Goal: Information Seeking & Learning: Learn about a topic

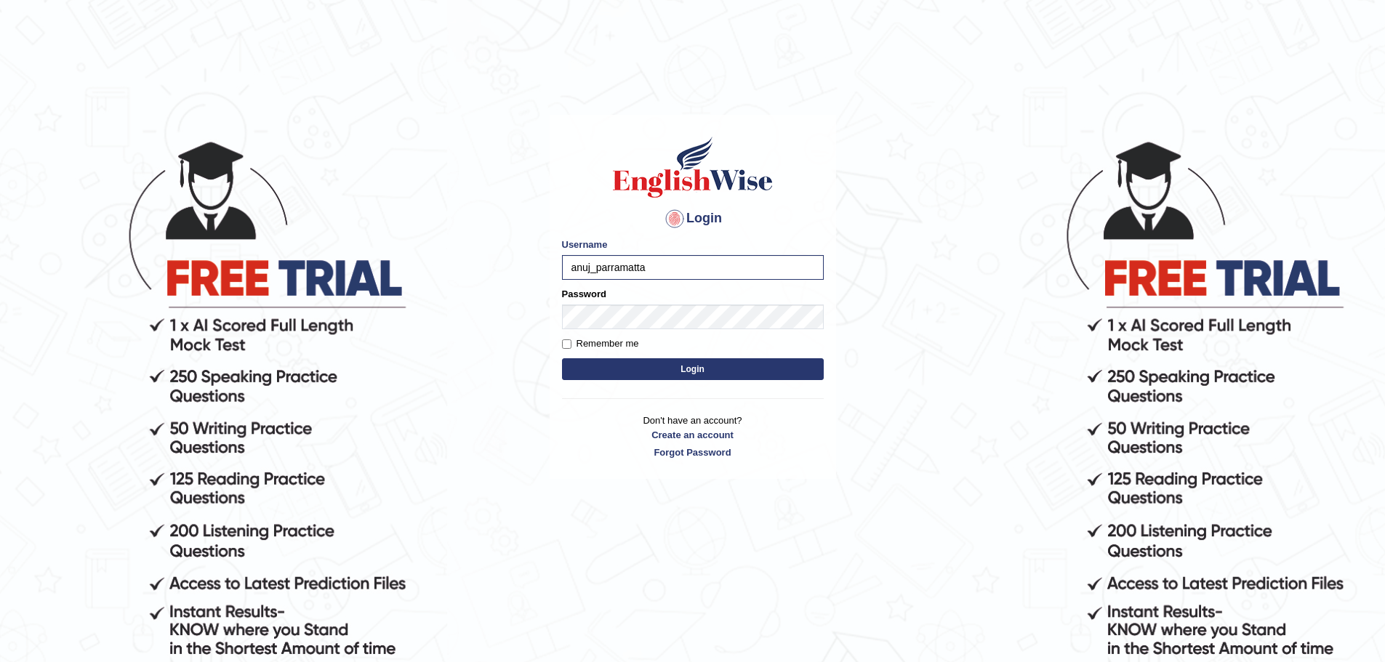
click at [680, 373] on button "Login" at bounding box center [693, 369] width 262 height 22
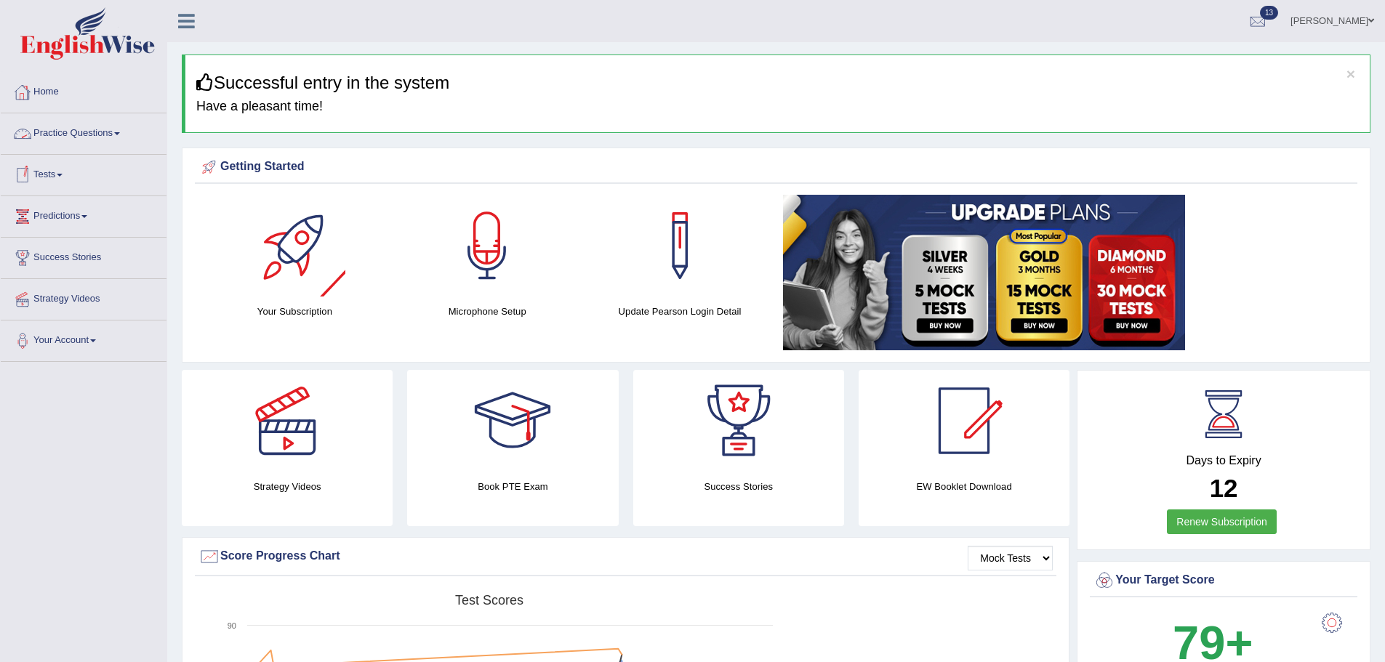
click at [63, 124] on link "Practice Questions" at bounding box center [84, 131] width 166 height 36
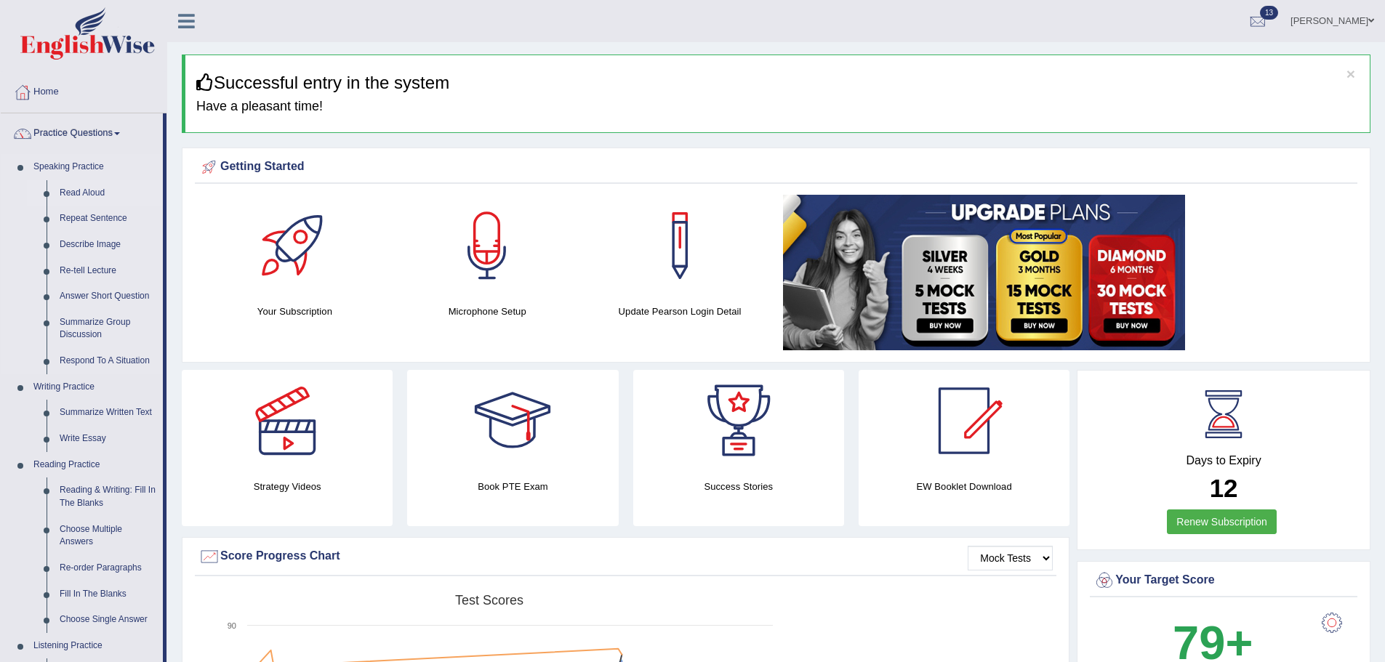
click at [77, 190] on link "Read Aloud" at bounding box center [108, 193] width 110 height 26
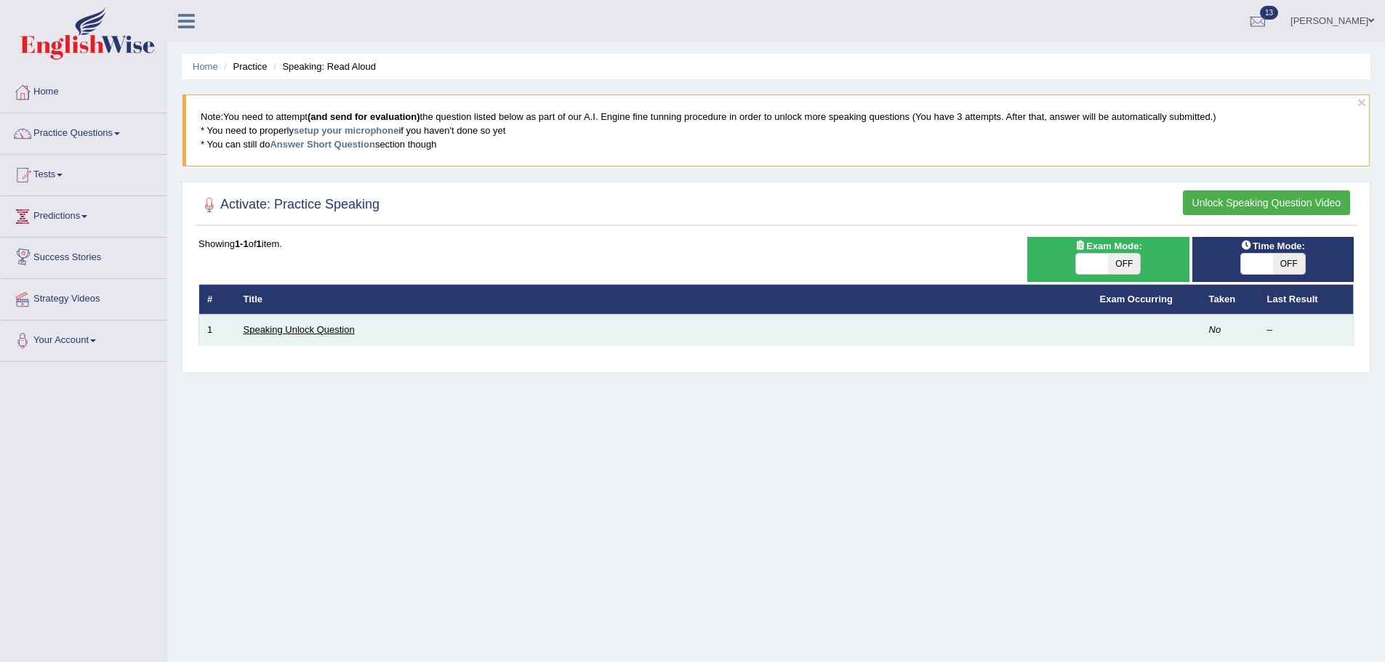
click at [302, 326] on link "Speaking Unlock Question" at bounding box center [299, 329] width 111 height 11
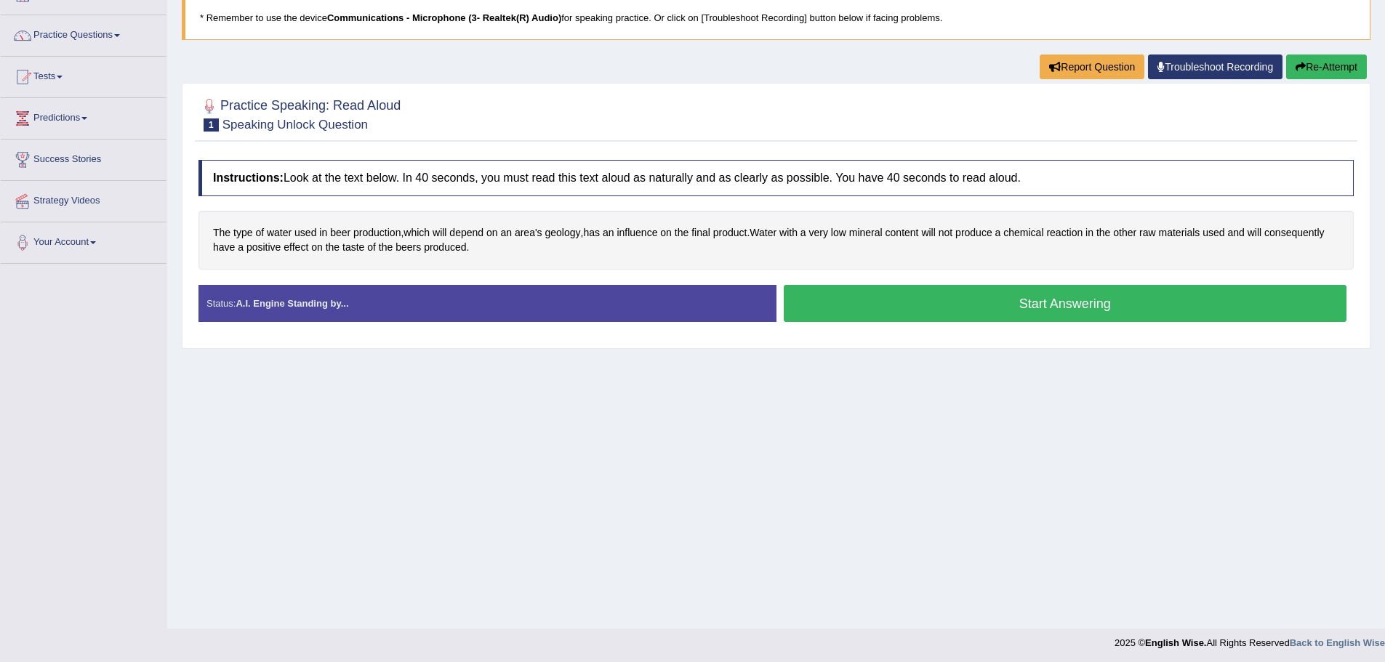
scroll to position [101, 0]
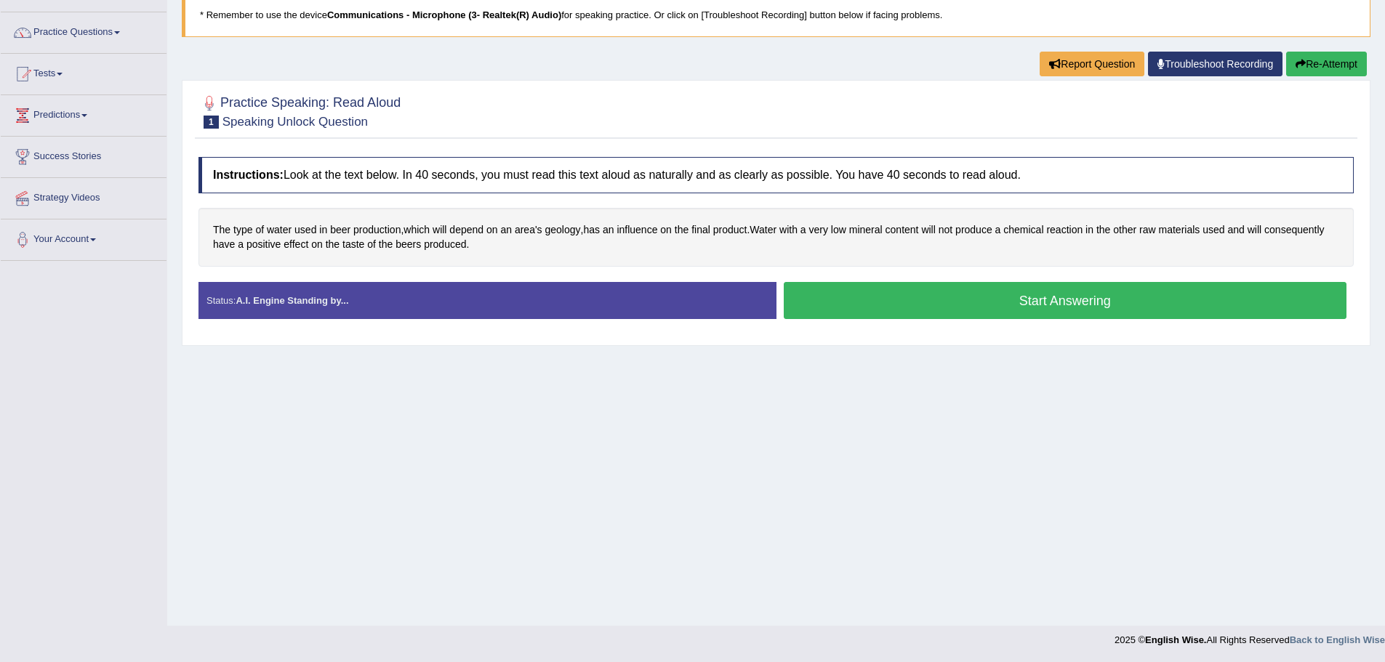
click at [921, 310] on button "Start Answering" at bounding box center [1066, 300] width 564 height 37
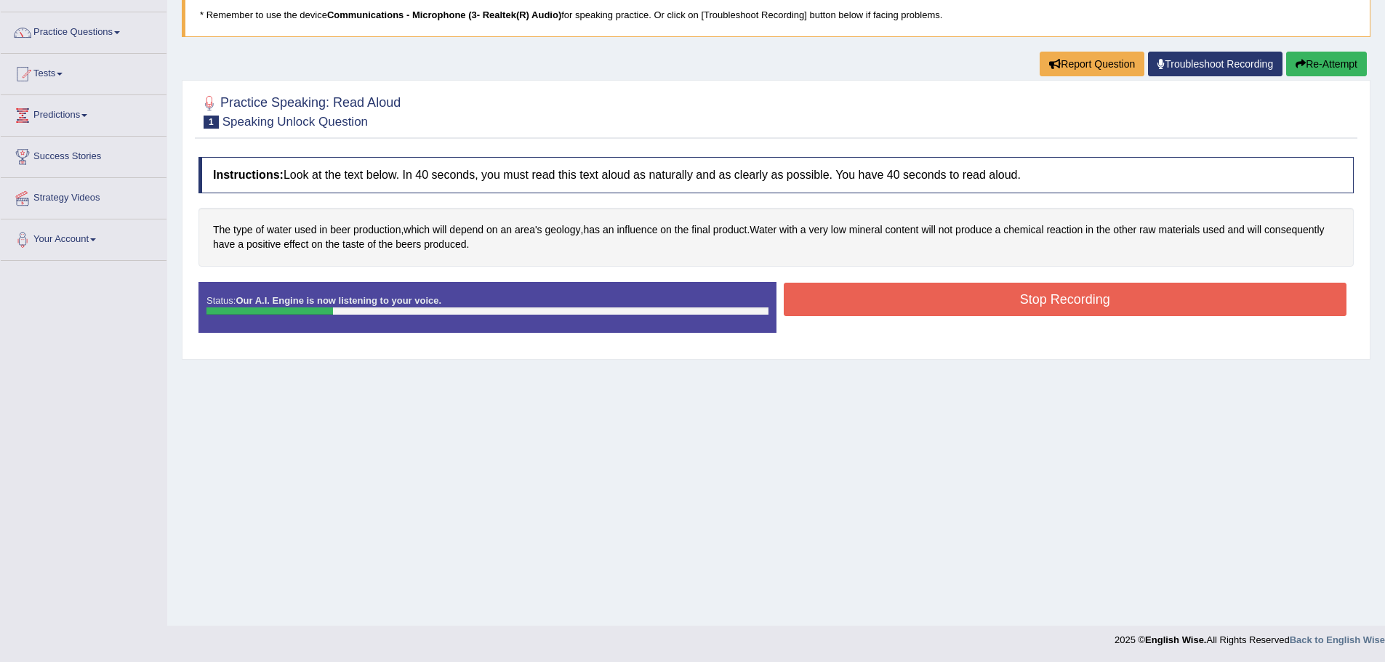
click at [871, 288] on button "Stop Recording" at bounding box center [1066, 299] width 564 height 33
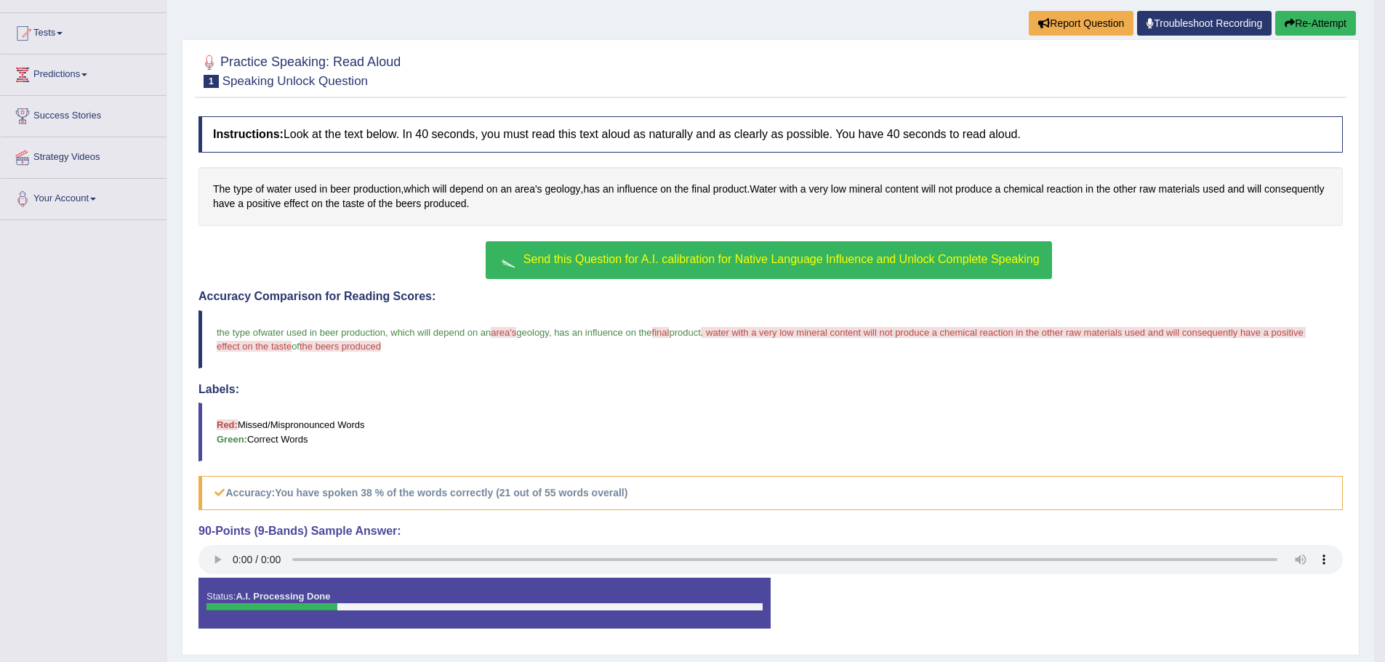
scroll to position [183, 0]
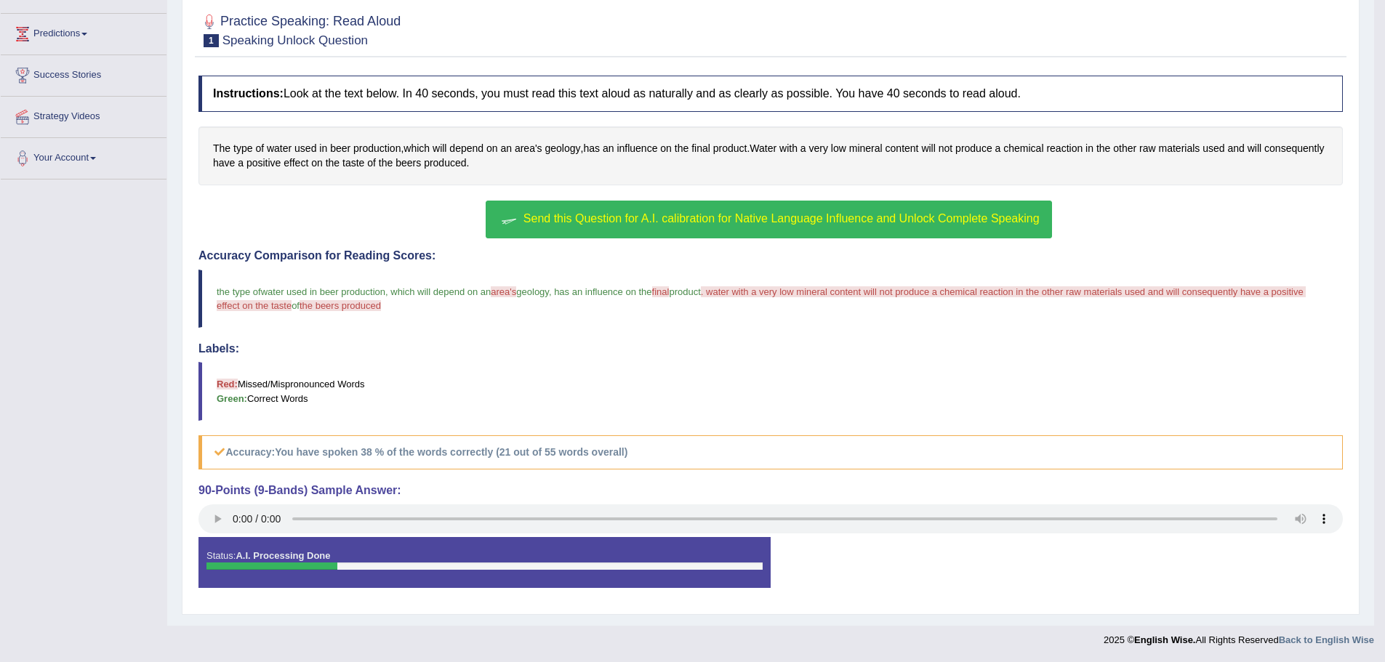
click at [715, 222] on span "Send this Question for A.I. calibration for Native Language Influence and Unloc…" at bounding box center [782, 218] width 516 height 12
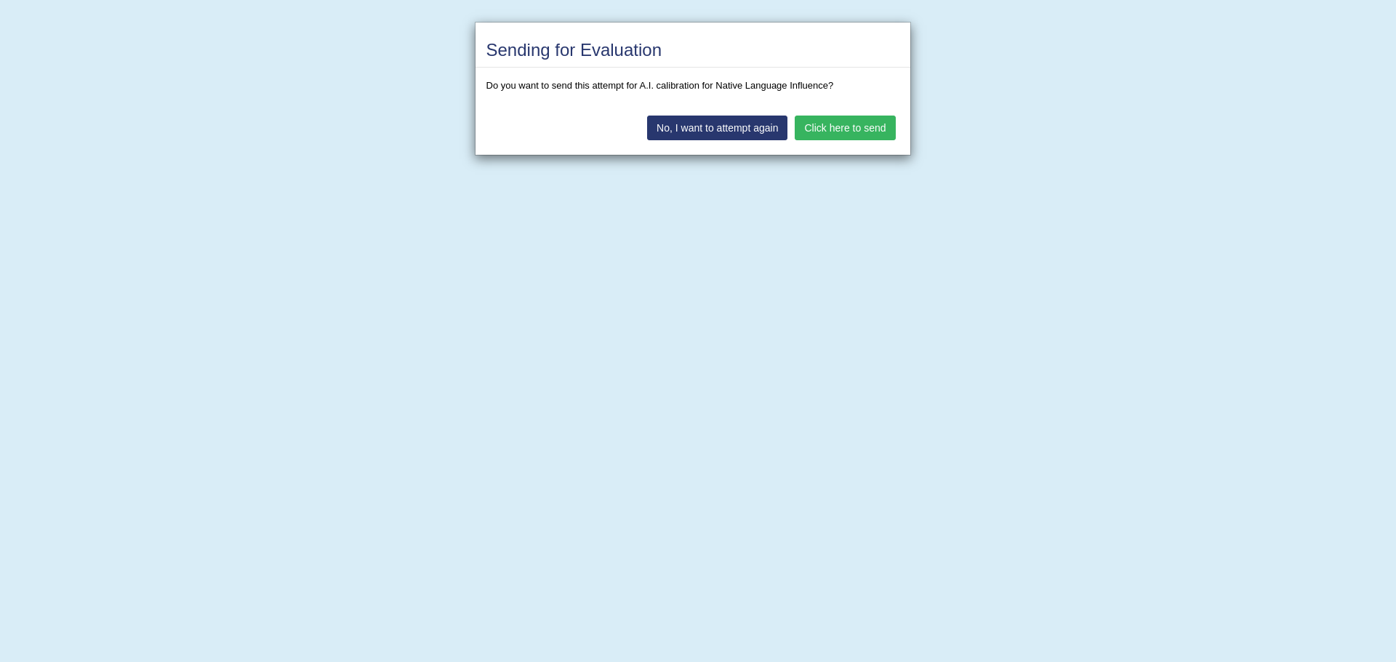
click at [823, 132] on button "Click here to send" at bounding box center [845, 128] width 100 height 25
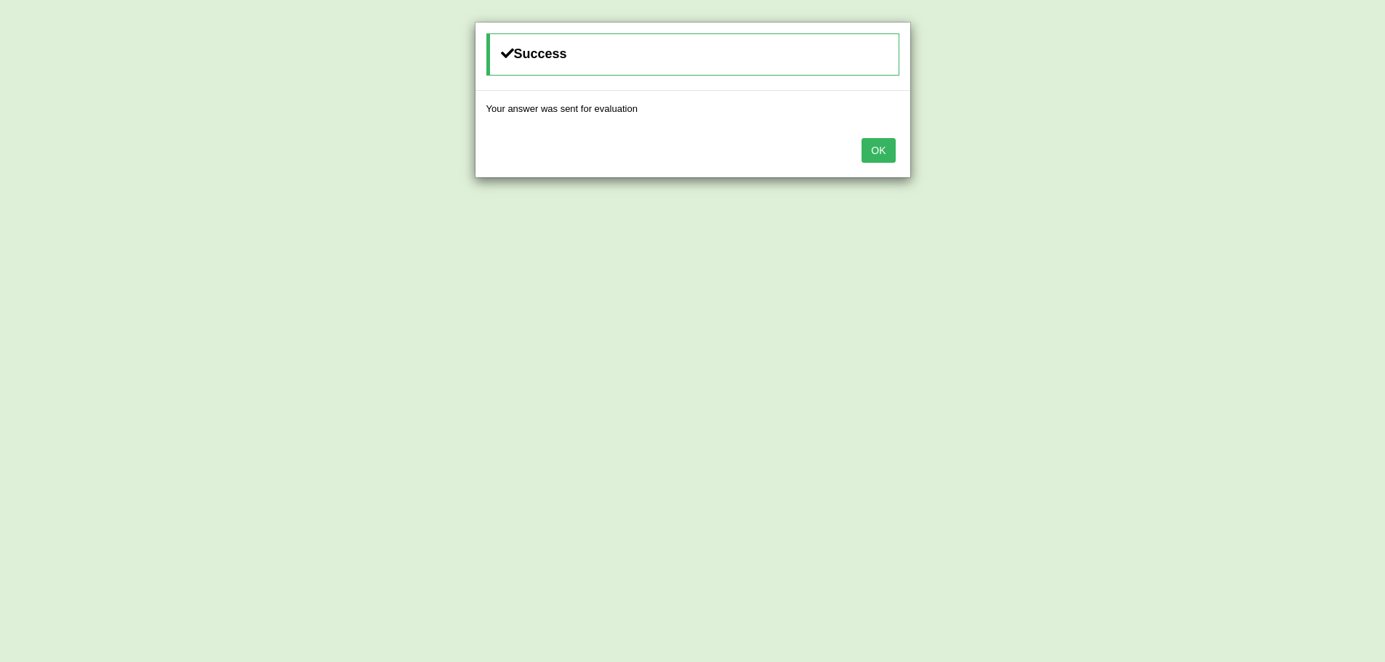
click at [898, 154] on div "OK" at bounding box center [693, 152] width 435 height 51
click at [879, 154] on button "OK" at bounding box center [878, 150] width 33 height 25
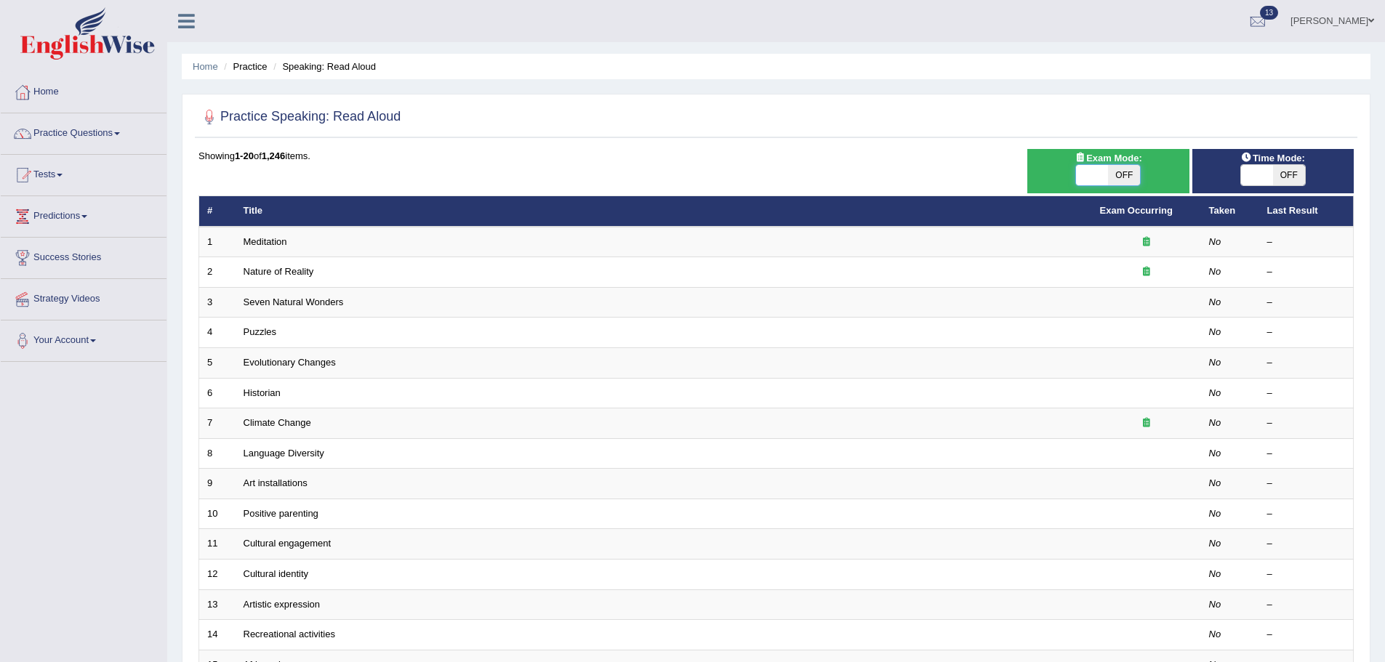
click at [1094, 177] on span at bounding box center [1092, 175] width 32 height 20
click at [1117, 173] on span "OFF" at bounding box center [1124, 175] width 32 height 20
checkbox input "true"
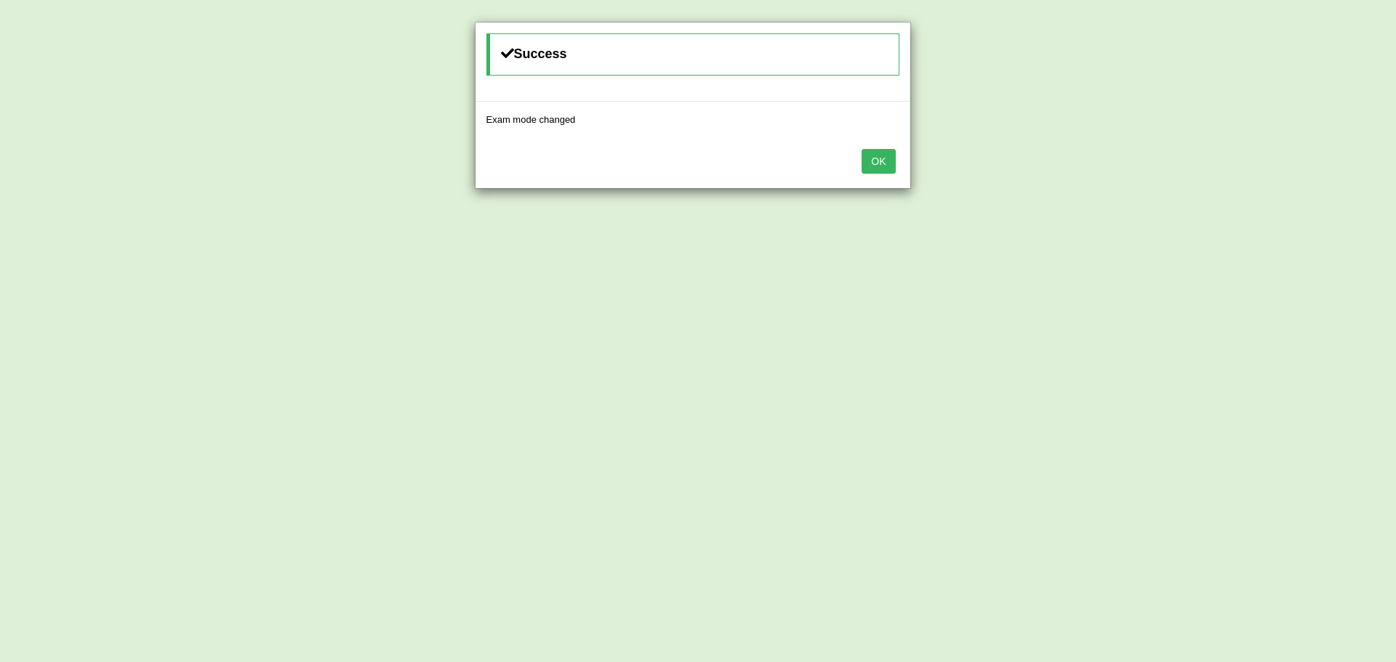
click at [884, 160] on button "OK" at bounding box center [878, 161] width 33 height 25
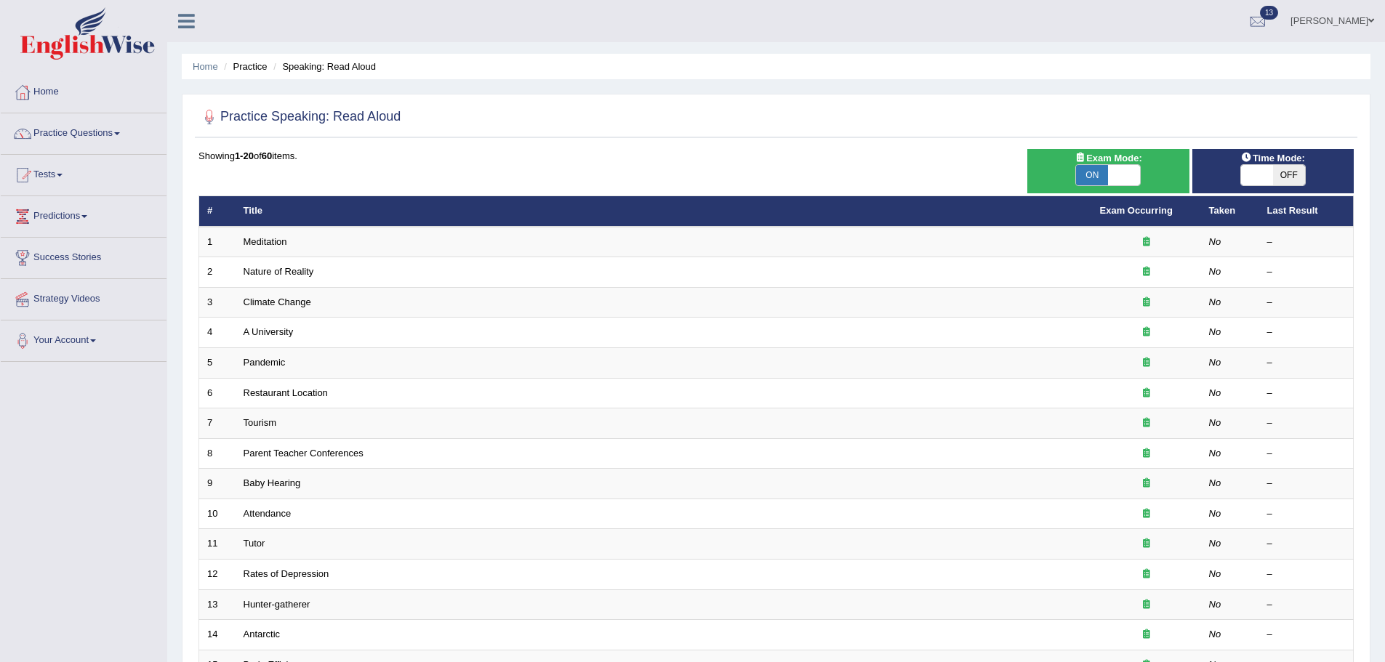
click at [1286, 177] on span "OFF" at bounding box center [1289, 175] width 32 height 20
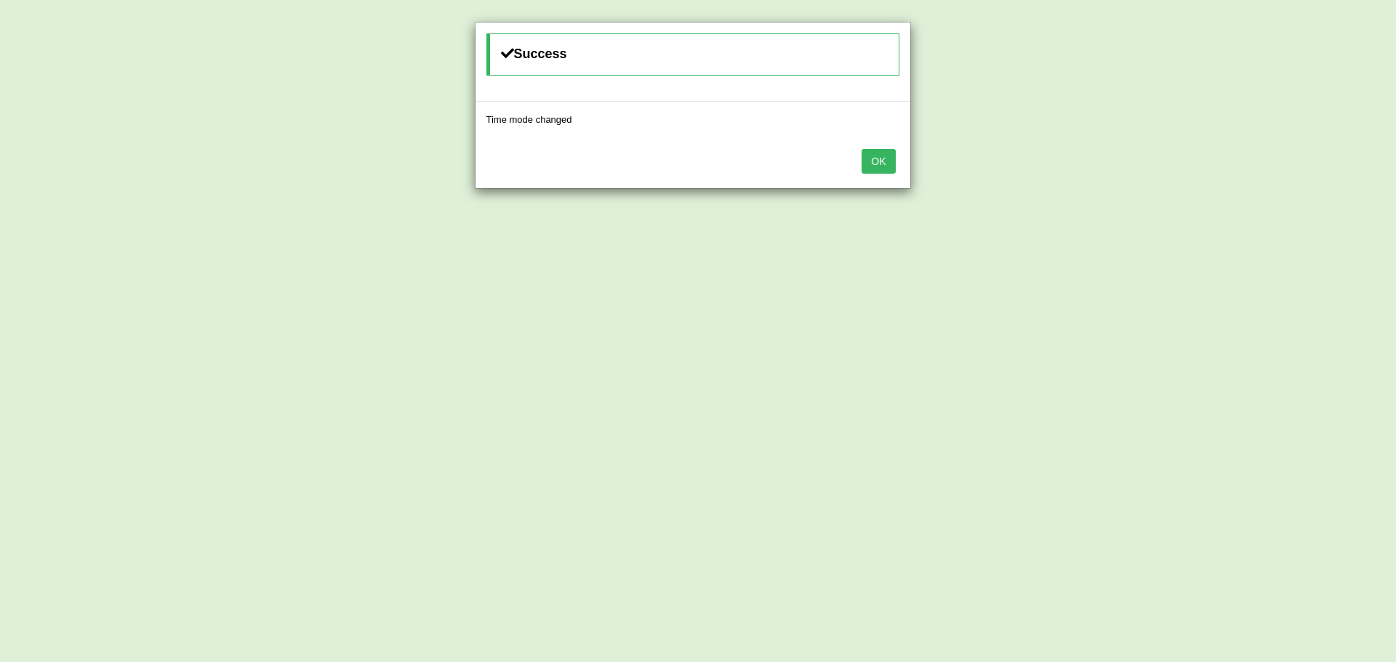
click at [883, 164] on button "OK" at bounding box center [878, 161] width 33 height 25
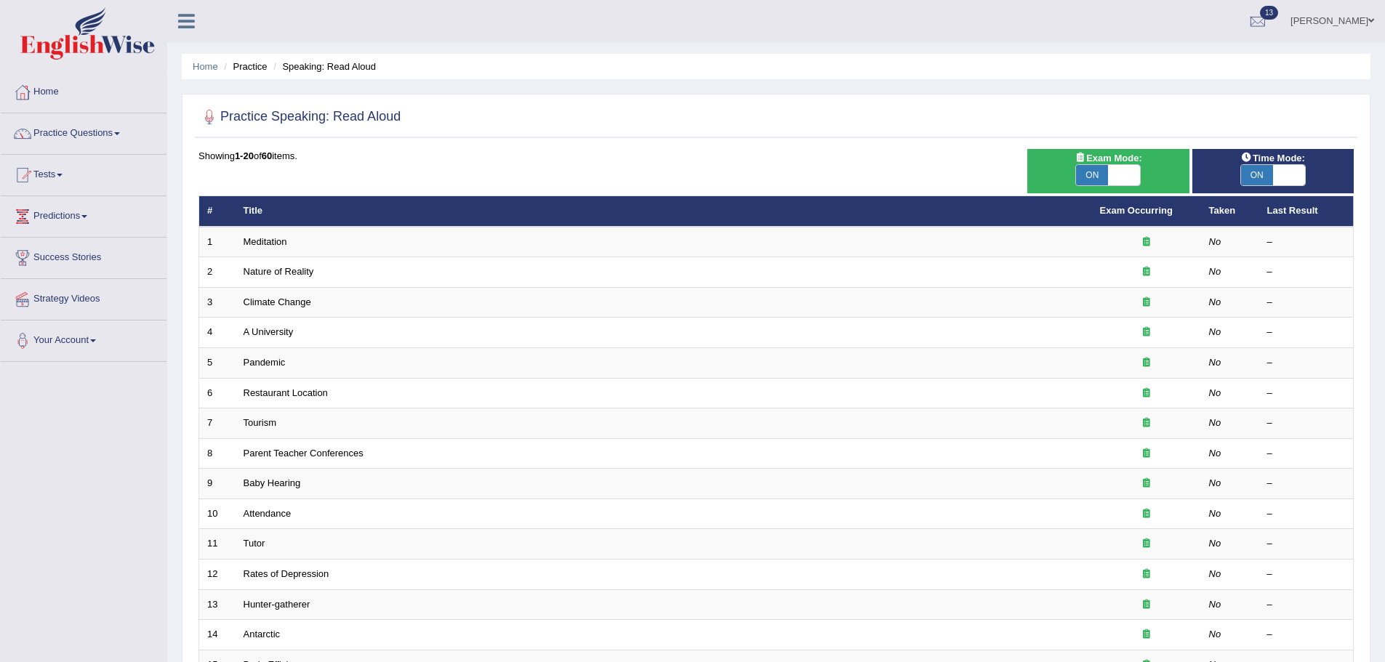
click at [1275, 176] on span at bounding box center [1289, 175] width 32 height 20
checkbox input "false"
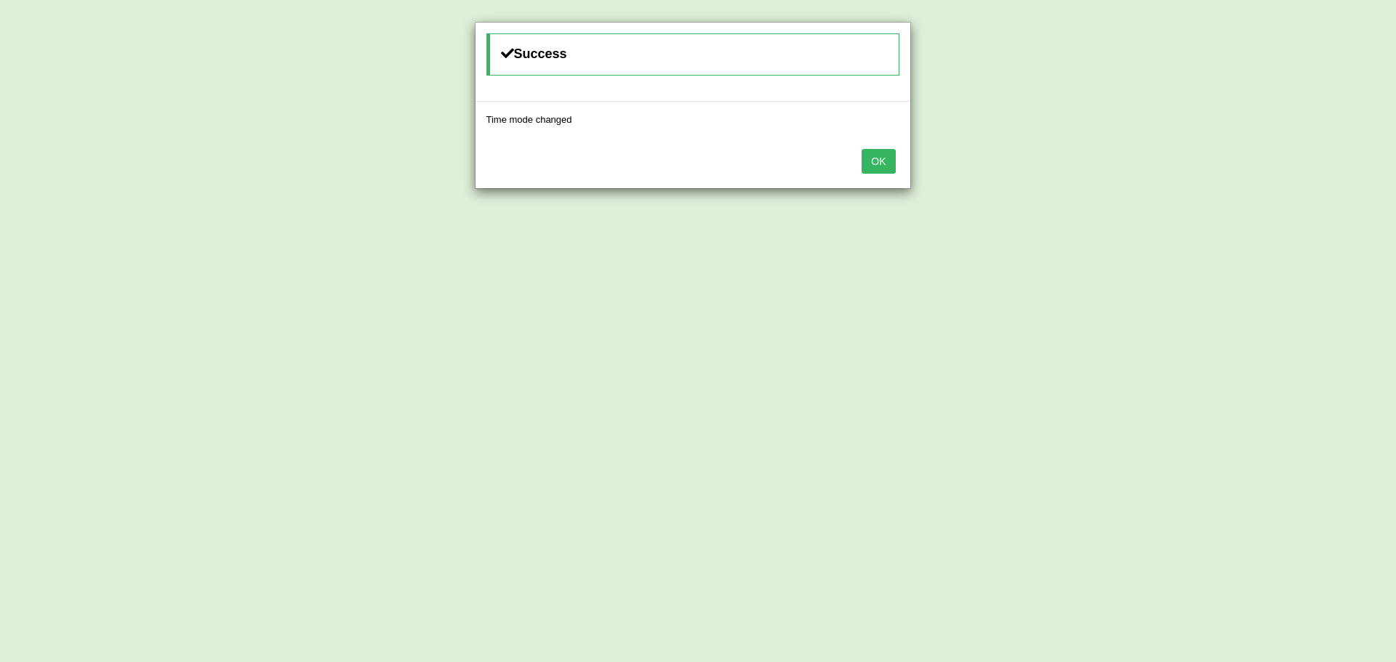
click at [876, 164] on button "OK" at bounding box center [878, 161] width 33 height 25
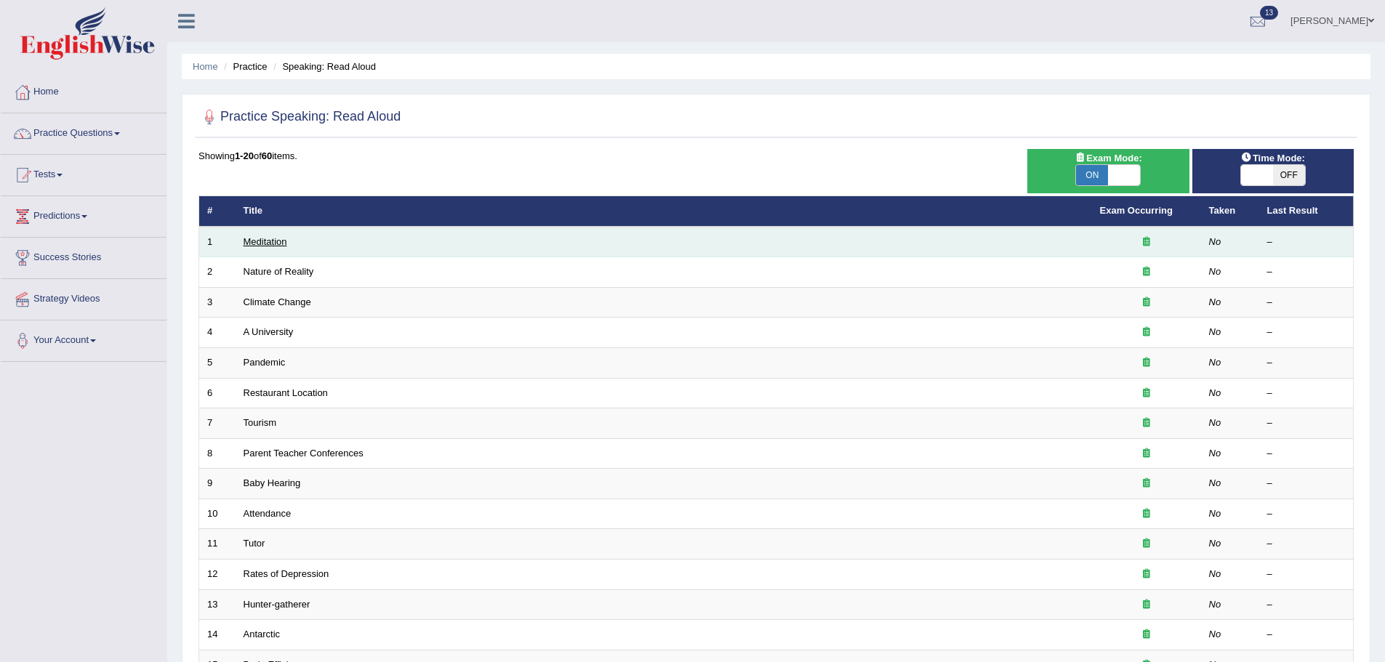
click at [275, 239] on link "Meditation" at bounding box center [266, 241] width 44 height 11
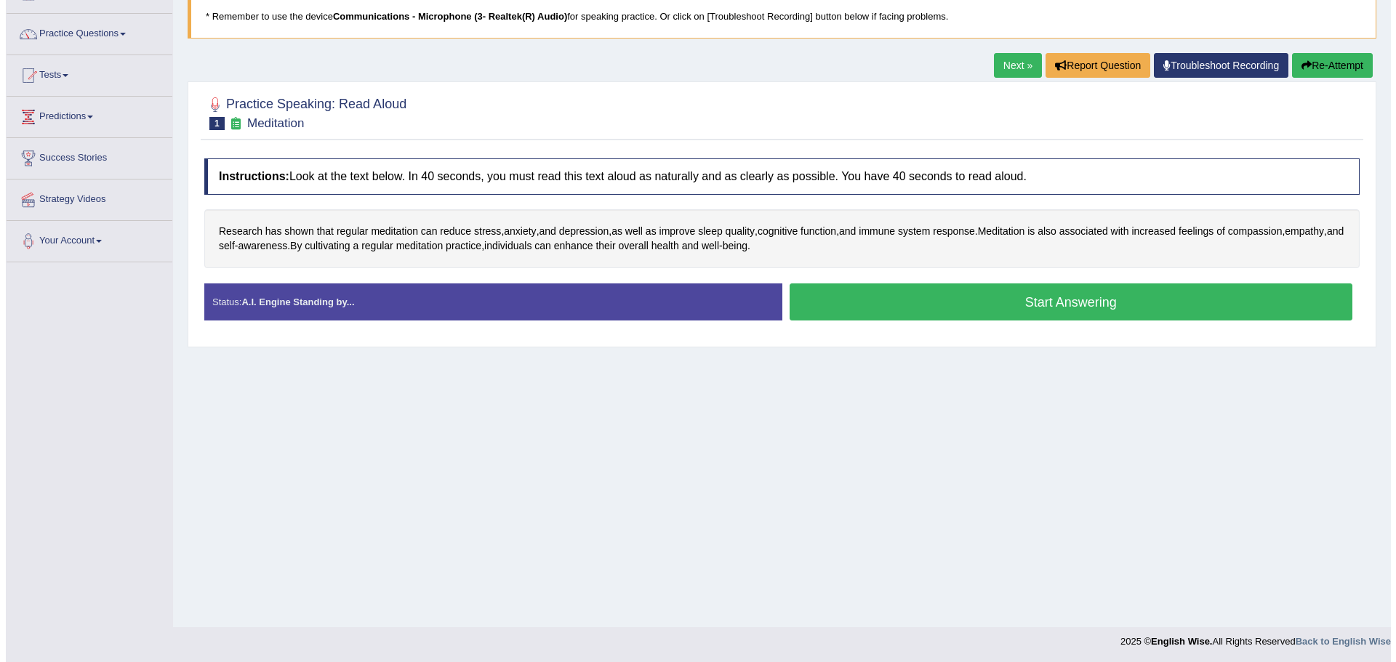
scroll to position [101, 0]
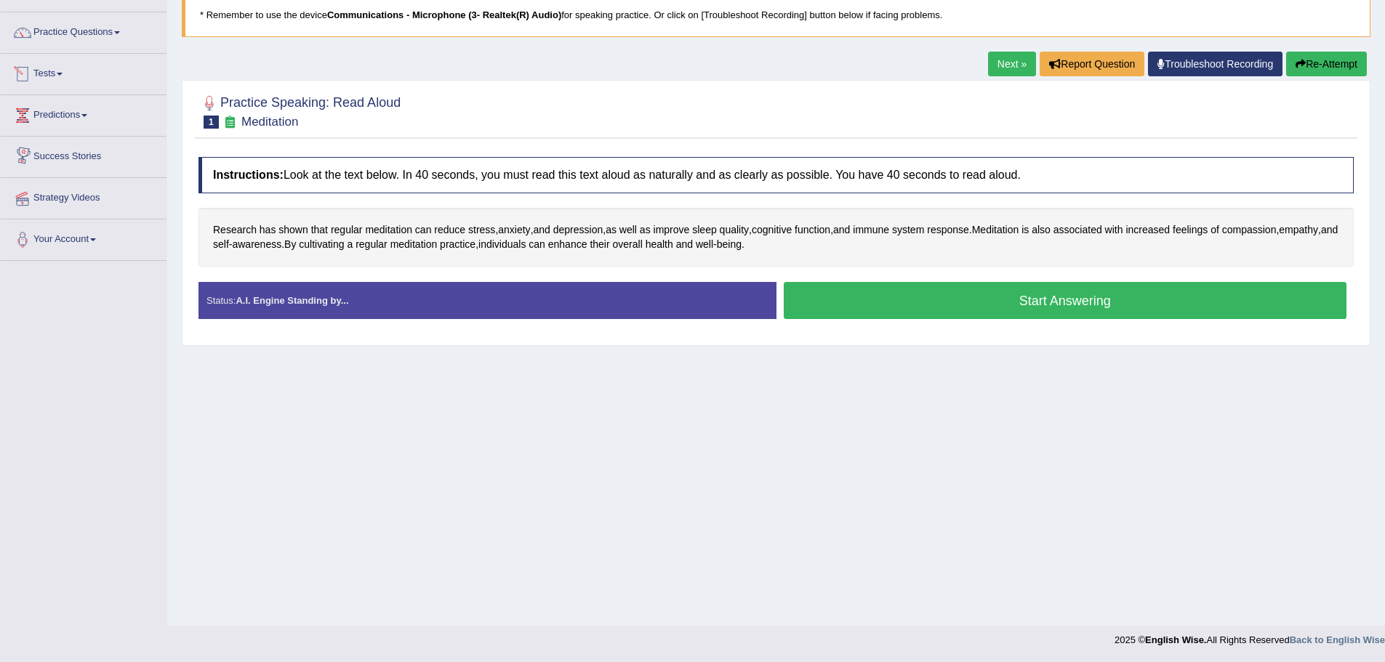
click at [906, 305] on button "Start Answering" at bounding box center [1066, 300] width 564 height 37
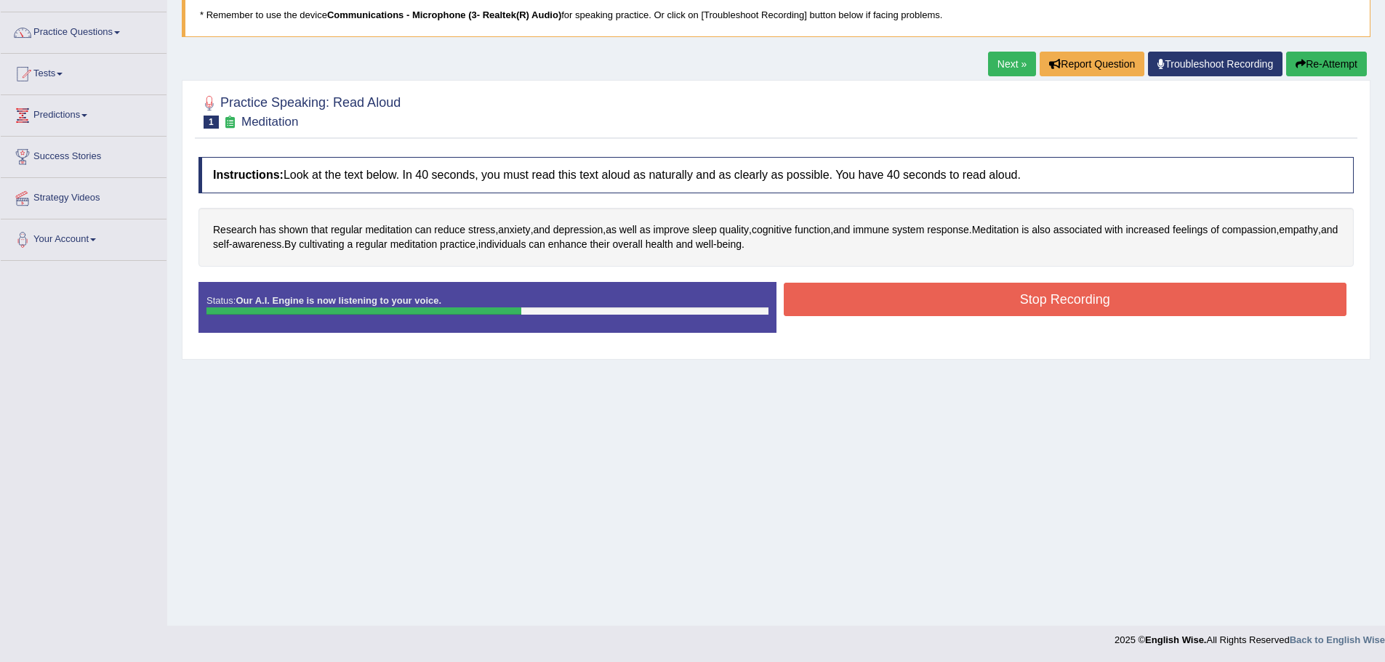
click at [954, 304] on button "Stop Recording" at bounding box center [1066, 299] width 564 height 33
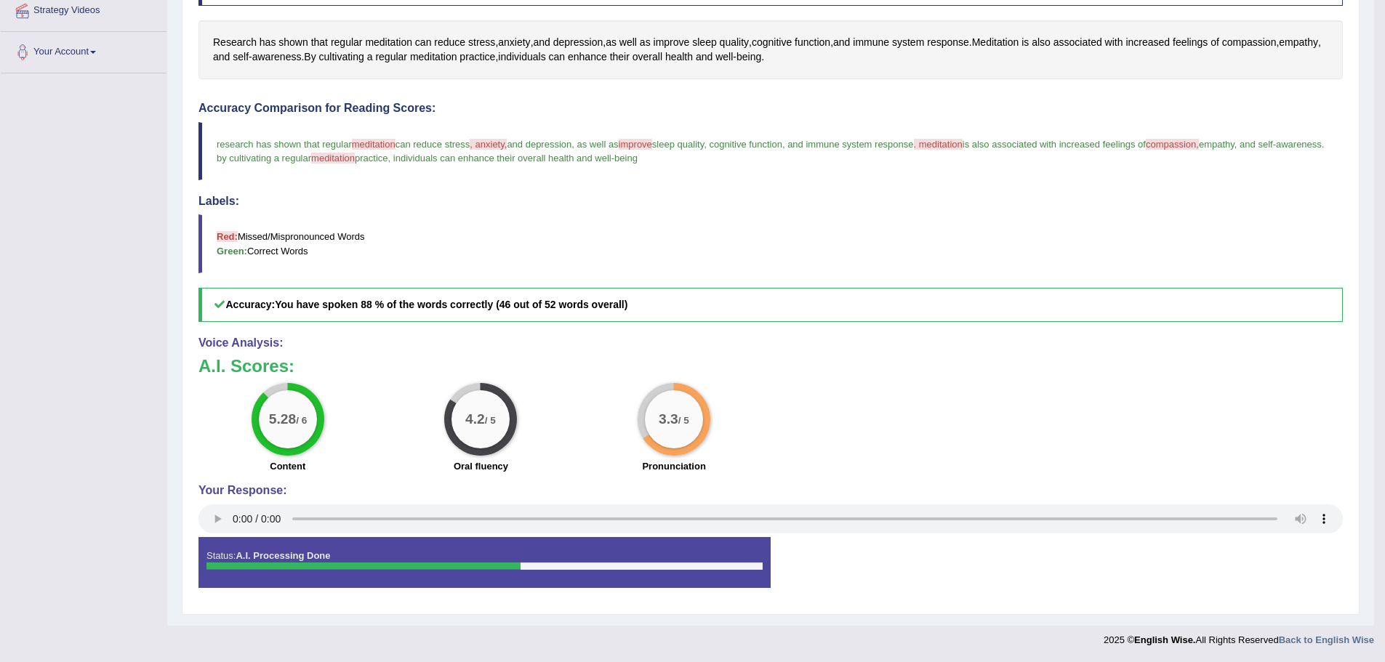
scroll to position [0, 0]
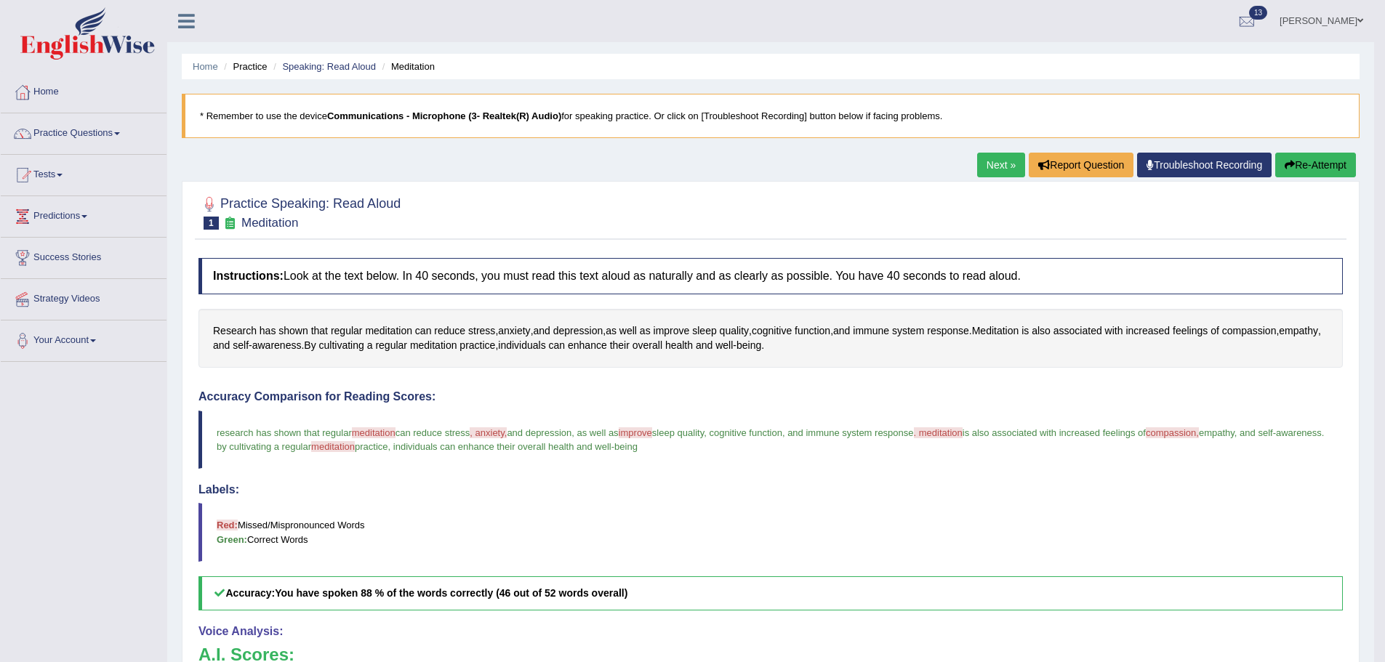
click at [1317, 170] on button "Re-Attempt" at bounding box center [1315, 165] width 81 height 25
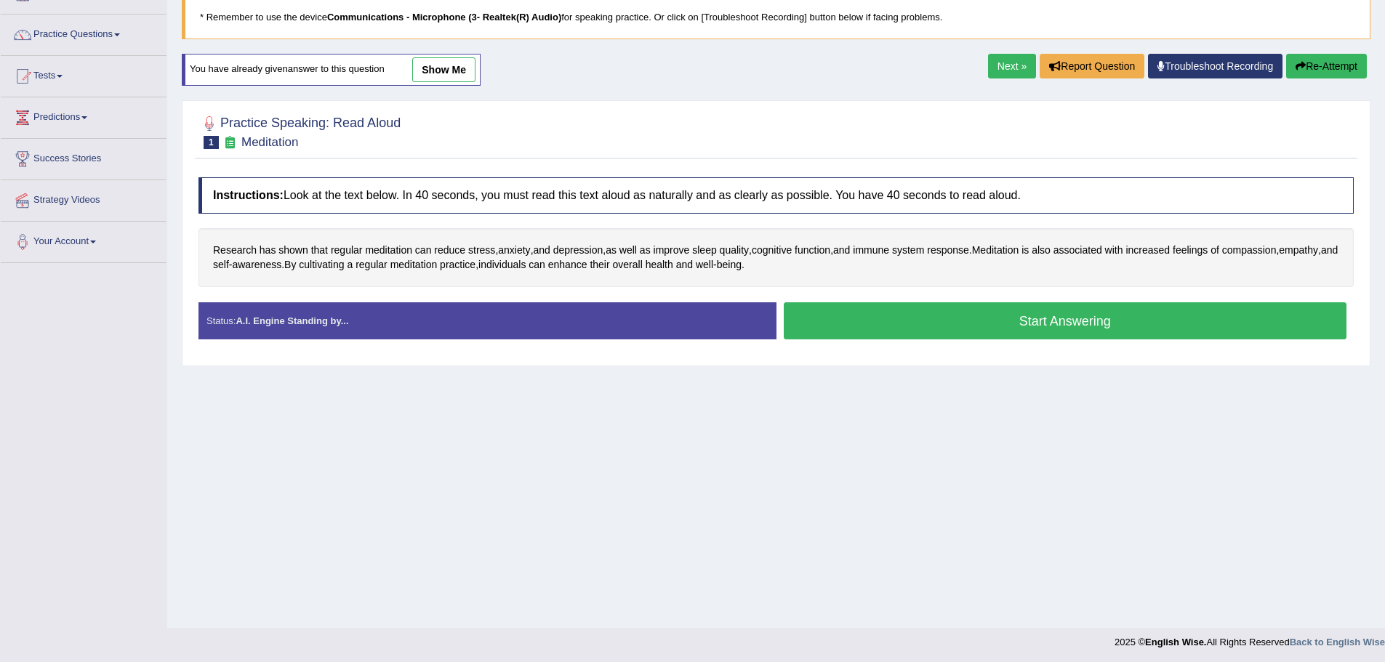
scroll to position [101, 0]
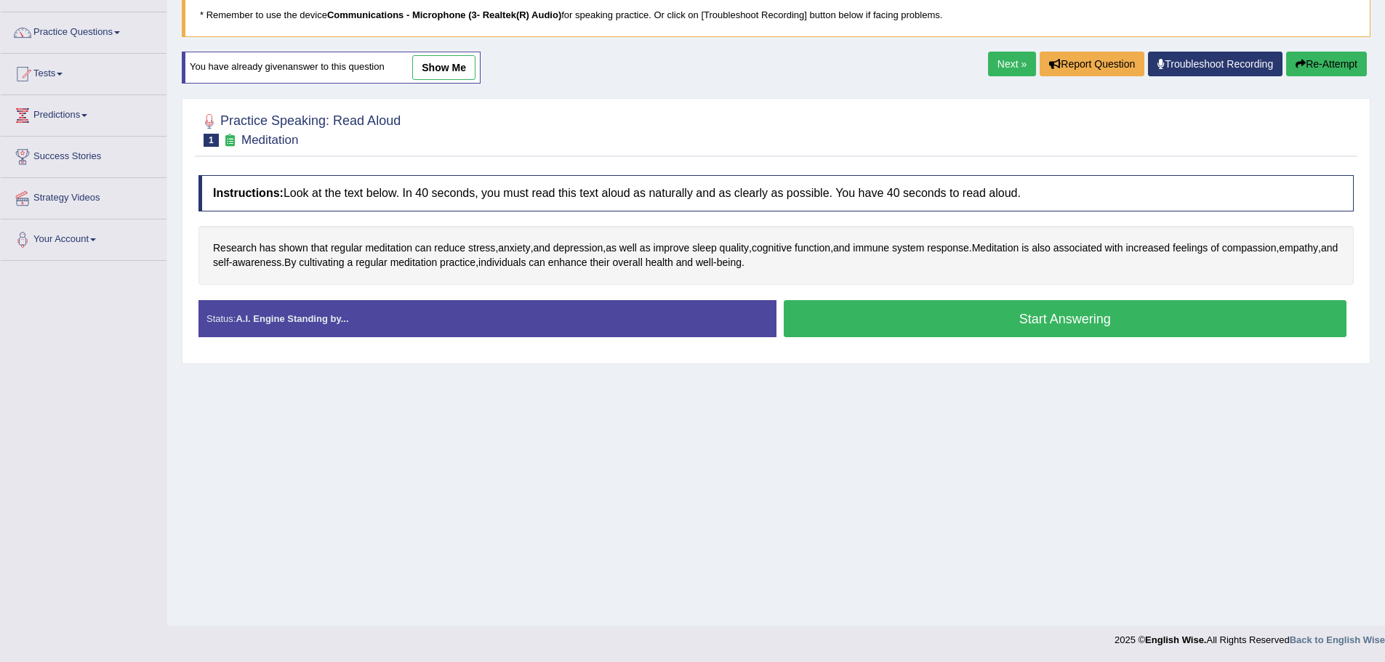
click at [988, 334] on button "Start Answering" at bounding box center [1066, 318] width 564 height 37
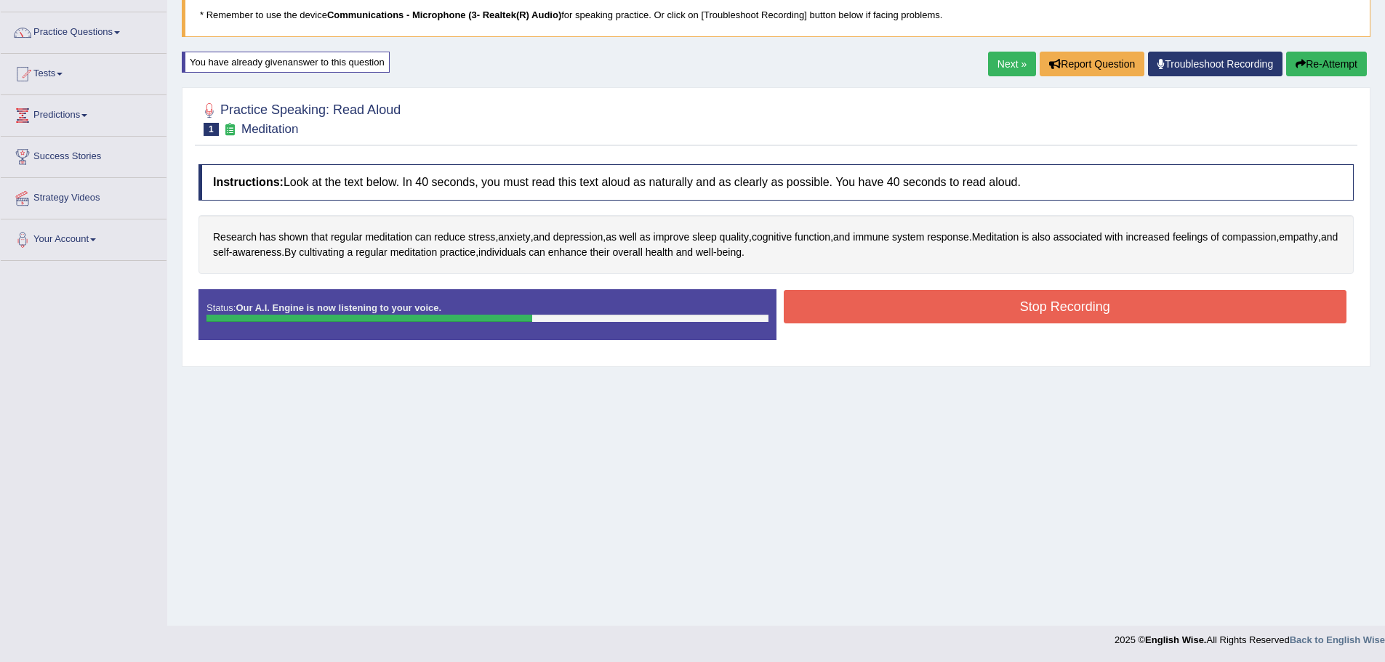
click at [995, 319] on button "Stop Recording" at bounding box center [1066, 306] width 564 height 33
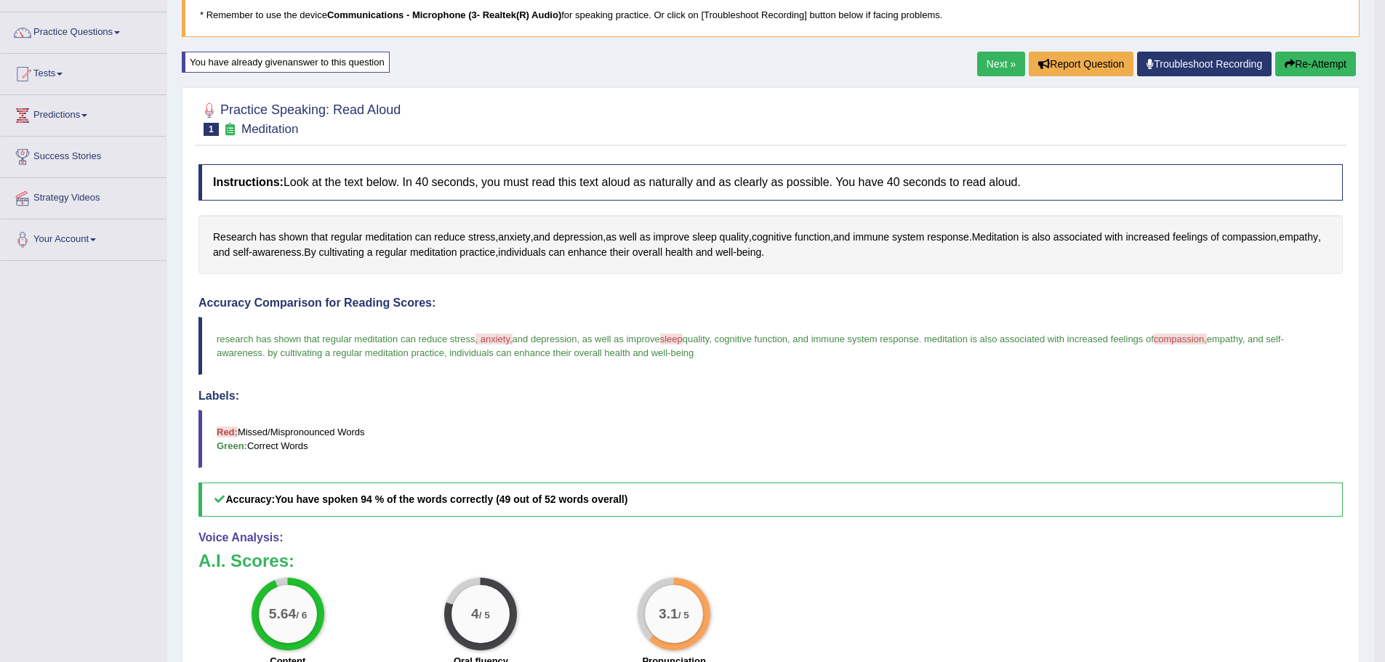
click at [792, 372] on blockquote "research has shown that regular meditation can reduce stress , anxiety, annexit…" at bounding box center [771, 346] width 1144 height 58
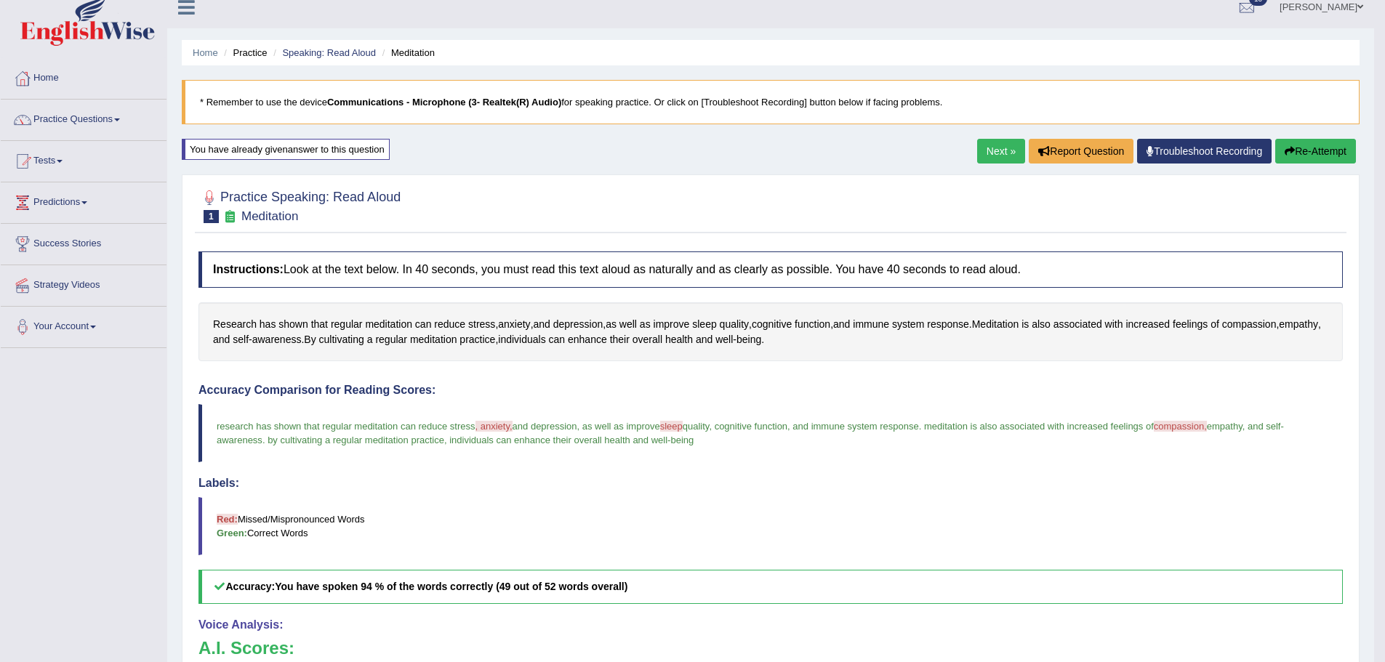
scroll to position [5, 0]
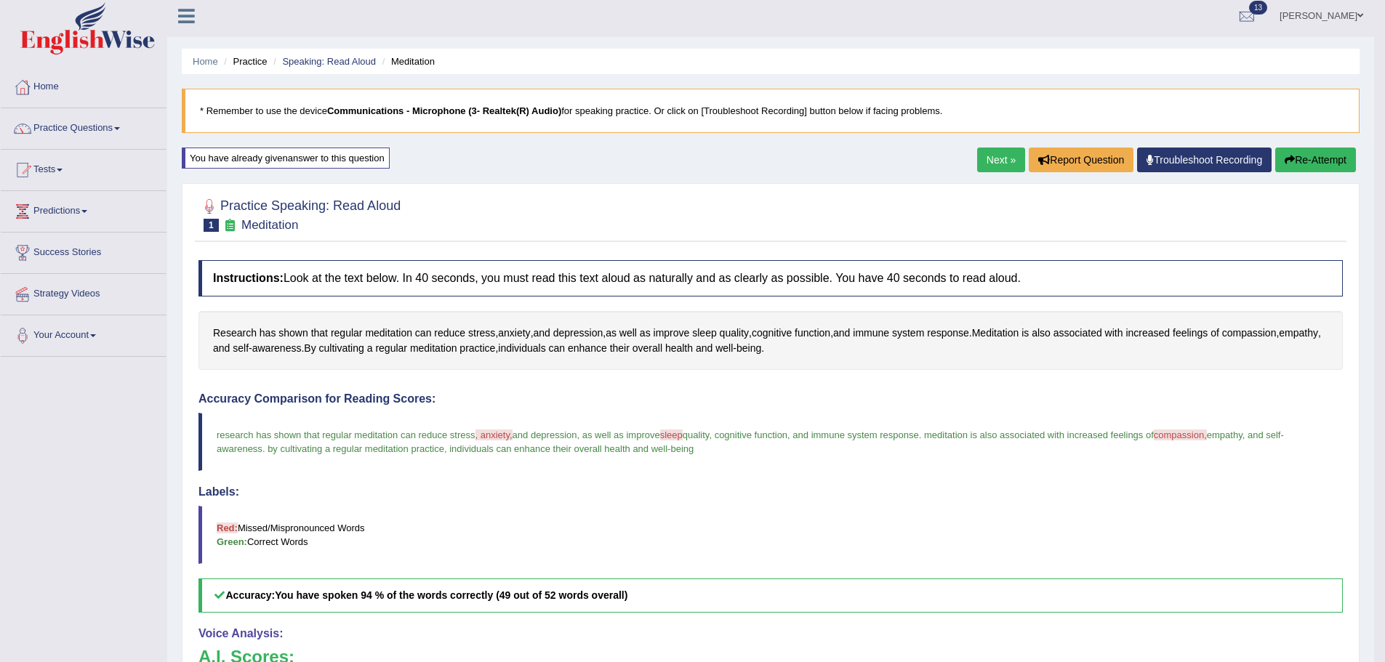
click at [1003, 159] on link "Next »" at bounding box center [1001, 160] width 48 height 25
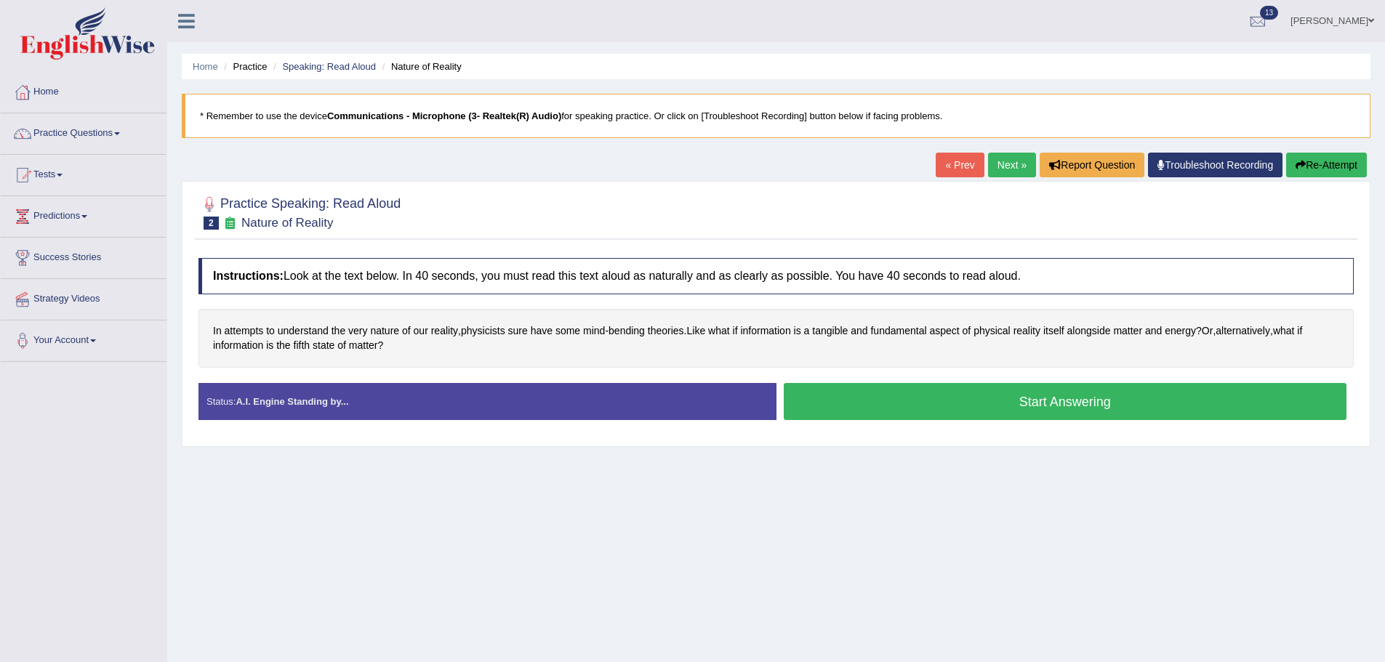
click at [841, 322] on div "In attempts to understand the very nature of our reality , physicists sure have…" at bounding box center [776, 338] width 1155 height 59
click at [842, 329] on span "tangible" at bounding box center [830, 331] width 36 height 15
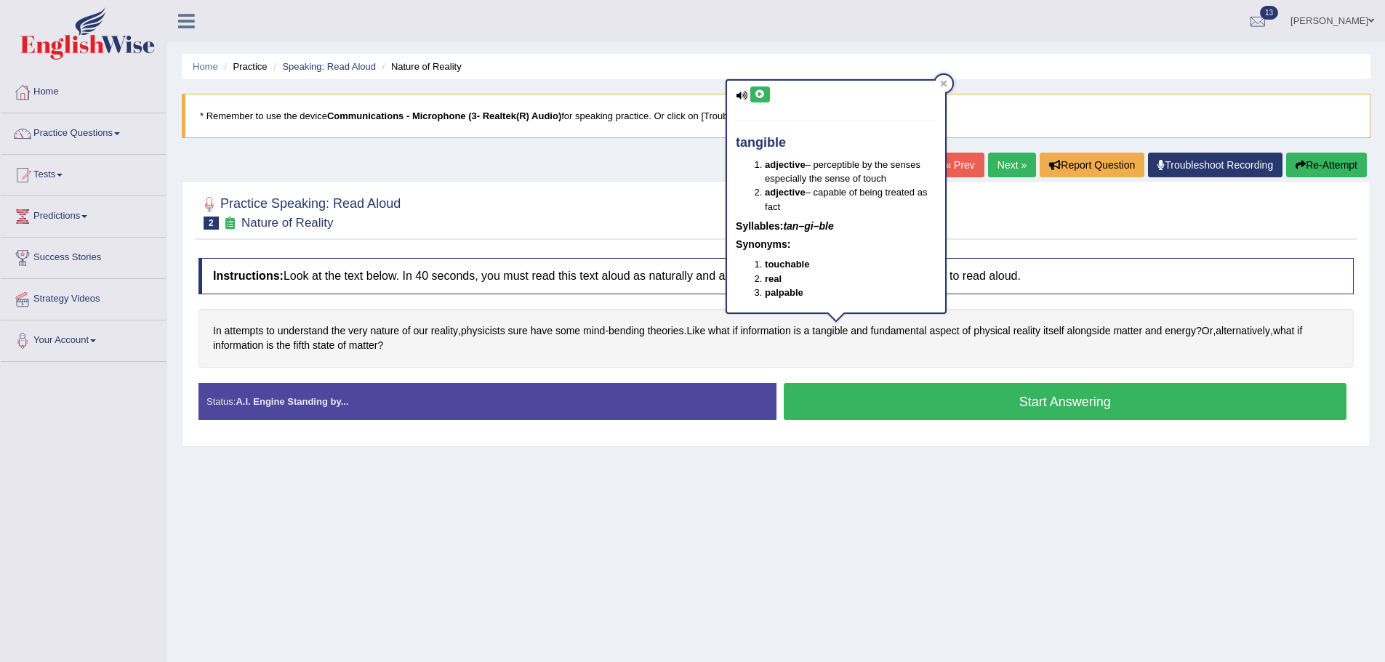
click at [759, 93] on icon at bounding box center [760, 94] width 11 height 9
click at [942, 87] on icon at bounding box center [944, 84] width 7 height 7
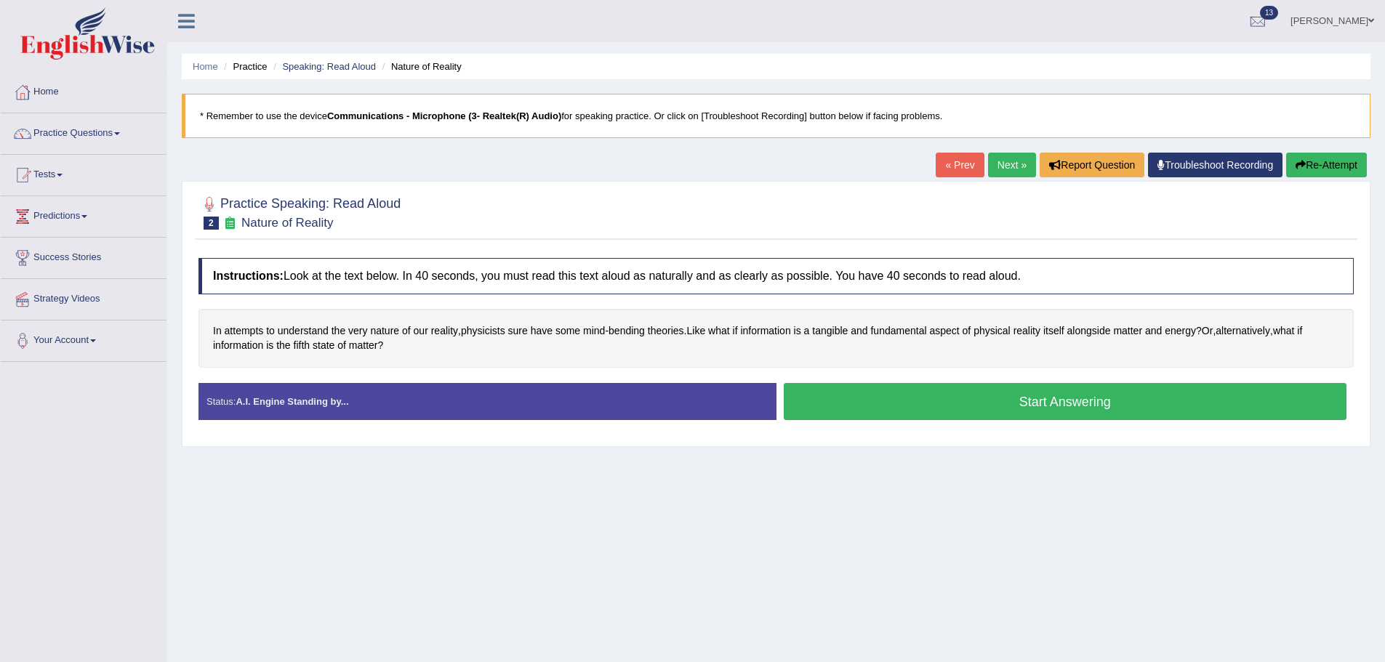
click at [942, 406] on button "Start Answering" at bounding box center [1066, 401] width 564 height 37
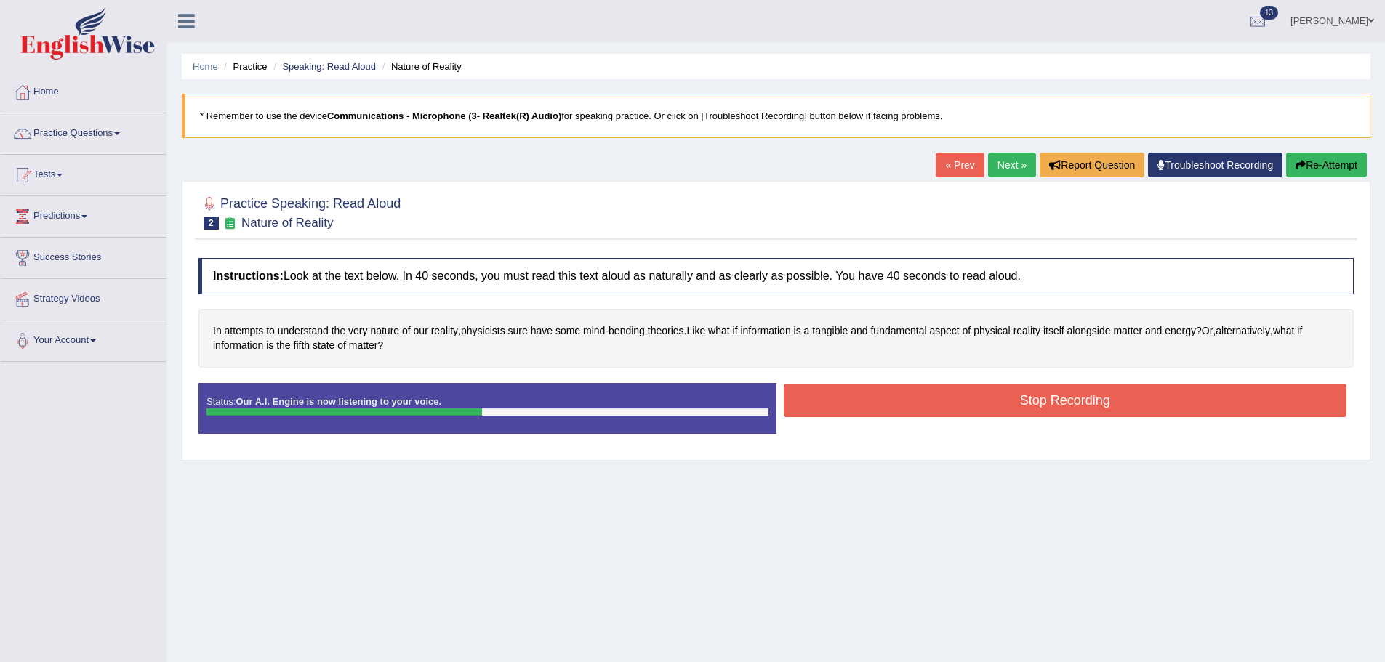
click at [941, 393] on button "Stop Recording" at bounding box center [1066, 400] width 564 height 33
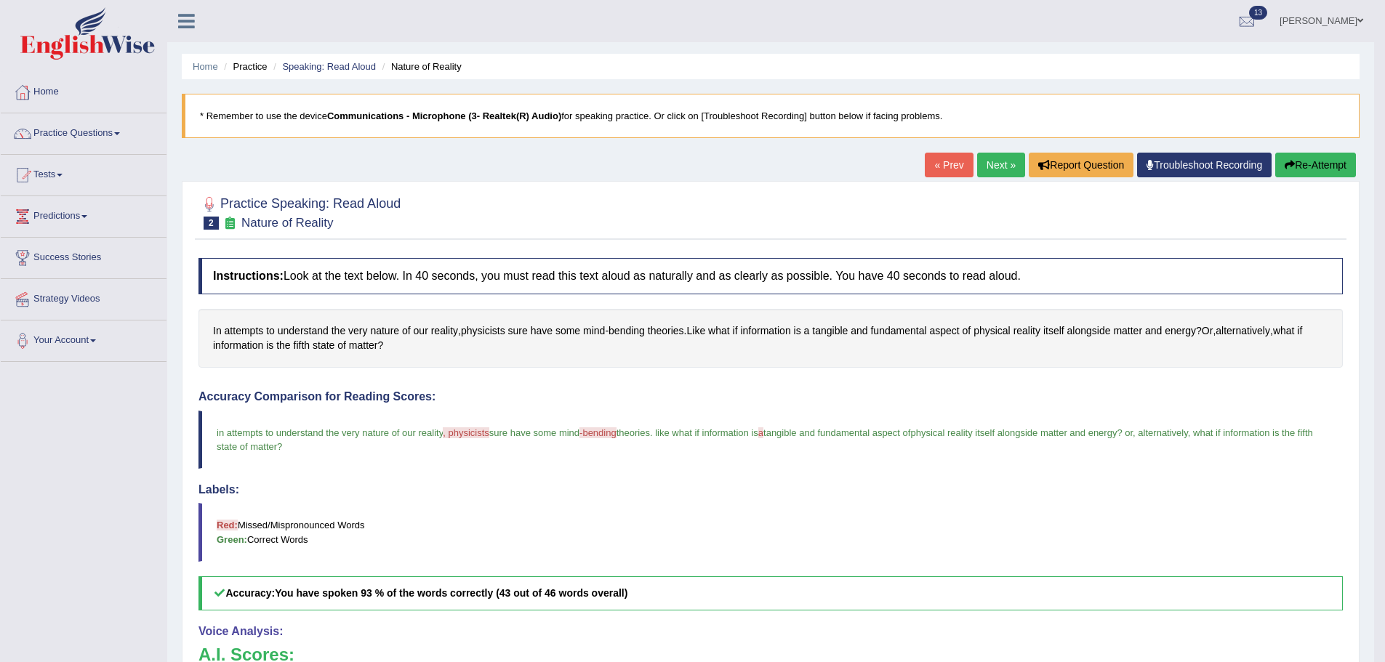
click at [1006, 167] on link "Next »" at bounding box center [1001, 165] width 48 height 25
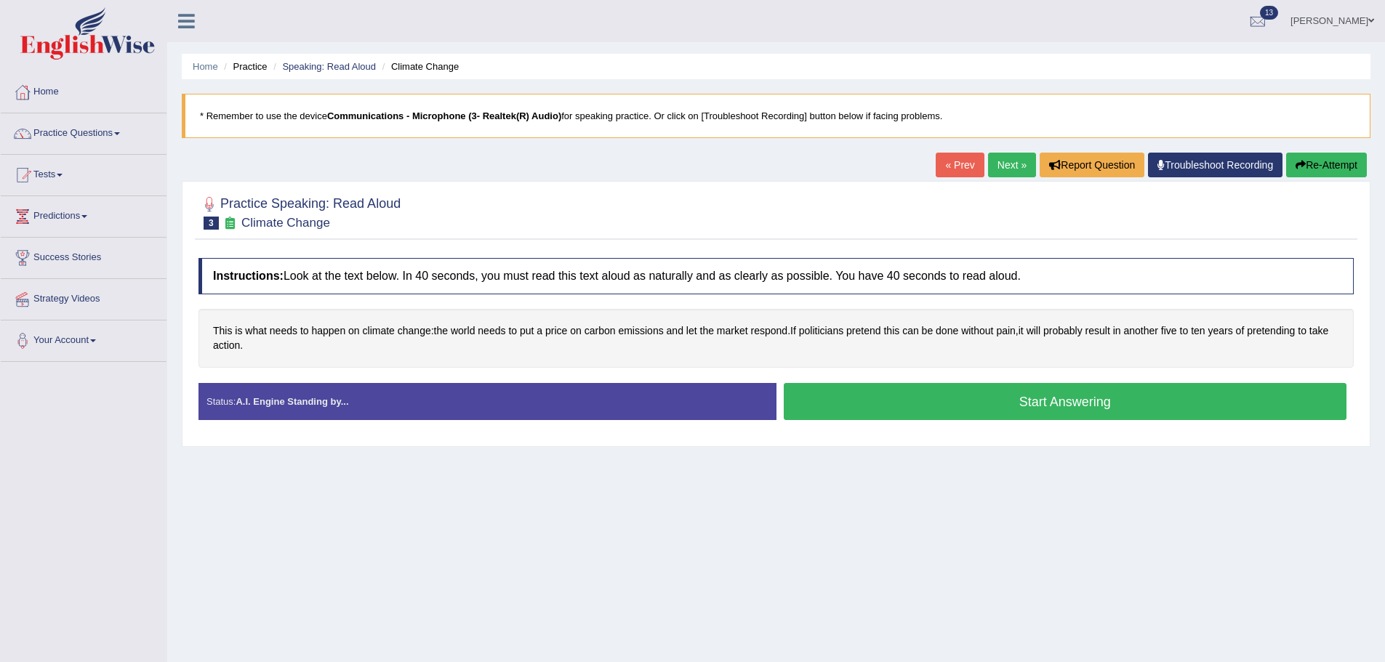
click at [882, 411] on button "Start Answering" at bounding box center [1066, 401] width 564 height 37
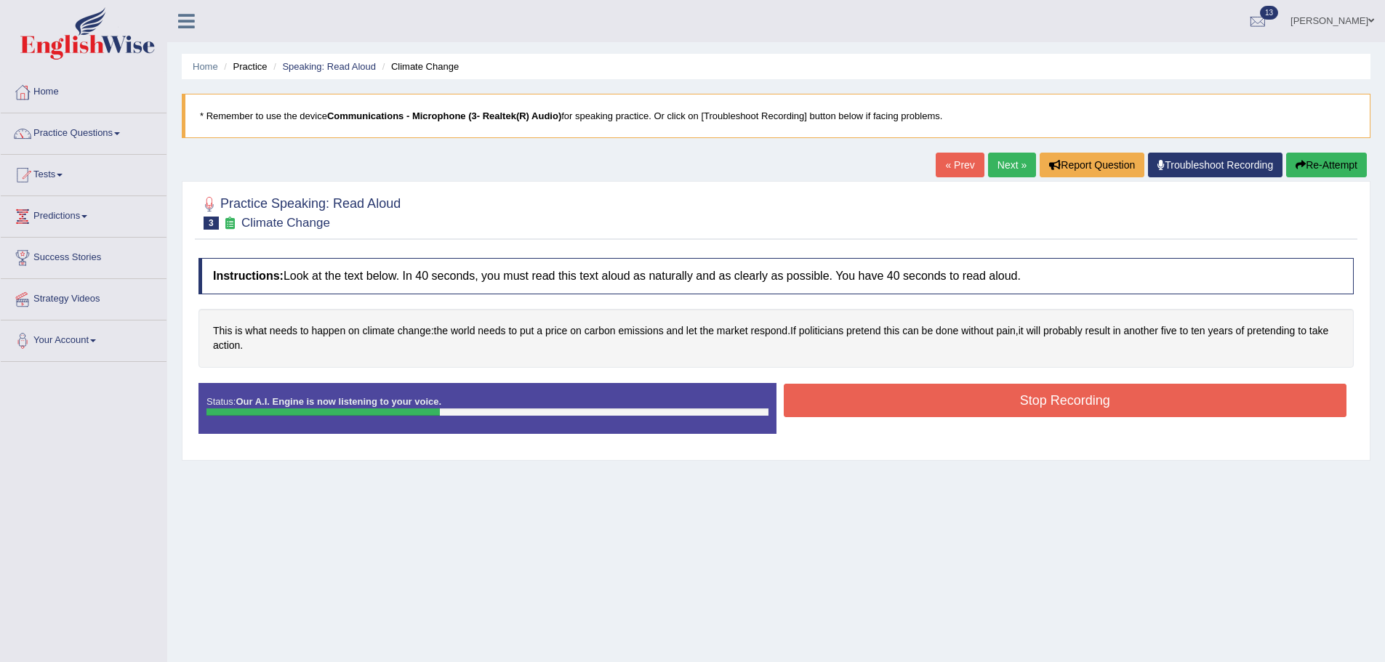
click at [910, 385] on button "Stop Recording" at bounding box center [1066, 400] width 564 height 33
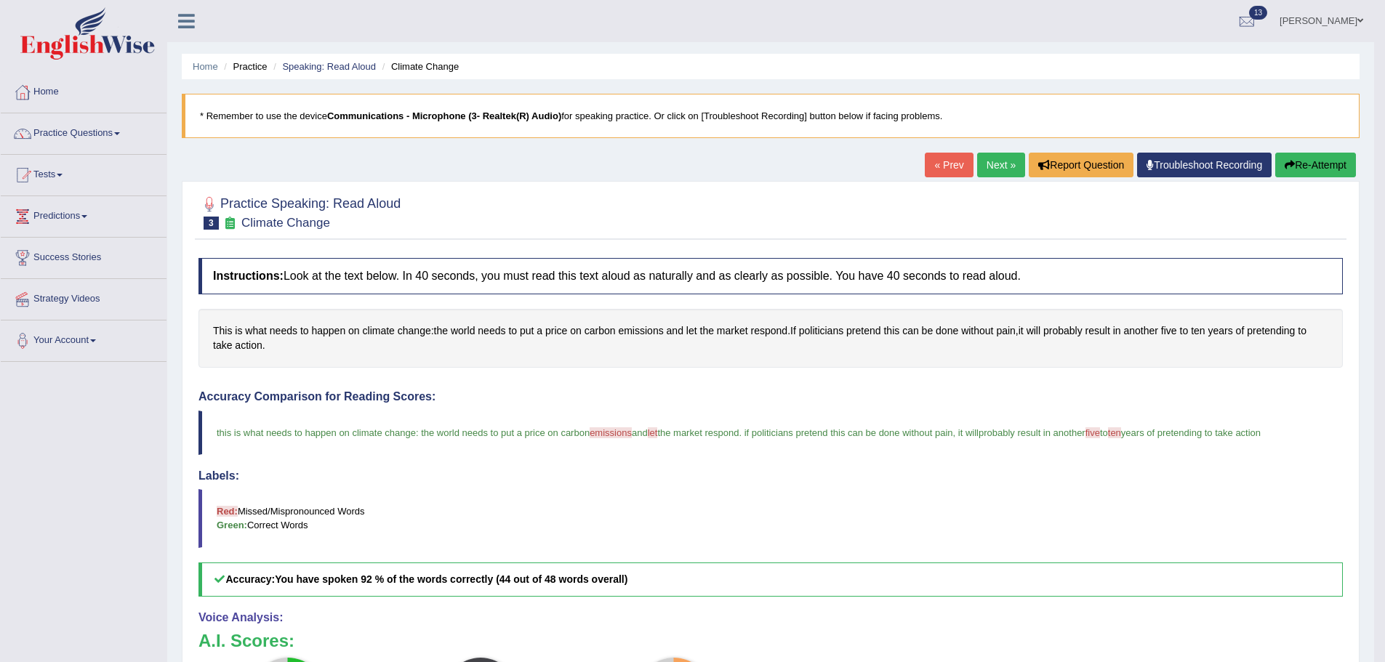
click at [1000, 166] on link "Next »" at bounding box center [1001, 165] width 48 height 25
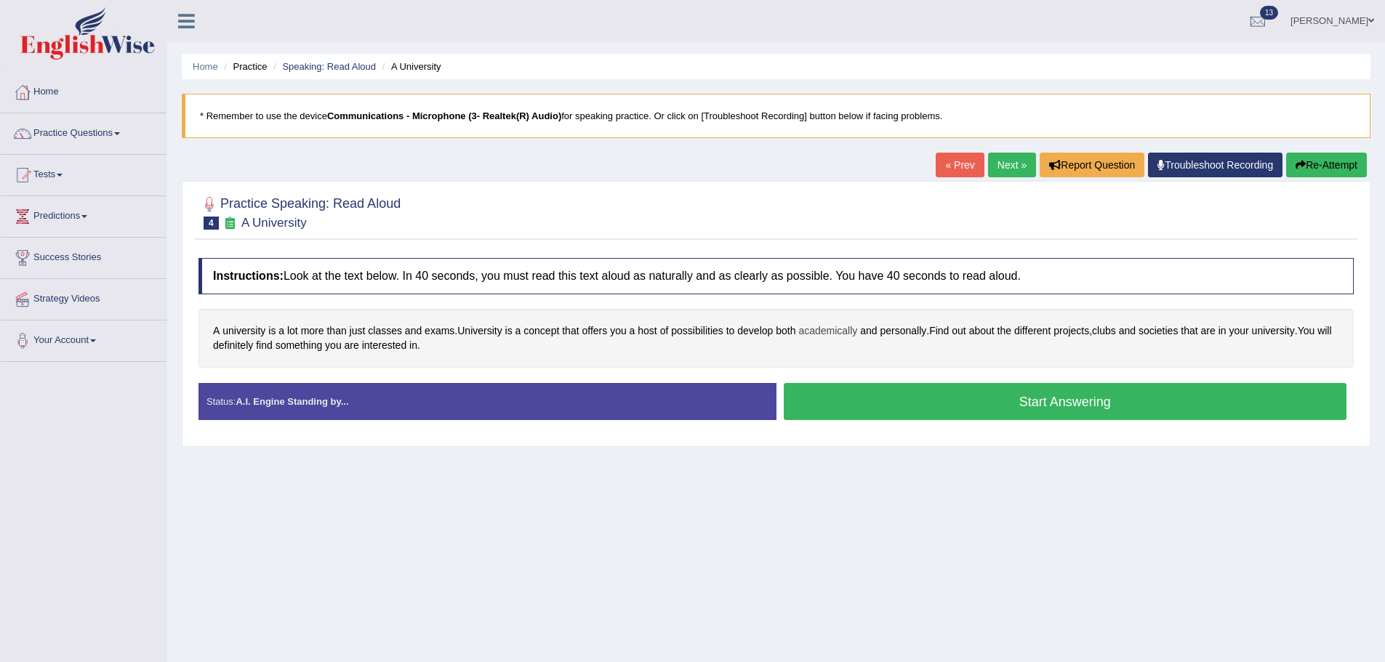
click at [810, 333] on span "academically" at bounding box center [827, 331] width 59 height 15
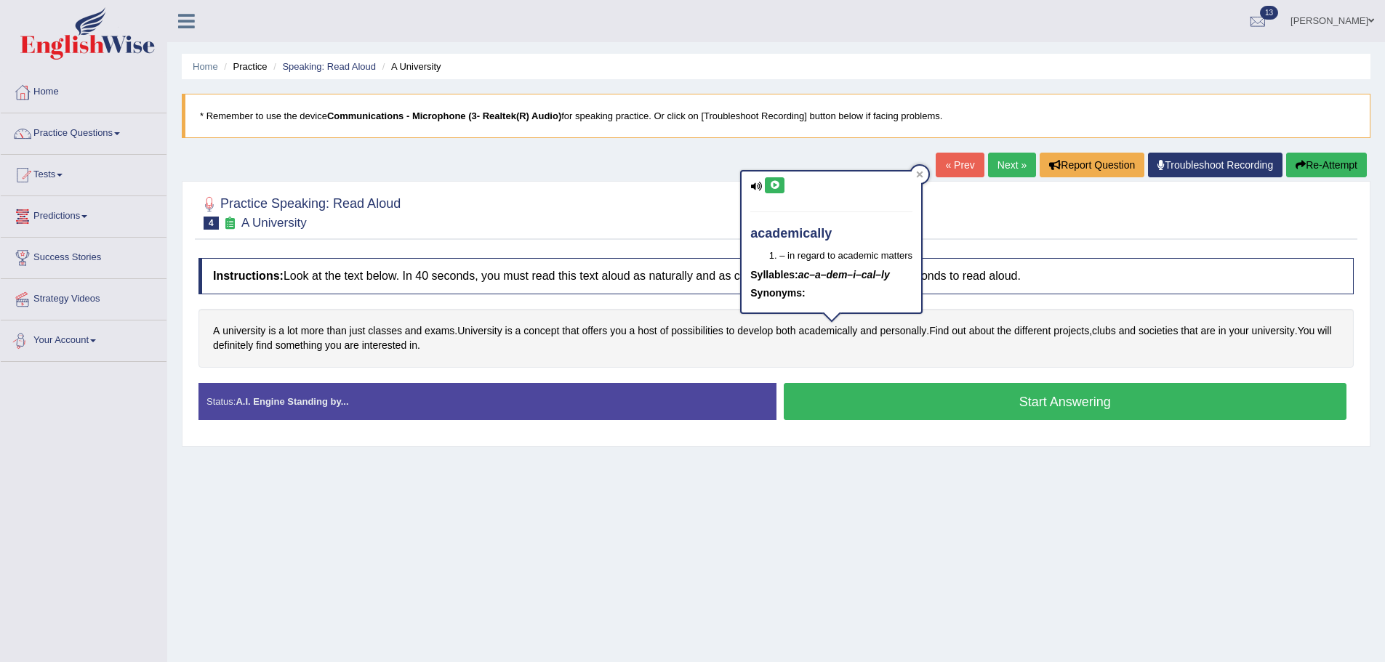
click at [1091, 260] on div "Instructions: Look at the text below. In 40 seconds, you must read this text al…" at bounding box center [776, 345] width 1163 height 188
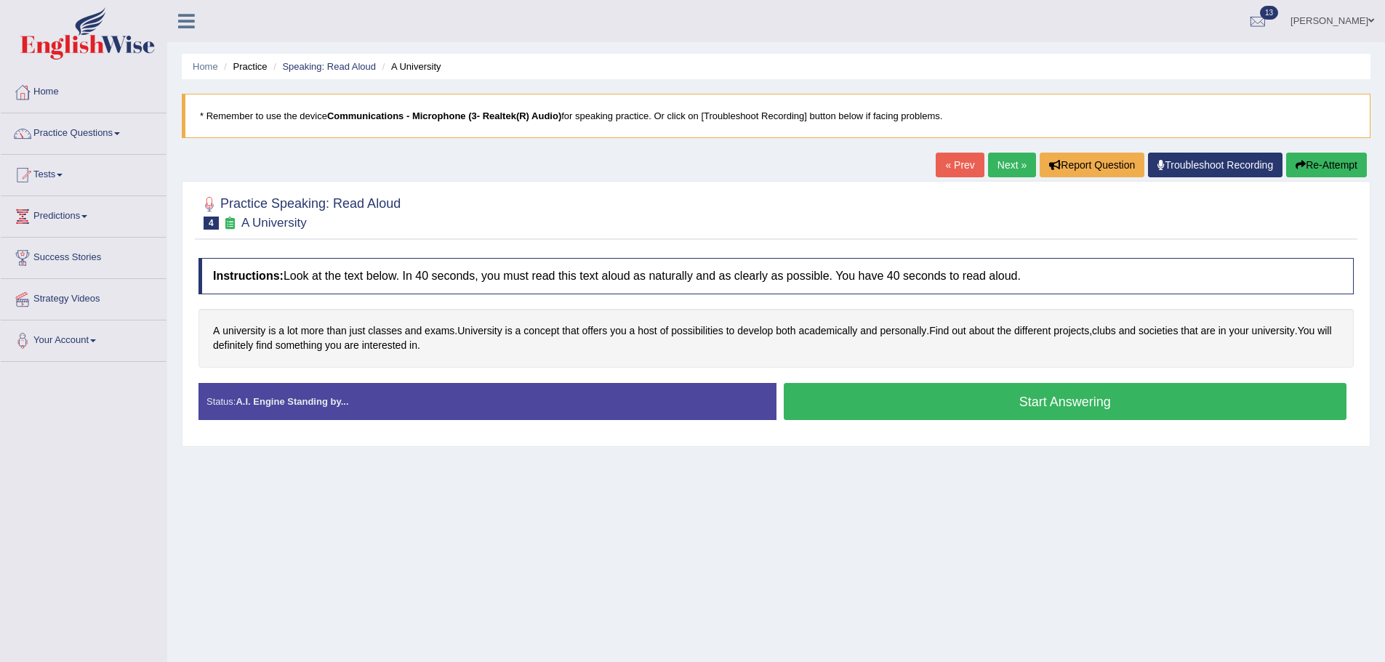
click at [1046, 402] on button "Start Answering" at bounding box center [1066, 401] width 564 height 37
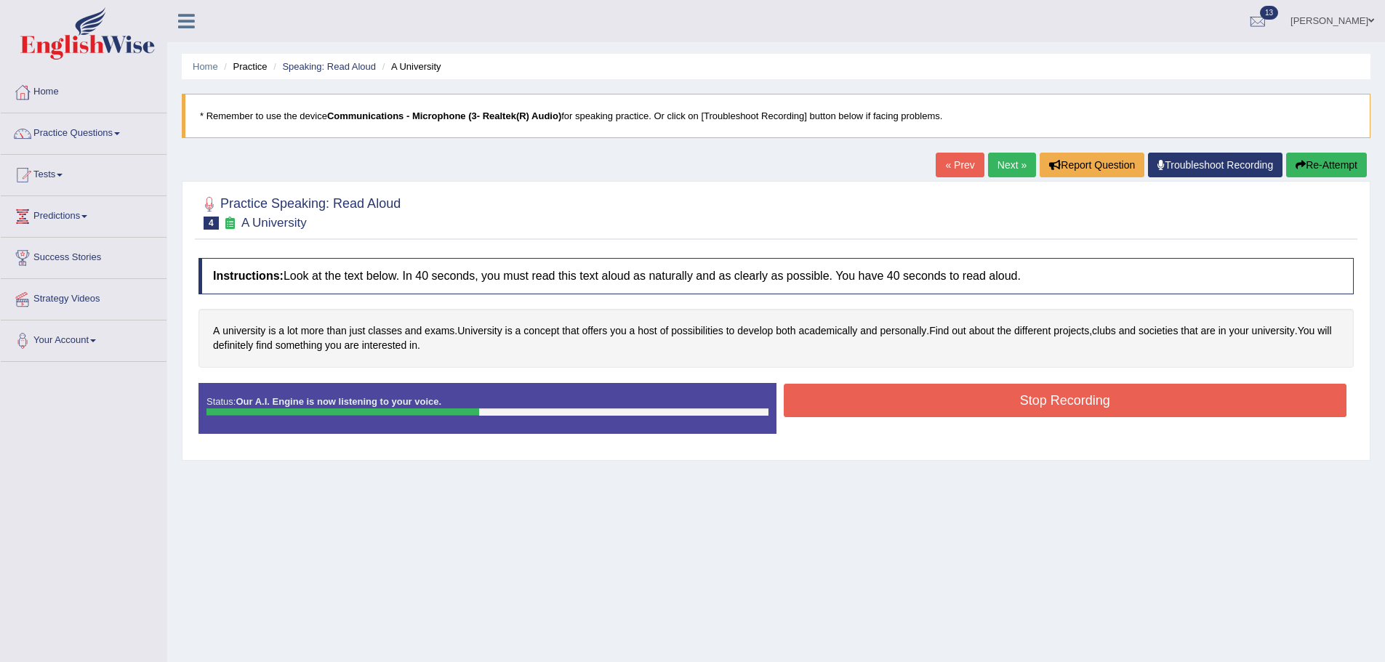
click at [1057, 412] on button "Stop Recording" at bounding box center [1066, 400] width 564 height 33
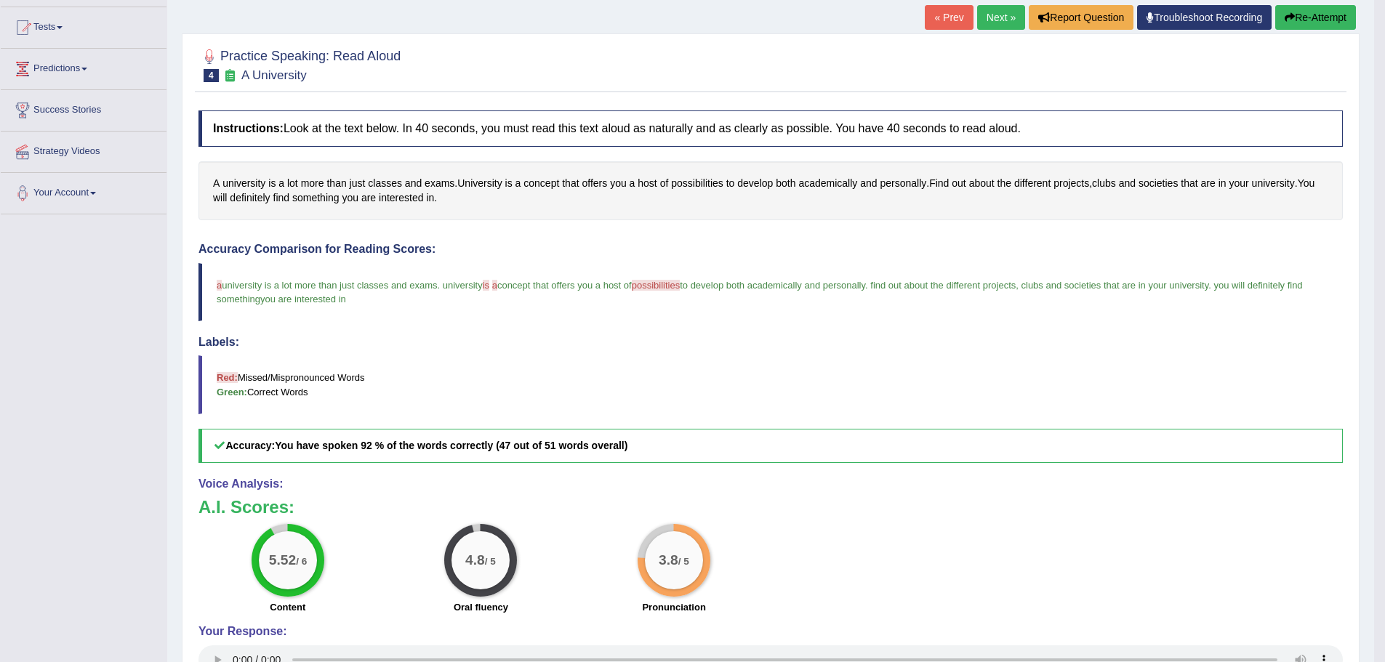
scroll to position [143, 0]
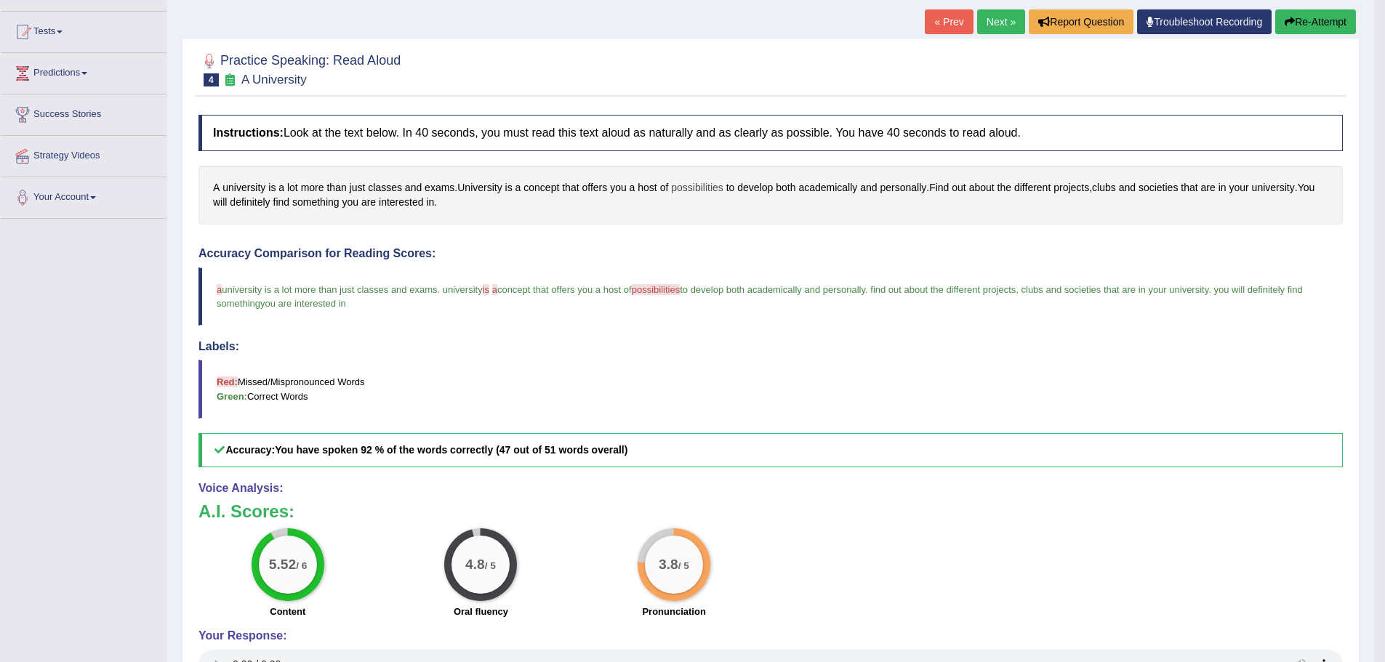
click at [682, 184] on span "possibilities" at bounding box center [697, 187] width 52 height 15
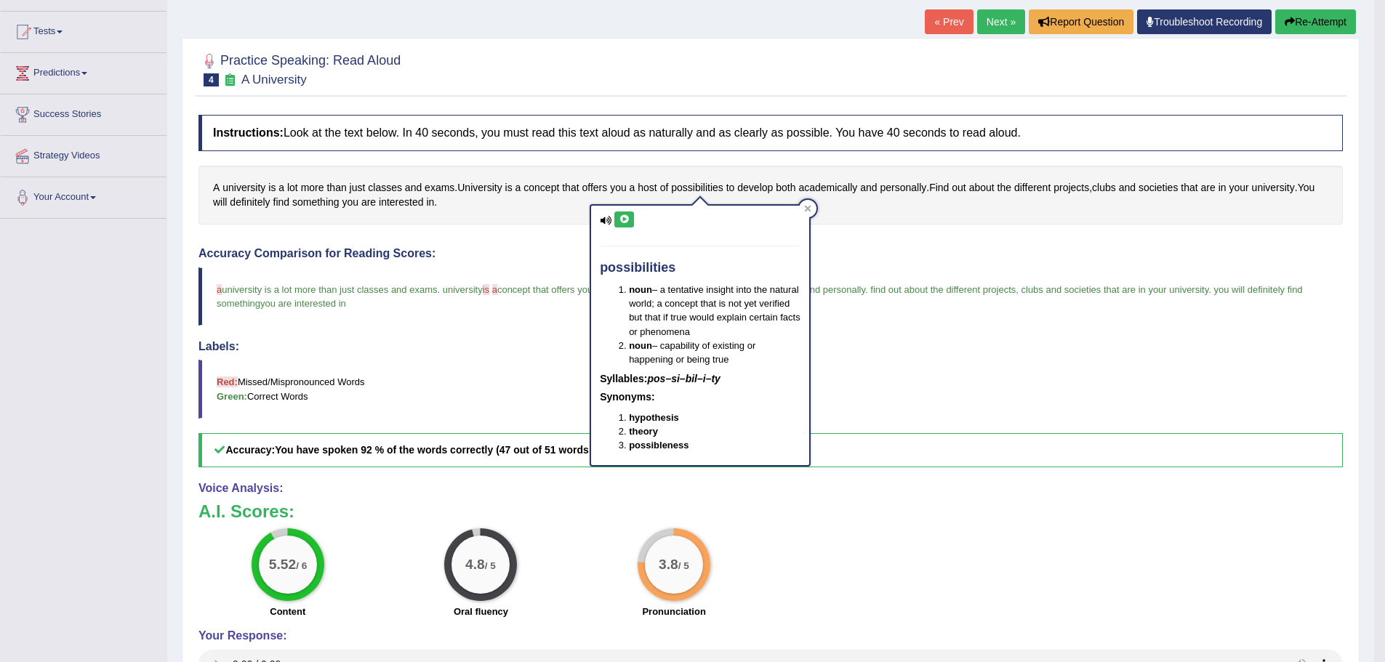
click at [615, 220] on button at bounding box center [624, 220] width 20 height 16
click at [619, 220] on icon at bounding box center [624, 219] width 11 height 9
click at [813, 203] on div at bounding box center [807, 208] width 17 height 17
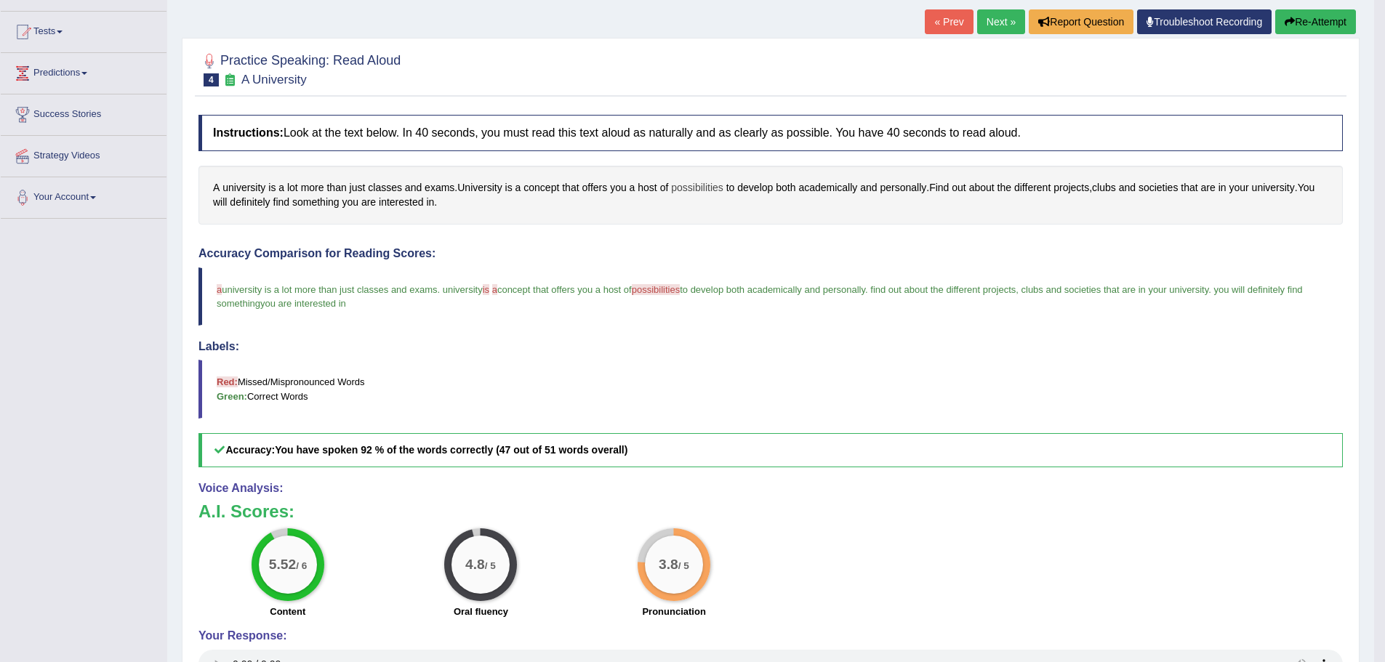
click at [691, 187] on span "possibilities" at bounding box center [697, 187] width 52 height 15
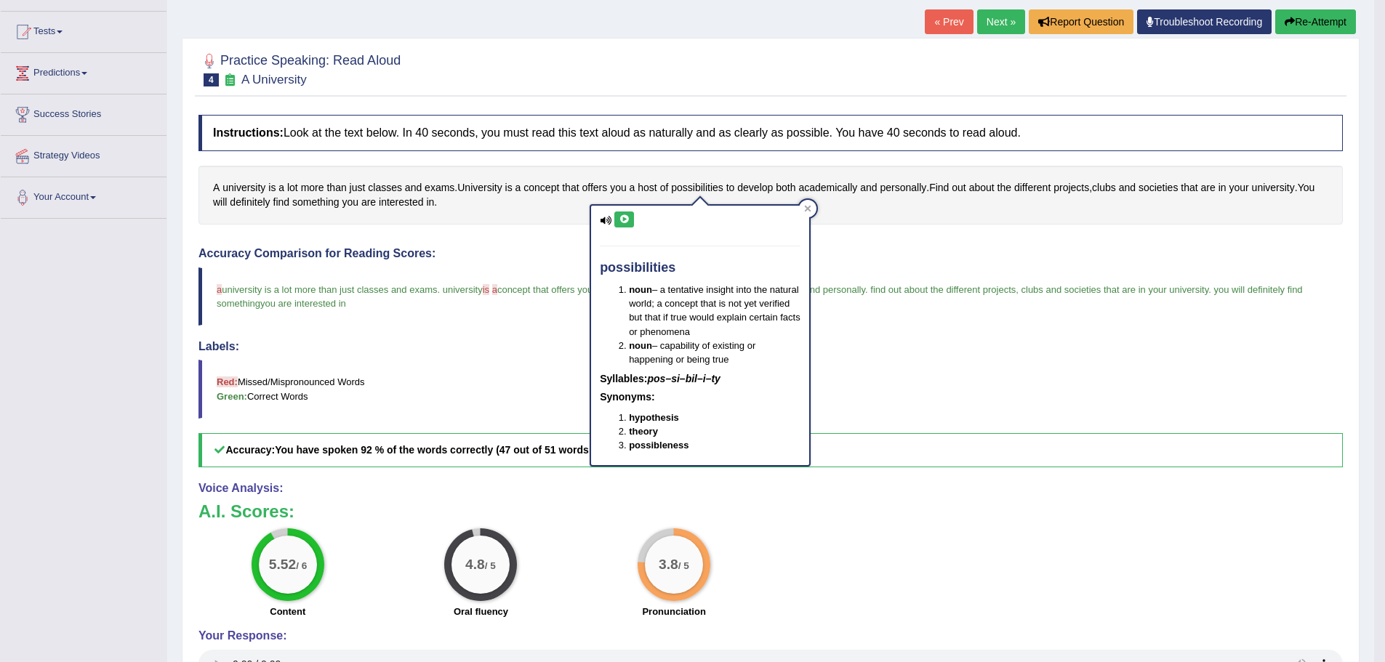
click at [624, 222] on icon at bounding box center [624, 219] width 11 height 9
click at [806, 205] on icon at bounding box center [807, 208] width 7 height 7
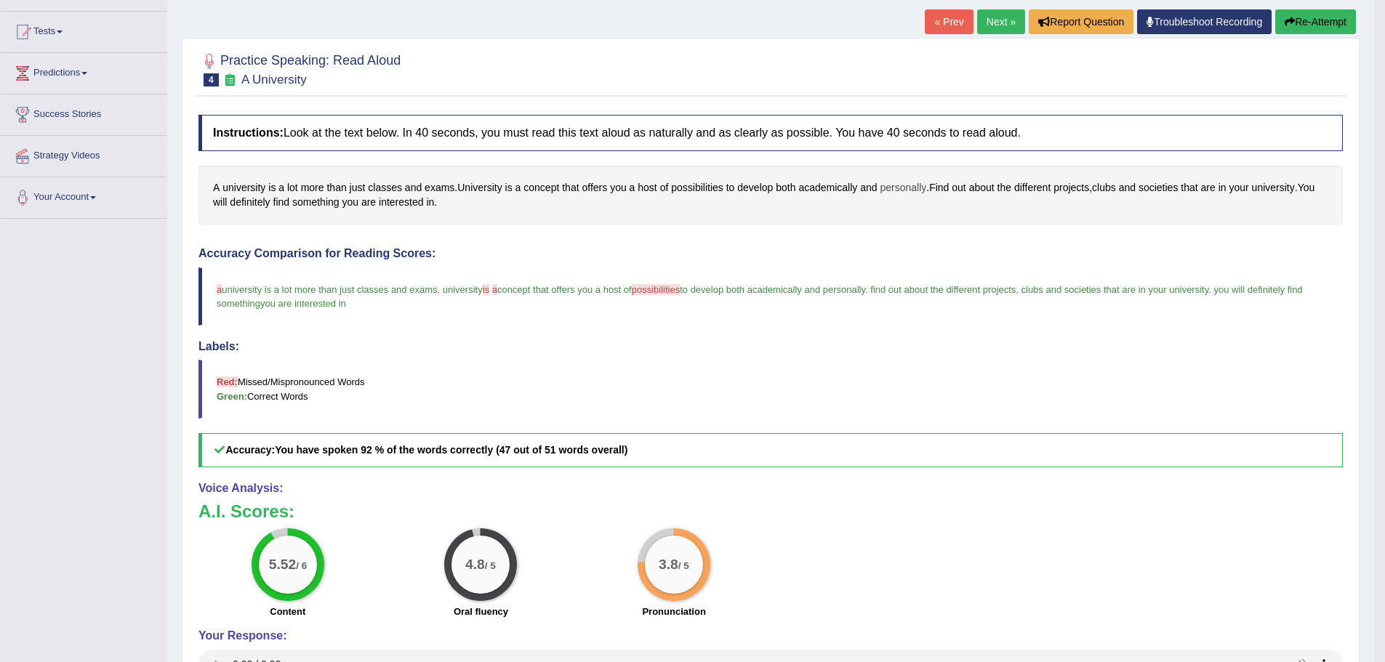
click at [926, 181] on span "personally" at bounding box center [903, 187] width 47 height 15
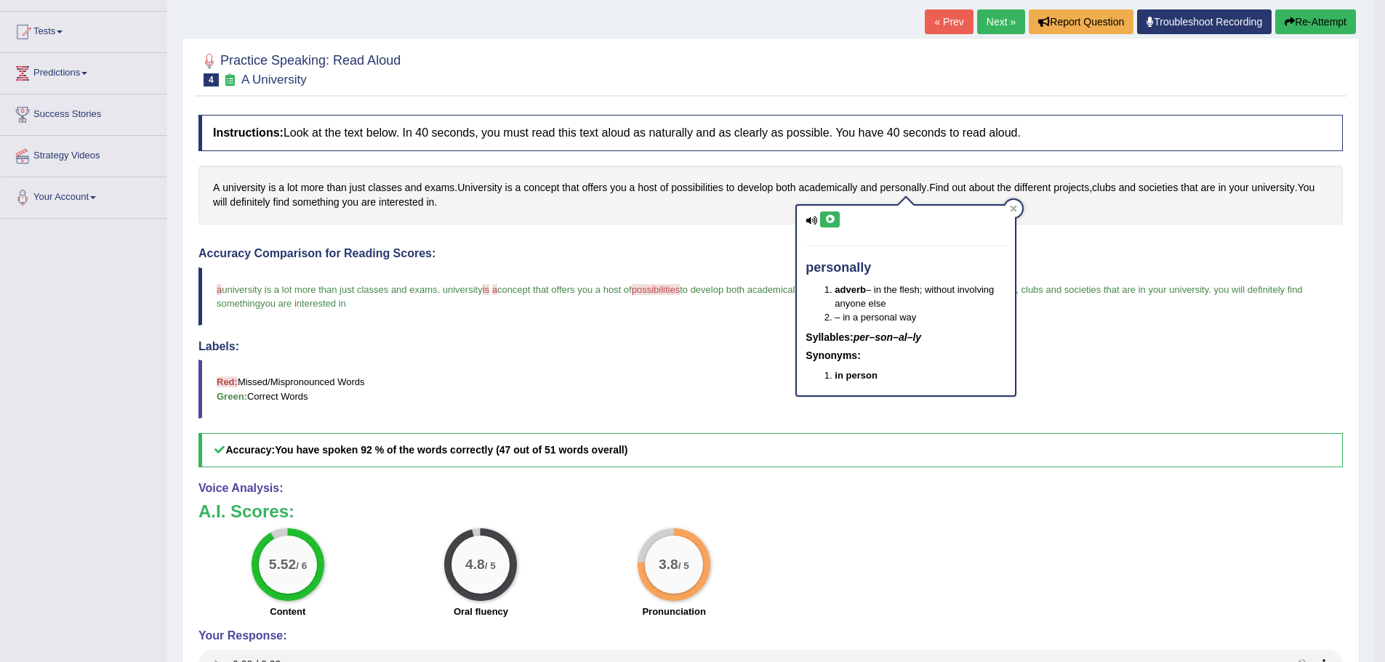
click at [827, 222] on icon at bounding box center [830, 219] width 11 height 9
click at [1019, 207] on div at bounding box center [1013, 208] width 17 height 17
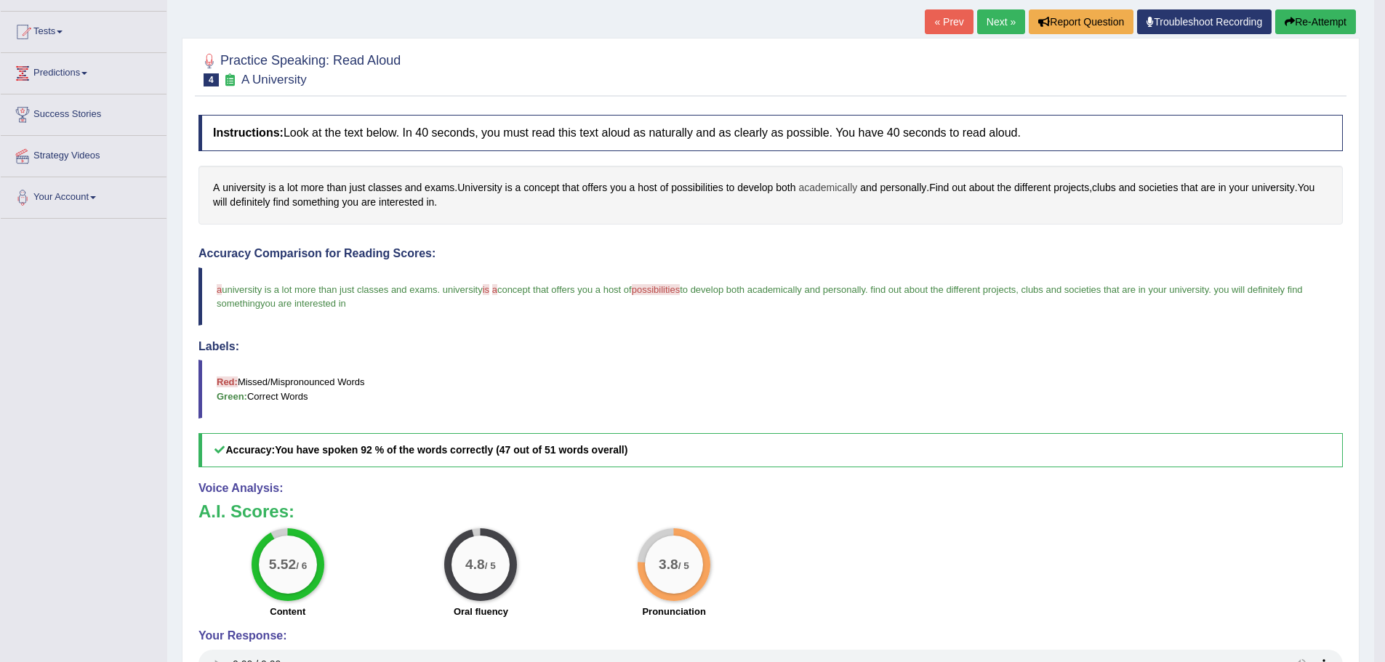
click at [835, 188] on span "academically" at bounding box center [827, 187] width 59 height 15
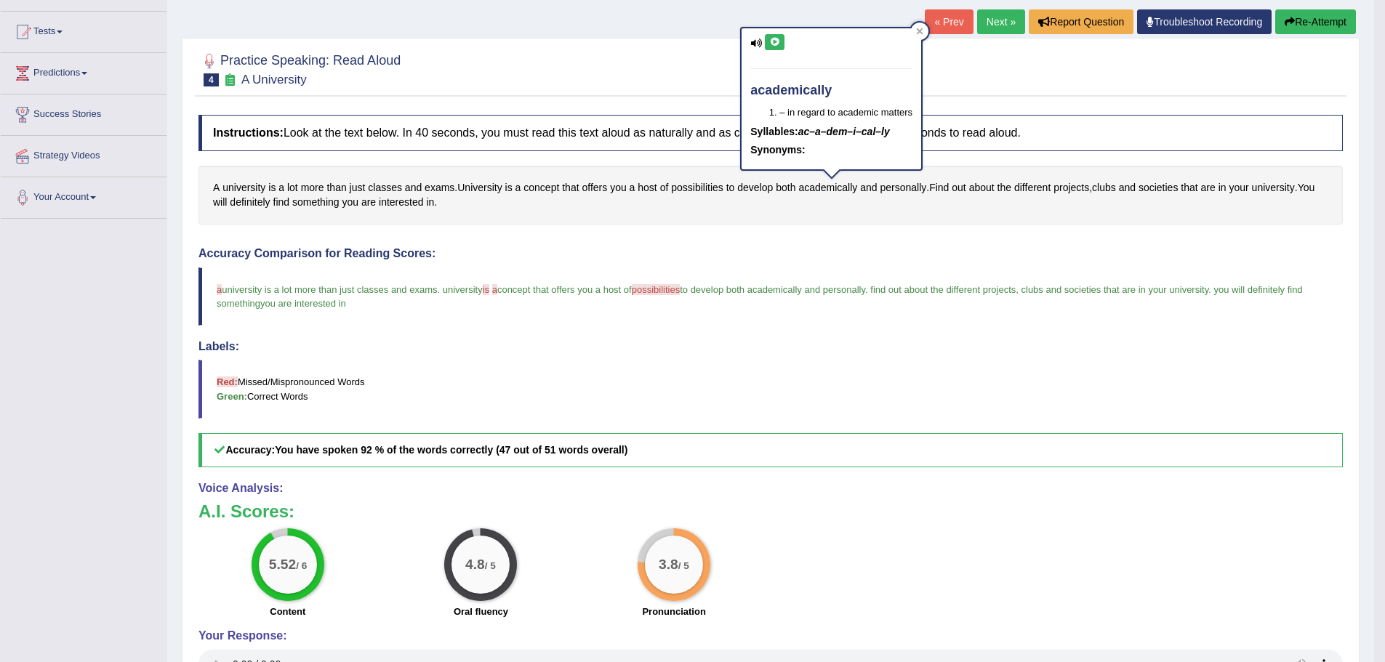
click at [772, 44] on icon at bounding box center [774, 42] width 11 height 9
click at [912, 29] on div at bounding box center [919, 31] width 17 height 17
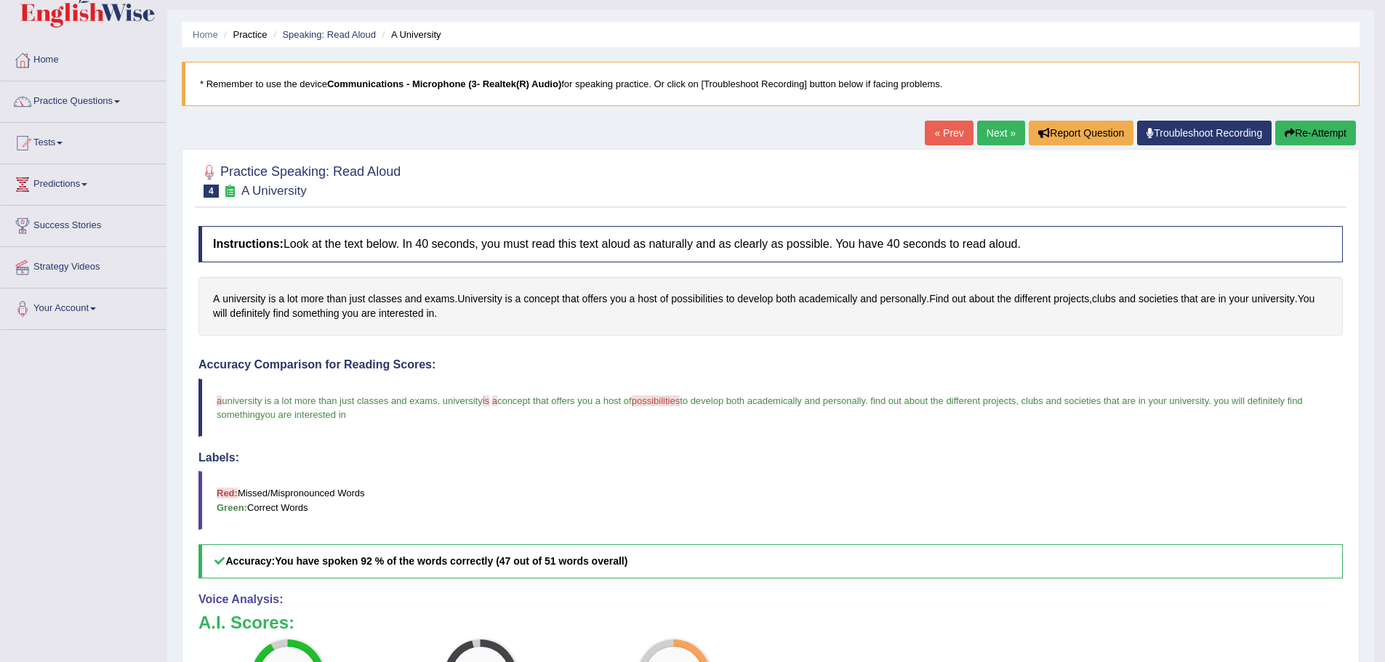
scroll to position [0, 0]
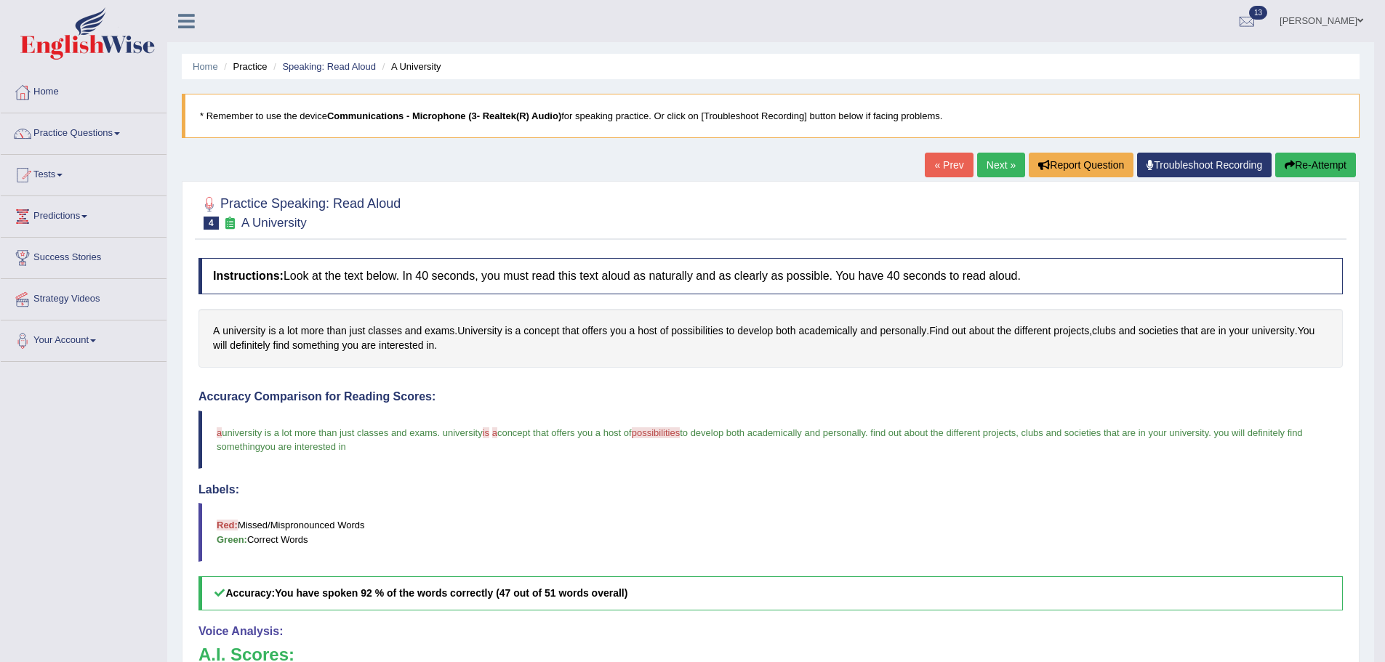
click at [983, 160] on link "Next »" at bounding box center [1001, 165] width 48 height 25
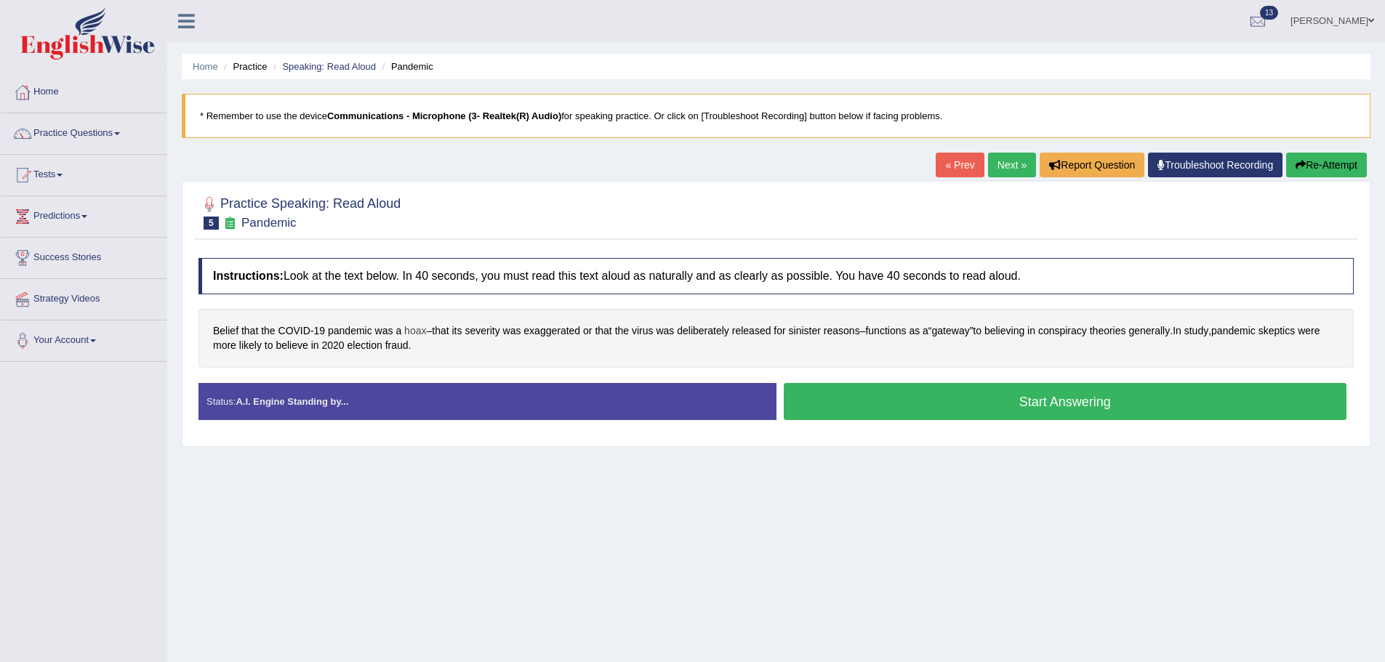
click at [414, 328] on span "hoax" at bounding box center [415, 331] width 22 height 15
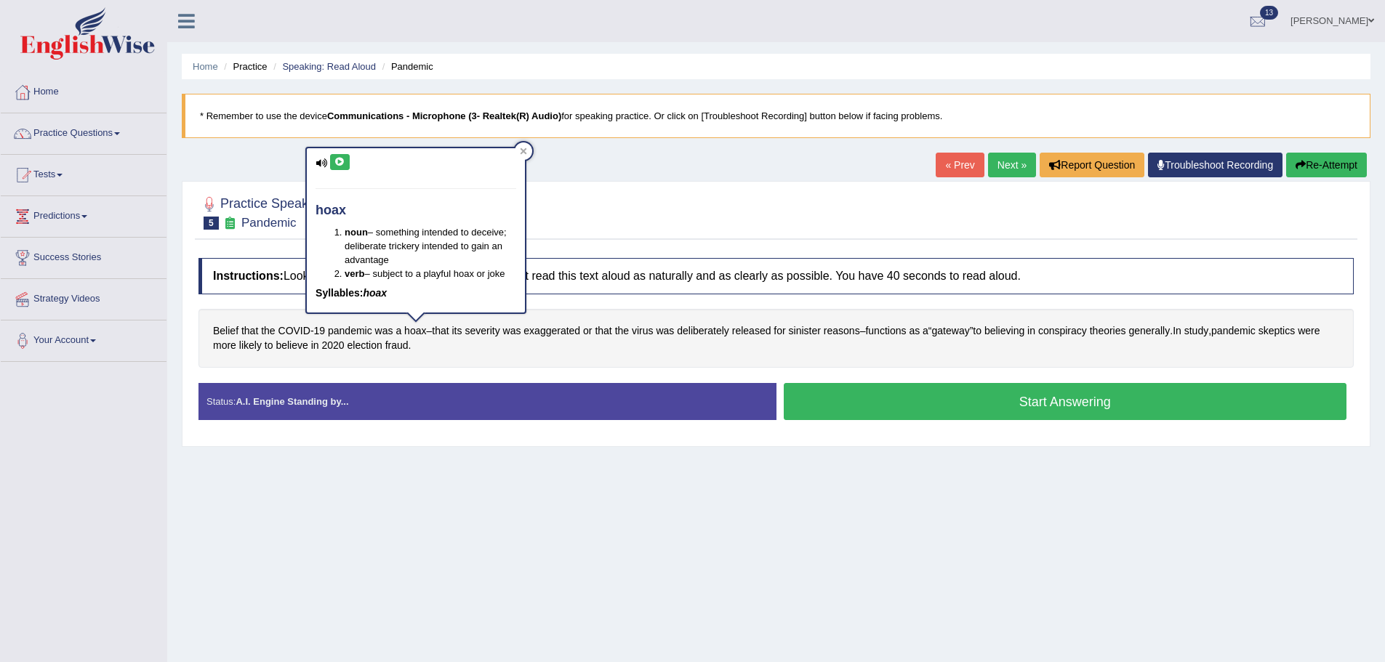
click at [342, 166] on icon at bounding box center [339, 162] width 11 height 9
click at [526, 151] on icon at bounding box center [523, 151] width 7 height 7
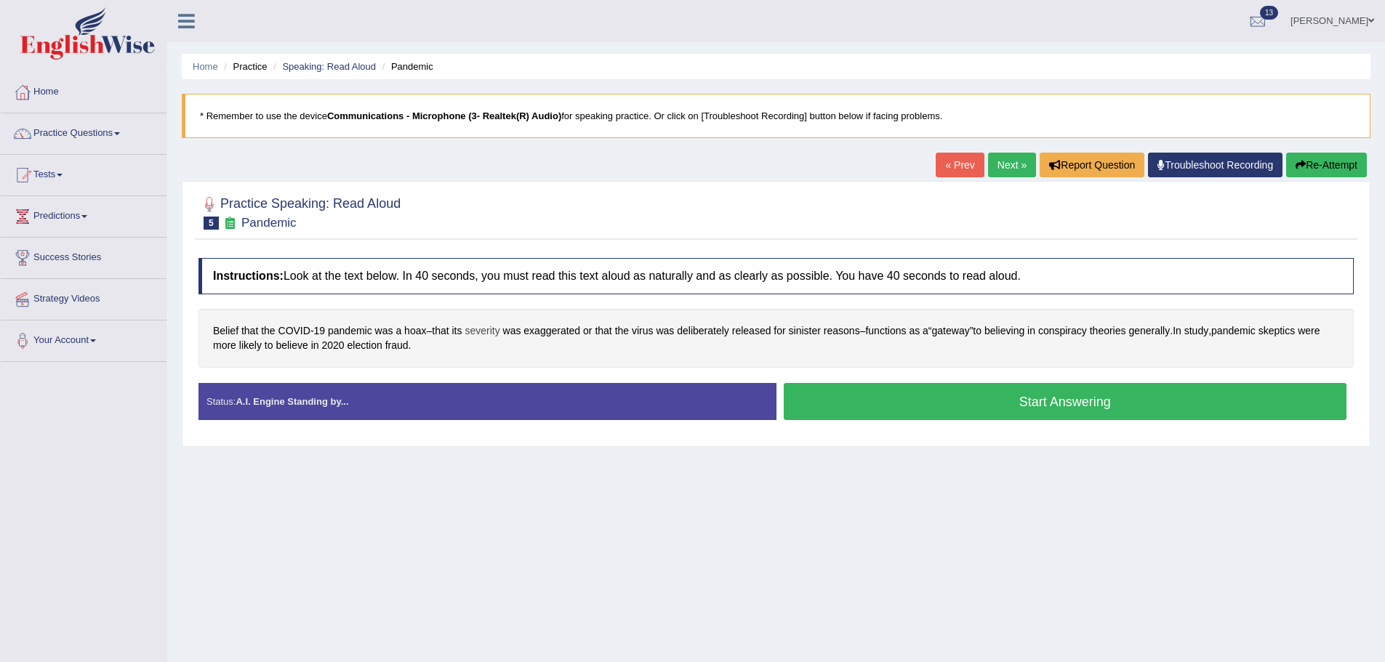
drag, startPoint x: 496, startPoint y: 317, endPoint x: 497, endPoint y: 324, distance: 7.3
click at [496, 319] on div "Belief that the COVID - 19 pandemic was a hoax – that its severity was exaggera…" at bounding box center [776, 338] width 1155 height 59
click at [497, 329] on span "severity" at bounding box center [482, 331] width 35 height 15
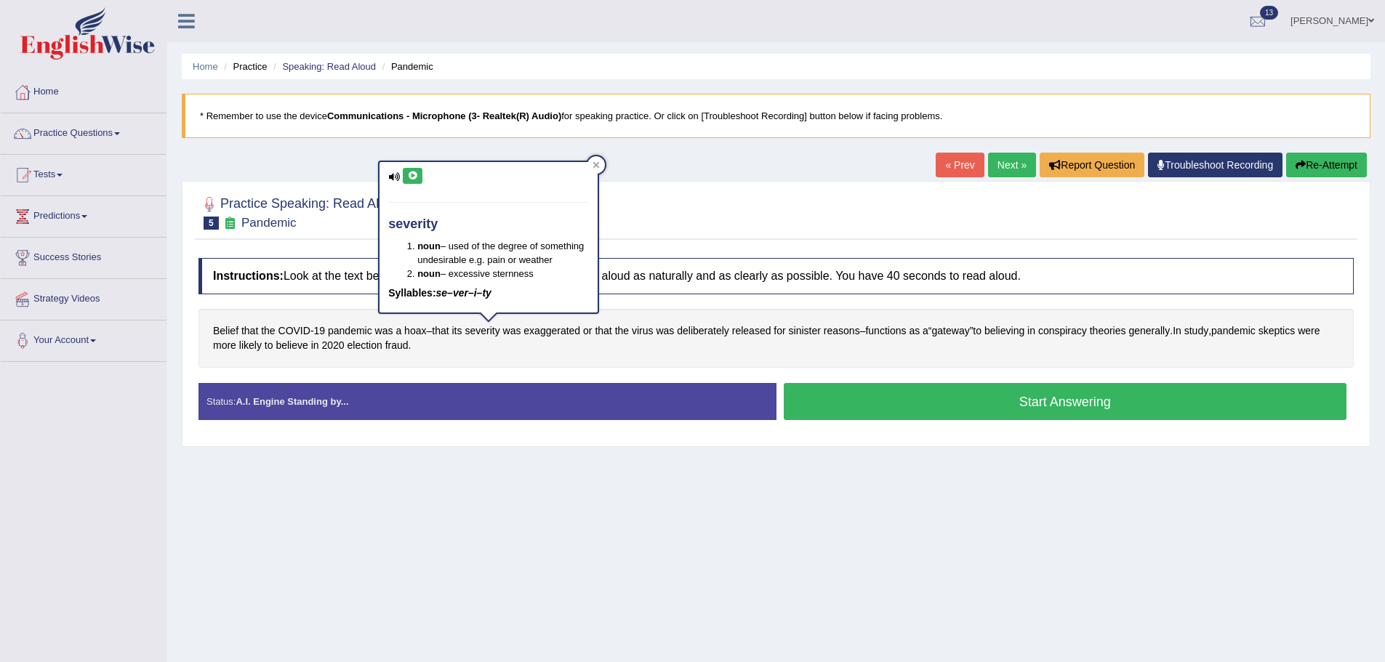
click at [412, 176] on icon at bounding box center [412, 176] width 11 height 9
click at [418, 176] on icon at bounding box center [412, 176] width 11 height 9
click at [417, 181] on button at bounding box center [413, 176] width 20 height 16
click at [417, 182] on button at bounding box center [413, 176] width 20 height 16
click at [569, 331] on span "exaggerated" at bounding box center [552, 331] width 57 height 15
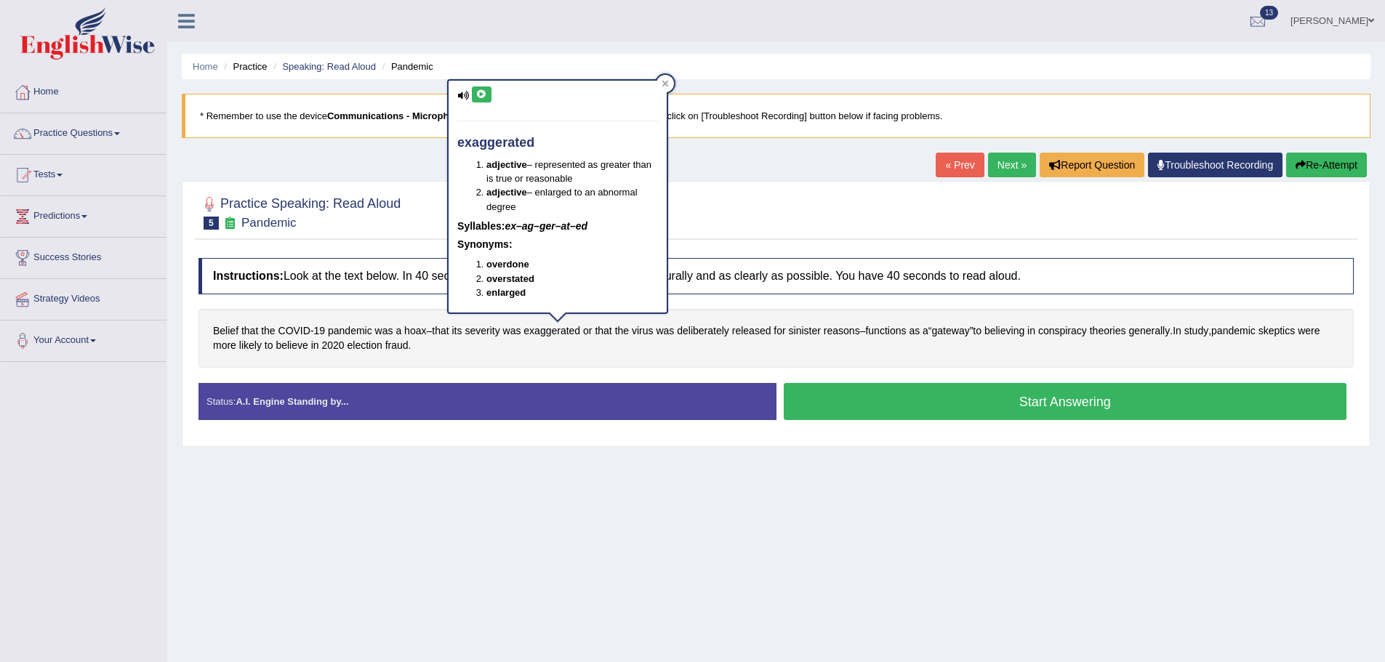
click at [488, 100] on button at bounding box center [482, 95] width 20 height 16
click at [642, 366] on div "Belief that the COVID - 19 pandemic was a hoax – that its severity was exaggera…" at bounding box center [776, 338] width 1155 height 59
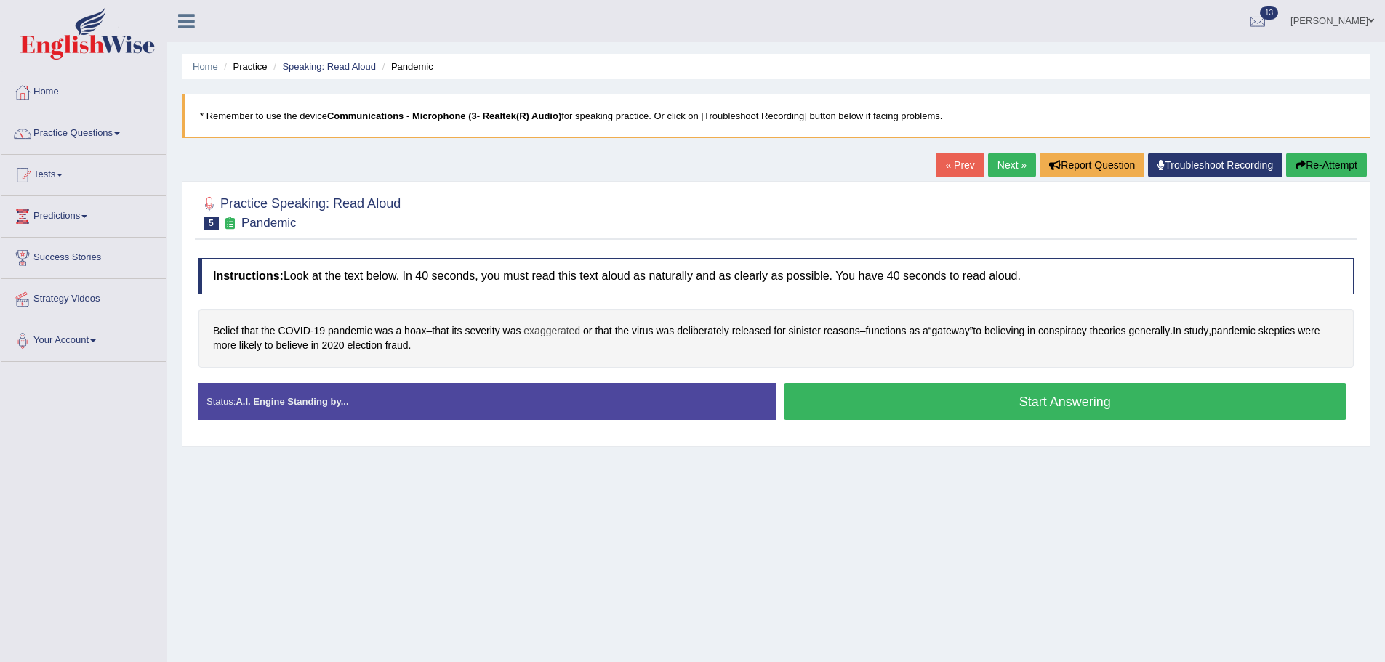
click at [572, 329] on span "exaggerated" at bounding box center [552, 331] width 57 height 15
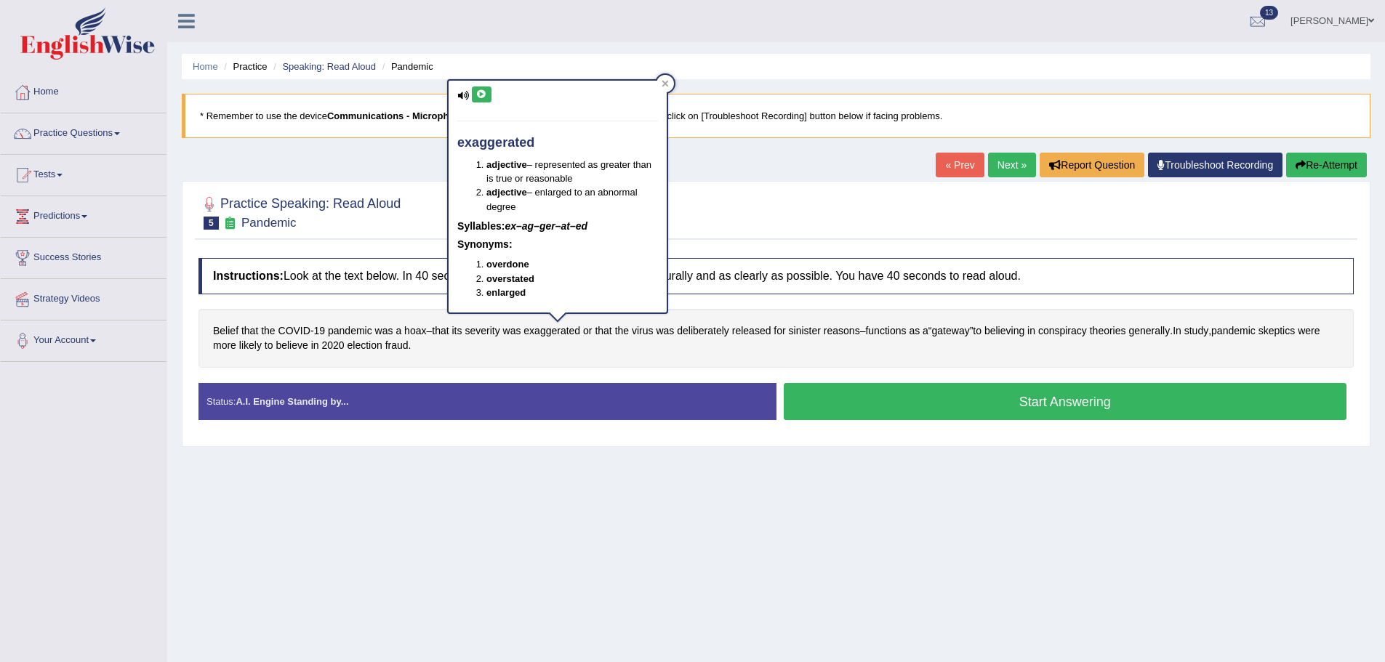
click at [489, 105] on div "exaggerated adjective – represented as greater than is true or reasonable adjec…" at bounding box center [558, 196] width 218 height 231
click at [485, 93] on icon at bounding box center [481, 94] width 11 height 9
click at [666, 81] on icon at bounding box center [665, 83] width 7 height 7
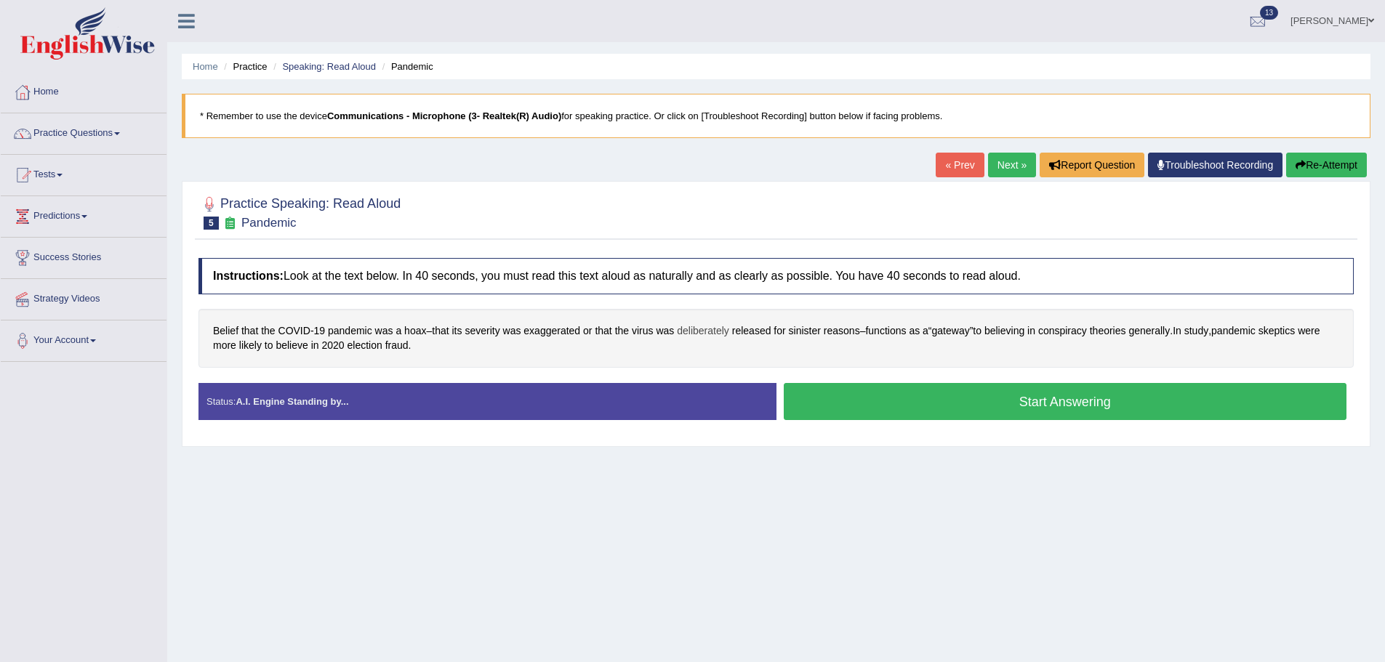
click at [723, 330] on span "deliberately" at bounding box center [703, 331] width 52 height 15
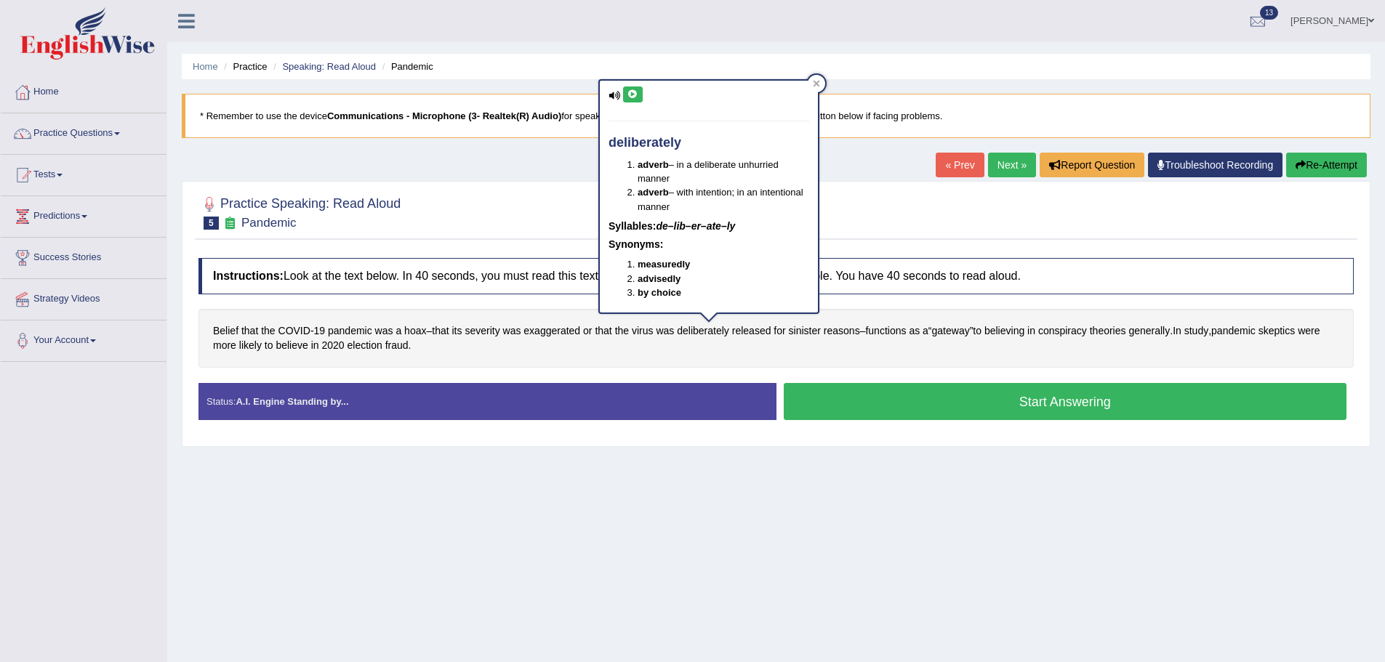
click at [634, 106] on div "deliberately adverb – in a deliberate unhurried manner adverb – with intention;…" at bounding box center [709, 196] width 218 height 231
click at [637, 95] on icon at bounding box center [633, 94] width 11 height 9
click at [825, 83] on div at bounding box center [816, 83] width 17 height 17
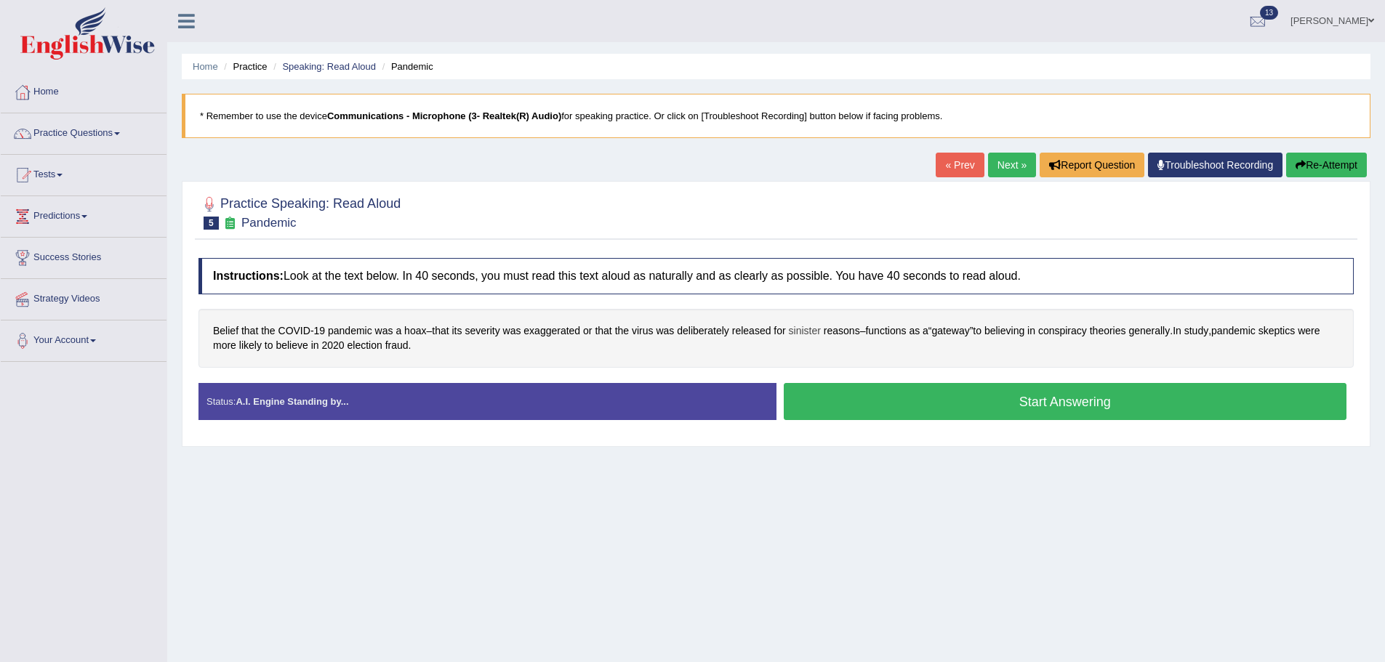
click at [808, 330] on span "sinister" at bounding box center [805, 331] width 32 height 15
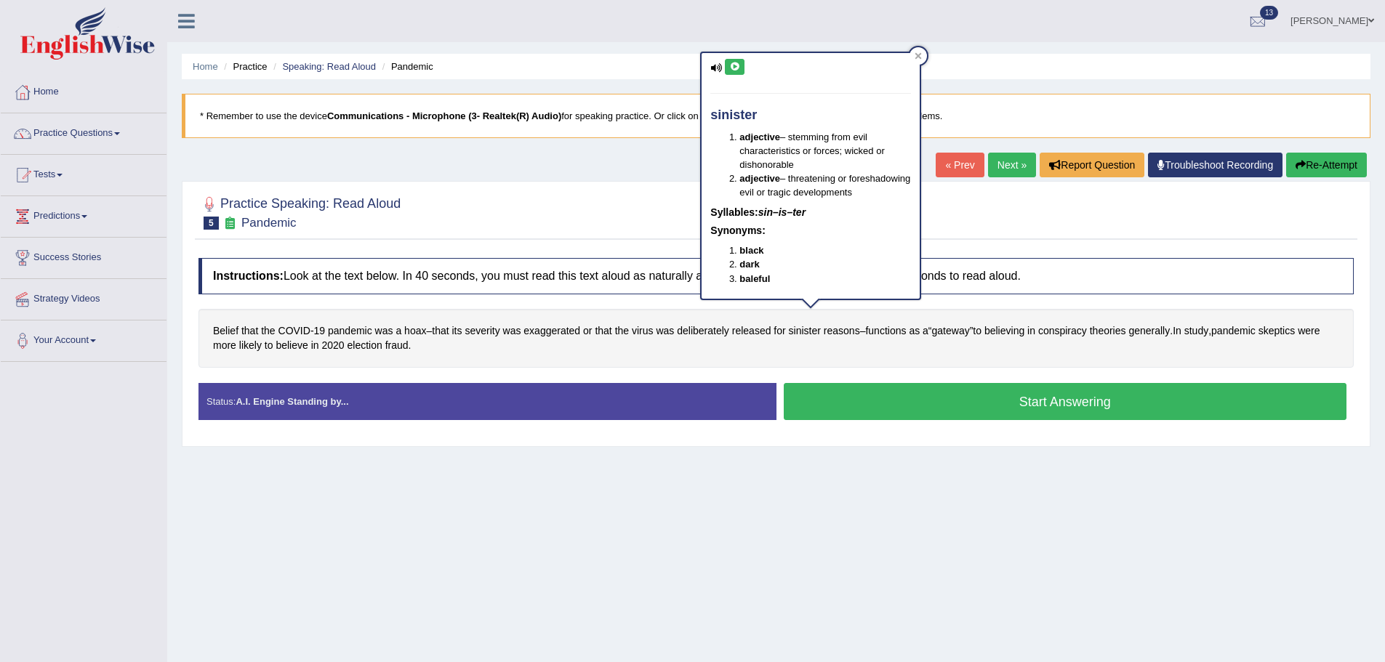
click at [737, 72] on button at bounding box center [735, 67] width 20 height 16
click at [915, 52] on div "sinister adjective – stemming from evil characteristics or forces; wicked or di…" at bounding box center [810, 180] width 221 height 257
click at [915, 55] on icon at bounding box center [918, 55] width 7 height 7
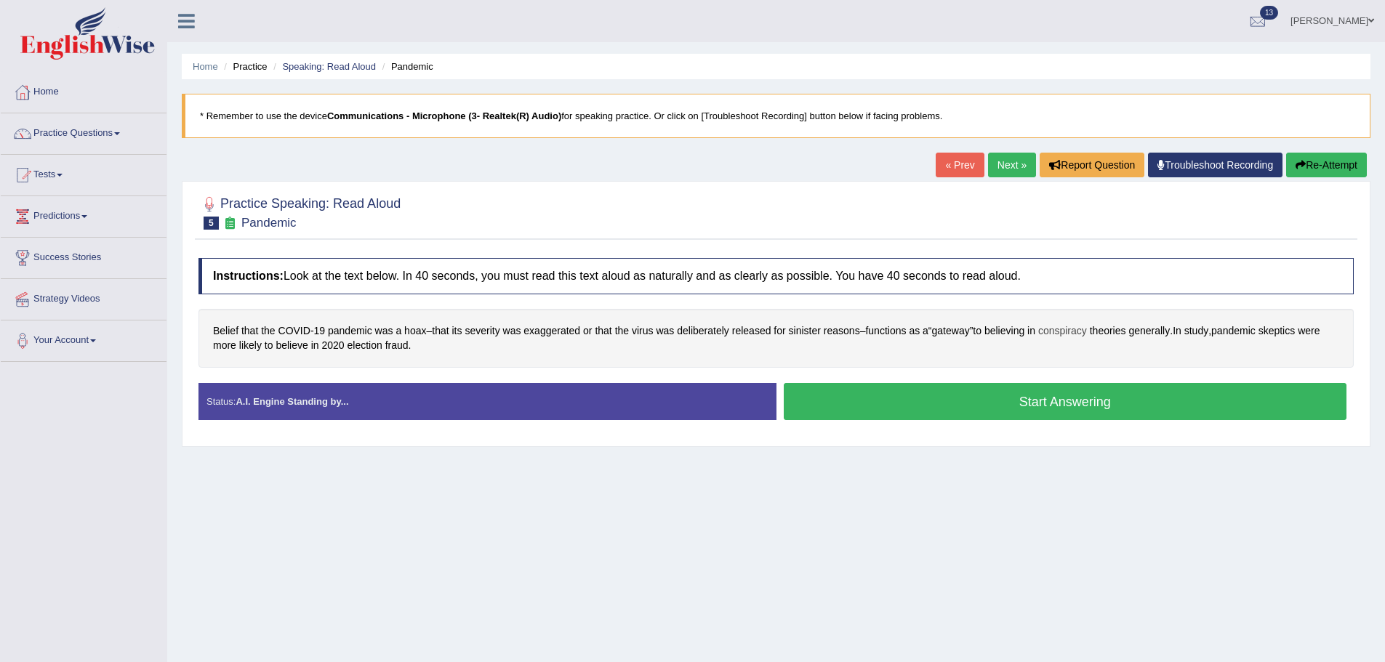
click at [1087, 334] on span "conspiracy" at bounding box center [1062, 331] width 49 height 15
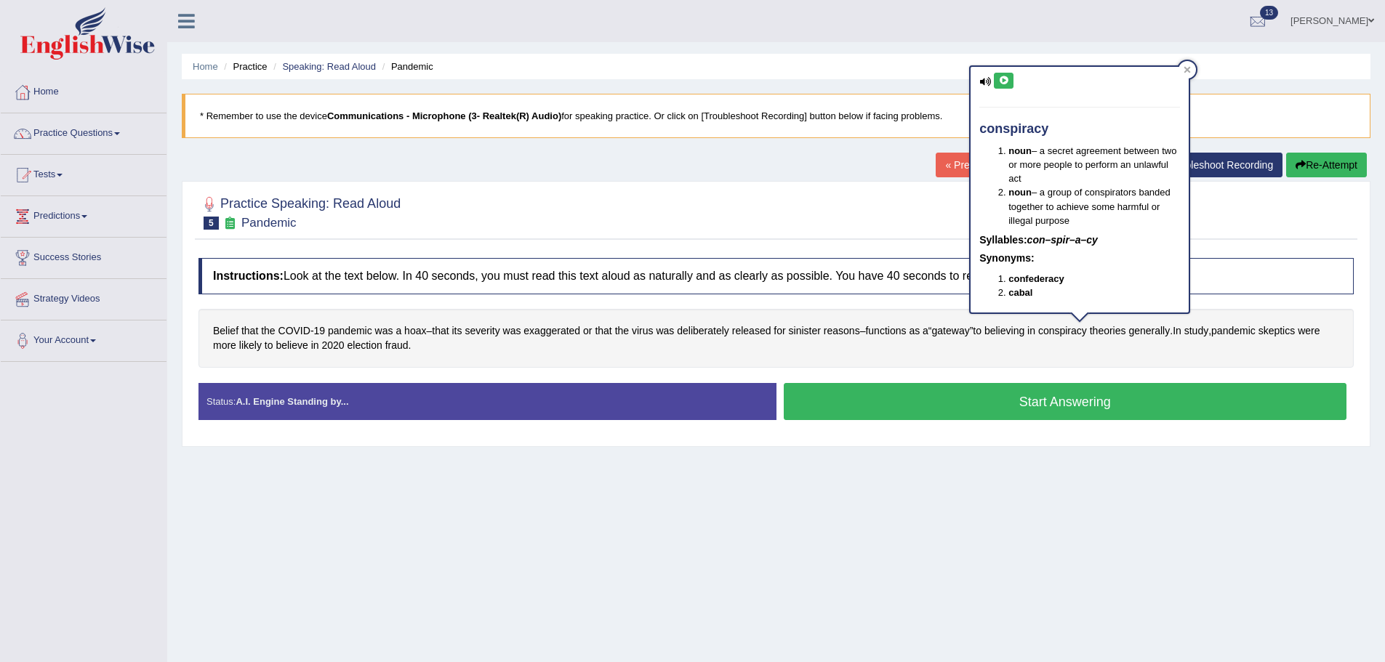
click at [1007, 80] on icon at bounding box center [1003, 80] width 11 height 9
click at [1287, 326] on span "skeptics" at bounding box center [1277, 331] width 37 height 15
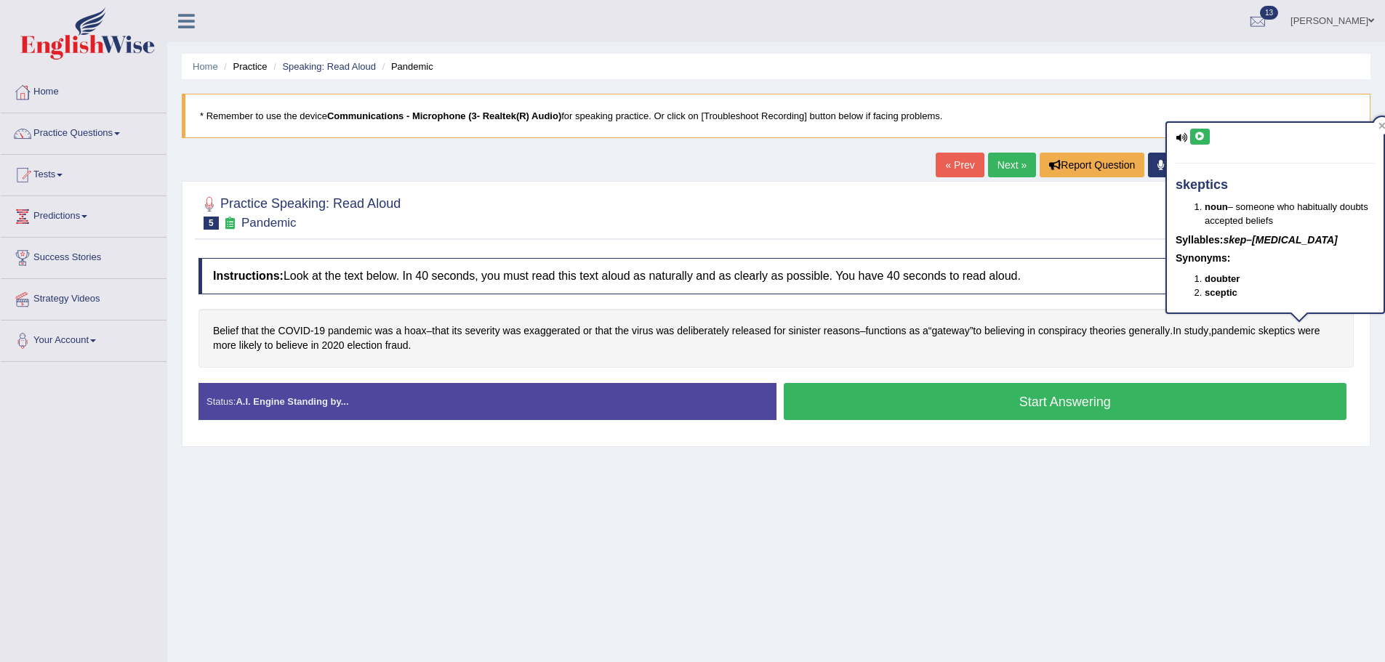
click at [1199, 140] on icon at bounding box center [1200, 136] width 11 height 9
click at [1099, 273] on h4 "Instructions: Look at the text below. In 40 seconds, you must read this text al…" at bounding box center [776, 276] width 1155 height 36
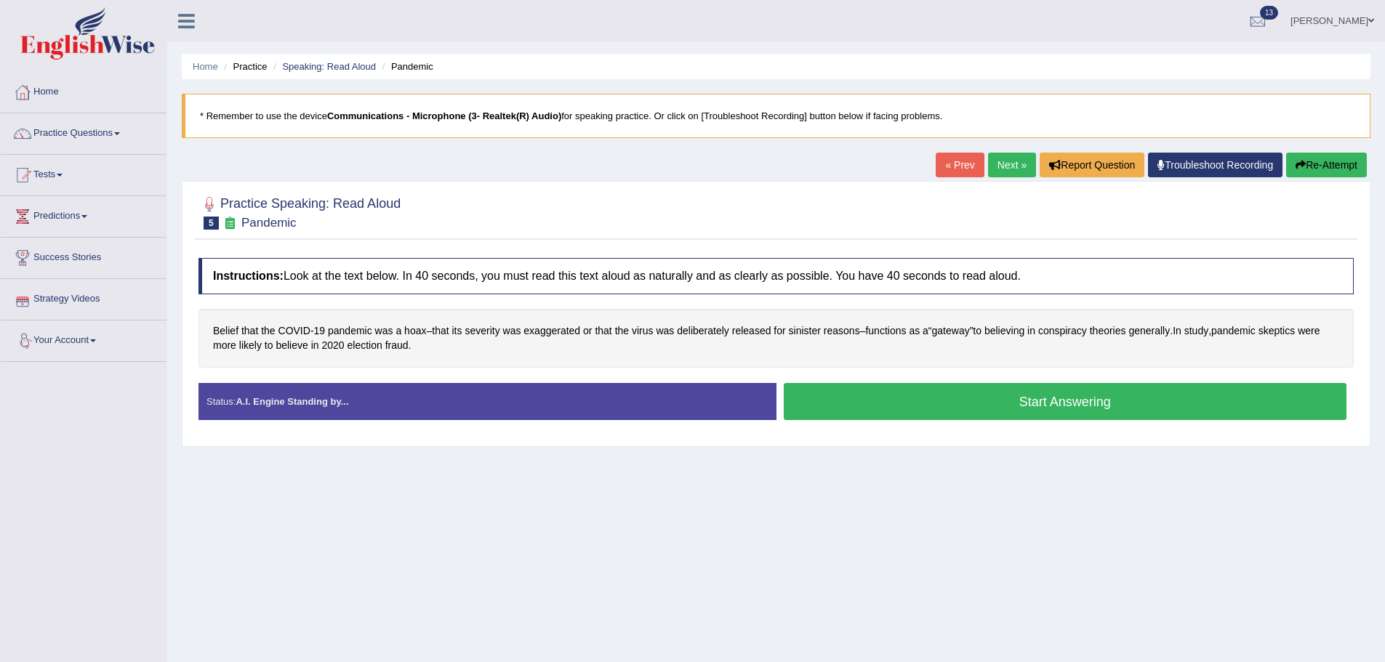
click at [1041, 407] on button "Start Answering" at bounding box center [1066, 401] width 564 height 37
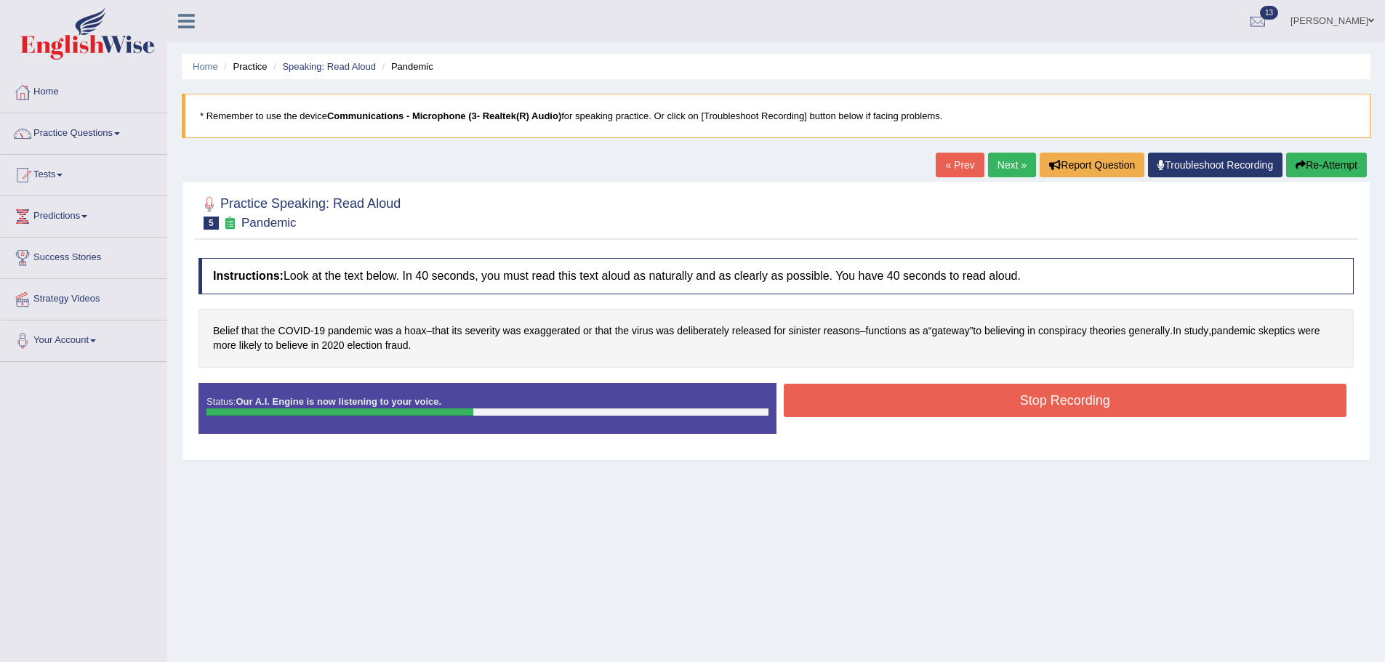
click at [1013, 404] on button "Stop Recording" at bounding box center [1066, 400] width 564 height 33
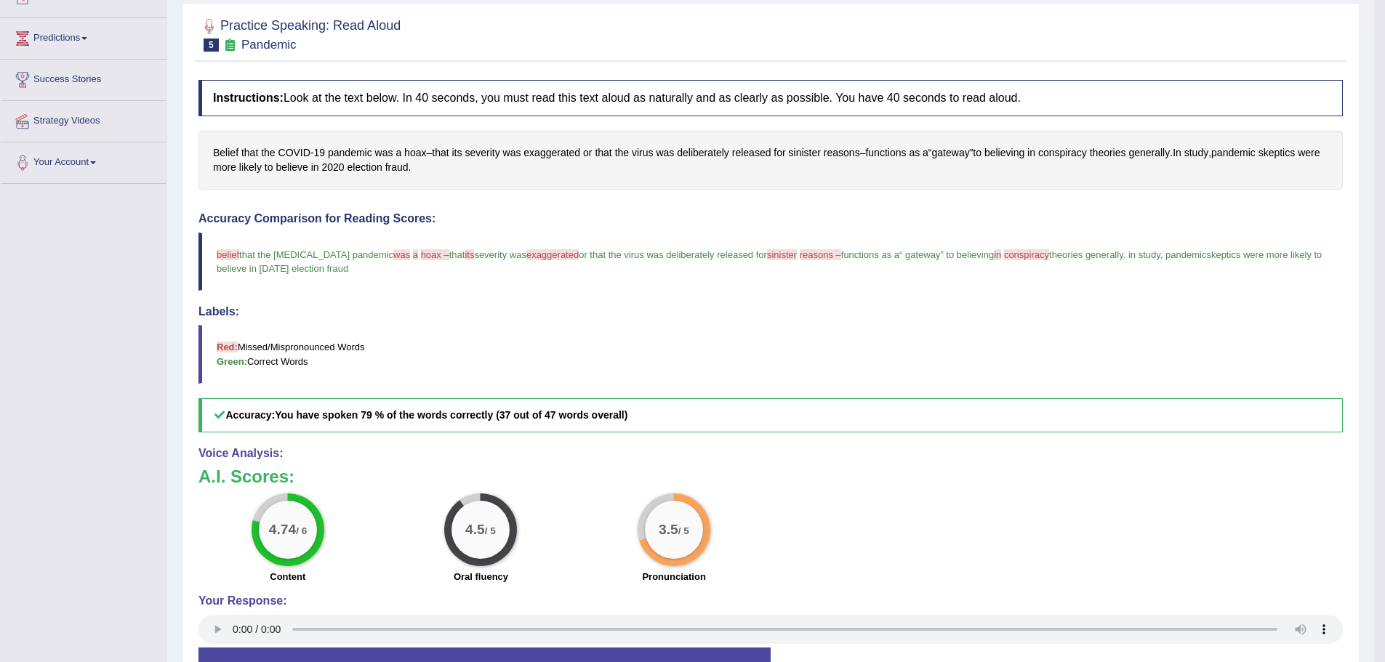
scroll to position [218, 0]
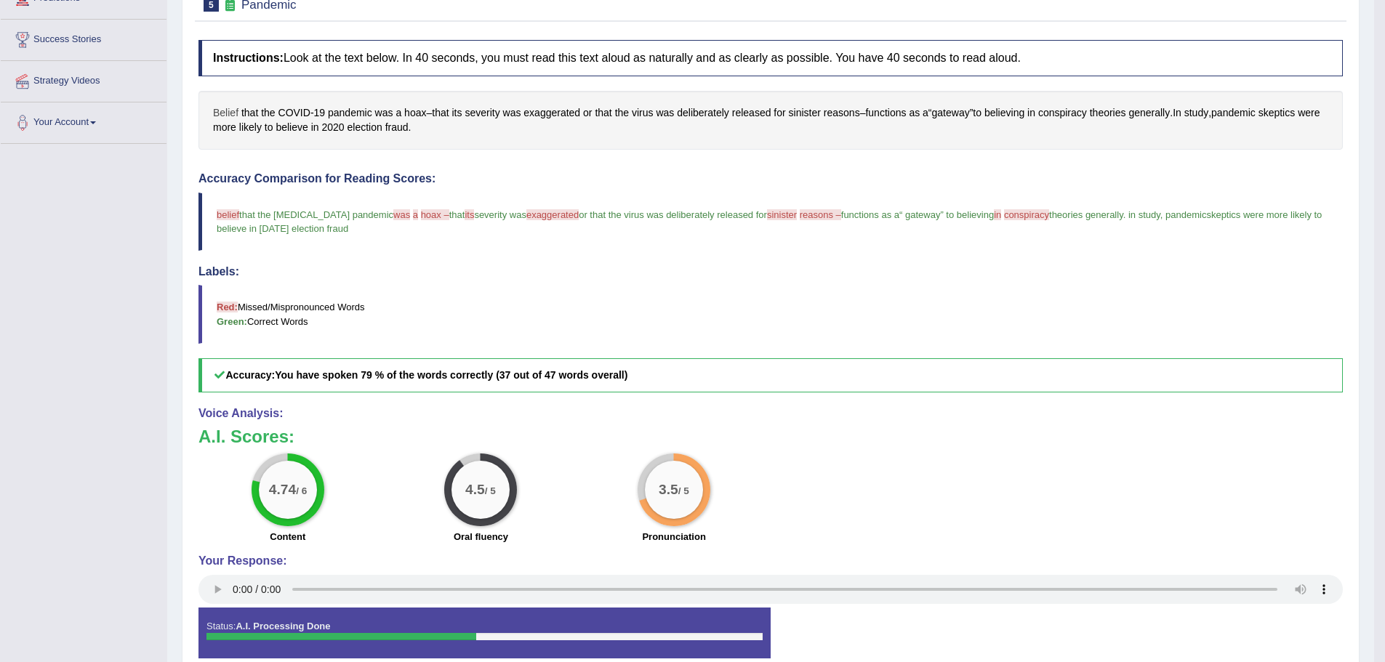
click at [222, 111] on span "Belief" at bounding box center [225, 112] width 25 height 15
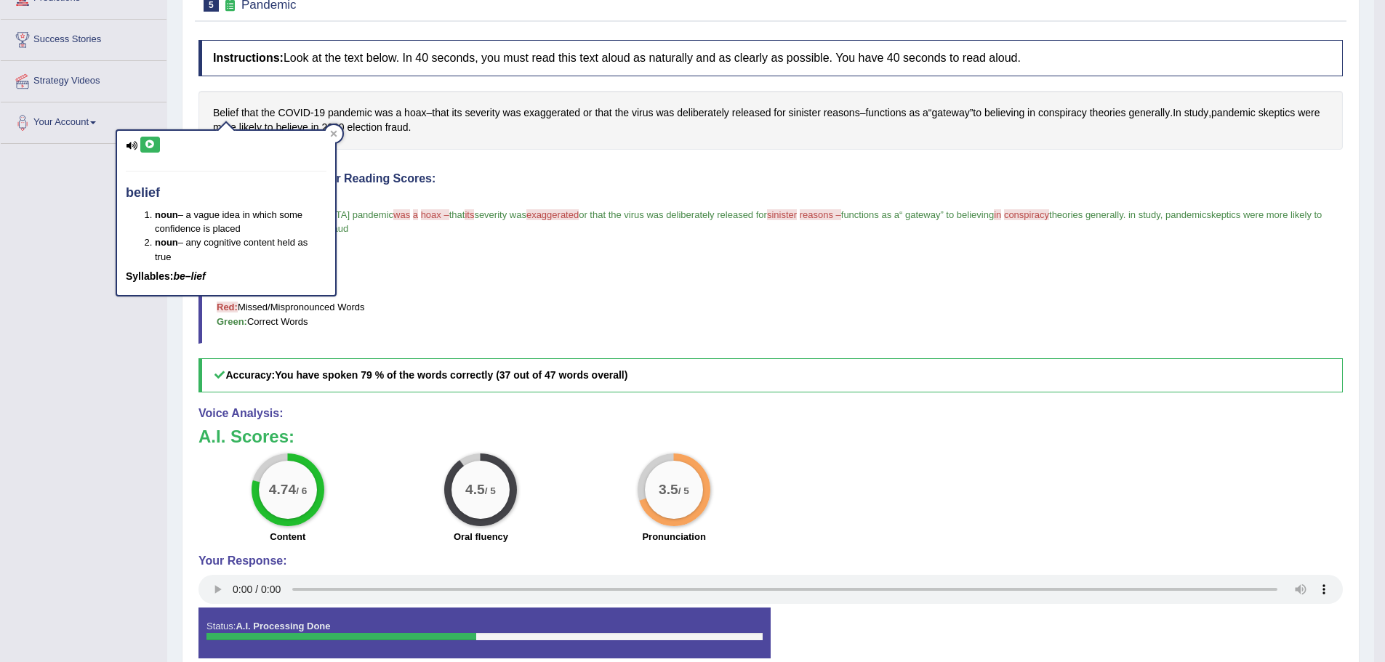
click at [156, 143] on button at bounding box center [150, 145] width 20 height 16
click at [333, 135] on icon at bounding box center [334, 134] width 7 height 7
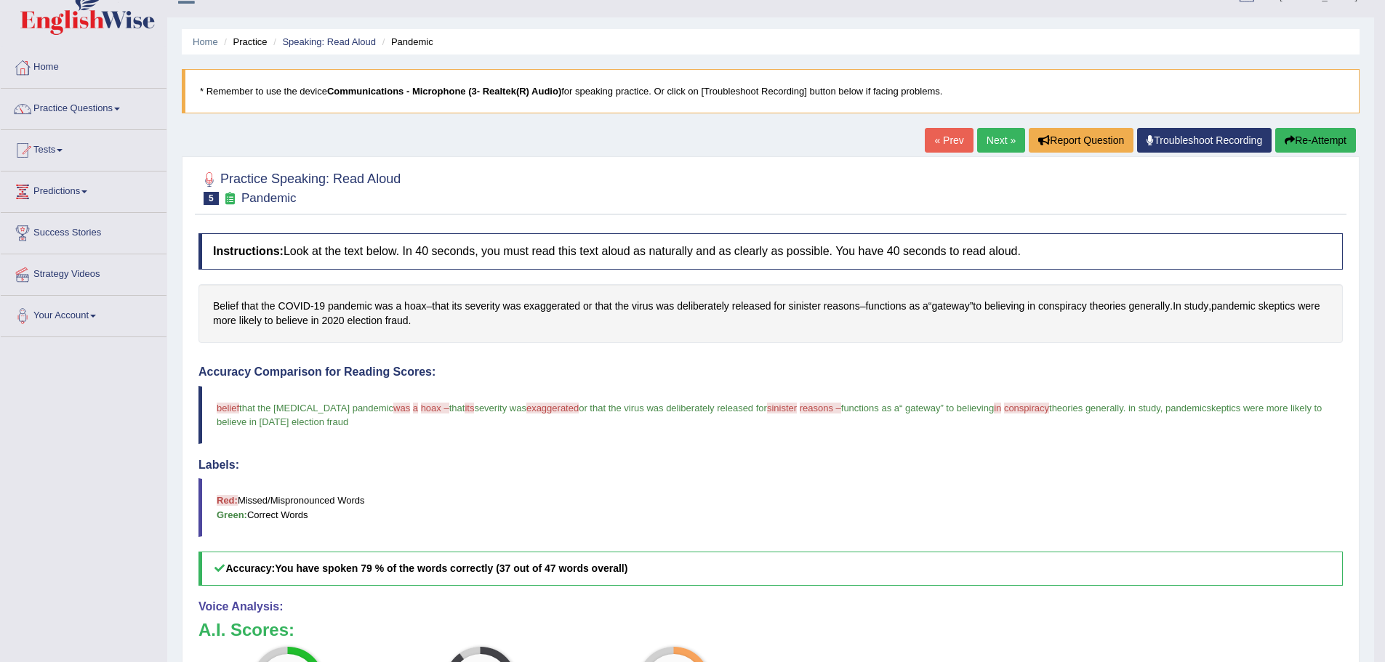
scroll to position [0, 0]
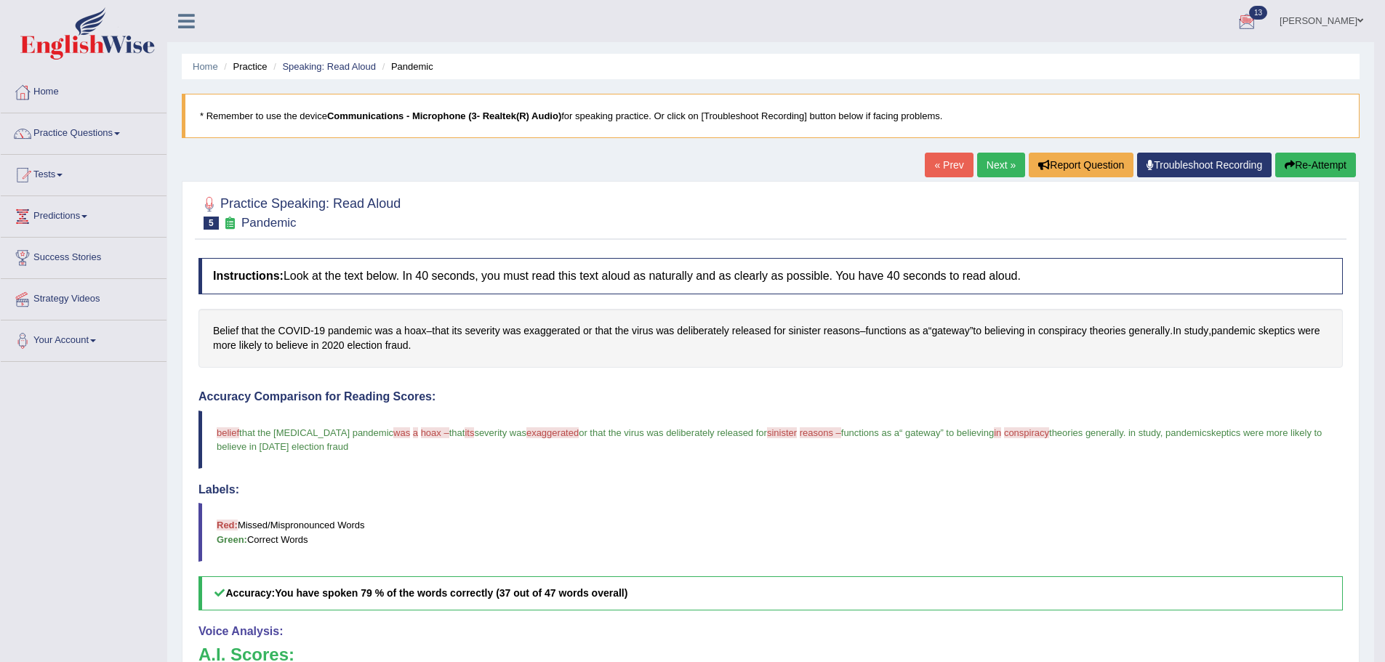
click at [1341, 28] on link "[PERSON_NAME]" at bounding box center [1321, 19] width 105 height 38
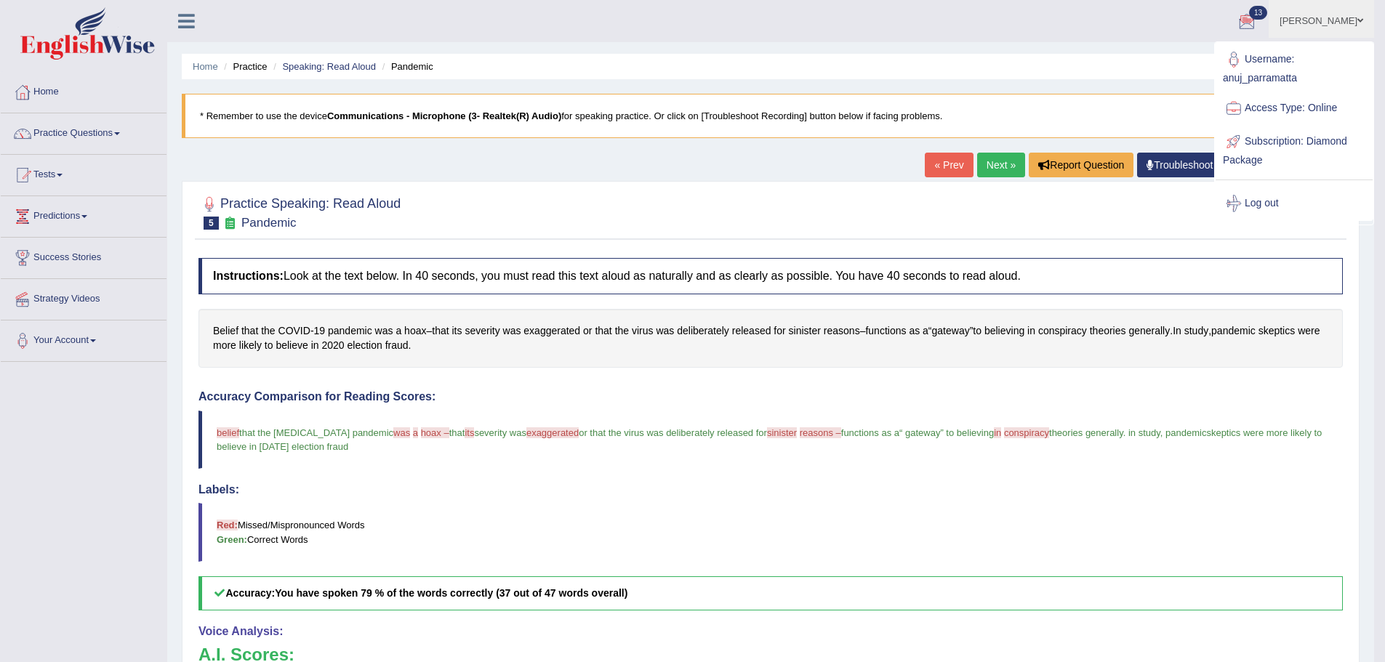
click at [1270, 204] on link "Log out" at bounding box center [1294, 203] width 157 height 33
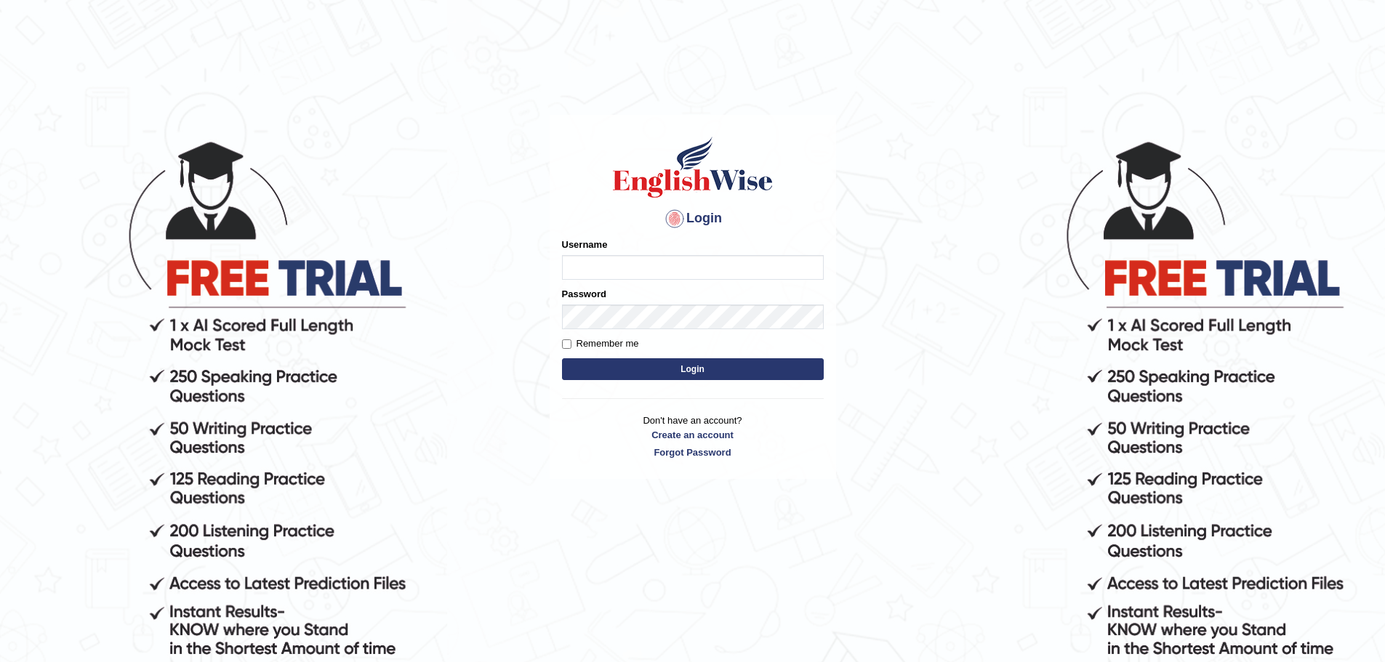
click at [686, 265] on input "Username" at bounding box center [693, 267] width 262 height 25
type input "anuj_parramatta"
click at [732, 374] on button "Login" at bounding box center [693, 369] width 262 height 22
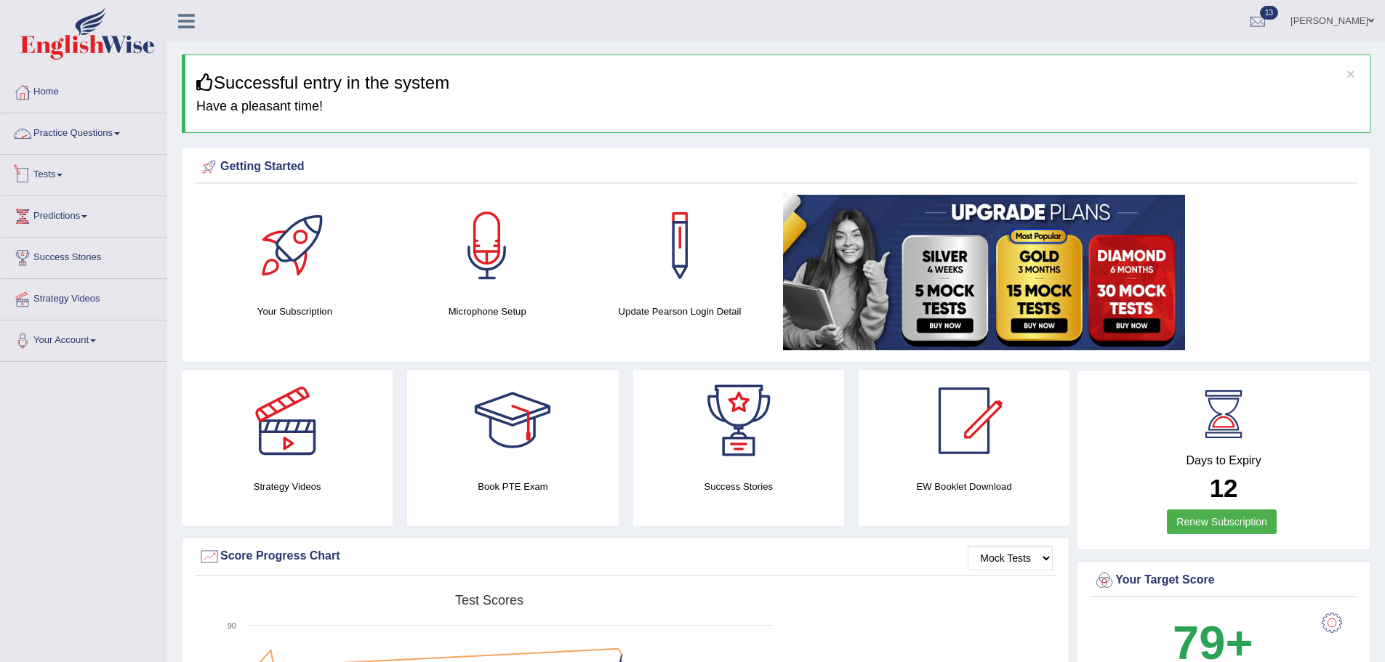
click at [94, 138] on link "Practice Questions" at bounding box center [84, 131] width 166 height 36
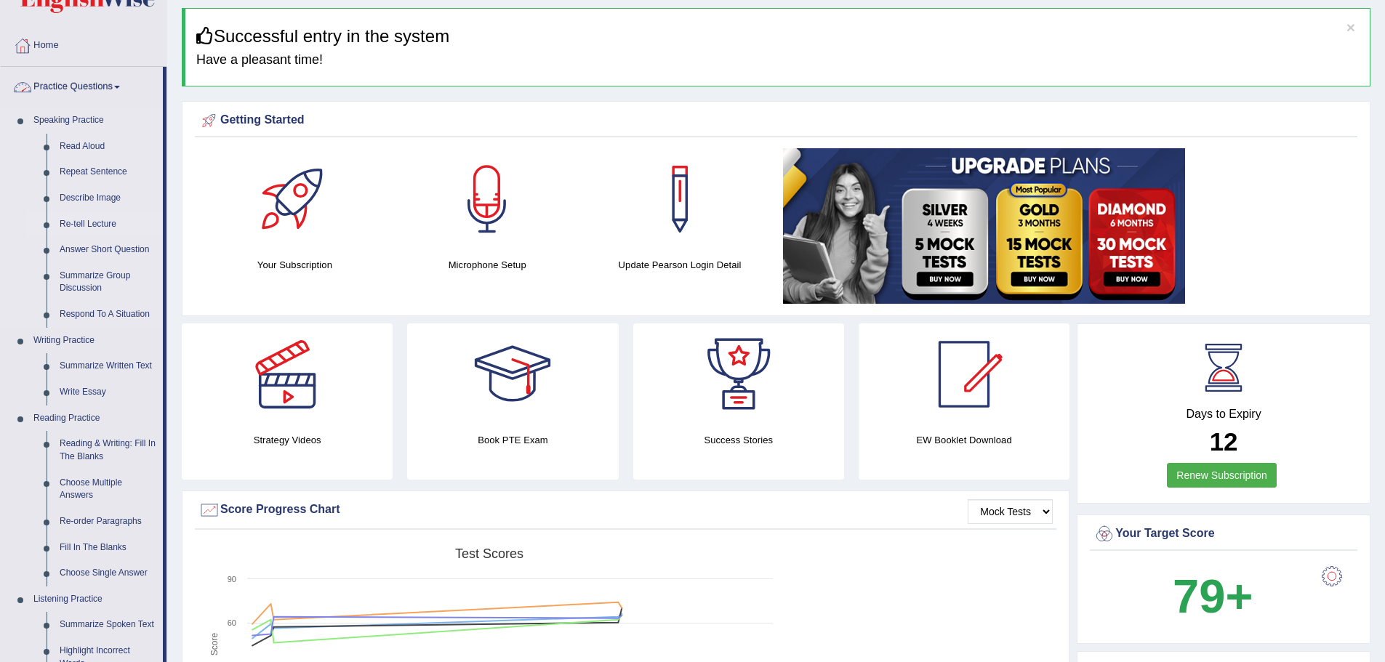
scroll to position [73, 0]
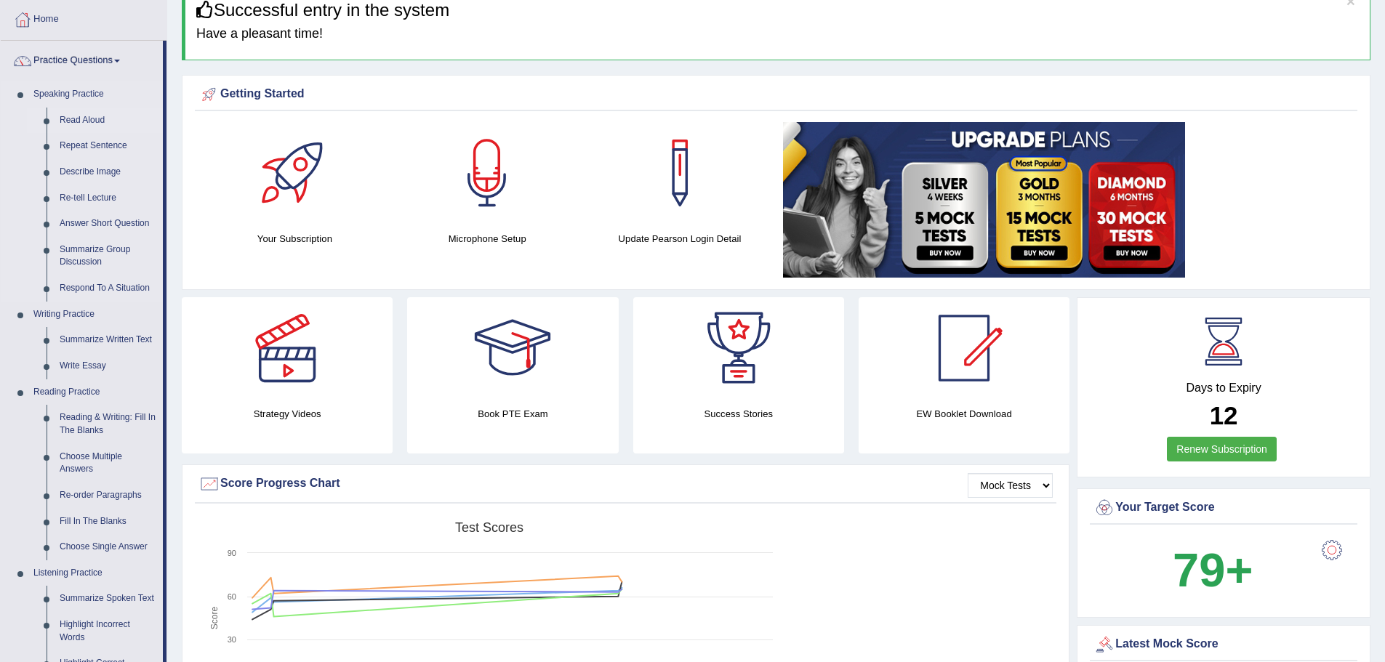
click at [98, 121] on link "Read Aloud" at bounding box center [108, 121] width 110 height 26
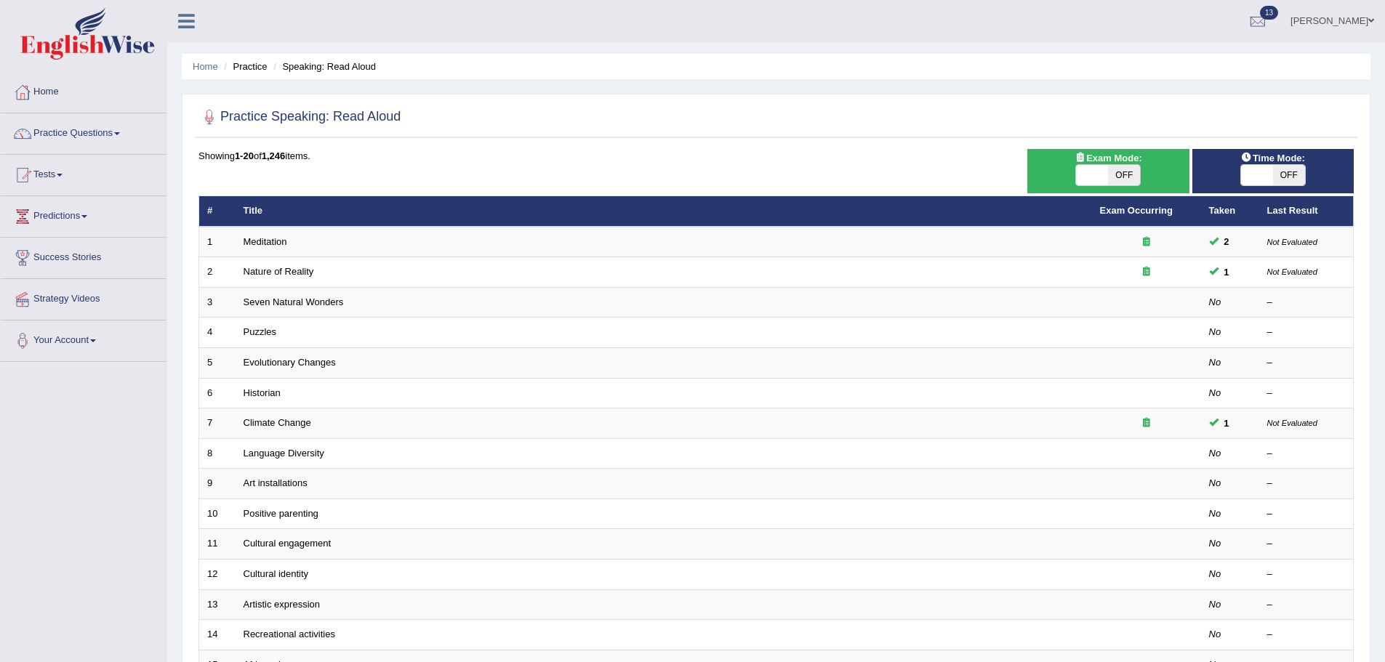
click at [1114, 178] on span "OFF" at bounding box center [1124, 175] width 32 height 20
checkbox input "true"
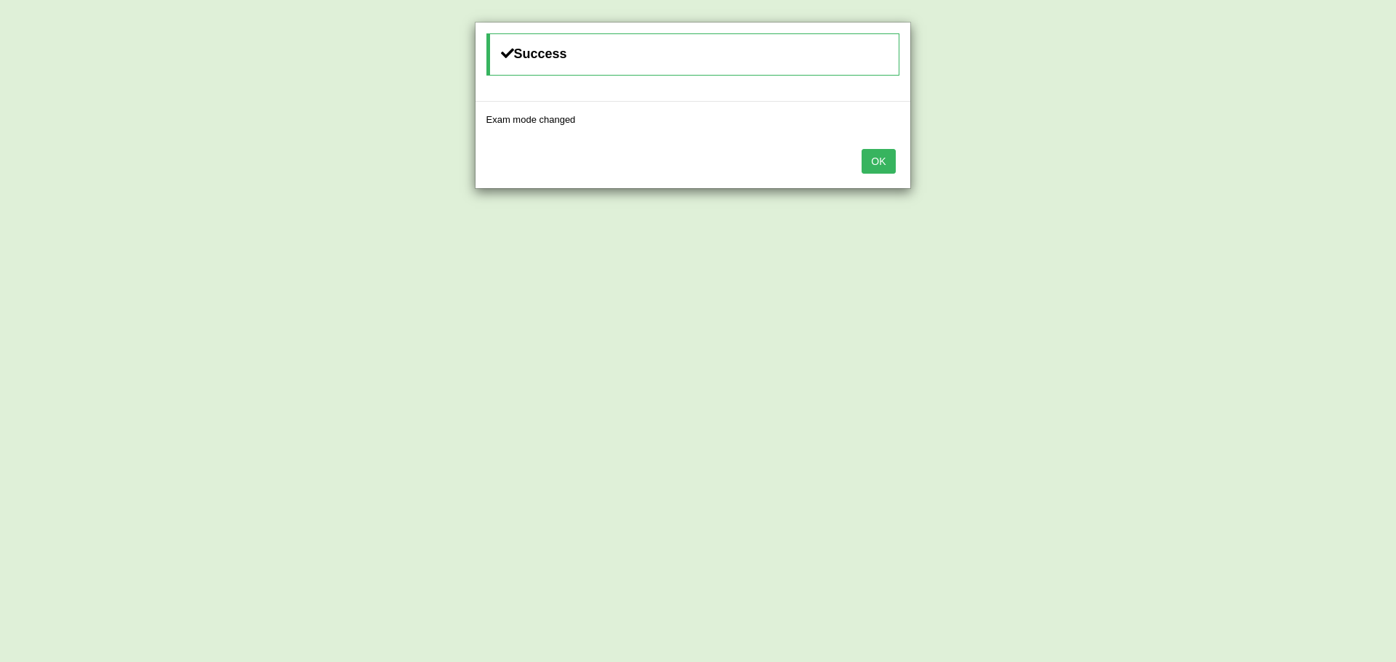
click at [867, 156] on button "OK" at bounding box center [878, 161] width 33 height 25
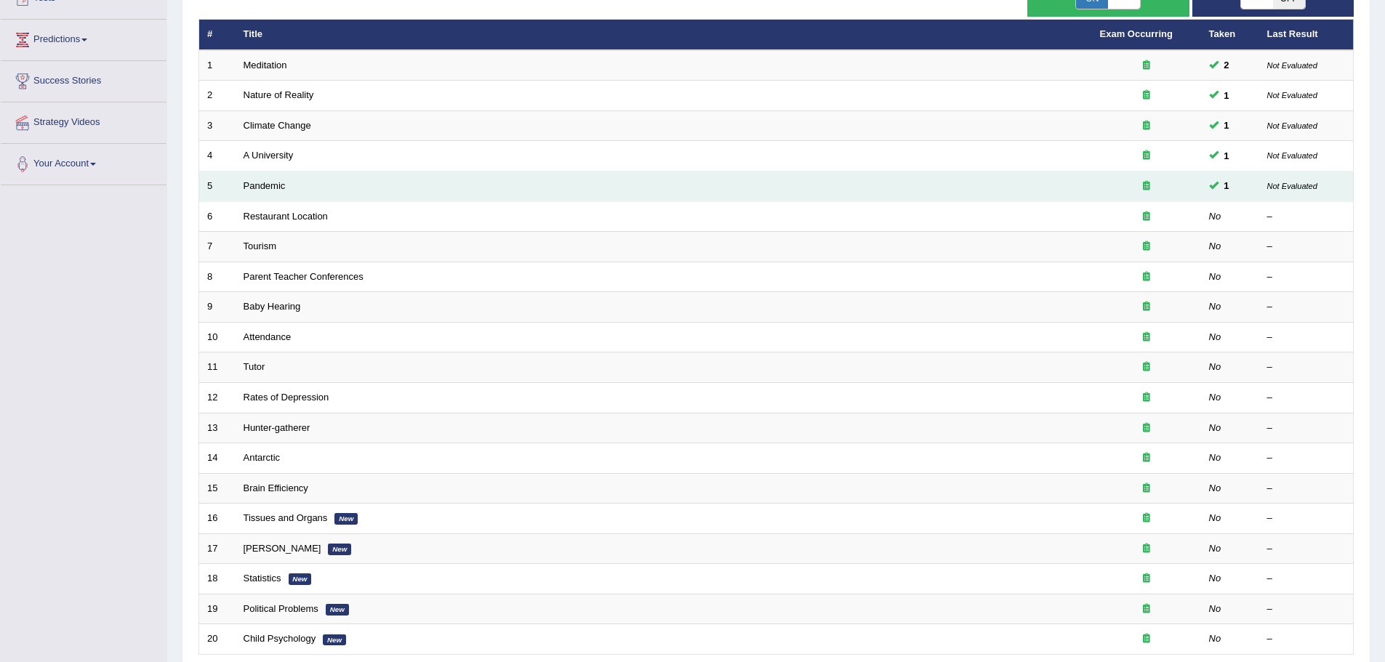
scroll to position [218, 0]
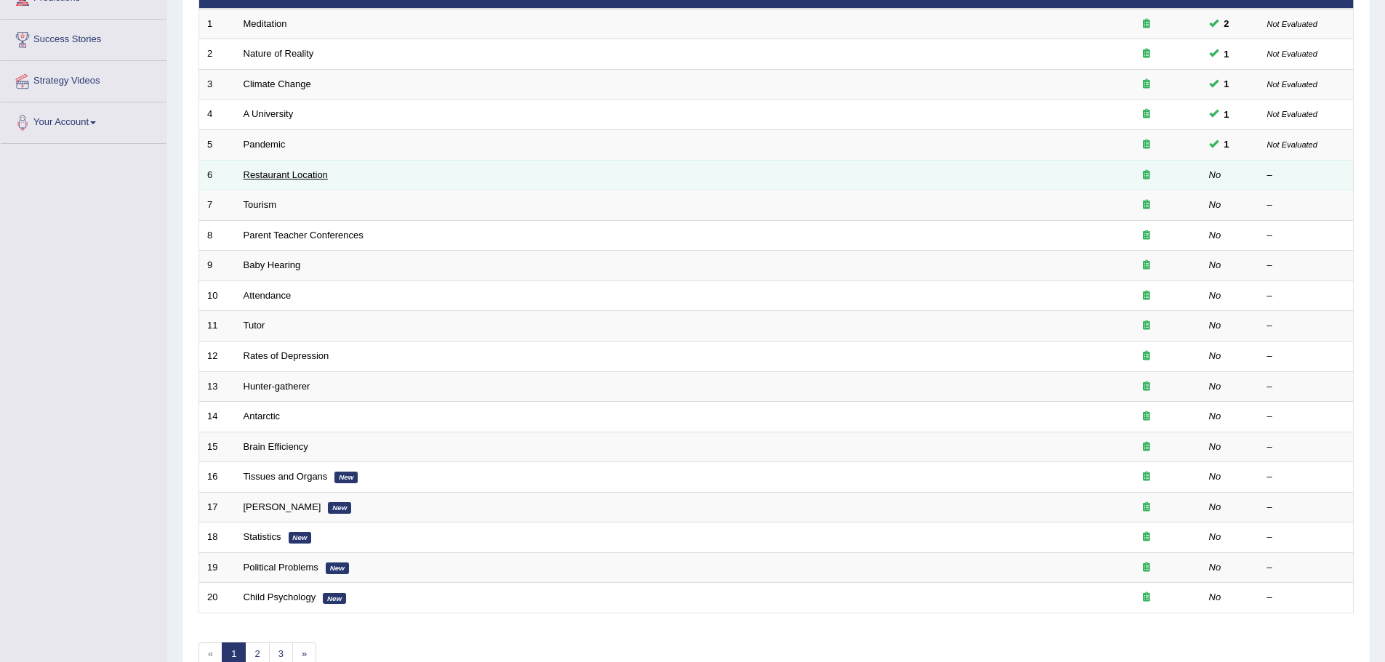
click at [286, 177] on link "Restaurant Location" at bounding box center [286, 174] width 84 height 11
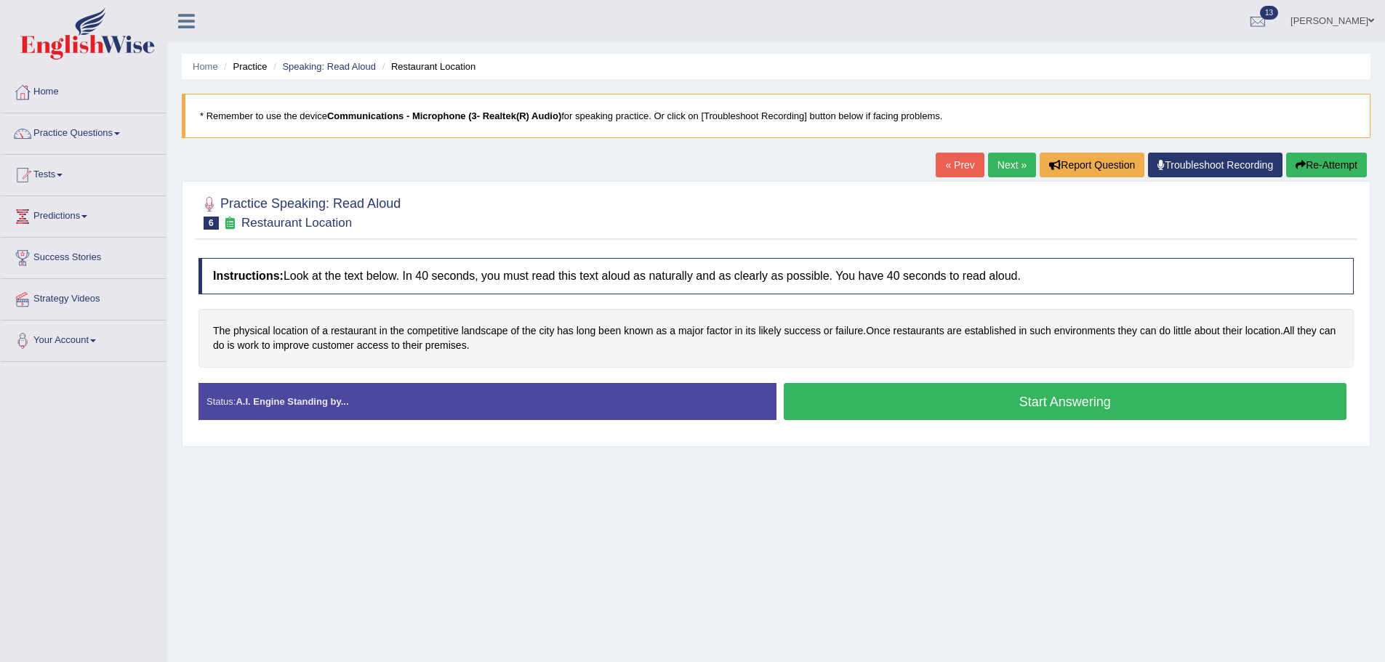
scroll to position [101, 0]
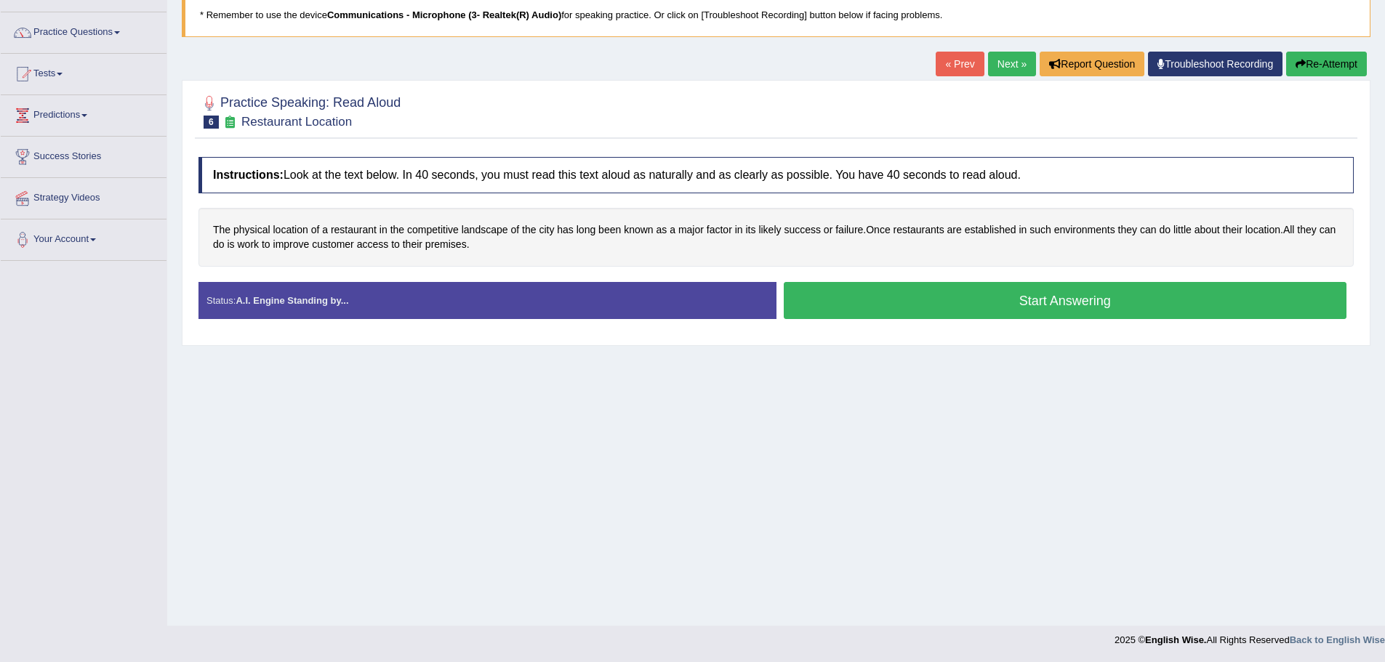
click at [953, 298] on button "Start Answering" at bounding box center [1066, 300] width 564 height 37
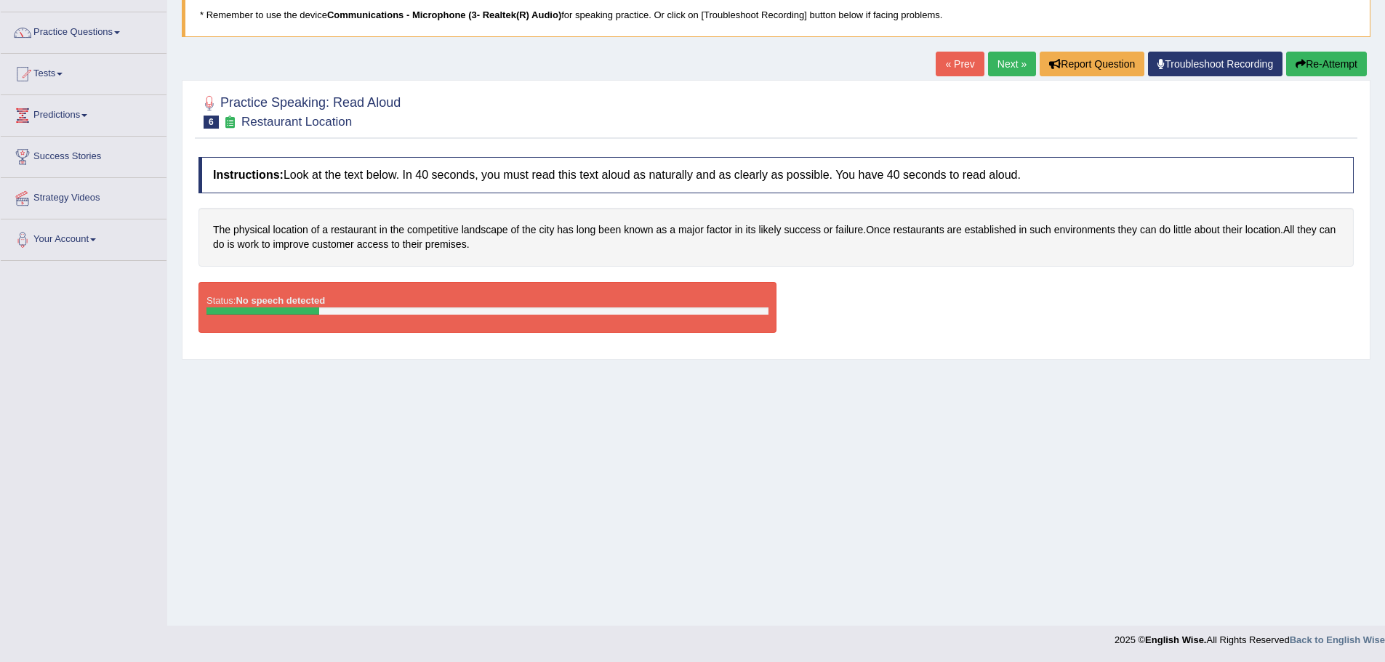
click at [1299, 63] on icon "button" at bounding box center [1301, 64] width 10 height 10
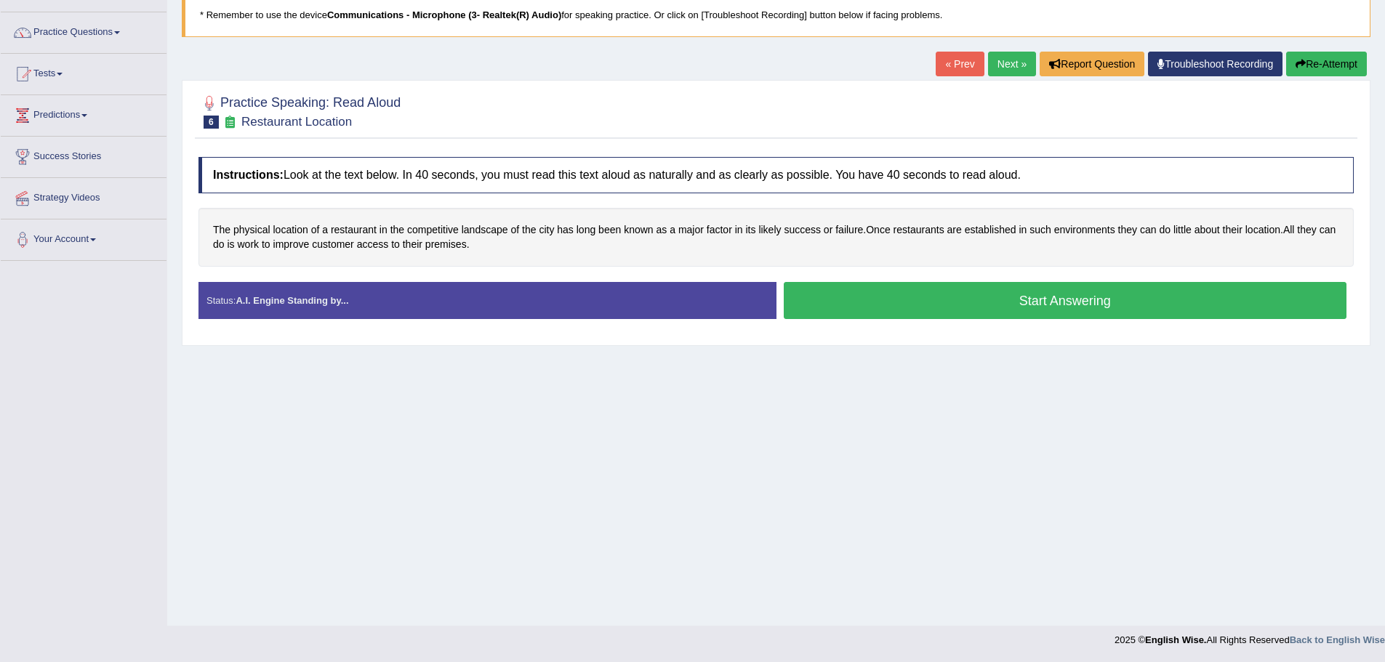
scroll to position [28, 0]
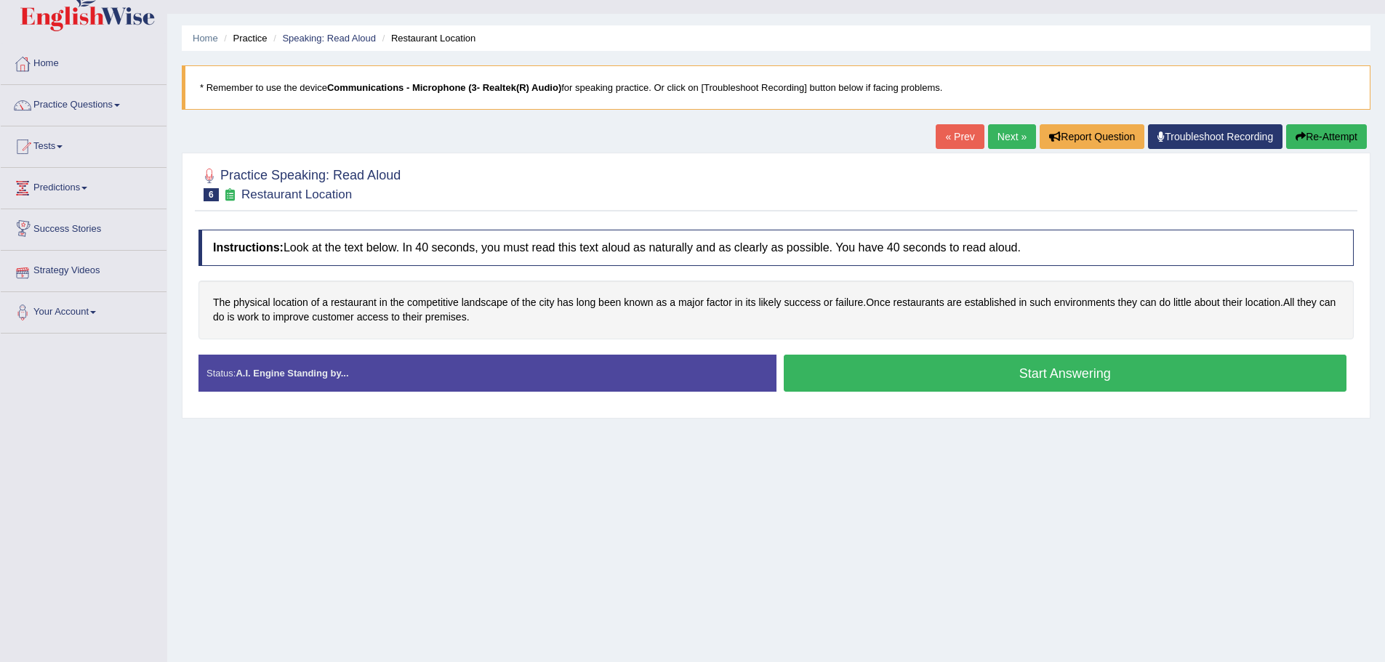
click at [964, 378] on button "Start Answering" at bounding box center [1066, 373] width 564 height 37
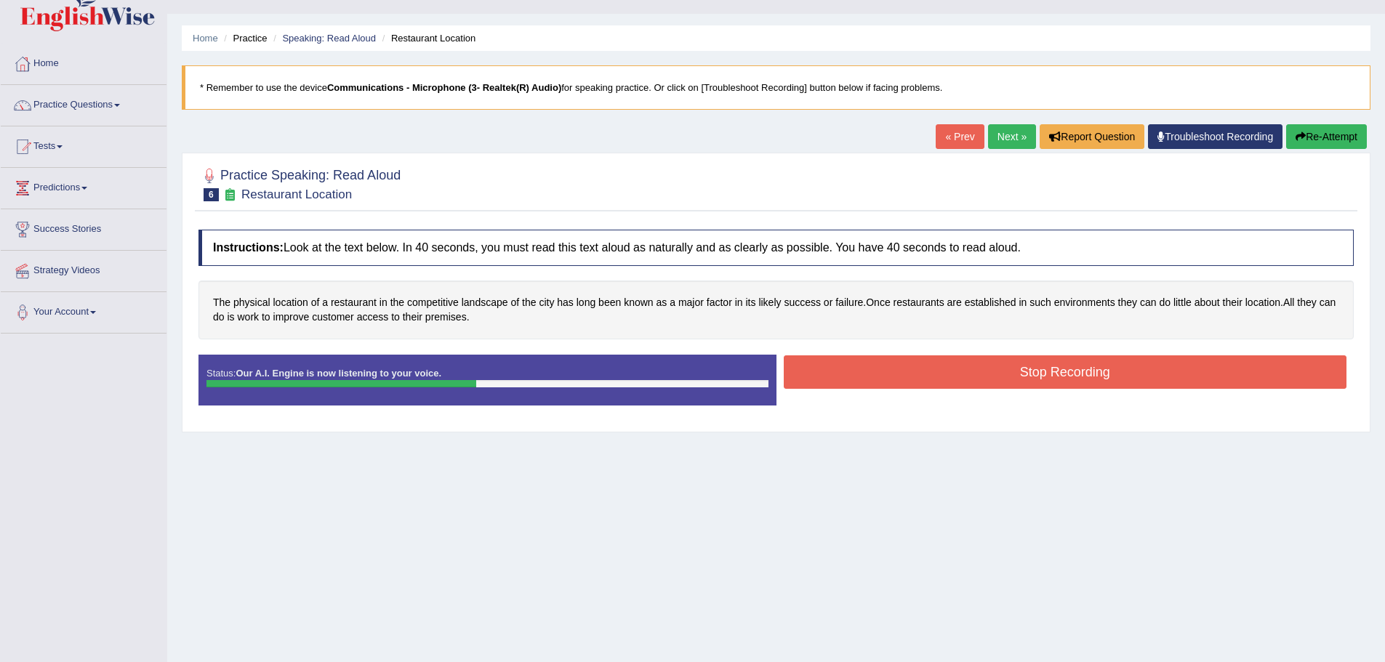
click at [918, 375] on button "Stop Recording" at bounding box center [1066, 372] width 564 height 33
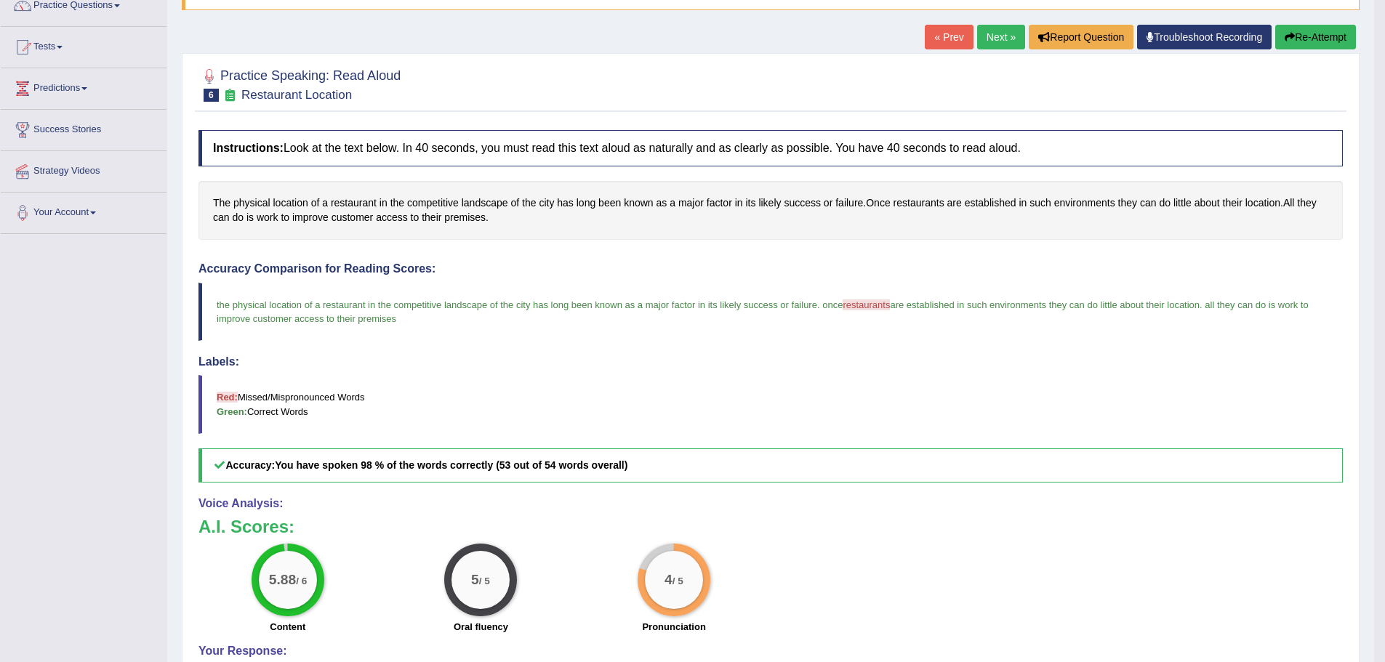
scroll to position [0, 0]
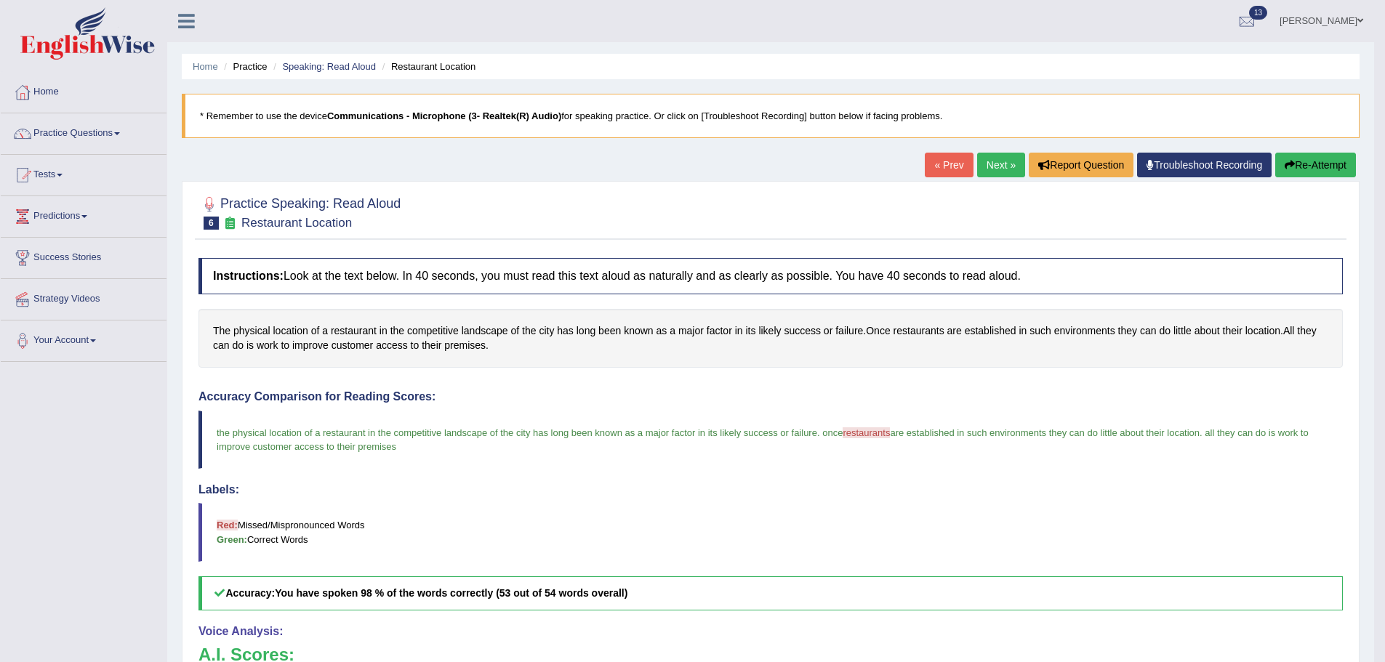
click at [1001, 156] on link "Next »" at bounding box center [1001, 165] width 48 height 25
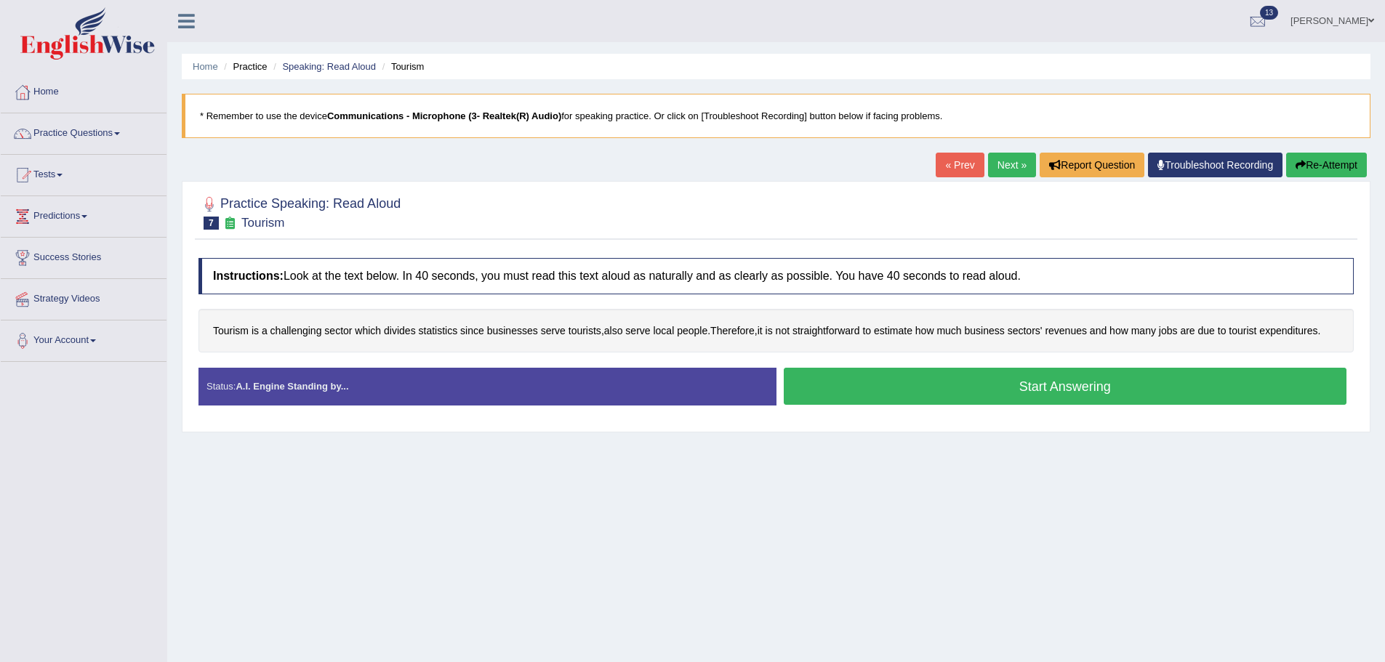
click at [958, 163] on link "« Prev" at bounding box center [960, 165] width 48 height 25
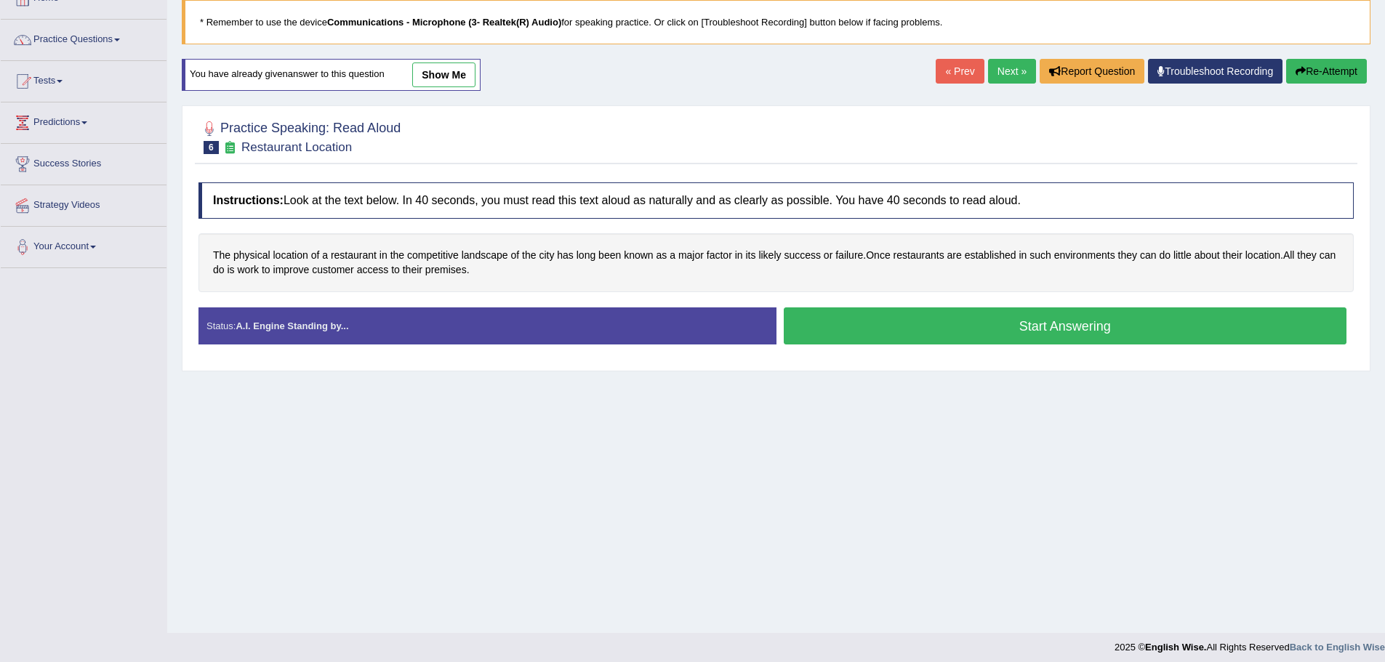
scroll to position [101, 0]
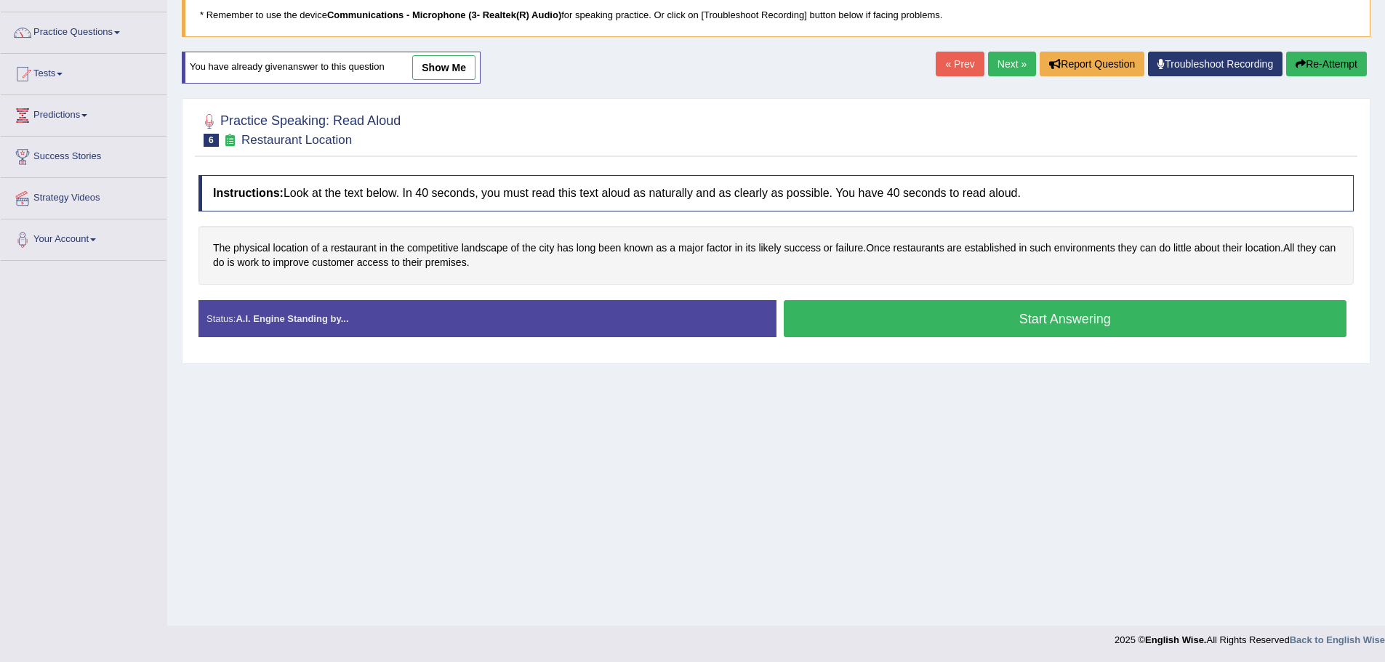
click at [433, 60] on link "show me" at bounding box center [443, 67] width 63 height 25
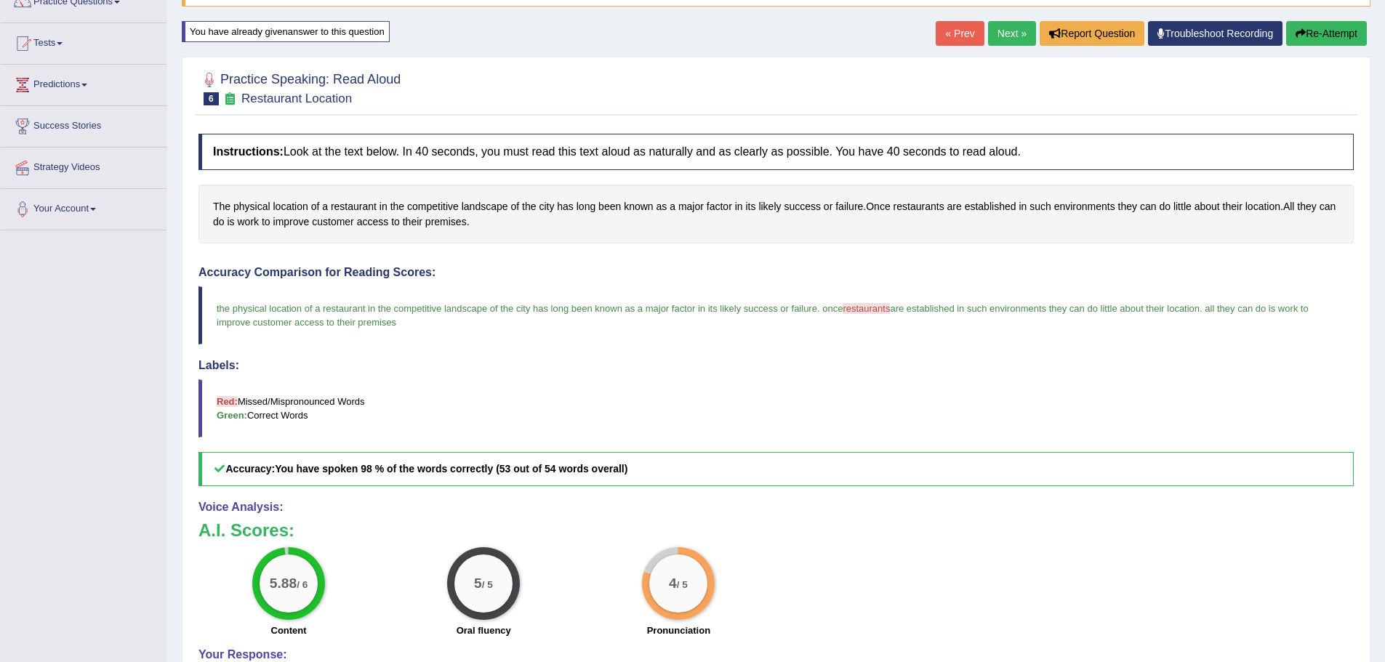
scroll to position [64, 0]
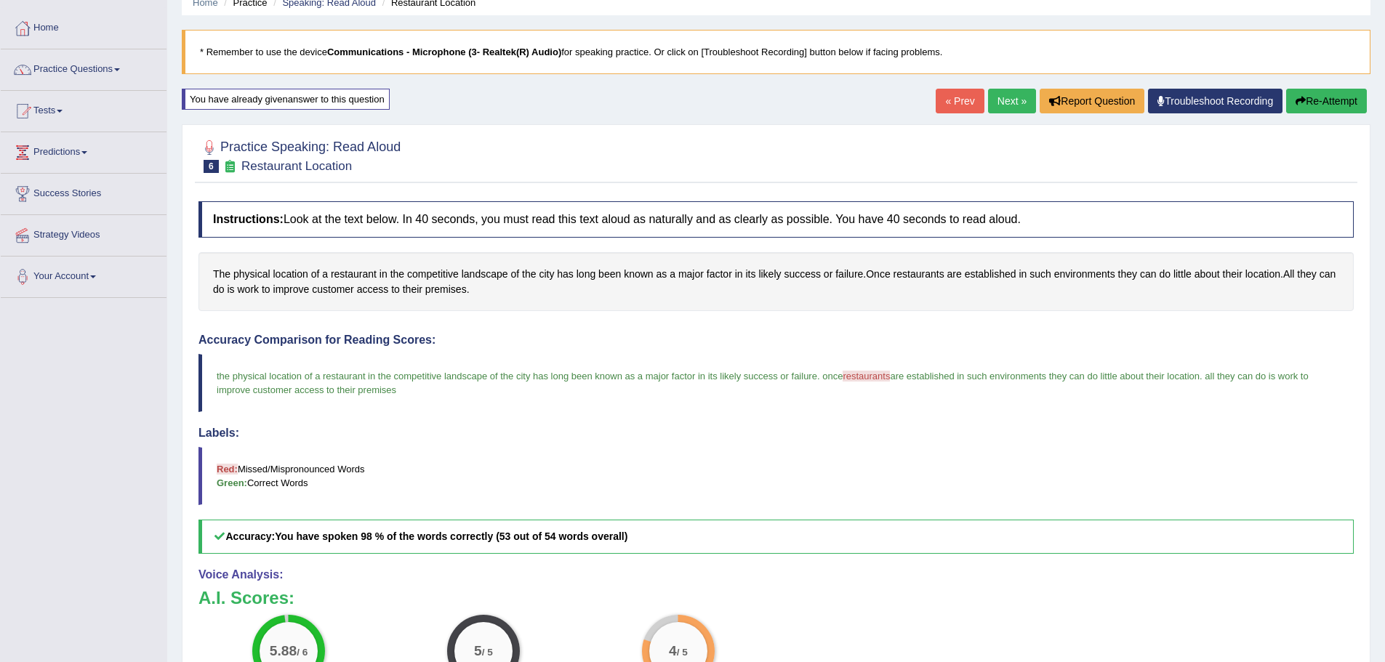
click at [1002, 99] on link "Next »" at bounding box center [1012, 101] width 48 height 25
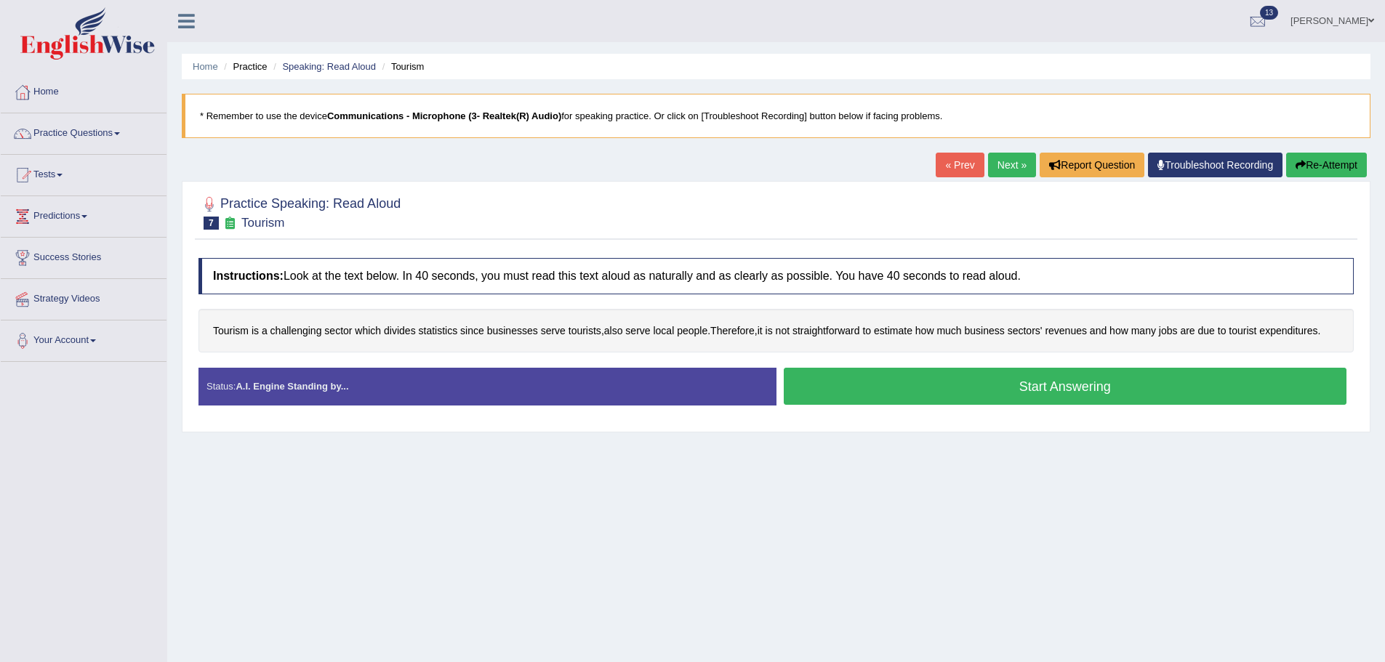
click at [1058, 390] on button "Start Answering" at bounding box center [1066, 386] width 564 height 37
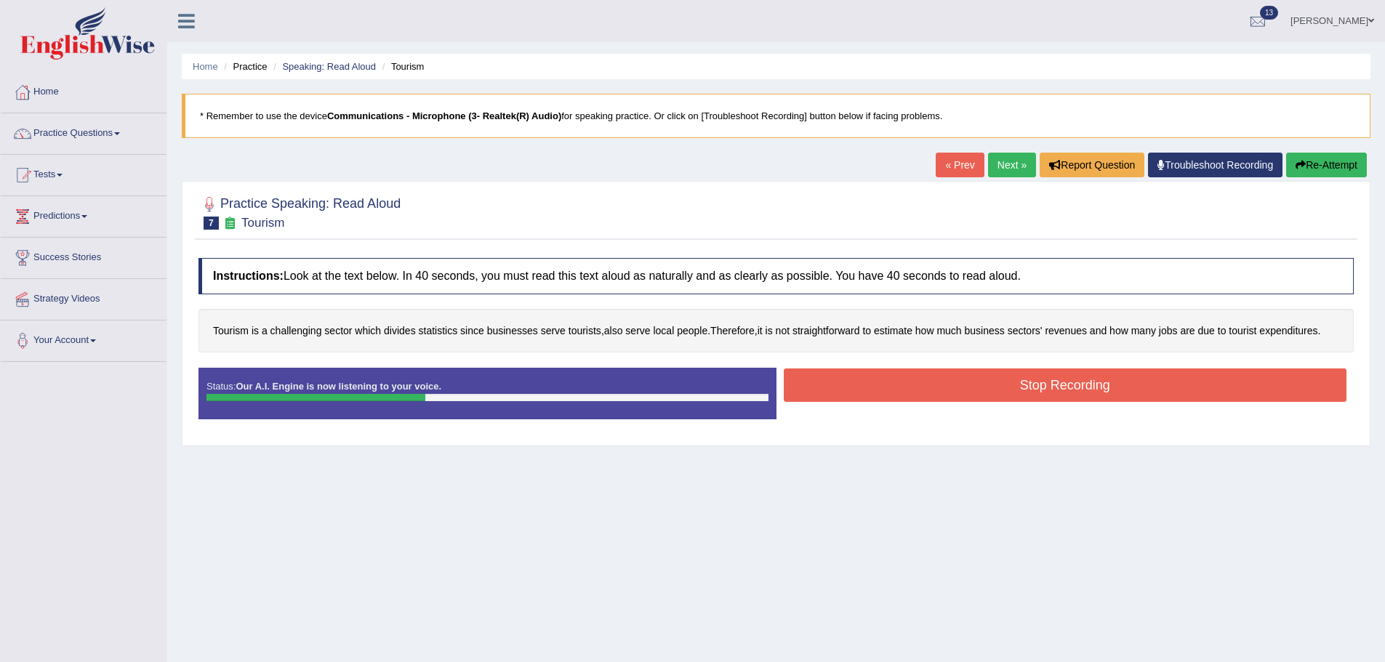
click at [1049, 389] on button "Stop Recording" at bounding box center [1066, 385] width 564 height 33
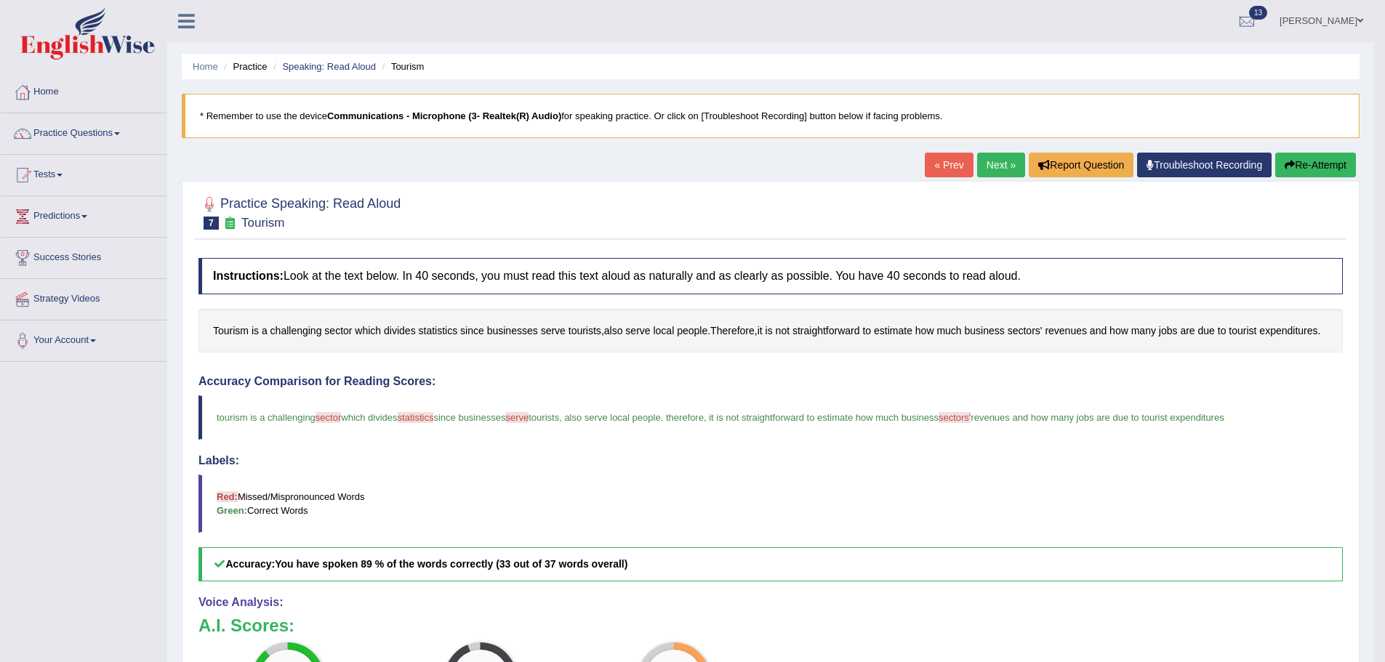
click at [1000, 163] on link "Next »" at bounding box center [1001, 165] width 48 height 25
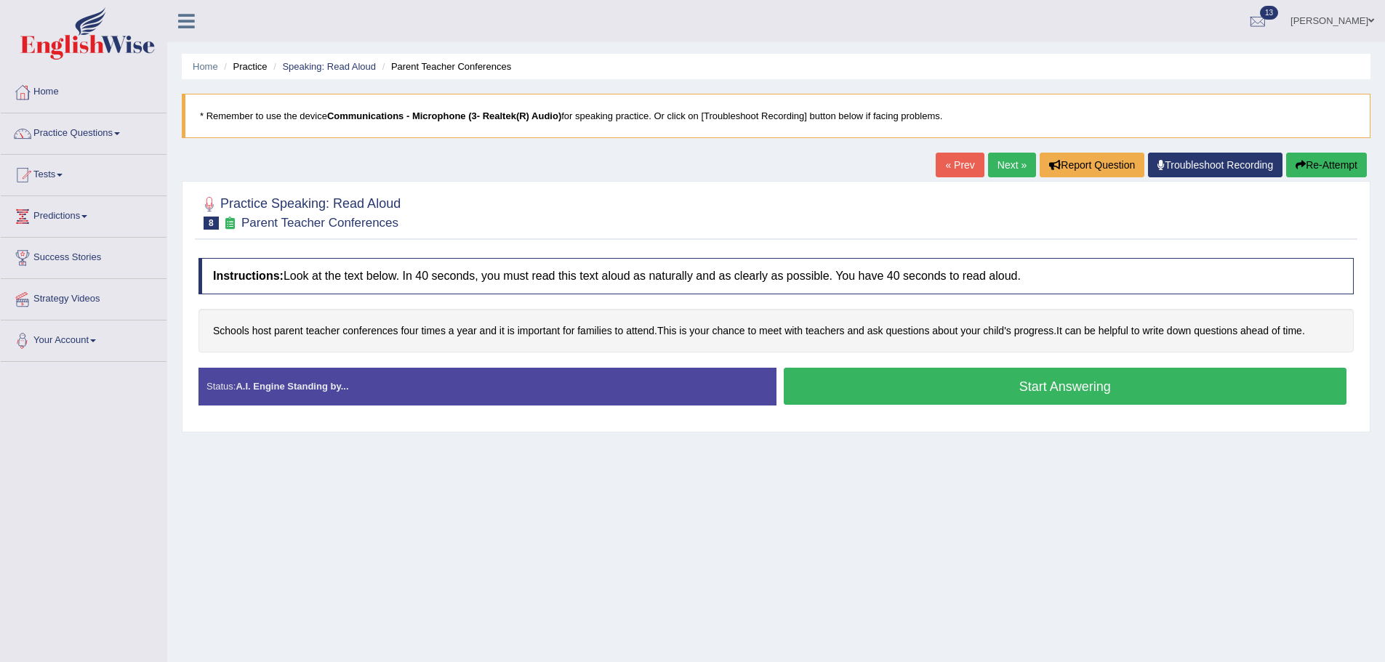
scroll to position [73, 0]
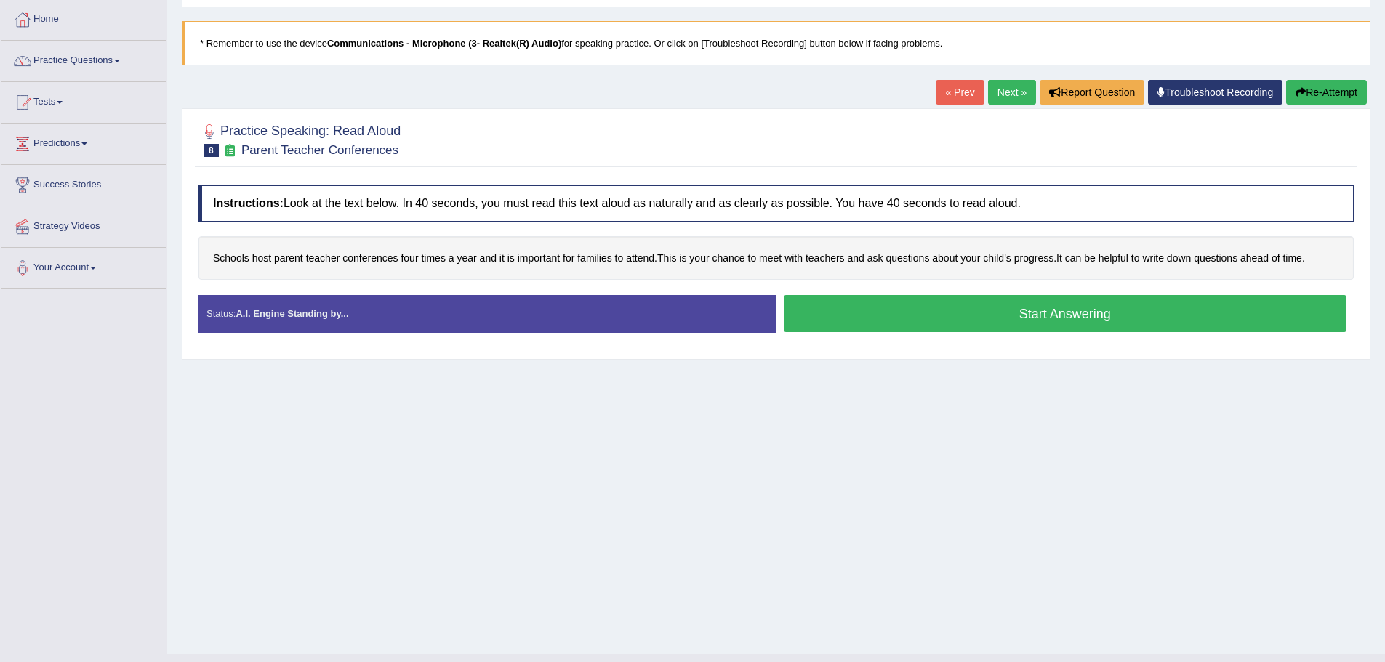
click at [917, 307] on button "Start Answering" at bounding box center [1066, 313] width 564 height 37
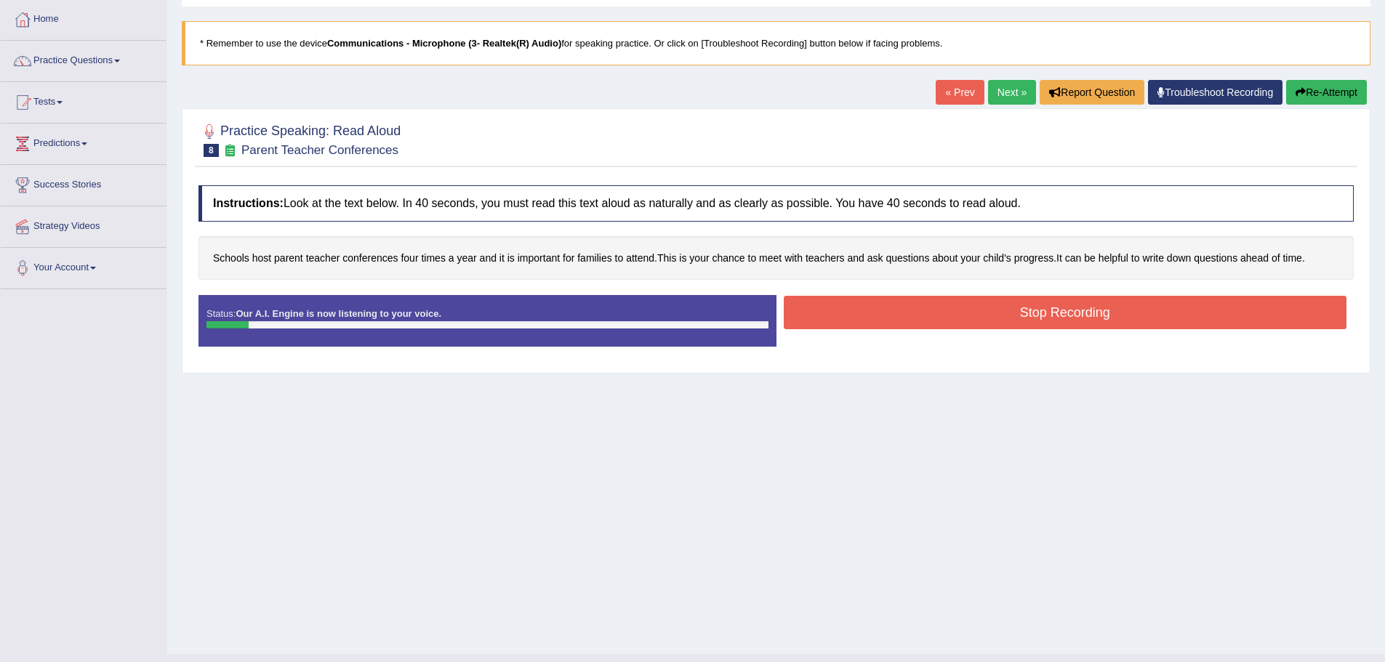
click at [928, 328] on button "Stop Recording" at bounding box center [1066, 312] width 564 height 33
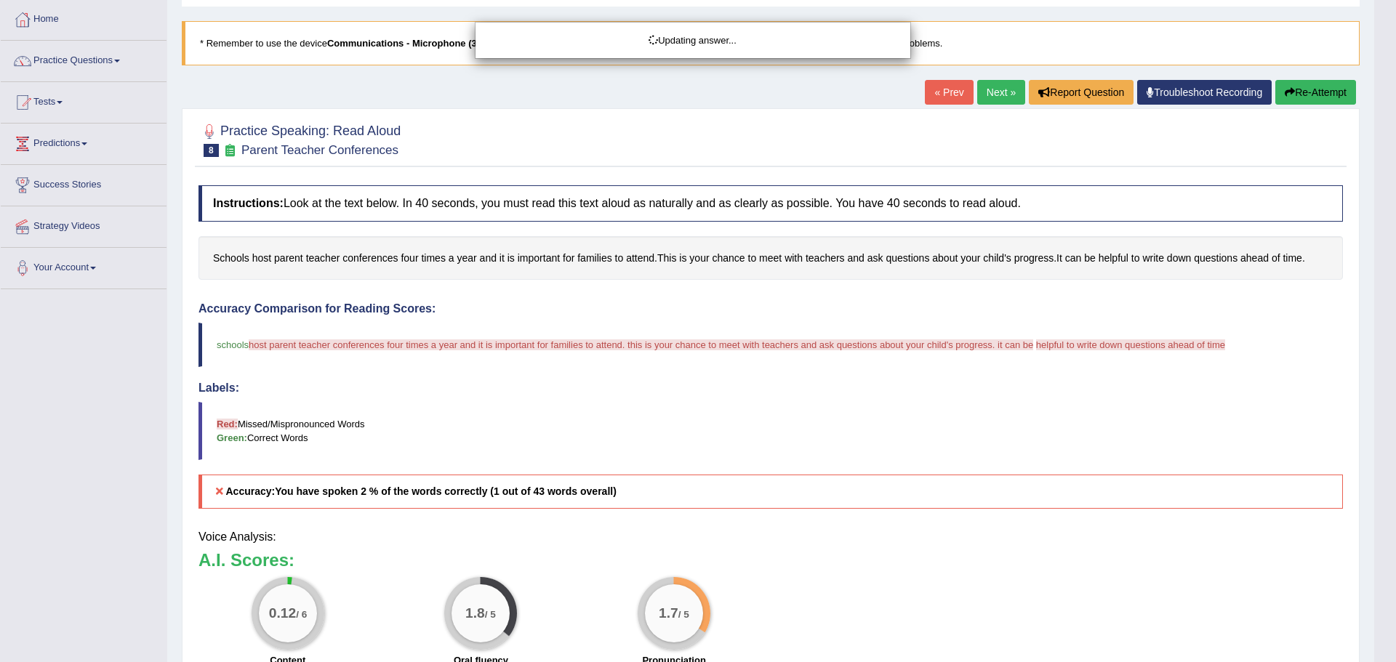
click at [1316, 89] on body "Toggle navigation Home Practice Questions Speaking Practice Read Aloud Repeat S…" at bounding box center [698, 258] width 1396 height 662
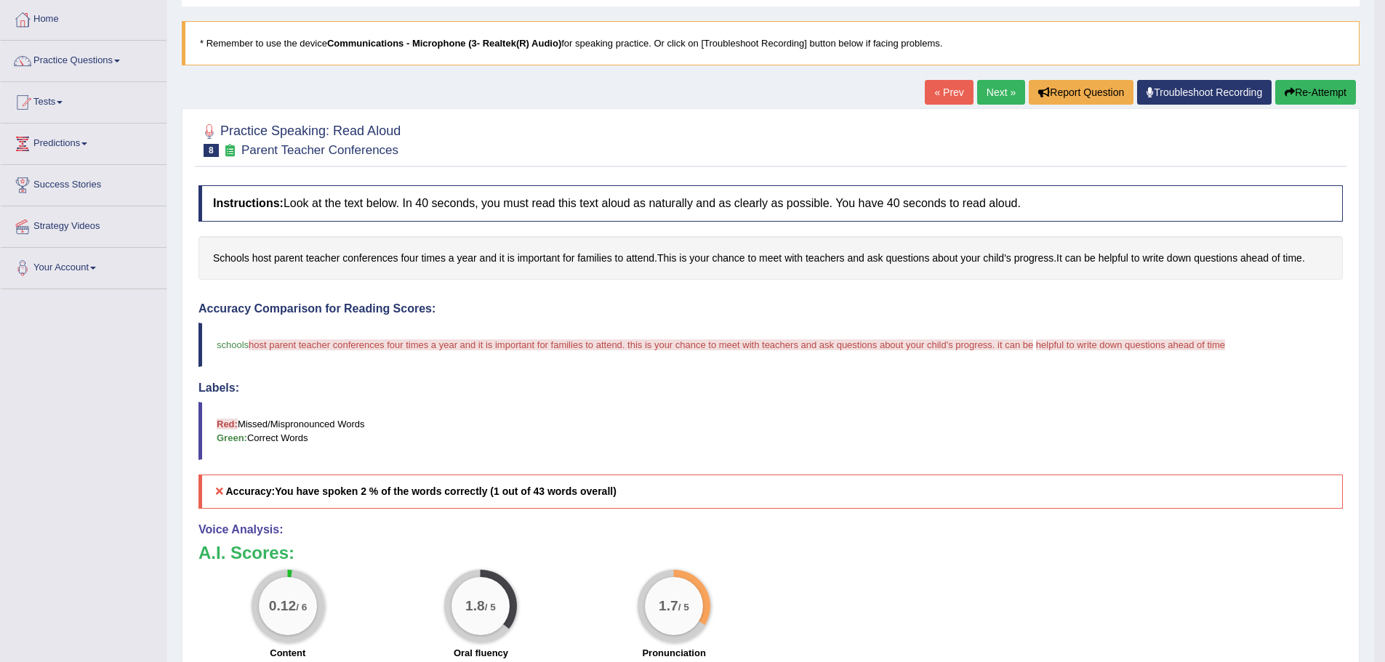
click at [1316, 89] on button "Re-Attempt" at bounding box center [1315, 92] width 81 height 25
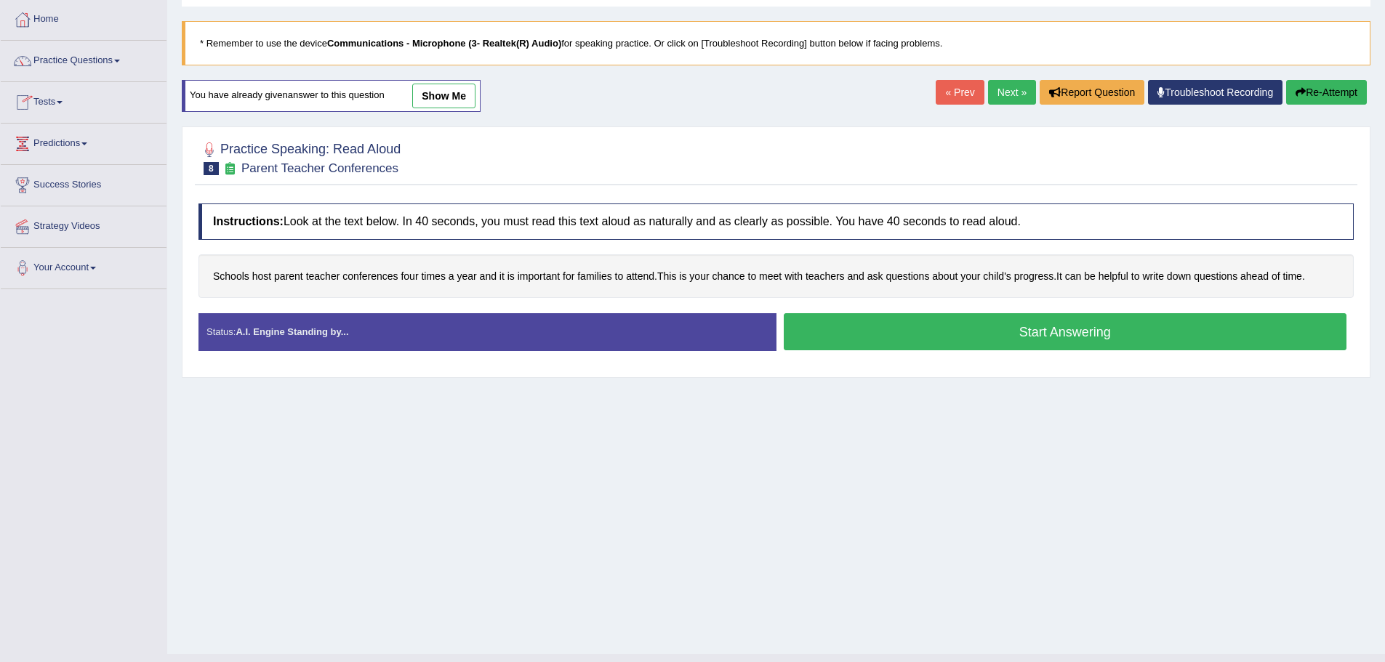
click at [1069, 326] on button "Start Answering" at bounding box center [1066, 331] width 564 height 37
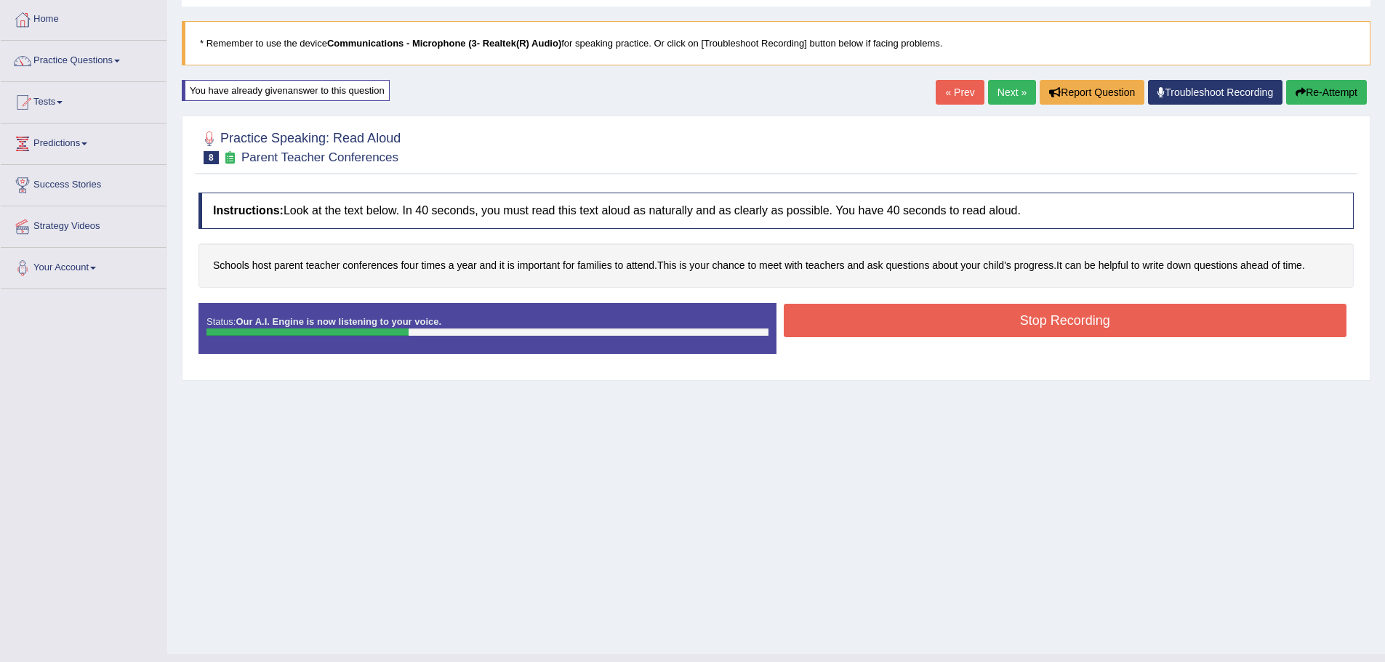
click at [1045, 324] on button "Stop Recording" at bounding box center [1066, 320] width 564 height 33
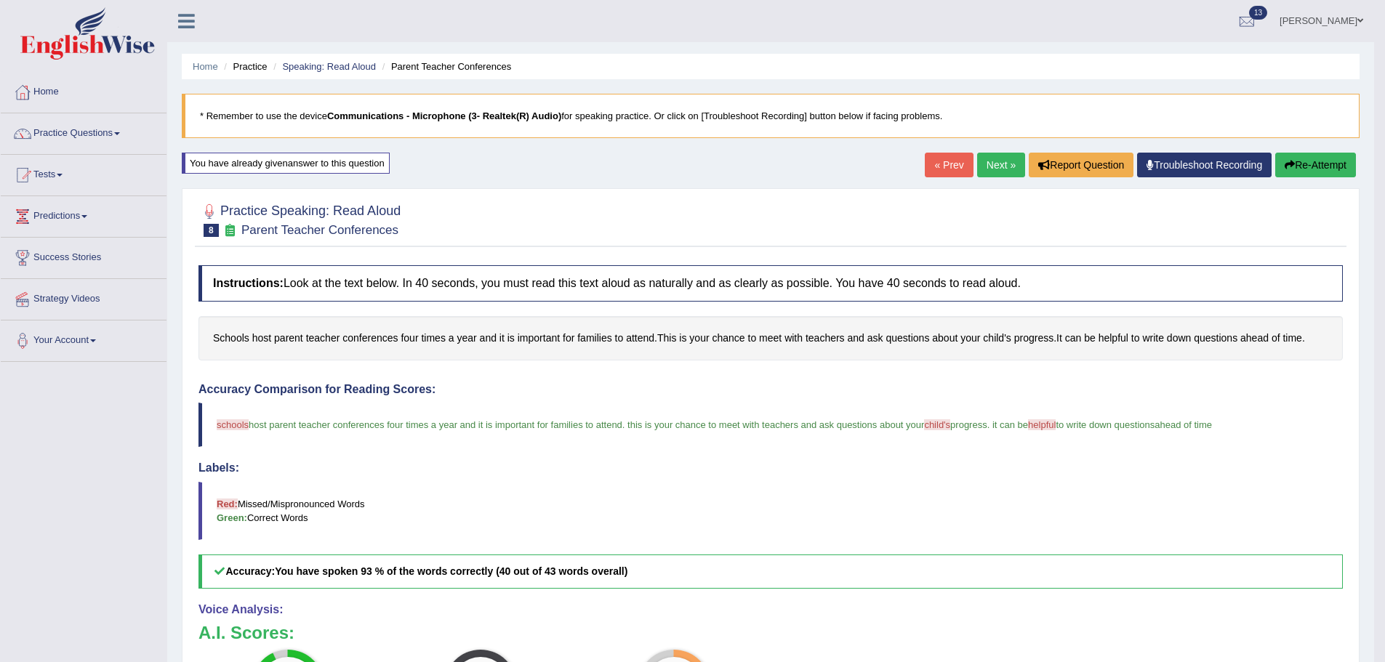
click at [994, 166] on link "Next »" at bounding box center [1001, 165] width 48 height 25
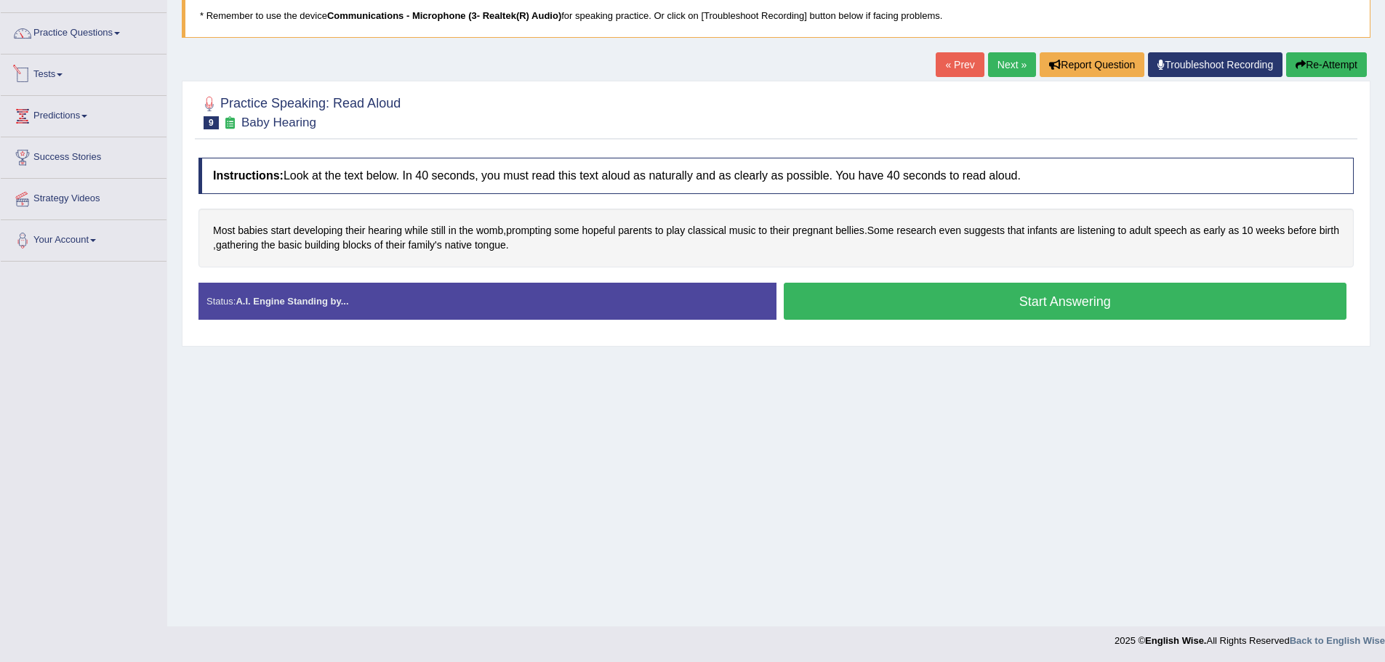
scroll to position [101, 0]
click at [853, 228] on span "bellies" at bounding box center [849, 229] width 29 height 15
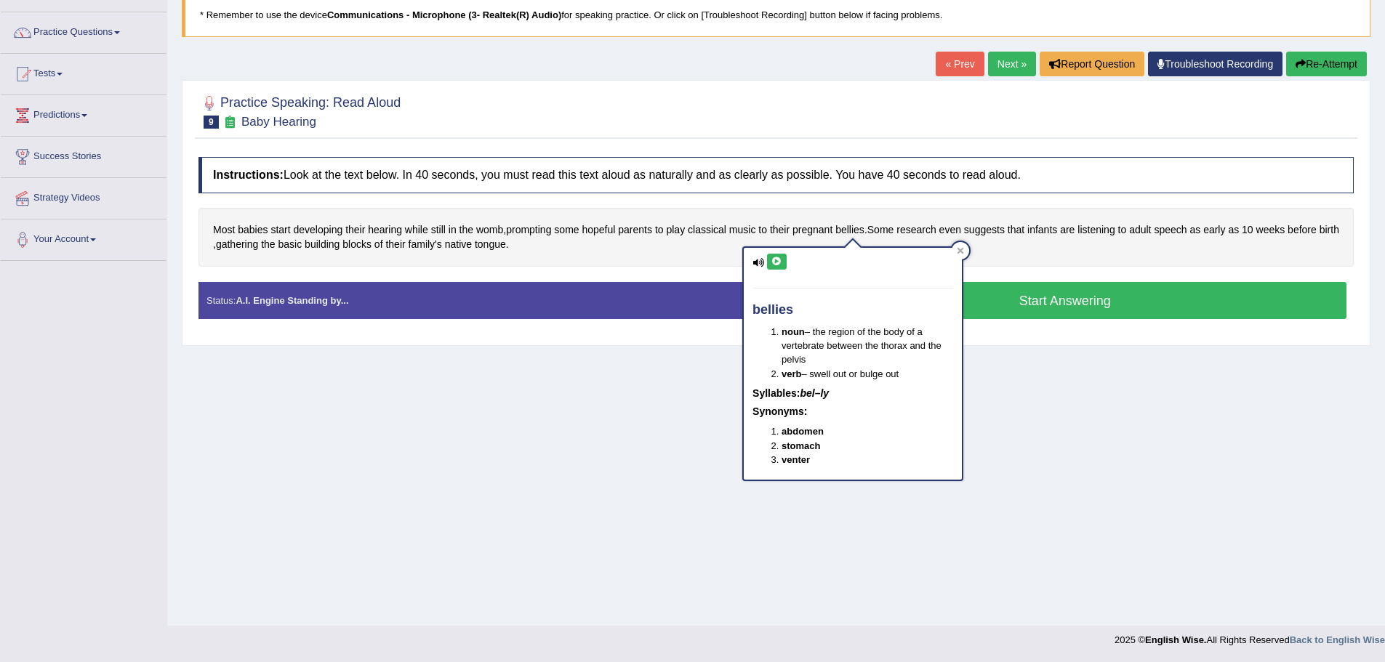
click at [780, 262] on icon at bounding box center [776, 261] width 11 height 9
click at [965, 247] on div at bounding box center [960, 250] width 17 height 17
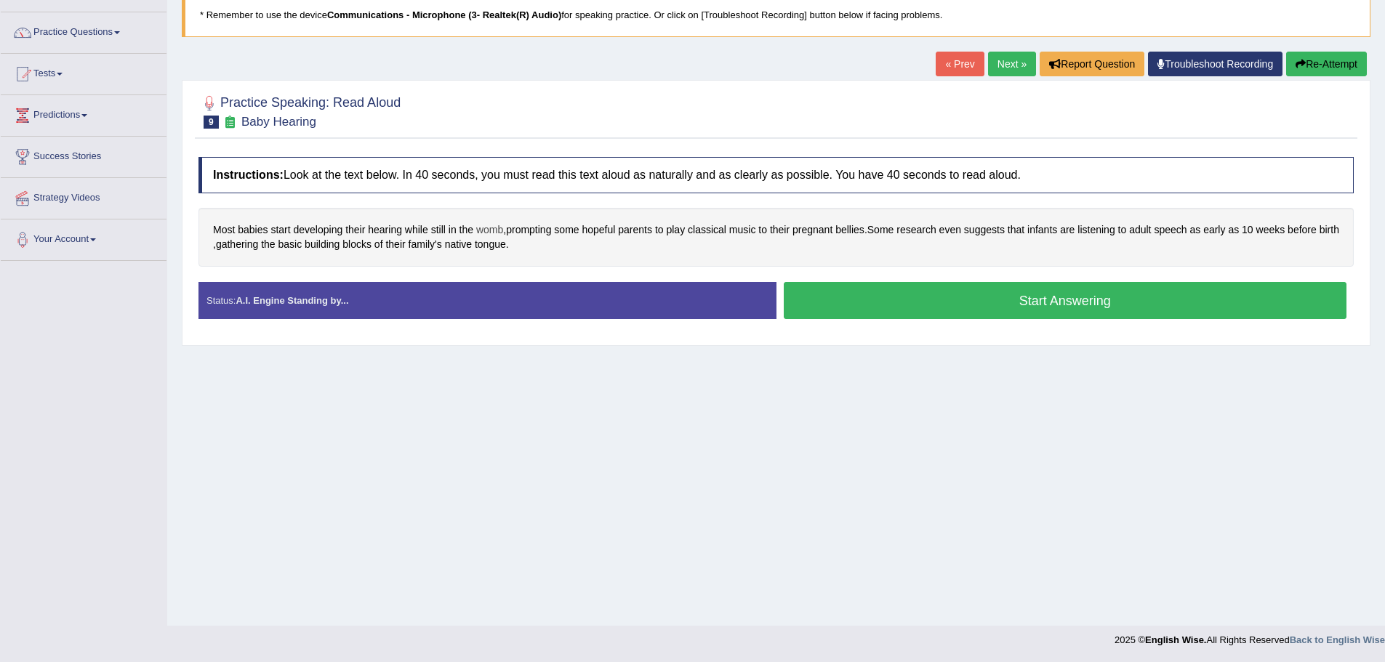
click at [481, 228] on span "womb" at bounding box center [489, 229] width 27 height 15
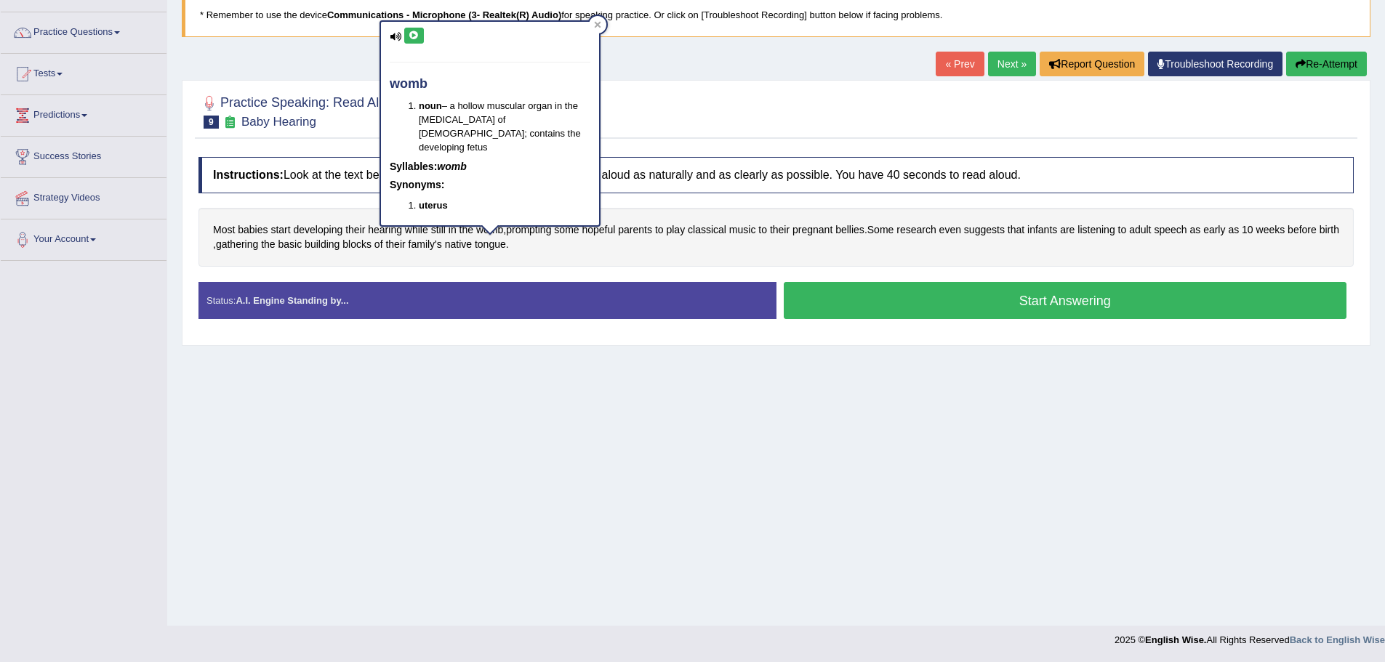
click at [413, 32] on icon at bounding box center [414, 35] width 11 height 9
click at [598, 28] on div at bounding box center [597, 24] width 17 height 17
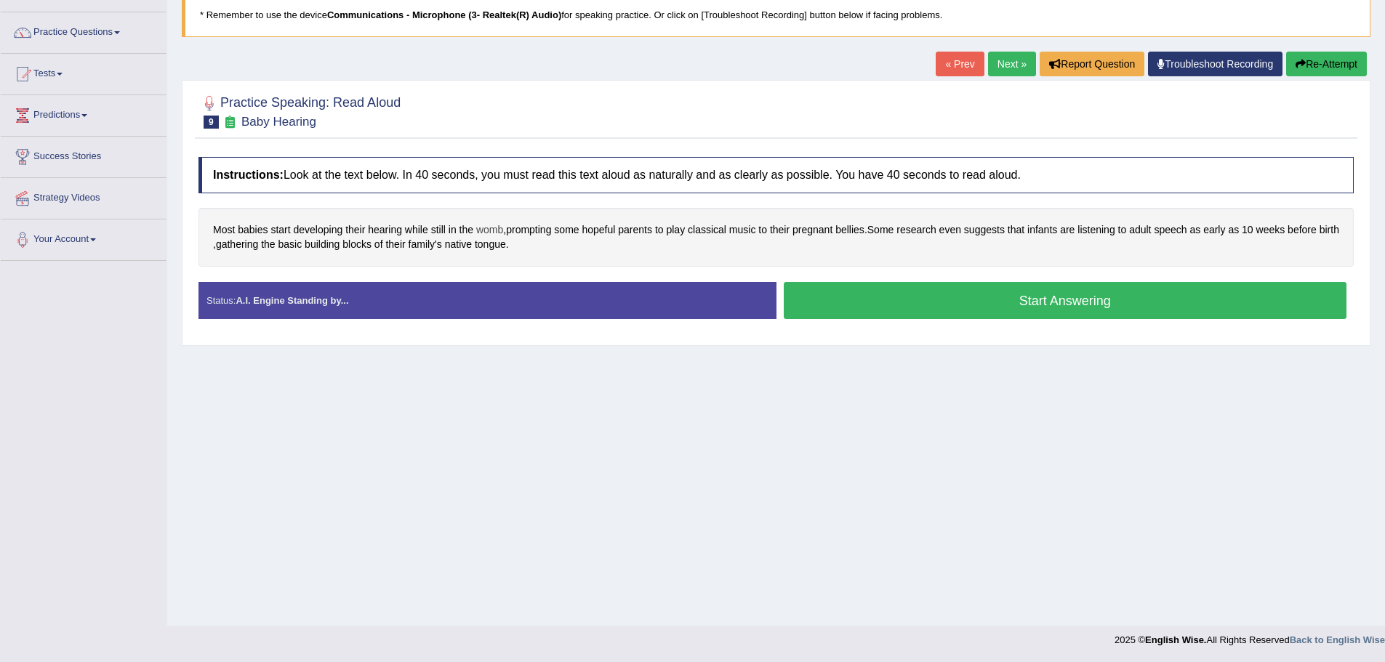
click at [498, 225] on span "womb" at bounding box center [489, 229] width 27 height 15
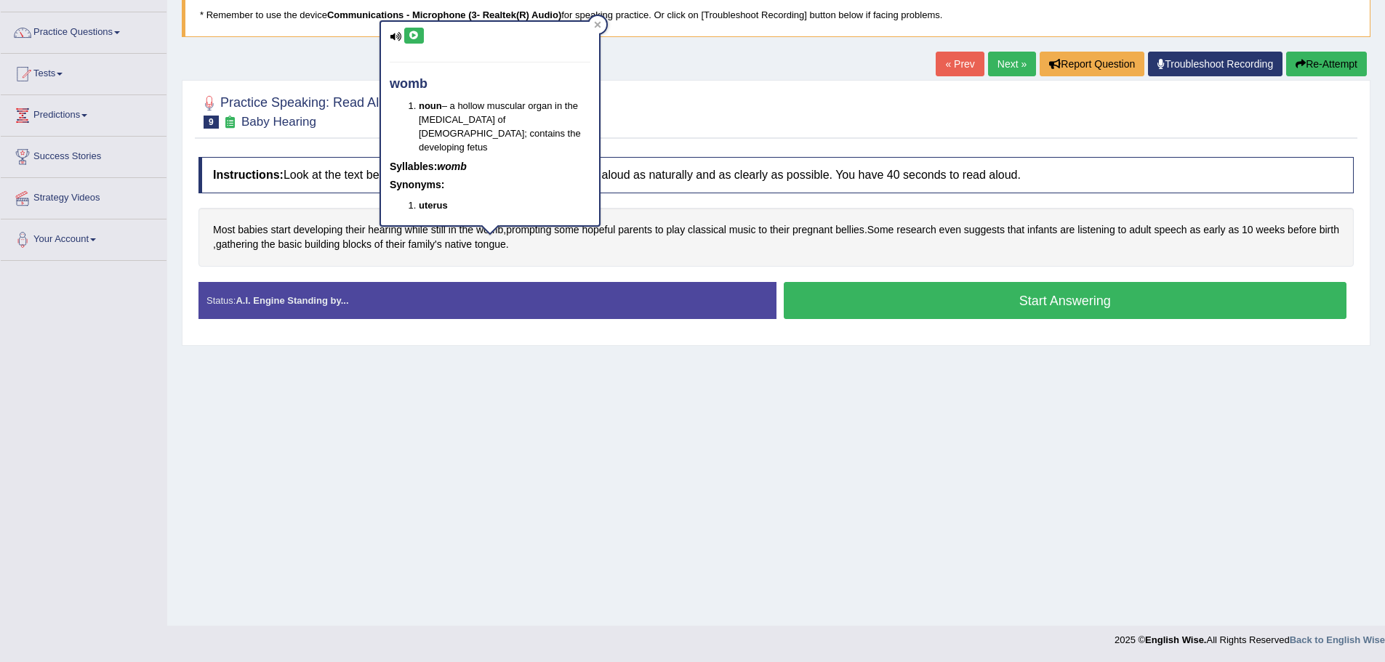
click at [417, 33] on icon at bounding box center [414, 35] width 11 height 9
click at [594, 28] on icon at bounding box center [597, 24] width 7 height 7
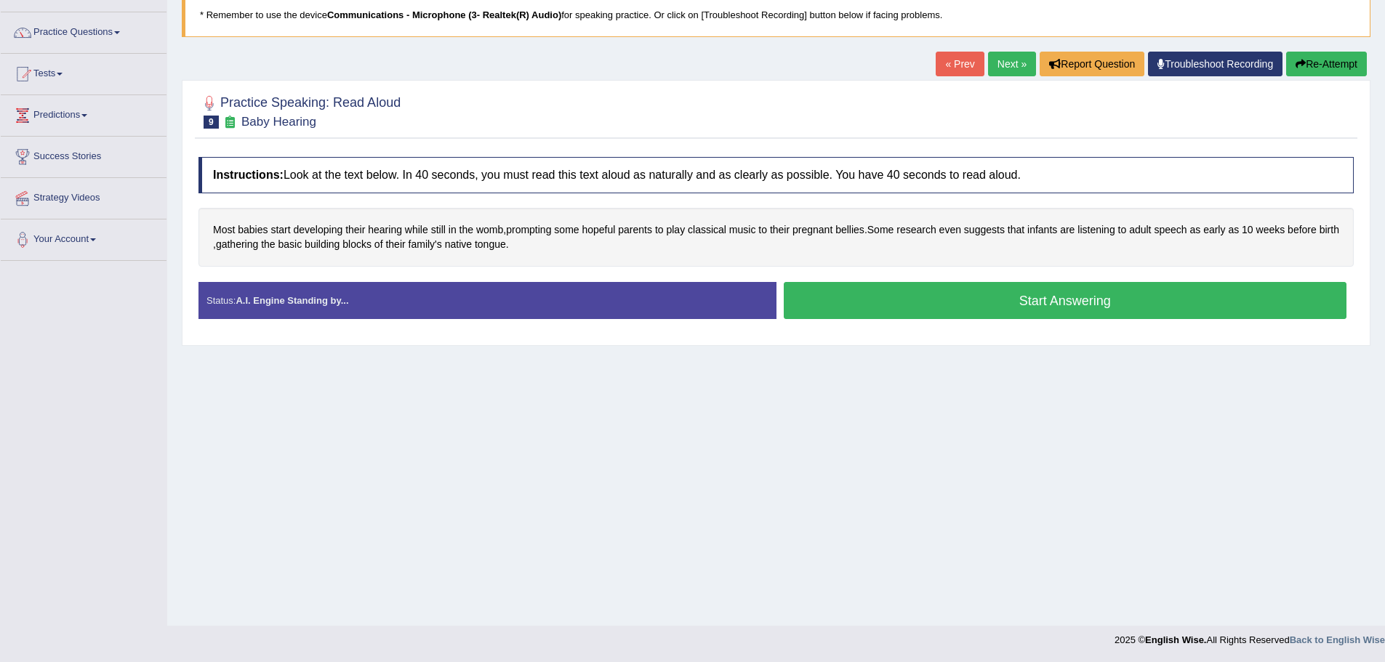
click at [1049, 298] on button "Start Answering" at bounding box center [1066, 300] width 564 height 37
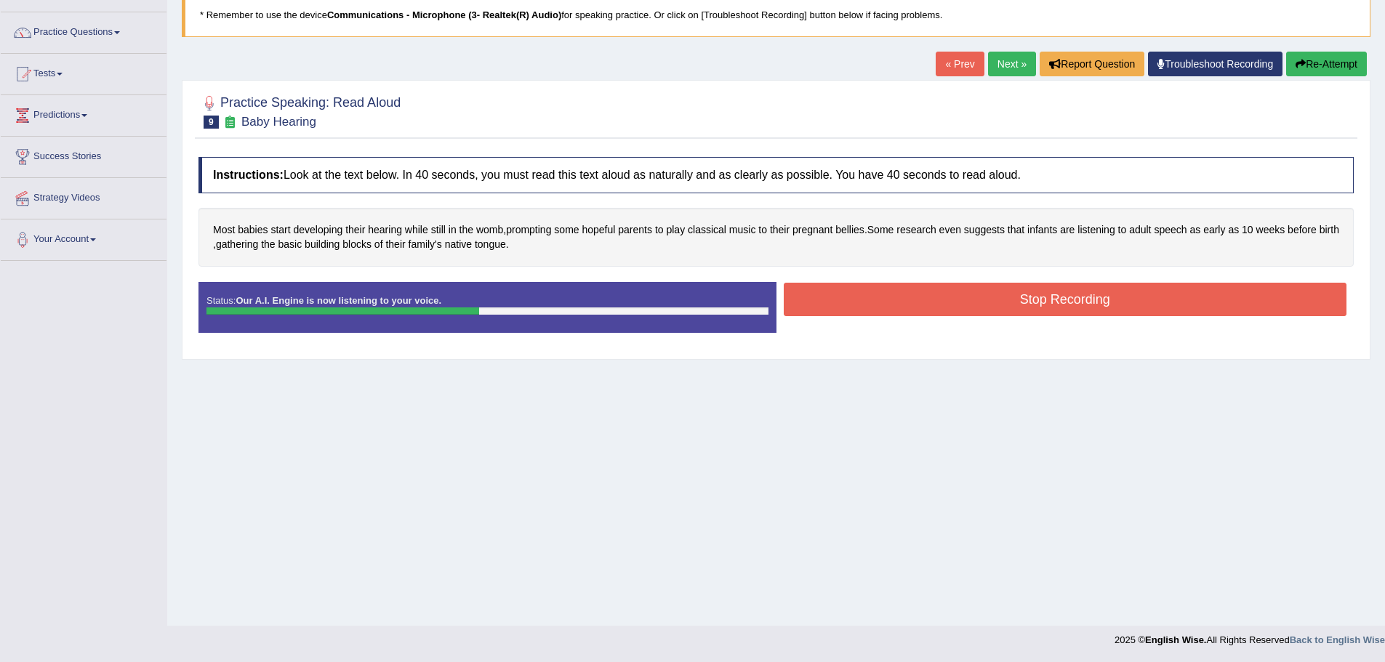
click at [1025, 308] on button "Stop Recording" at bounding box center [1066, 299] width 564 height 33
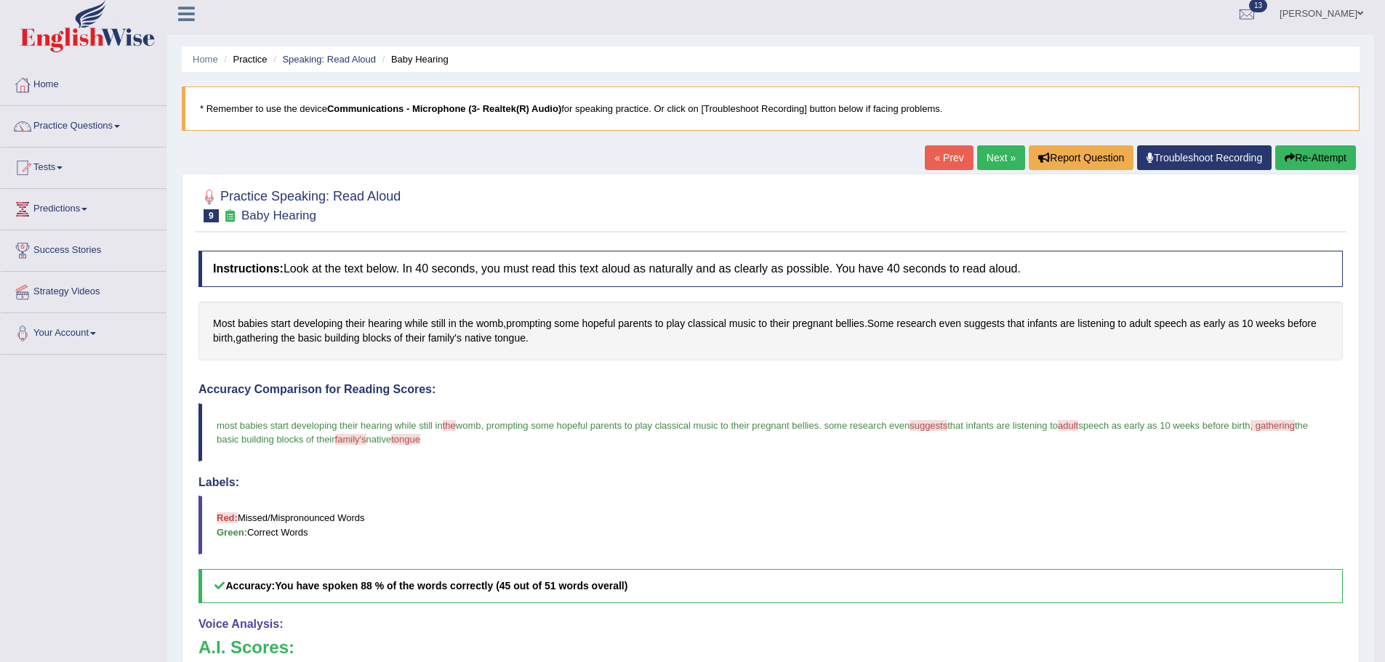
scroll to position [0, 0]
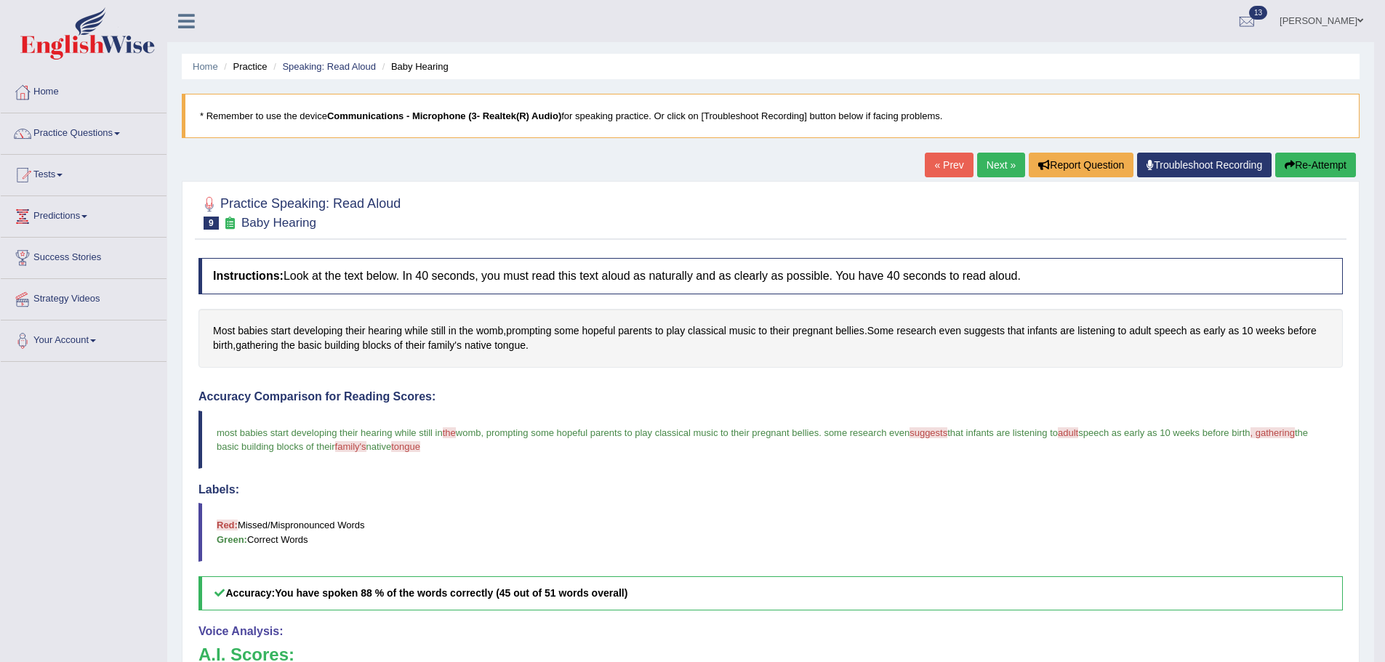
click at [991, 161] on link "Next »" at bounding box center [1001, 165] width 48 height 25
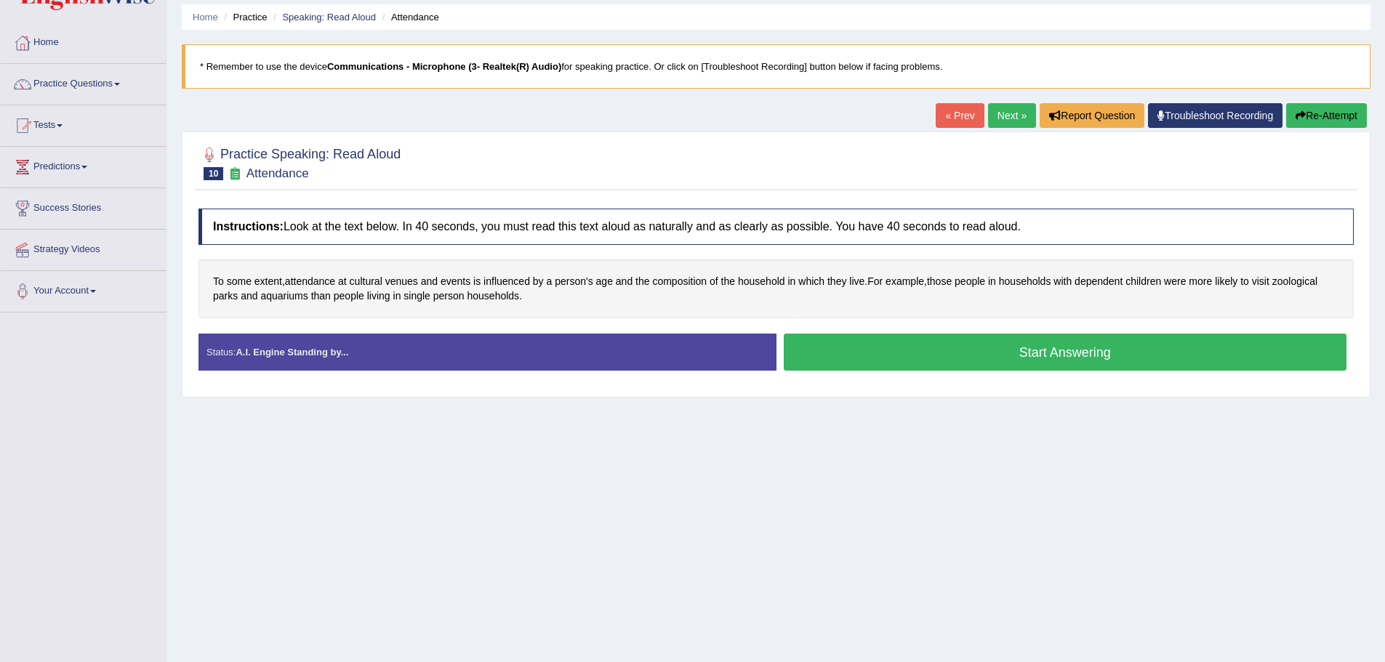
scroll to position [101, 0]
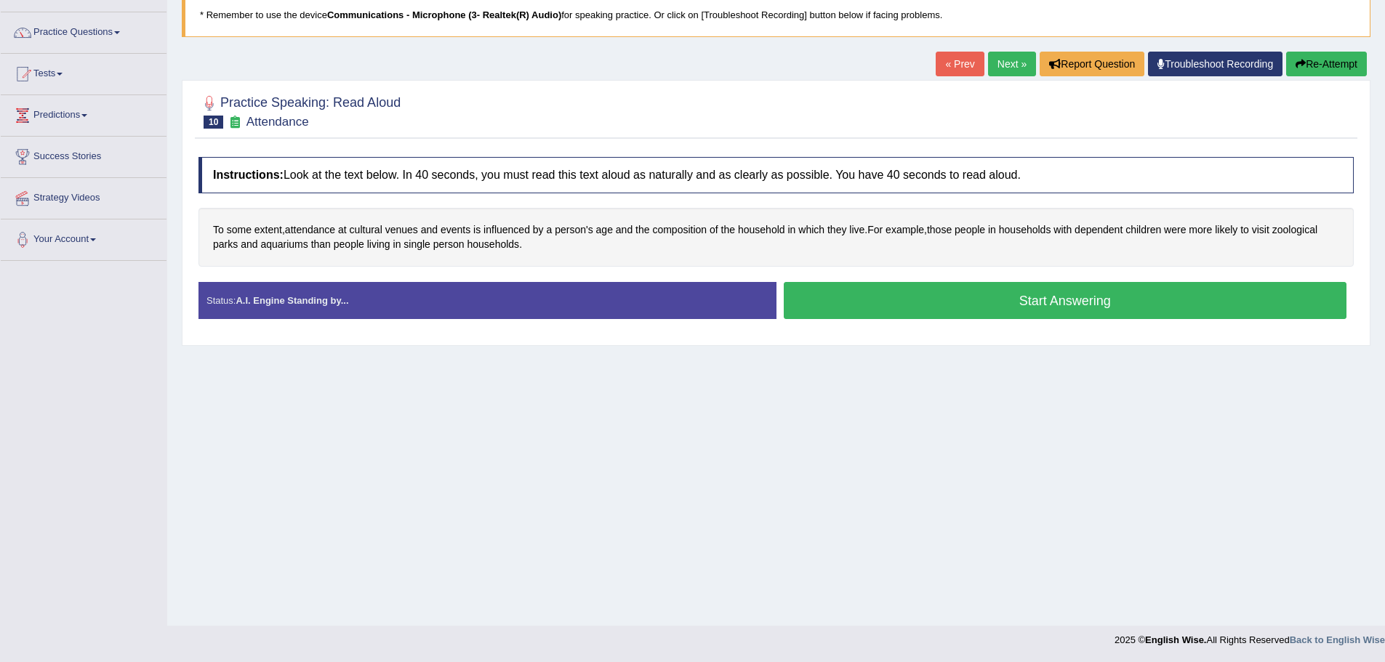
click at [993, 292] on button "Start Answering" at bounding box center [1066, 300] width 564 height 37
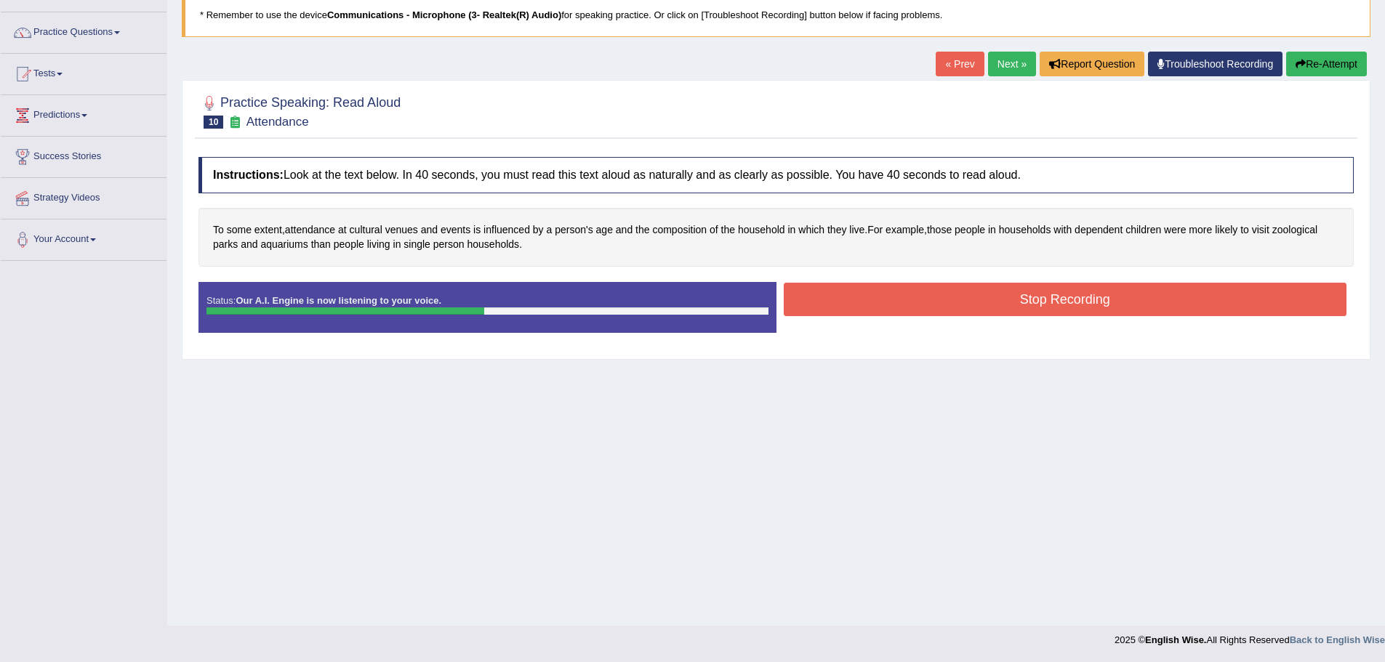
click at [991, 316] on div "Stop Recording" at bounding box center [1066, 301] width 578 height 37
click at [991, 314] on button "Stop Recording" at bounding box center [1066, 299] width 564 height 33
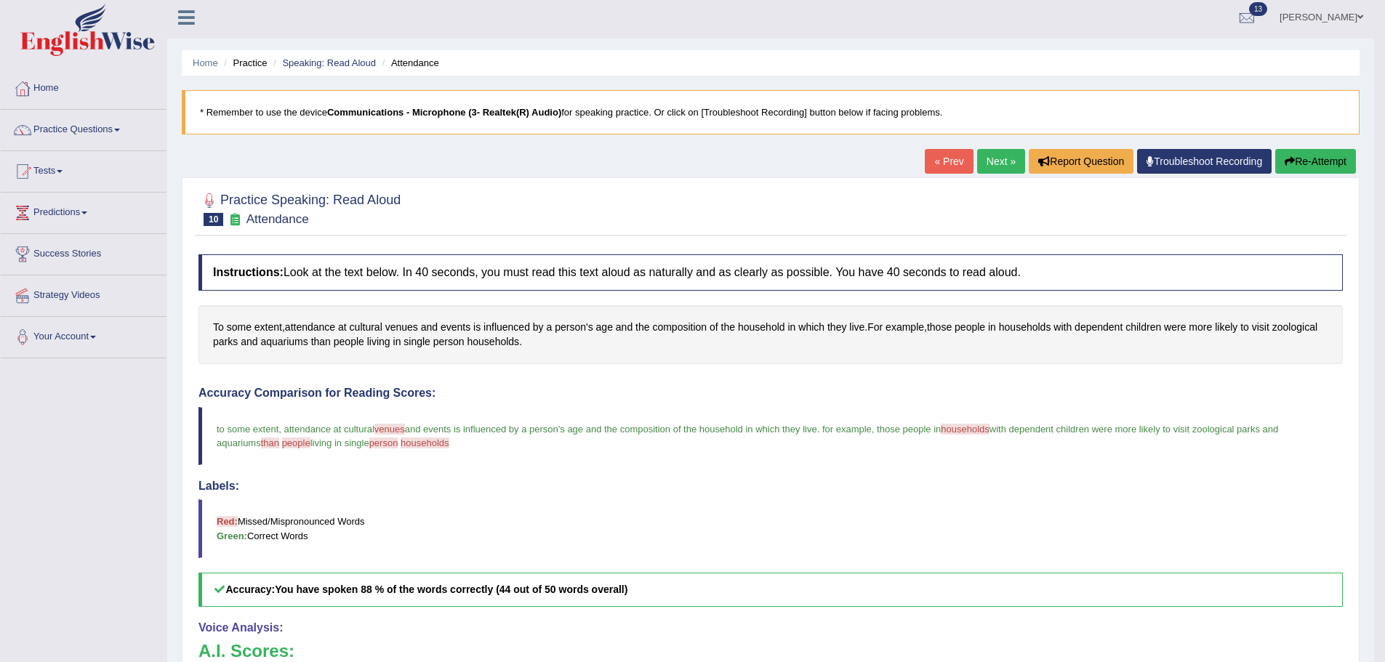
scroll to position [0, 0]
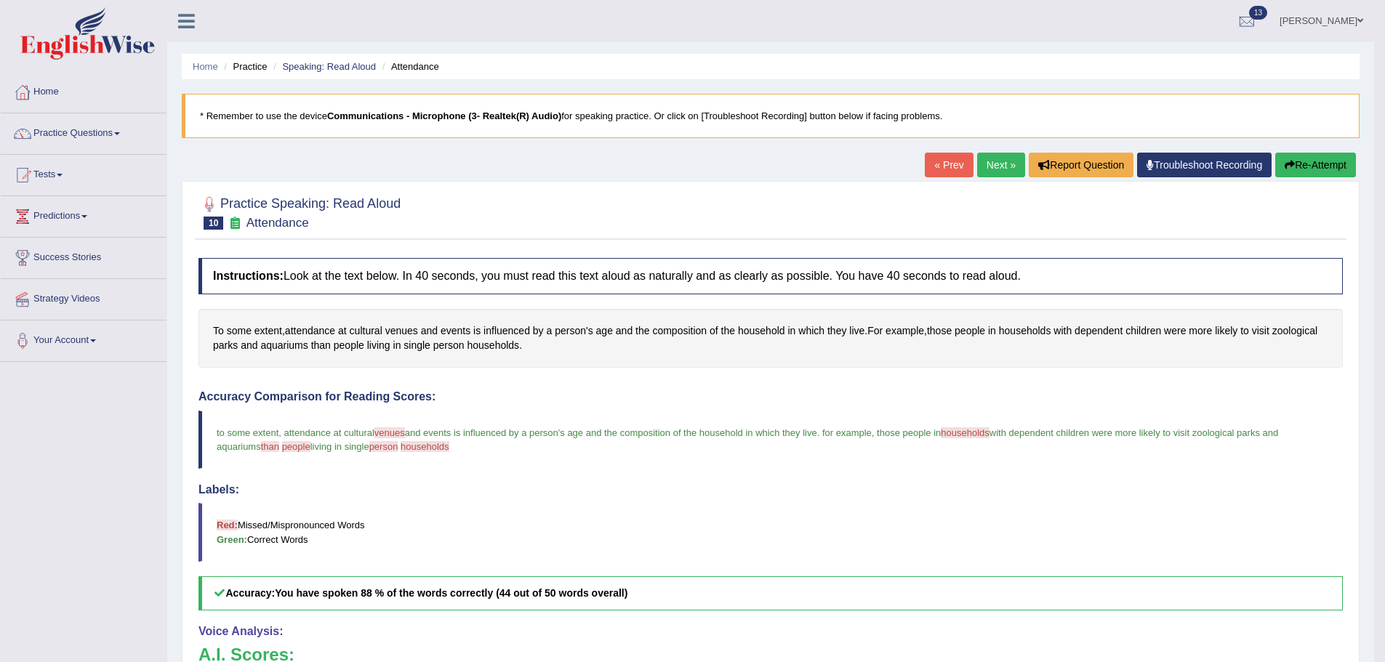
click at [1001, 165] on link "Next »" at bounding box center [1001, 165] width 48 height 25
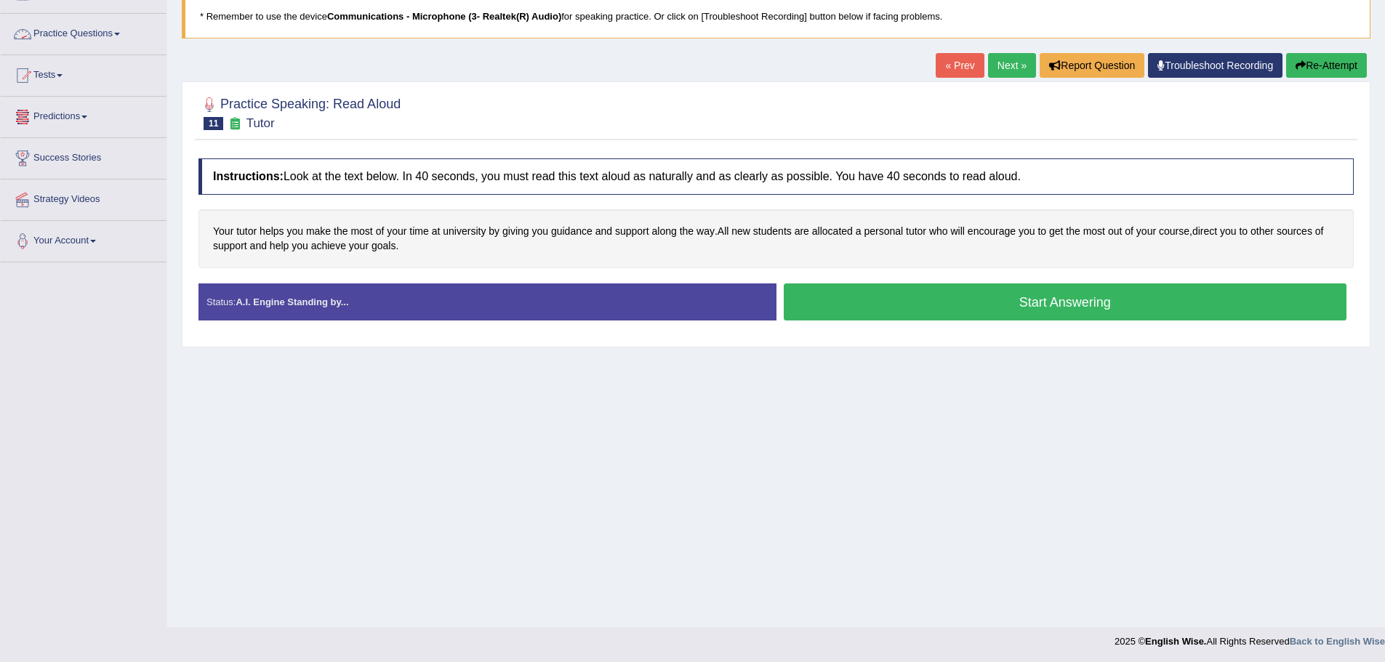
scroll to position [101, 0]
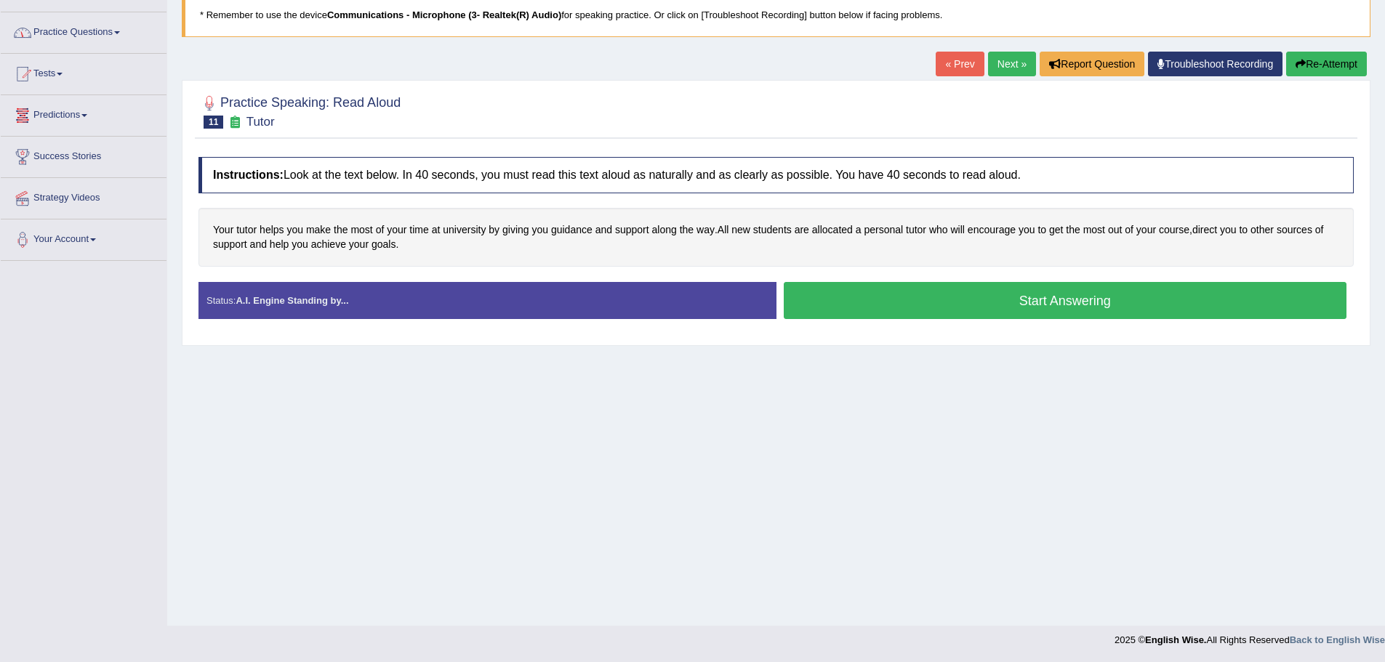
click at [990, 293] on button "Start Answering" at bounding box center [1066, 300] width 564 height 37
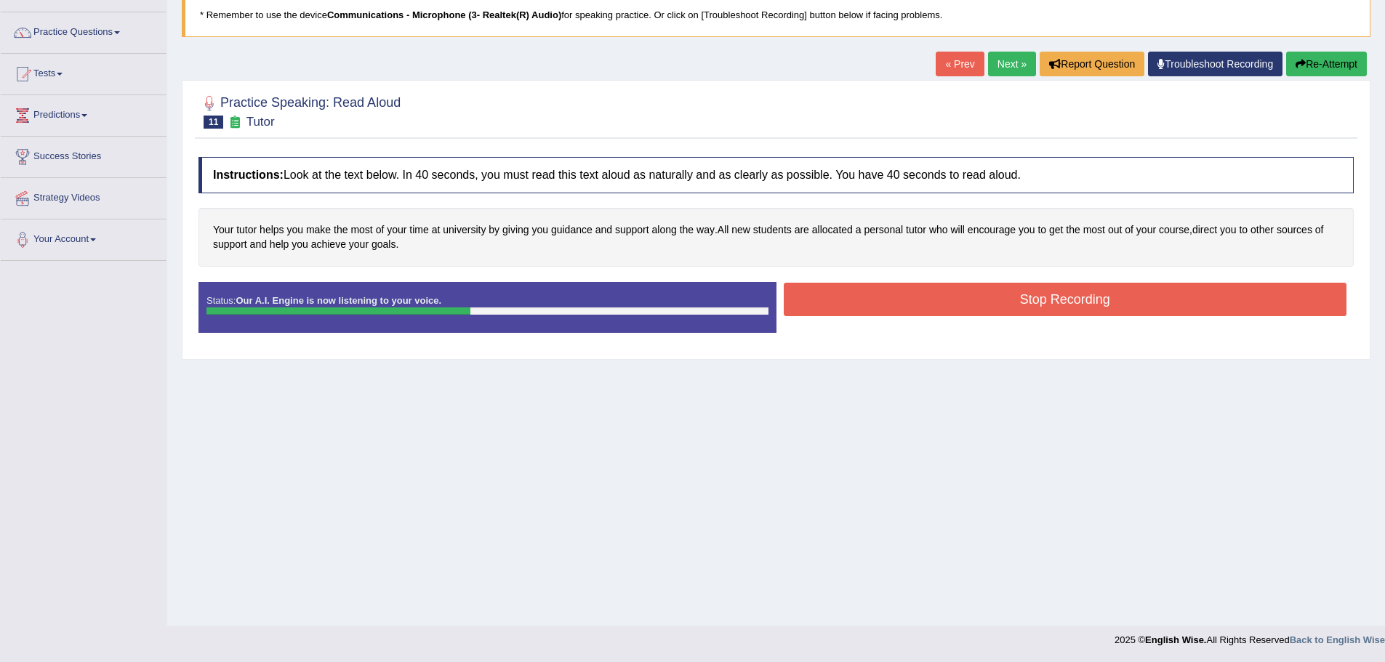
click at [1034, 306] on button "Stop Recording" at bounding box center [1066, 299] width 564 height 33
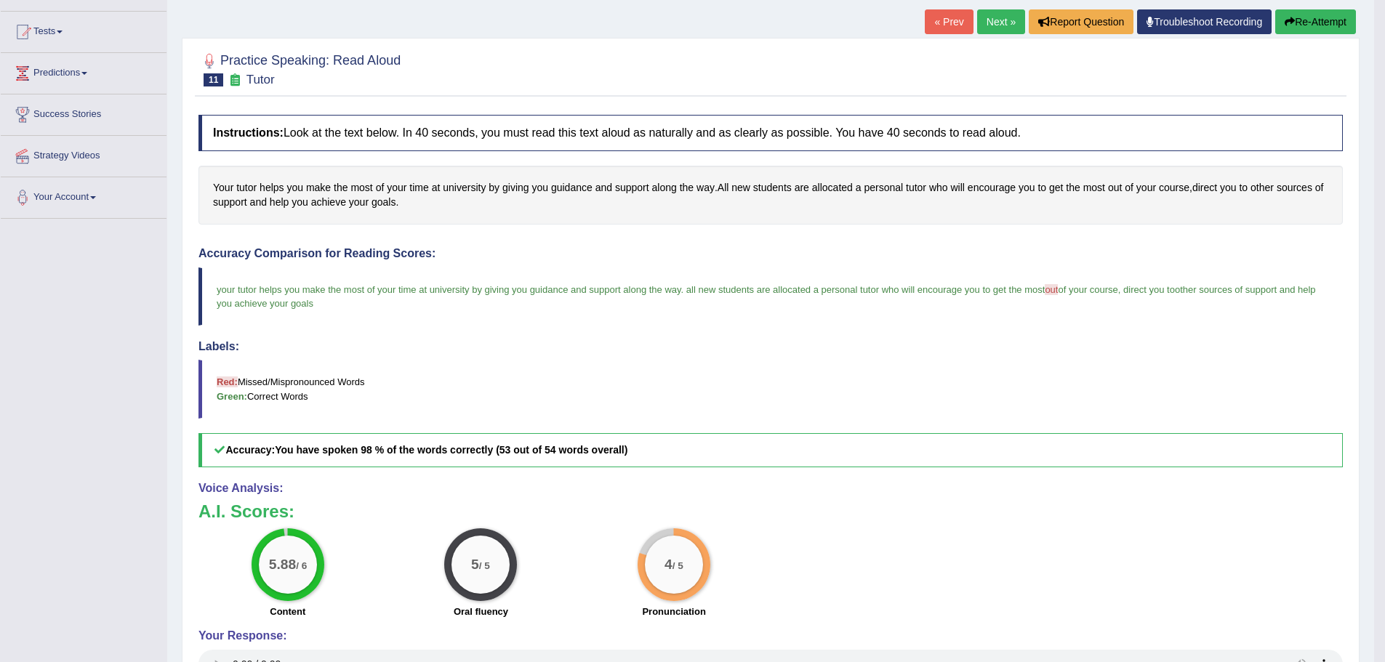
scroll to position [0, 0]
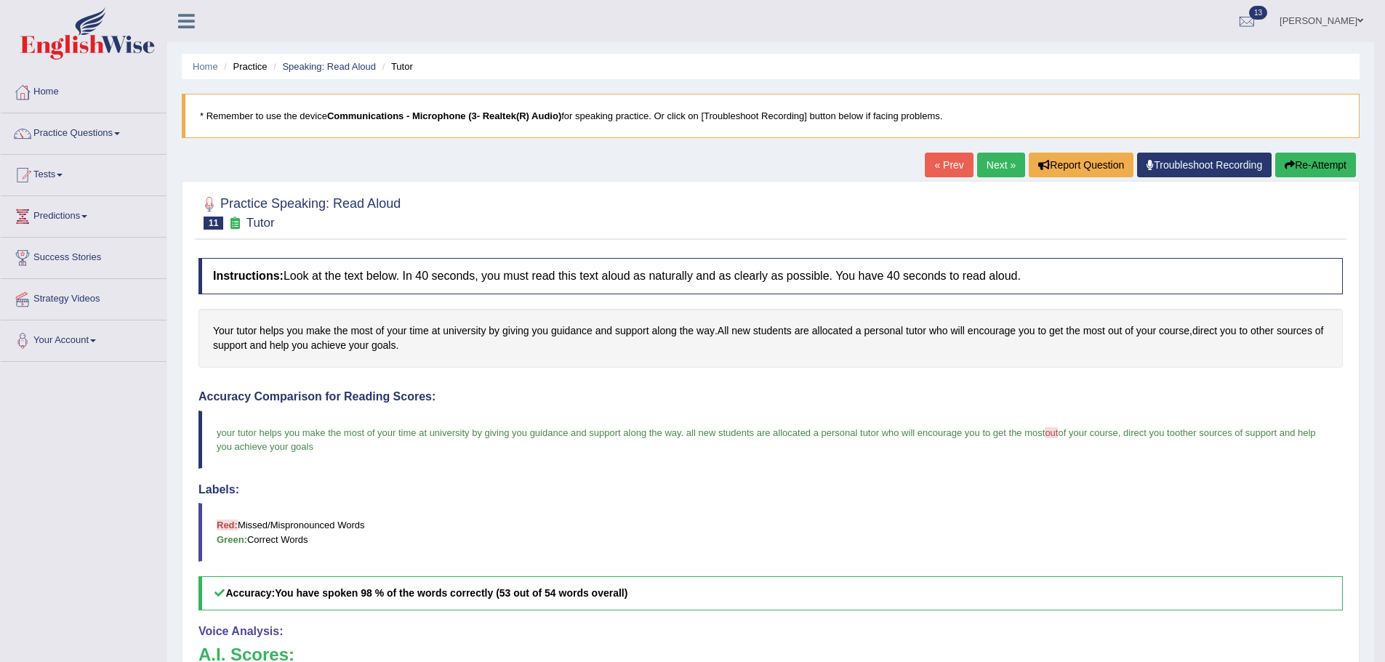
click at [988, 164] on link "Next »" at bounding box center [1001, 165] width 48 height 25
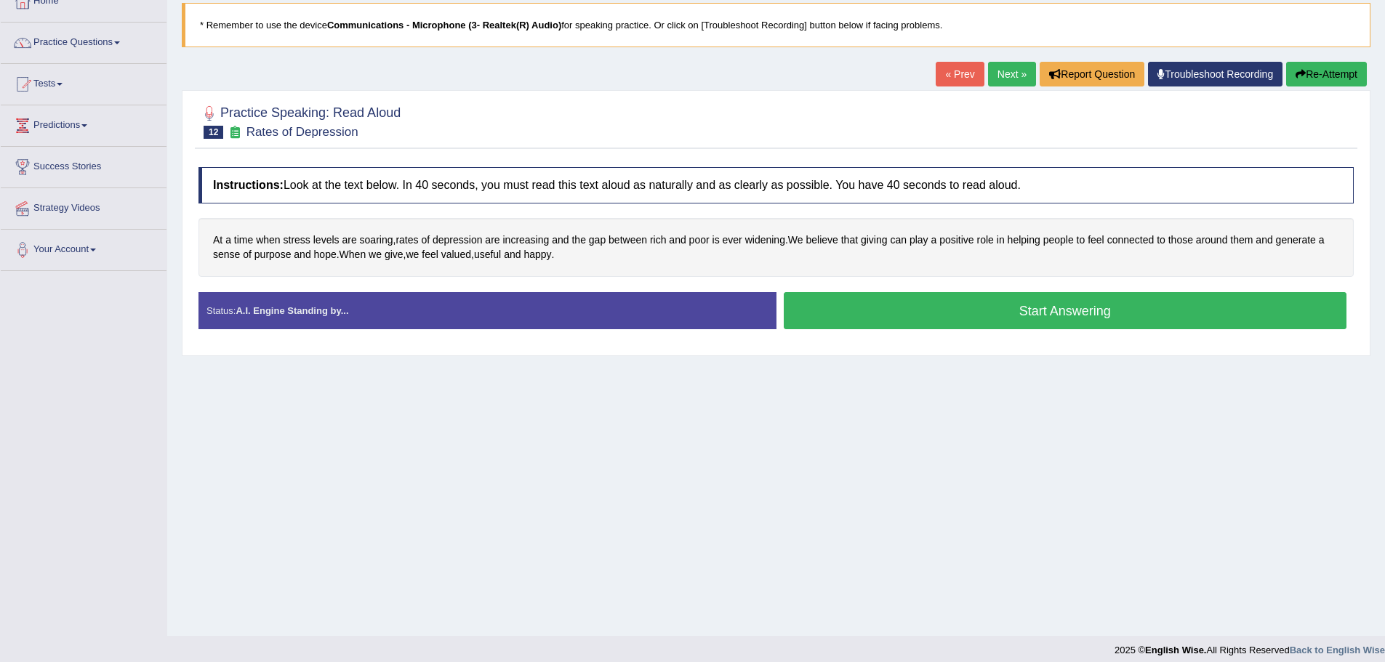
scroll to position [101, 0]
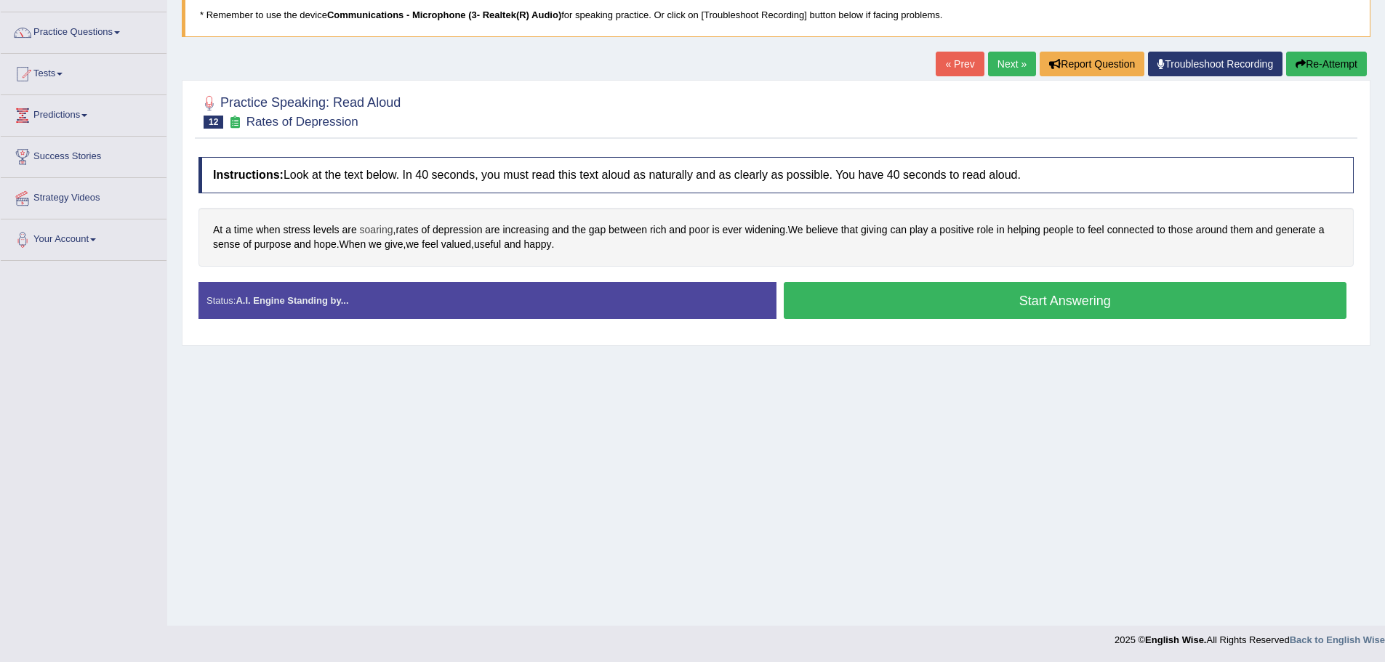
click at [390, 232] on span "soaring" at bounding box center [376, 229] width 33 height 15
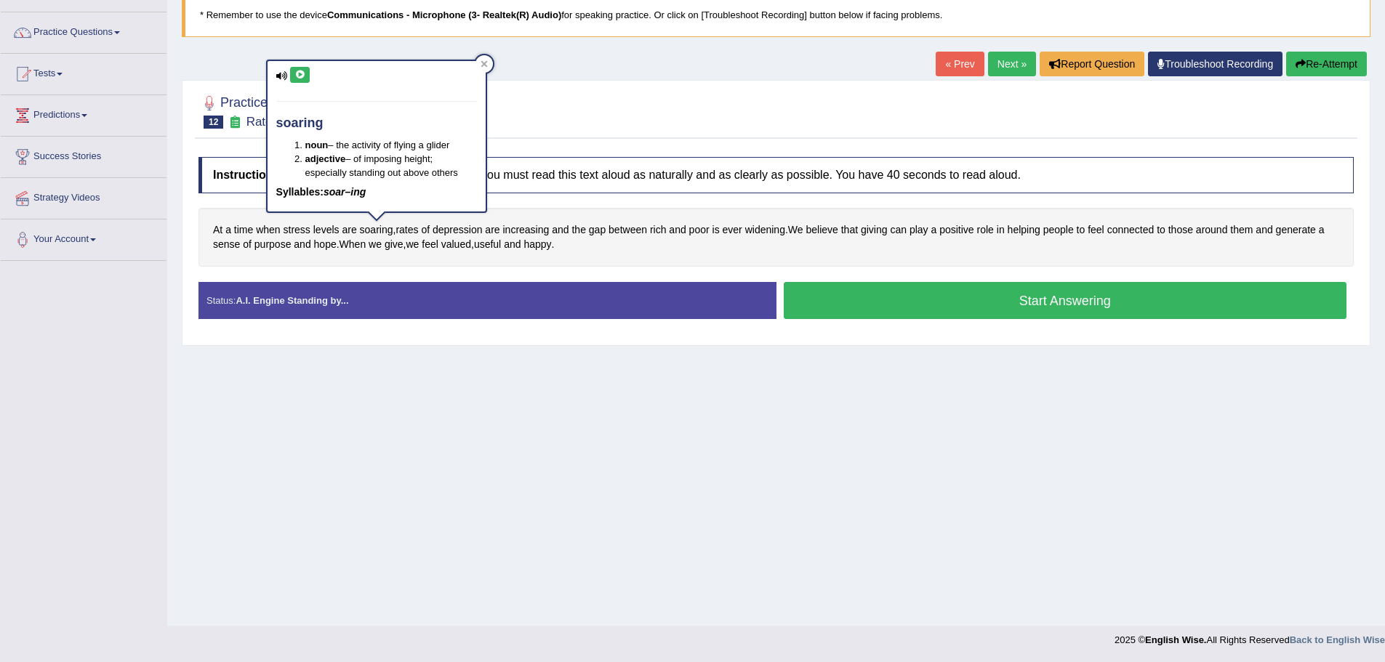
click at [301, 76] on icon at bounding box center [299, 75] width 11 height 9
click at [486, 63] on icon at bounding box center [484, 64] width 7 height 7
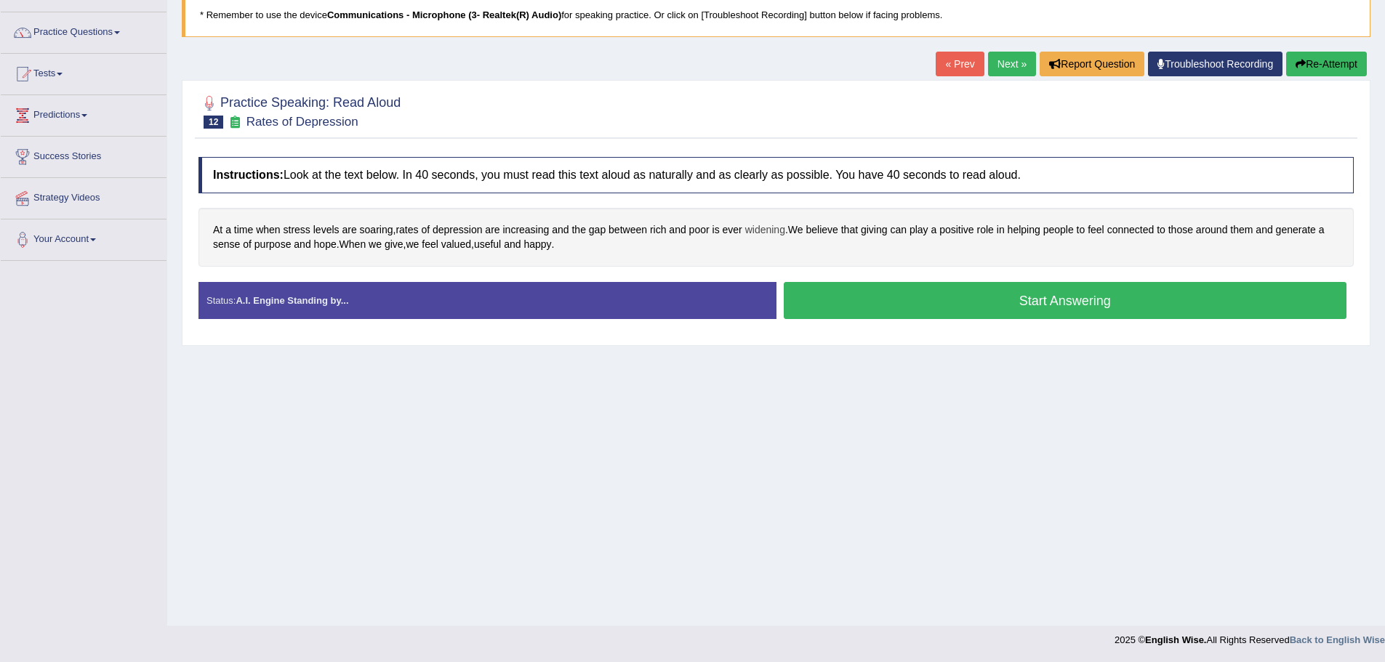
click at [763, 230] on span "widening" at bounding box center [765, 229] width 40 height 15
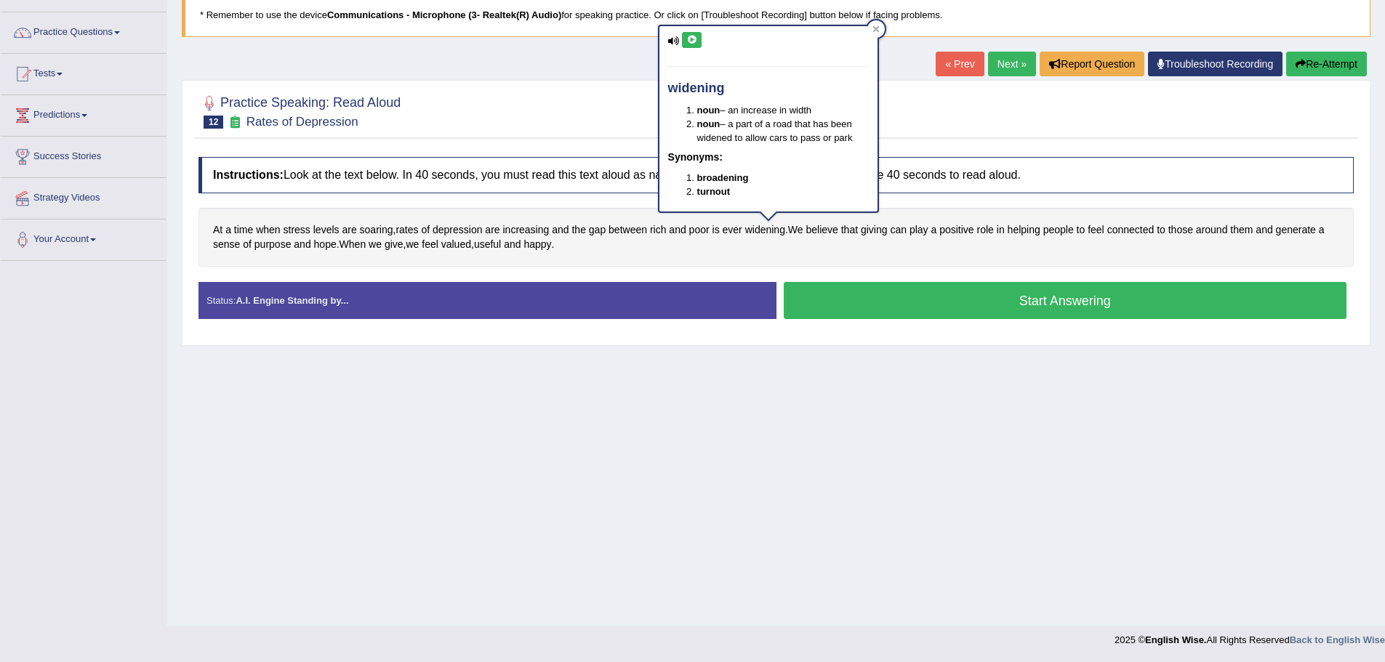
click at [694, 41] on icon at bounding box center [691, 40] width 11 height 9
click at [878, 28] on icon at bounding box center [876, 29] width 7 height 7
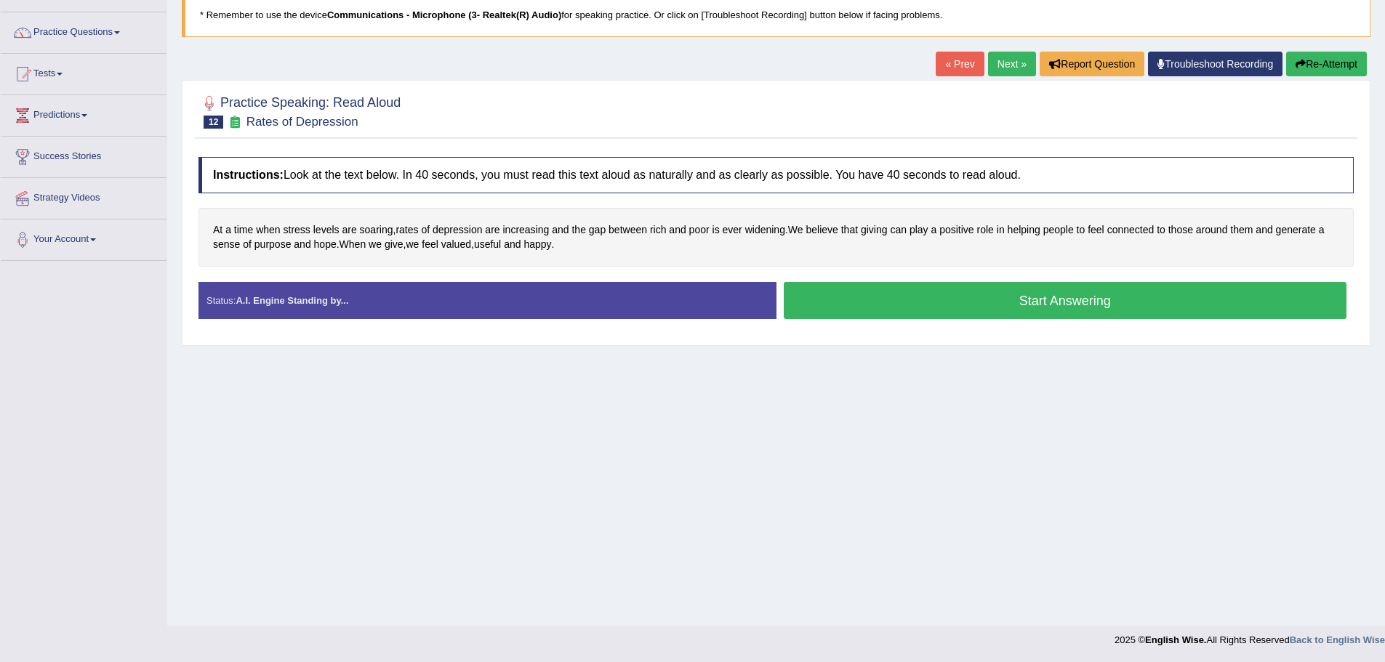
click at [916, 312] on button "Start Answering" at bounding box center [1066, 300] width 564 height 37
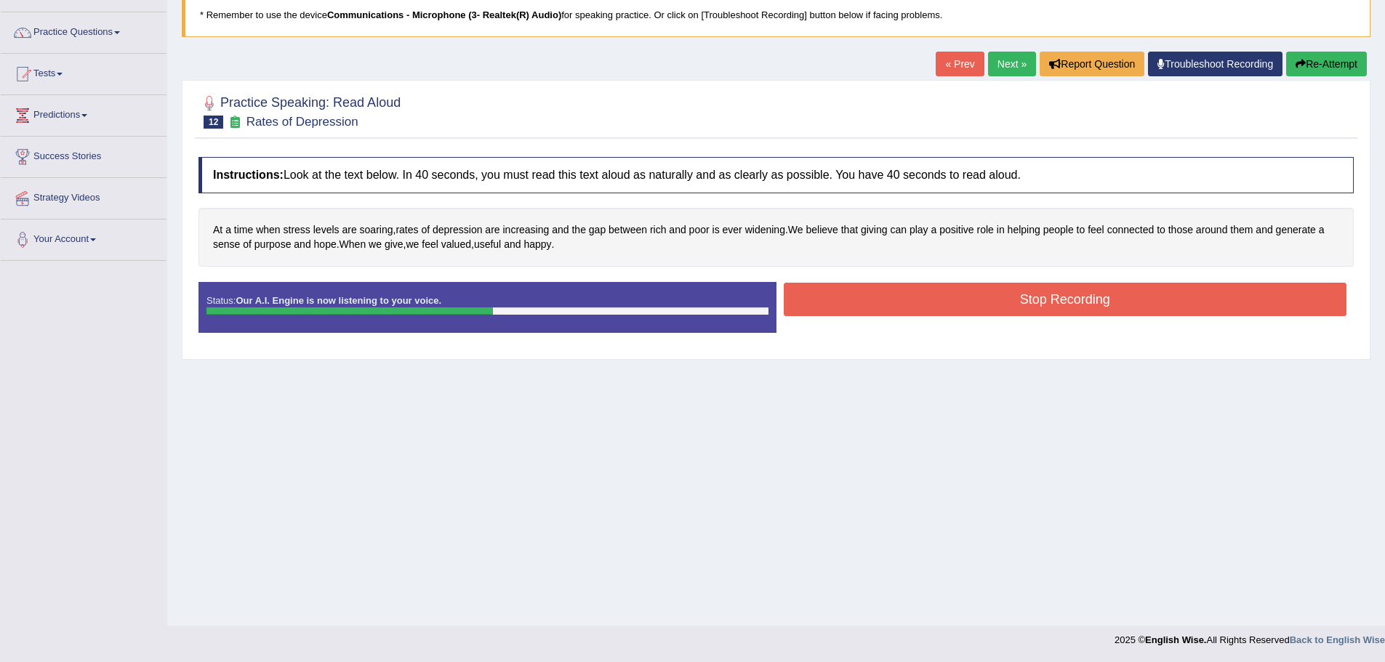
click at [968, 294] on button "Stop Recording" at bounding box center [1066, 299] width 564 height 33
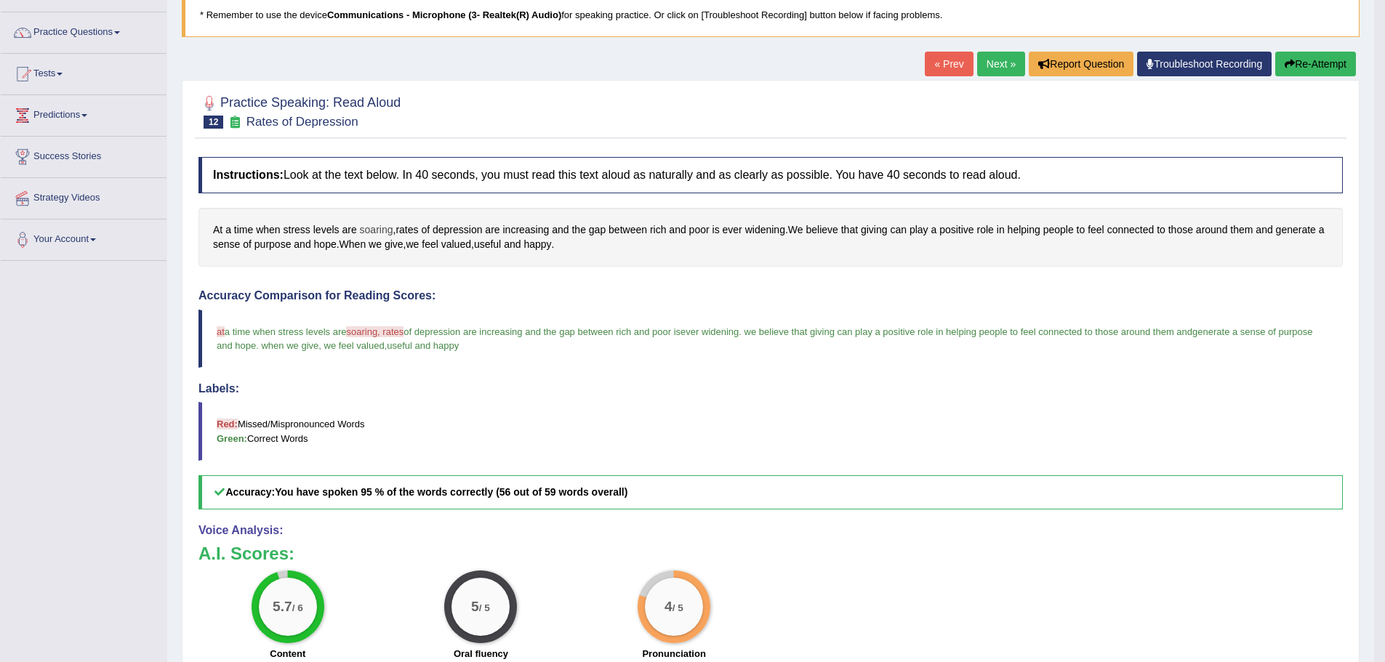
click at [385, 228] on span "soaring" at bounding box center [376, 229] width 33 height 15
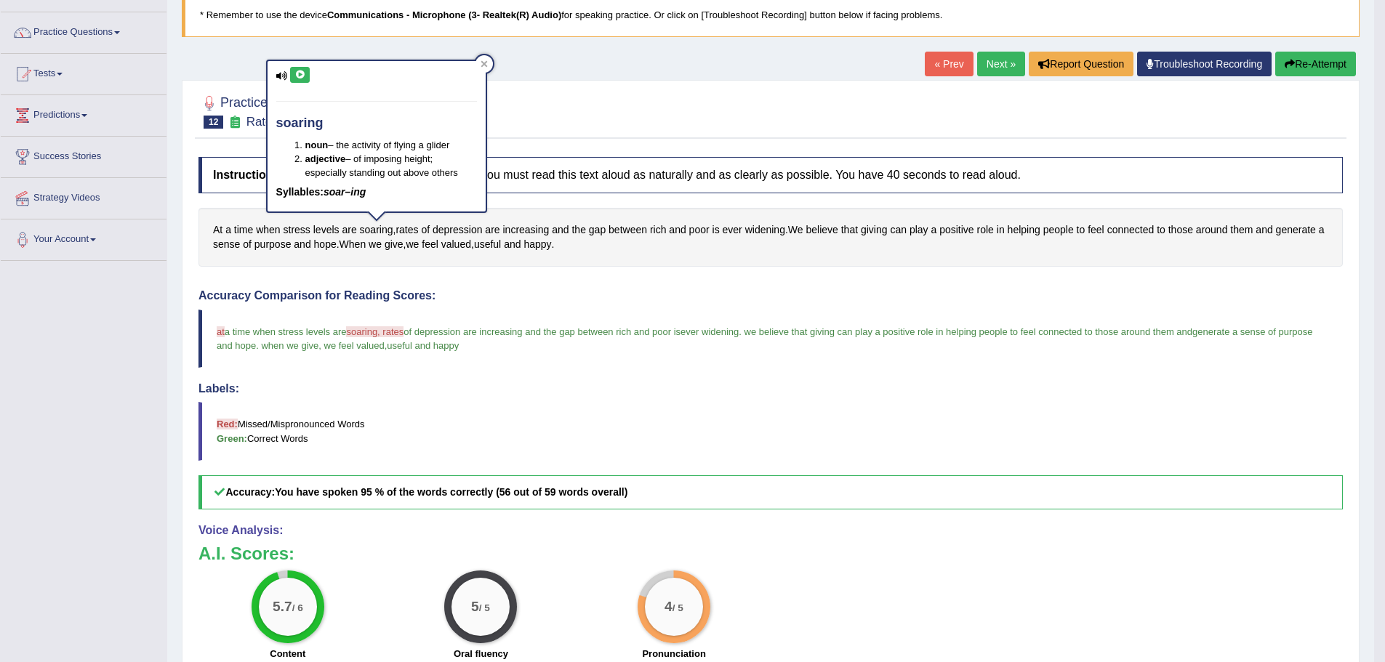
click at [295, 72] on icon at bounding box center [299, 75] width 11 height 9
click at [481, 67] on icon at bounding box center [484, 64] width 7 height 7
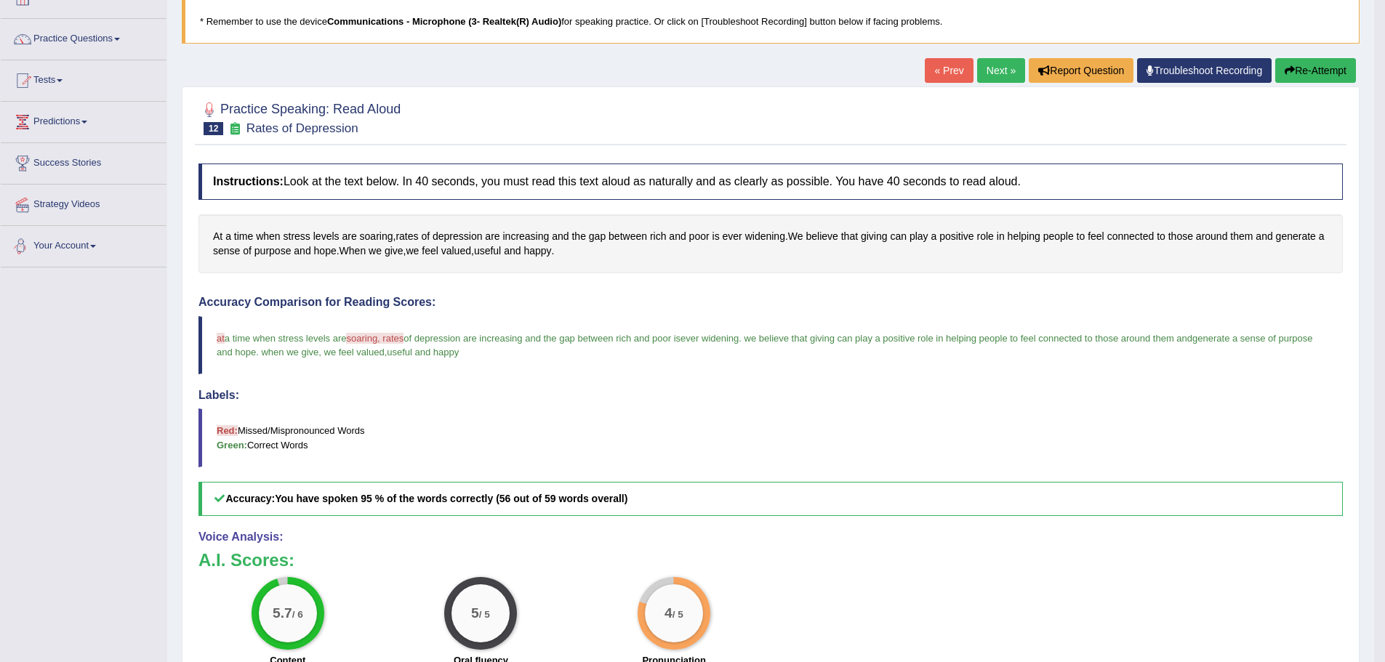
scroll to position [0, 0]
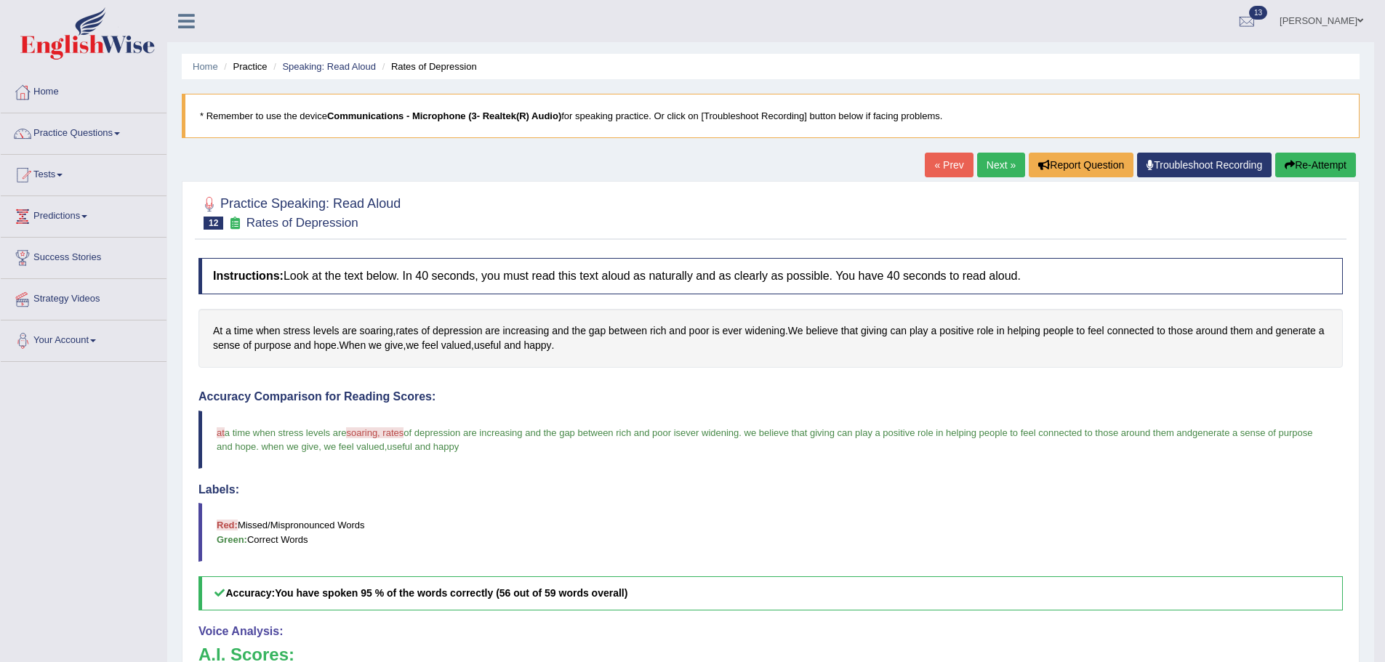
click at [985, 161] on link "Next »" at bounding box center [1001, 165] width 48 height 25
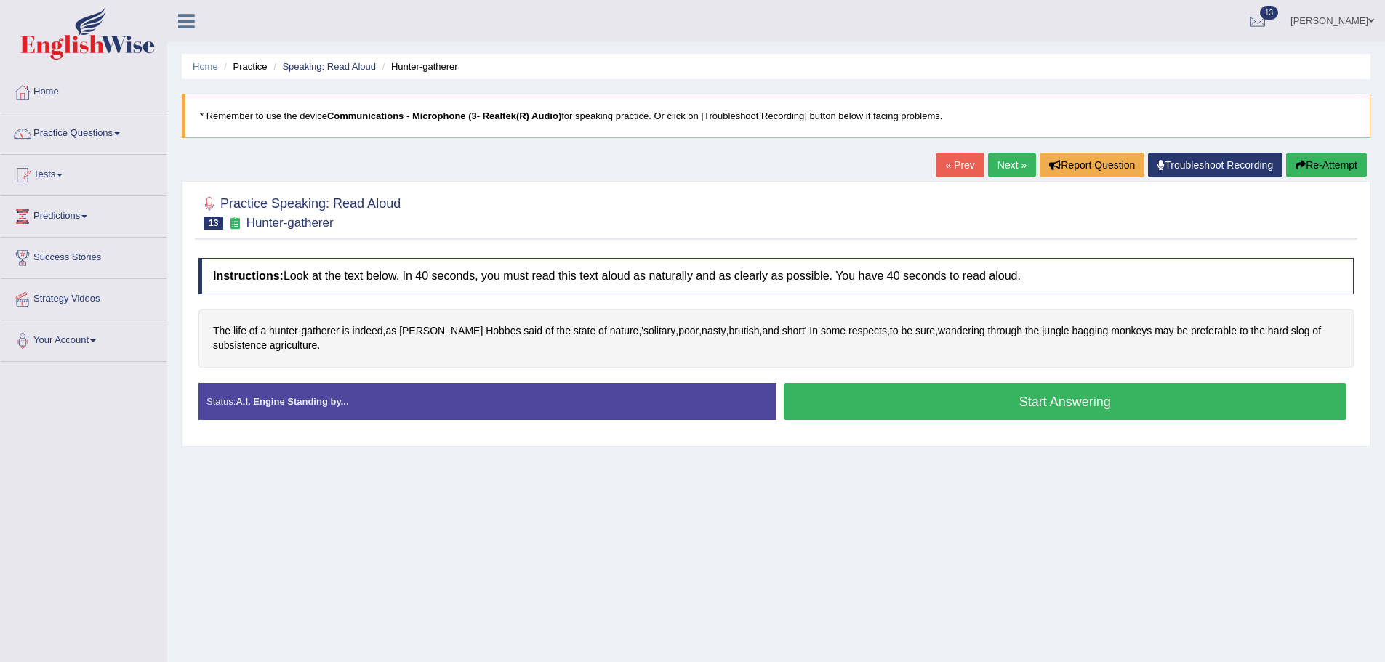
scroll to position [101, 0]
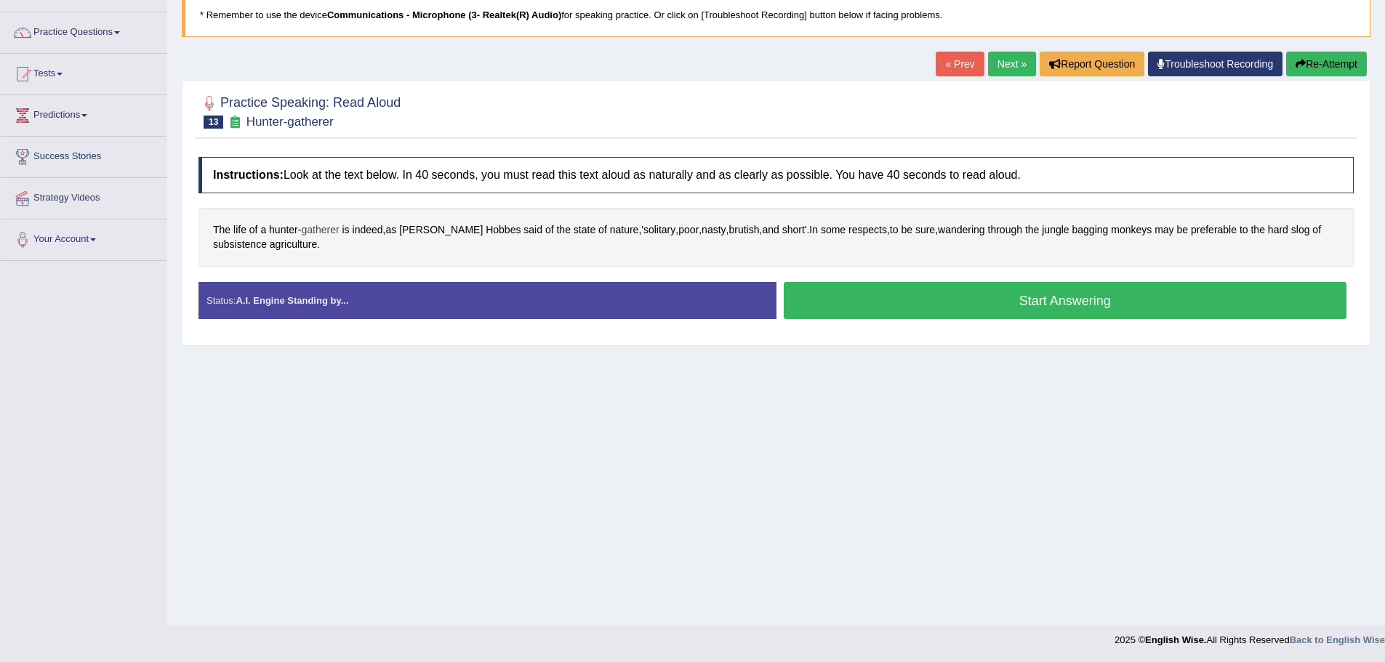
click at [322, 229] on span "gatherer" at bounding box center [320, 229] width 38 height 15
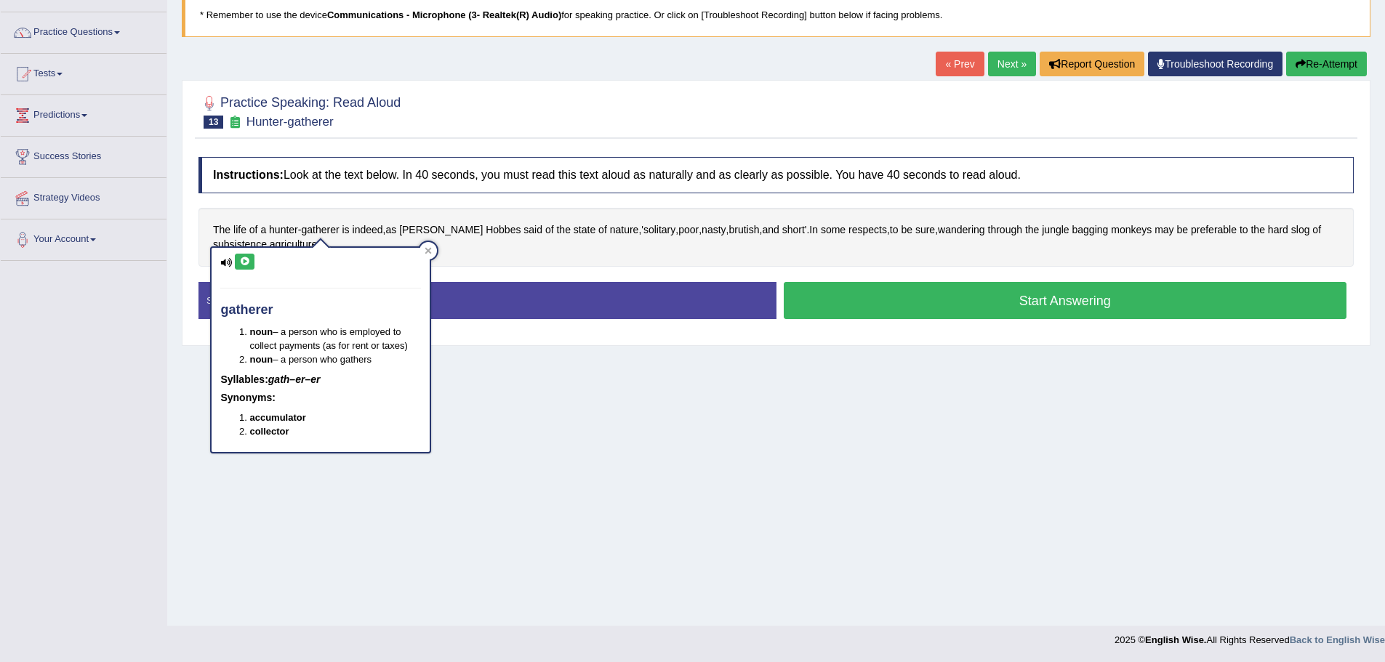
click at [242, 260] on icon at bounding box center [244, 261] width 11 height 9
click at [428, 252] on icon at bounding box center [428, 251] width 7 height 7
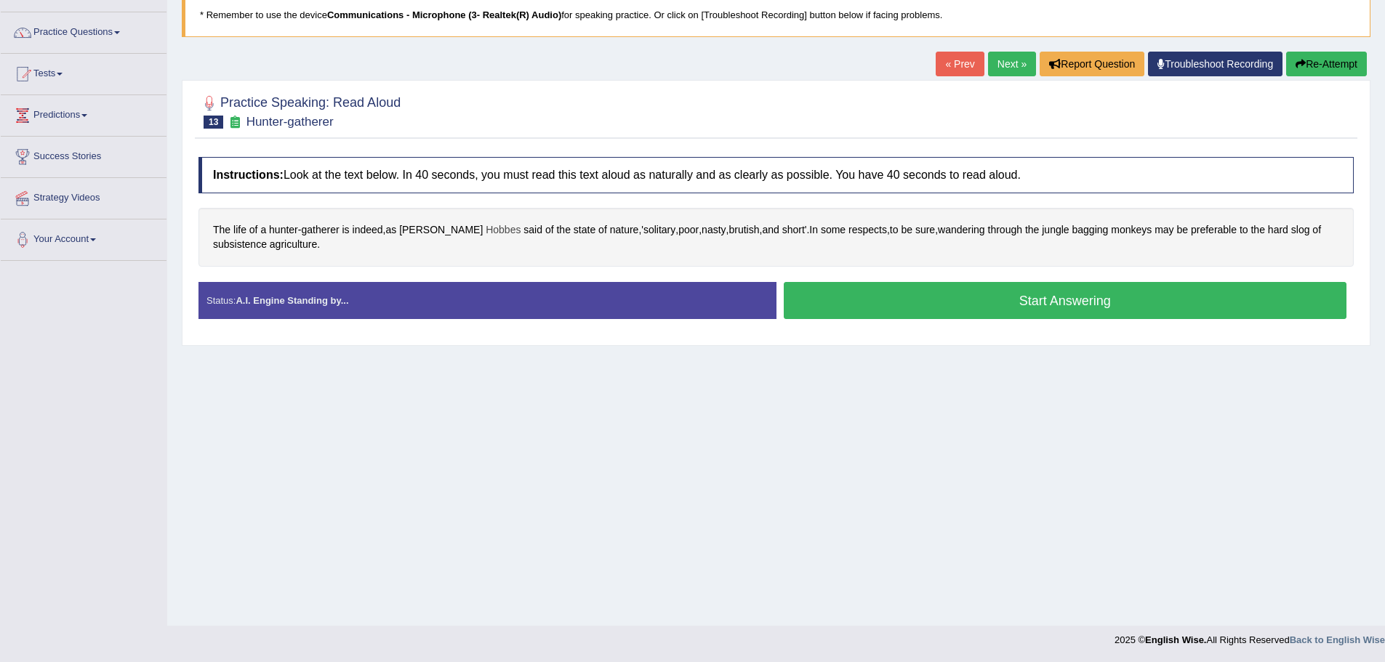
click at [486, 231] on span "Hobbes" at bounding box center [503, 229] width 35 height 15
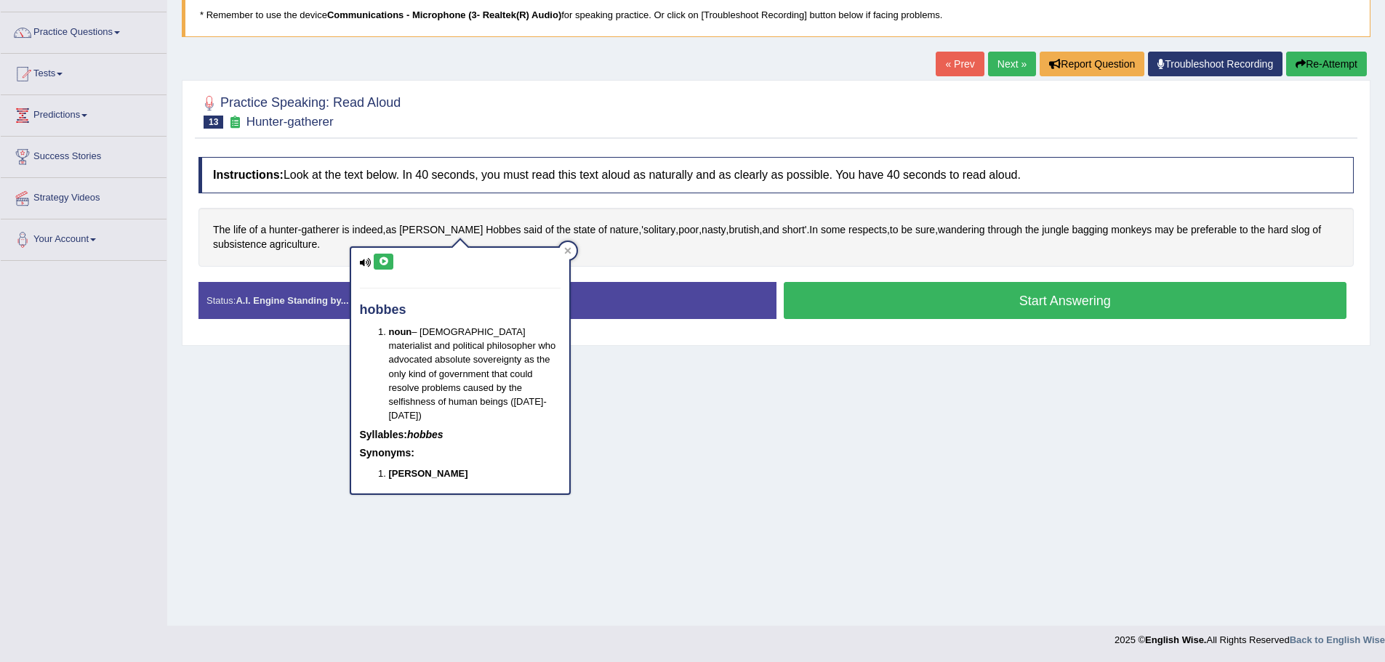
click at [386, 260] on icon at bounding box center [383, 261] width 11 height 9
click at [568, 249] on icon at bounding box center [567, 250] width 7 height 7
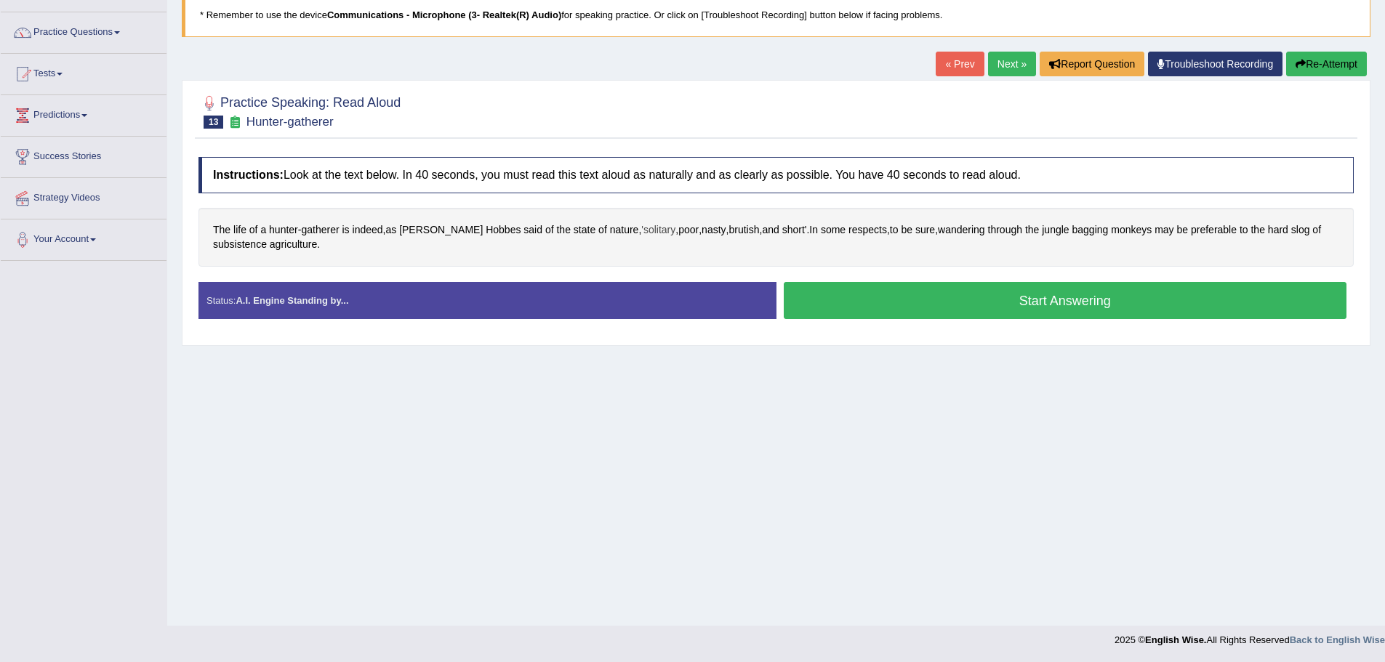
click at [641, 230] on span "'solitary" at bounding box center [658, 229] width 34 height 15
click at [602, 111] on icon at bounding box center [598, 112] width 11 height 9
click at [672, 100] on div at bounding box center [667, 101] width 17 height 17
click at [641, 228] on span "'solitary" at bounding box center [658, 229] width 34 height 15
click at [593, 116] on button at bounding box center [599, 113] width 20 height 16
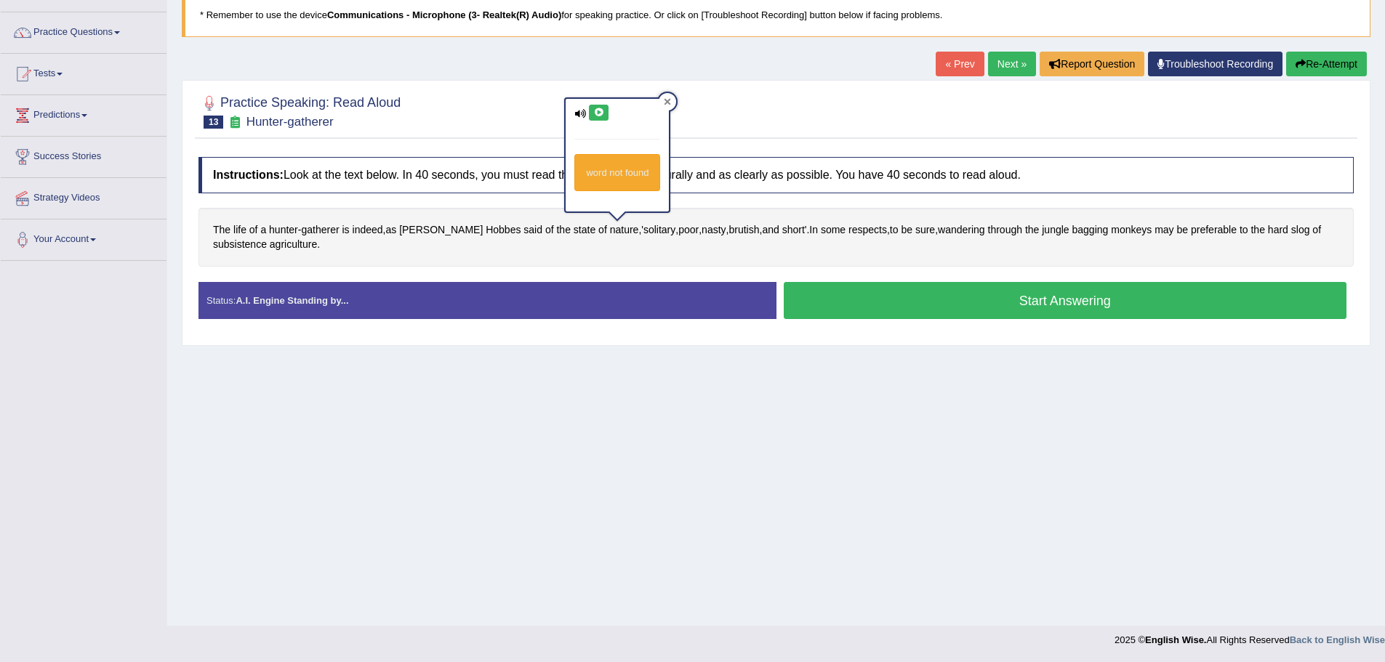
click at [671, 103] on icon at bounding box center [667, 101] width 7 height 7
click at [729, 230] on span "brutish" at bounding box center [744, 229] width 31 height 15
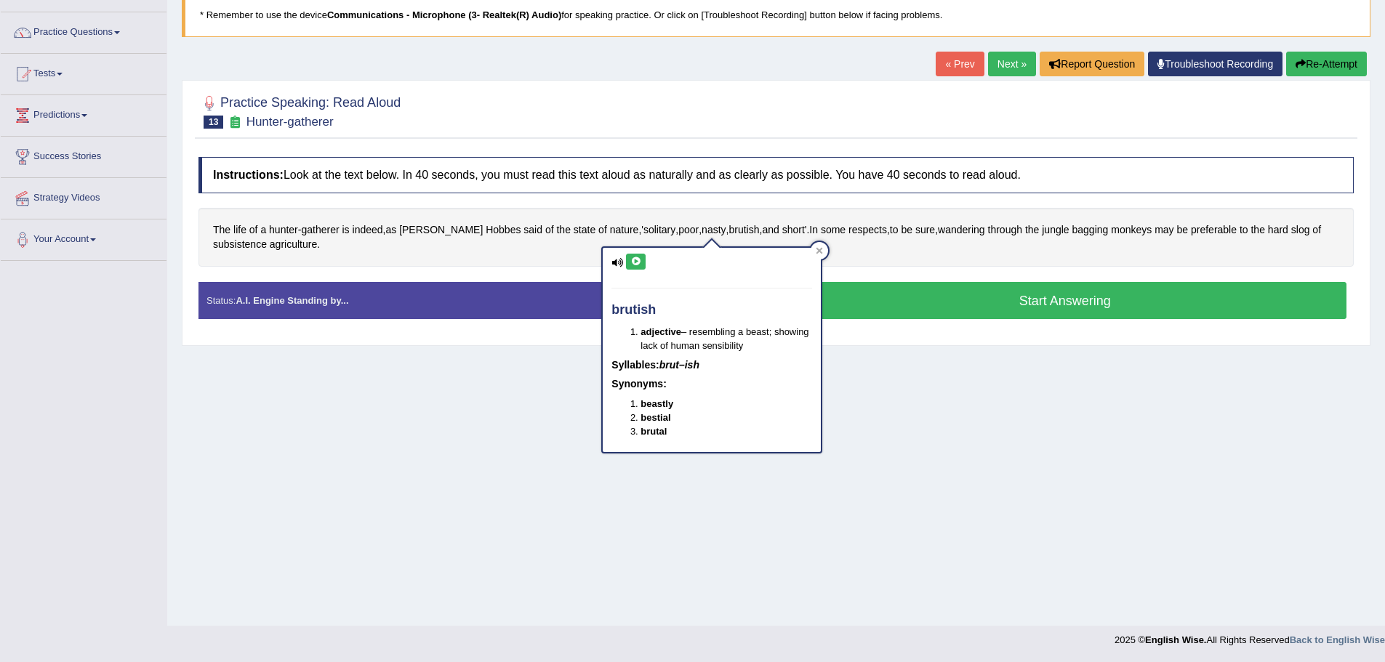
click at [636, 264] on icon at bounding box center [635, 261] width 11 height 9
click at [826, 252] on div at bounding box center [819, 250] width 17 height 17
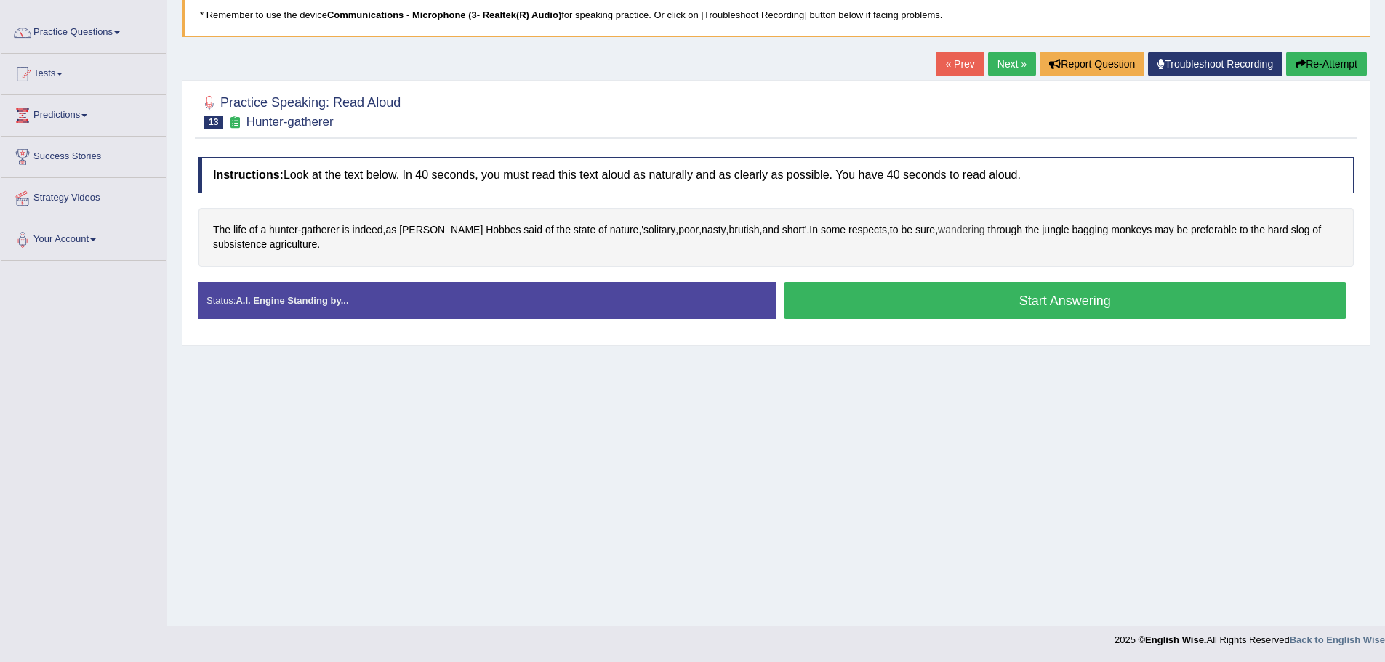
click at [945, 224] on span "wandering" at bounding box center [961, 229] width 47 height 15
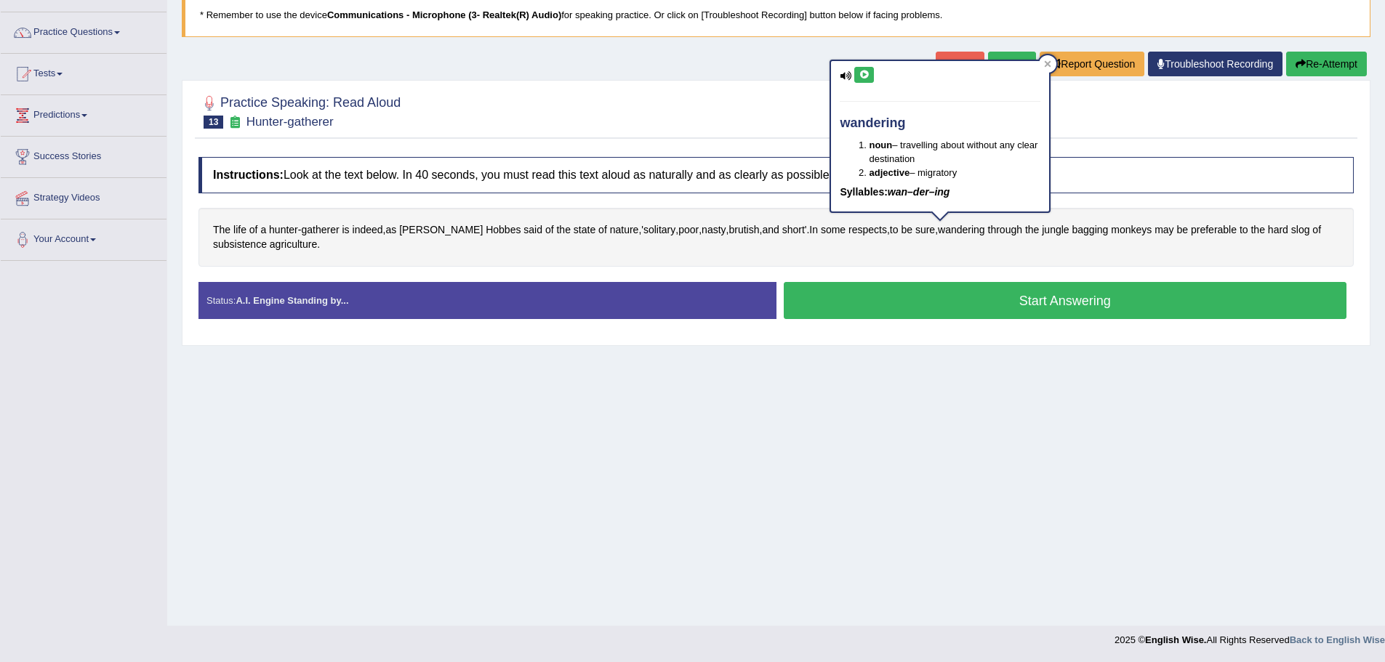
click at [862, 71] on icon at bounding box center [864, 75] width 11 height 9
click at [1047, 60] on icon at bounding box center [1047, 63] width 7 height 7
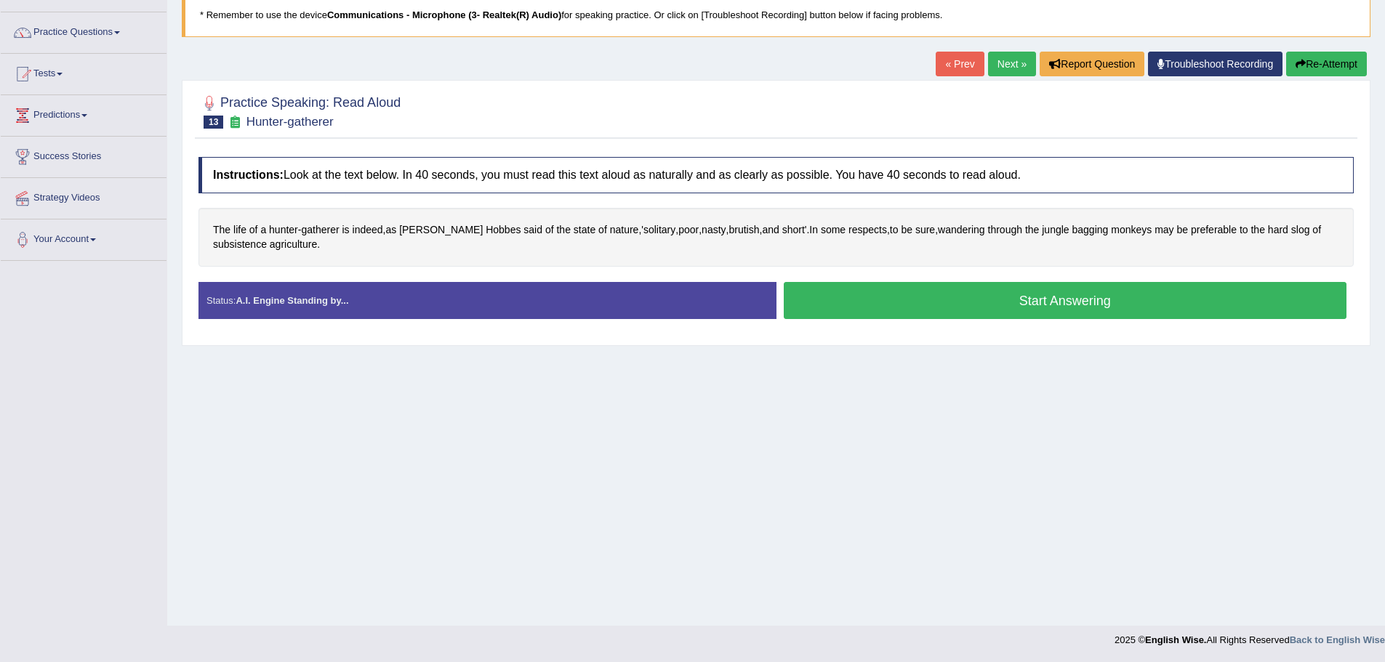
click at [1192, 221] on div "The life of a hunter - gatherer is indeed , as Thomas Hobbes said of the state …" at bounding box center [776, 237] width 1155 height 59
click at [1204, 228] on span "preferable" at bounding box center [1214, 229] width 46 height 15
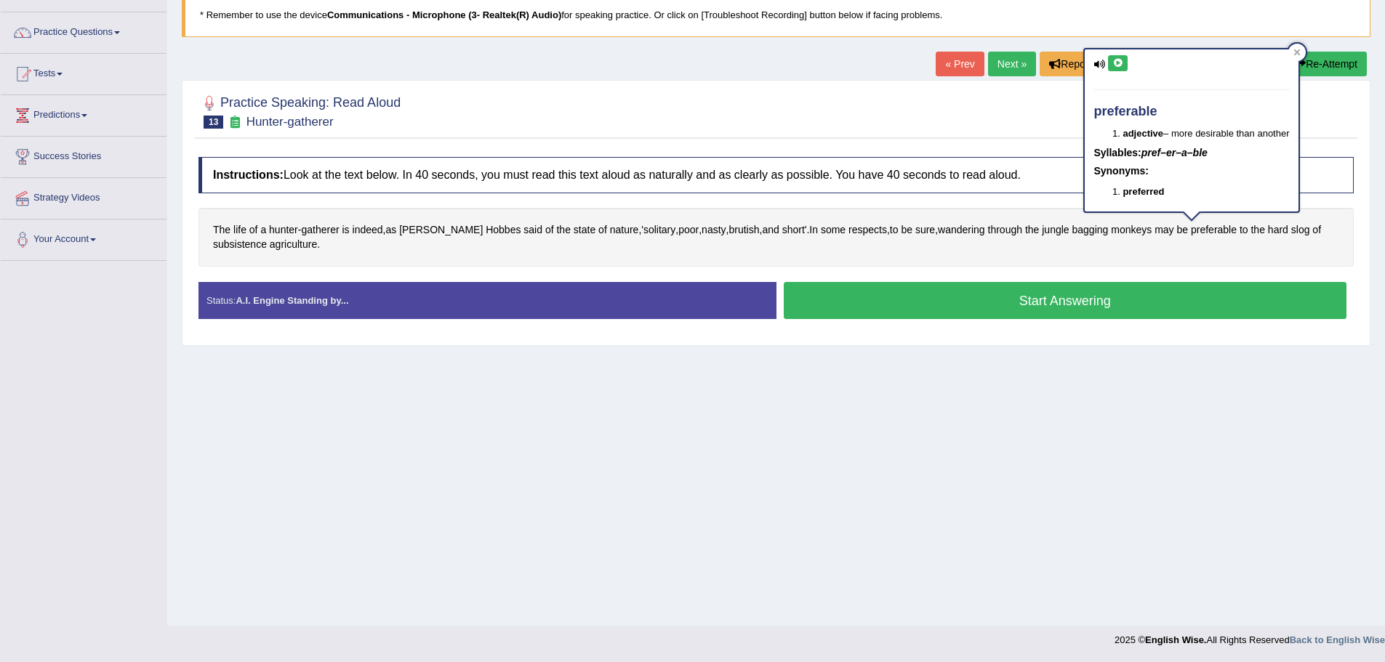
click at [1124, 68] on button at bounding box center [1118, 63] width 20 height 16
click at [1112, 59] on button at bounding box center [1118, 63] width 20 height 16
click at [1118, 64] on icon at bounding box center [1117, 63] width 11 height 9
click at [1296, 53] on icon at bounding box center [1297, 52] width 7 height 7
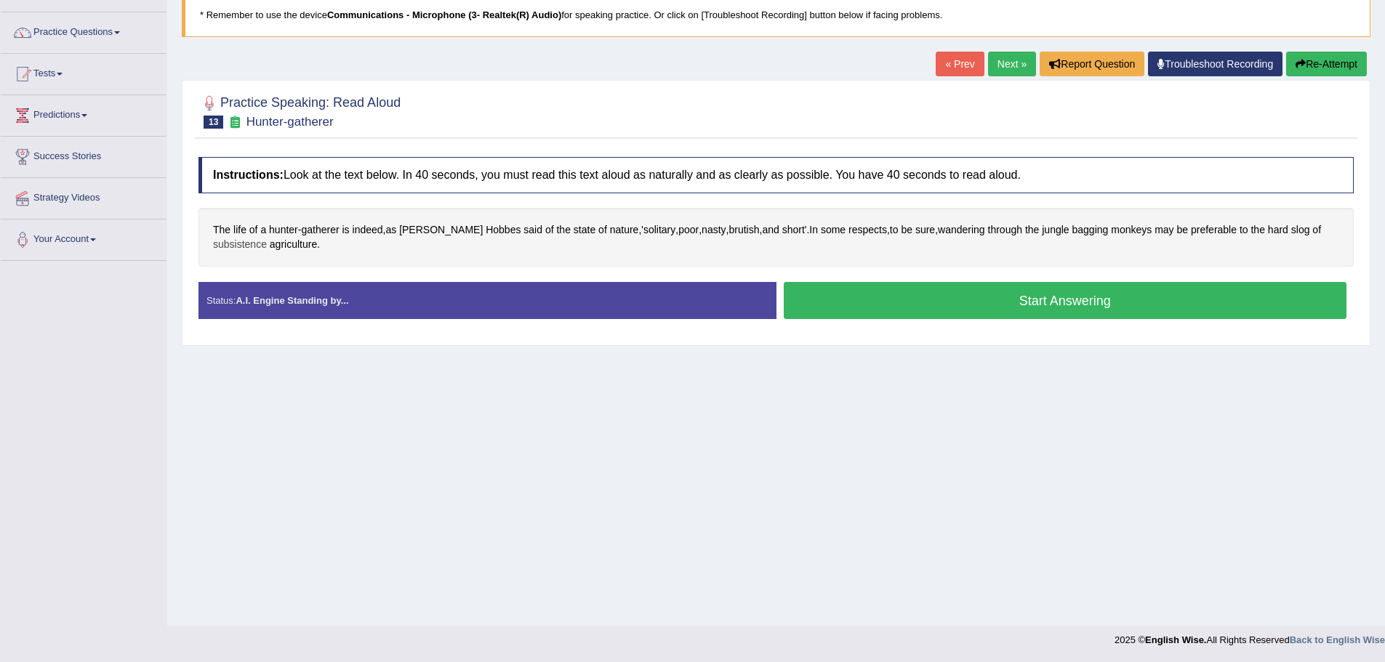
click at [252, 246] on span "subsistence" at bounding box center [240, 244] width 54 height 15
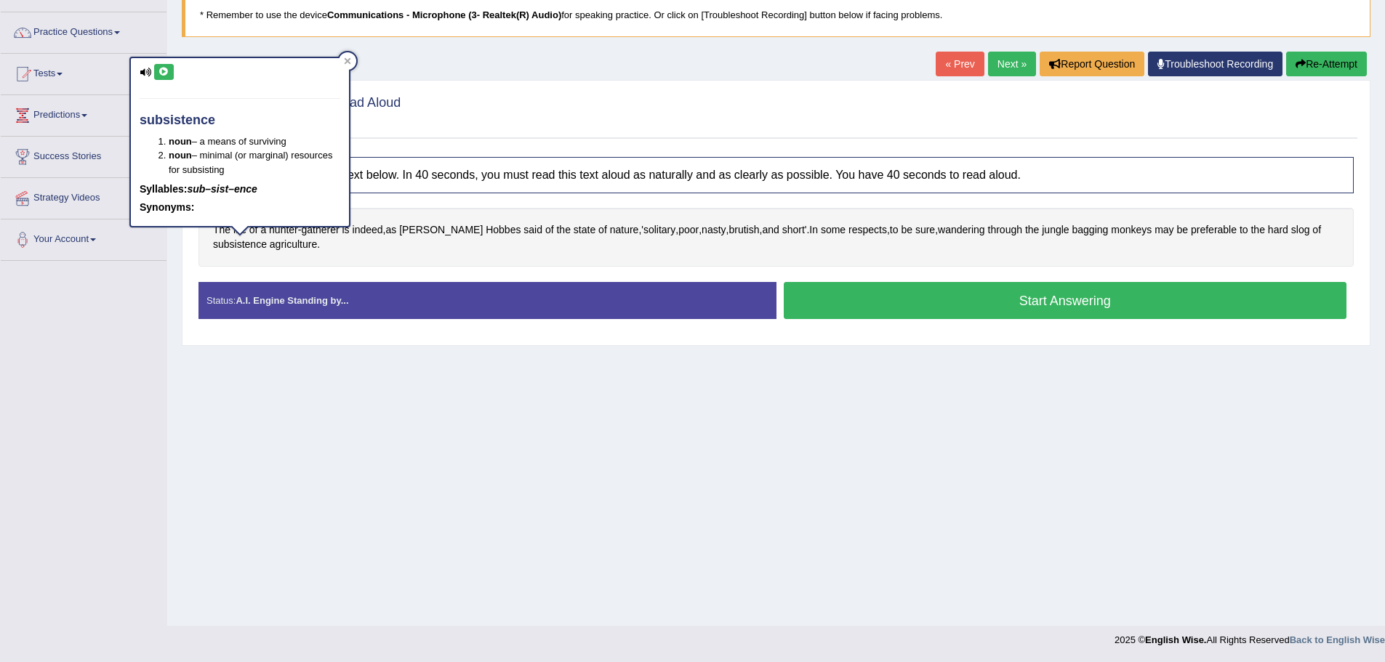
click at [167, 69] on icon at bounding box center [164, 72] width 11 height 9
click at [350, 62] on icon at bounding box center [347, 60] width 7 height 7
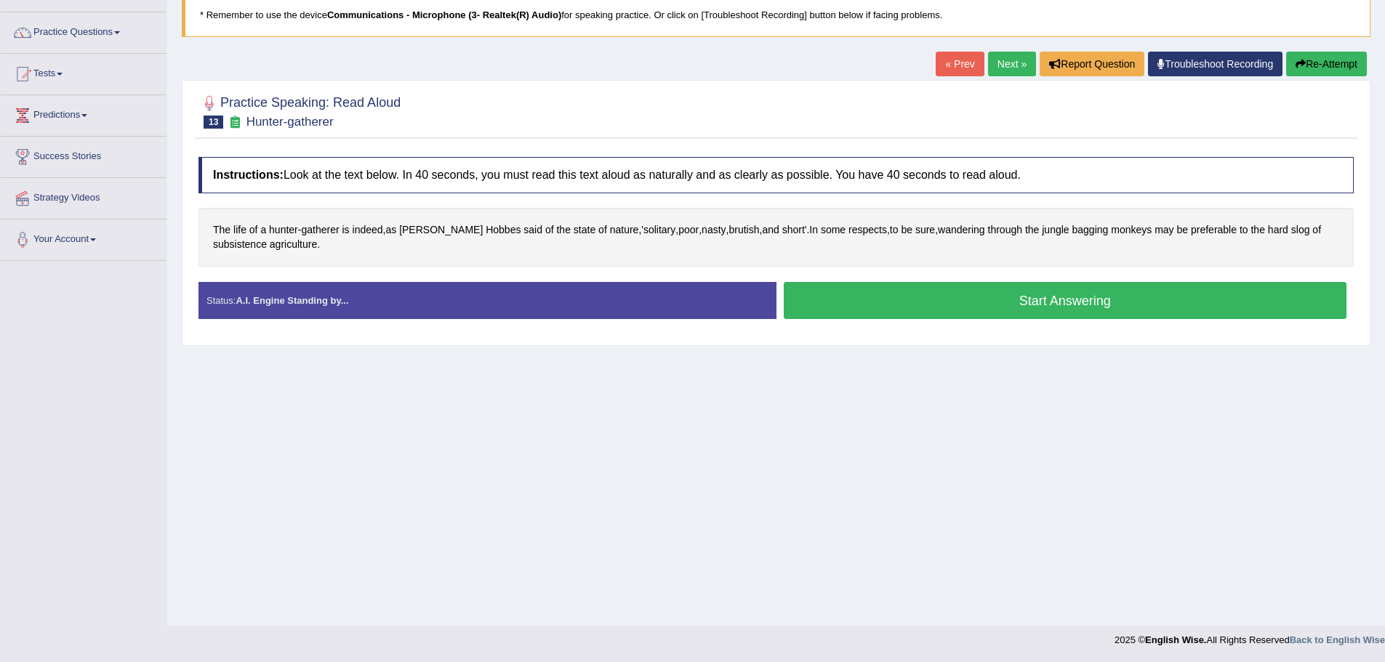
click at [924, 305] on button "Start Answering" at bounding box center [1066, 300] width 564 height 37
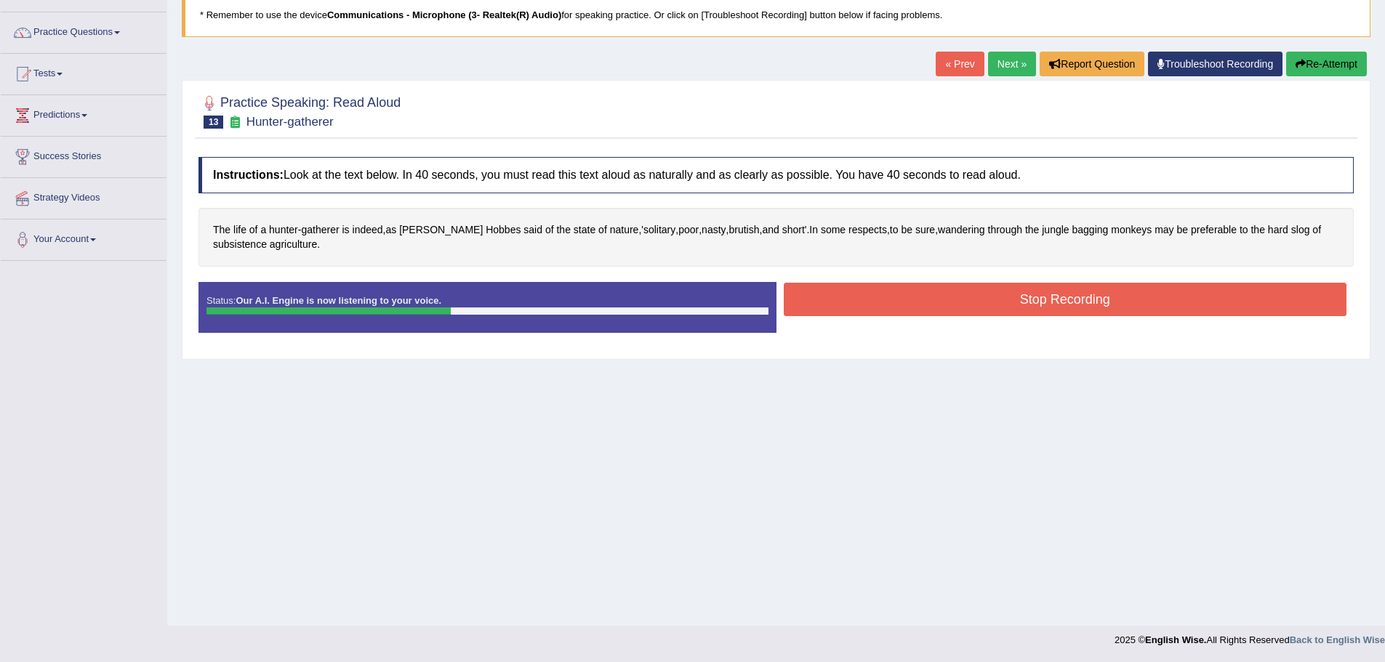
click at [915, 312] on button "Stop Recording" at bounding box center [1066, 299] width 564 height 33
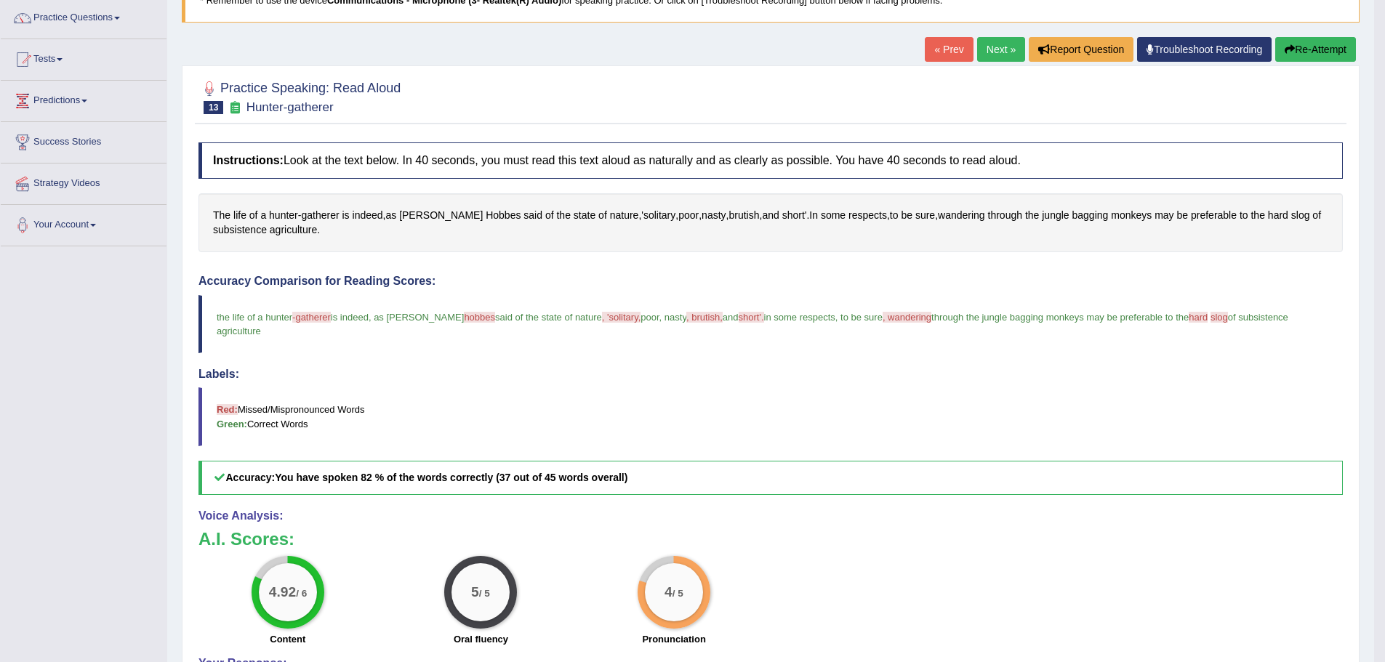
scroll to position [0, 0]
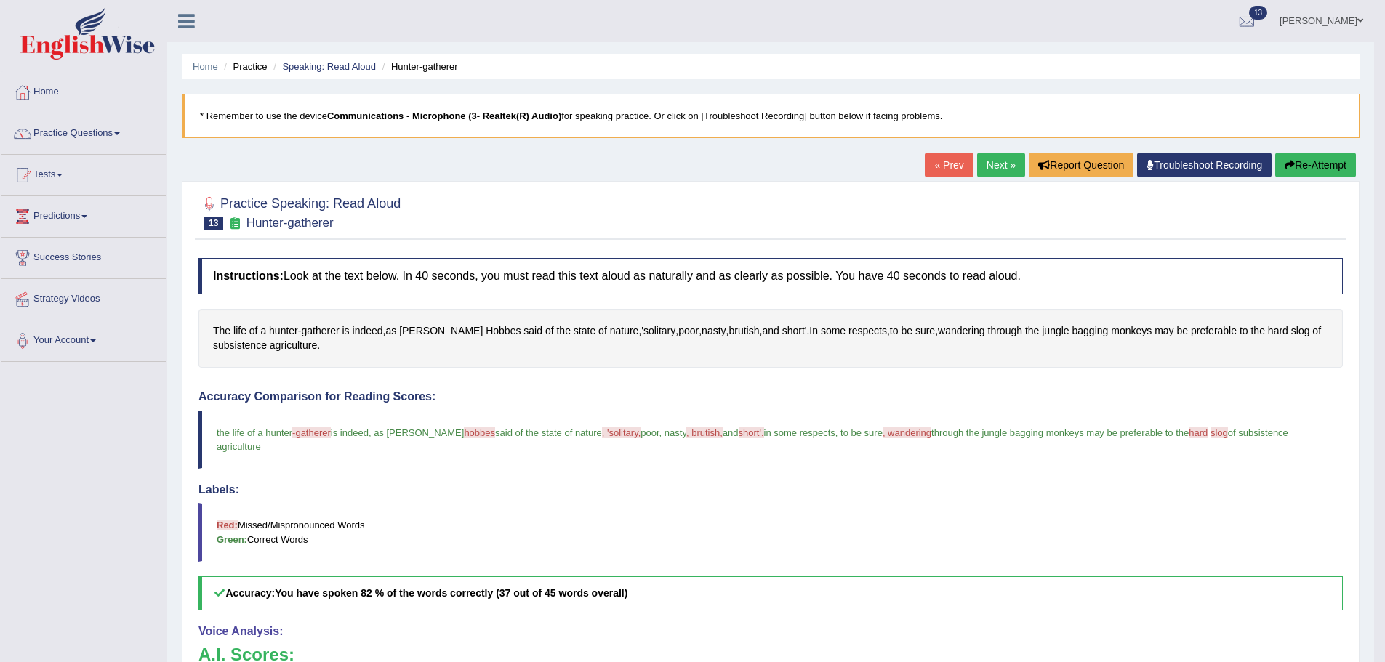
click at [989, 169] on link "Next »" at bounding box center [1001, 165] width 48 height 25
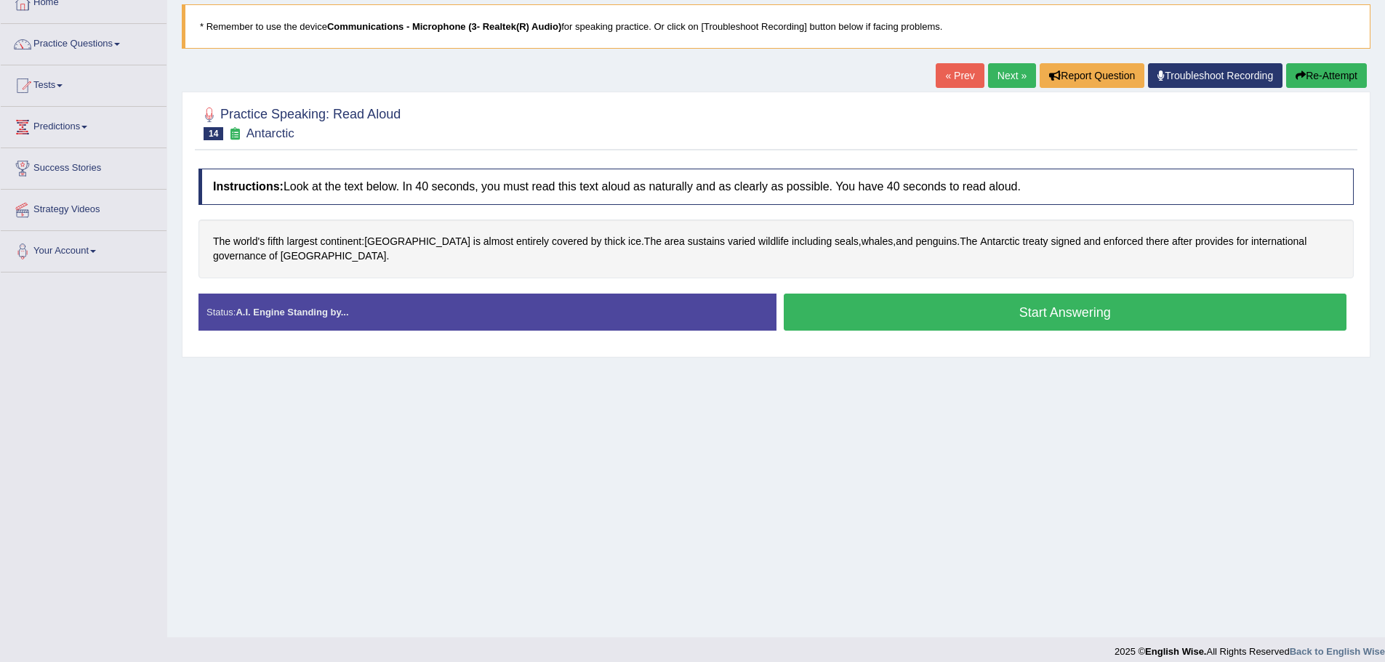
scroll to position [101, 0]
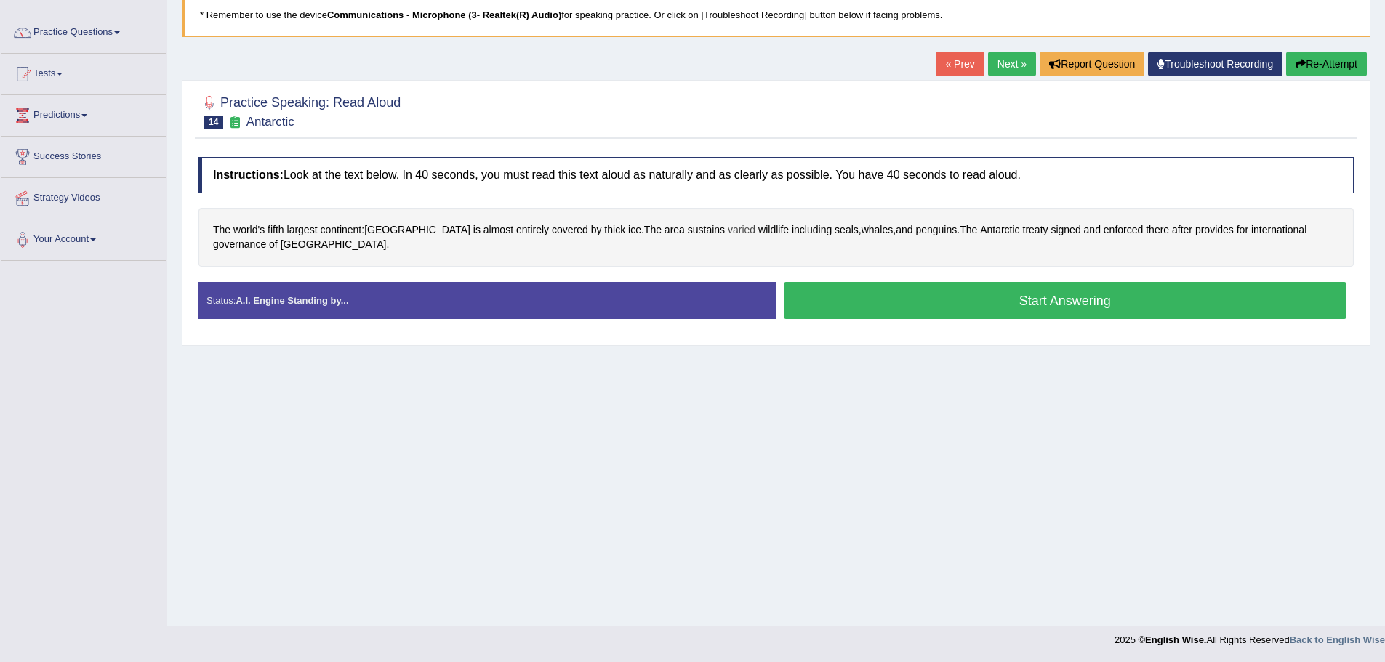
click at [728, 230] on span "varied" at bounding box center [742, 229] width 28 height 15
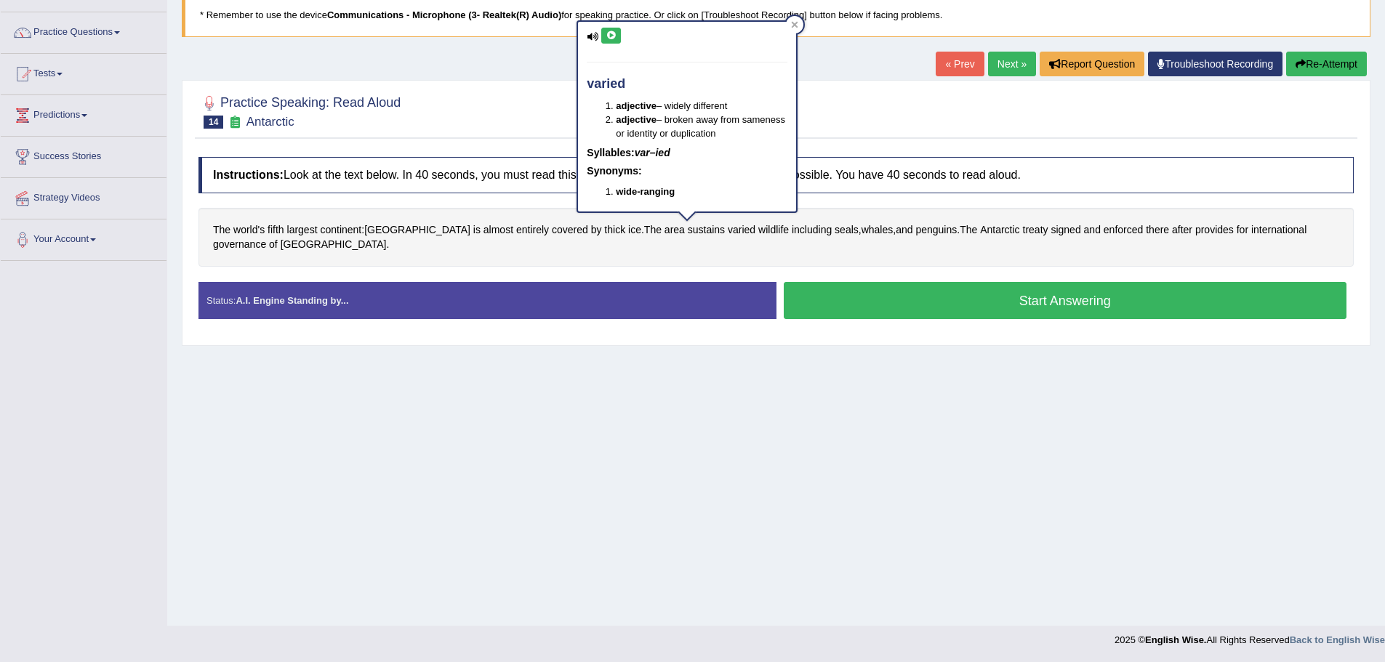
click at [612, 31] on icon at bounding box center [611, 35] width 11 height 9
click at [794, 20] on div at bounding box center [794, 24] width 17 height 17
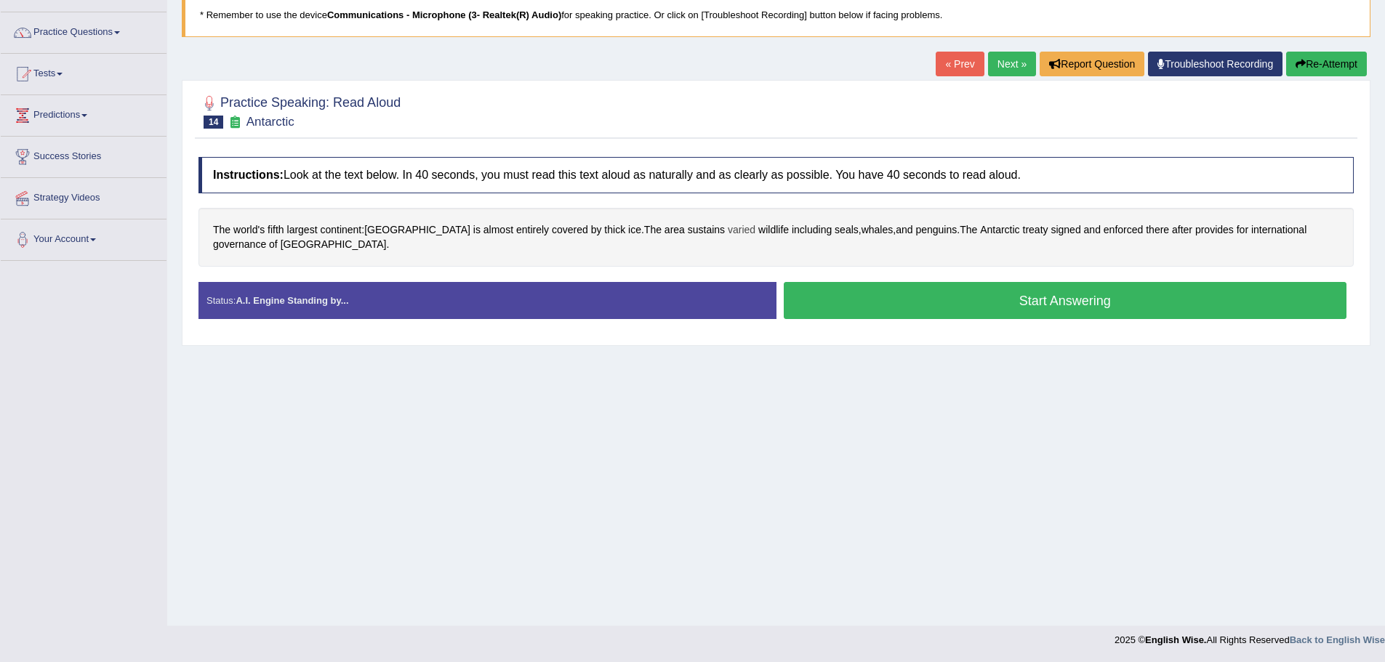
click at [728, 227] on span "varied" at bounding box center [742, 229] width 28 height 15
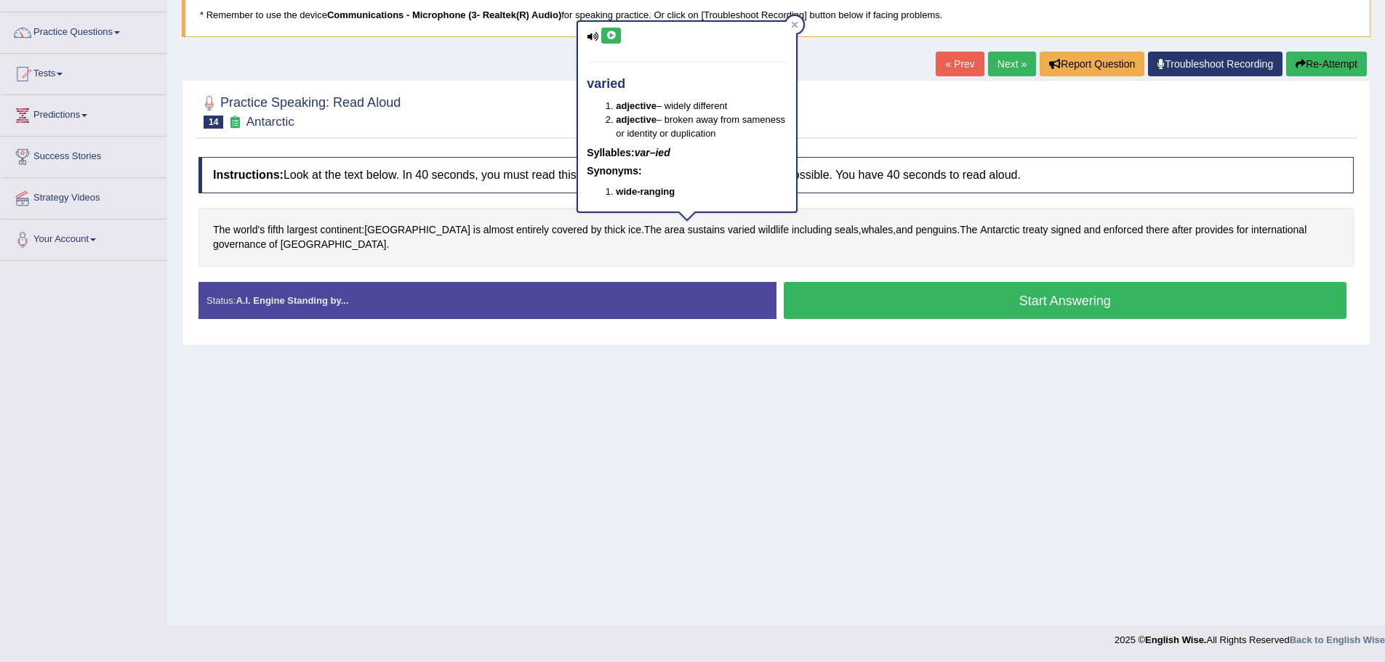
click at [612, 37] on icon at bounding box center [611, 35] width 11 height 9
click at [795, 28] on div at bounding box center [794, 24] width 17 height 17
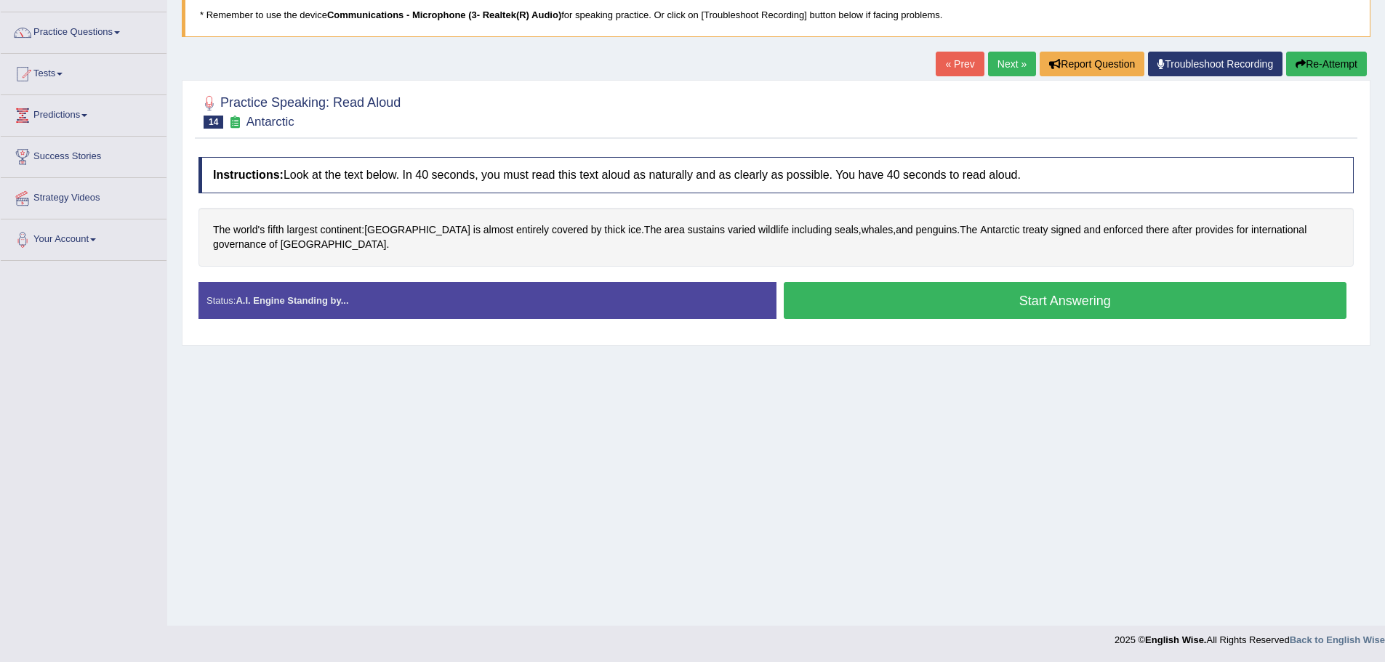
click at [981, 289] on button "Start Answering" at bounding box center [1066, 300] width 564 height 37
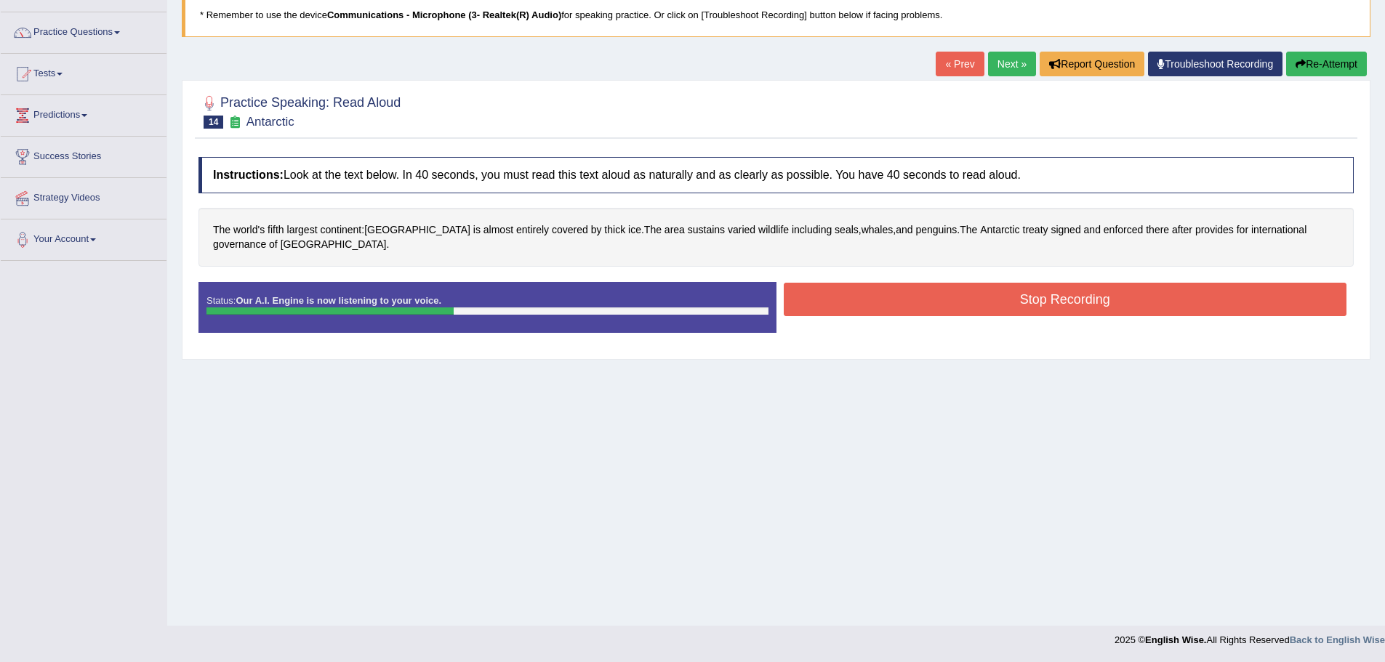
click at [971, 305] on button "Stop Recording" at bounding box center [1066, 299] width 564 height 33
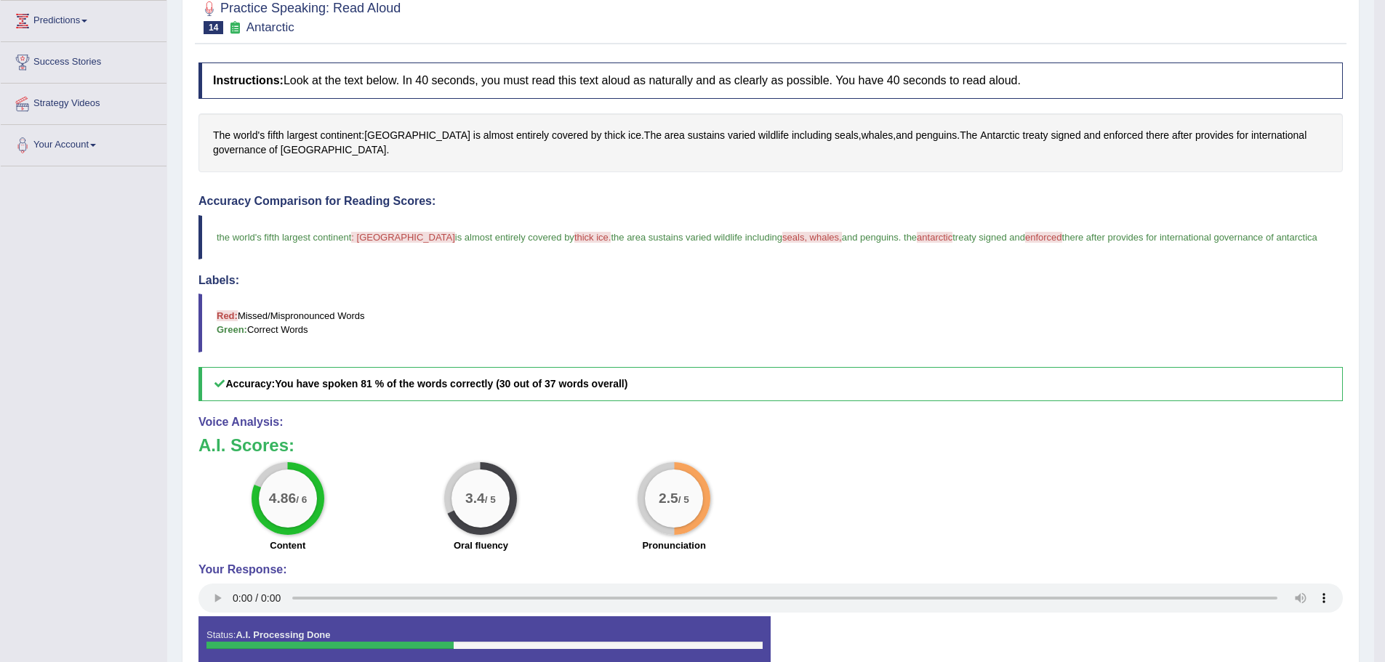
scroll to position [0, 0]
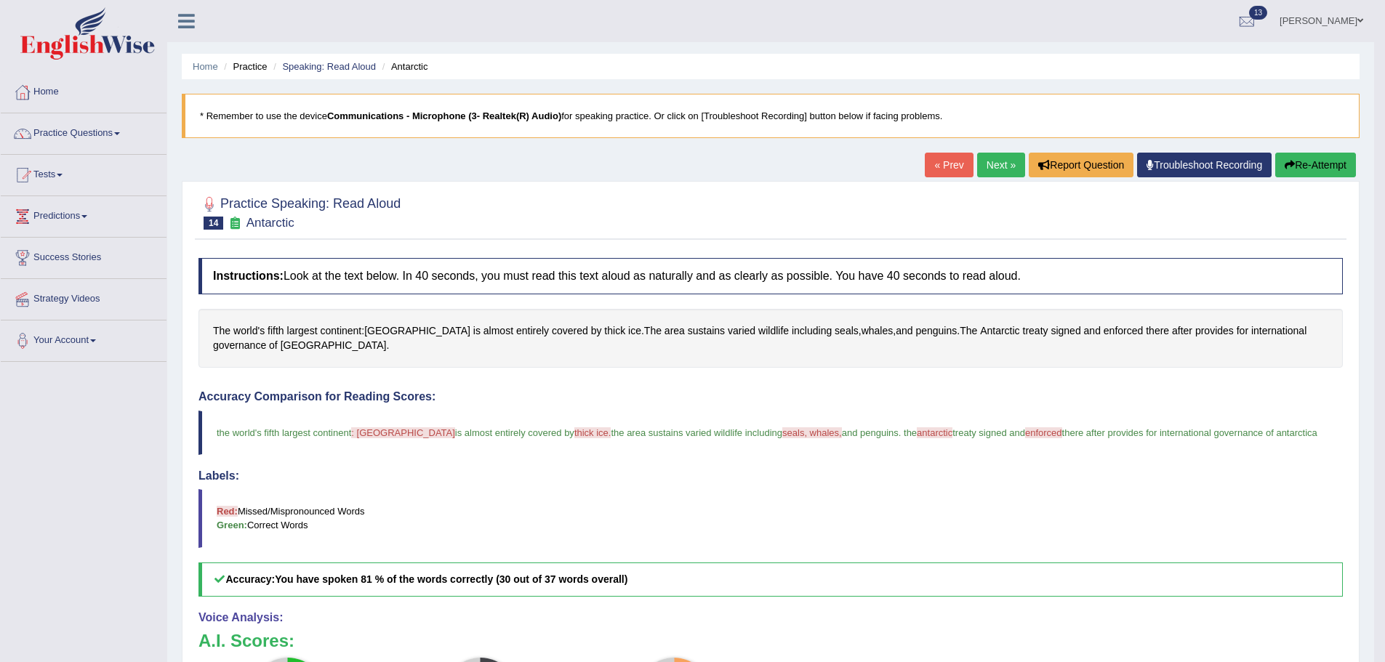
drag, startPoint x: 1288, startPoint y: 159, endPoint x: 1277, endPoint y: 176, distance: 20.6
click at [1288, 159] on button "Re-Attempt" at bounding box center [1315, 165] width 81 height 25
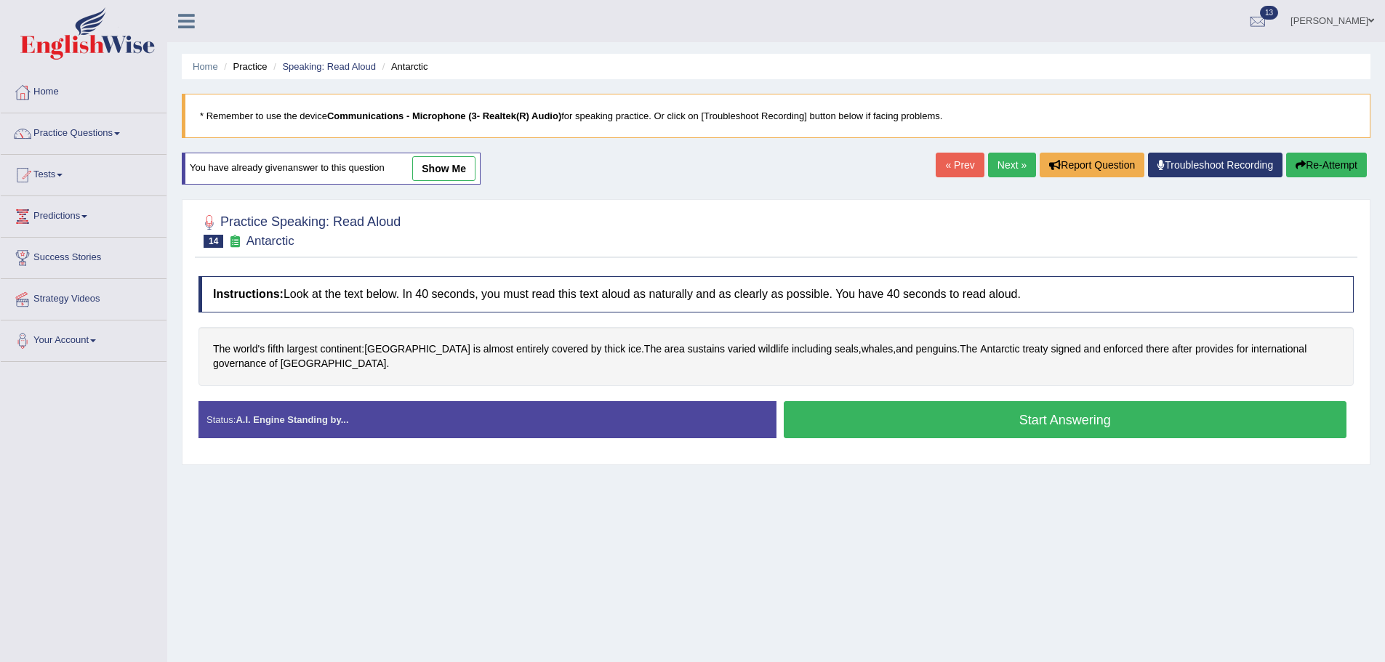
click at [963, 430] on button "Start Answering" at bounding box center [1066, 419] width 564 height 37
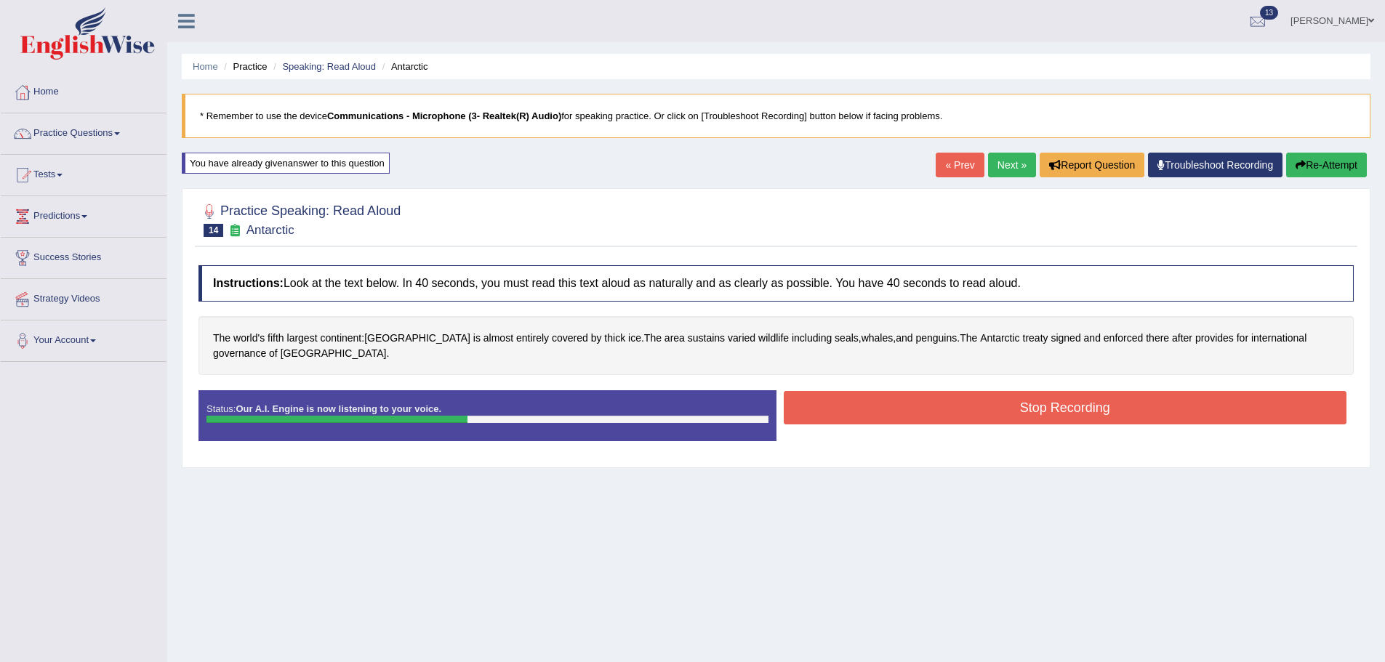
click at [916, 409] on button "Stop Recording" at bounding box center [1066, 407] width 564 height 33
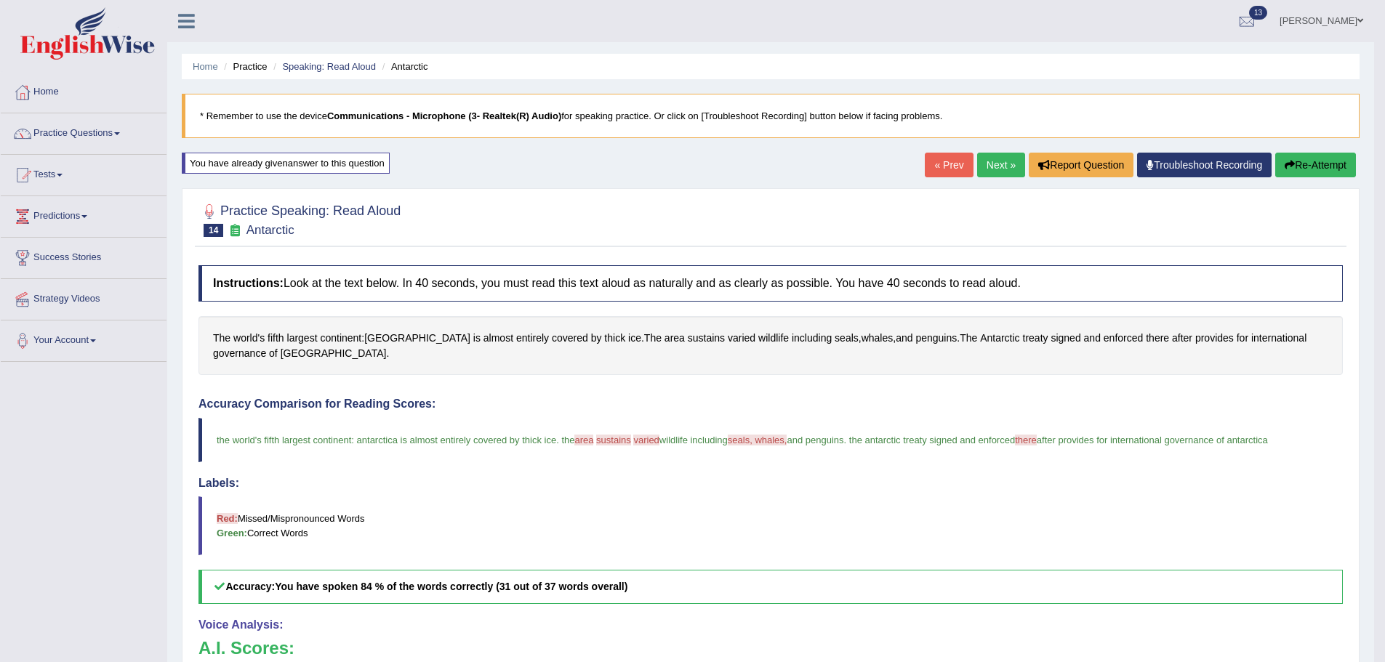
click at [990, 167] on link "Next »" at bounding box center [1001, 165] width 48 height 25
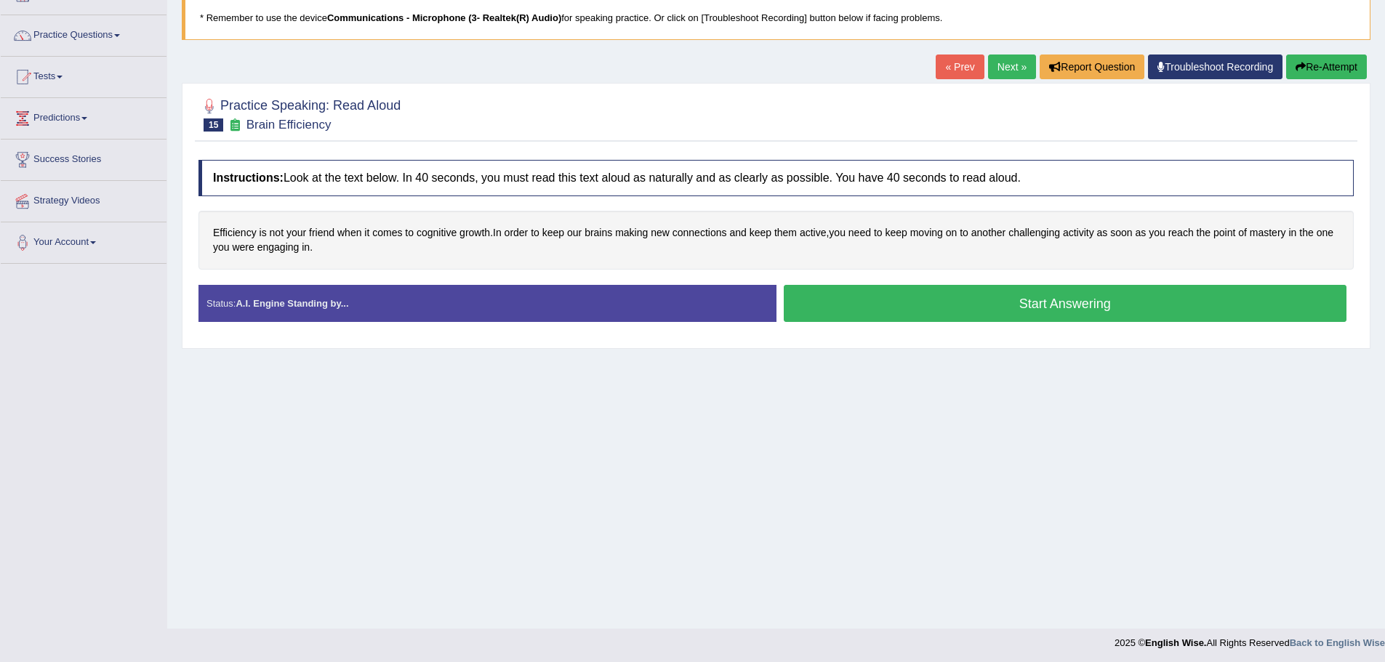
scroll to position [101, 0]
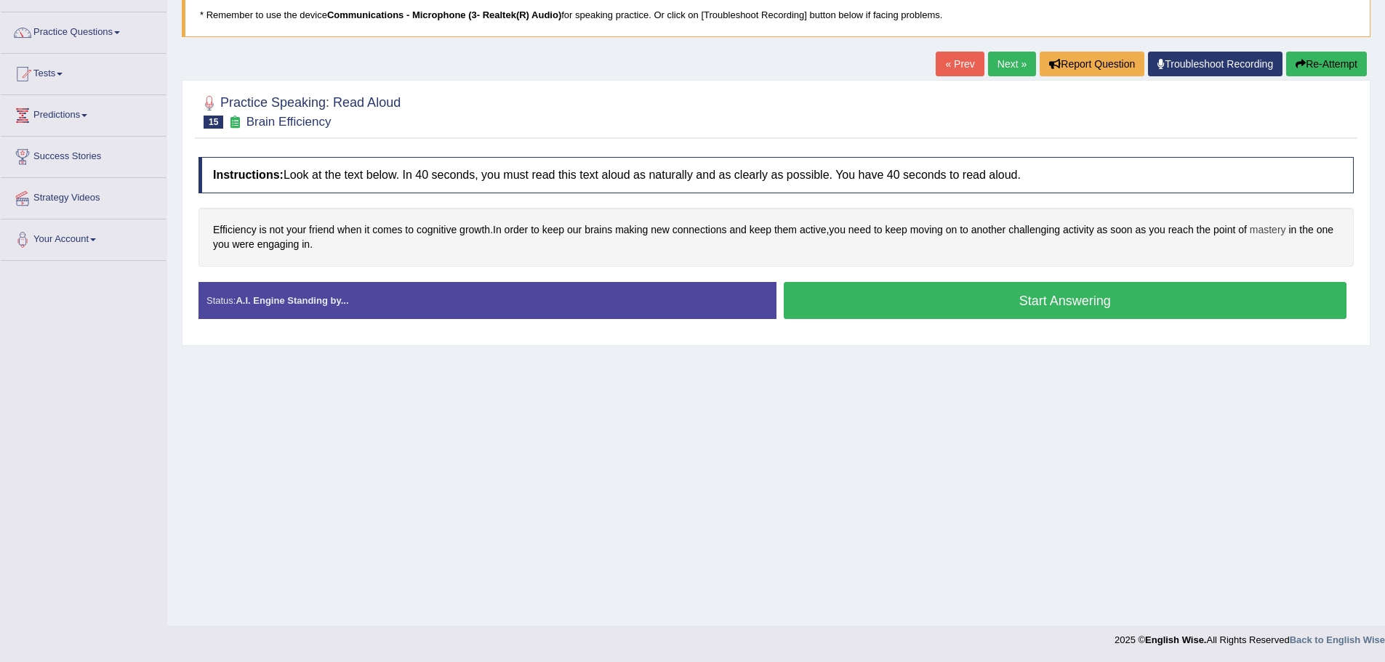
click at [1274, 230] on span "mastery" at bounding box center [1268, 229] width 36 height 15
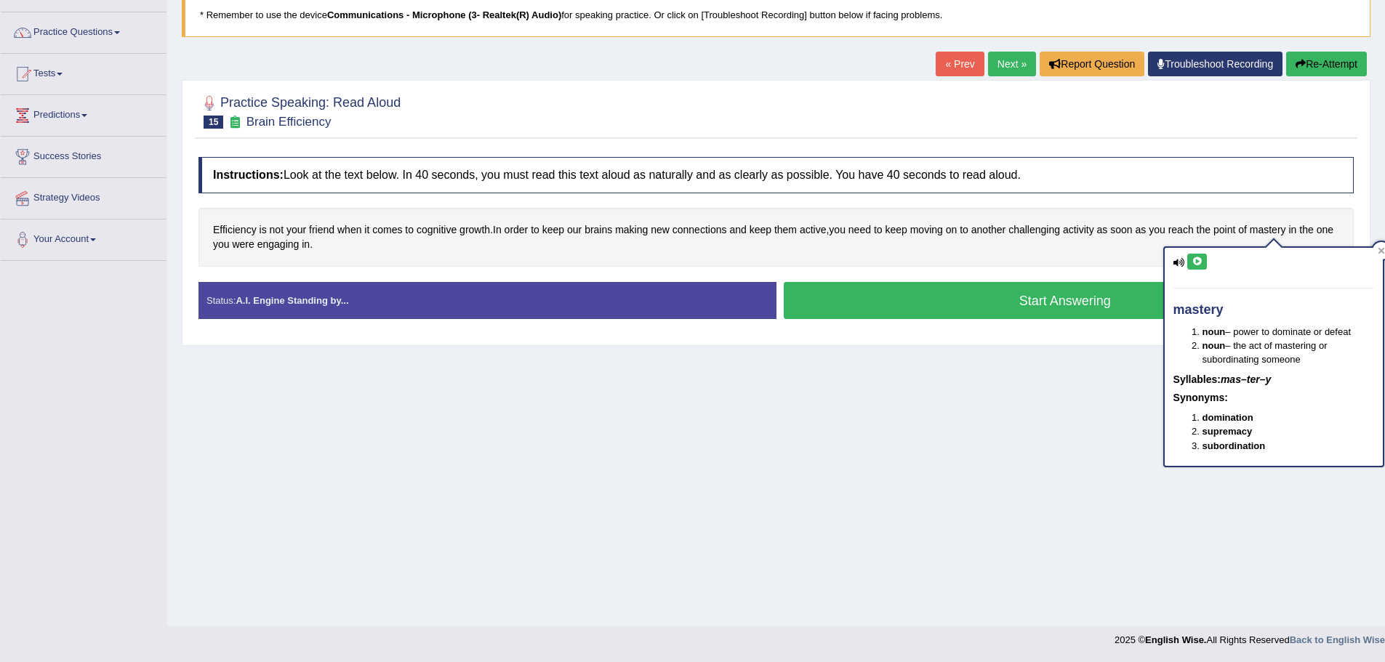
click at [1195, 262] on icon at bounding box center [1197, 261] width 11 height 9
click at [1382, 249] on icon at bounding box center [1381, 251] width 7 height 7
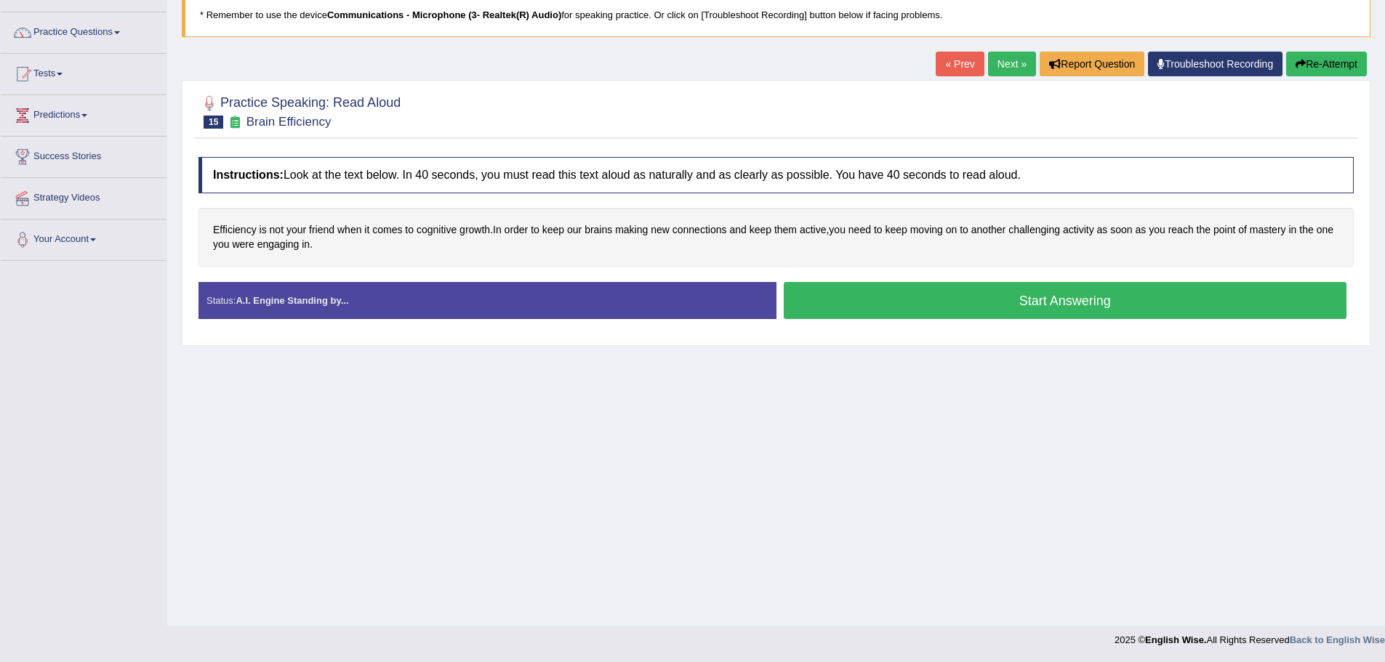
click at [1035, 305] on button "Start Answering" at bounding box center [1066, 300] width 564 height 37
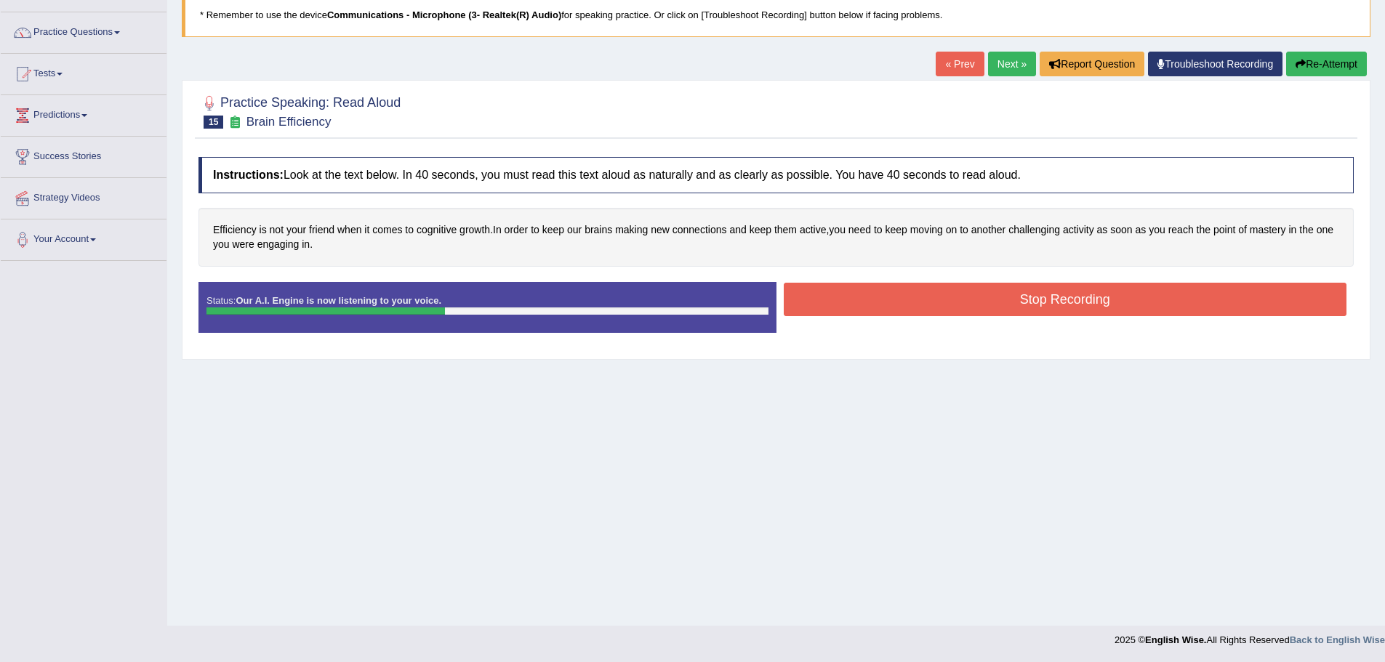
click at [861, 298] on button "Stop Recording" at bounding box center [1066, 299] width 564 height 33
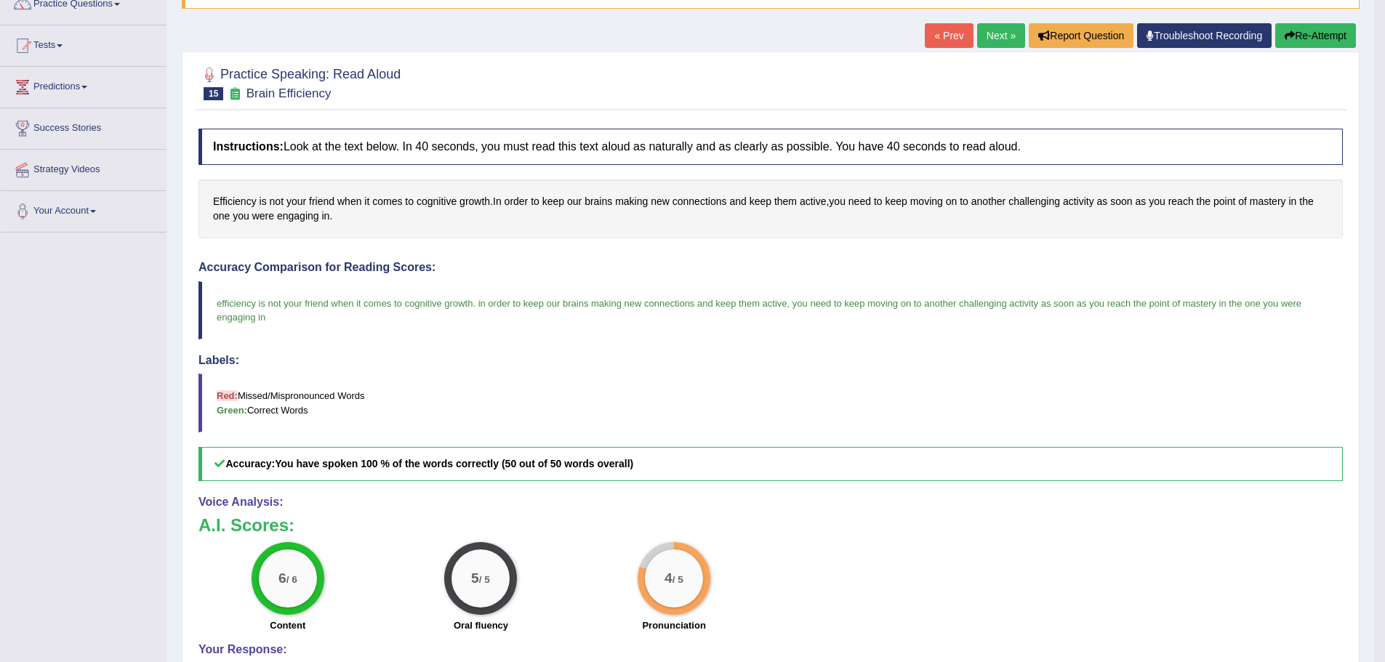
scroll to position [0, 0]
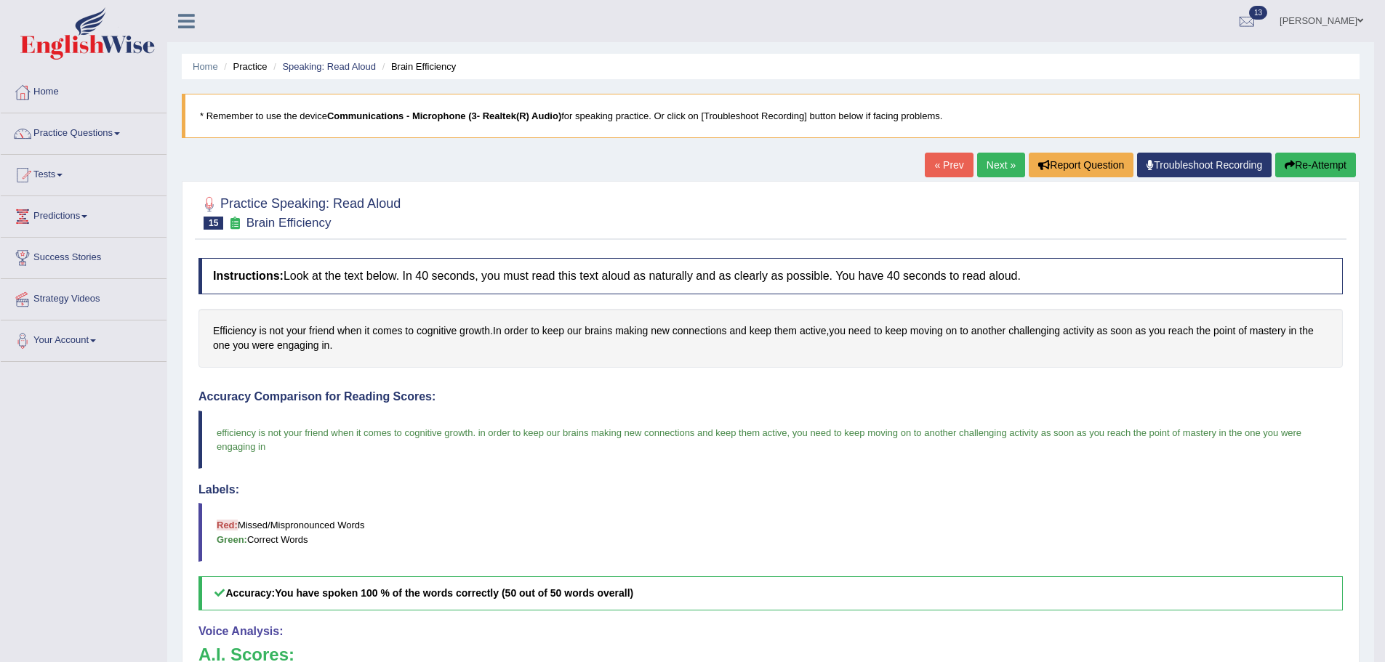
click at [979, 170] on link "Next »" at bounding box center [1001, 165] width 48 height 25
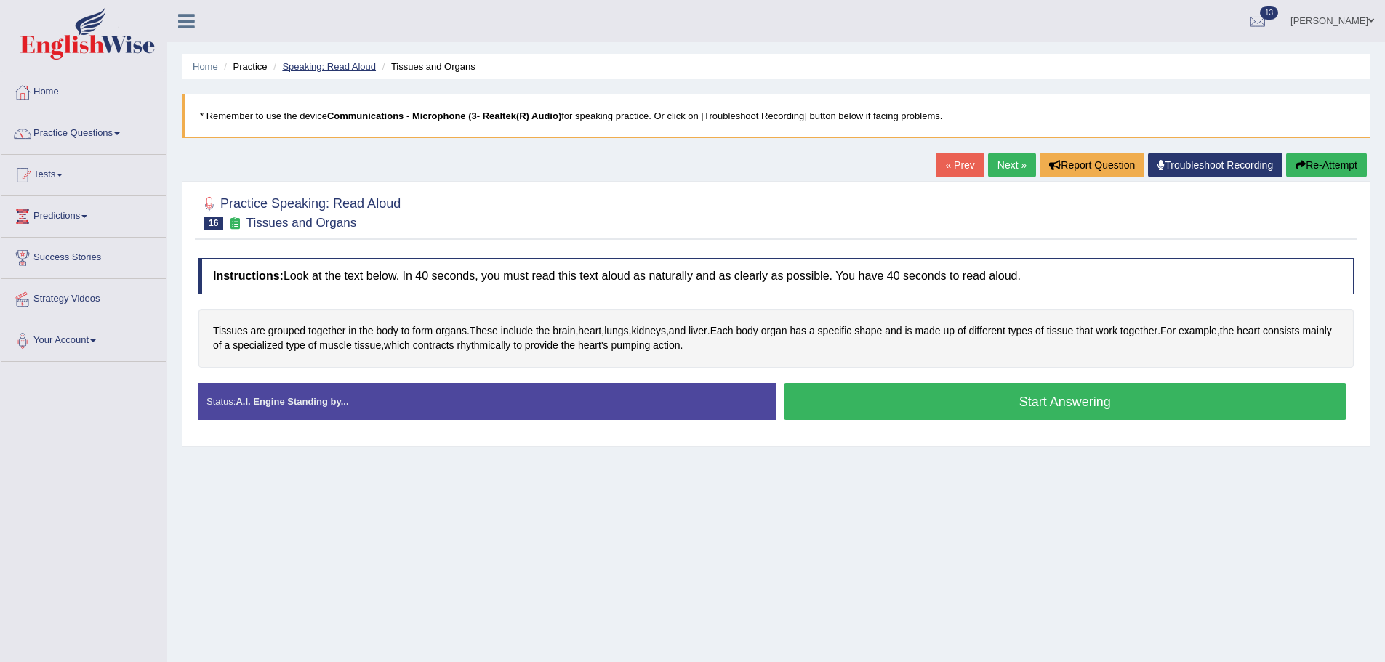
click at [324, 61] on link "Speaking: Read Aloud" at bounding box center [329, 66] width 94 height 11
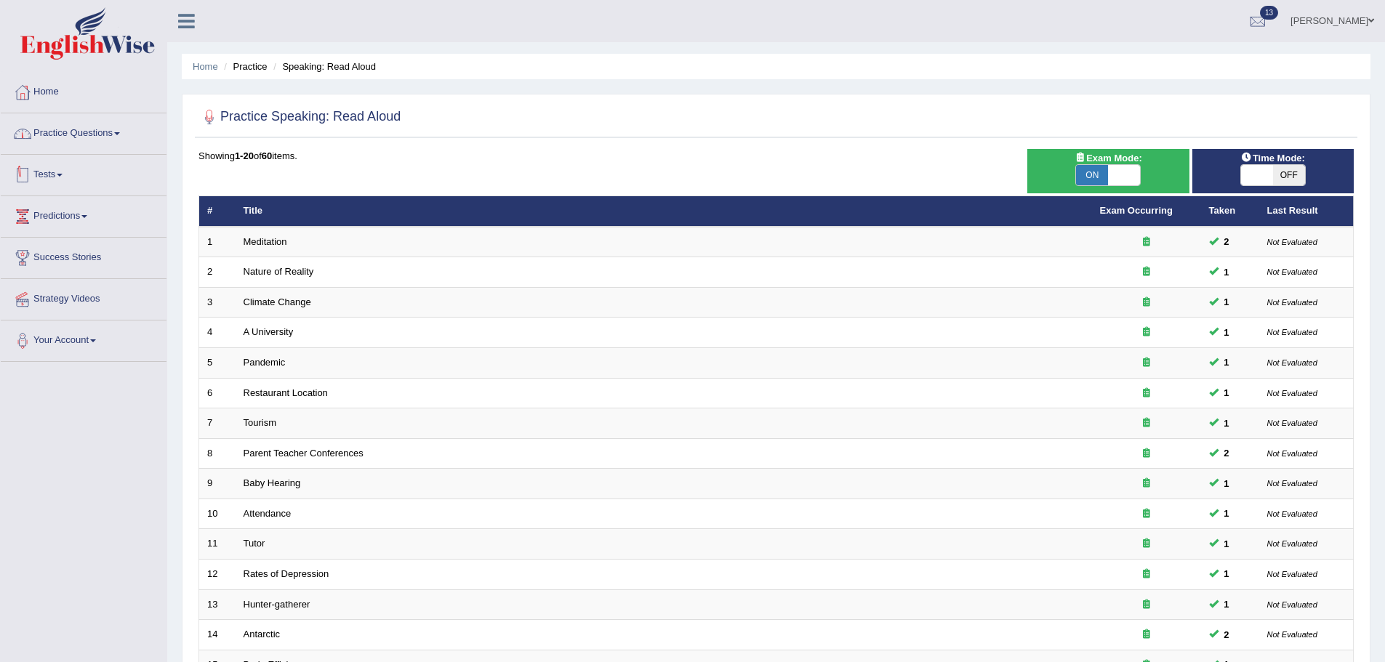
click at [90, 134] on link "Practice Questions" at bounding box center [84, 131] width 166 height 36
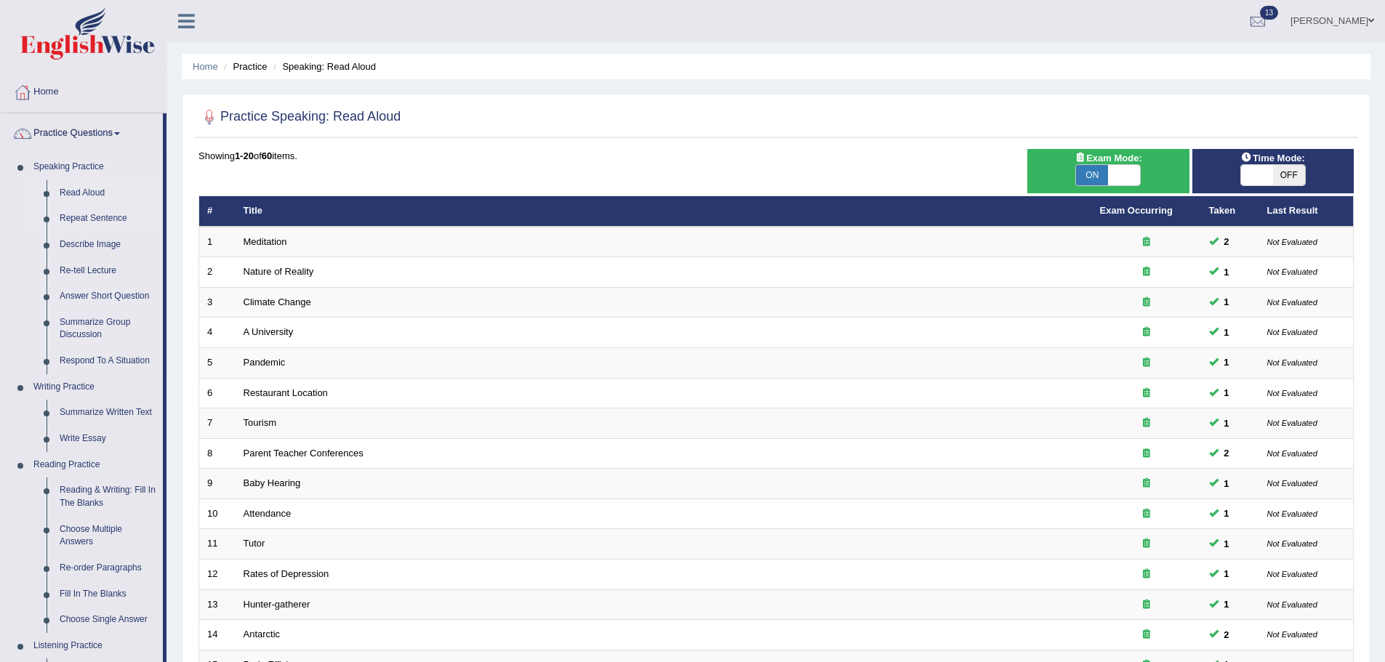
click at [112, 214] on link "Repeat Sentence" at bounding box center [108, 219] width 110 height 26
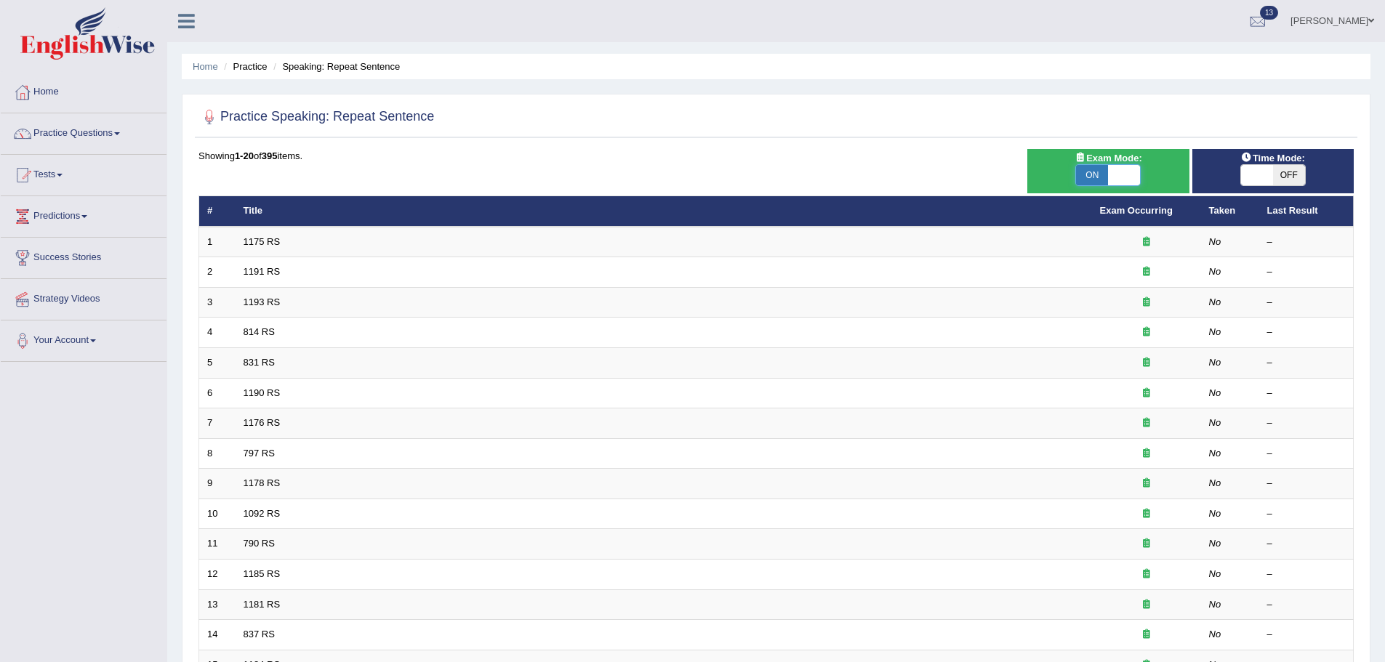
click at [1126, 176] on span at bounding box center [1124, 175] width 32 height 20
checkbox input "false"
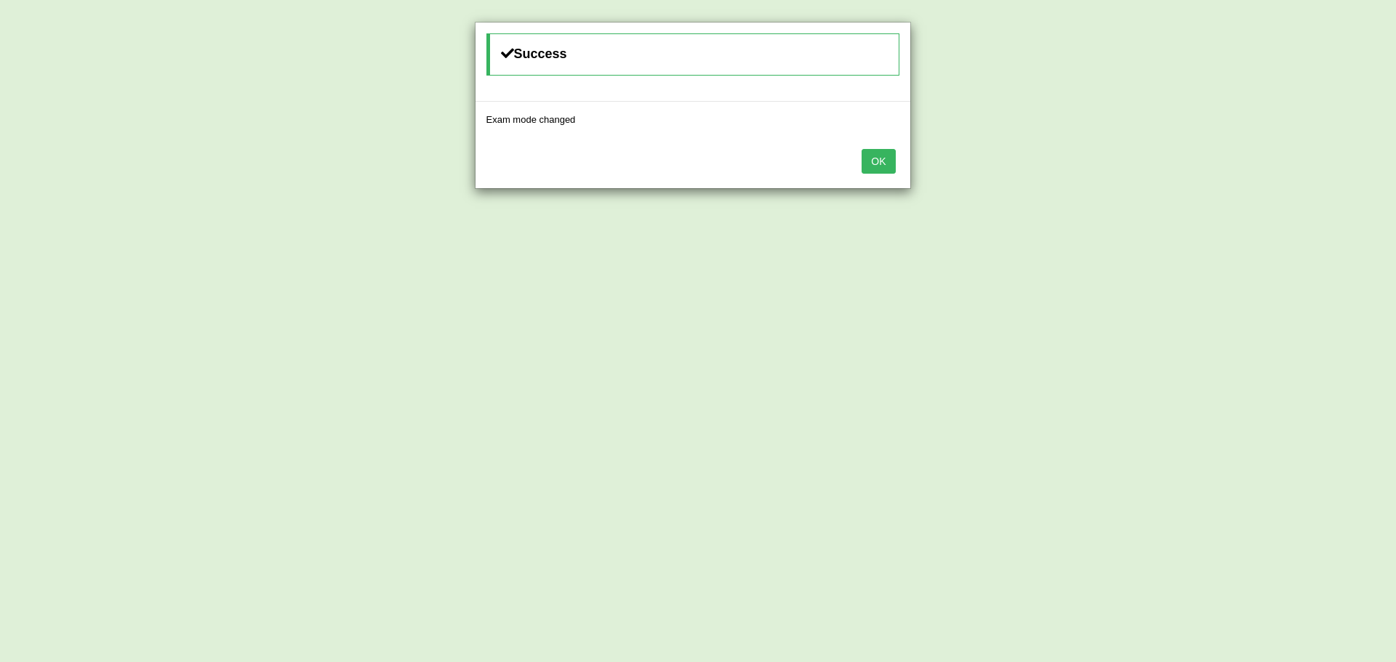
click at [879, 158] on button "OK" at bounding box center [878, 161] width 33 height 25
click at [884, 154] on button "OK" at bounding box center [878, 161] width 33 height 25
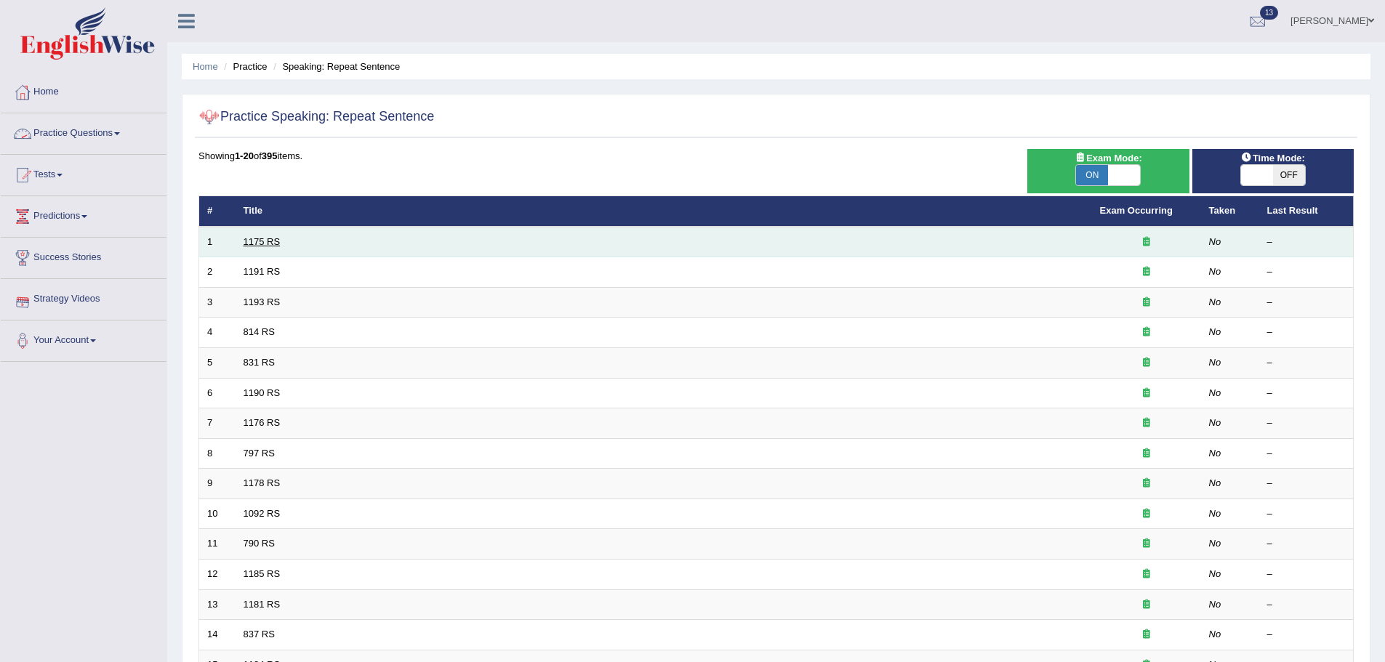
click at [270, 245] on link "1175 RS" at bounding box center [262, 241] width 37 height 11
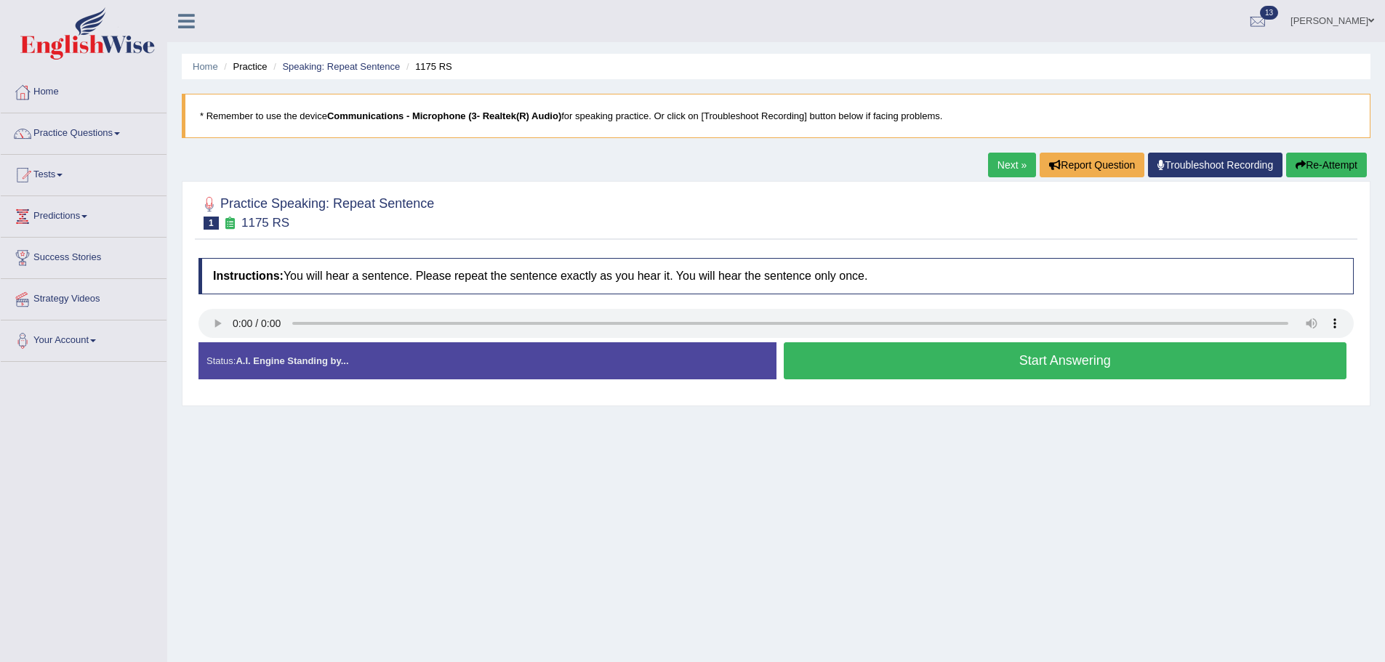
click at [942, 371] on button "Start Answering" at bounding box center [1066, 360] width 564 height 37
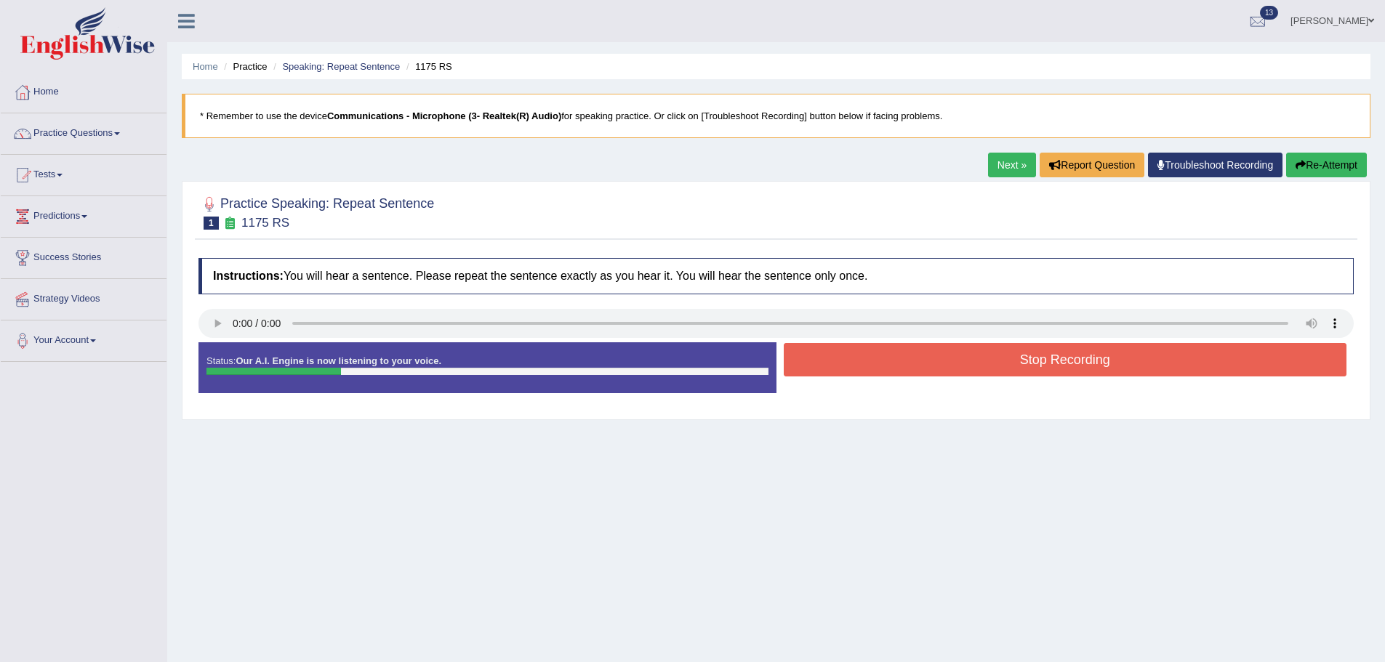
click at [1023, 348] on button "Stop Recording" at bounding box center [1066, 359] width 564 height 33
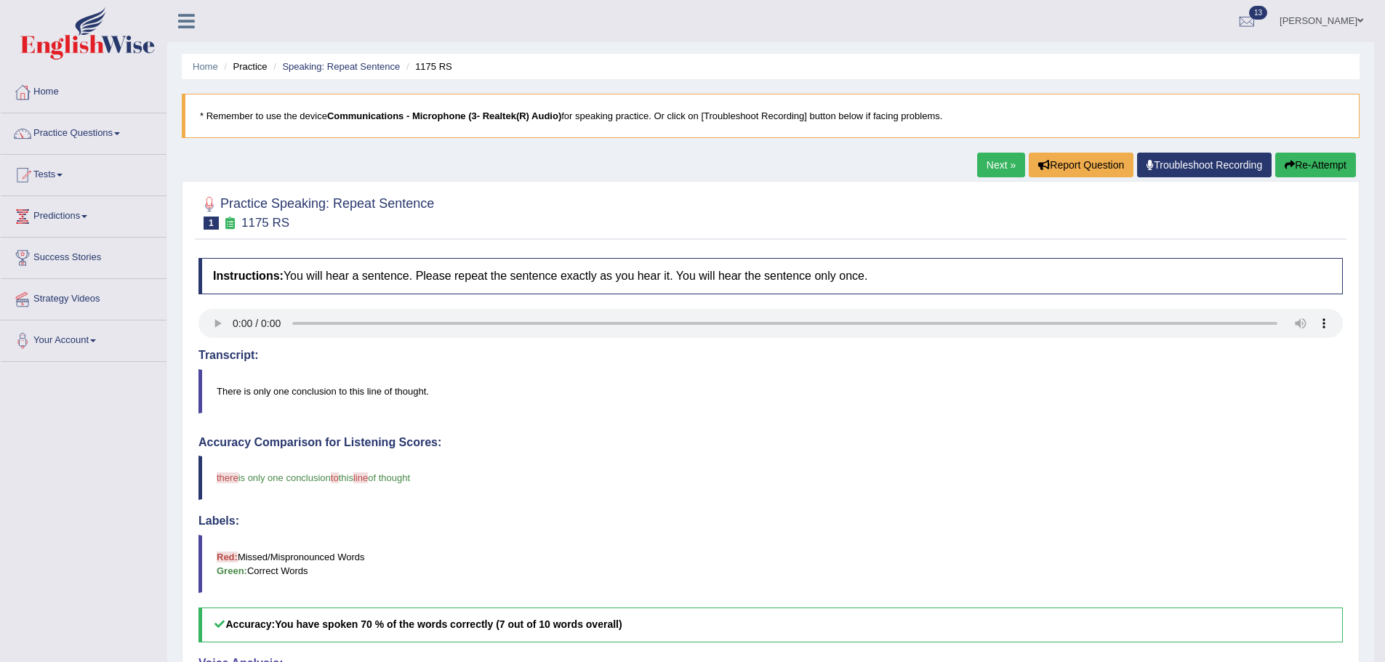
click at [1000, 159] on link "Next »" at bounding box center [1001, 165] width 48 height 25
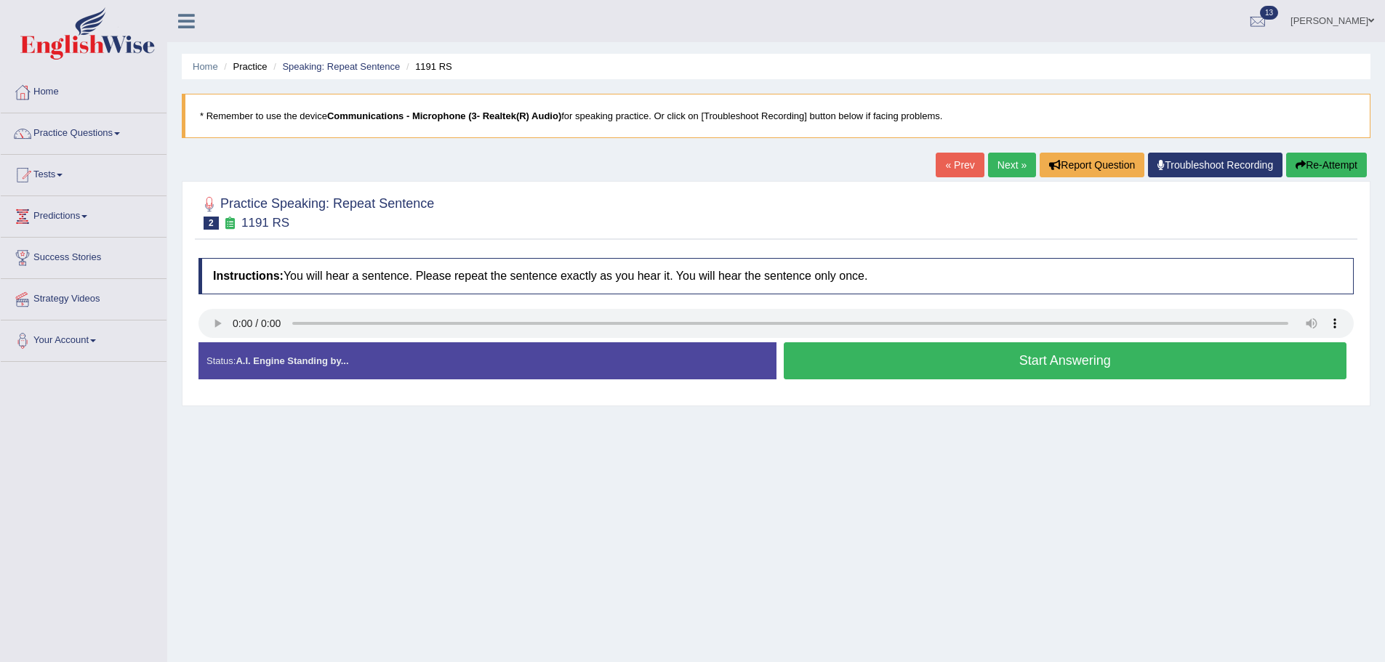
click at [870, 354] on button "Start Answering" at bounding box center [1066, 360] width 564 height 37
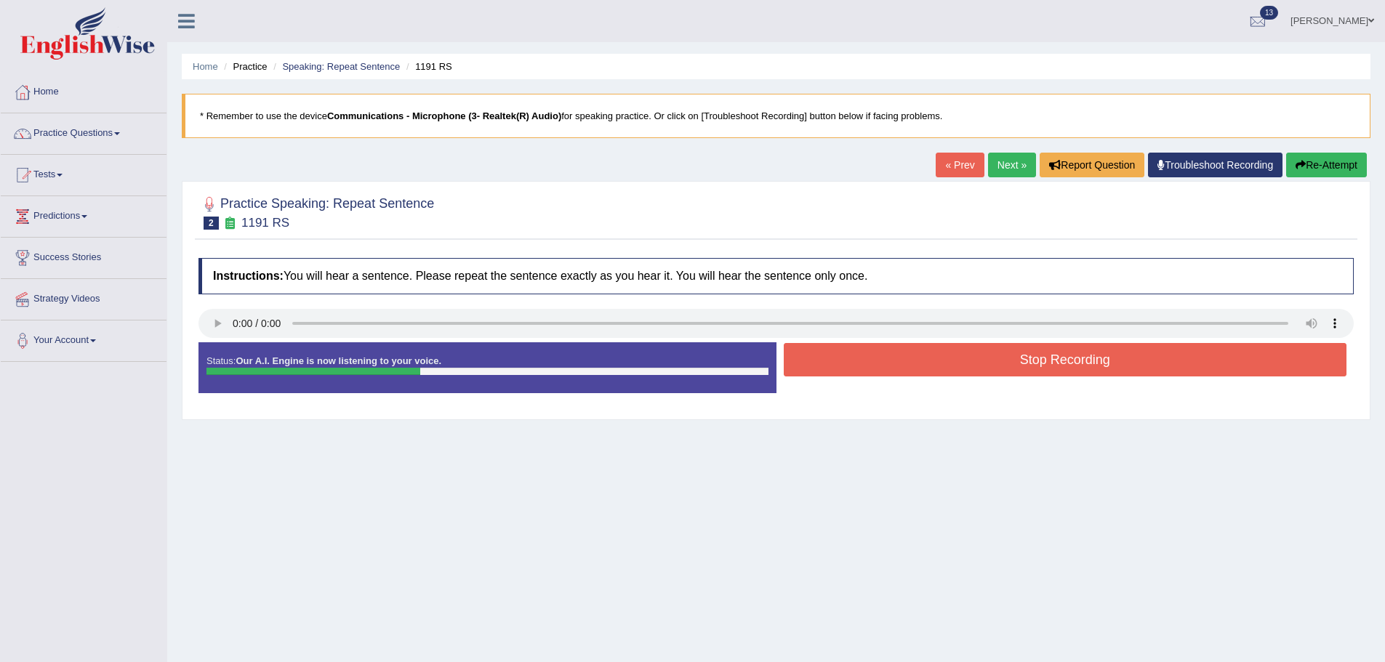
click at [883, 368] on button "Stop Recording" at bounding box center [1066, 359] width 564 height 33
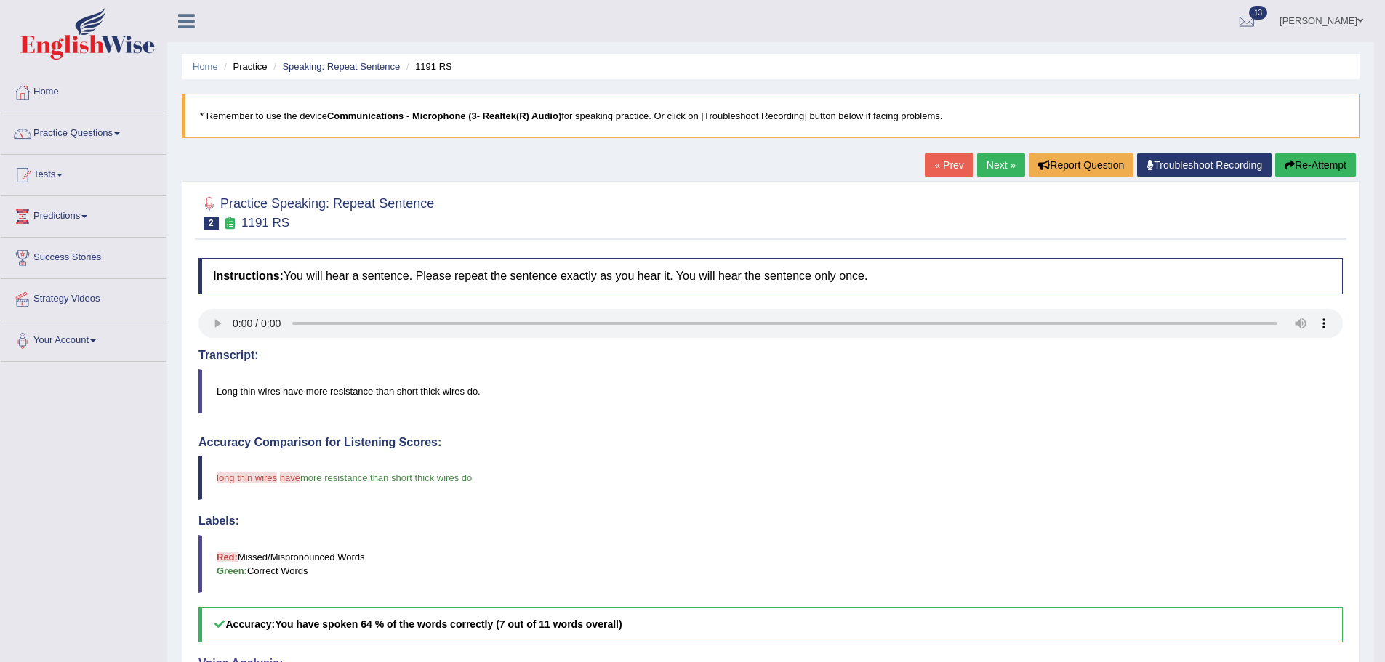
click at [1006, 167] on link "Next »" at bounding box center [1001, 165] width 48 height 25
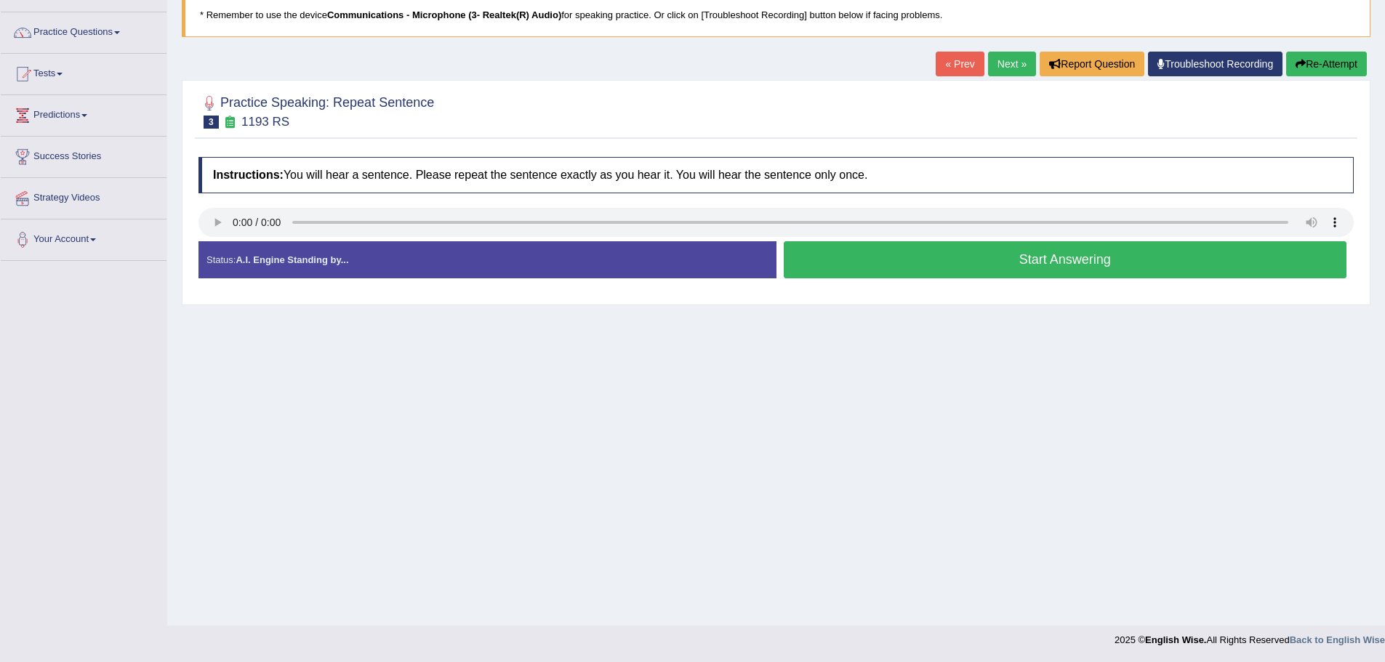
click at [1027, 262] on button "Start Answering" at bounding box center [1066, 259] width 564 height 37
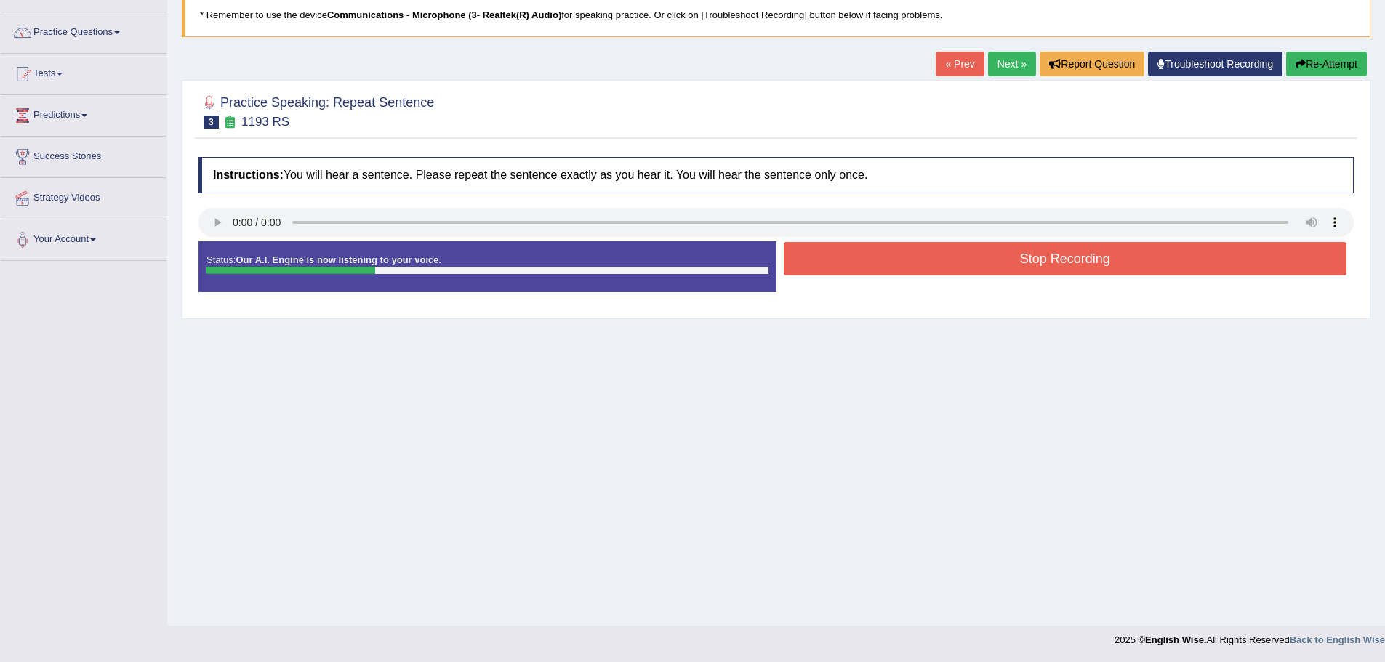
click at [993, 264] on button "Stop Recording" at bounding box center [1066, 258] width 564 height 33
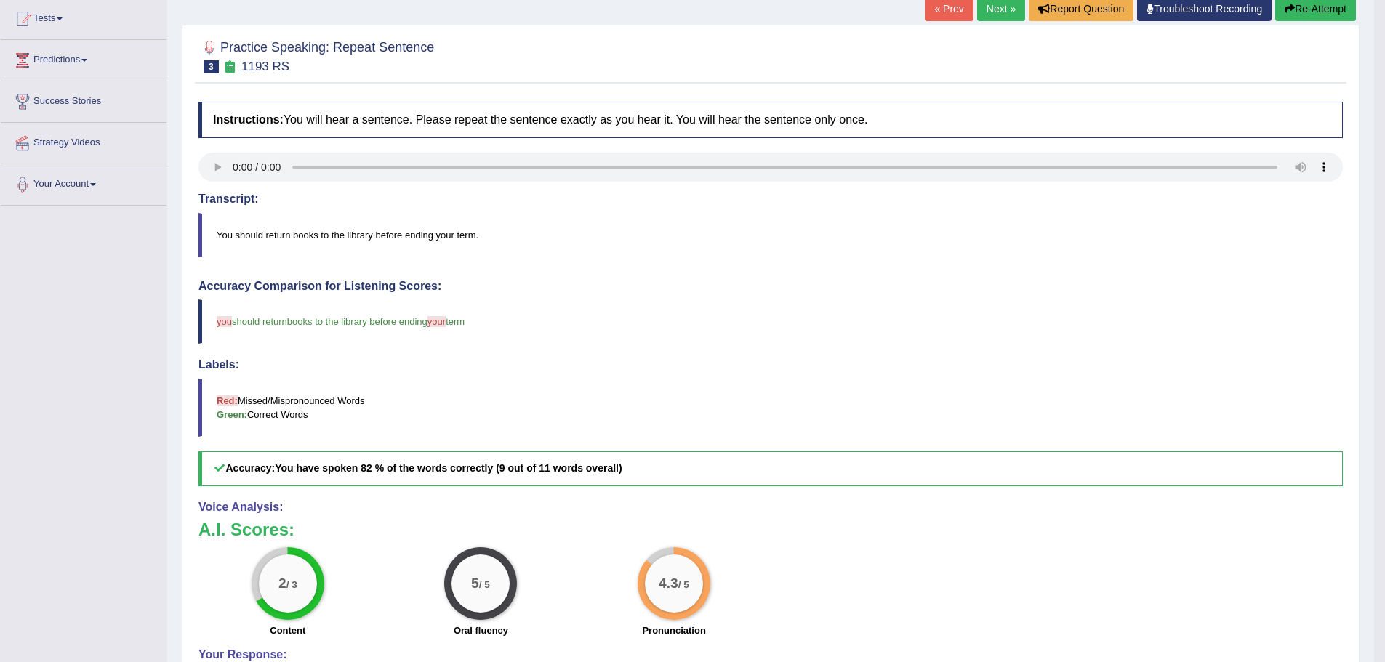
scroll to position [145, 0]
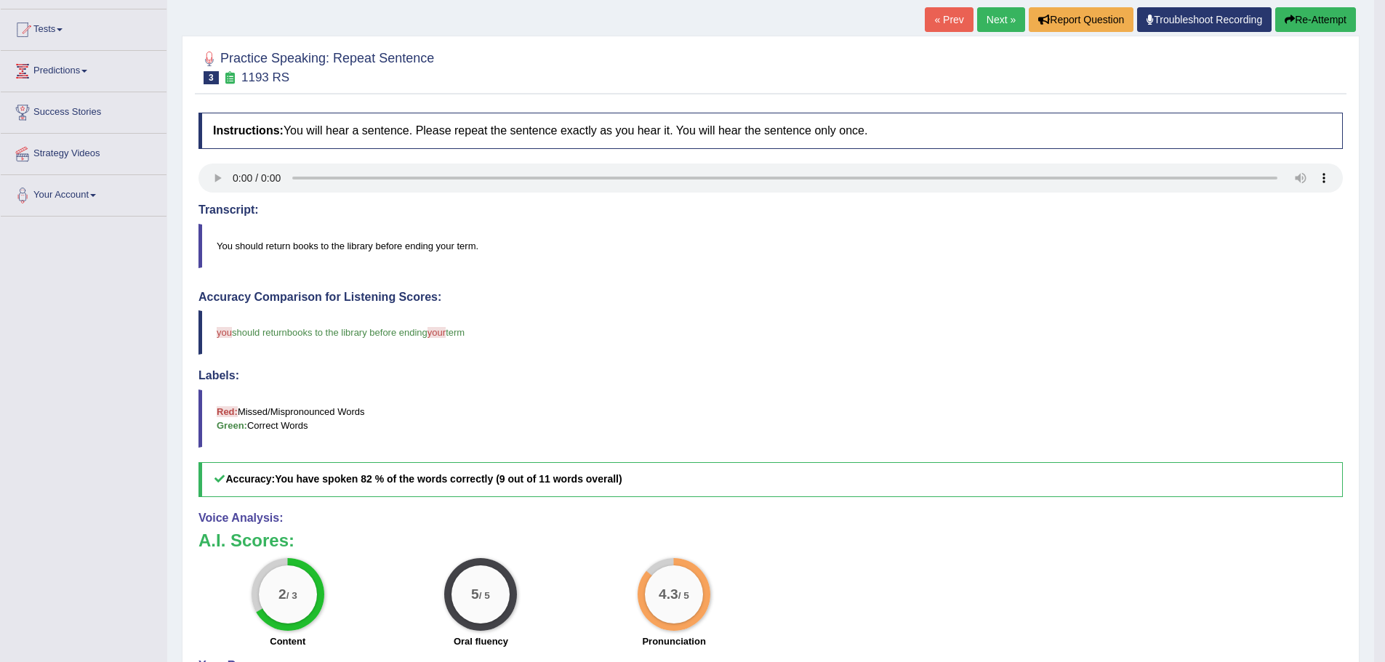
click at [983, 16] on link "Next »" at bounding box center [1001, 19] width 48 height 25
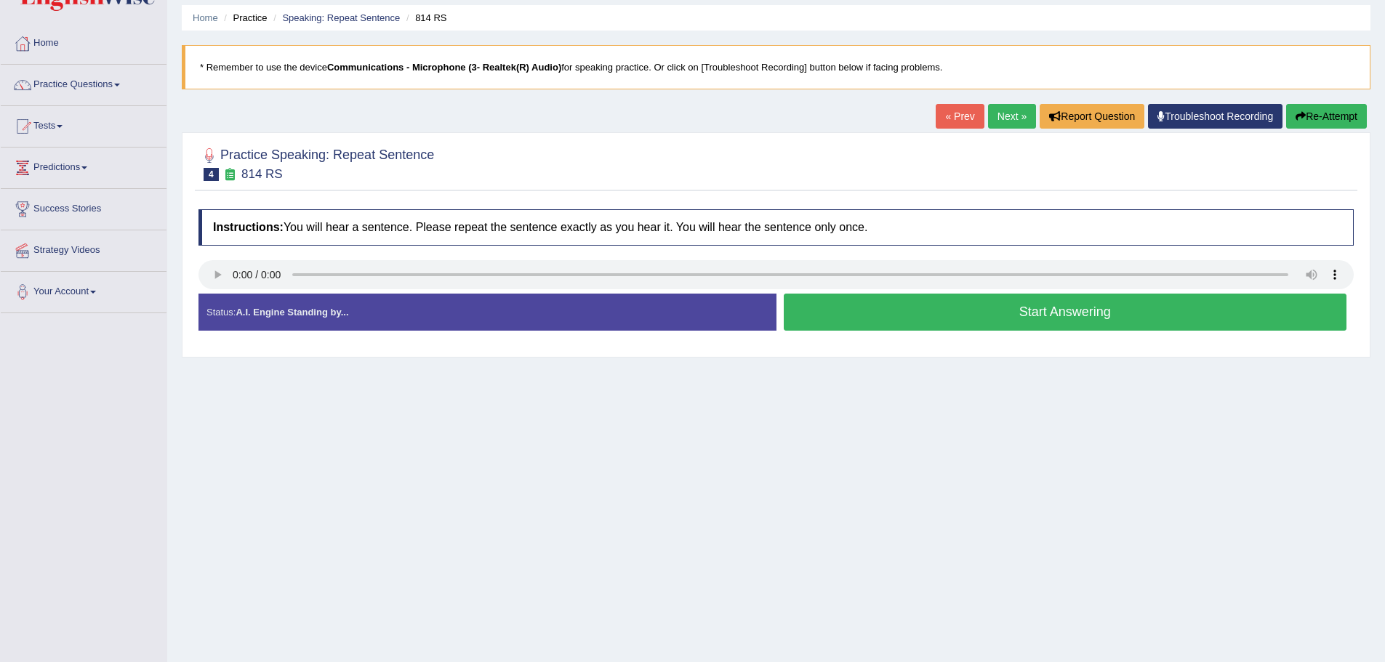
scroll to position [101, 0]
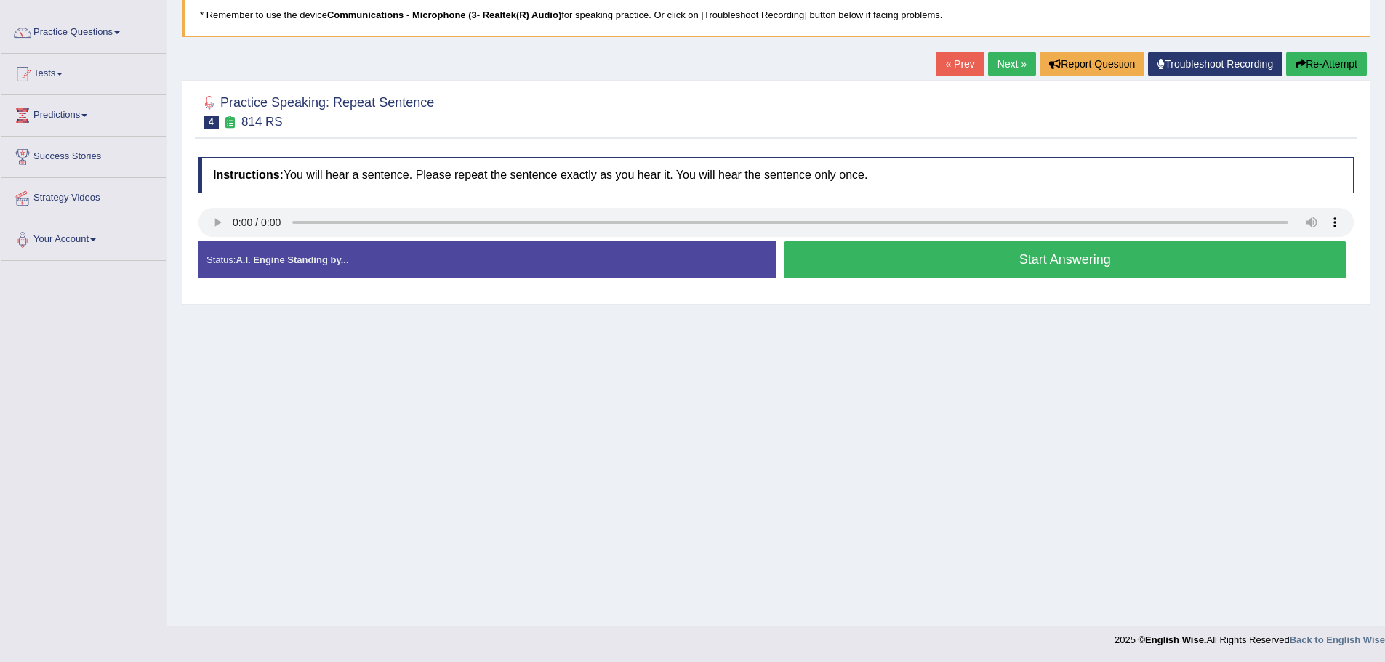
click at [921, 264] on button "Start Answering" at bounding box center [1066, 259] width 564 height 37
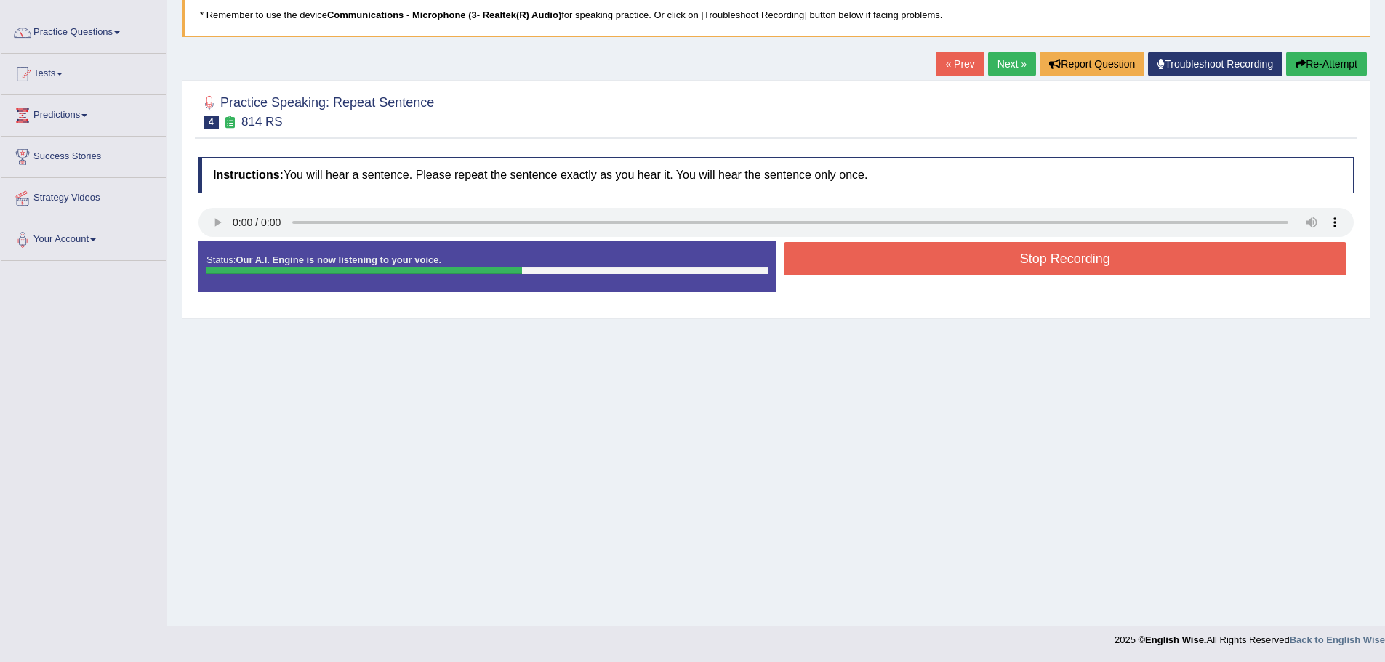
click at [949, 254] on button "Stop Recording" at bounding box center [1066, 258] width 564 height 33
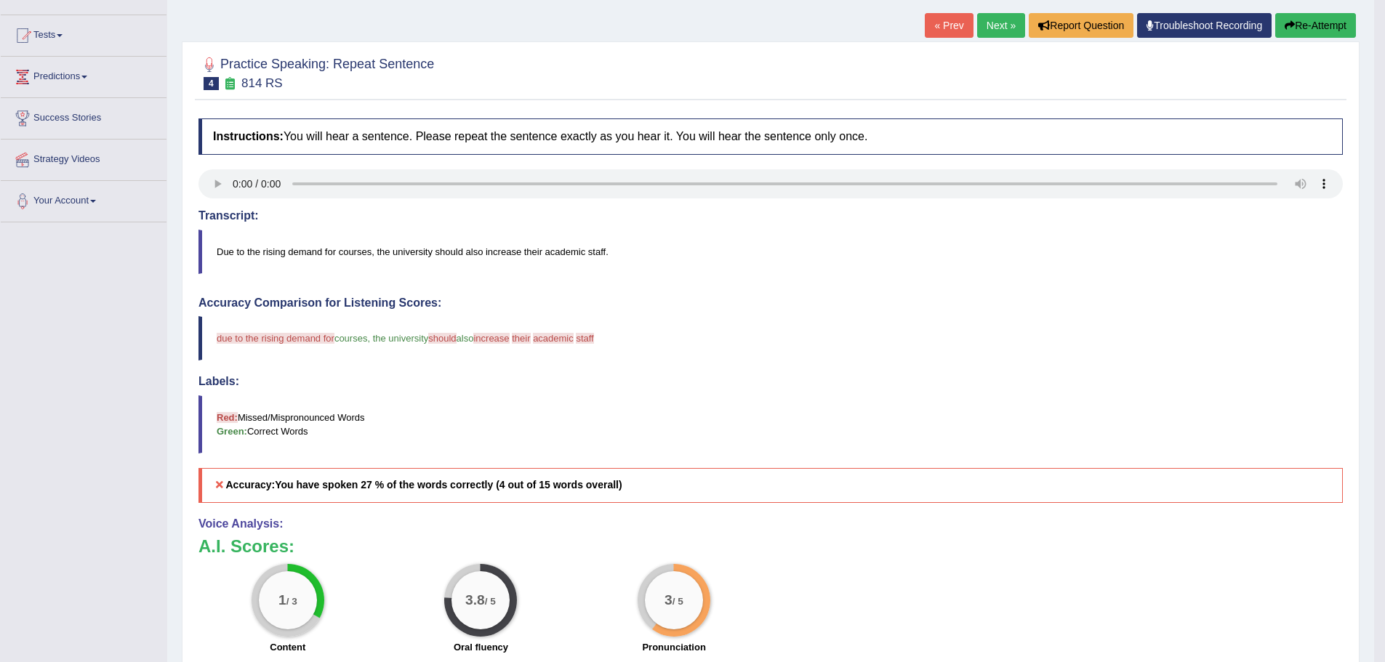
scroll to position [28, 0]
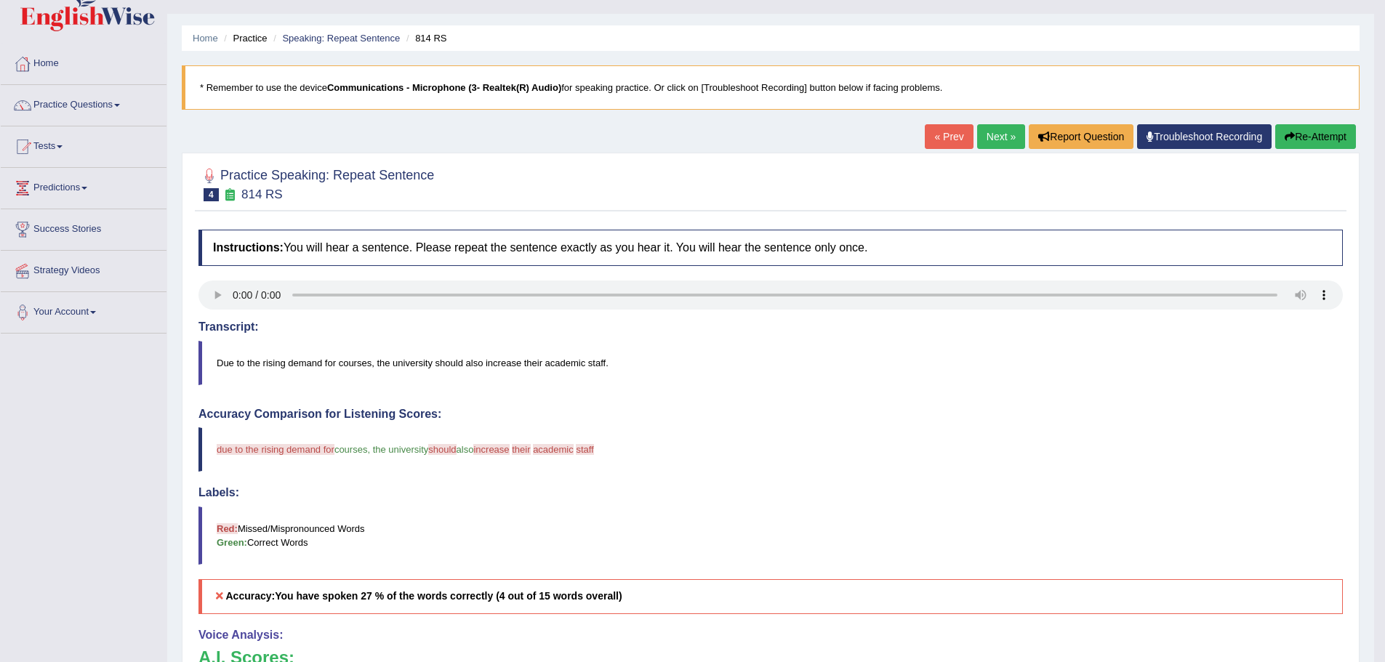
click at [1298, 137] on button "Re-Attempt" at bounding box center [1315, 136] width 81 height 25
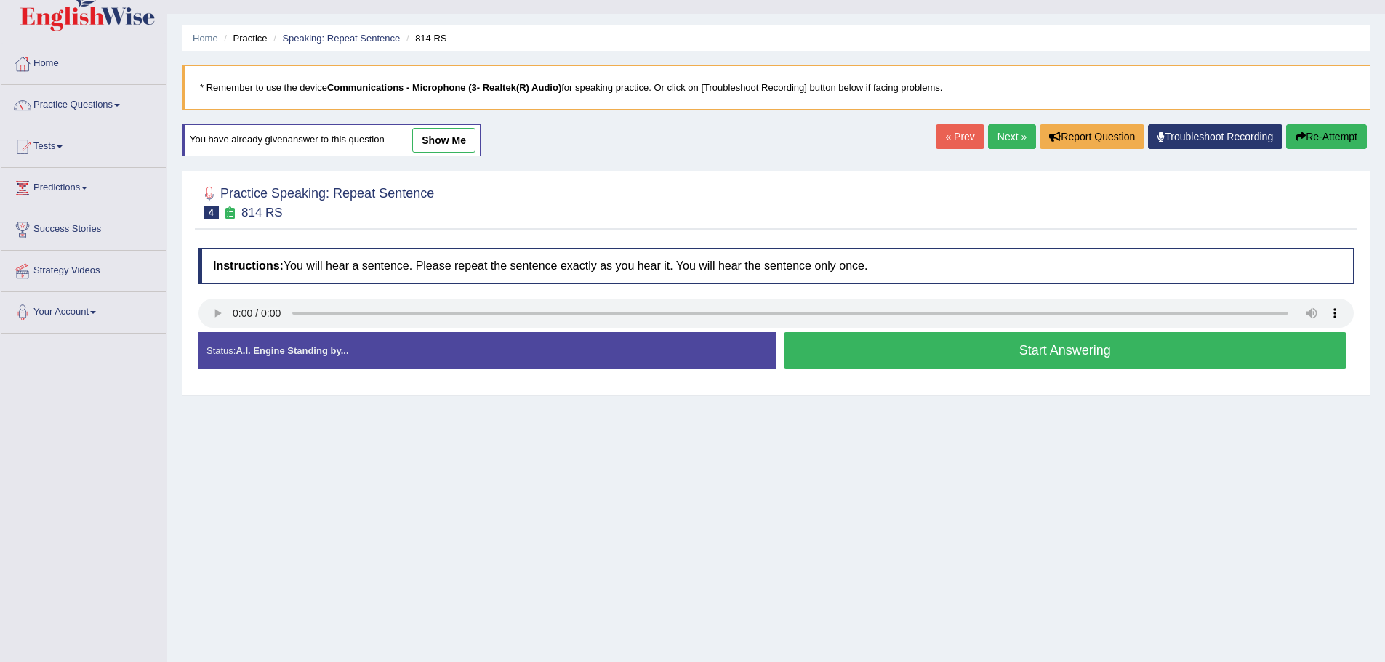
click at [989, 366] on button "Start Answering" at bounding box center [1066, 350] width 564 height 37
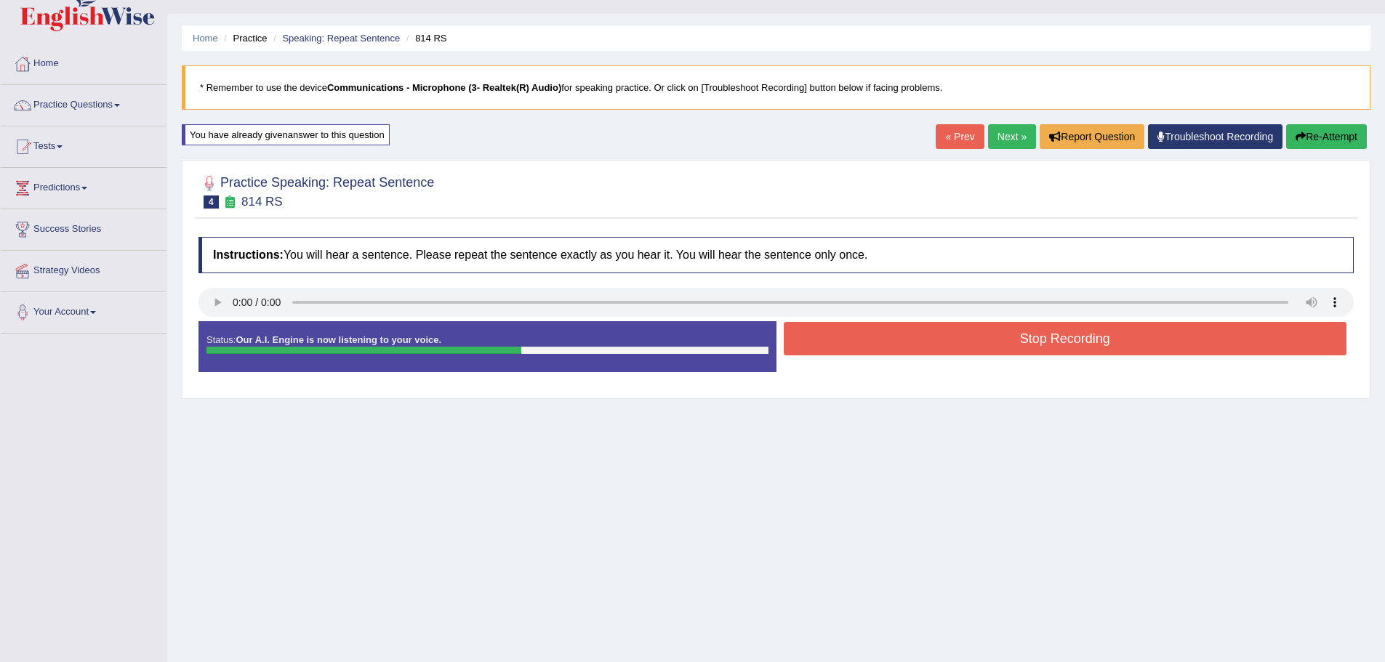
click at [1024, 352] on button "Stop Recording" at bounding box center [1066, 338] width 564 height 33
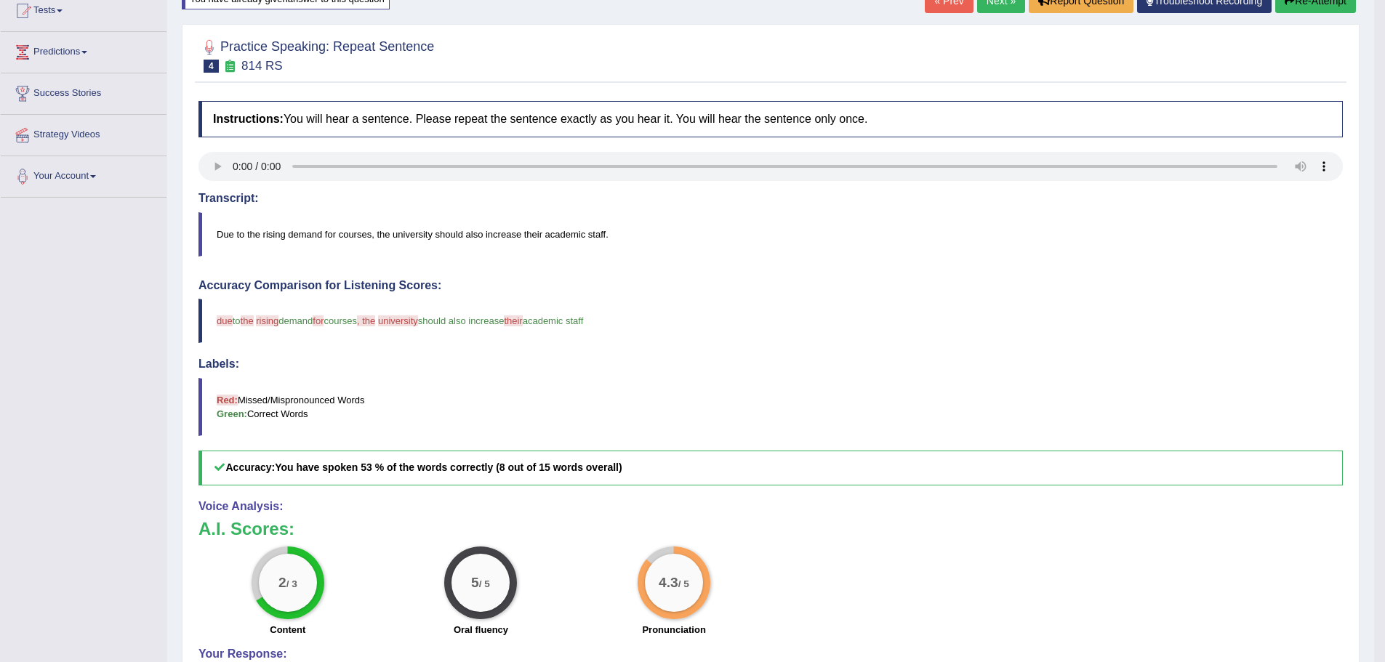
scroll to position [28, 0]
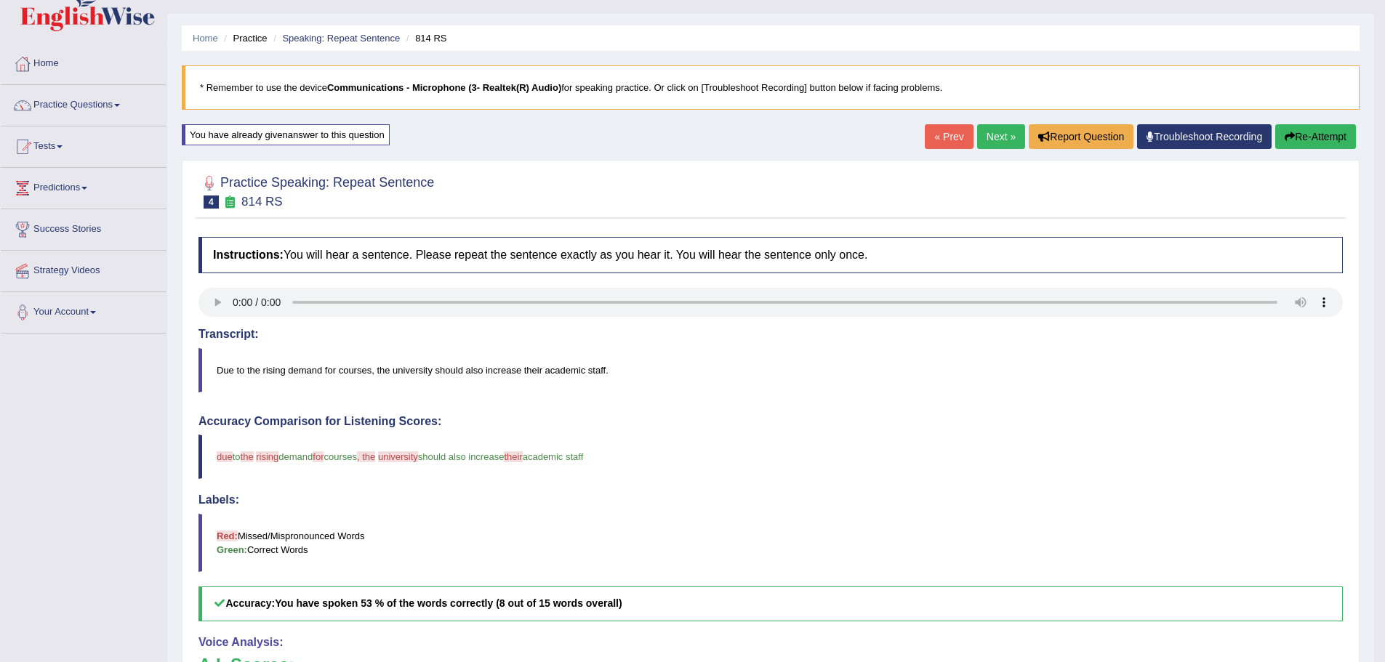
click at [1006, 132] on link "Next »" at bounding box center [1001, 136] width 48 height 25
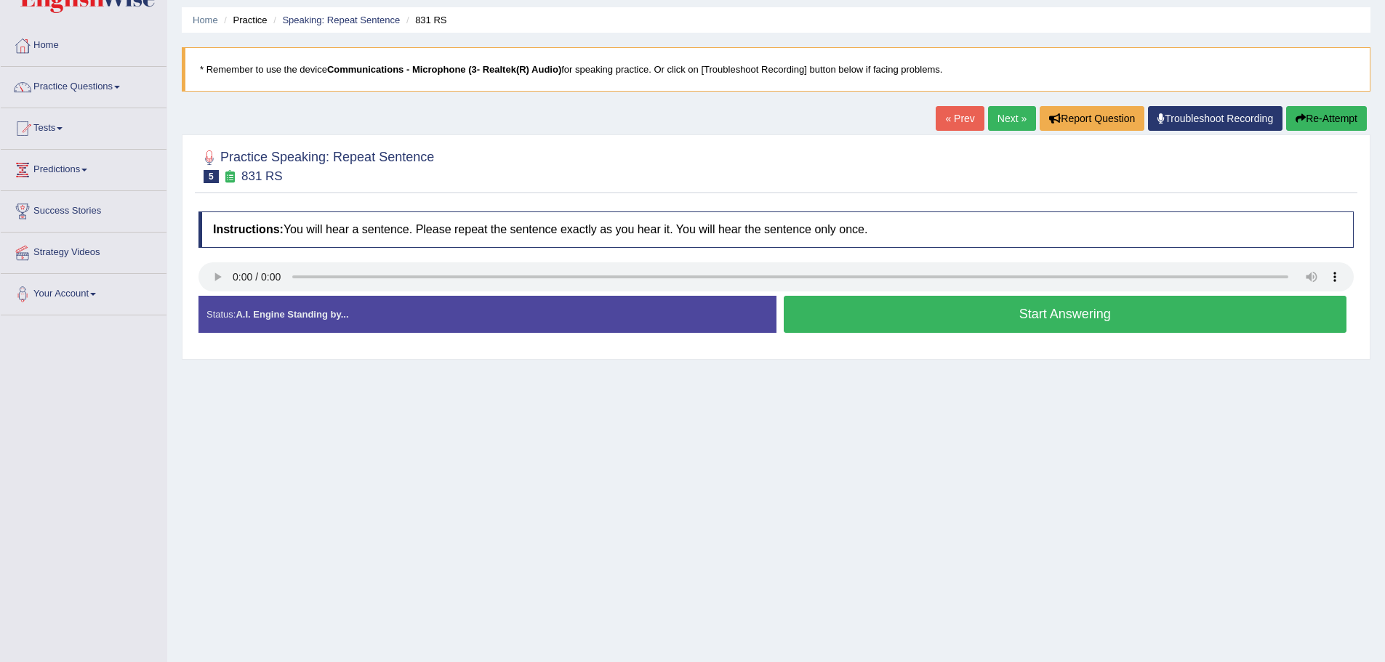
scroll to position [101, 0]
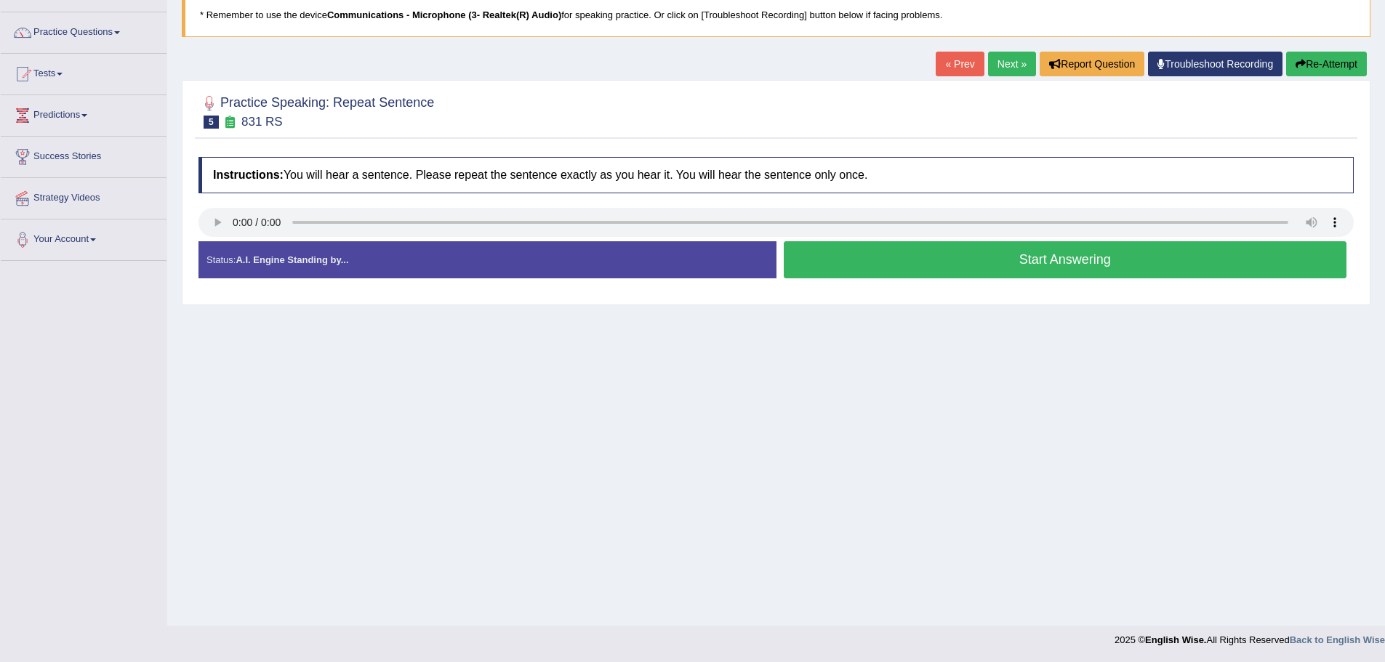
click at [1014, 271] on button "Start Answering" at bounding box center [1066, 259] width 564 height 37
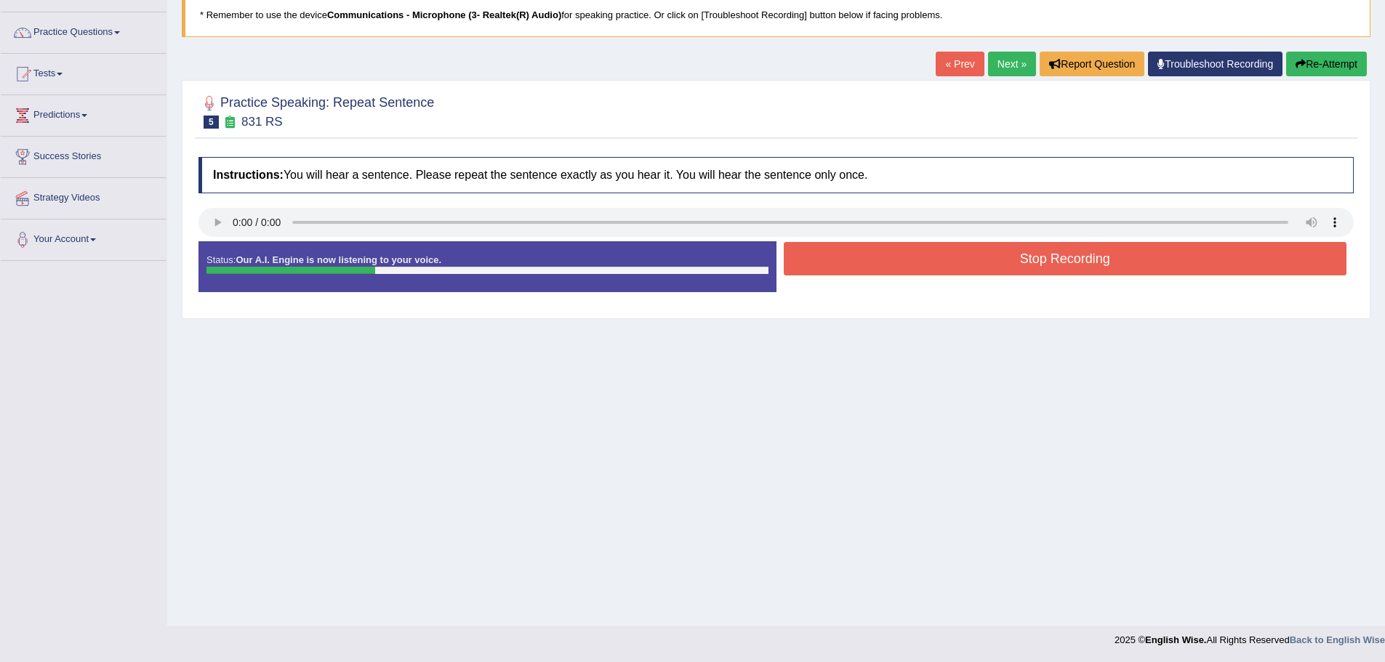
click at [1026, 255] on button "Stop Recording" at bounding box center [1066, 258] width 564 height 33
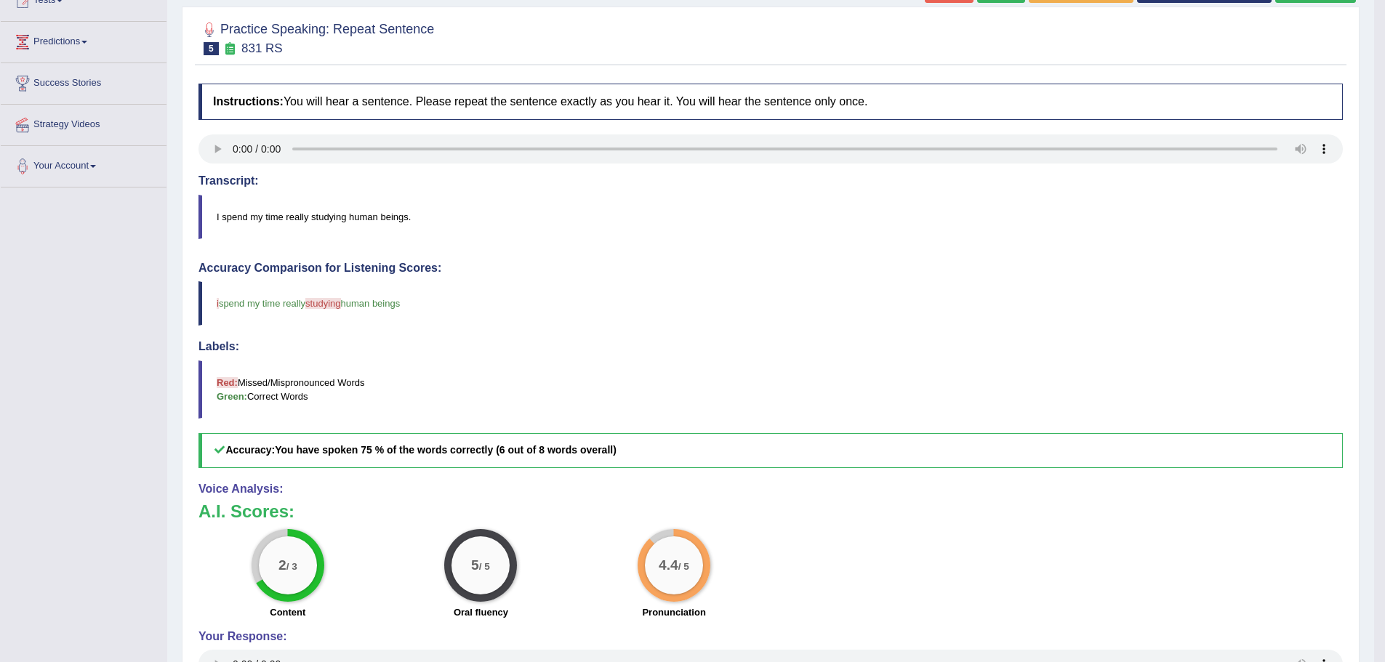
scroll to position [28, 0]
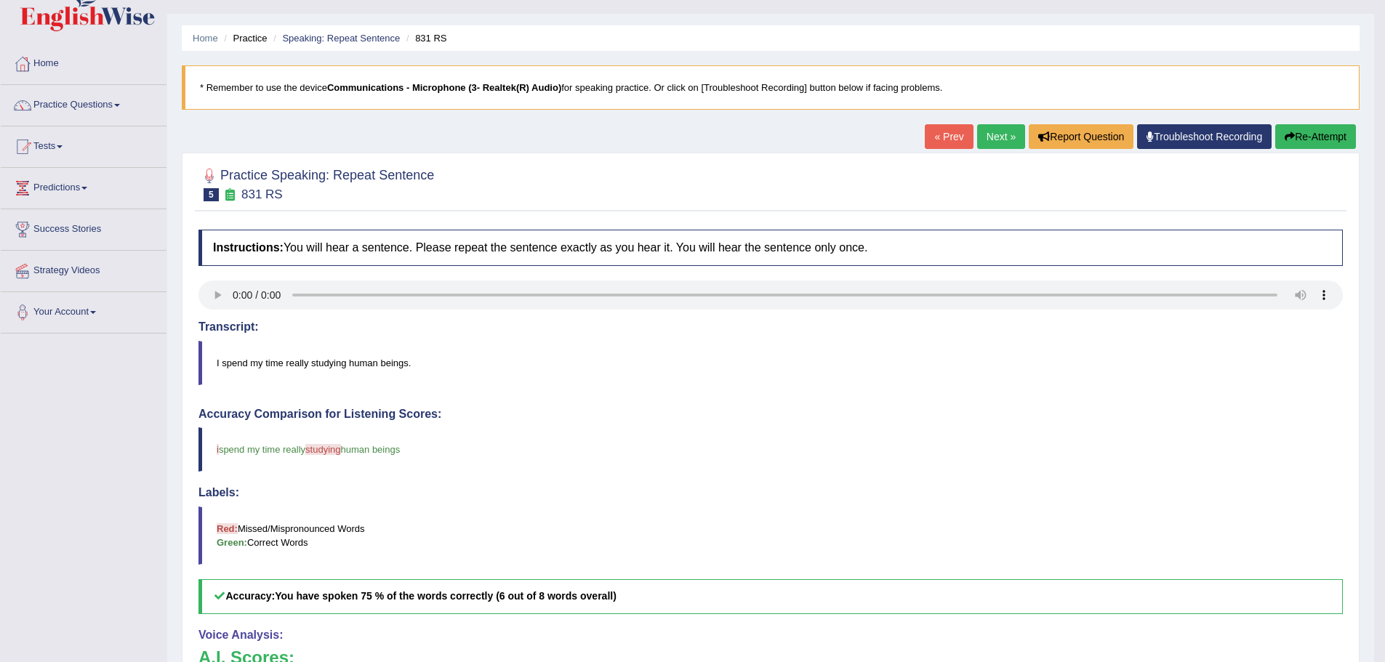
click at [987, 132] on link "Next »" at bounding box center [1001, 136] width 48 height 25
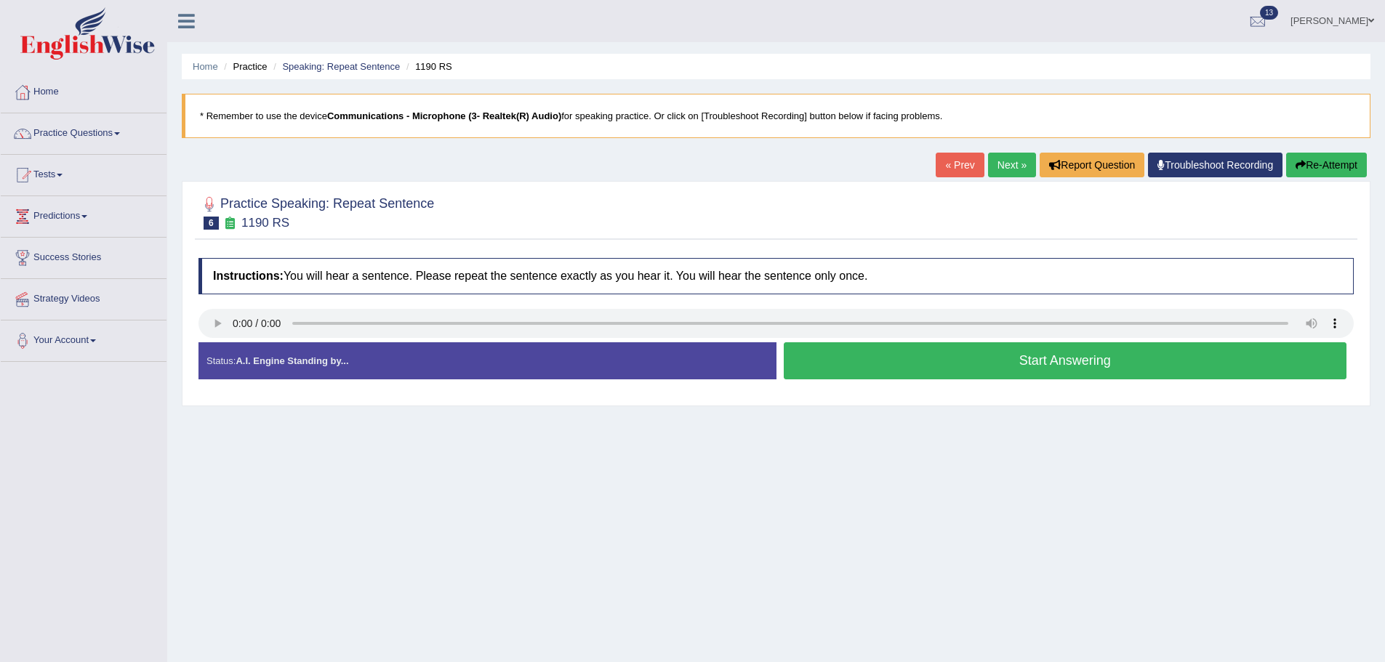
click at [1014, 360] on button "Start Answering" at bounding box center [1066, 360] width 564 height 37
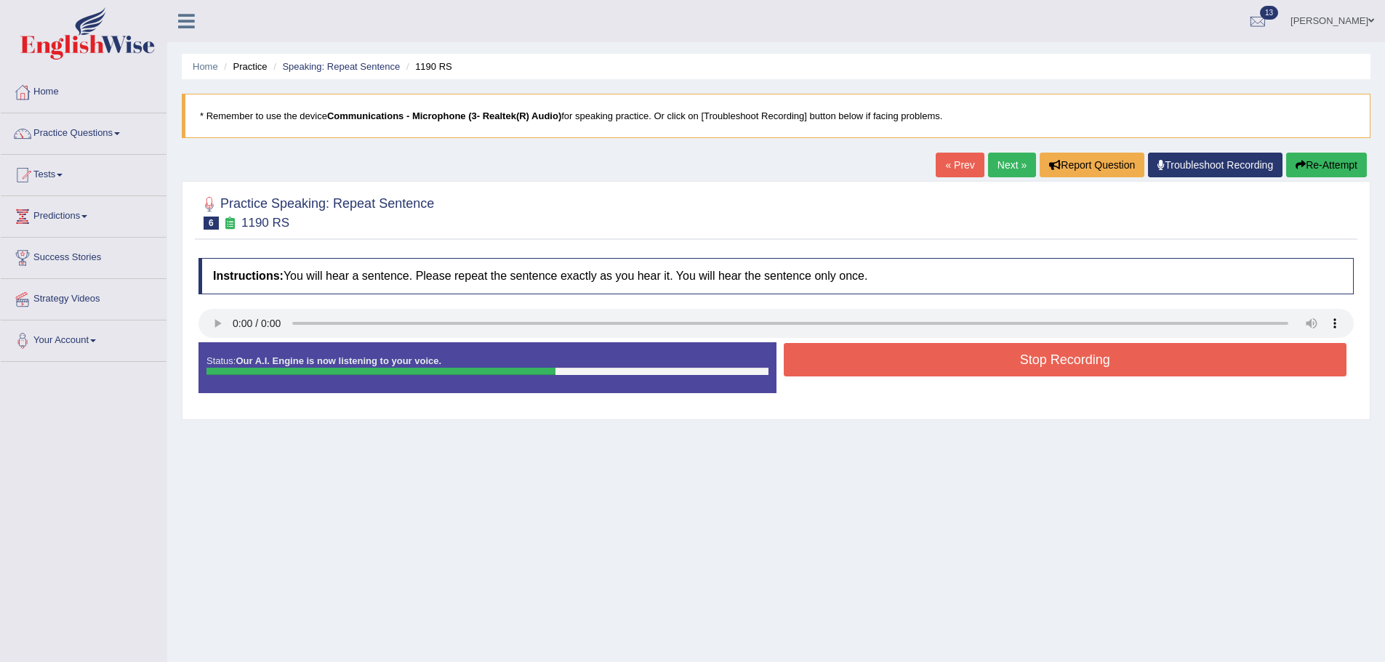
click at [1046, 375] on button "Stop Recording" at bounding box center [1066, 359] width 564 height 33
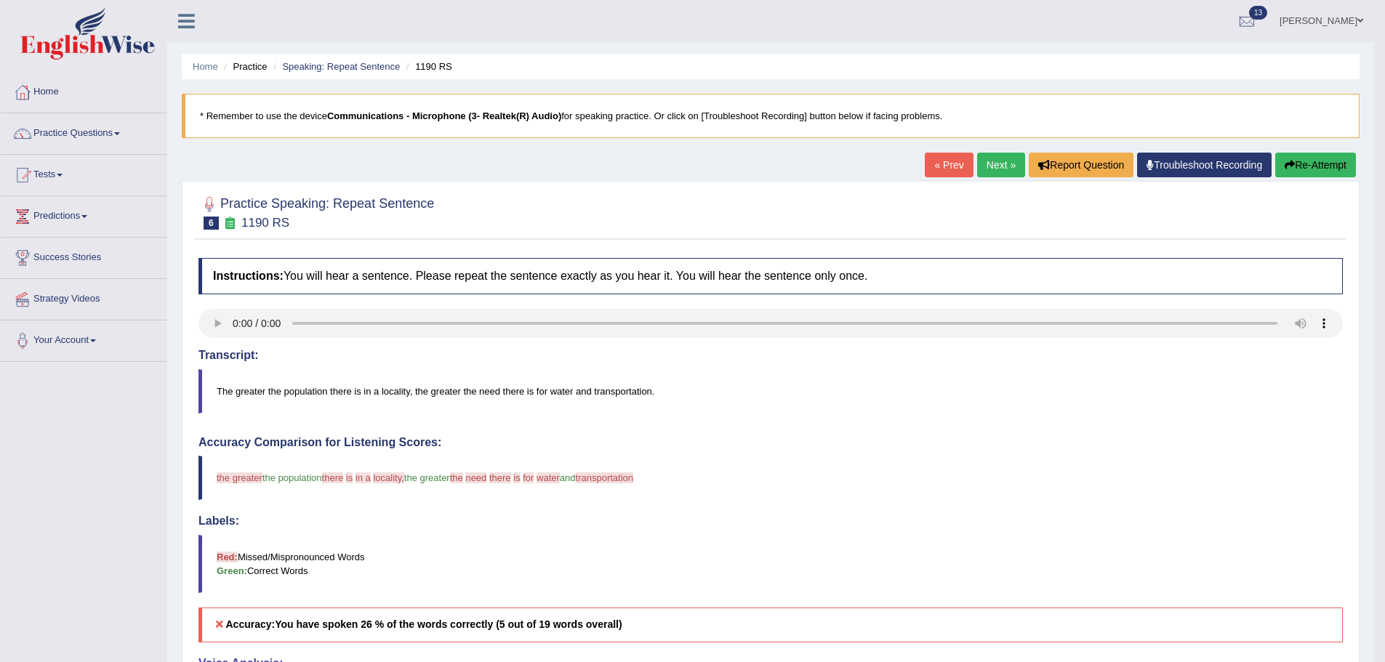
click at [1331, 161] on button "Re-Attempt" at bounding box center [1315, 165] width 81 height 25
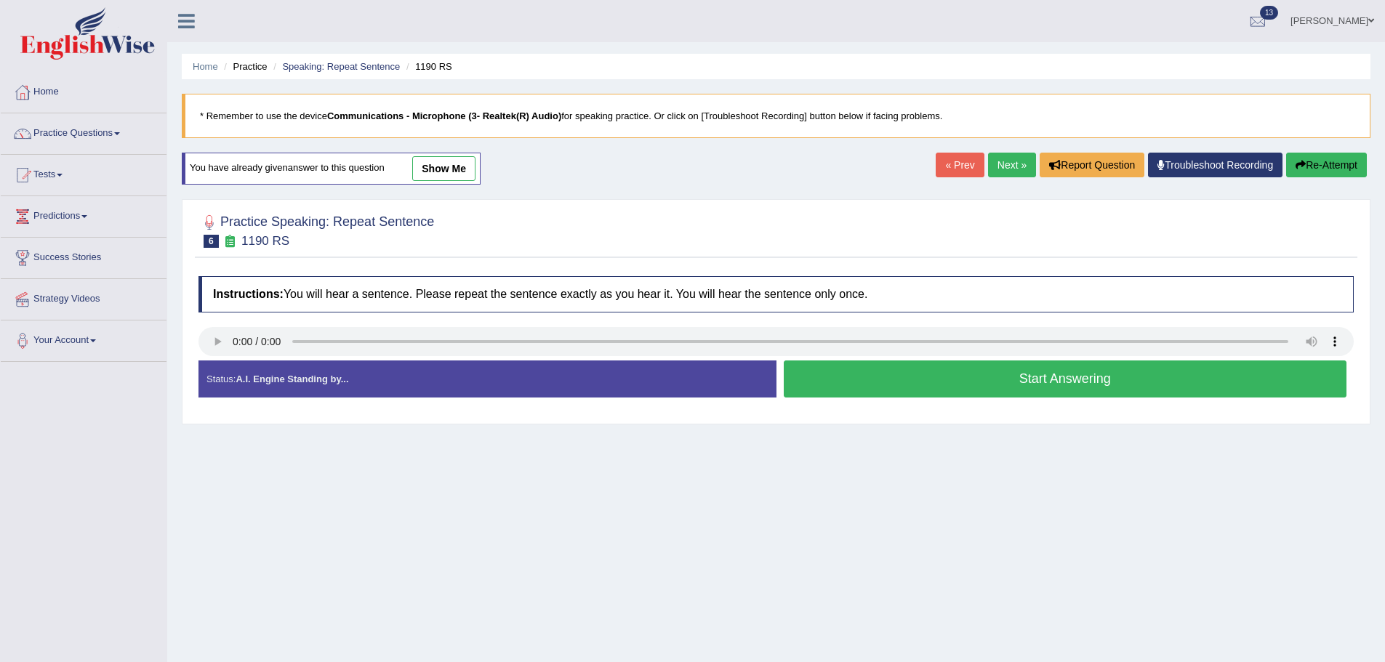
click at [950, 380] on button "Start Answering" at bounding box center [1066, 379] width 564 height 37
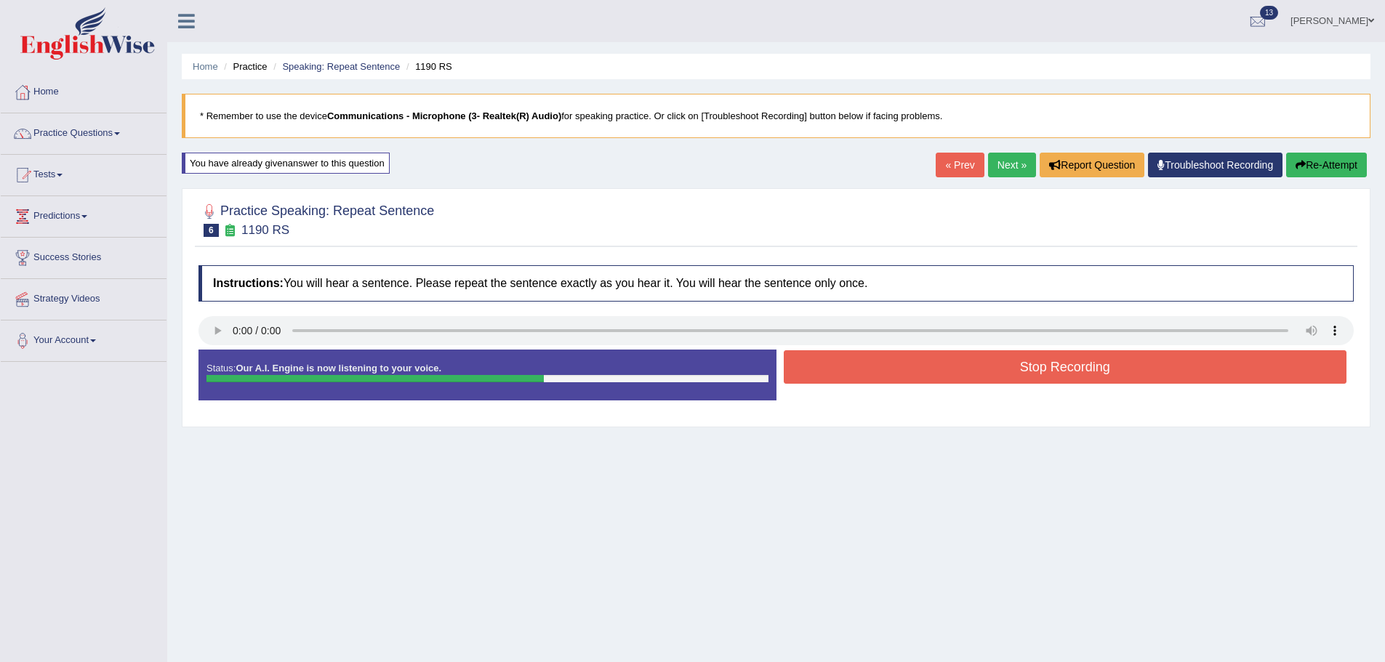
click at [970, 367] on button "Stop Recording" at bounding box center [1066, 366] width 564 height 33
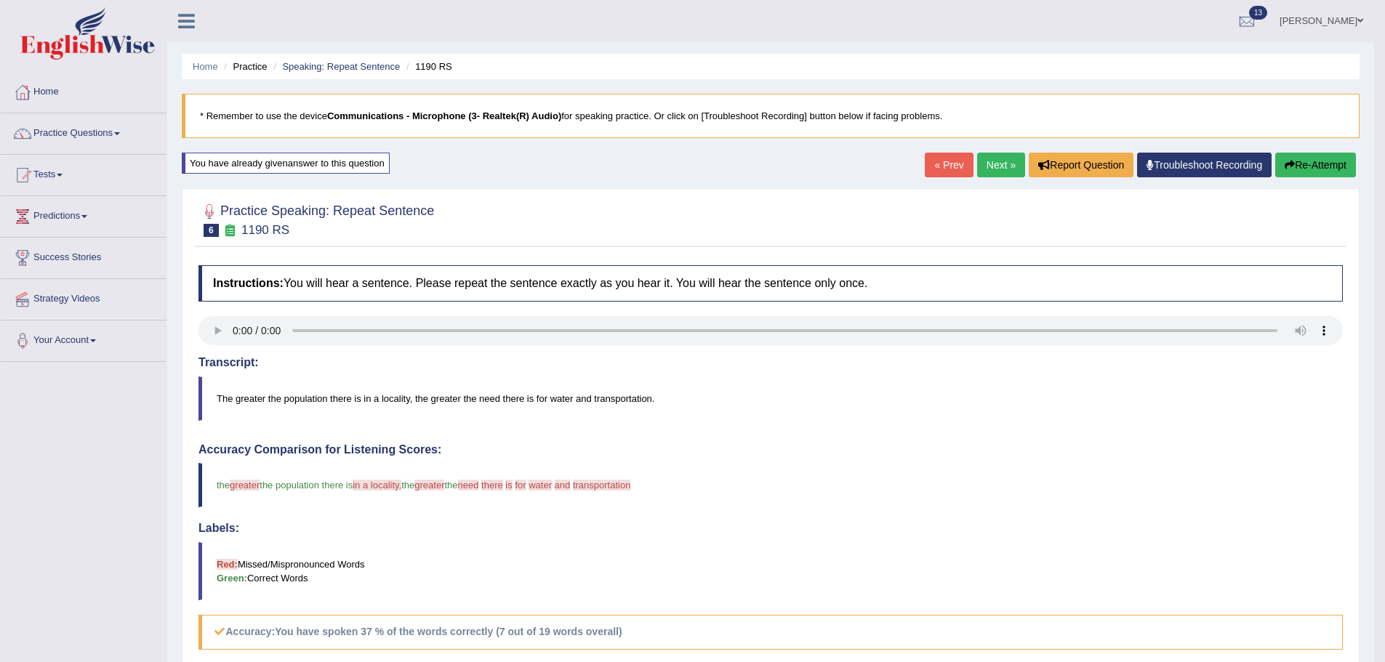
click at [1288, 168] on icon "button" at bounding box center [1290, 165] width 10 height 10
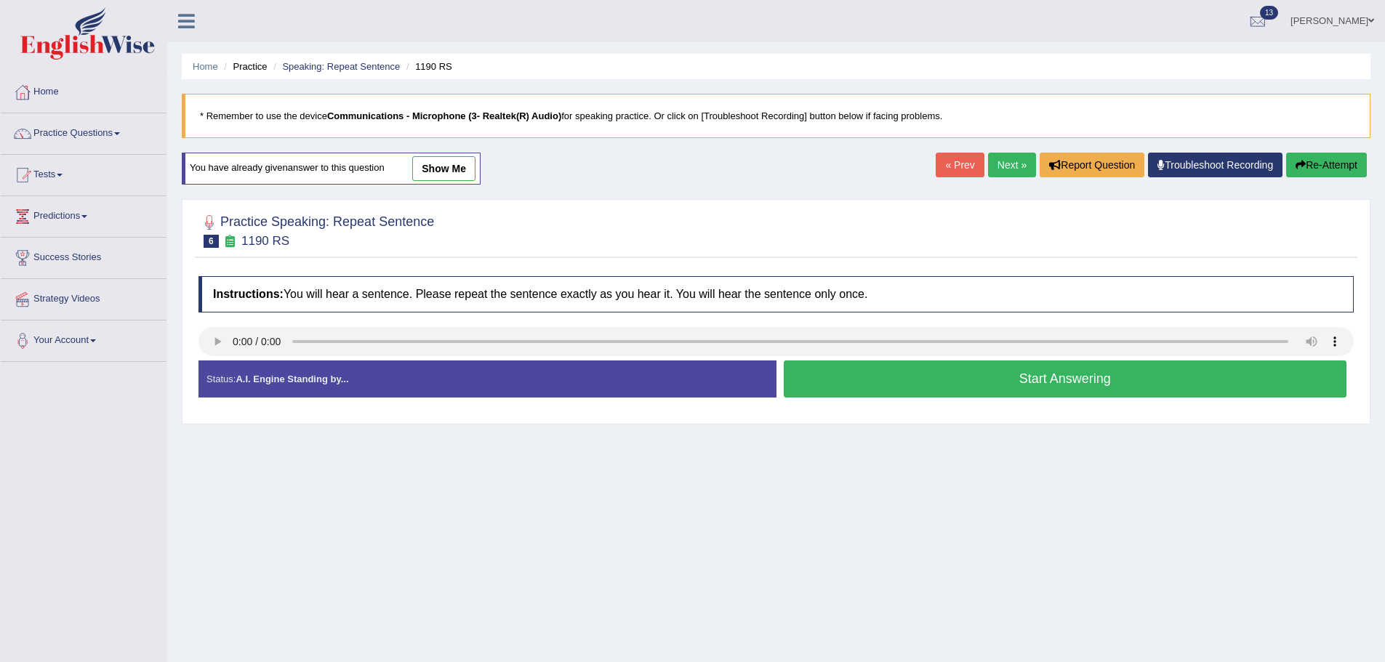
click at [934, 369] on button "Start Answering" at bounding box center [1066, 379] width 564 height 37
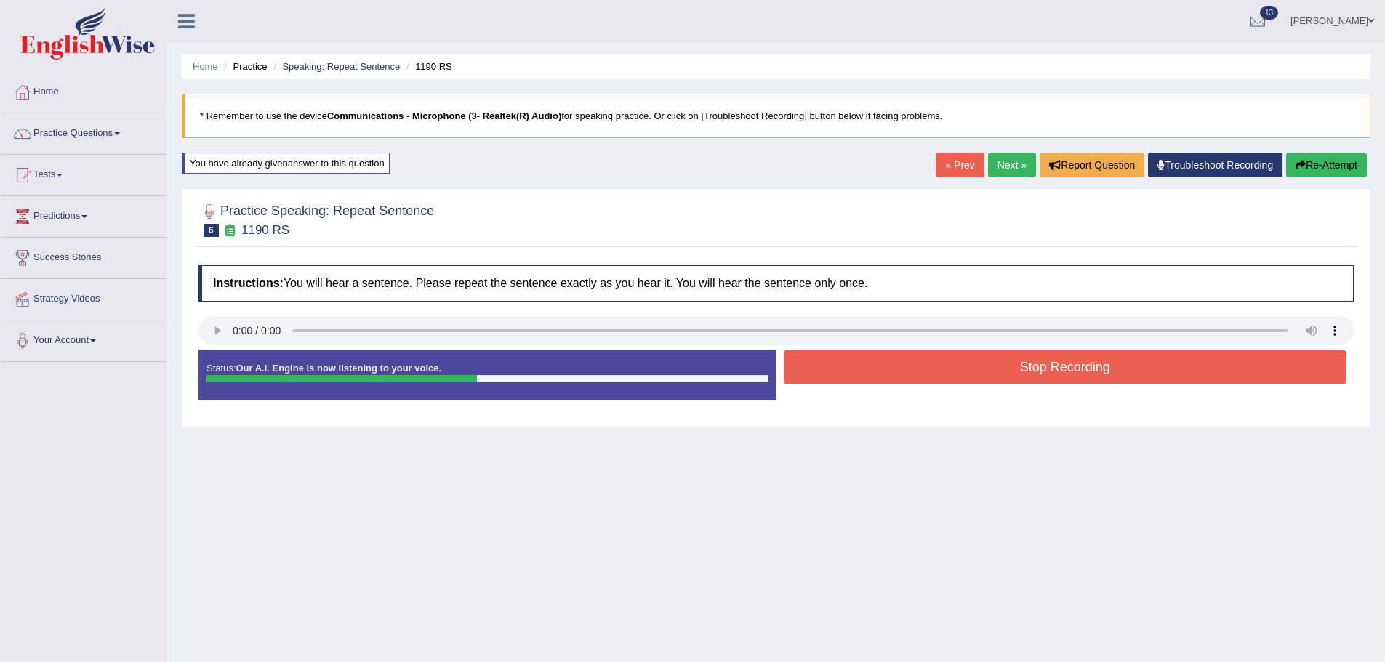
click at [946, 371] on button "Stop Recording" at bounding box center [1066, 366] width 564 height 33
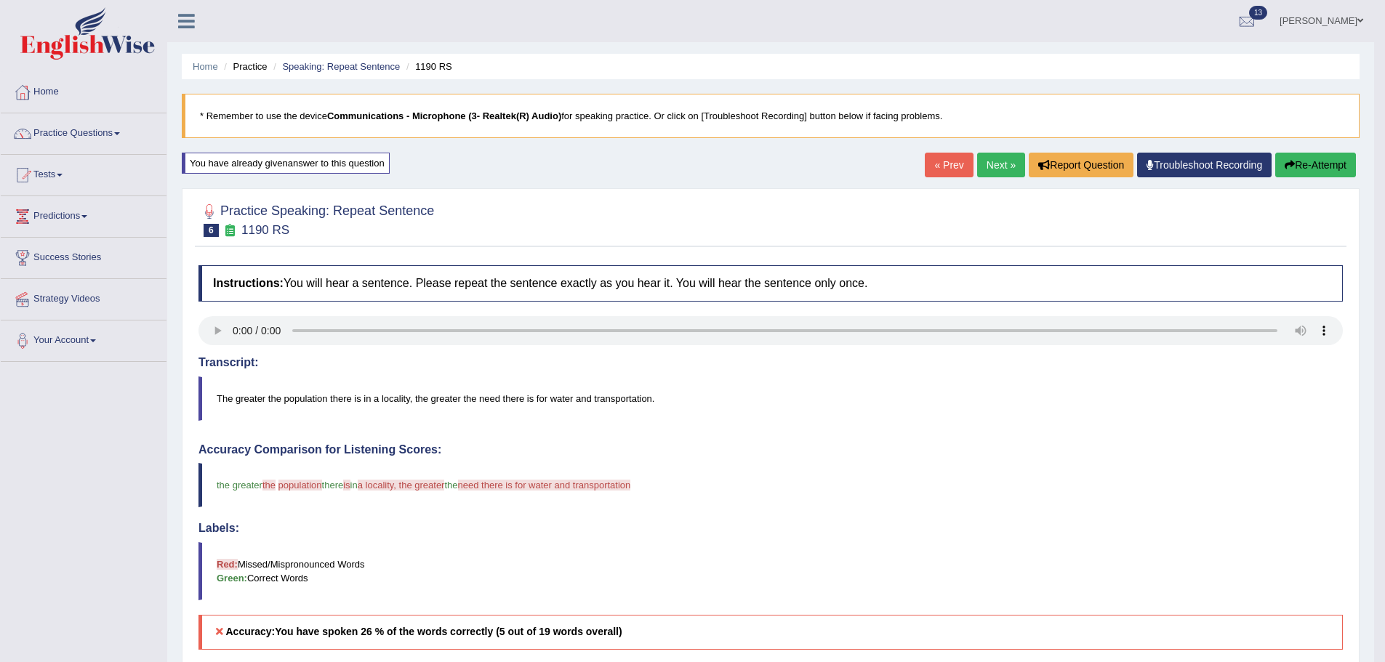
click at [1288, 167] on icon "button" at bounding box center [1290, 165] width 10 height 10
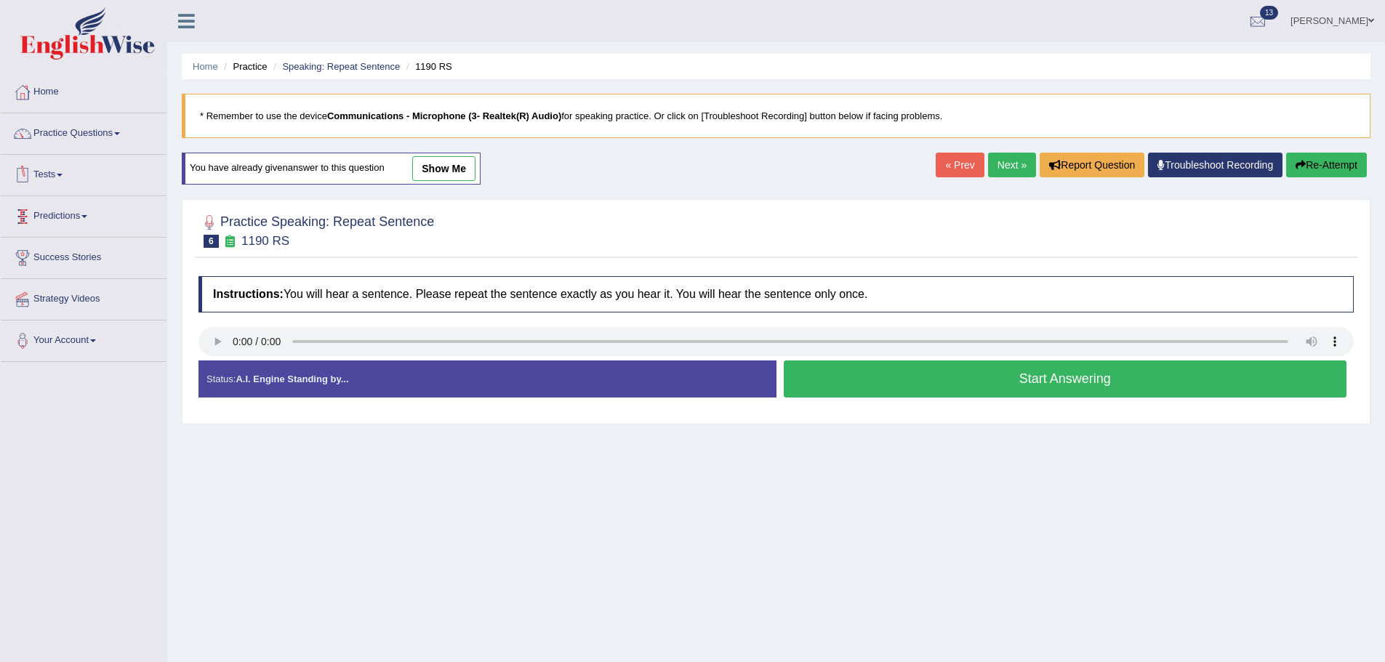
click at [927, 370] on button "Start Answering" at bounding box center [1066, 379] width 564 height 37
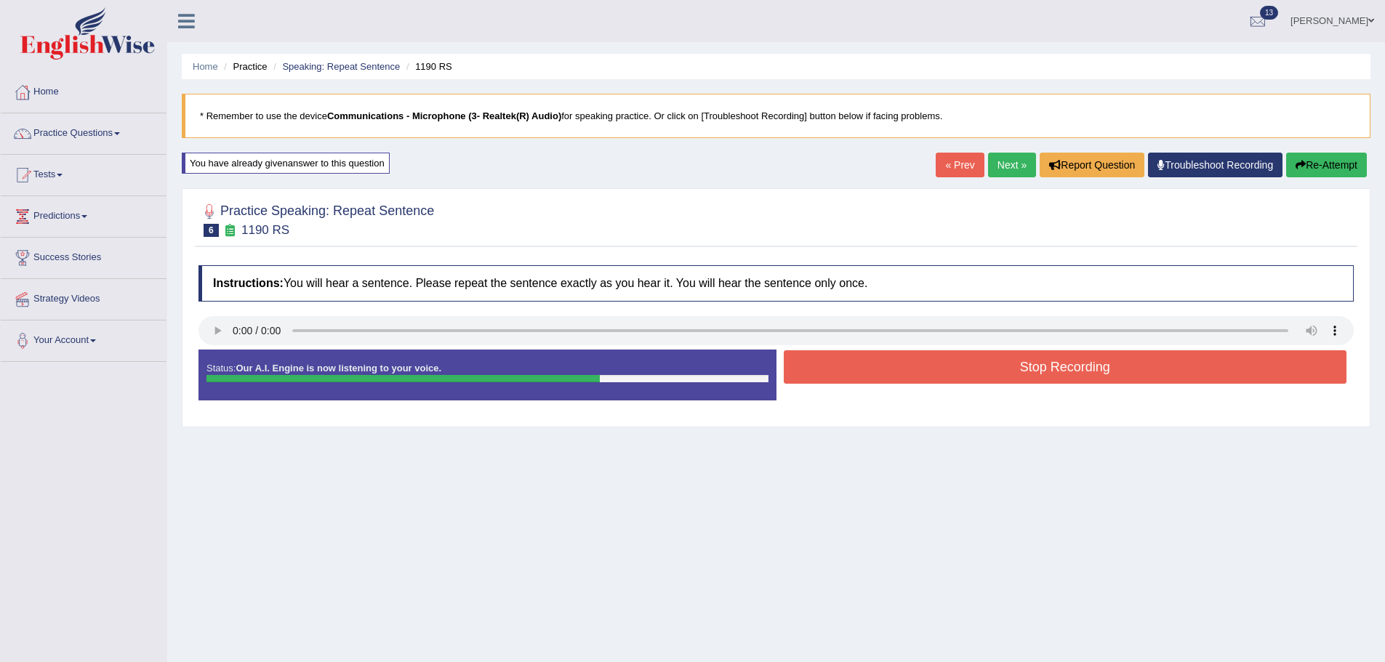
click at [964, 358] on button "Stop Recording" at bounding box center [1066, 366] width 564 height 33
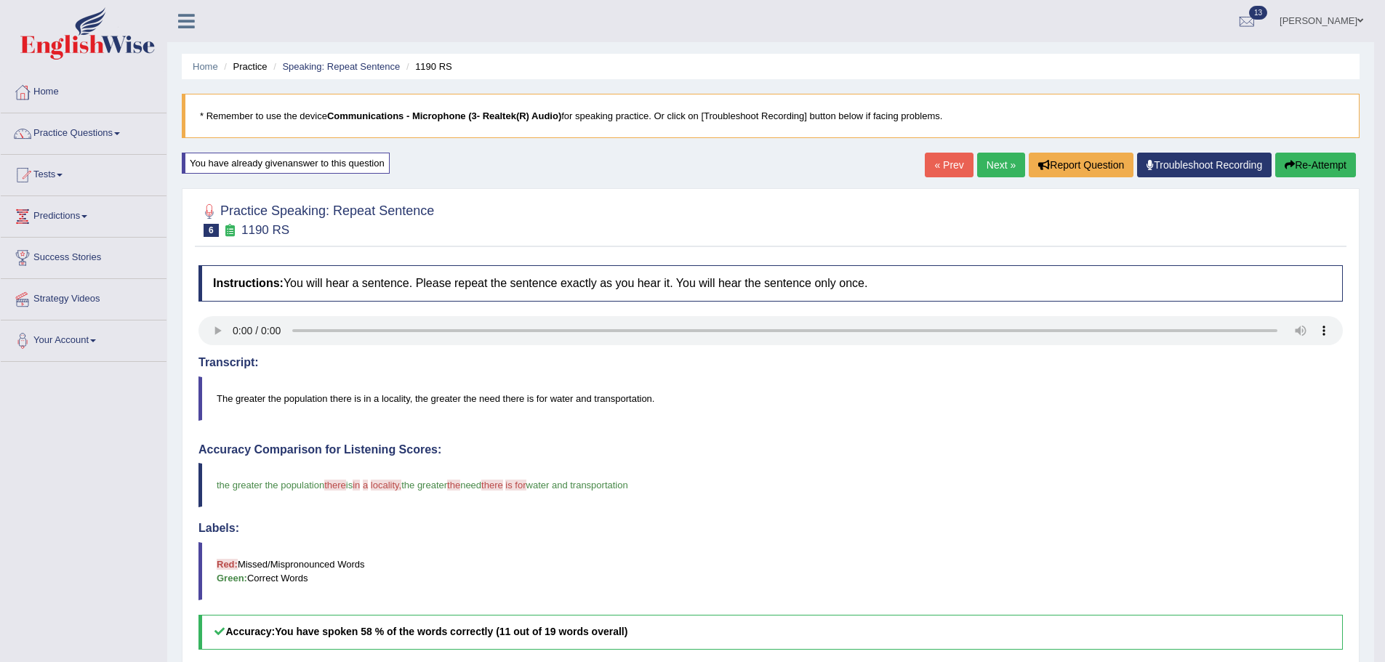
click at [987, 161] on link "Next »" at bounding box center [1001, 165] width 48 height 25
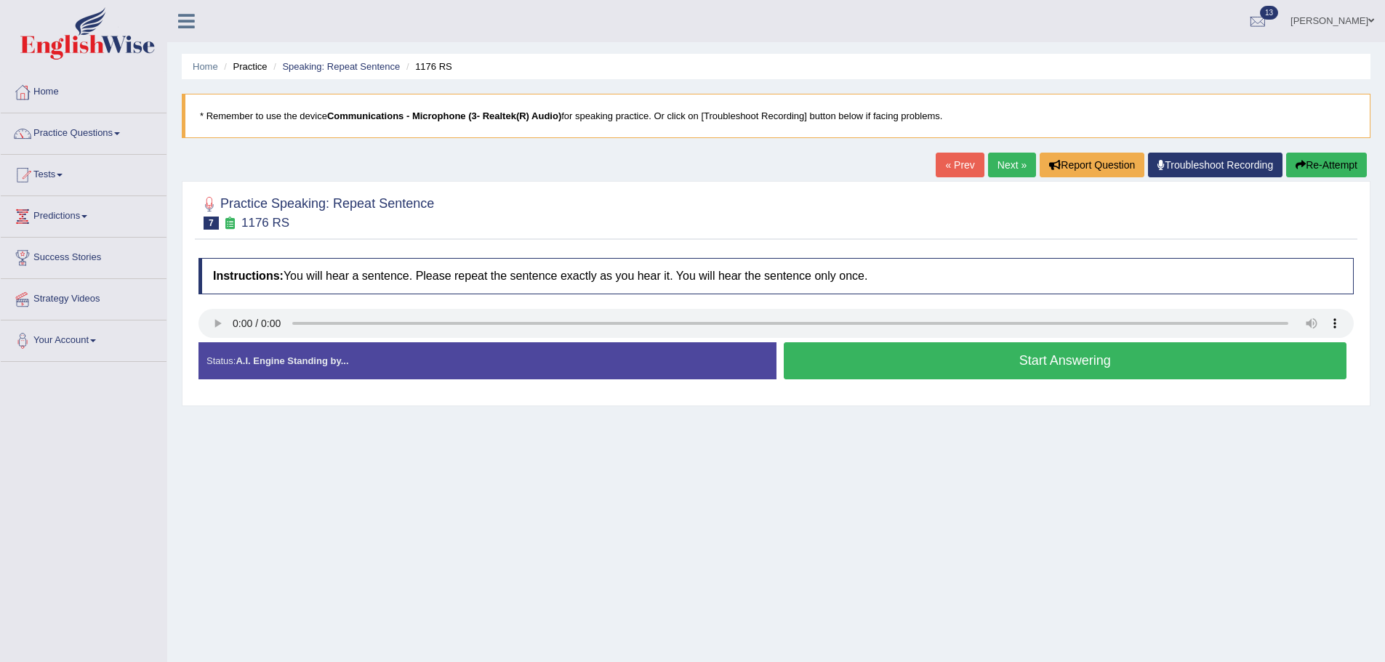
click at [1022, 363] on button "Start Answering" at bounding box center [1066, 360] width 564 height 37
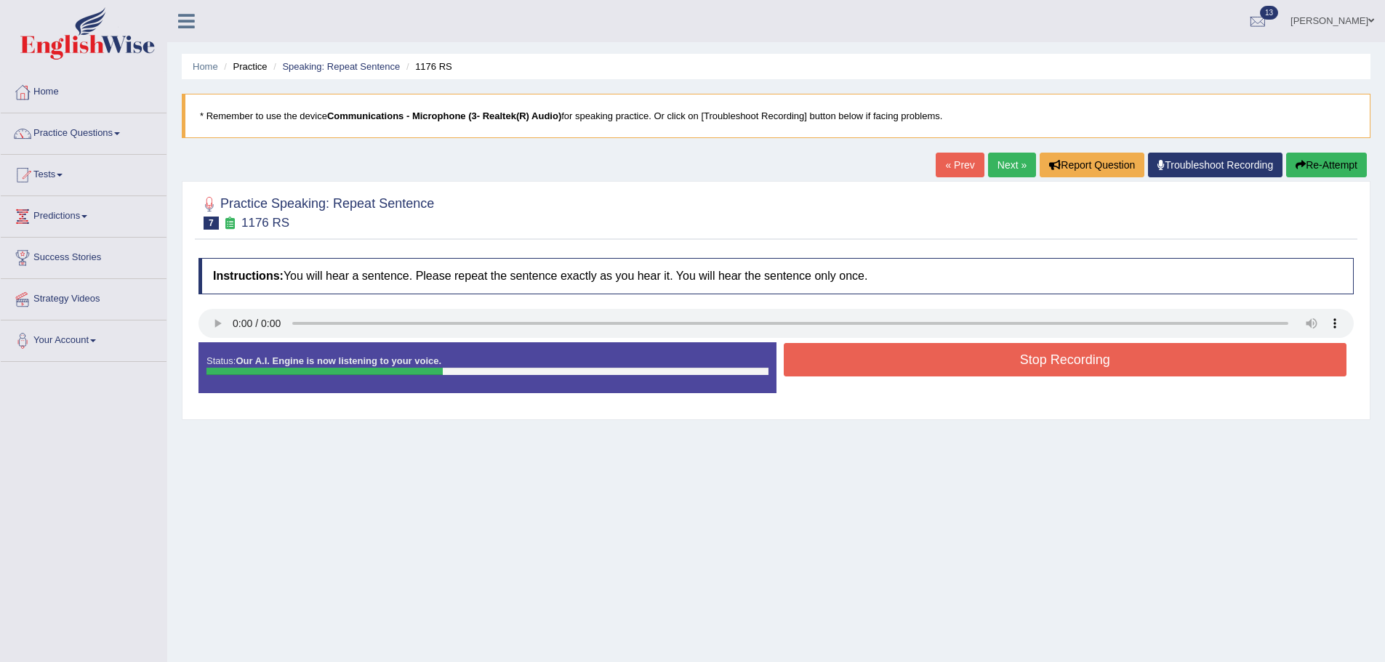
click at [1021, 364] on button "Stop Recording" at bounding box center [1066, 359] width 564 height 33
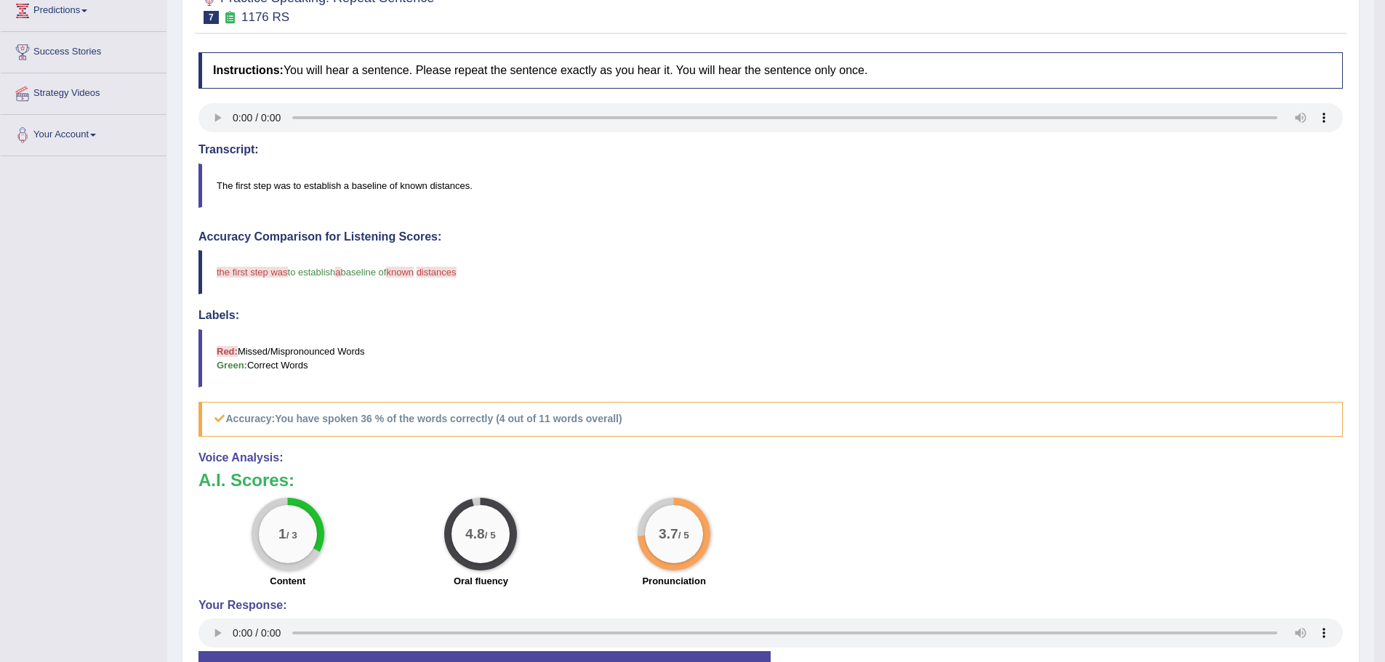
scroll to position [73, 0]
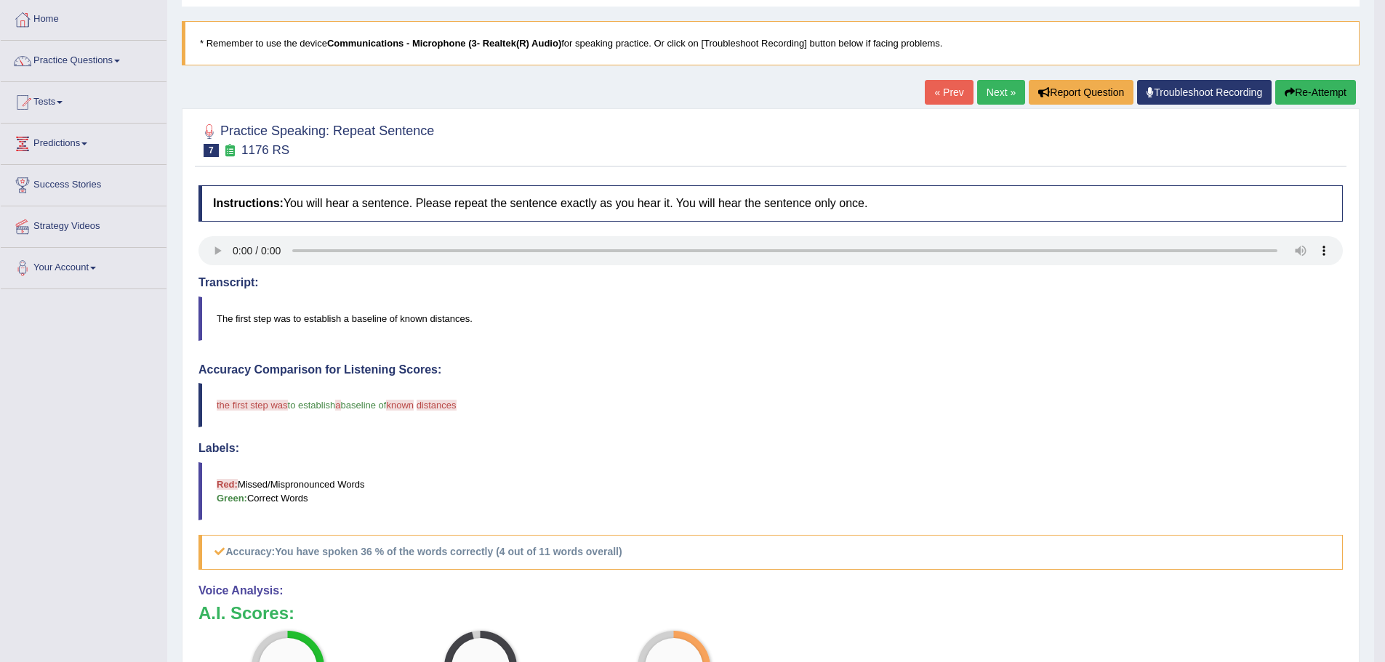
click at [1342, 88] on button "Re-Attempt" at bounding box center [1315, 92] width 81 height 25
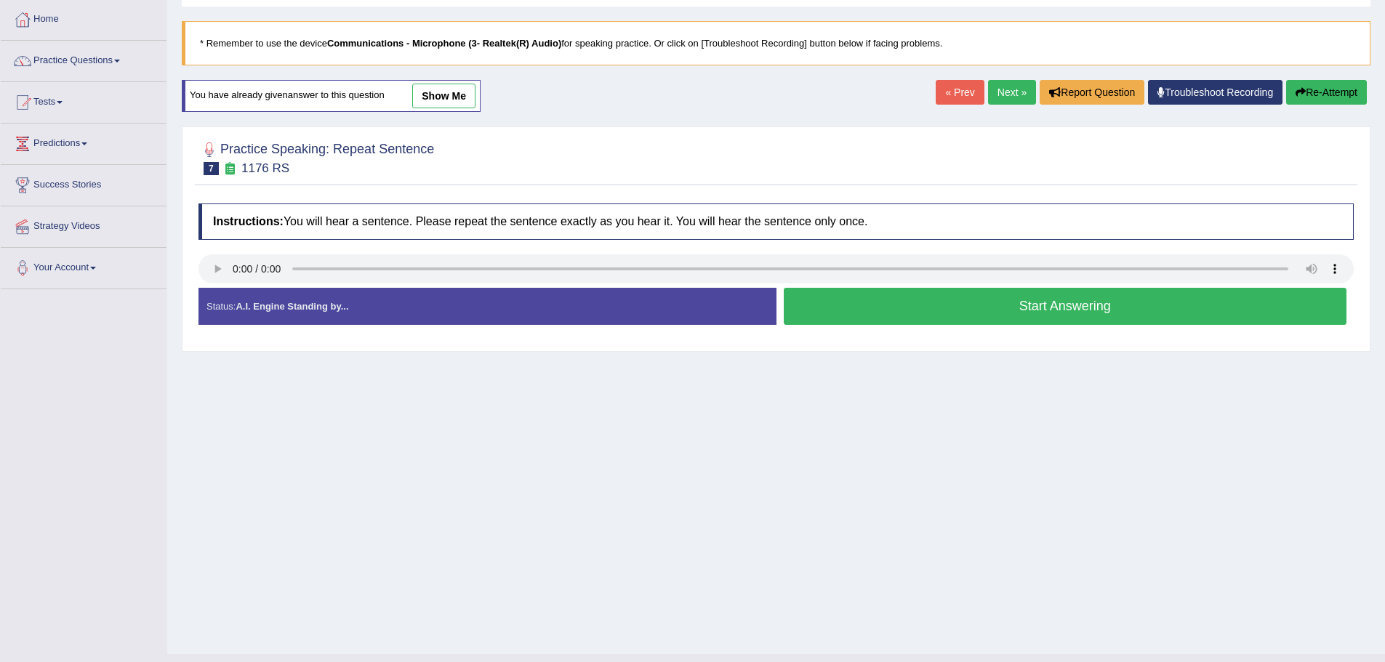
click at [967, 312] on button "Start Answering" at bounding box center [1066, 306] width 564 height 37
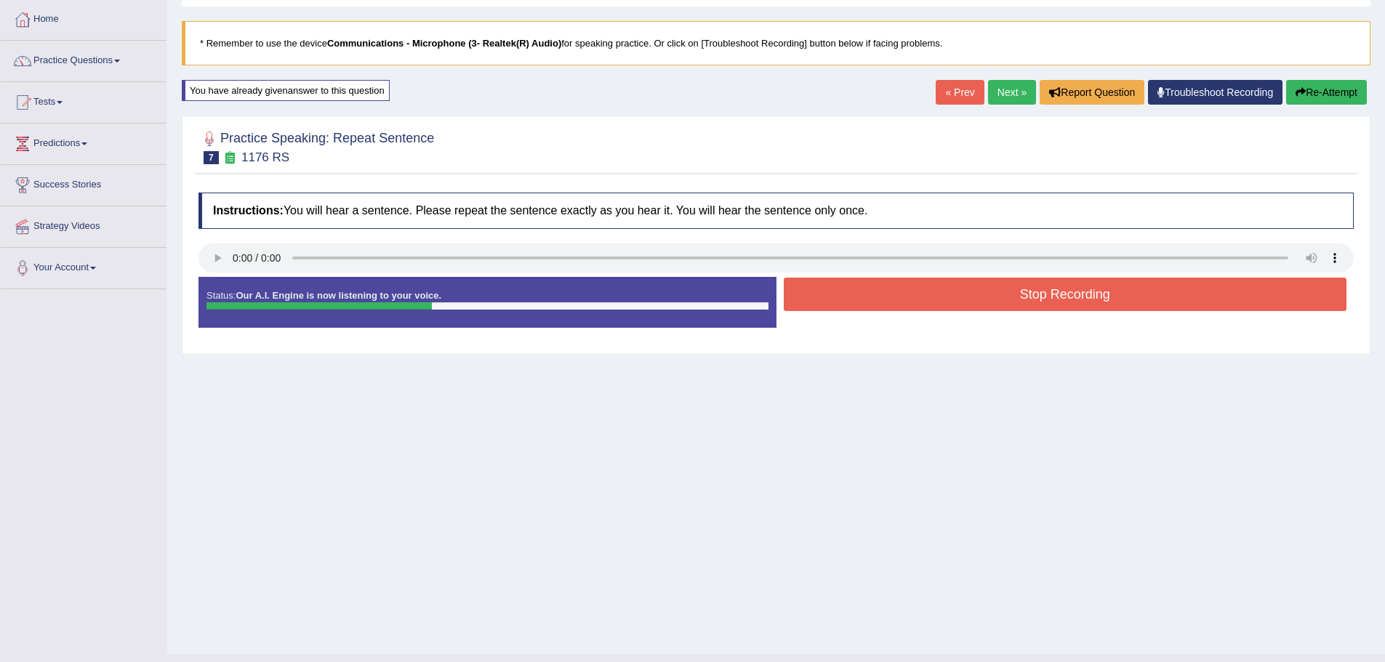
click at [993, 301] on button "Stop Recording" at bounding box center [1066, 294] width 564 height 33
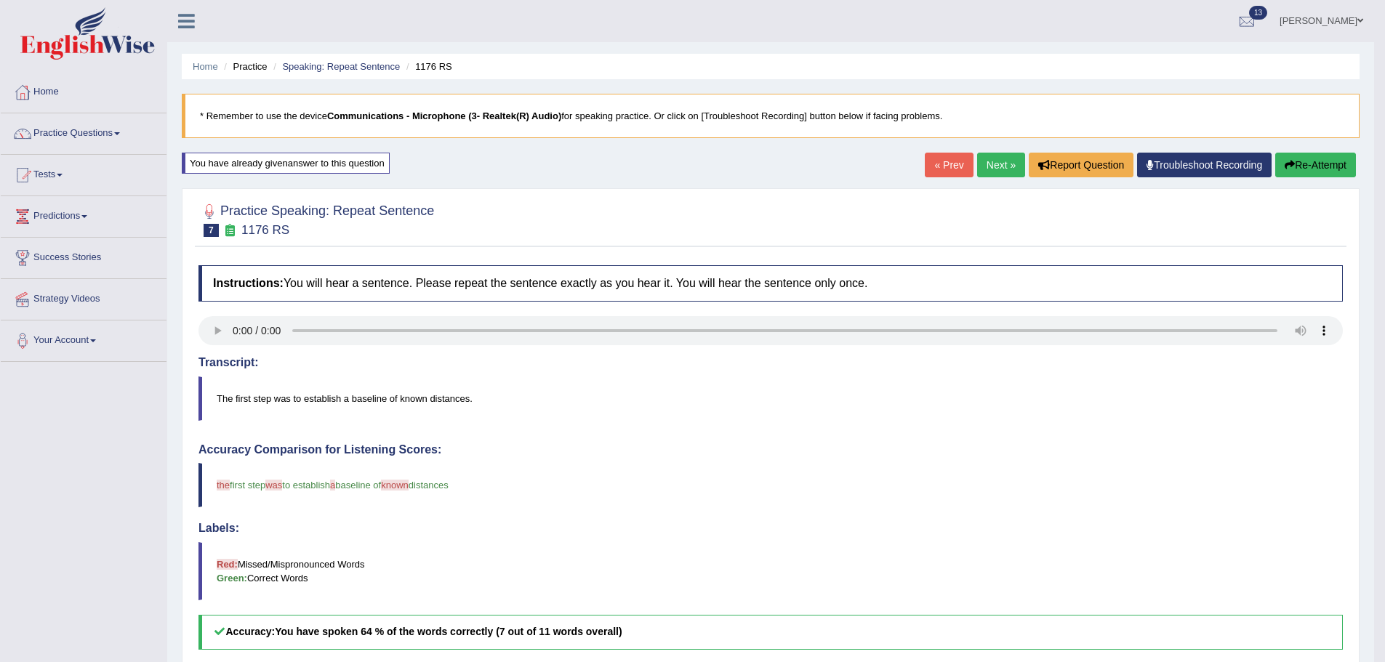
click at [988, 170] on link "Next »" at bounding box center [1001, 165] width 48 height 25
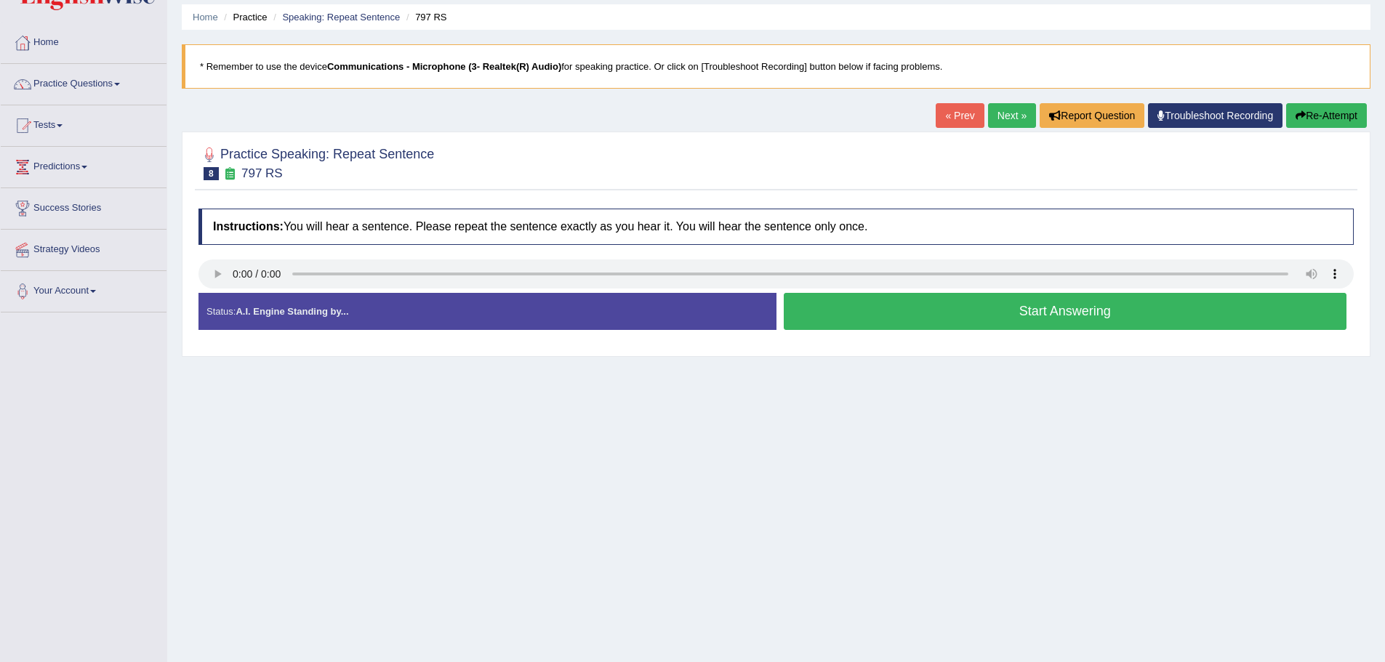
scroll to position [101, 0]
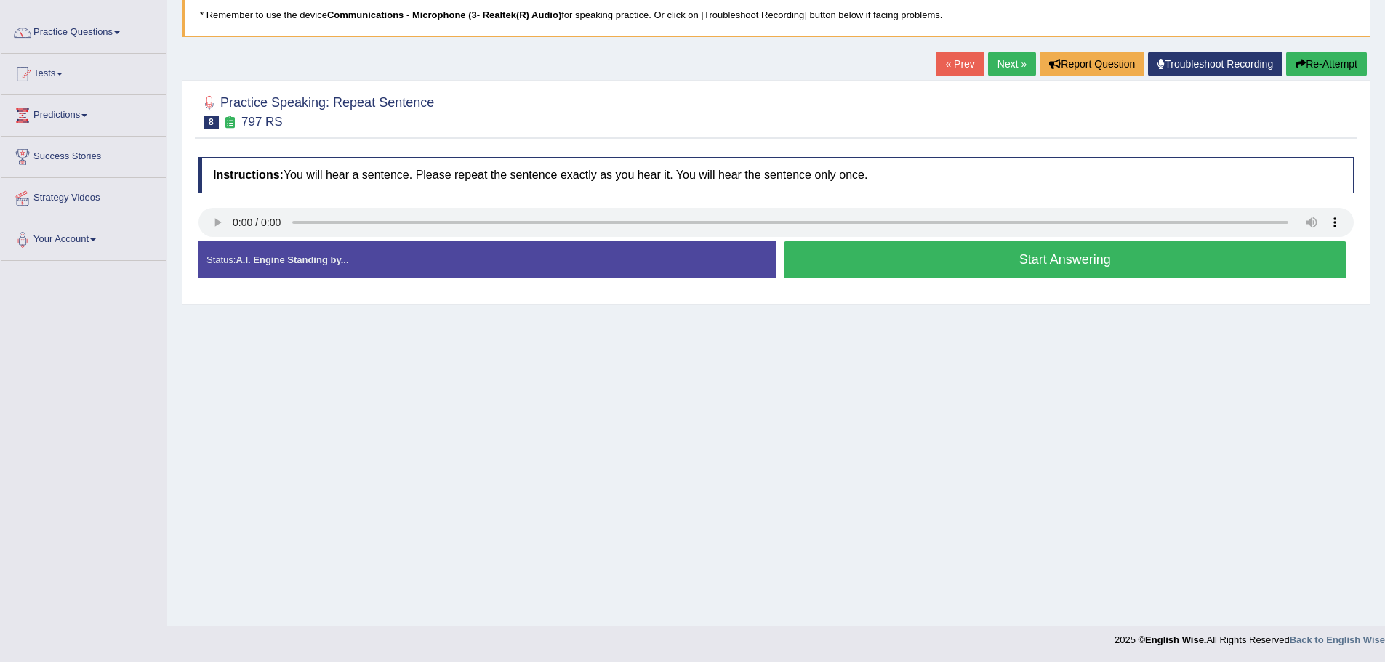
click at [929, 266] on button "Start Answering" at bounding box center [1066, 259] width 564 height 37
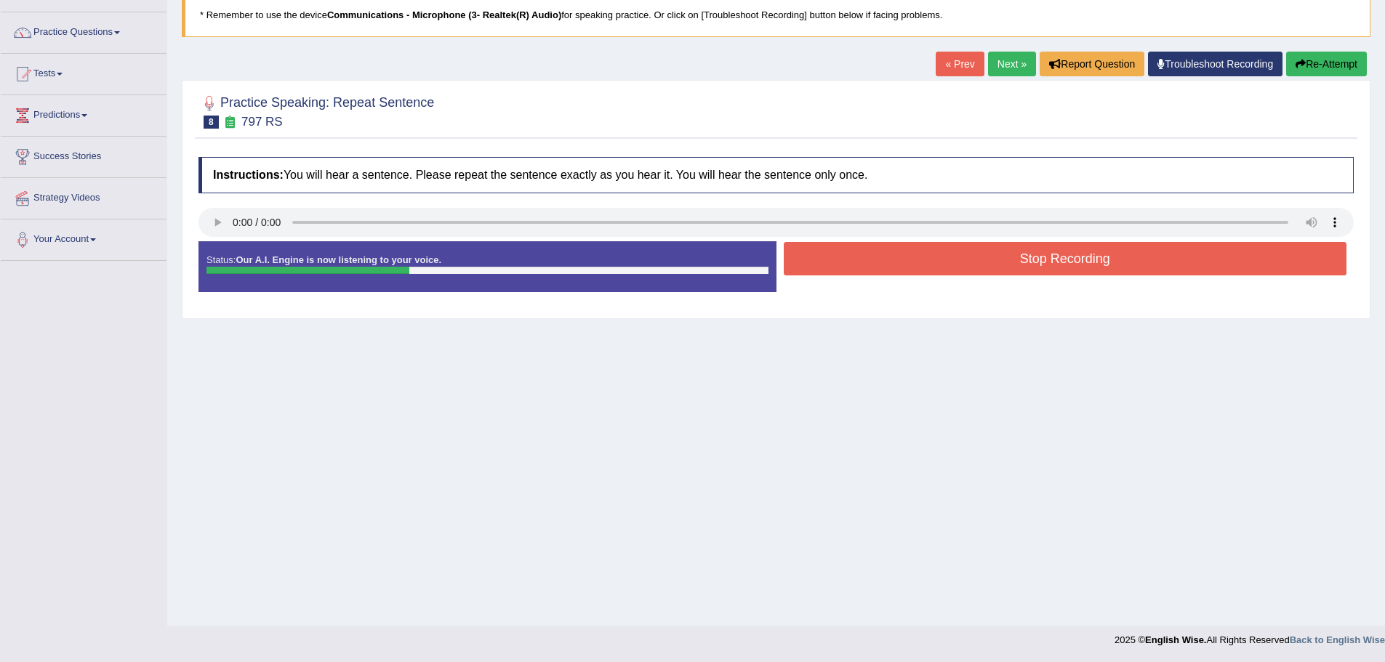
click at [961, 265] on button "Stop Recording" at bounding box center [1066, 258] width 564 height 33
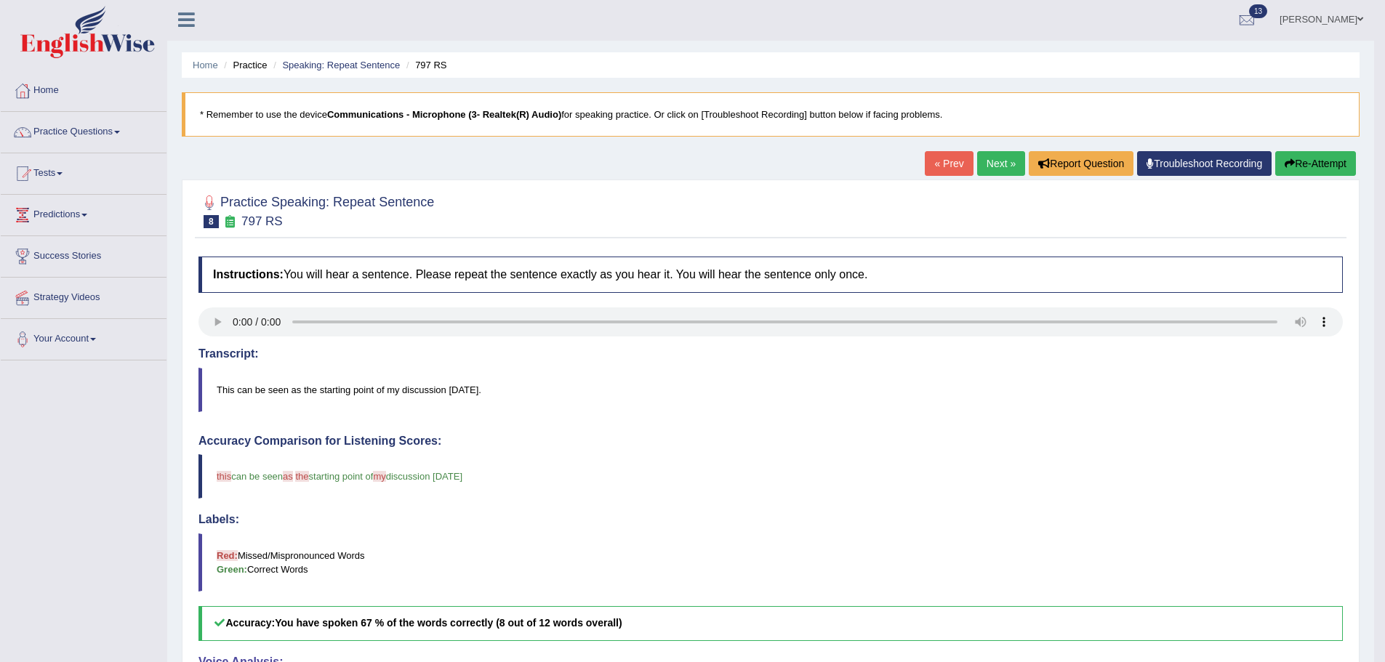
scroll to position [0, 0]
click at [990, 160] on link "Next »" at bounding box center [1001, 165] width 48 height 25
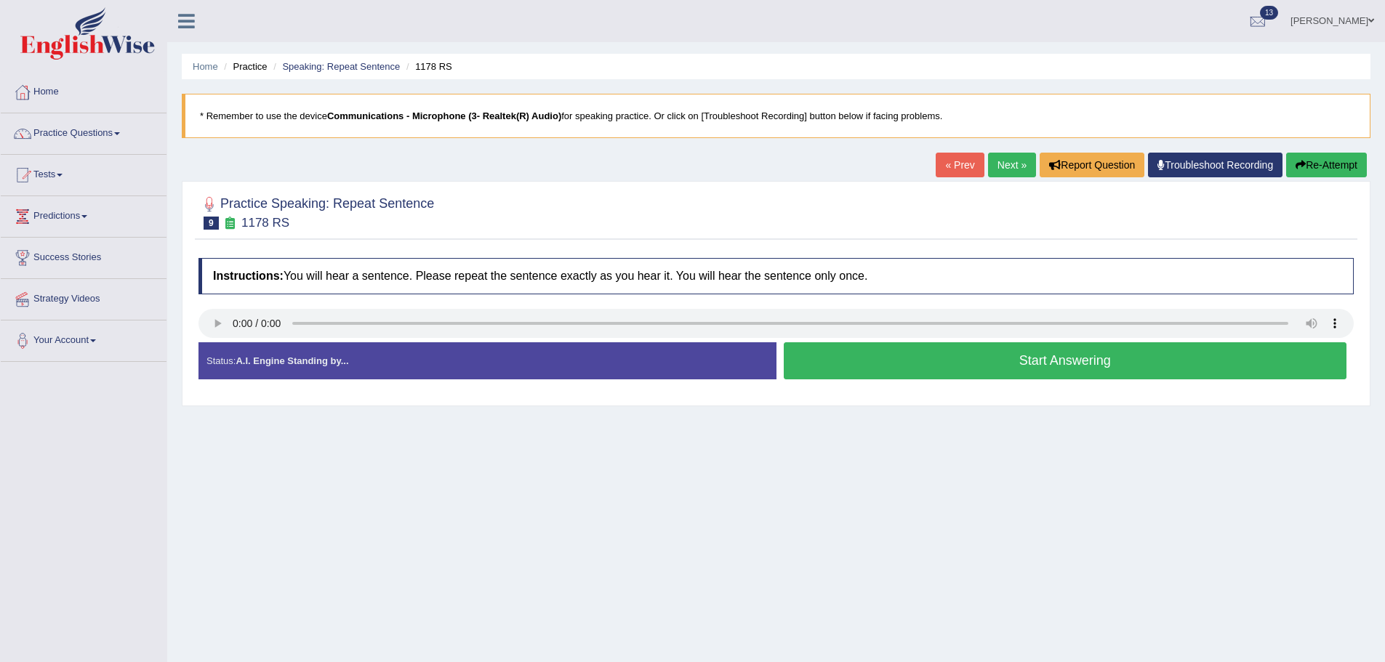
scroll to position [73, 0]
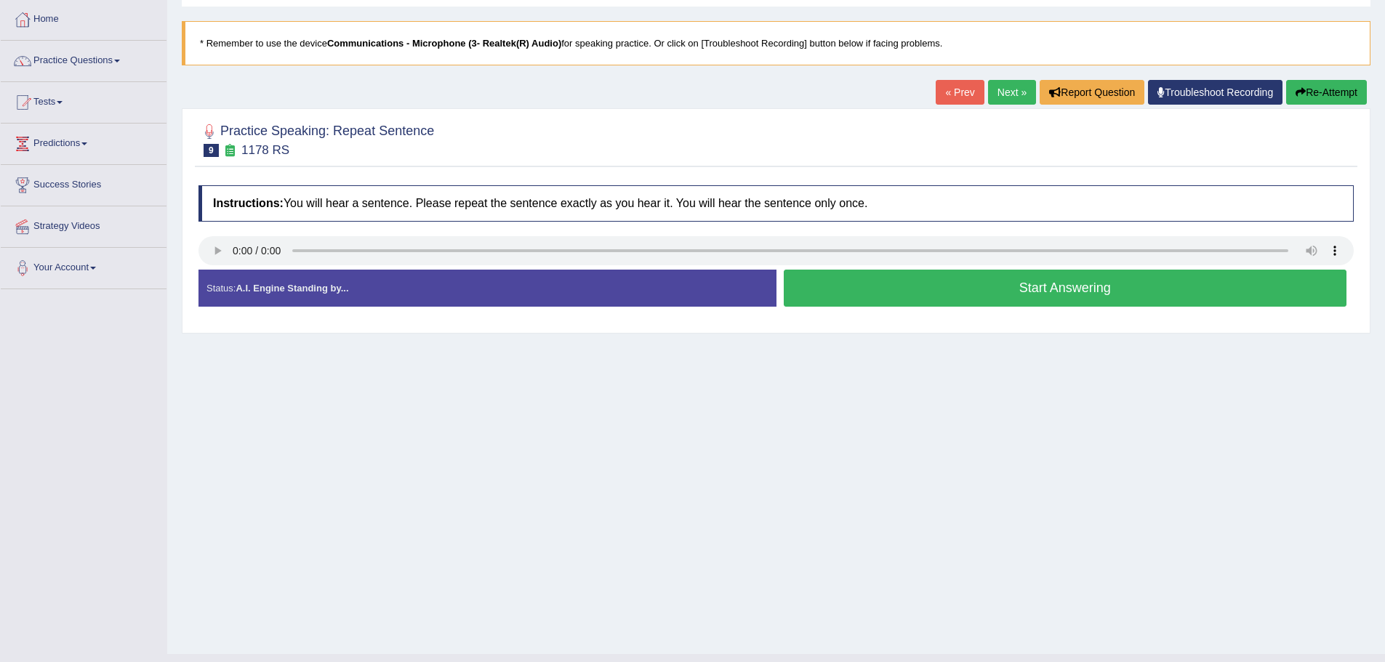
click at [991, 290] on button "Start Answering" at bounding box center [1066, 288] width 564 height 37
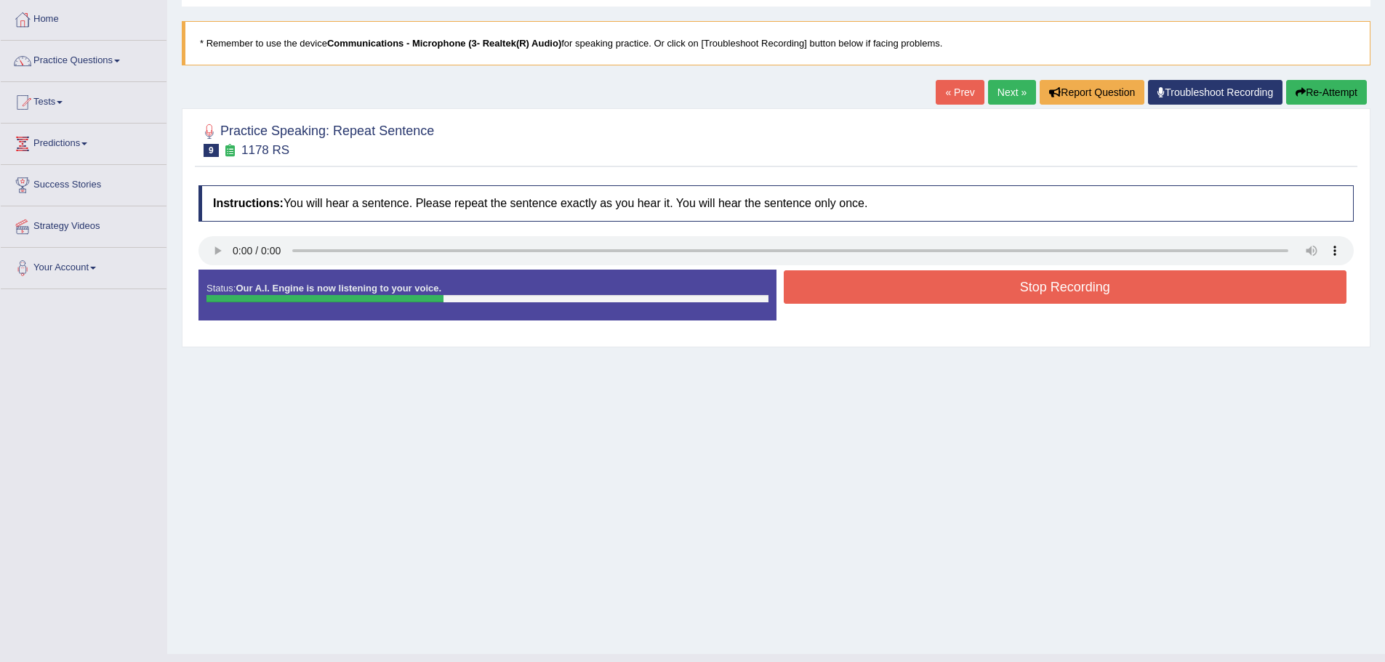
click at [1001, 293] on button "Stop Recording" at bounding box center [1066, 286] width 564 height 33
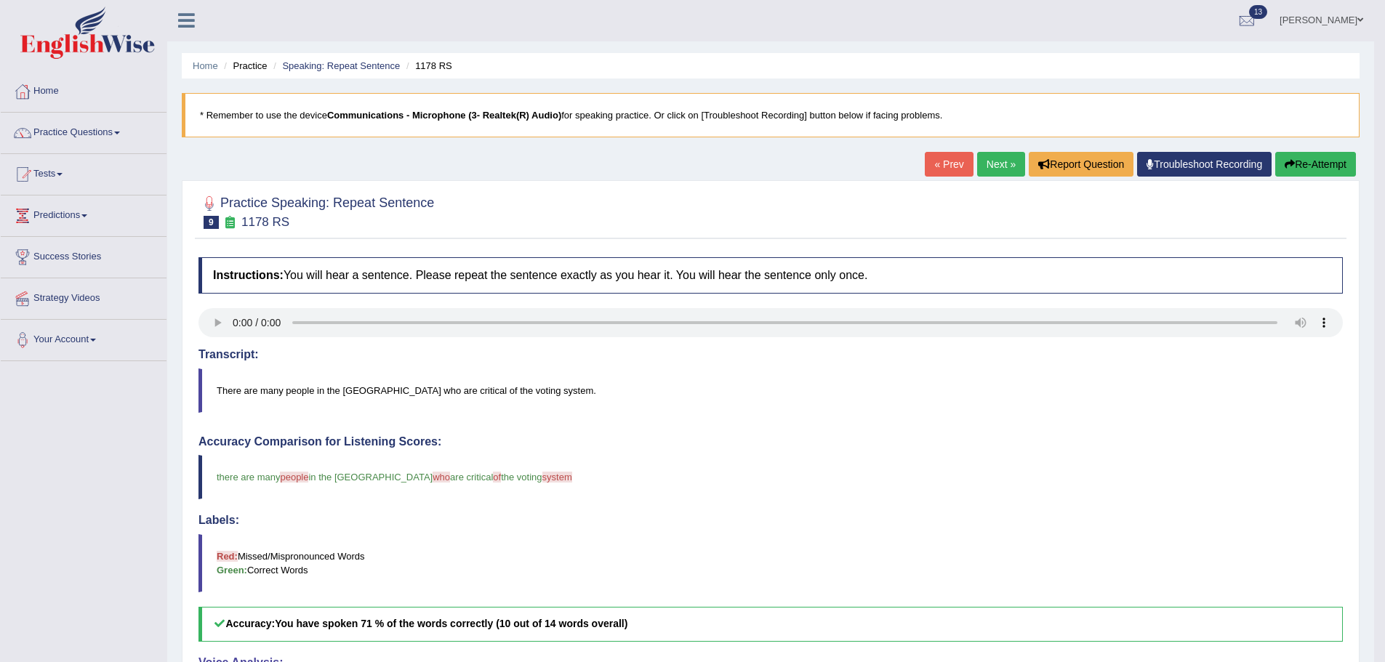
scroll to position [0, 0]
click at [1001, 167] on link "Next »" at bounding box center [1001, 165] width 48 height 25
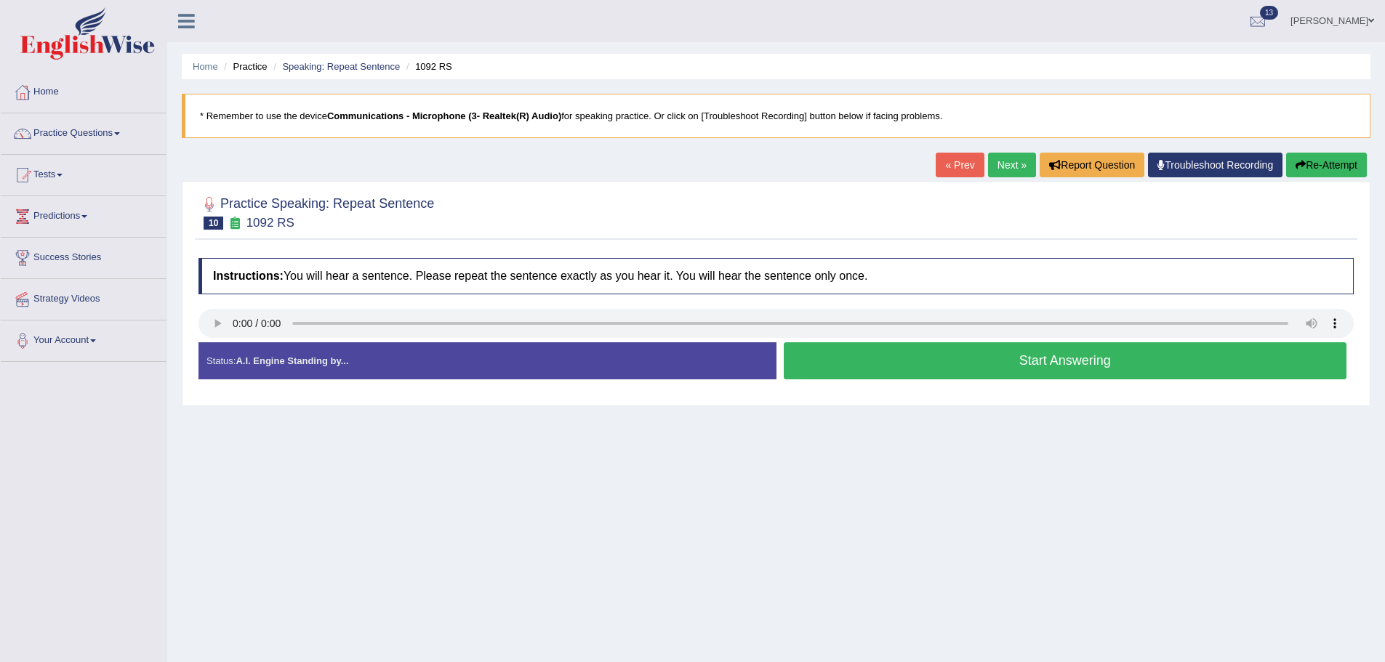
click at [976, 364] on button "Start Answering" at bounding box center [1066, 360] width 564 height 37
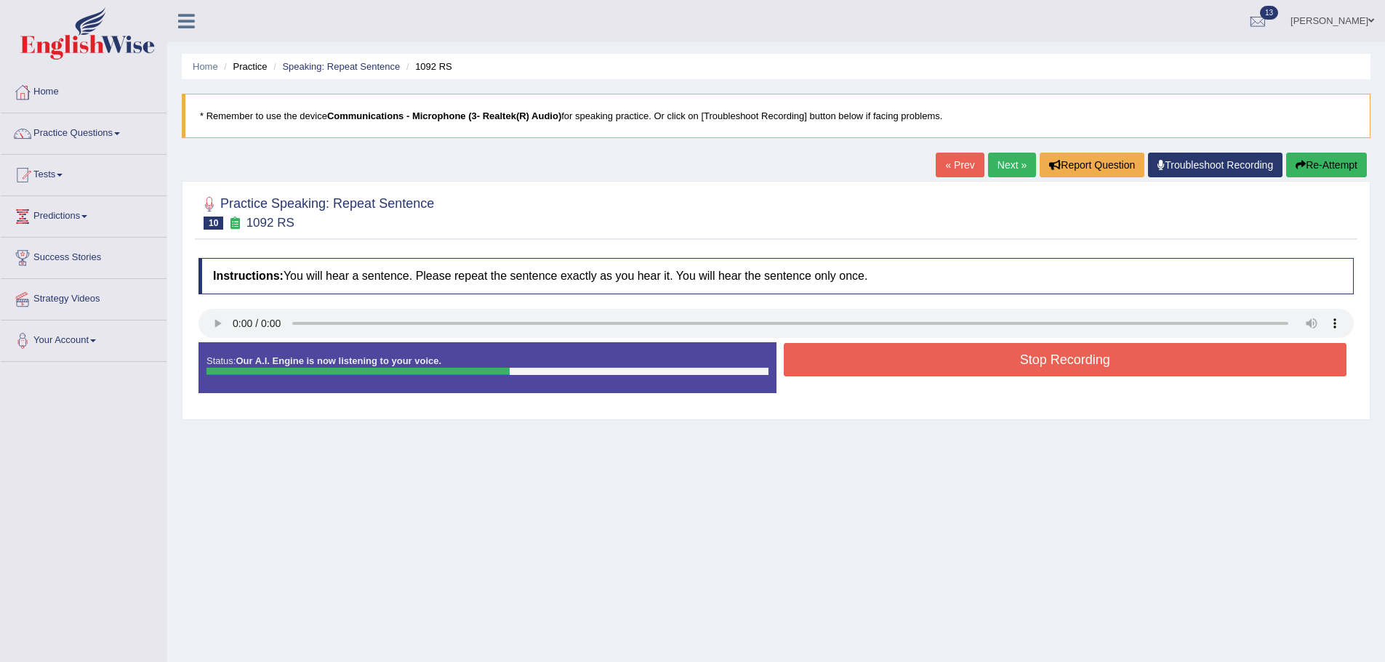
click at [966, 368] on button "Stop Recording" at bounding box center [1066, 359] width 564 height 33
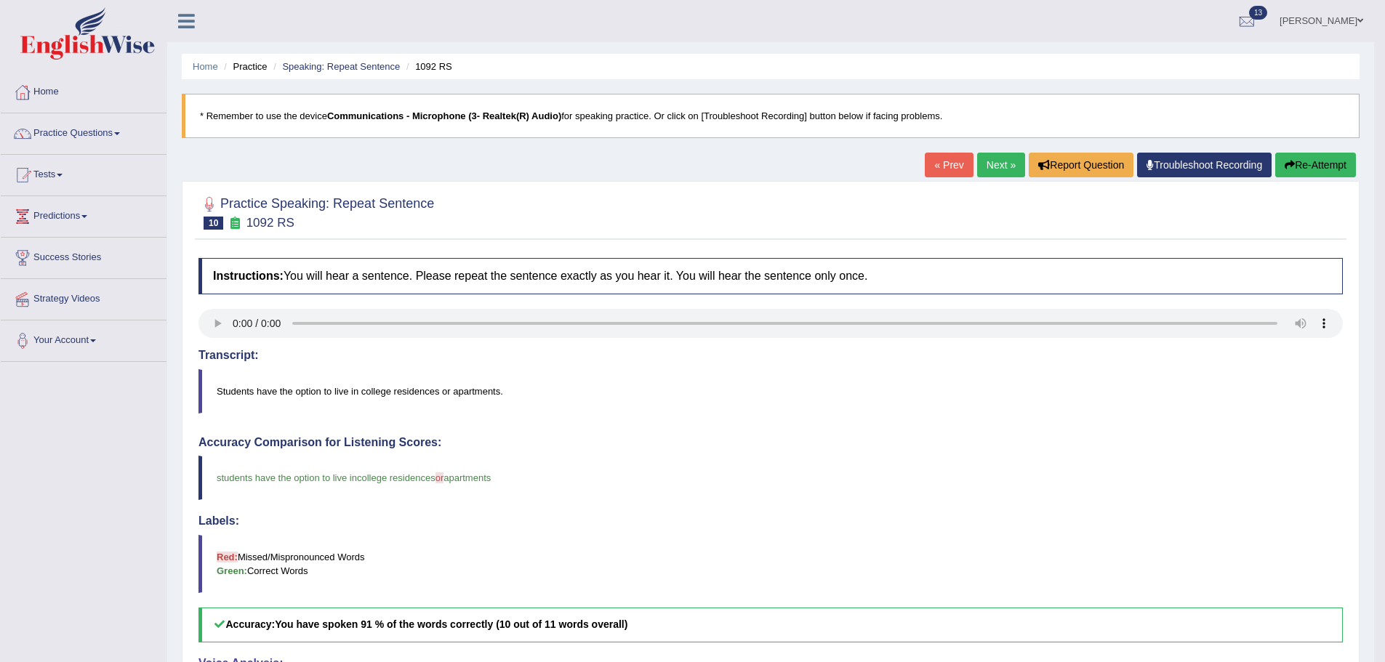
click at [995, 165] on link "Next »" at bounding box center [1001, 165] width 48 height 25
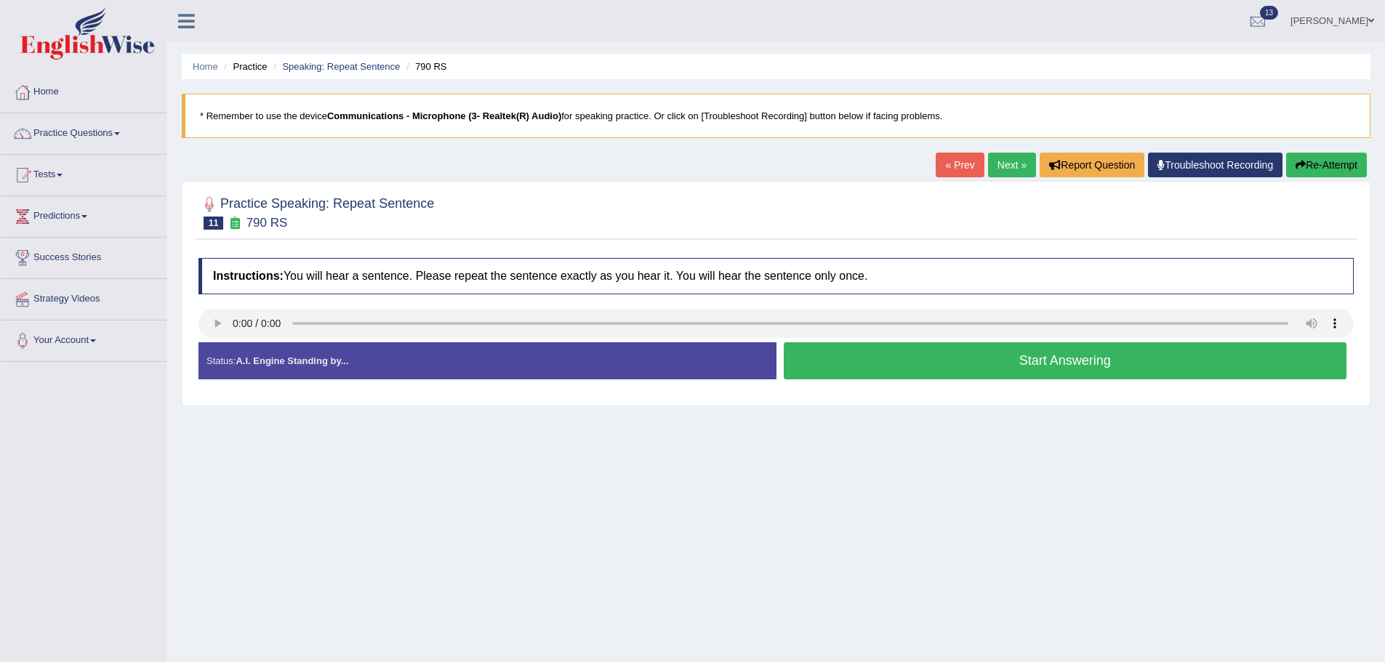
click at [926, 370] on button "Start Answering" at bounding box center [1066, 360] width 564 height 37
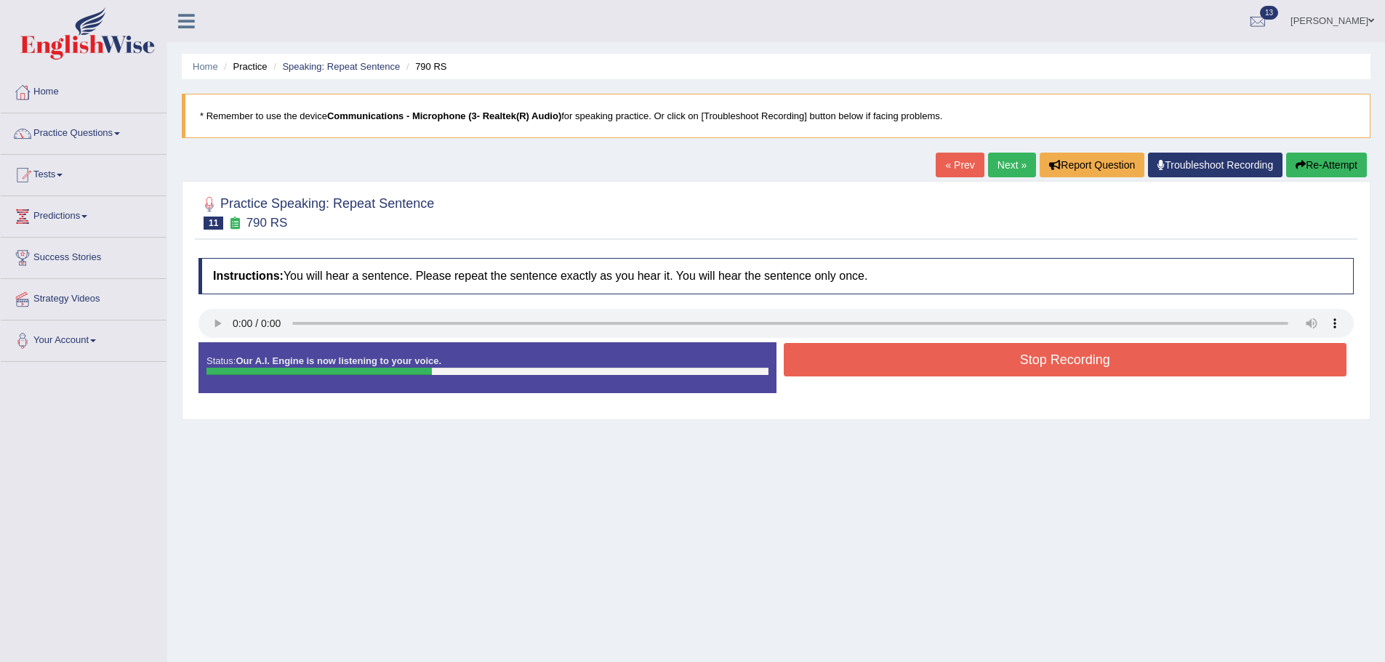
click at [932, 364] on button "Stop Recording" at bounding box center [1066, 359] width 564 height 33
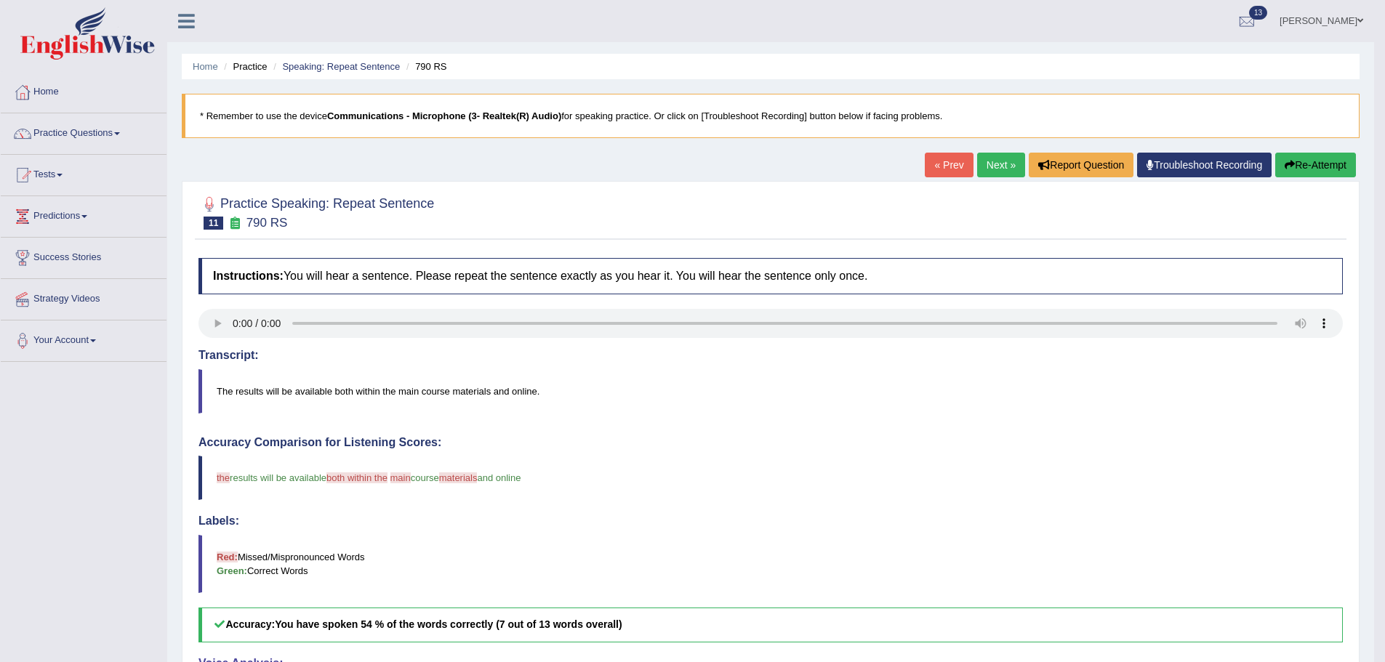
click at [996, 156] on link "Next »" at bounding box center [1001, 165] width 48 height 25
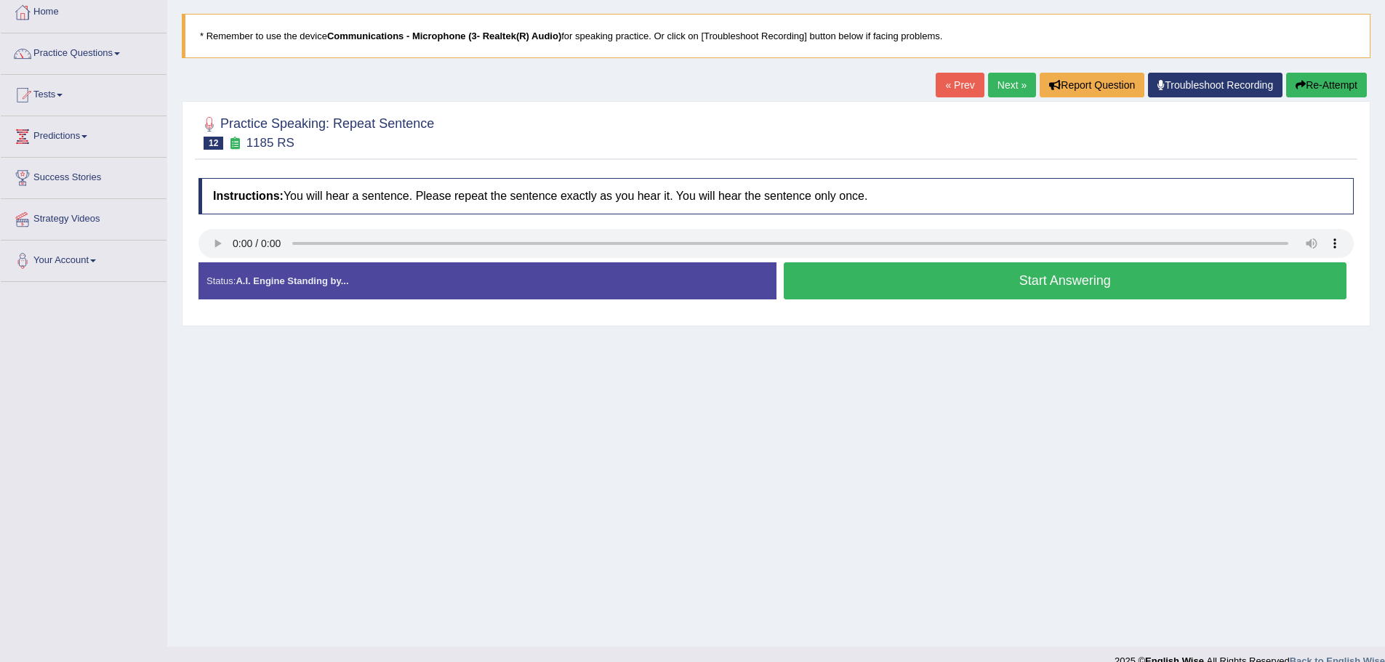
scroll to position [101, 0]
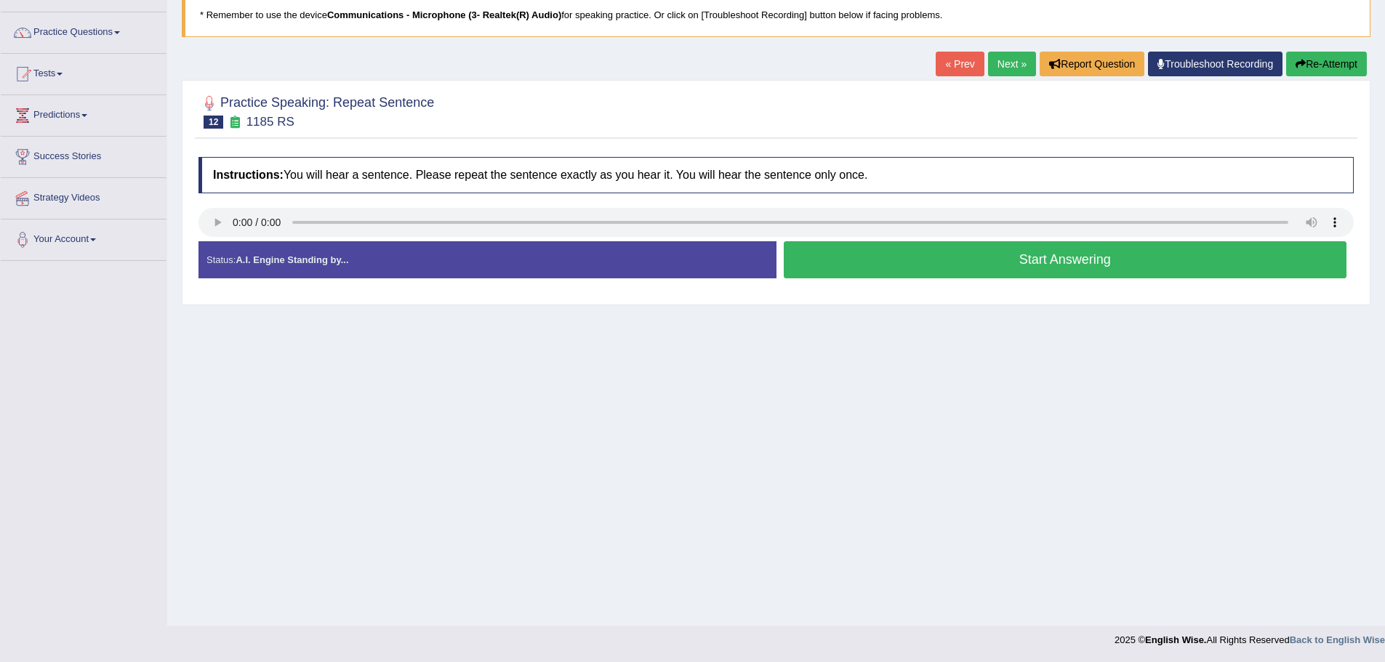
click at [1051, 263] on button "Start Answering" at bounding box center [1066, 259] width 564 height 37
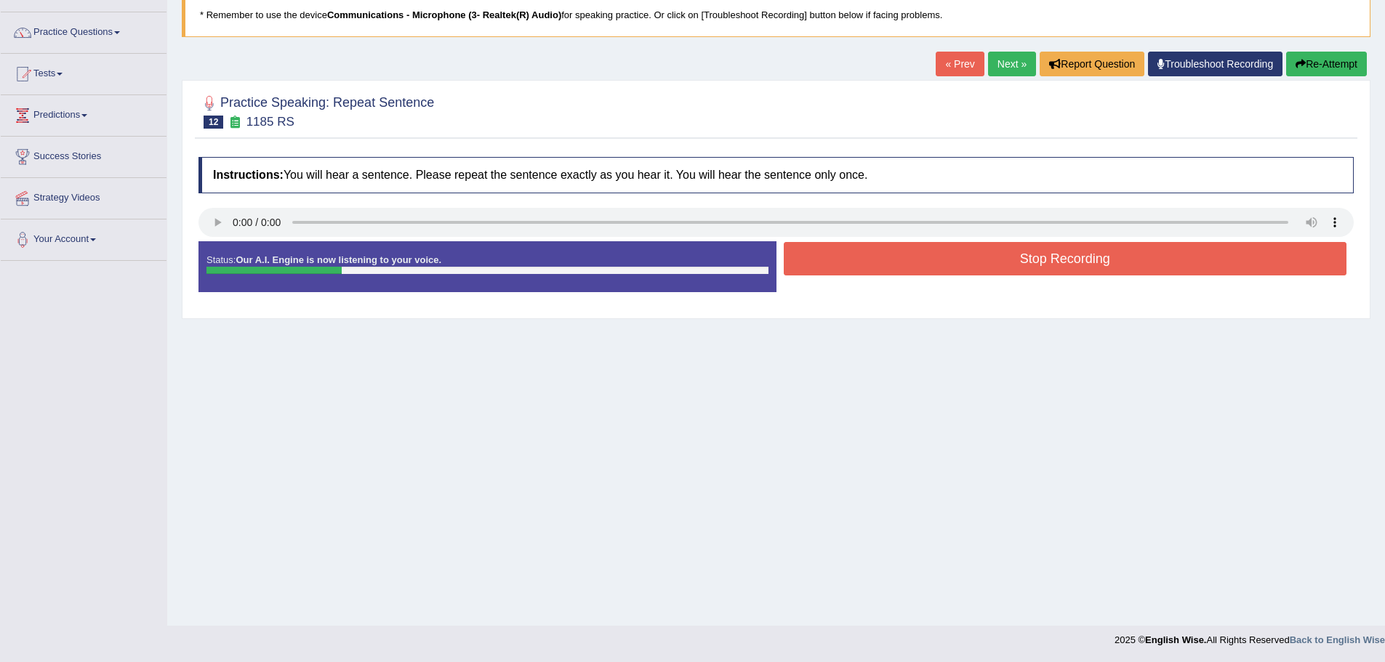
click at [1049, 261] on button "Stop Recording" at bounding box center [1066, 258] width 564 height 33
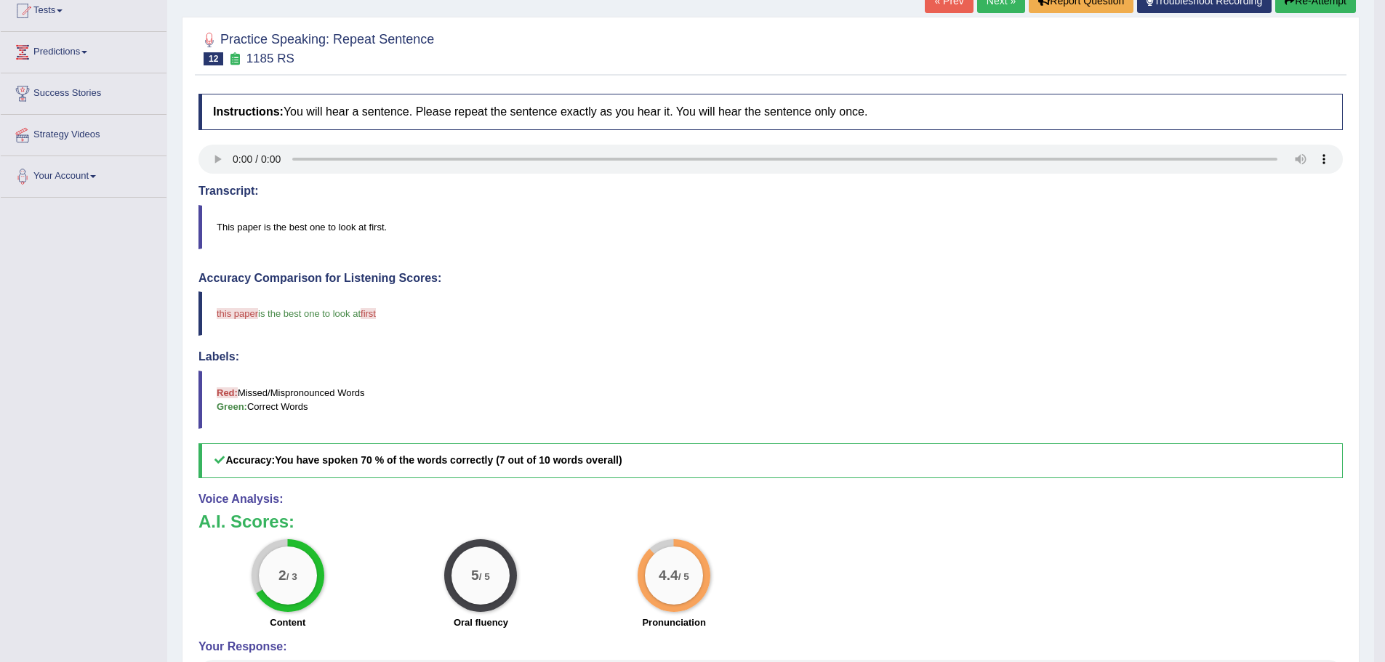
scroll to position [0, 0]
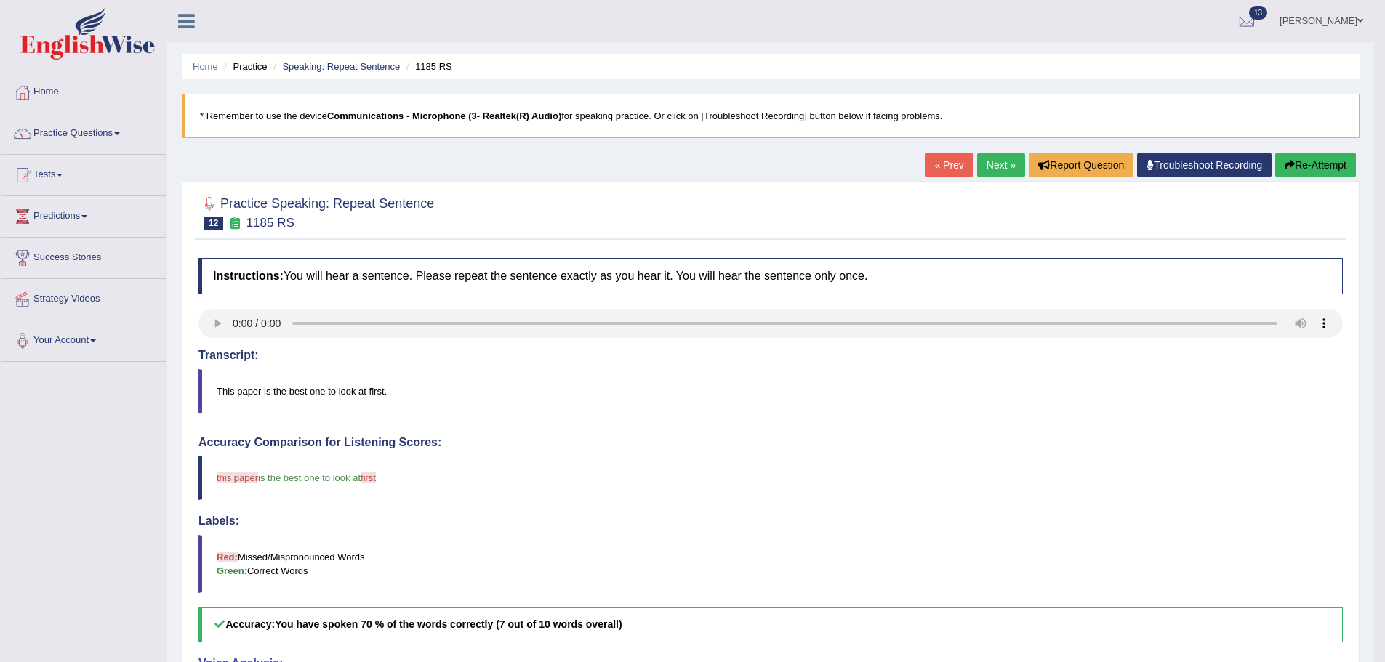
click at [1307, 164] on button "Re-Attempt" at bounding box center [1315, 165] width 81 height 25
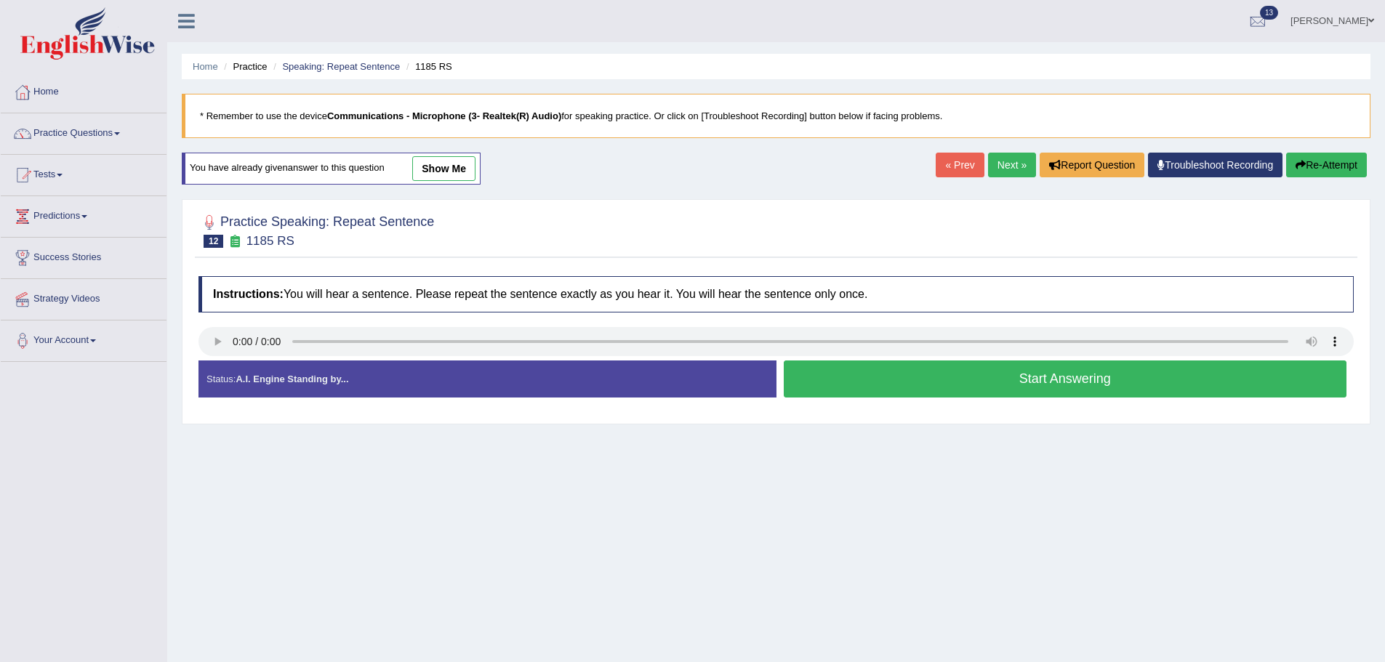
click at [1097, 371] on button "Start Answering" at bounding box center [1066, 379] width 564 height 37
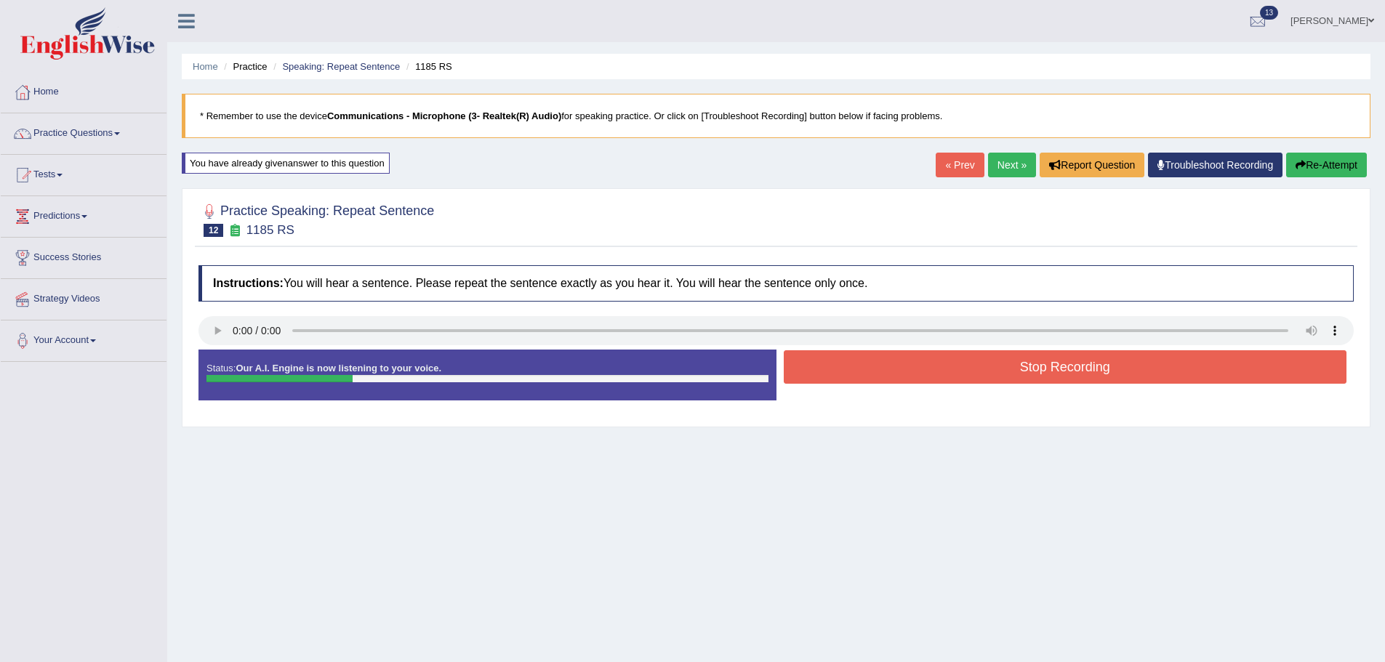
click at [1062, 366] on button "Stop Recording" at bounding box center [1066, 366] width 564 height 33
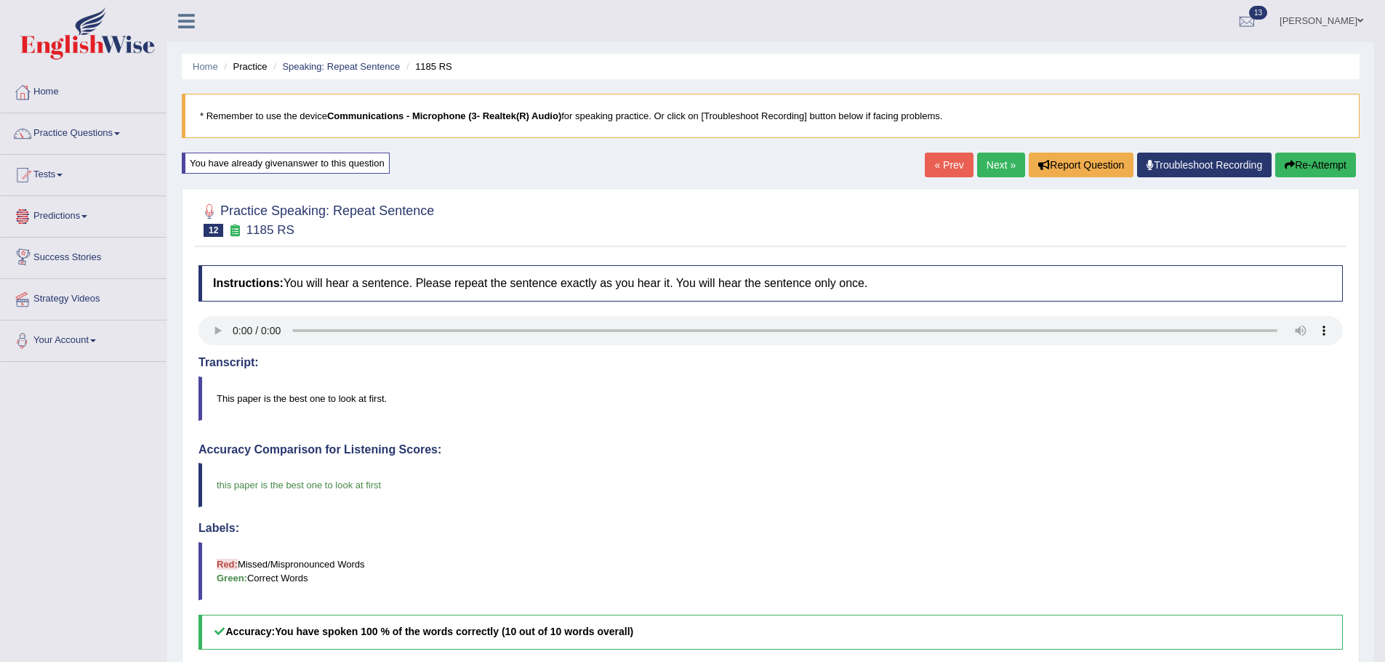
click at [994, 165] on link "Next »" at bounding box center [1001, 165] width 48 height 25
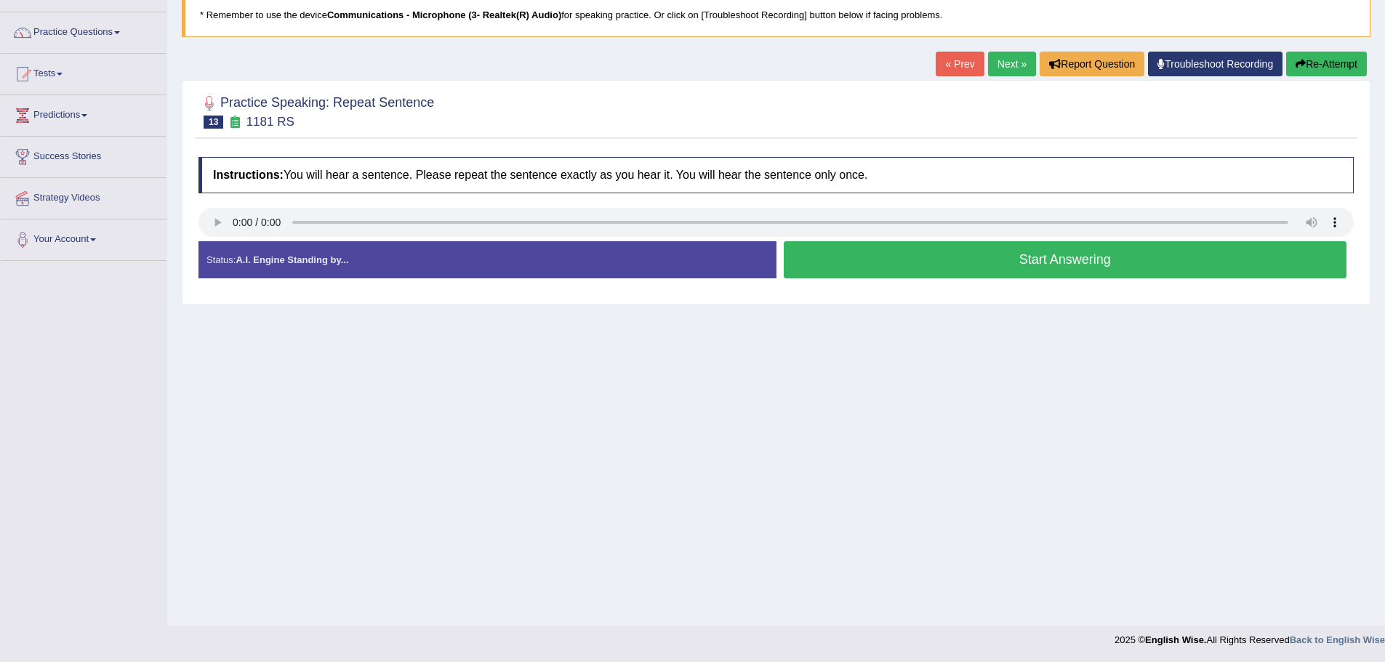
click at [891, 260] on button "Start Answering" at bounding box center [1066, 259] width 564 height 37
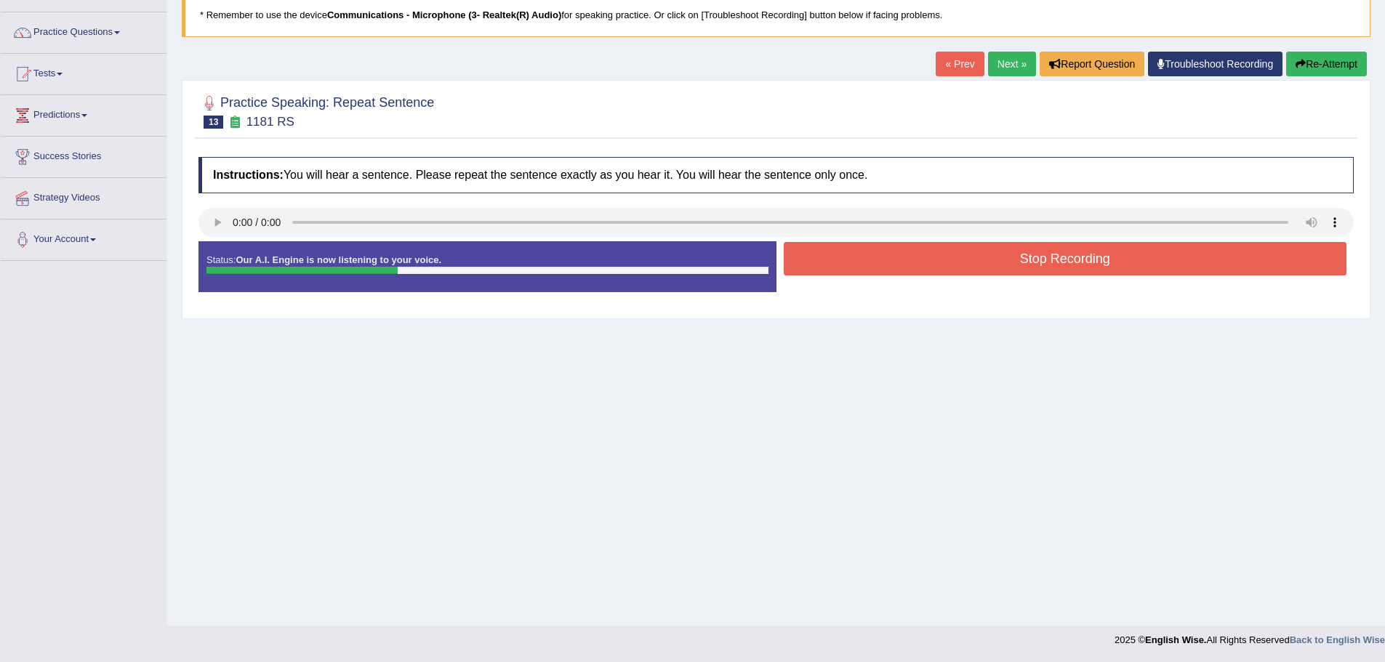
click at [955, 255] on button "Stop Recording" at bounding box center [1066, 258] width 564 height 33
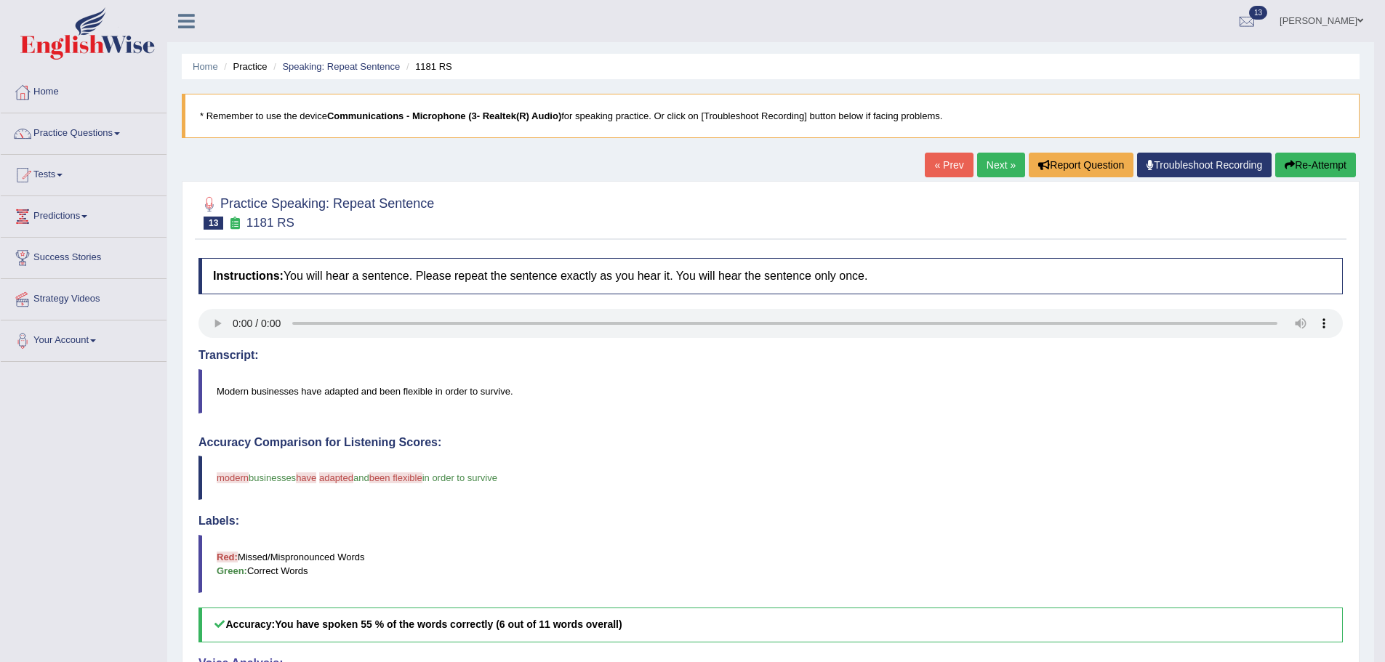
click at [997, 165] on link "Next »" at bounding box center [1001, 165] width 48 height 25
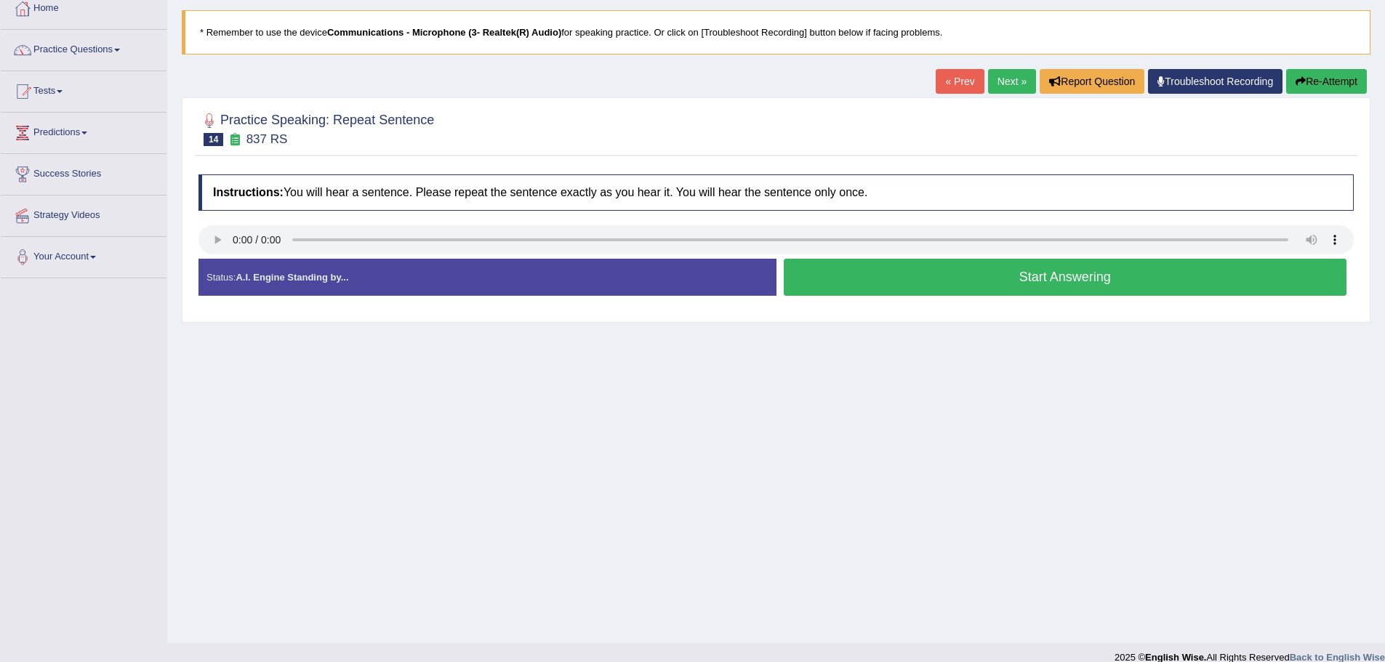
scroll to position [101, 0]
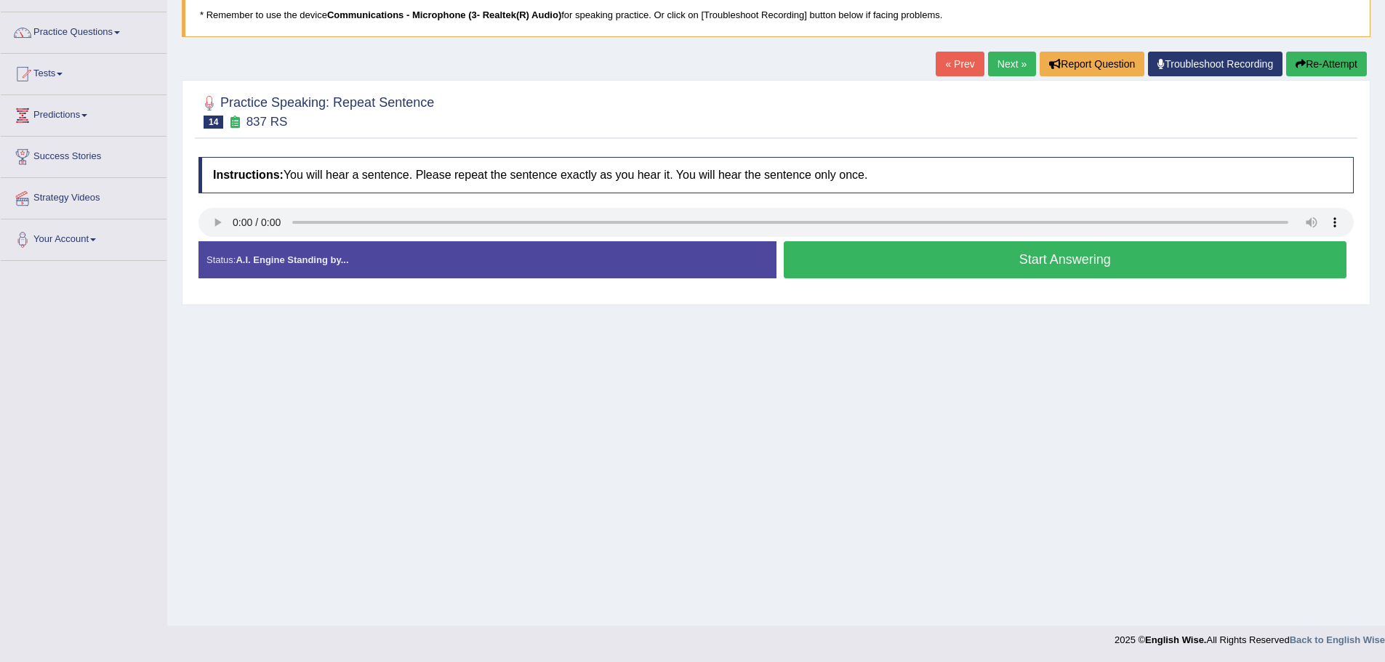
click at [1063, 260] on button "Start Answering" at bounding box center [1066, 259] width 564 height 37
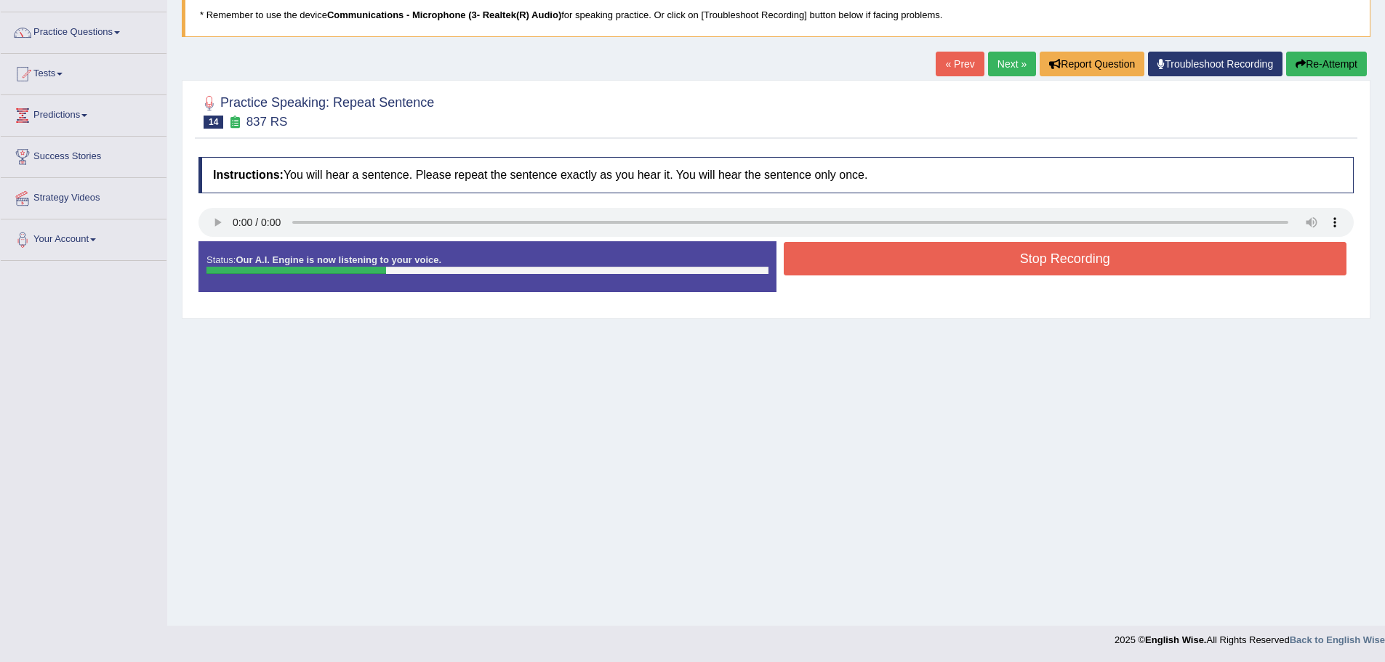
click at [1062, 263] on button "Stop Recording" at bounding box center [1066, 258] width 564 height 33
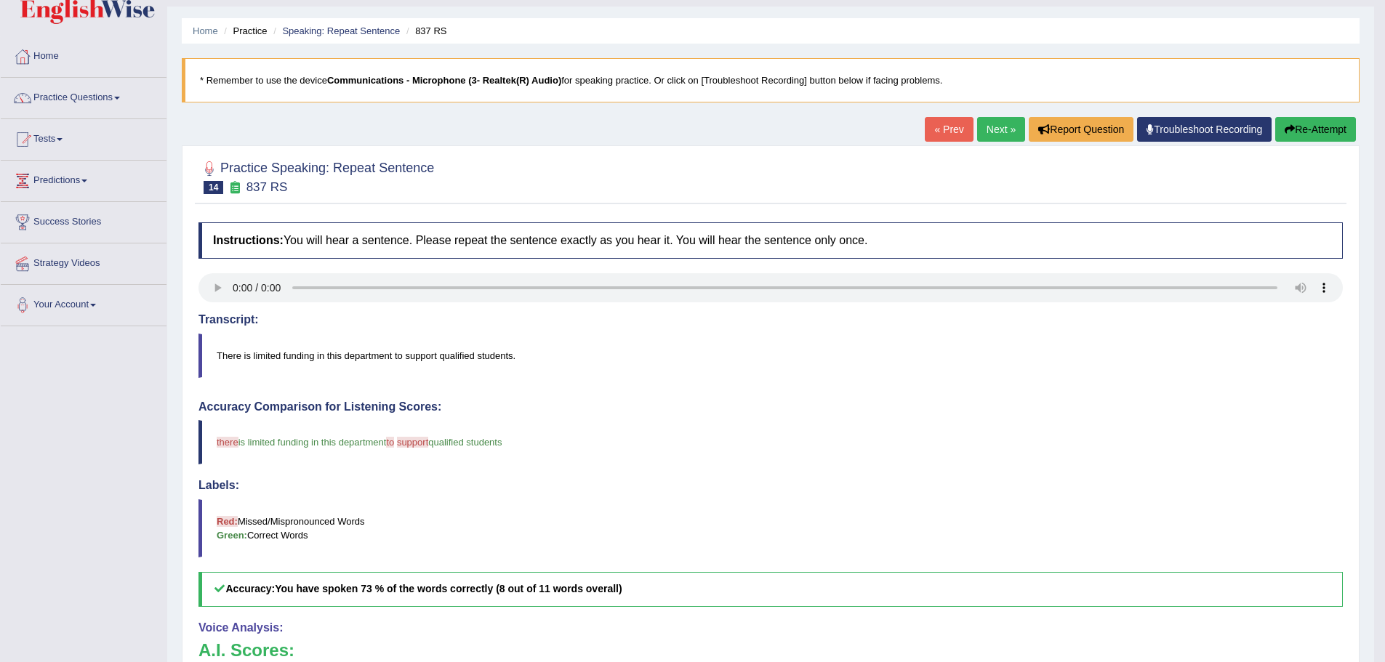
scroll to position [28, 0]
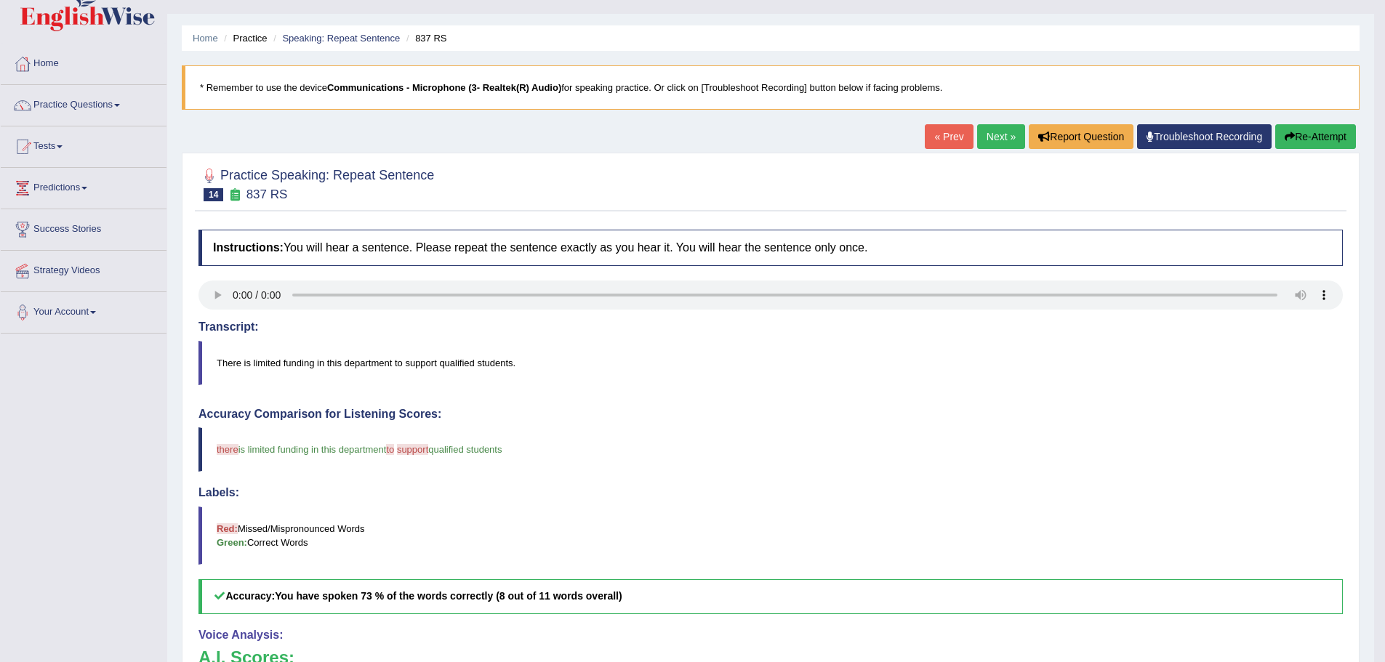
click at [1310, 138] on button "Re-Attempt" at bounding box center [1315, 136] width 81 height 25
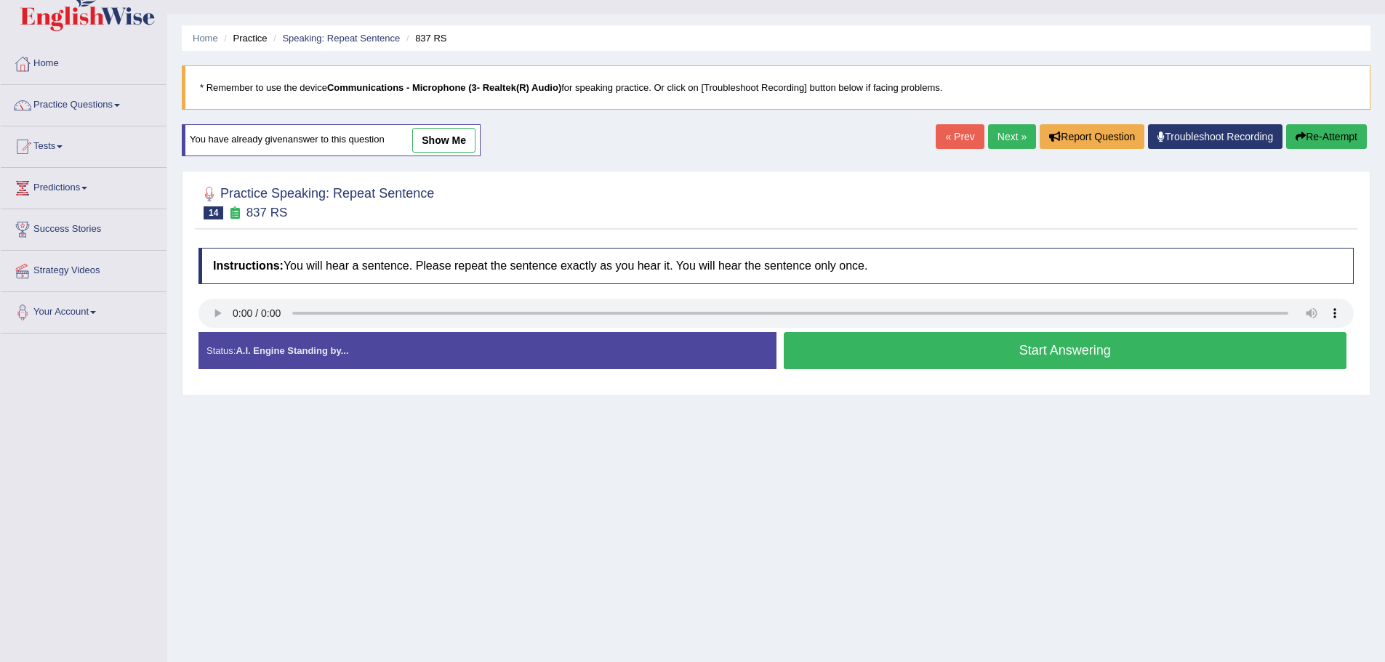
click at [961, 359] on button "Start Answering" at bounding box center [1066, 350] width 564 height 37
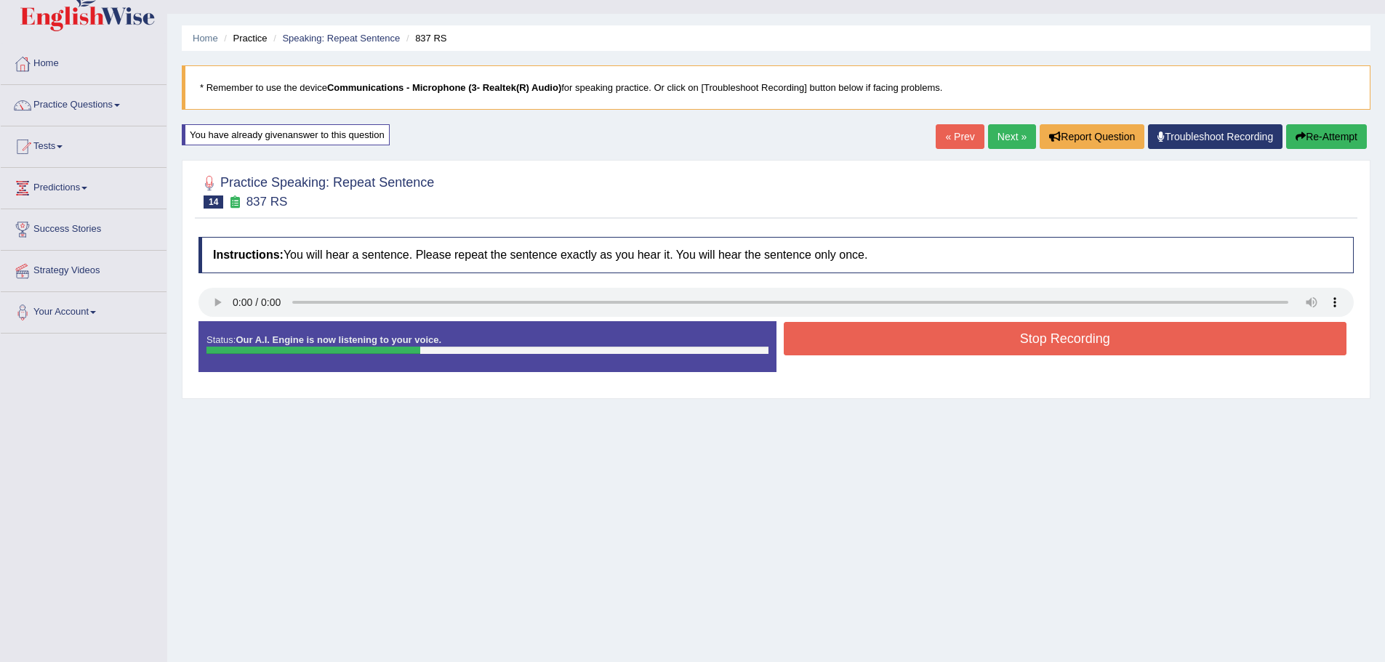
click at [950, 343] on button "Stop Recording" at bounding box center [1066, 338] width 564 height 33
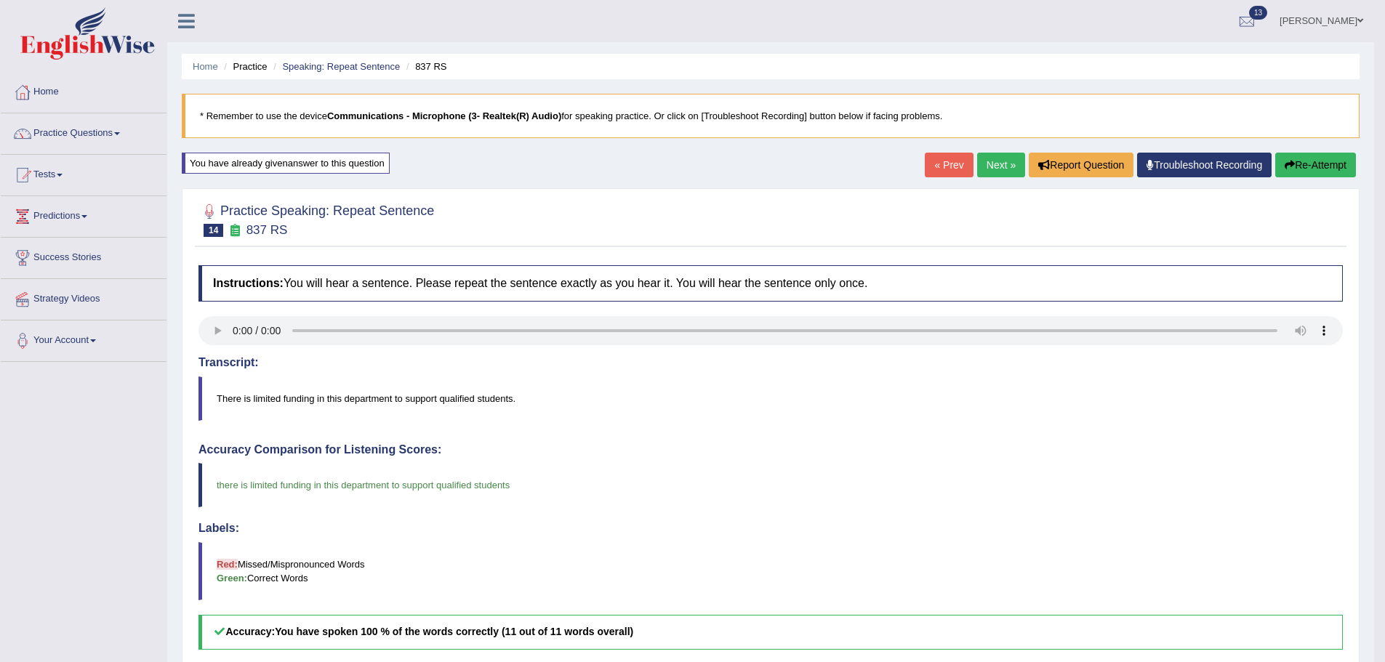
click at [990, 170] on link "Next »" at bounding box center [1001, 165] width 48 height 25
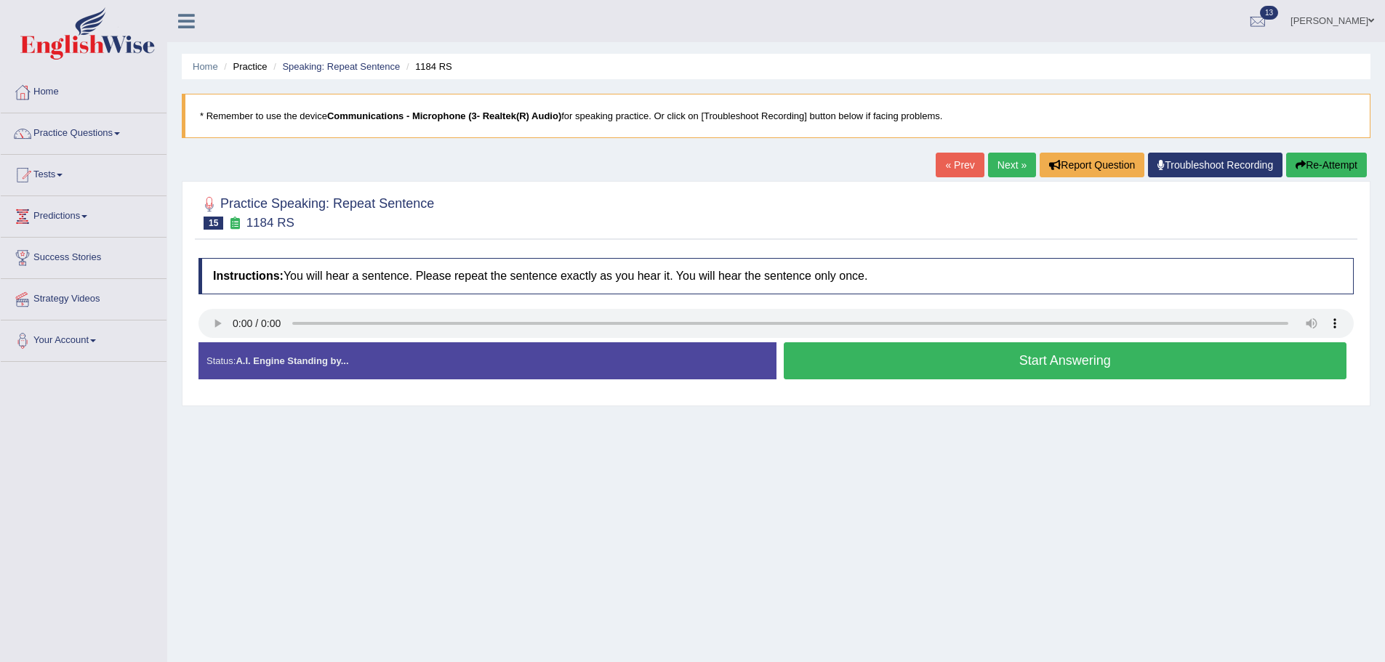
click at [987, 353] on button "Start Answering" at bounding box center [1066, 360] width 564 height 37
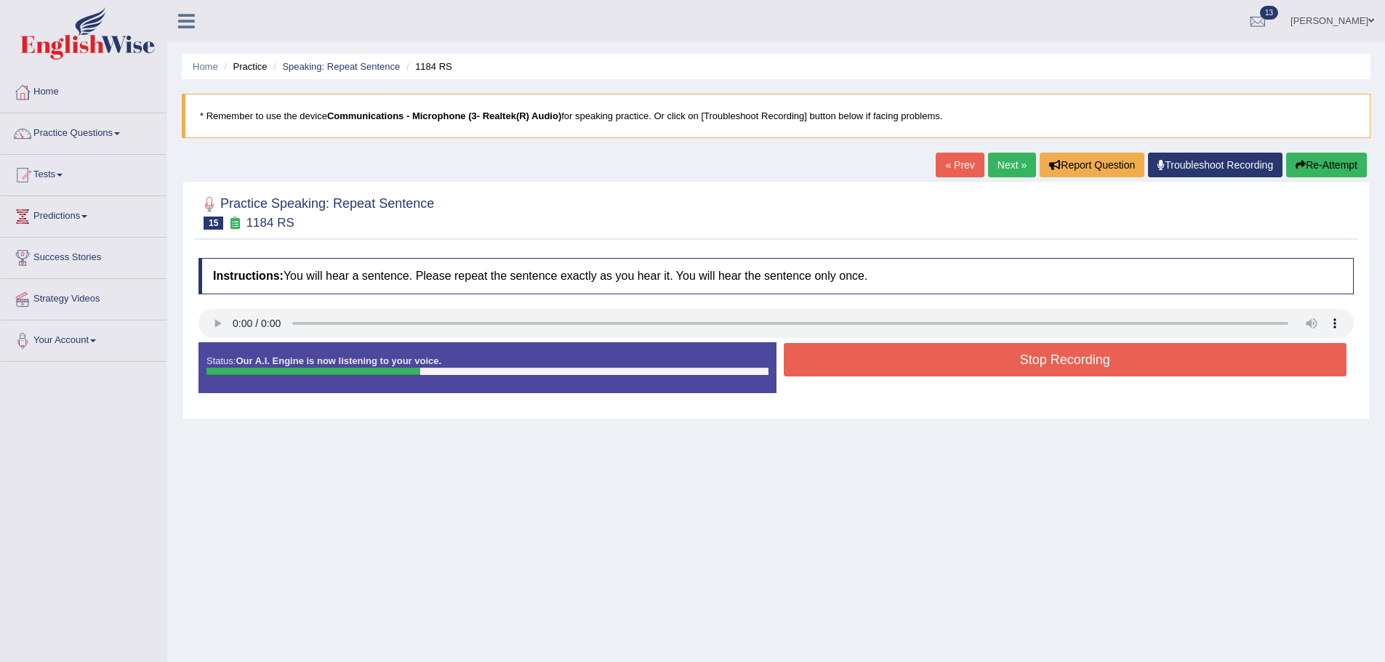
click at [1006, 357] on button "Stop Recording" at bounding box center [1066, 359] width 564 height 33
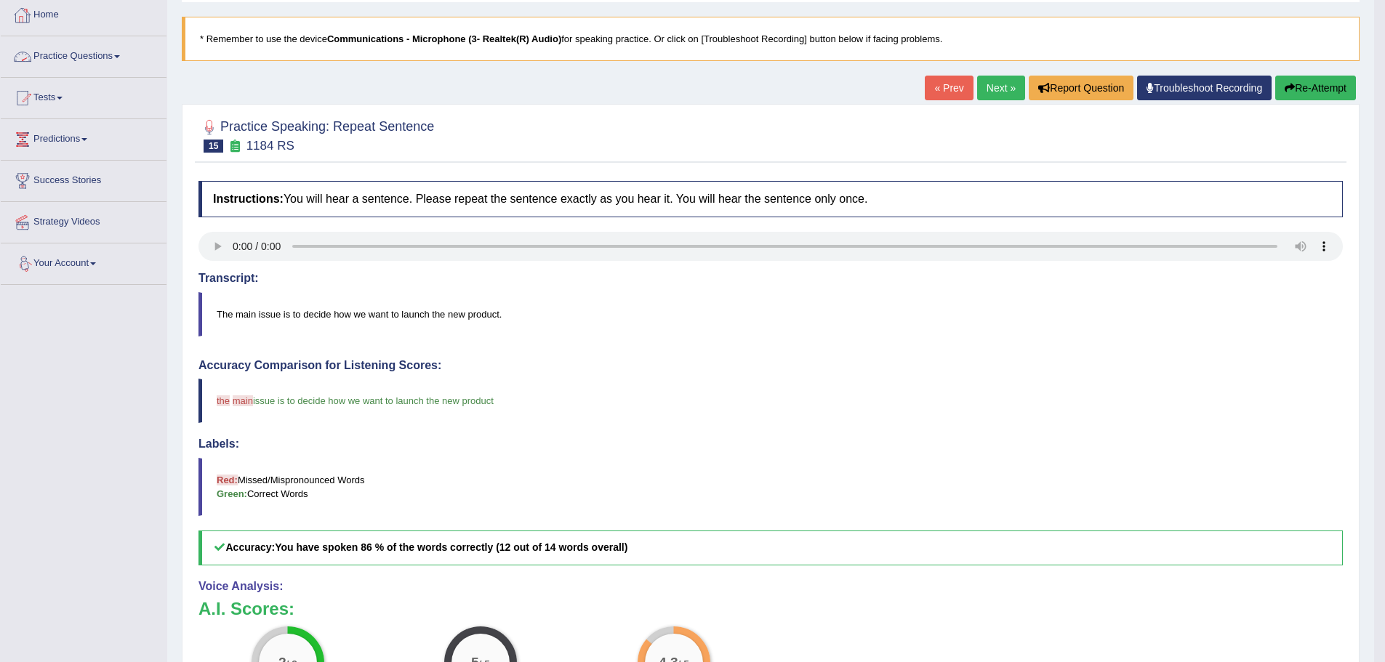
scroll to position [73, 0]
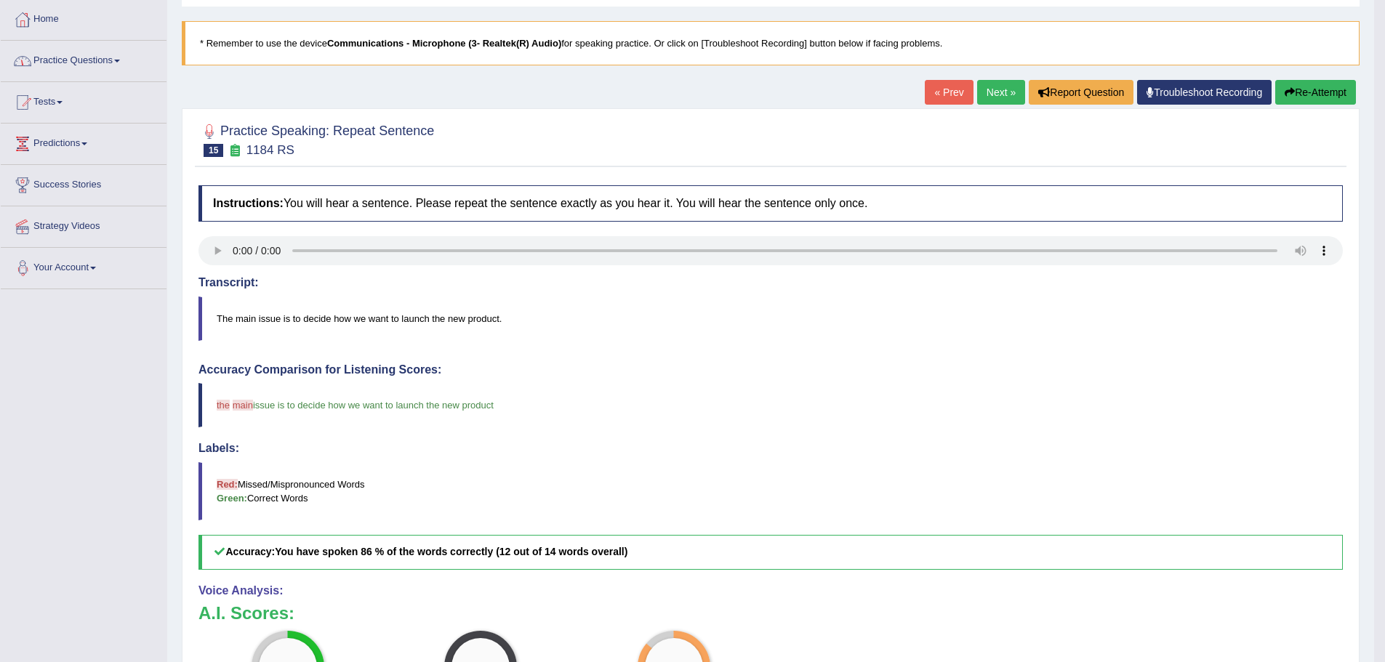
click at [1003, 88] on link "Next »" at bounding box center [1001, 92] width 48 height 25
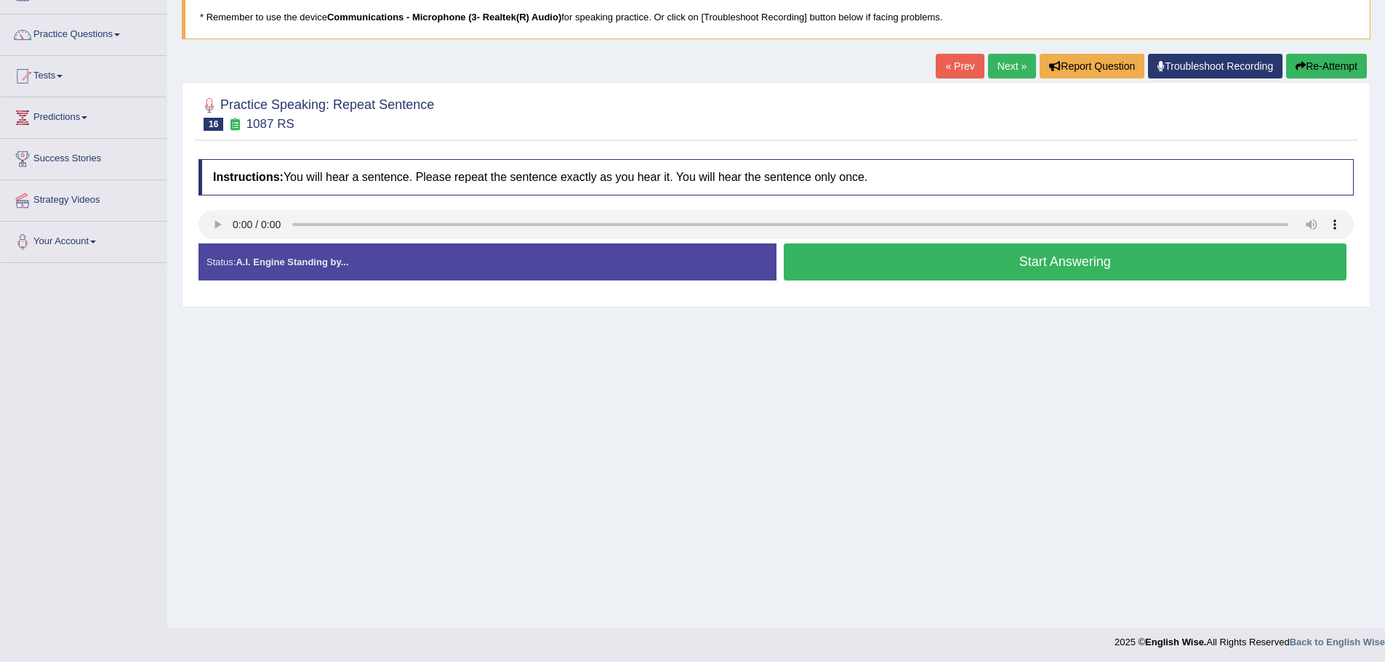
scroll to position [101, 0]
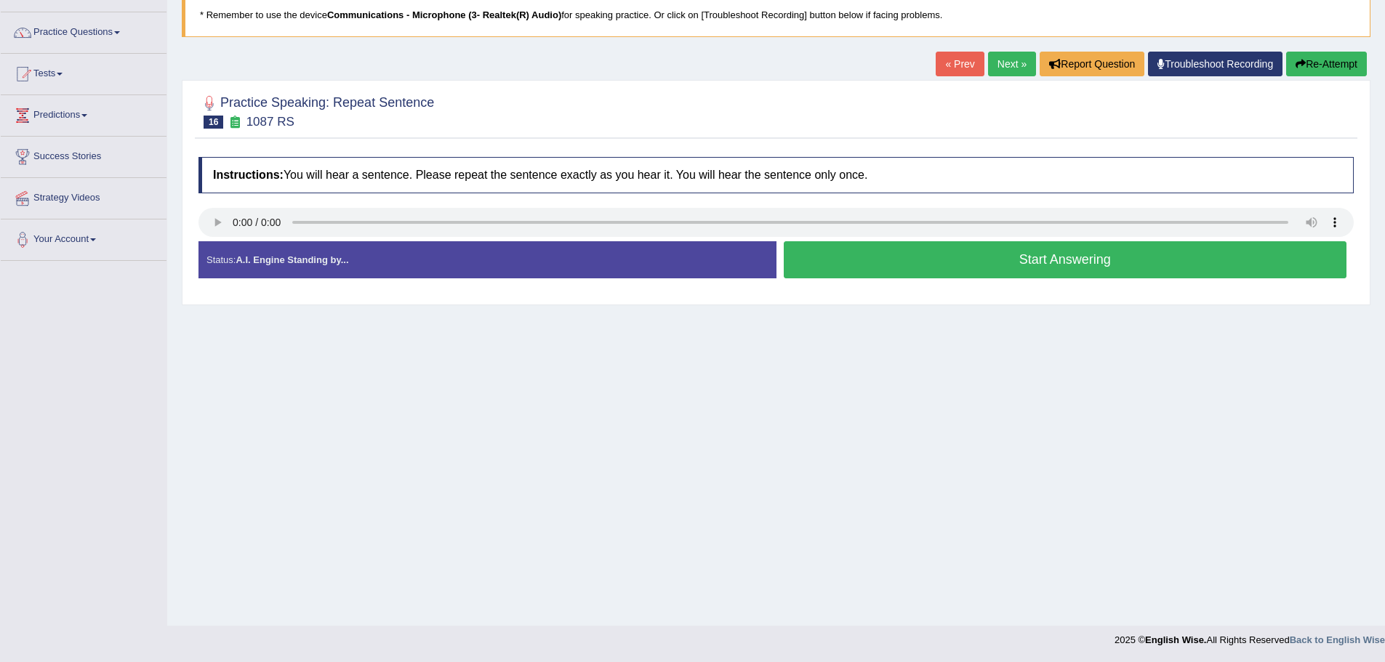
click at [1025, 260] on button "Start Answering" at bounding box center [1066, 259] width 564 height 37
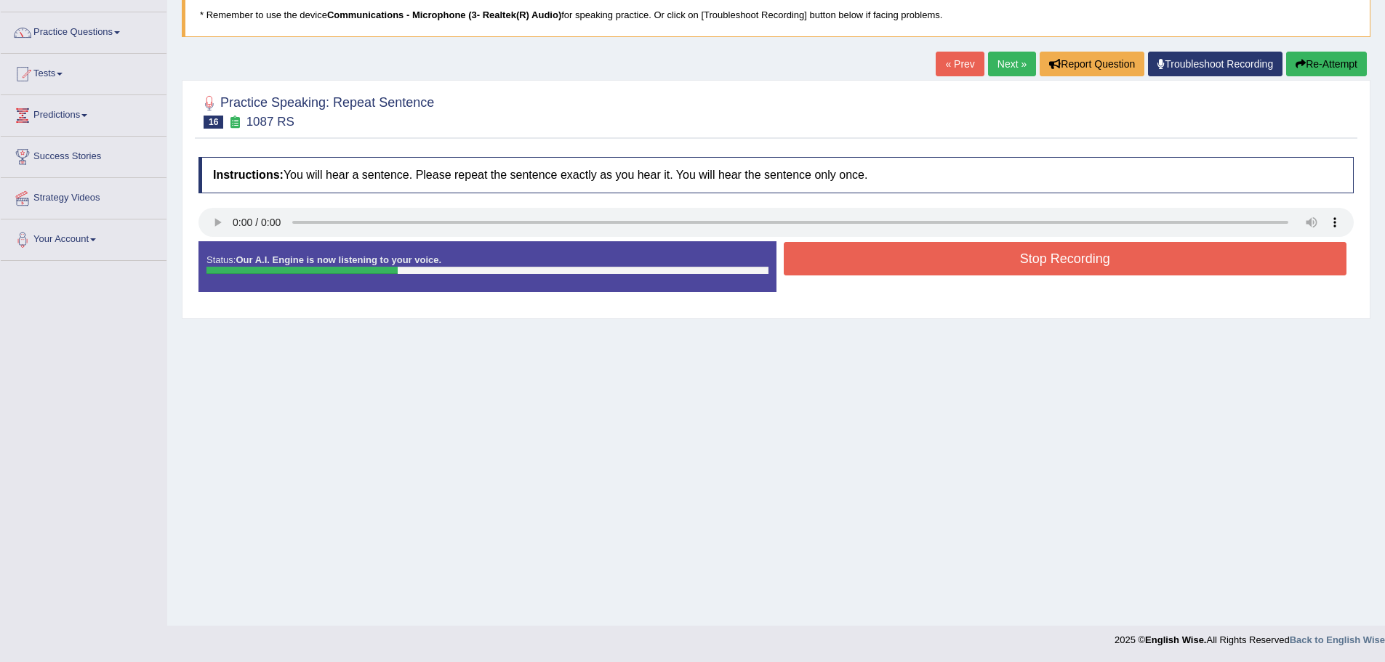
click at [1040, 254] on button "Stop Recording" at bounding box center [1066, 258] width 564 height 33
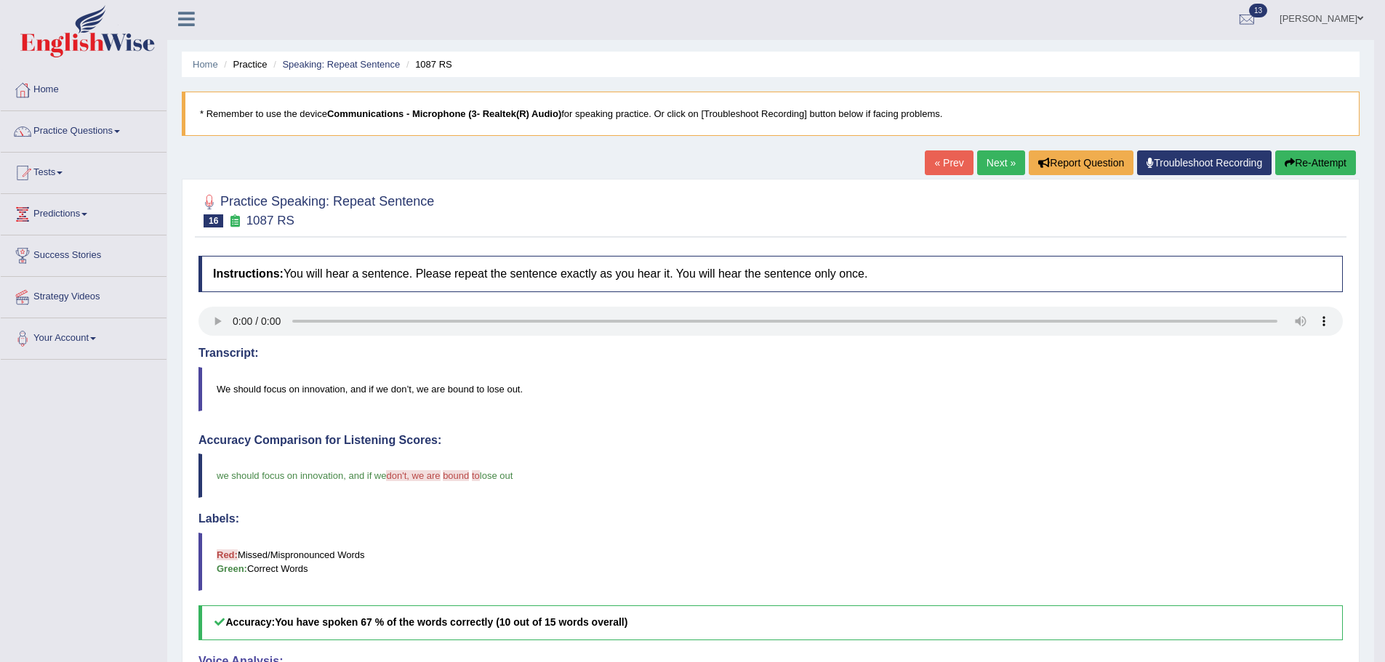
scroll to position [0, 0]
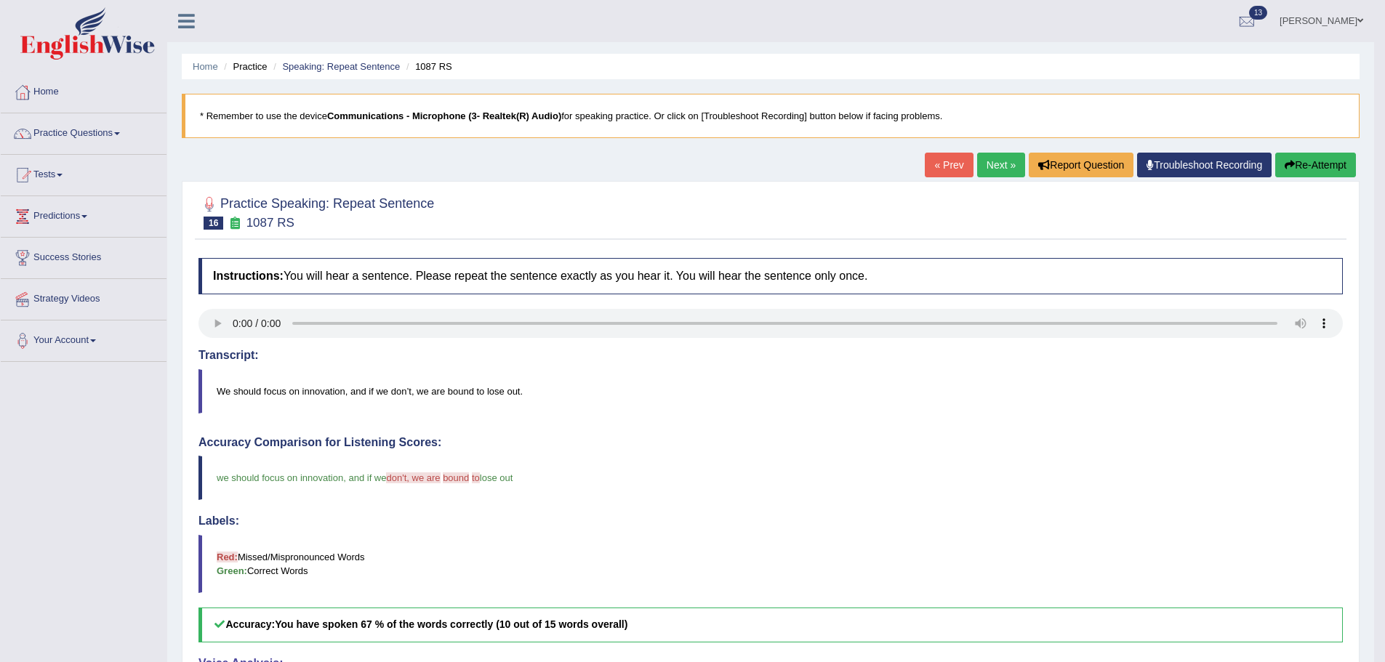
click at [999, 168] on link "Next »" at bounding box center [1001, 165] width 48 height 25
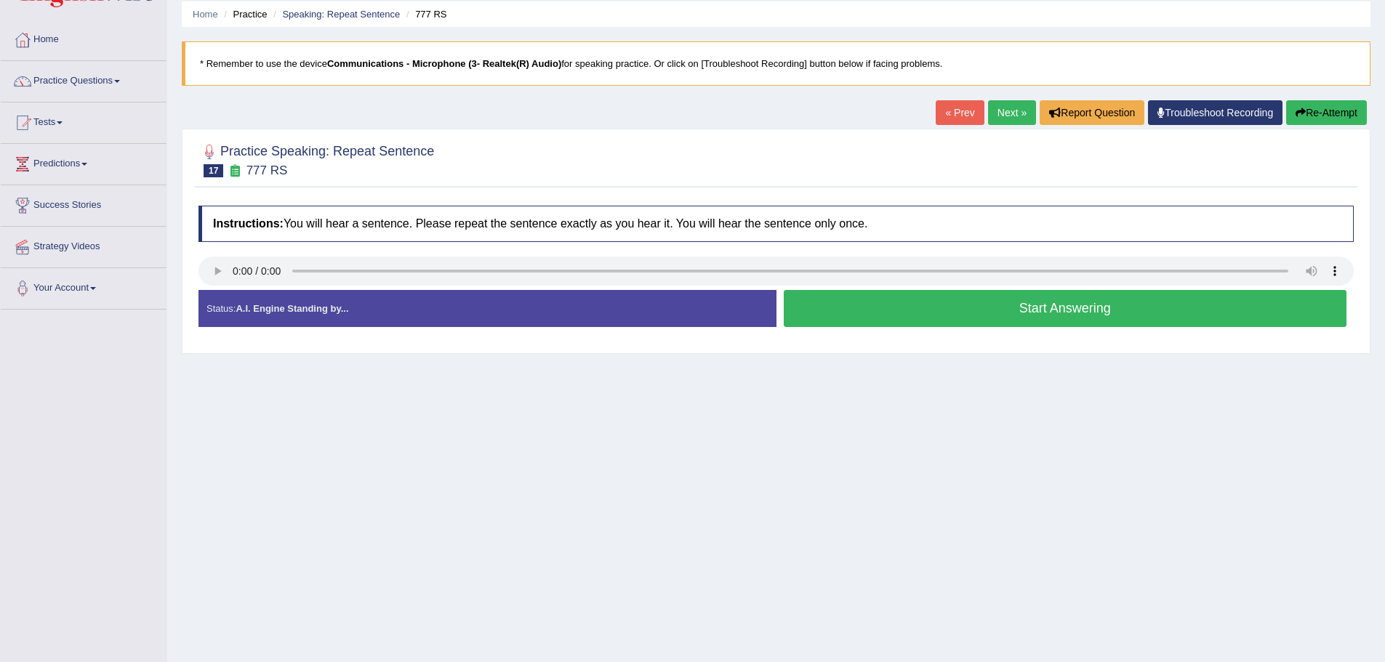
scroll to position [101, 0]
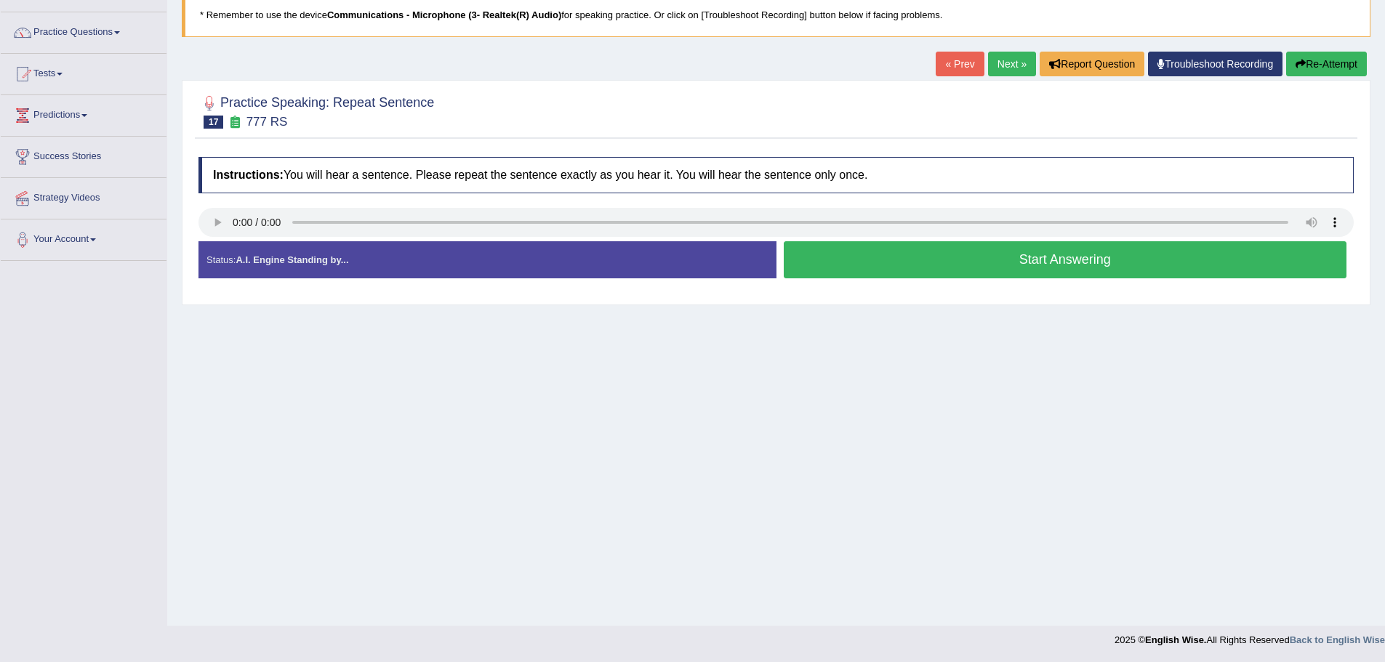
click at [996, 256] on button "Start Answering" at bounding box center [1066, 259] width 564 height 37
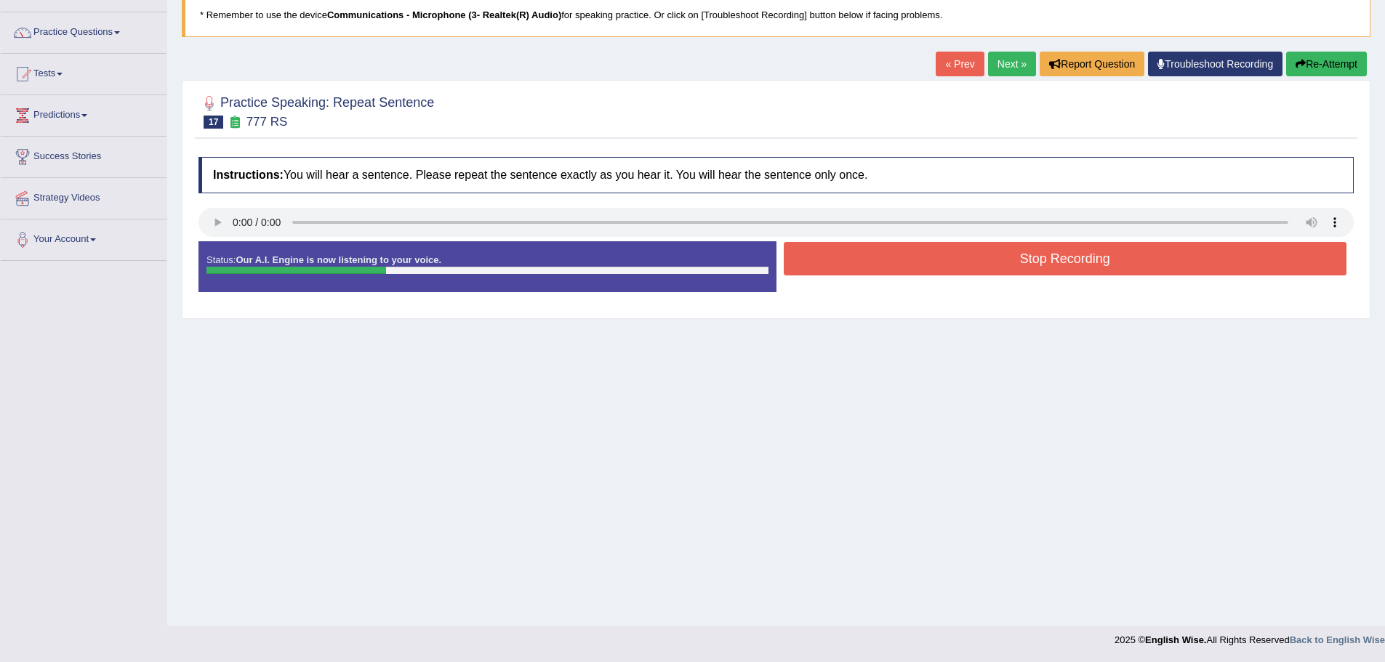
click at [1011, 269] on button "Stop Recording" at bounding box center [1066, 258] width 564 height 33
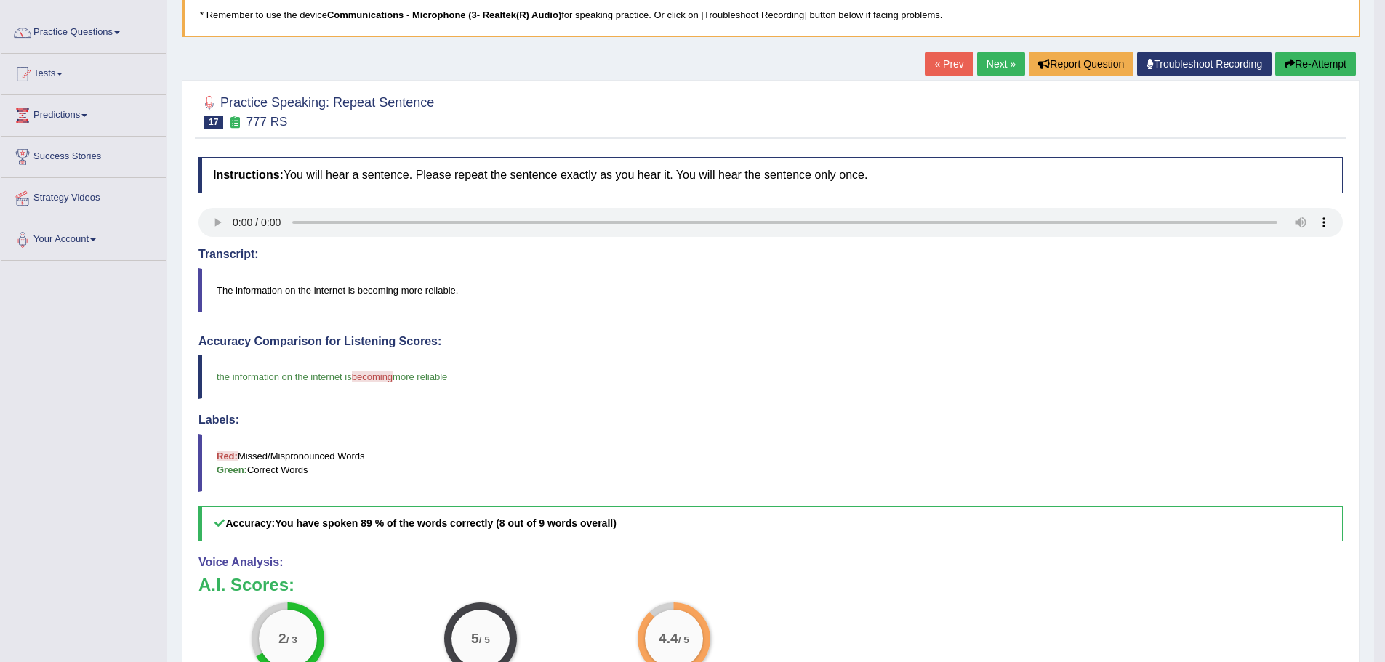
click at [977, 75] on link "Next »" at bounding box center [1001, 64] width 48 height 25
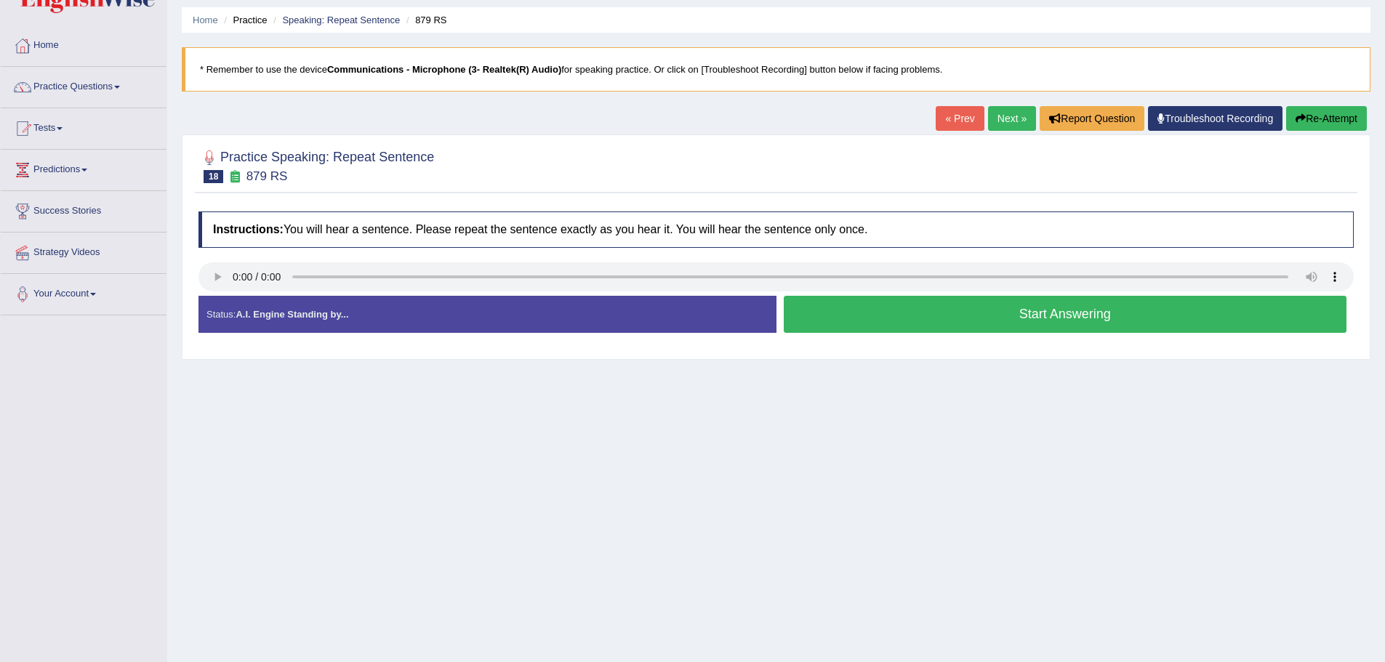
scroll to position [73, 0]
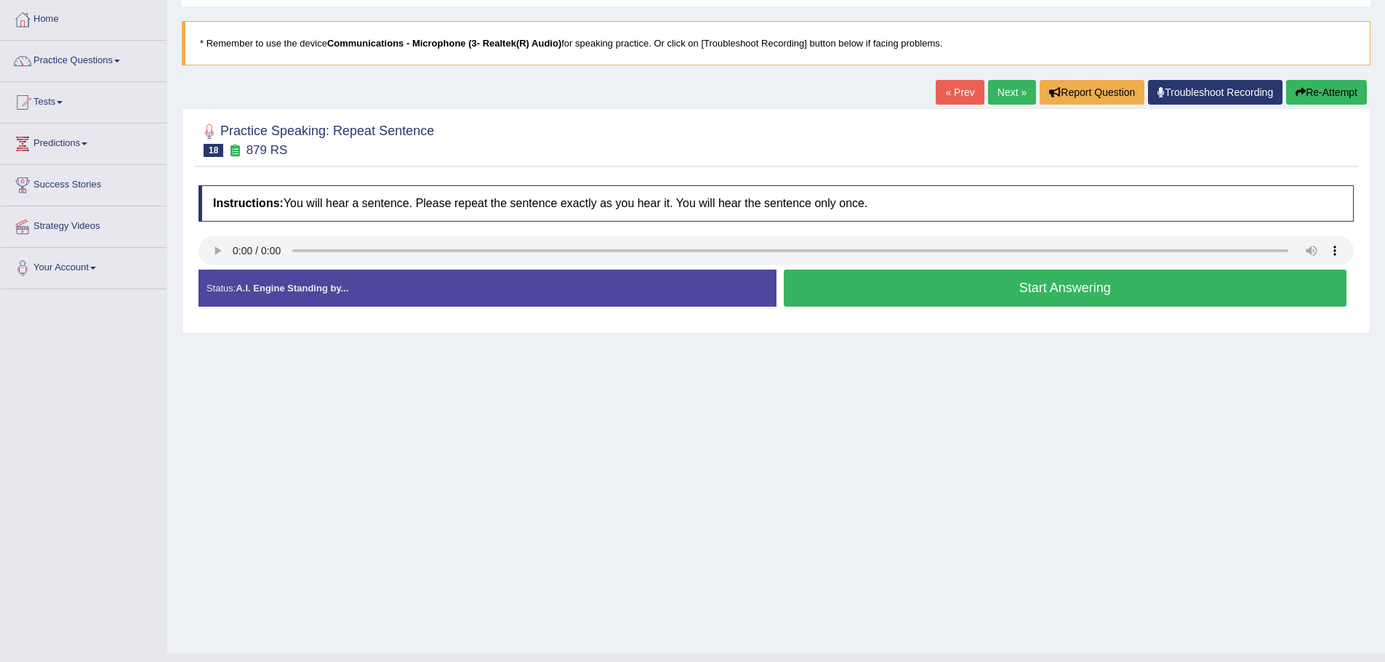
click at [961, 295] on button "Start Answering" at bounding box center [1066, 288] width 564 height 37
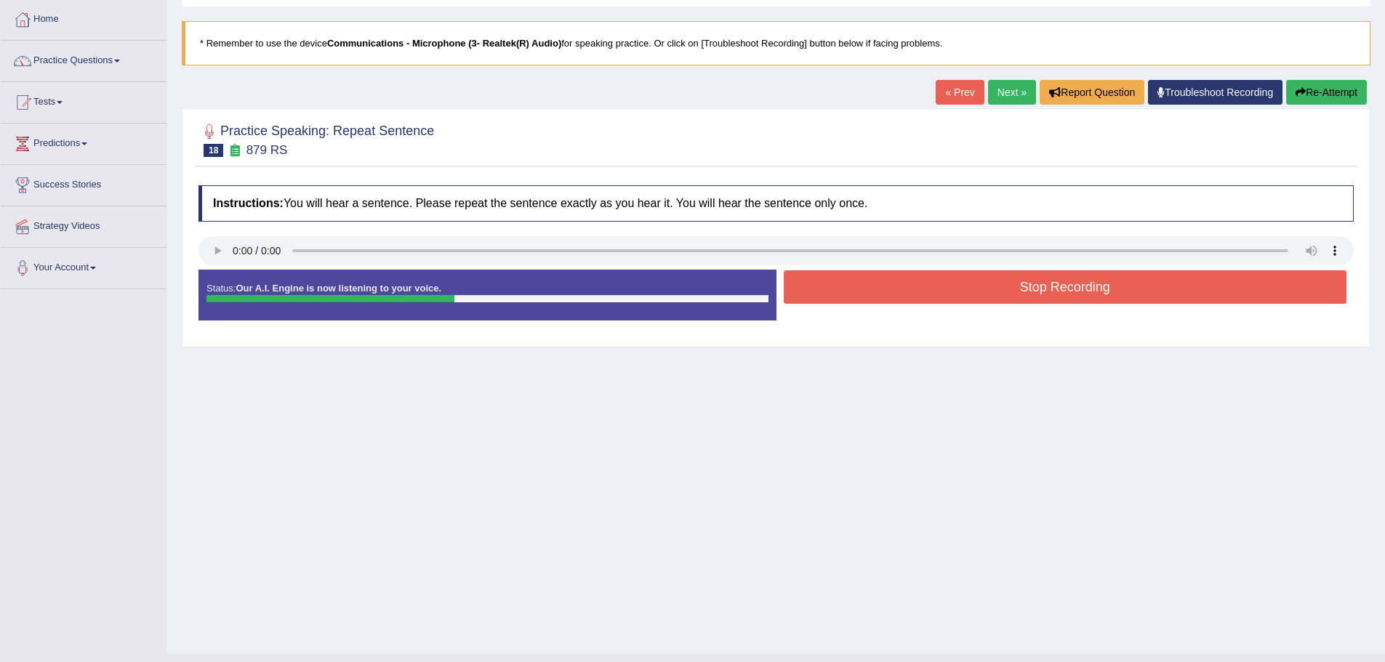
click at [1069, 297] on button "Stop Recording" at bounding box center [1066, 286] width 564 height 33
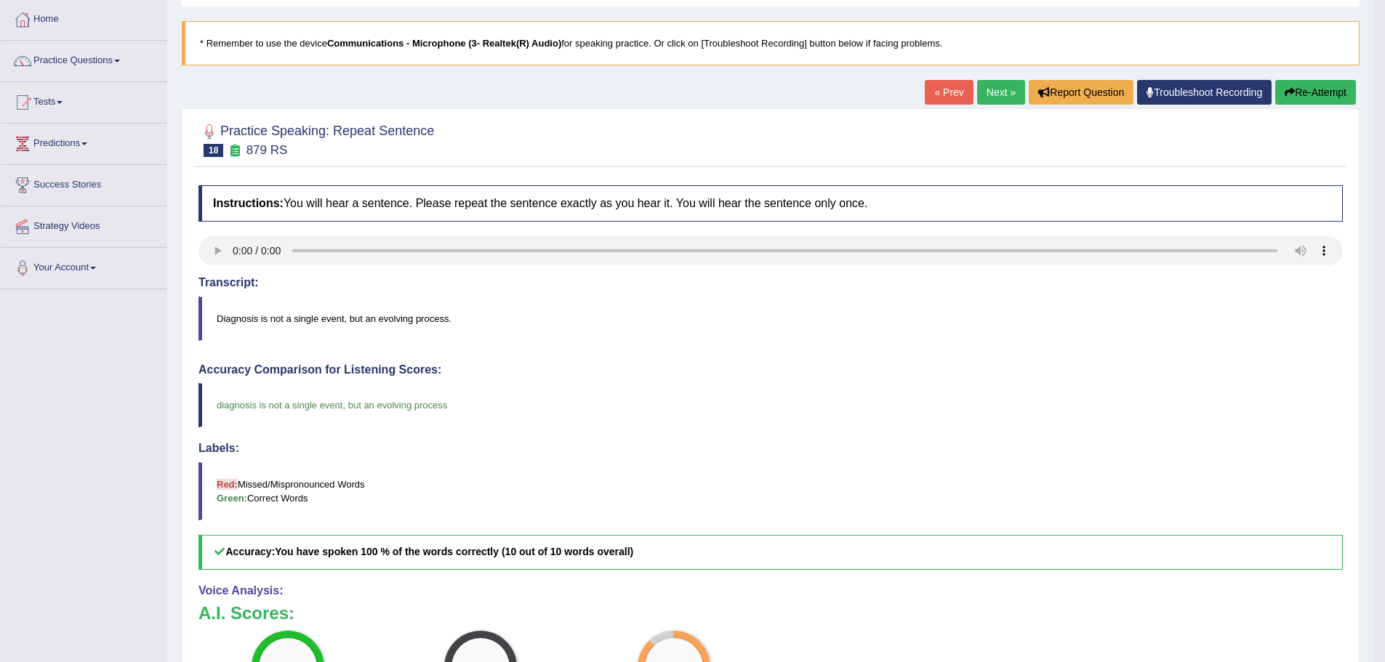
click at [992, 102] on link "Next »" at bounding box center [1001, 92] width 48 height 25
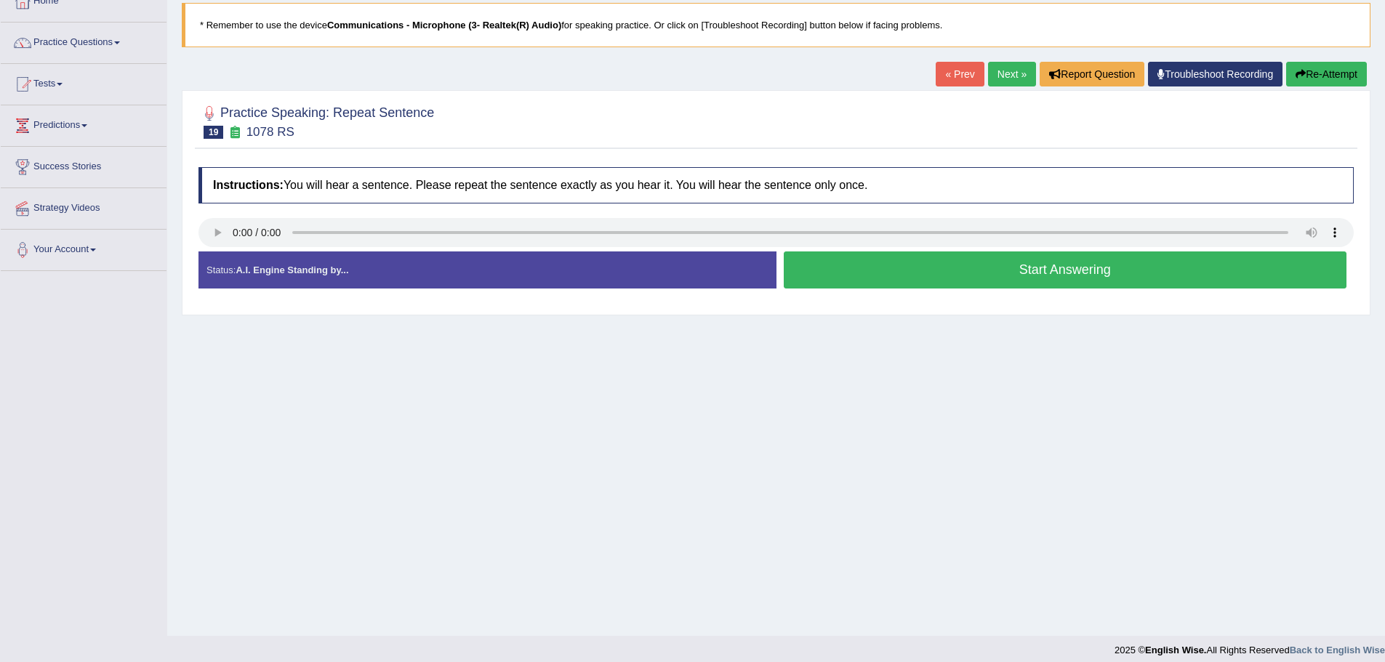
scroll to position [101, 0]
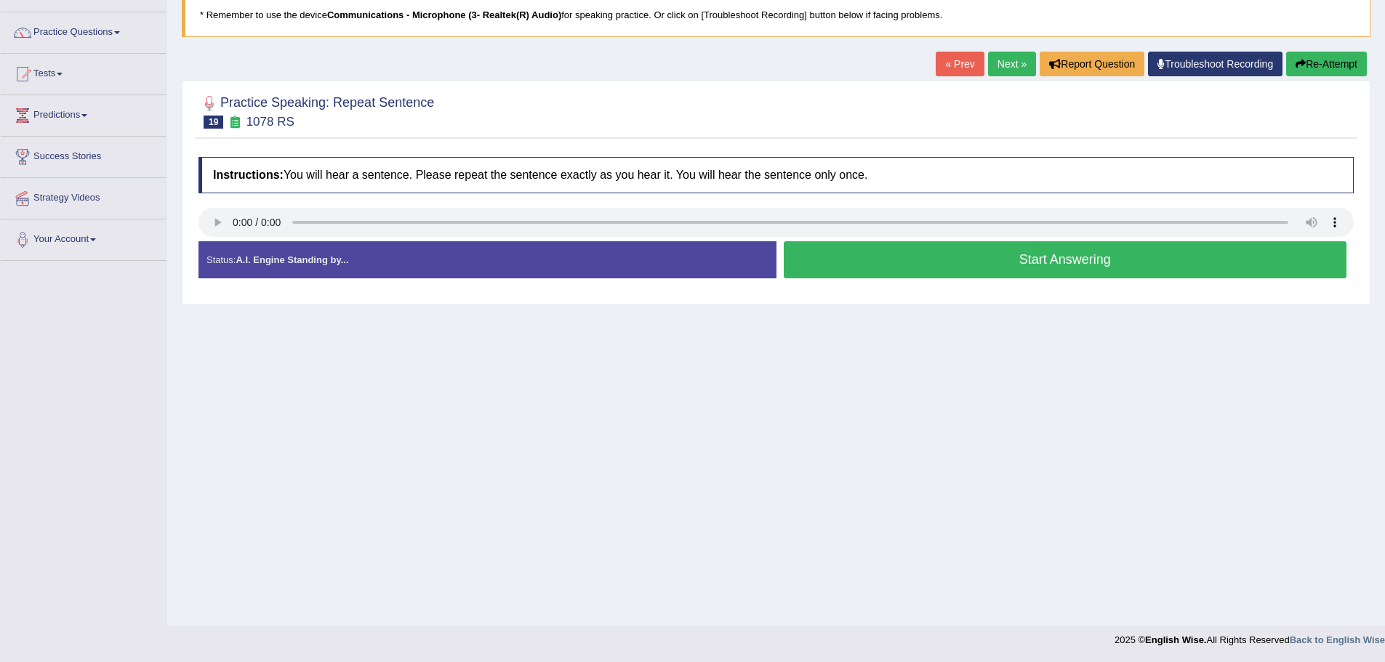
click at [951, 262] on button "Start Answering" at bounding box center [1066, 259] width 564 height 37
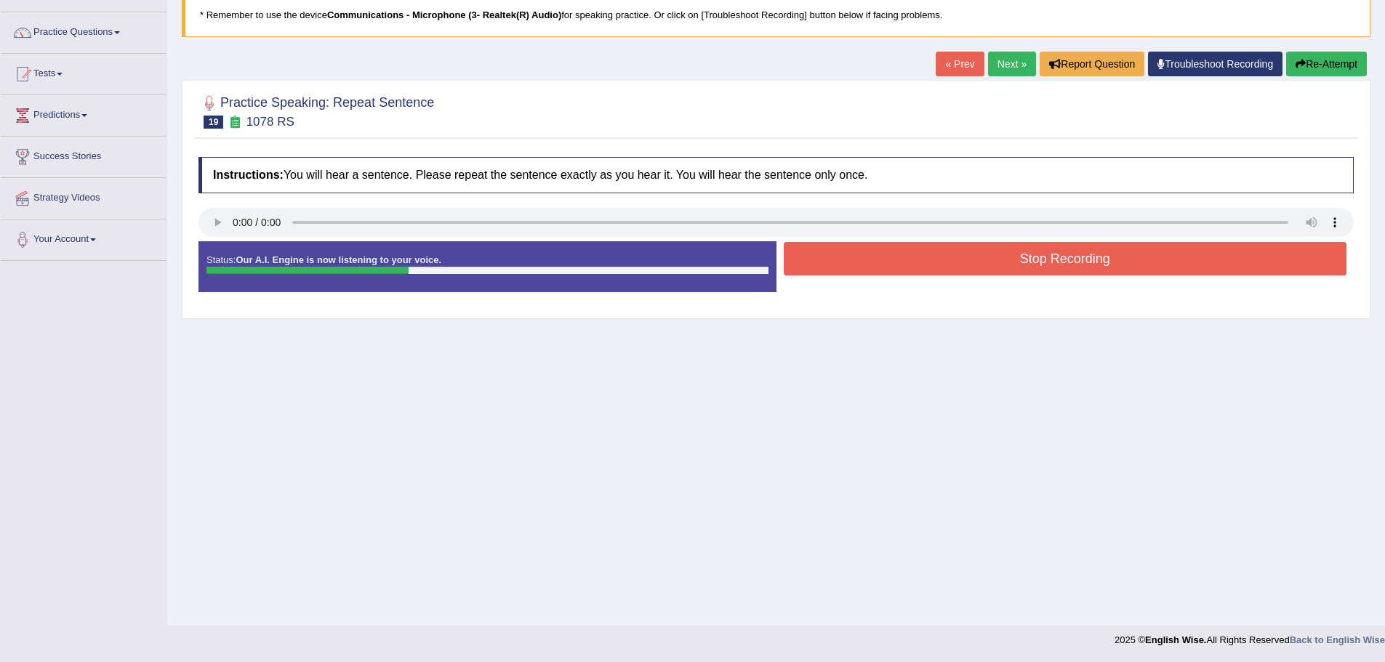
click at [960, 261] on button "Stop Recording" at bounding box center [1066, 258] width 564 height 33
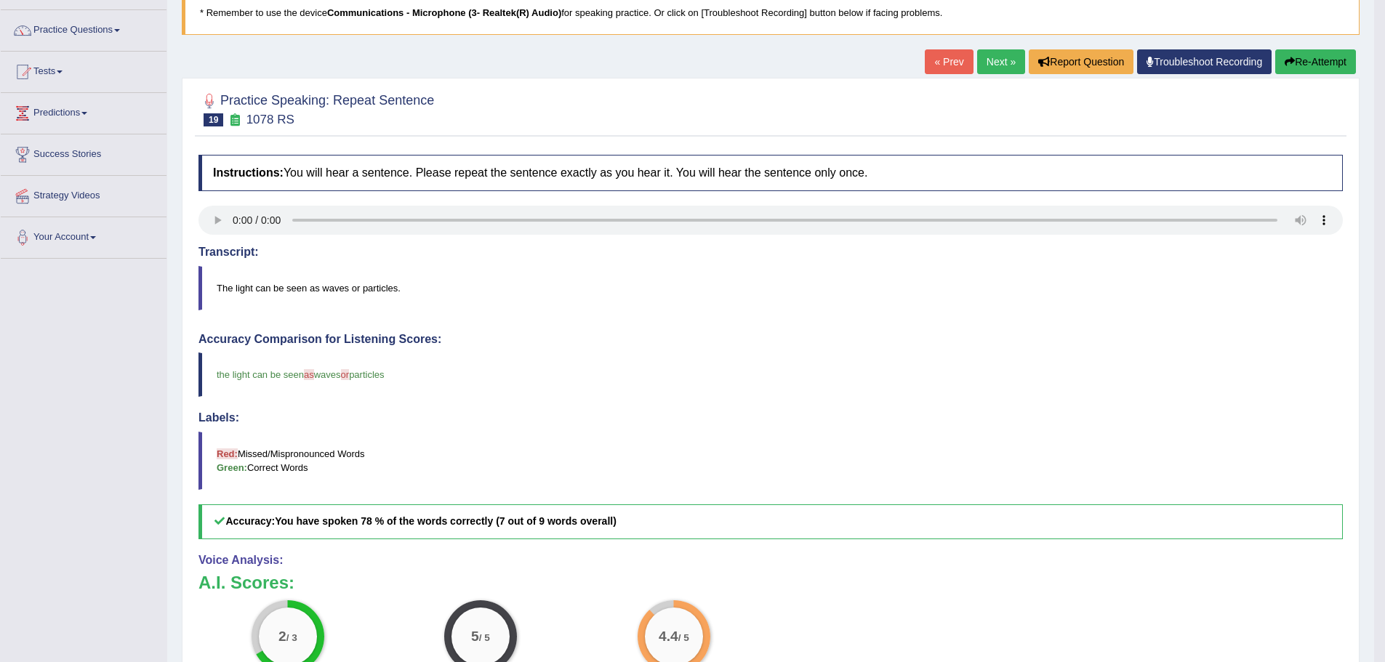
scroll to position [0, 0]
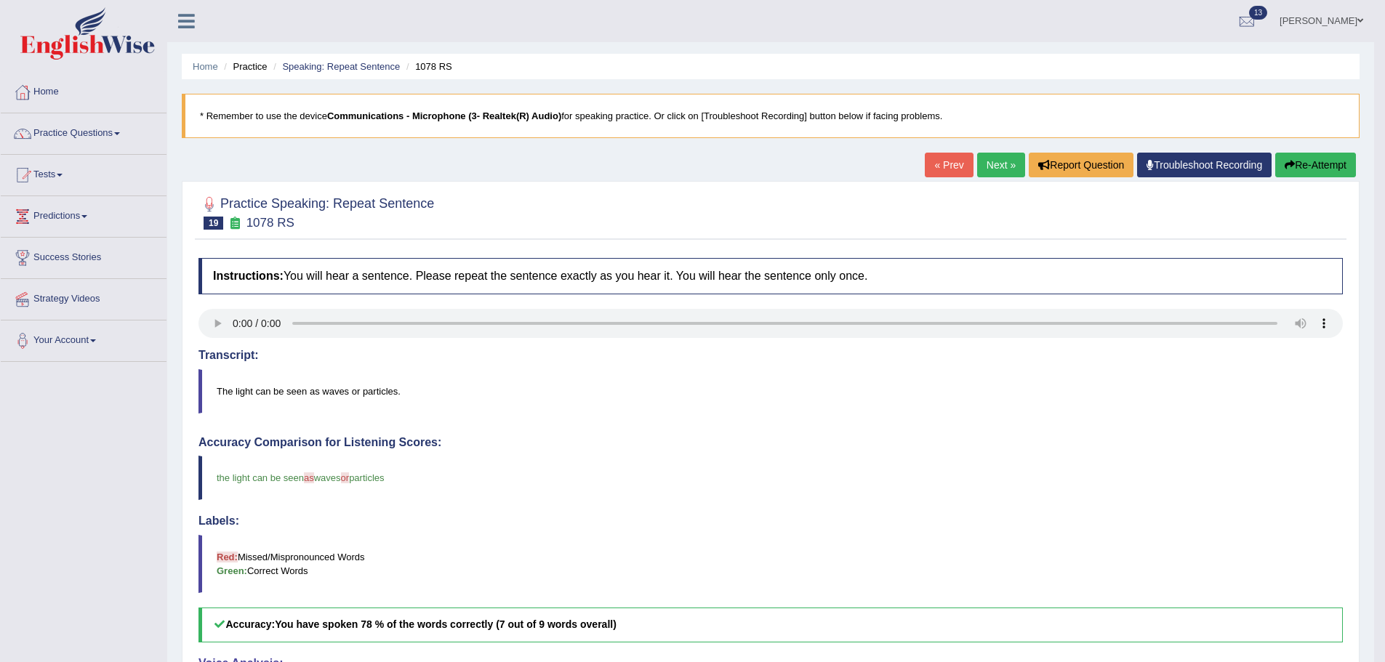
click at [979, 156] on link "Next »" at bounding box center [1001, 165] width 48 height 25
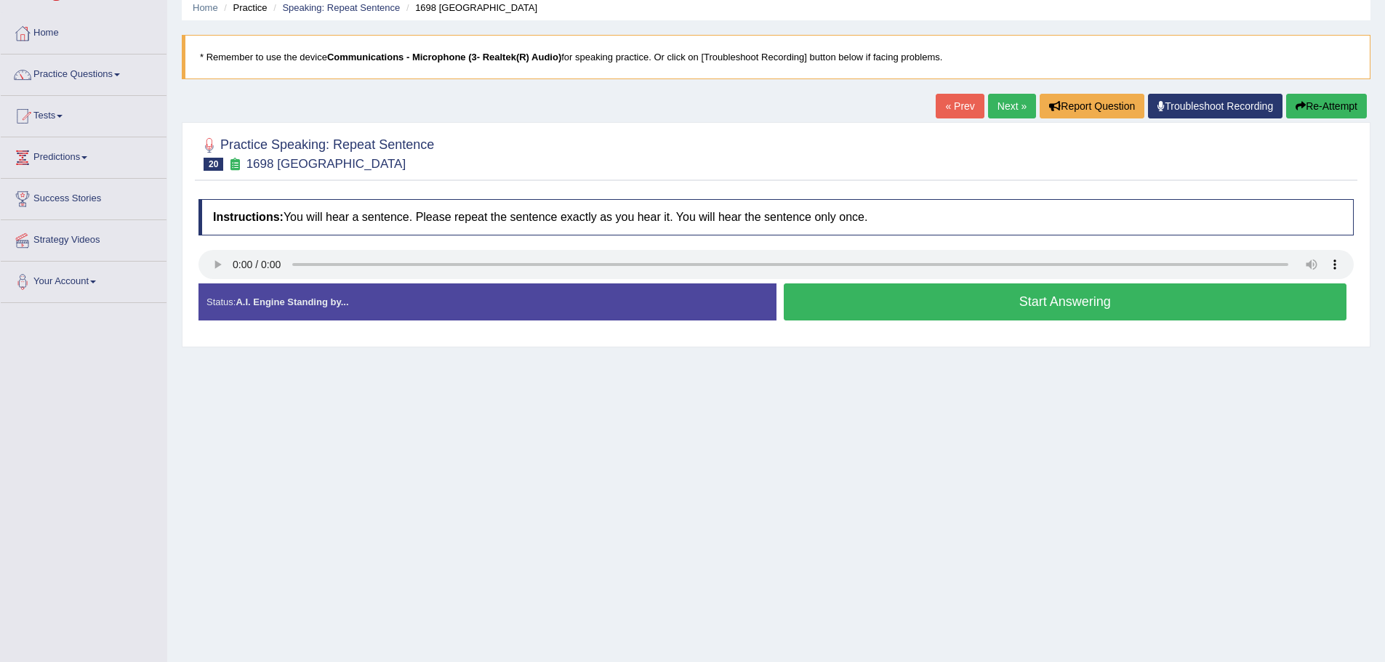
scroll to position [101, 0]
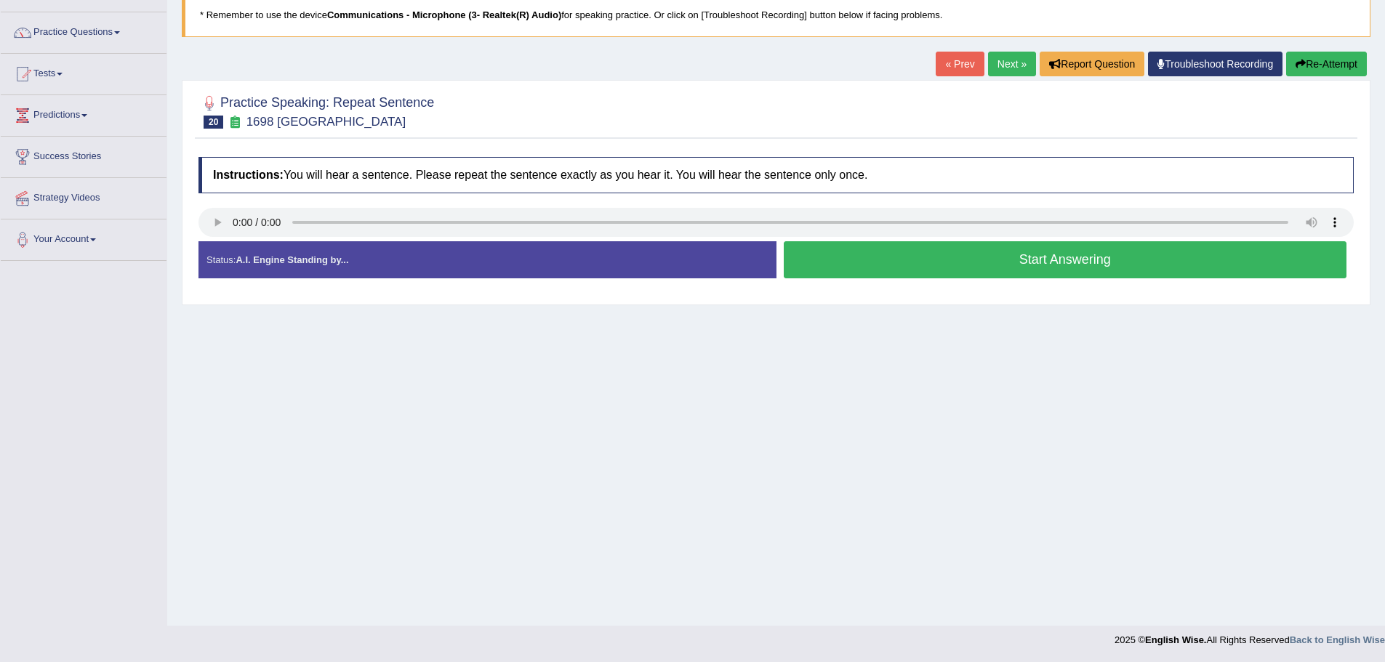
click at [988, 271] on button "Start Answering" at bounding box center [1066, 259] width 564 height 37
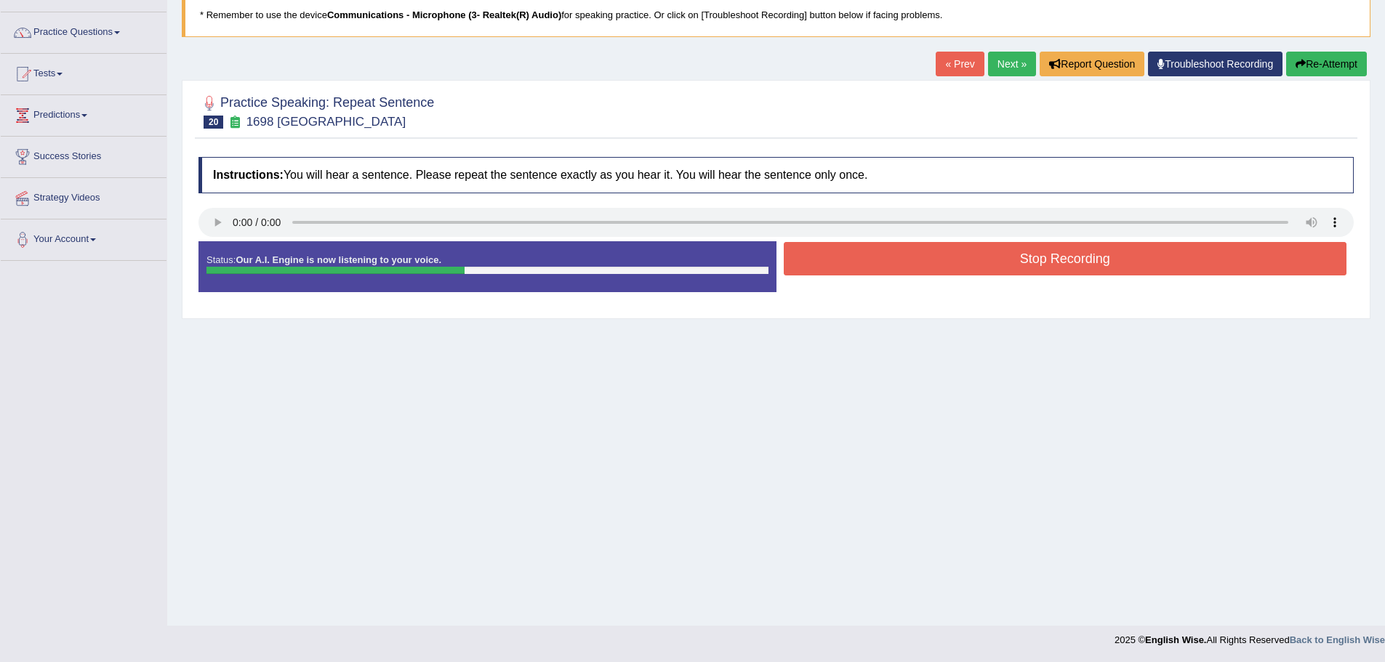
click at [1094, 266] on button "Stop Recording" at bounding box center [1066, 258] width 564 height 33
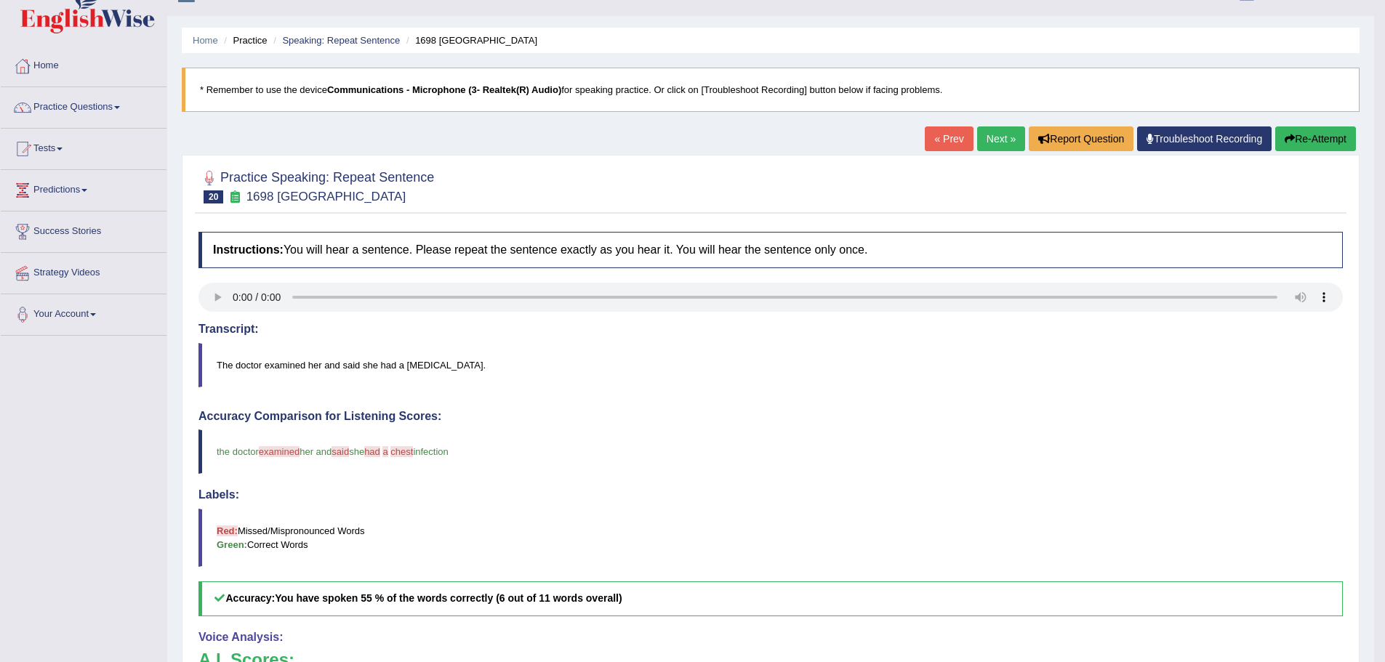
scroll to position [0, 0]
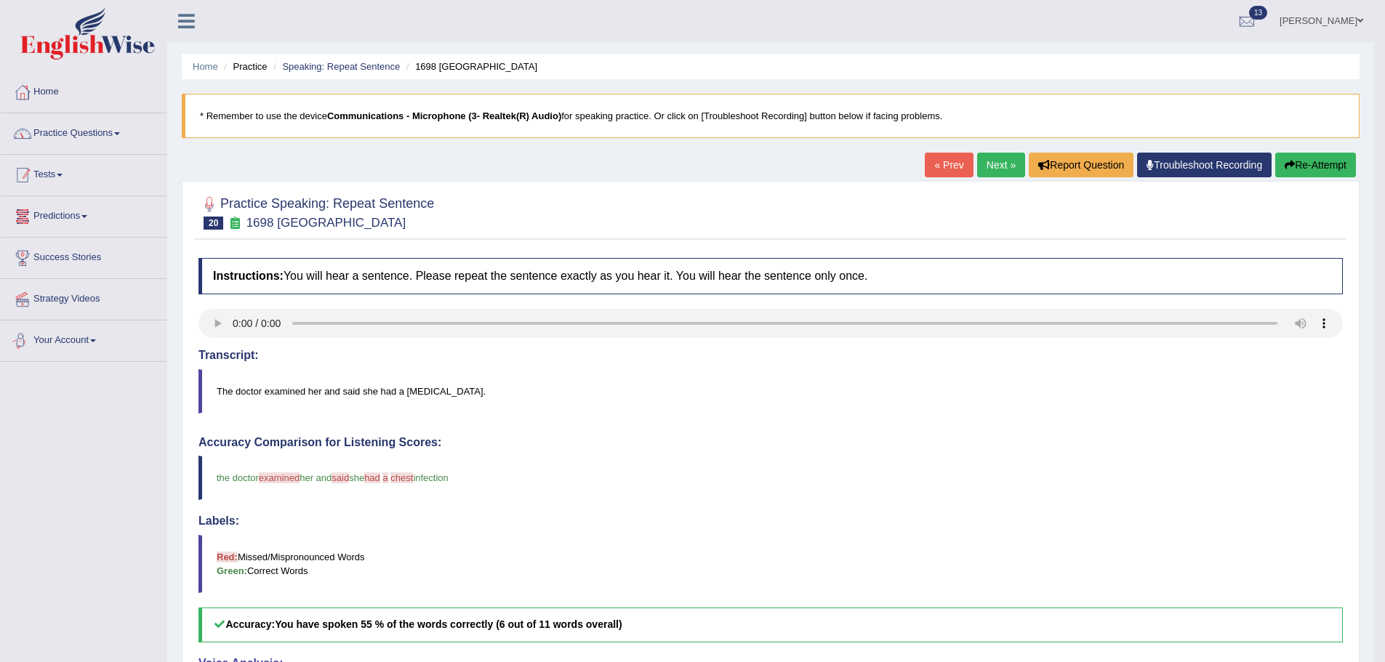
click at [108, 129] on link "Practice Questions" at bounding box center [84, 131] width 166 height 36
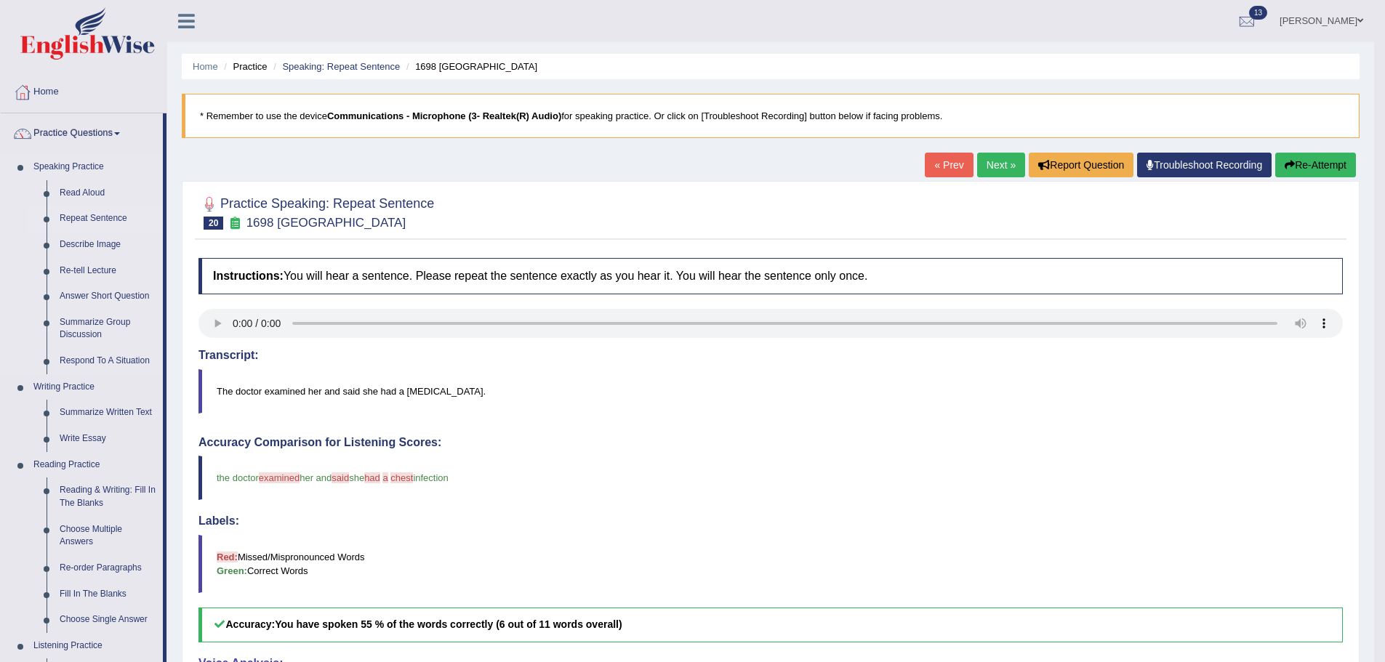
click at [88, 215] on link "Repeat Sentence" at bounding box center [108, 219] width 110 height 26
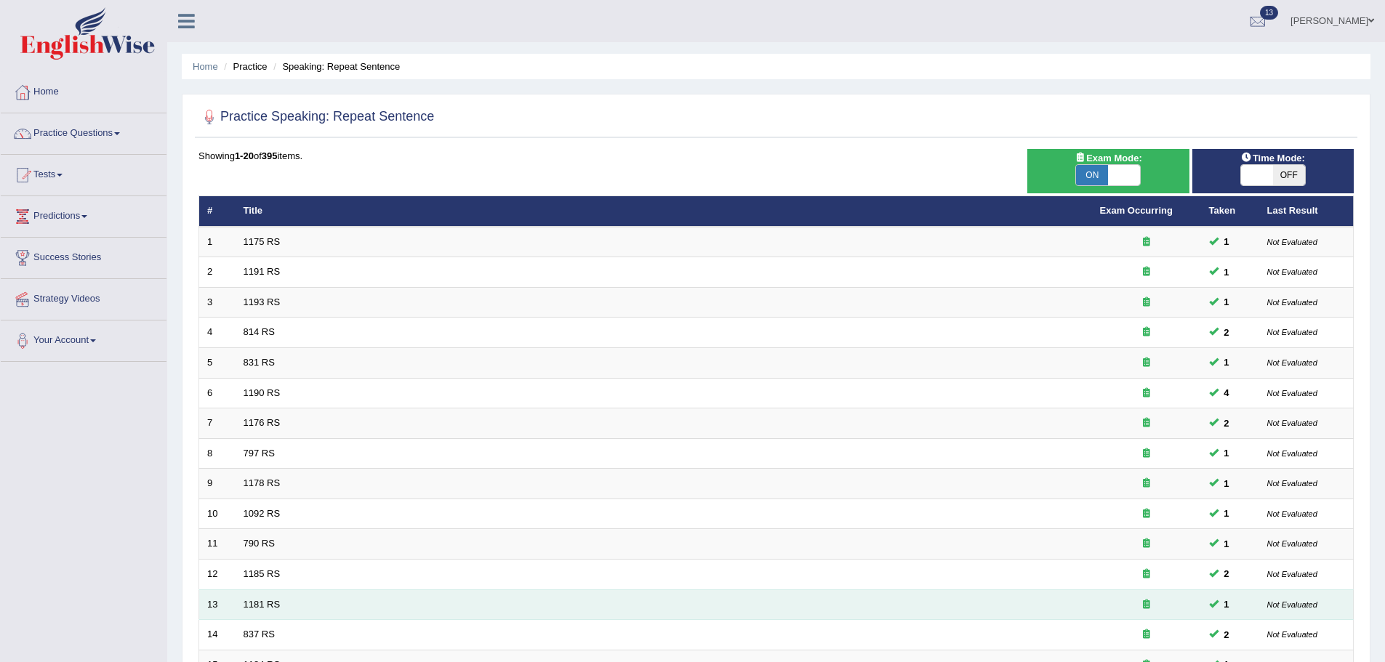
scroll to position [300, 0]
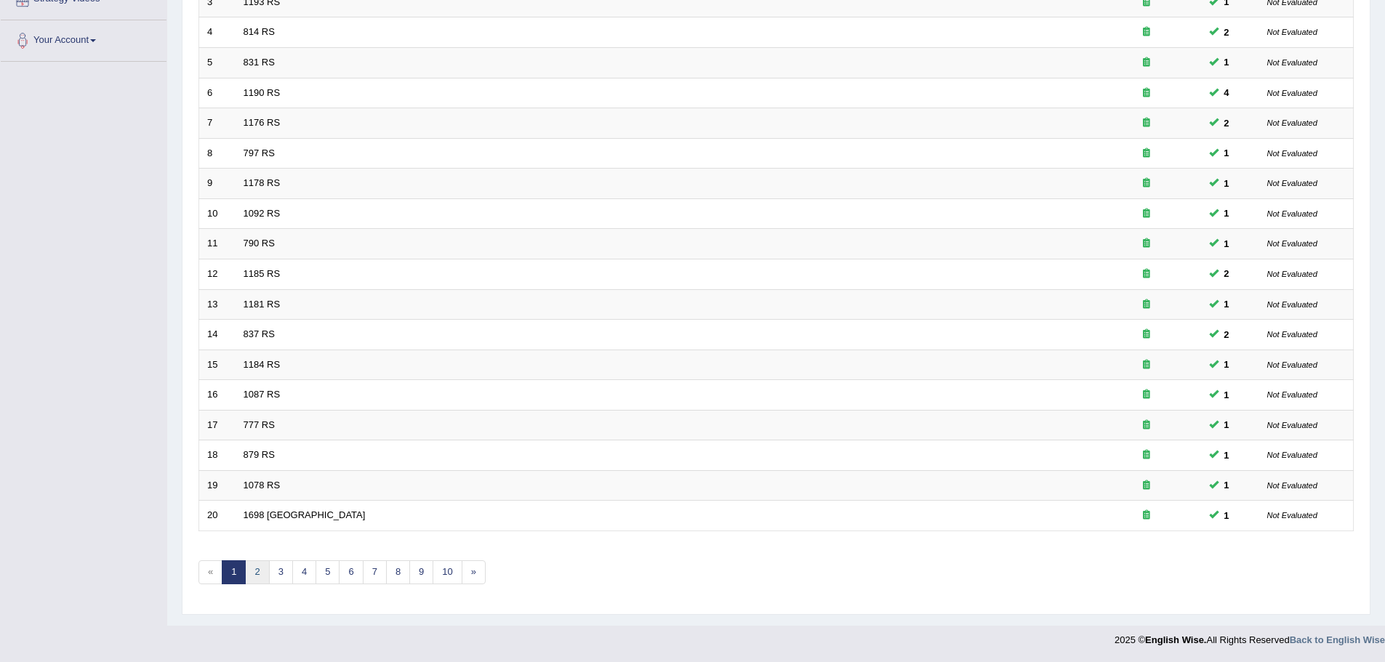
click at [250, 573] on link "2" at bounding box center [257, 573] width 24 height 24
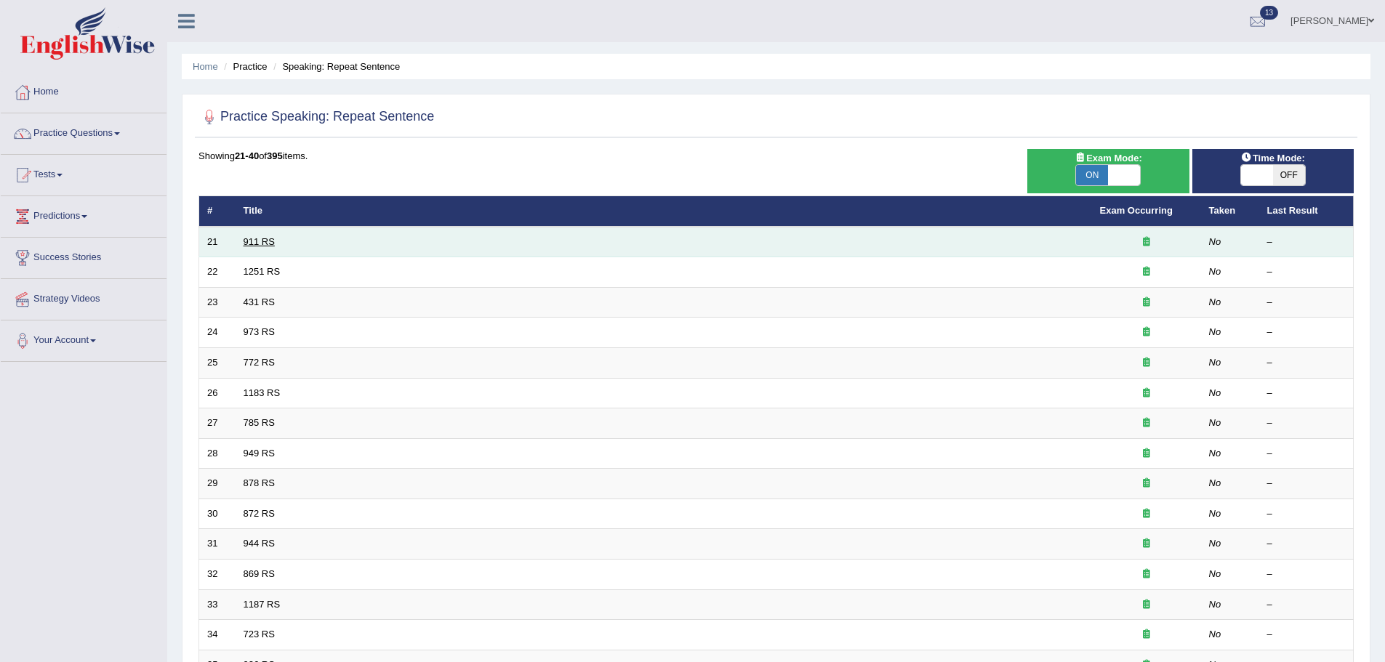
click at [259, 239] on link "911 RS" at bounding box center [259, 241] width 31 height 11
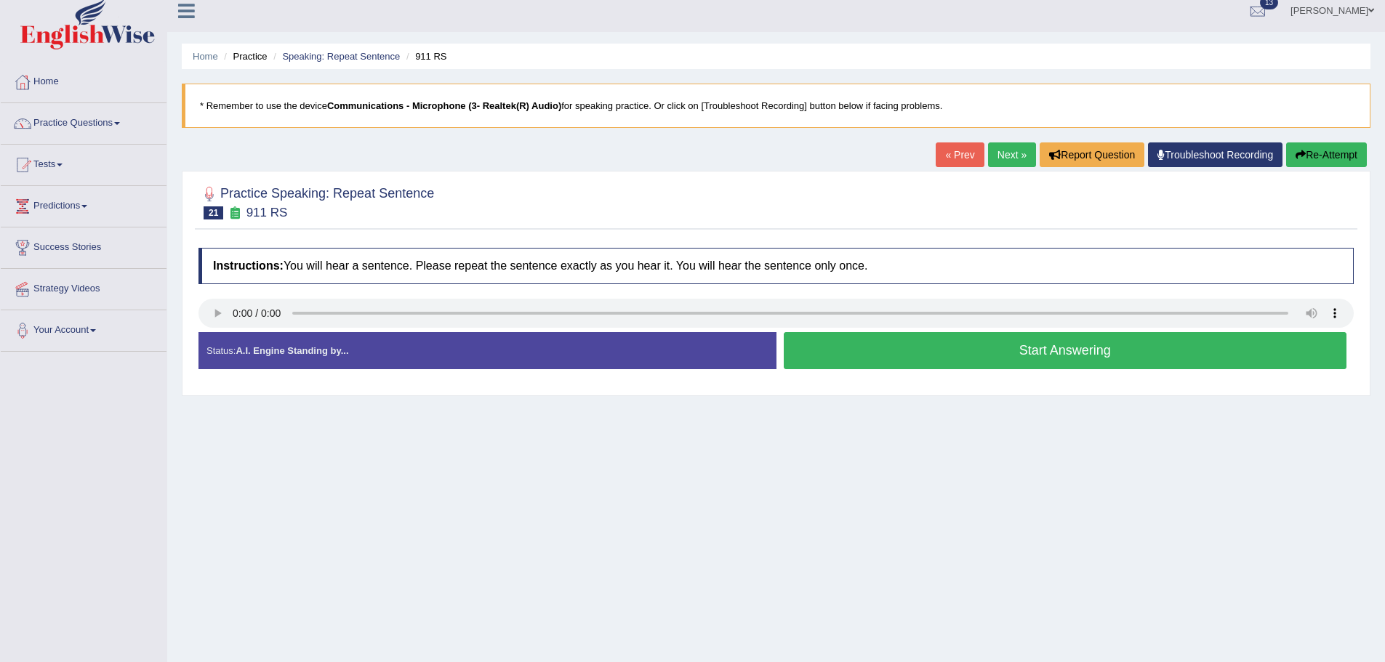
scroll to position [101, 0]
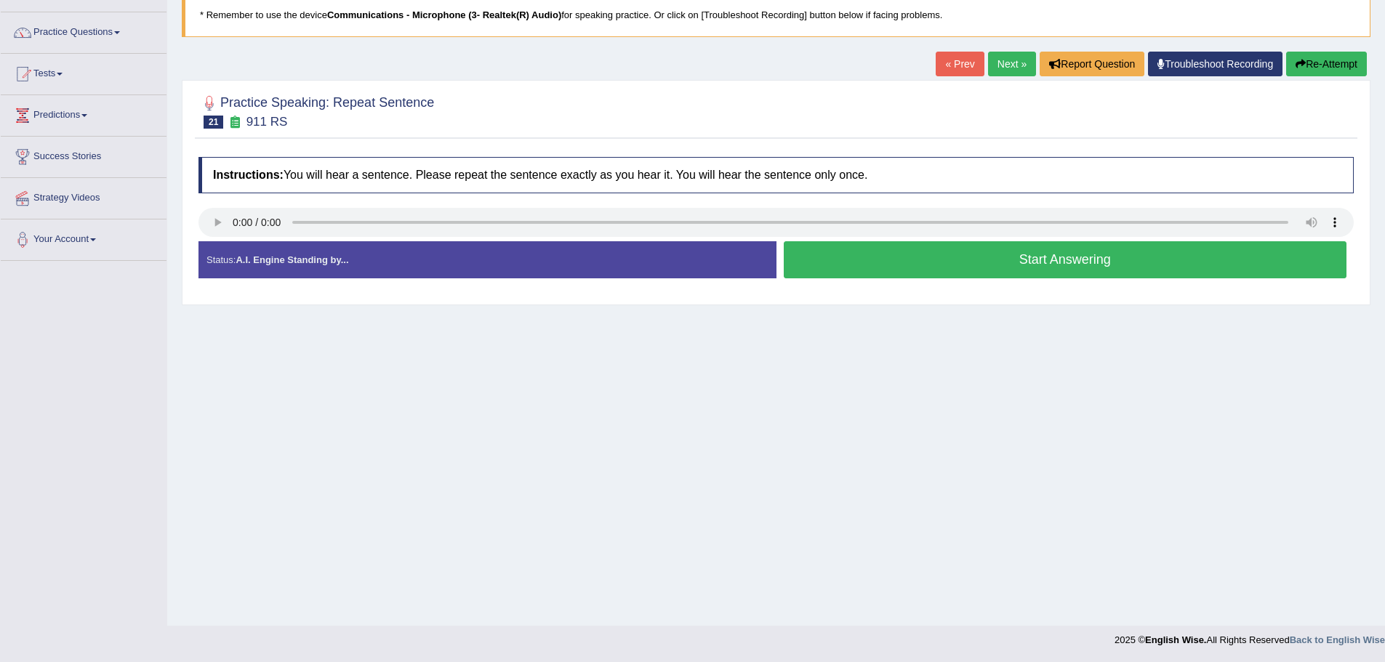
click at [1004, 266] on button "Start Answering" at bounding box center [1066, 259] width 564 height 37
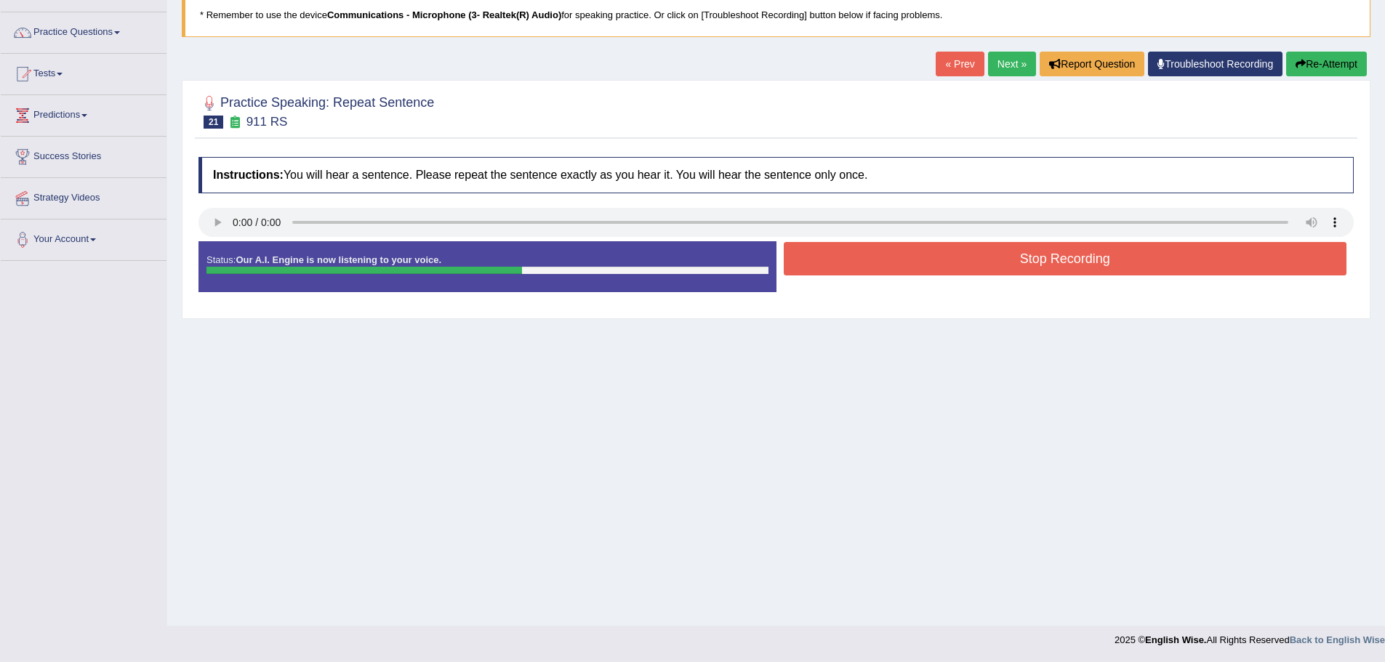
click at [1055, 255] on button "Stop Recording" at bounding box center [1066, 258] width 564 height 33
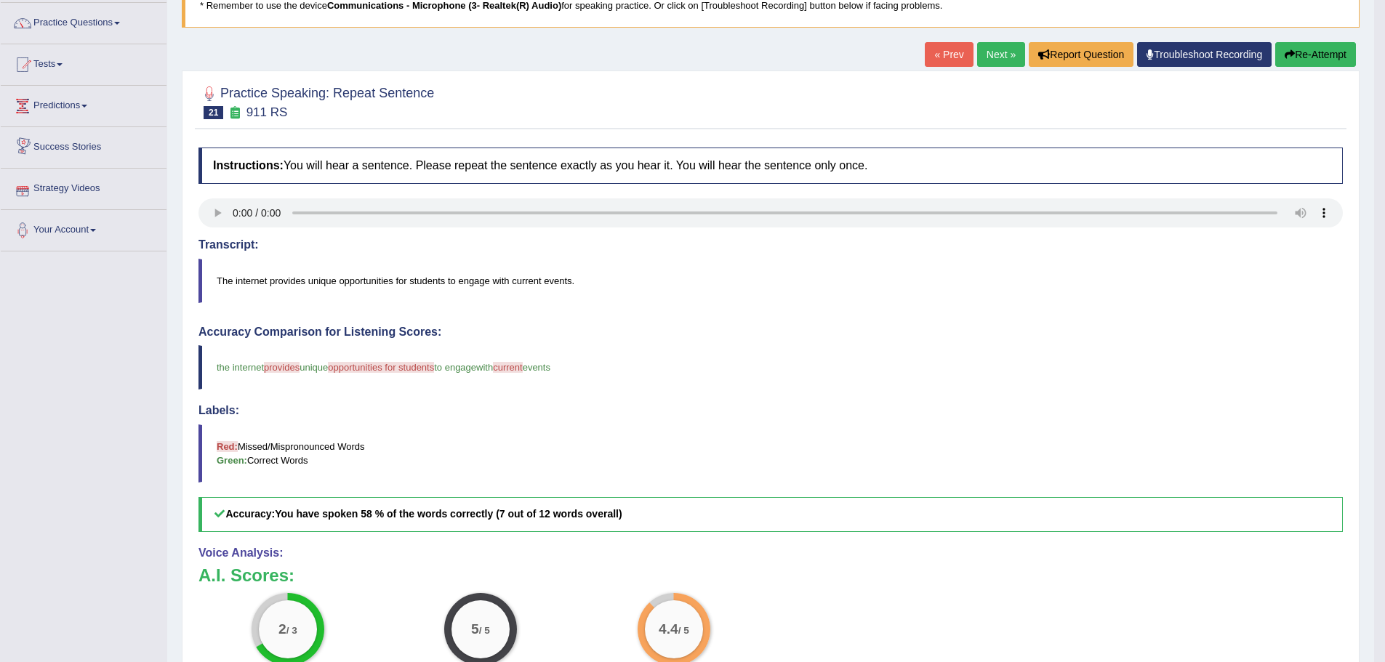
scroll to position [0, 0]
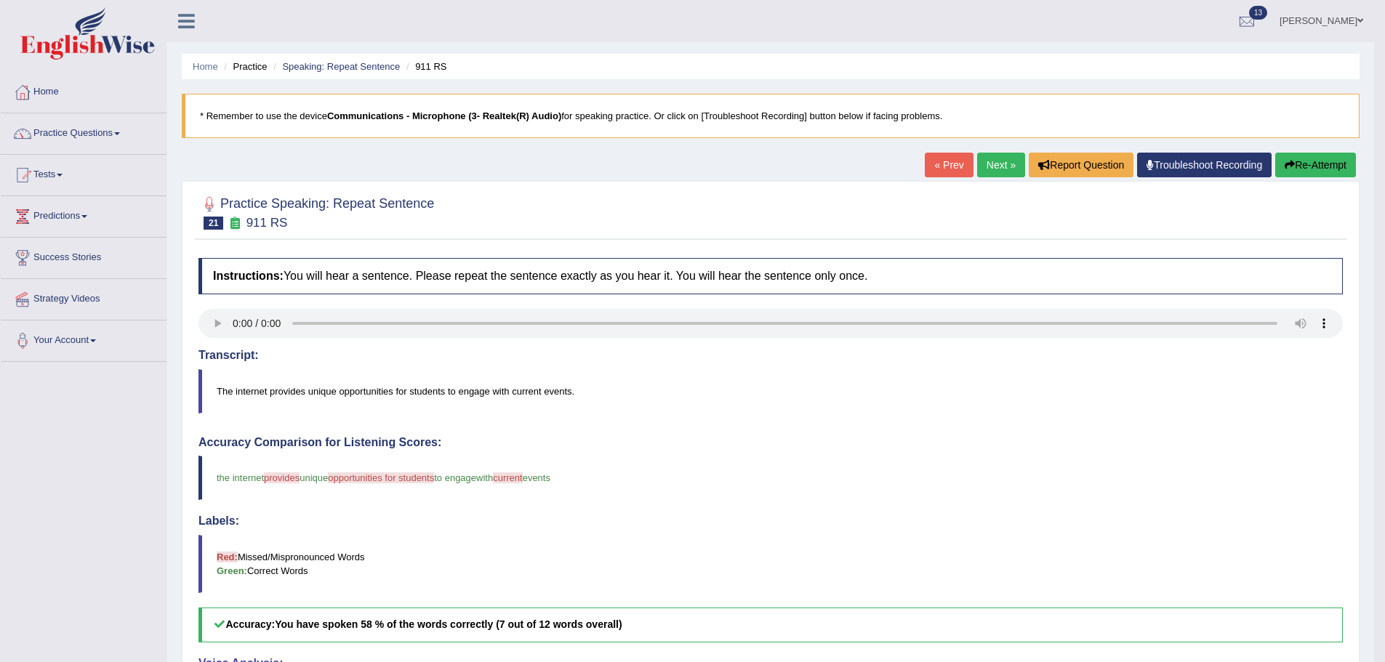
drag, startPoint x: 1290, startPoint y: 159, endPoint x: 1255, endPoint y: 172, distance: 37.0
click at [1290, 159] on button "Re-Attempt" at bounding box center [1315, 165] width 81 height 25
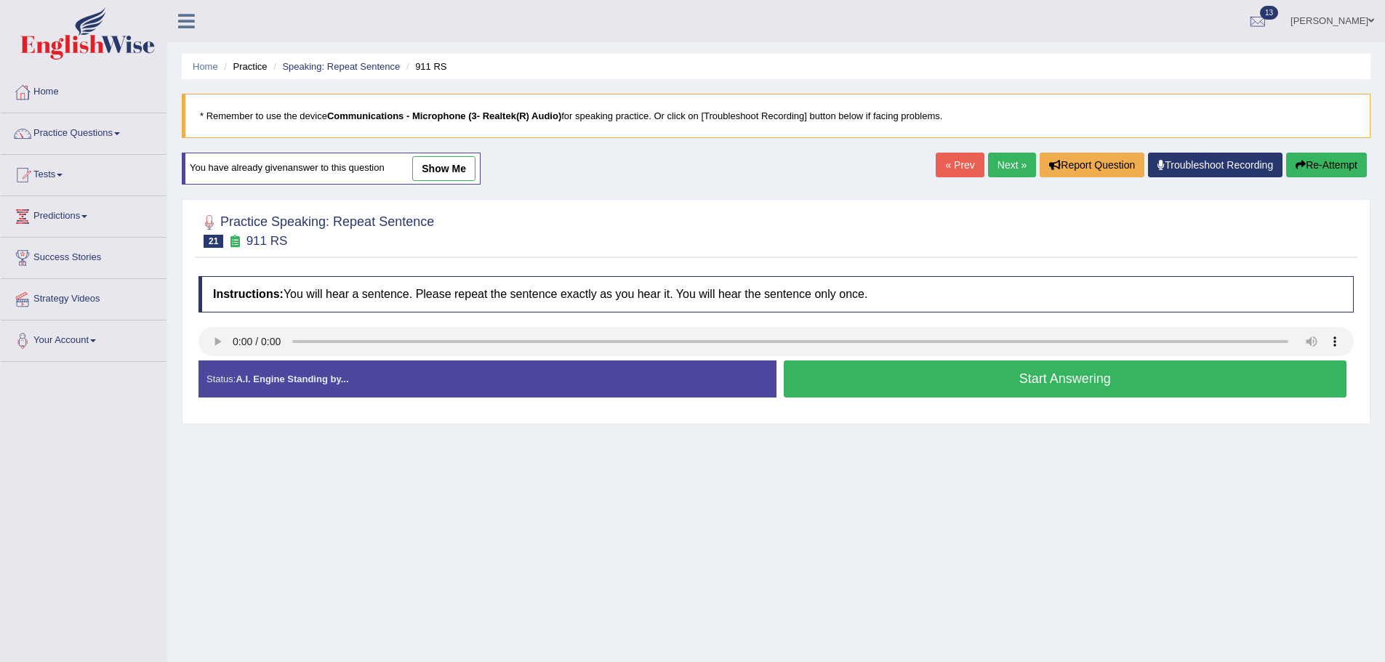
click at [833, 394] on button "Start Answering" at bounding box center [1066, 379] width 564 height 37
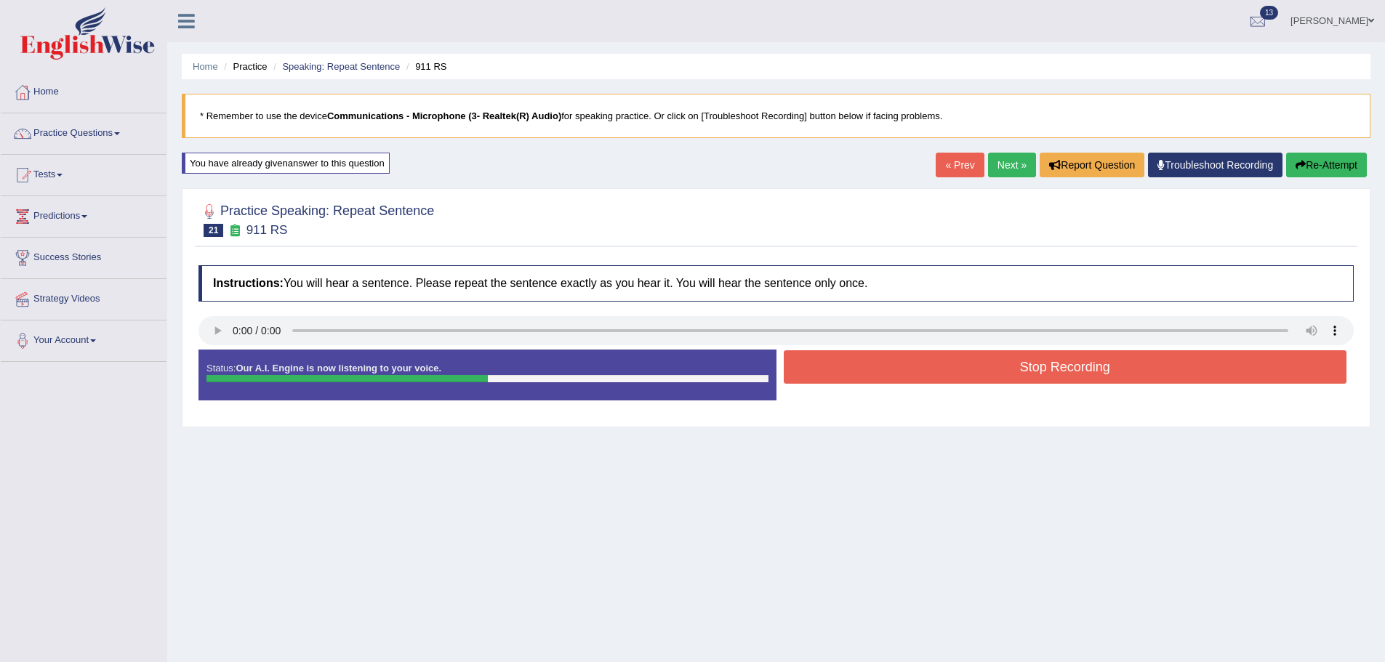
click at [922, 363] on button "Stop Recording" at bounding box center [1066, 366] width 564 height 33
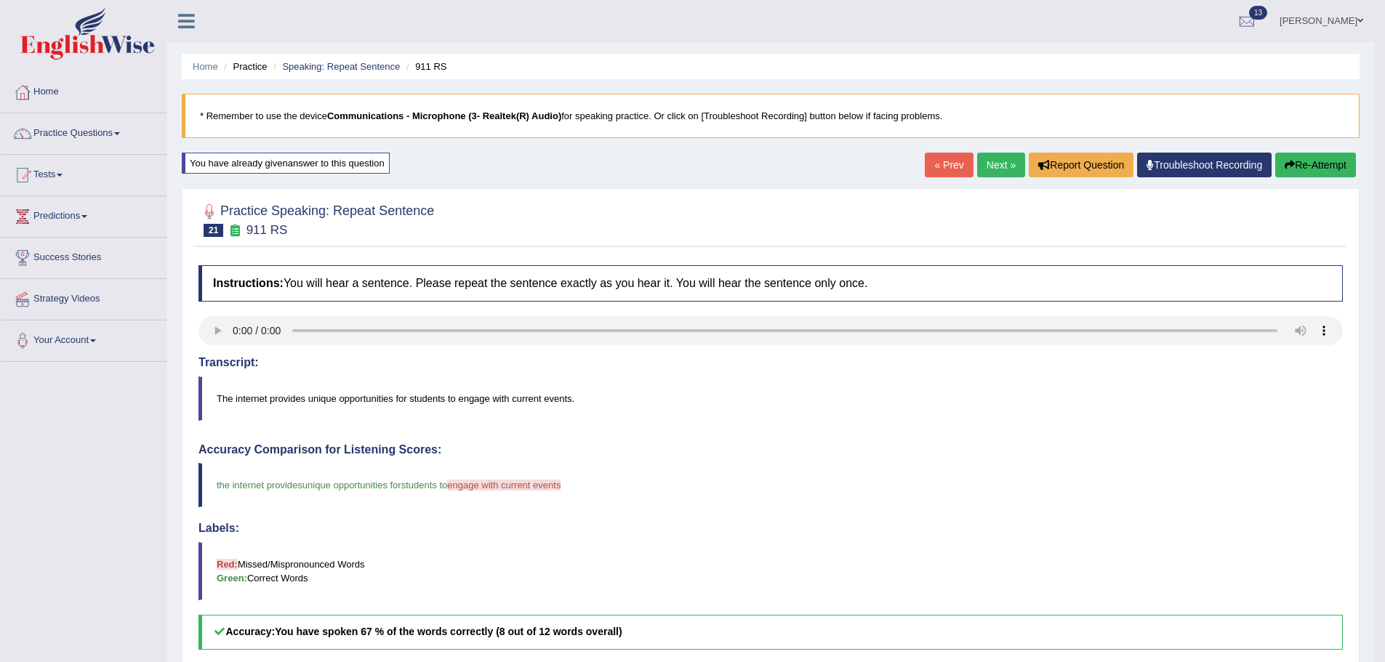
click at [966, 180] on div "« Prev Next » Report Question Troubleshoot Recording Re-Attempt" at bounding box center [1142, 167] width 435 height 28
click at [982, 164] on link "Next »" at bounding box center [1001, 165] width 48 height 25
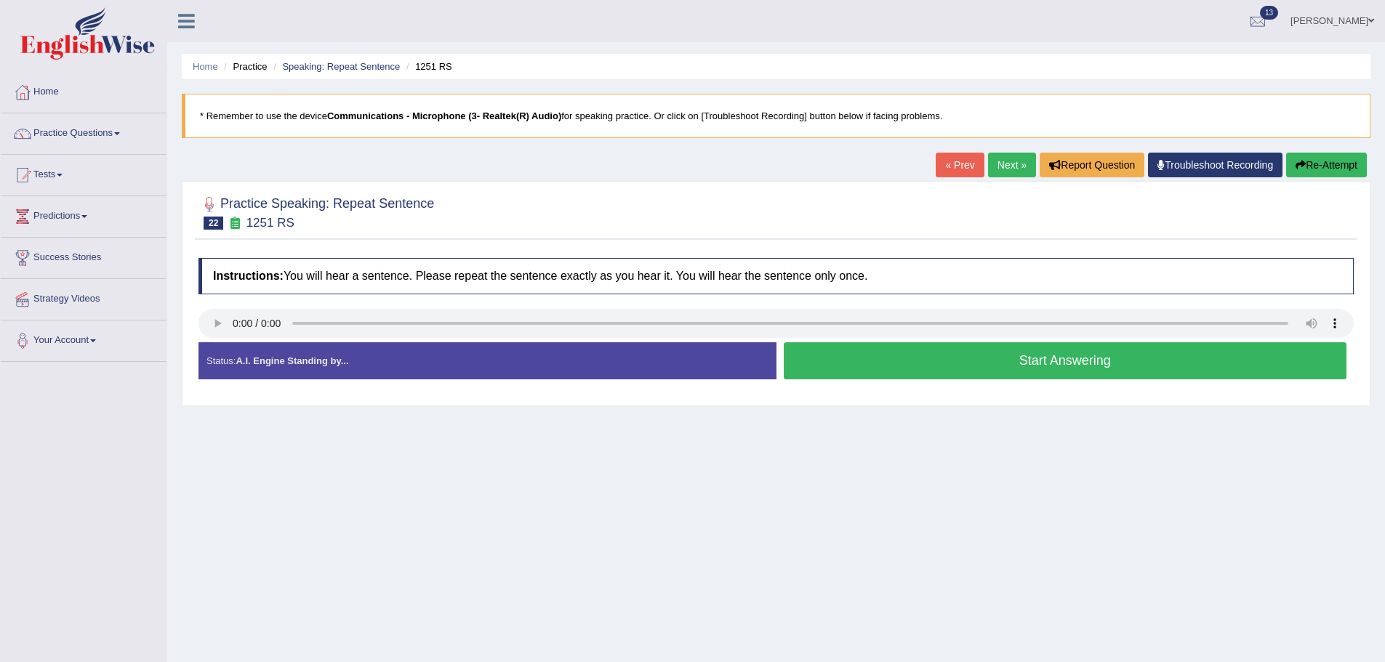
click at [929, 367] on button "Start Answering" at bounding box center [1066, 360] width 564 height 37
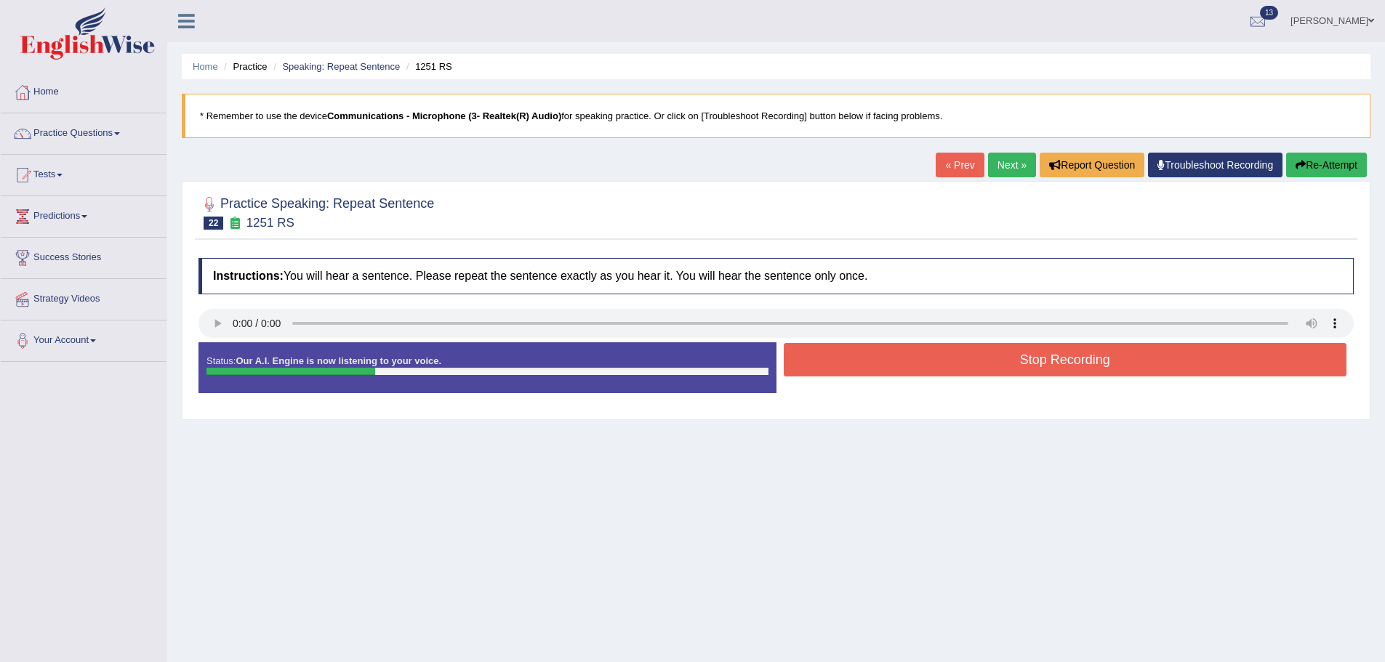
click at [929, 363] on button "Stop Recording" at bounding box center [1066, 359] width 564 height 33
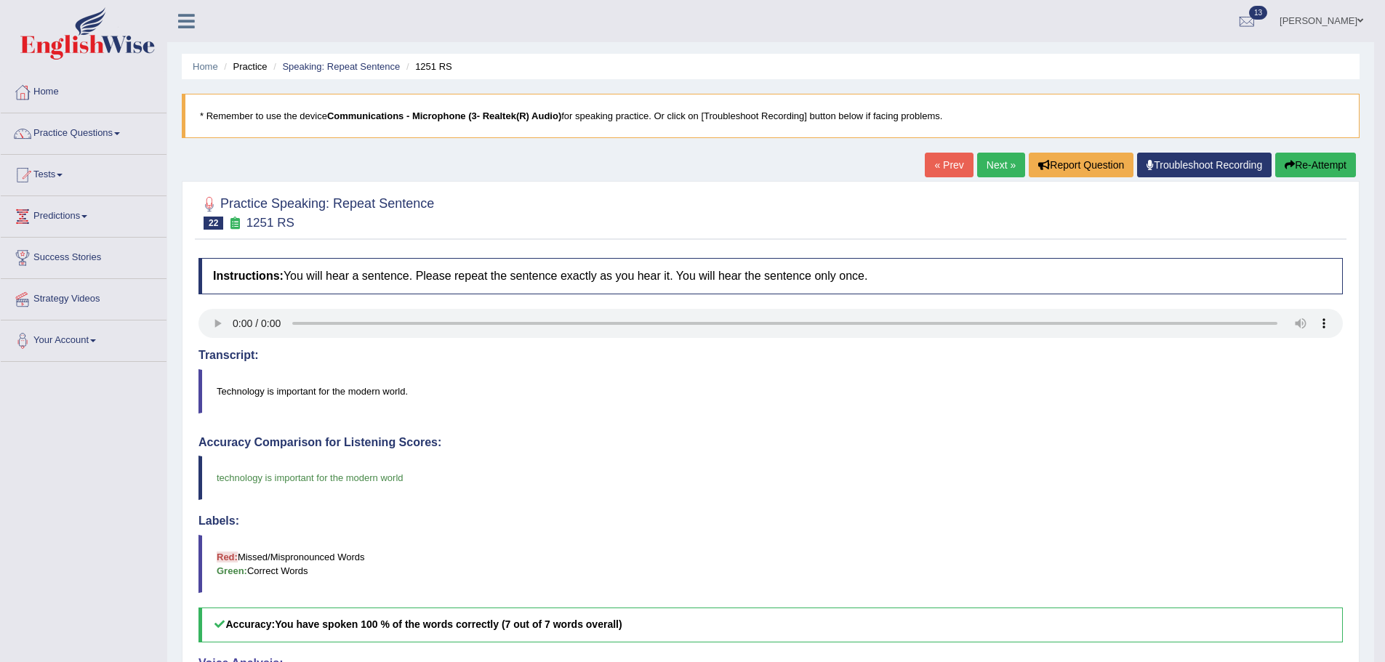
click at [1004, 167] on link "Next »" at bounding box center [1001, 165] width 48 height 25
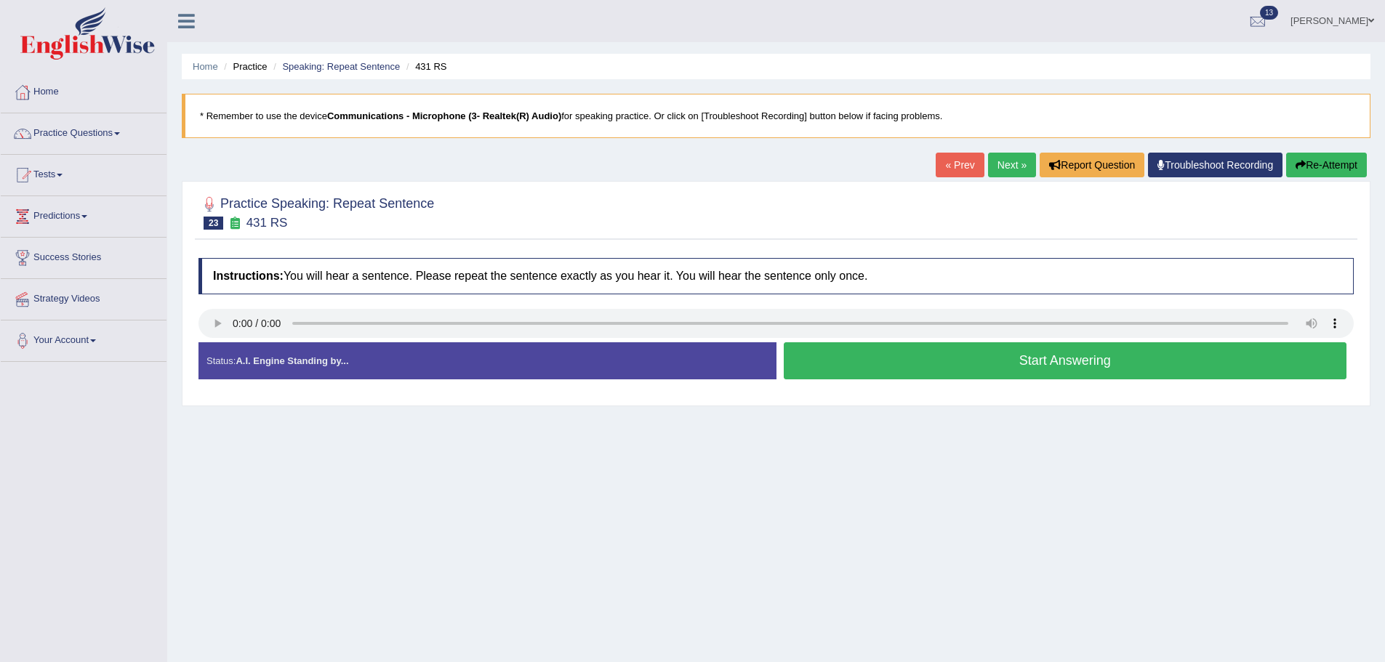
click at [846, 361] on button "Start Answering" at bounding box center [1066, 360] width 564 height 37
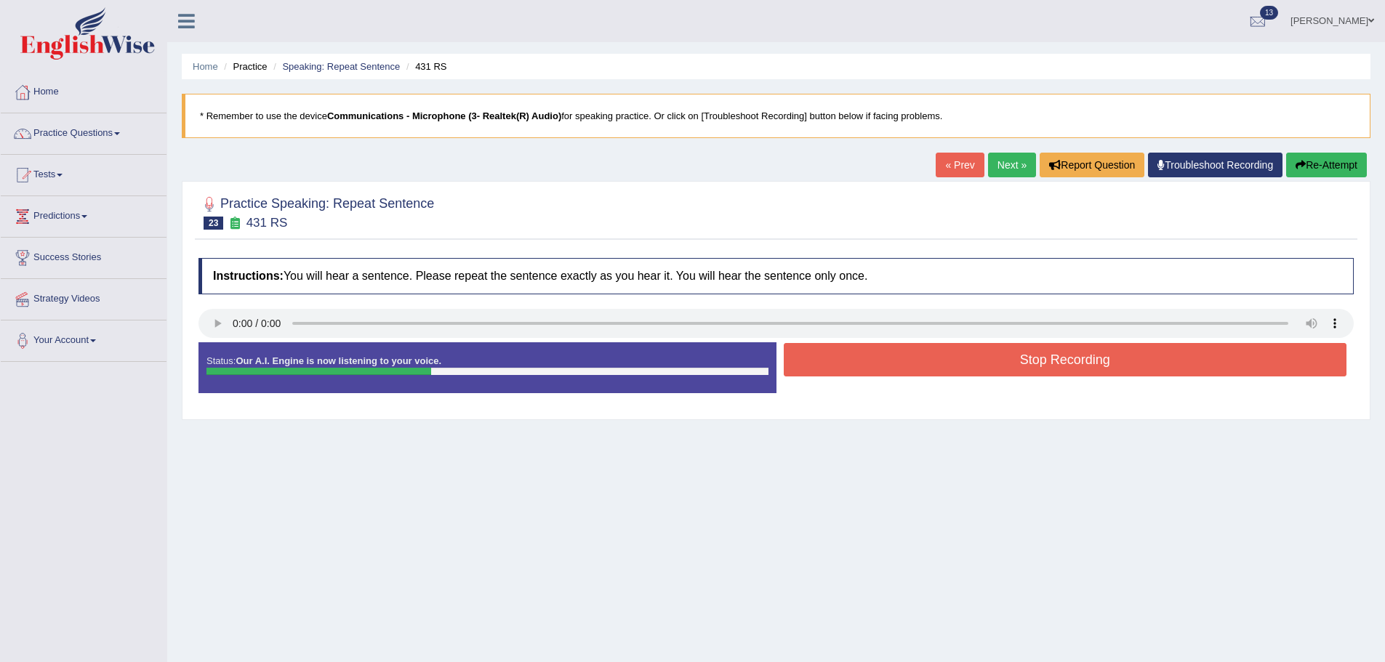
click at [912, 350] on button "Stop Recording" at bounding box center [1066, 359] width 564 height 33
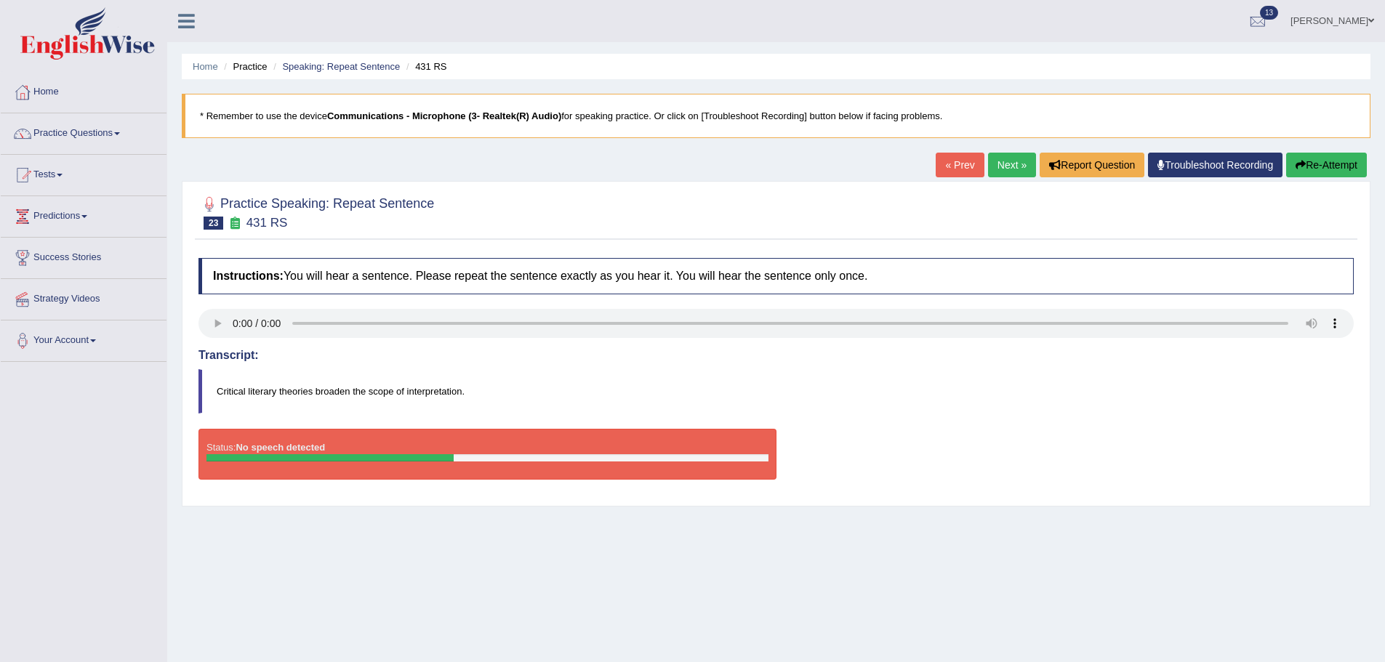
click at [1301, 164] on icon "button" at bounding box center [1301, 165] width 10 height 10
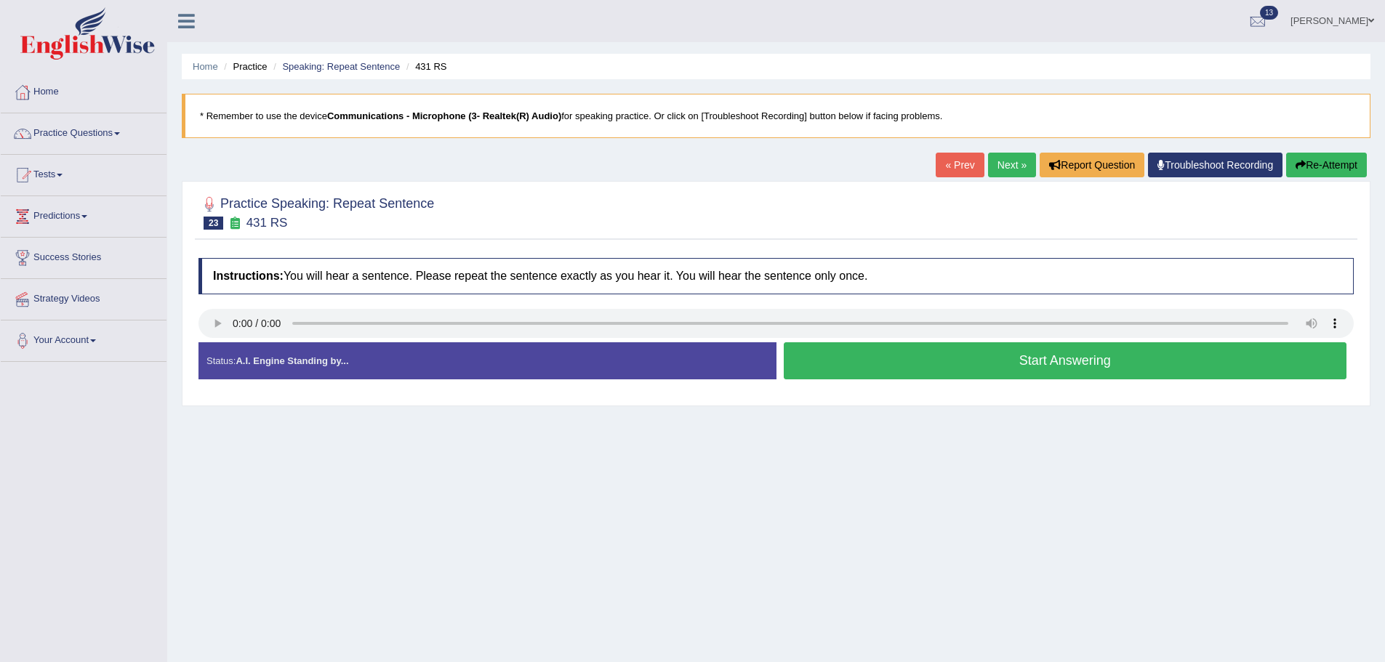
click at [916, 366] on button "Start Answering" at bounding box center [1066, 360] width 564 height 37
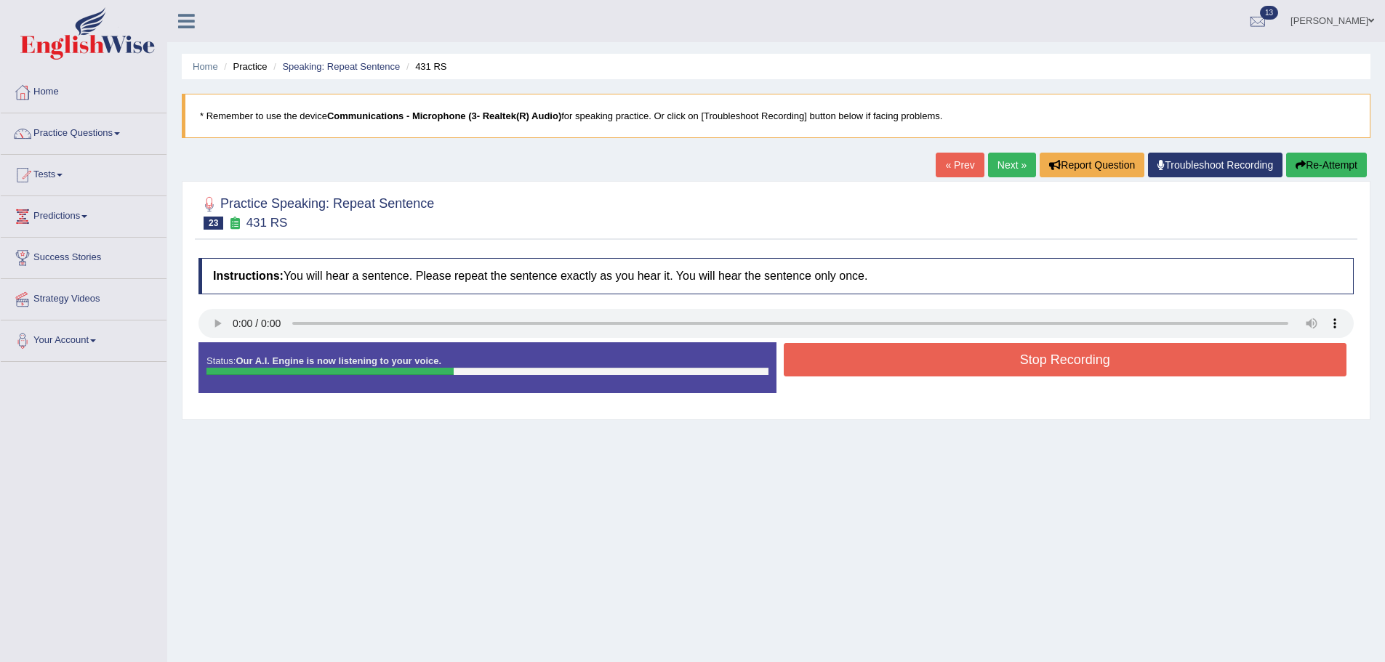
click at [953, 340] on div at bounding box center [776, 325] width 1155 height 33
click at [953, 350] on button "Stop Recording" at bounding box center [1066, 359] width 564 height 33
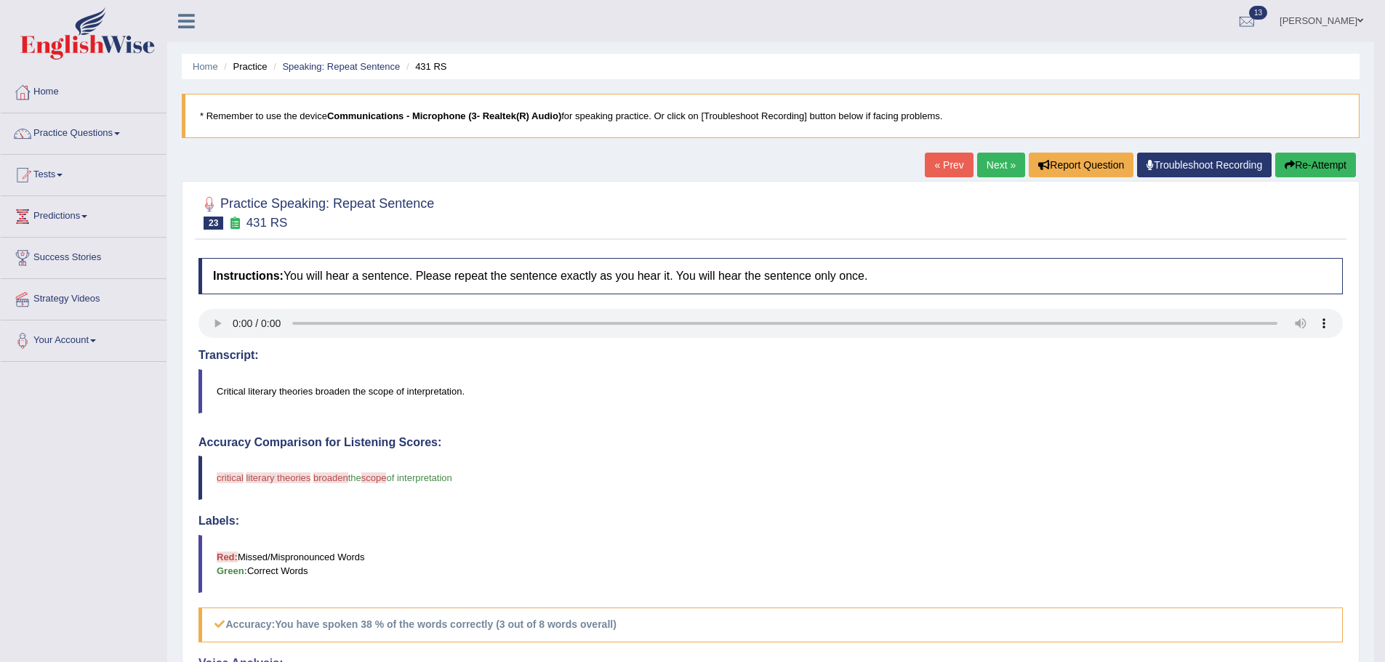
click at [1304, 169] on button "Re-Attempt" at bounding box center [1315, 165] width 81 height 25
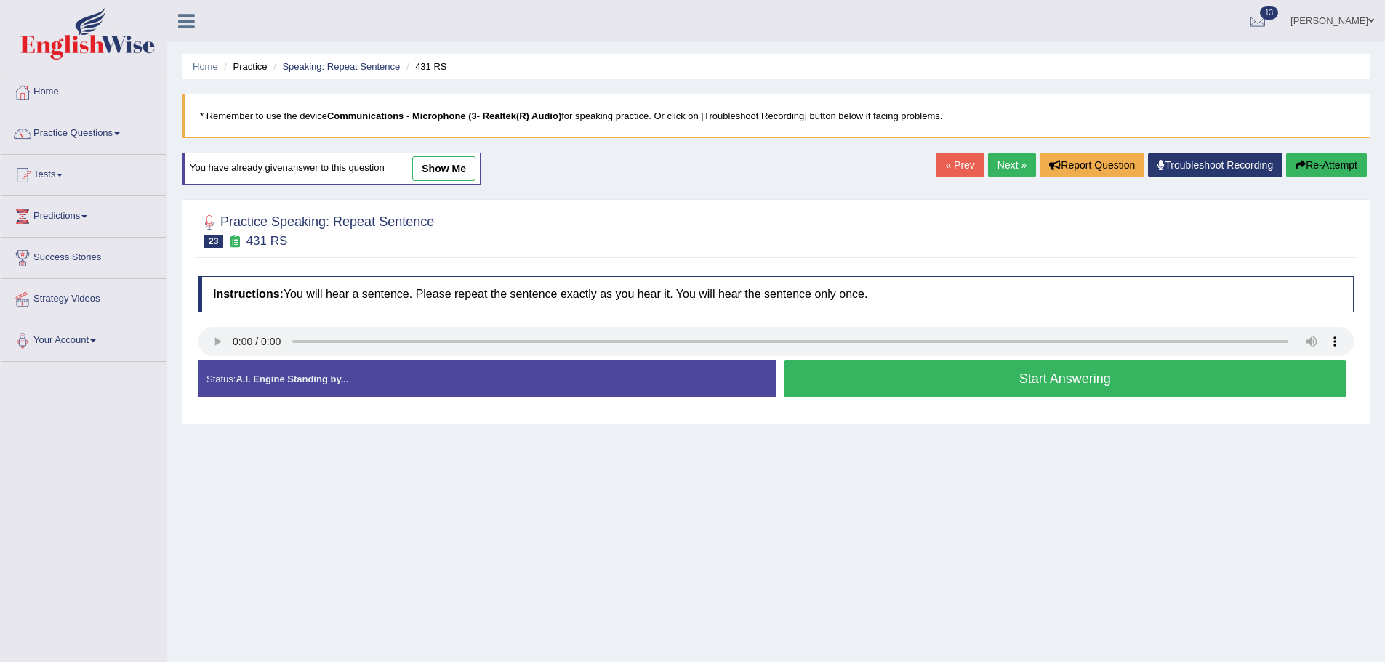
click at [1009, 380] on button "Start Answering" at bounding box center [1066, 379] width 564 height 37
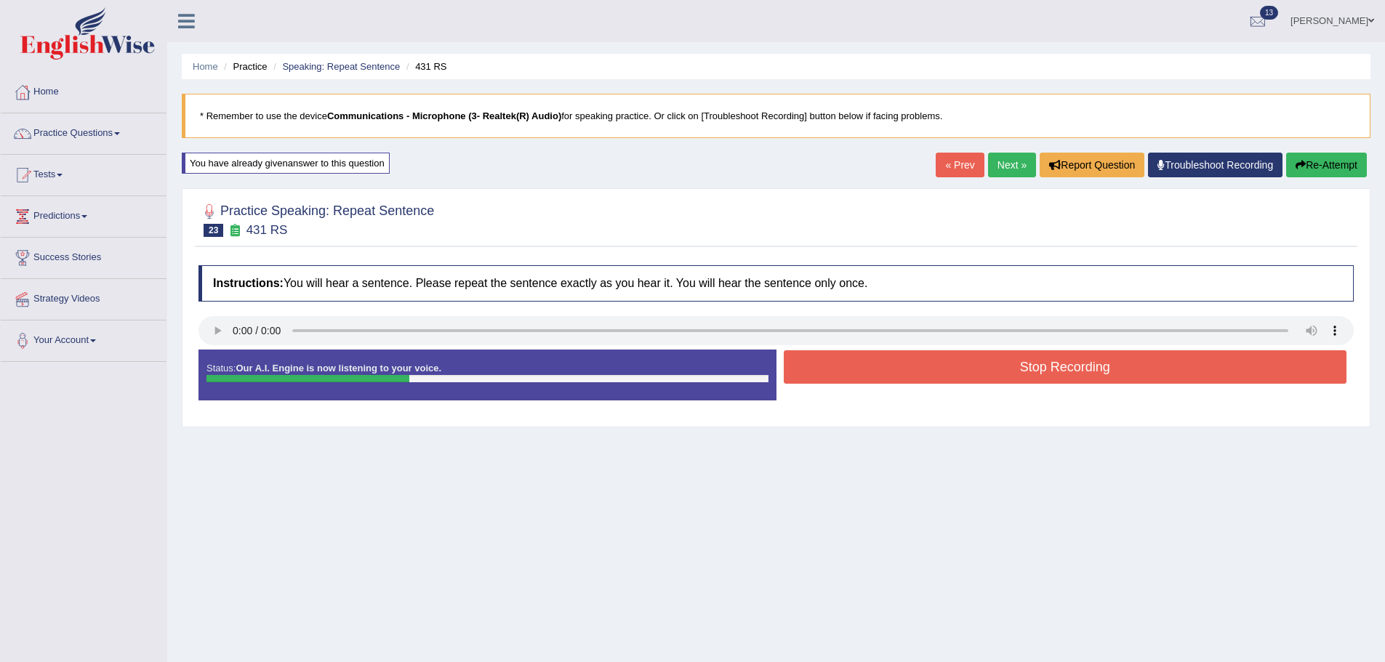
click at [1009, 380] on button "Stop Recording" at bounding box center [1066, 366] width 564 height 33
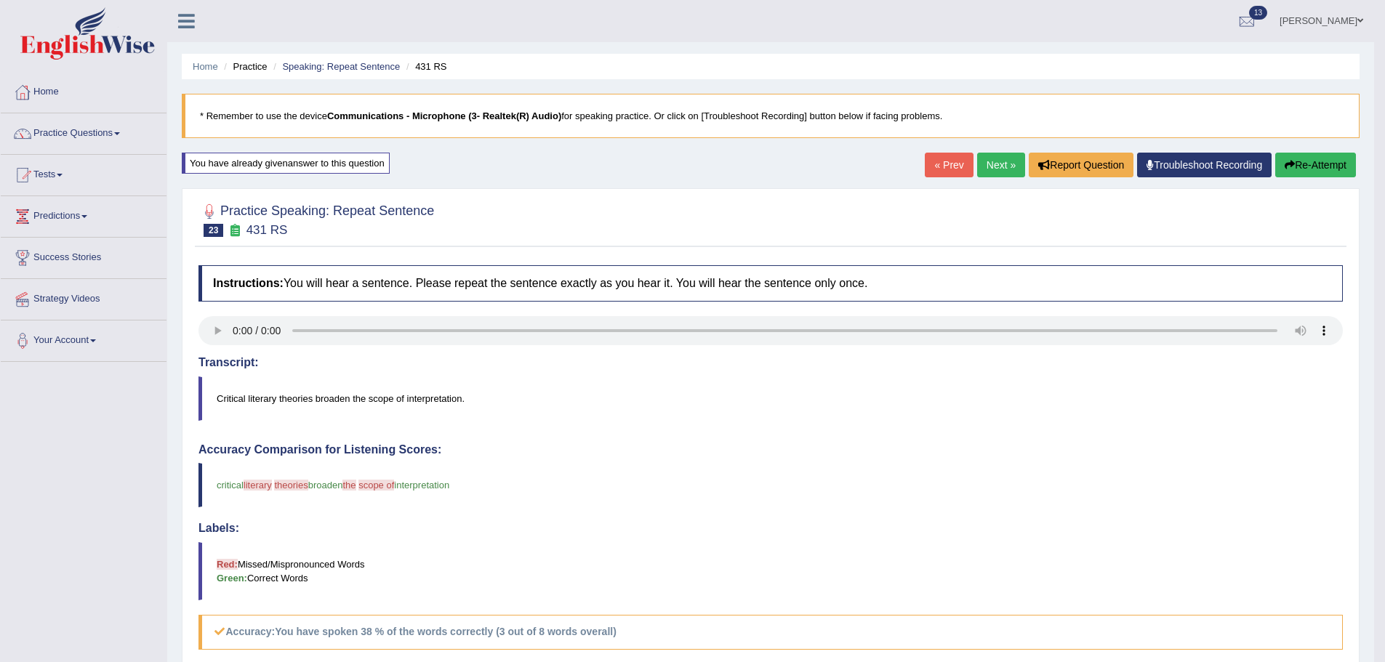
click at [997, 179] on div "« Prev Next » Report Question Troubleshoot Recording Re-Attempt" at bounding box center [1142, 167] width 435 height 28
click at [998, 172] on link "Next »" at bounding box center [1001, 165] width 48 height 25
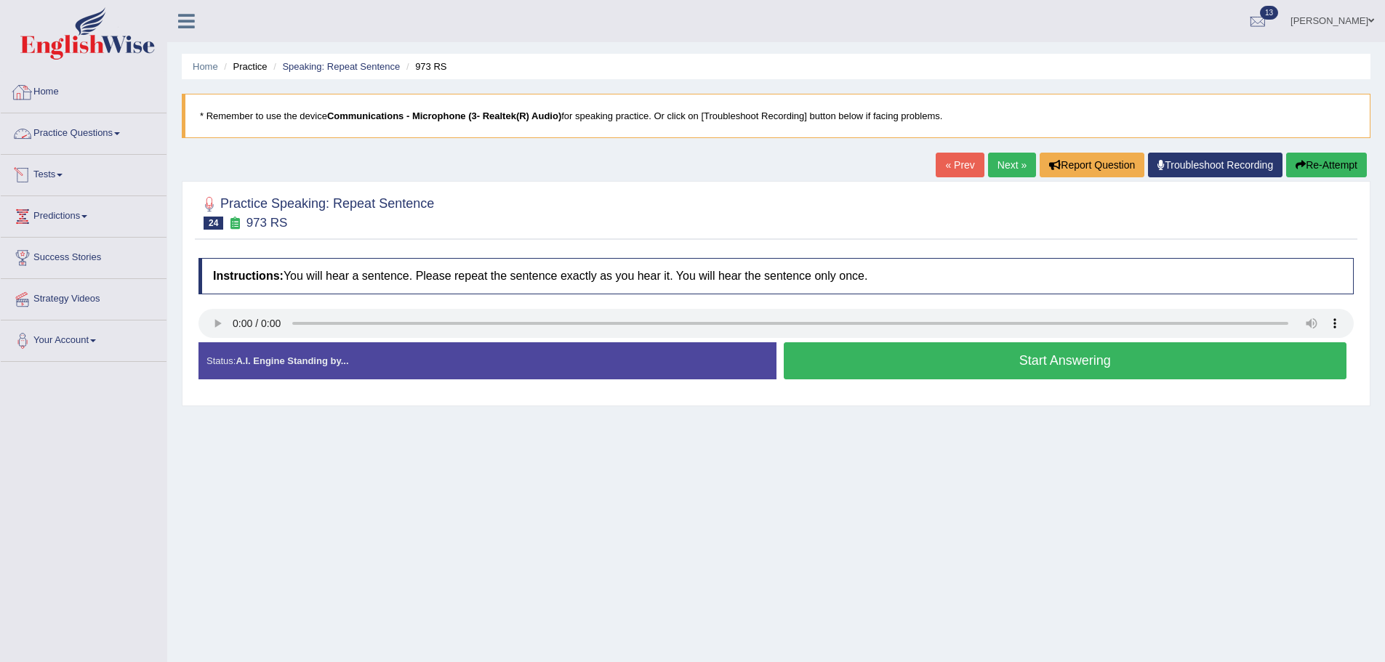
click at [119, 138] on link "Practice Questions" at bounding box center [84, 131] width 166 height 36
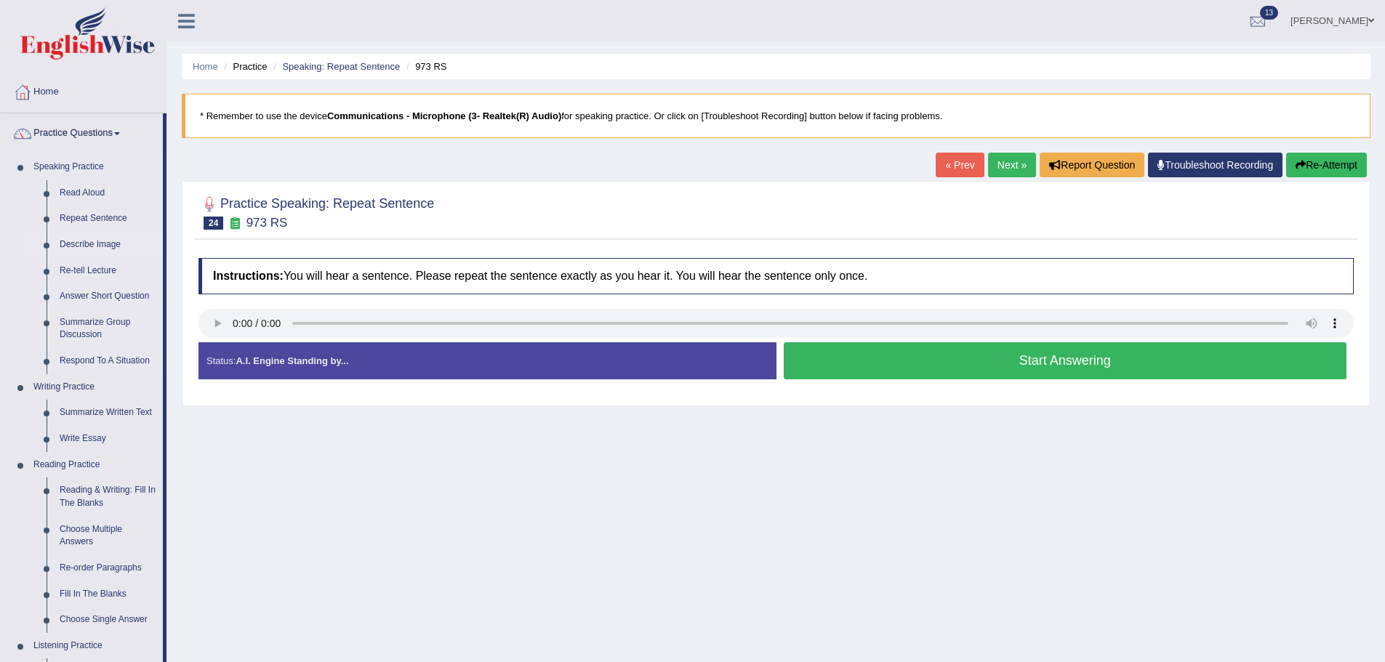
click at [96, 244] on link "Describe Image" at bounding box center [108, 245] width 110 height 26
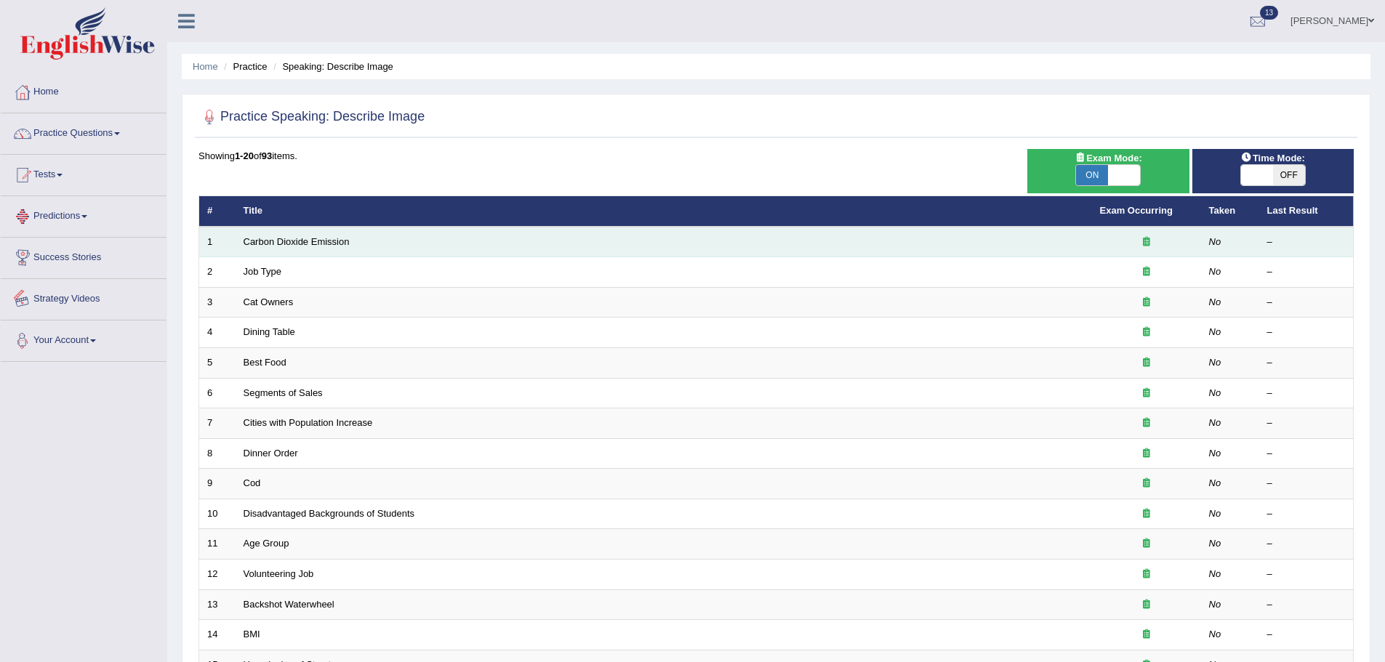
click at [285, 234] on td "Carbon Dioxide Emission" at bounding box center [664, 242] width 857 height 31
click at [292, 244] on link "Carbon Dioxide Emission" at bounding box center [297, 241] width 106 height 11
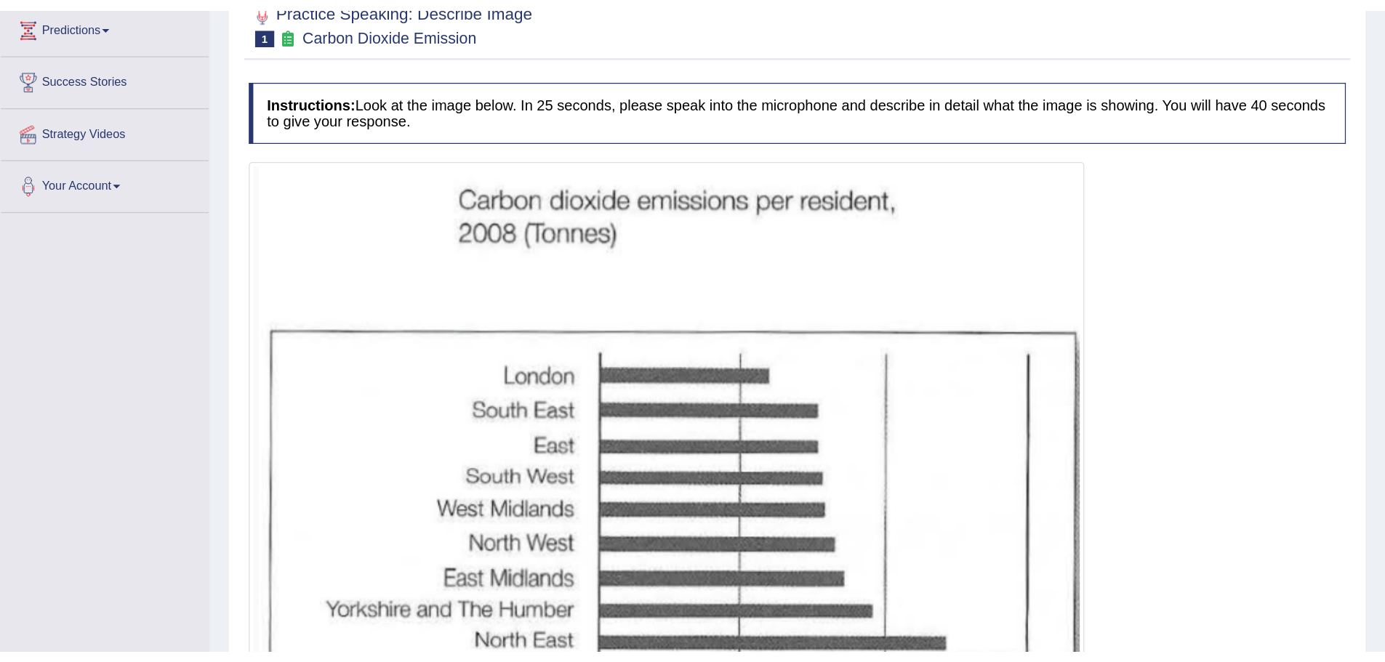
scroll to position [201, 0]
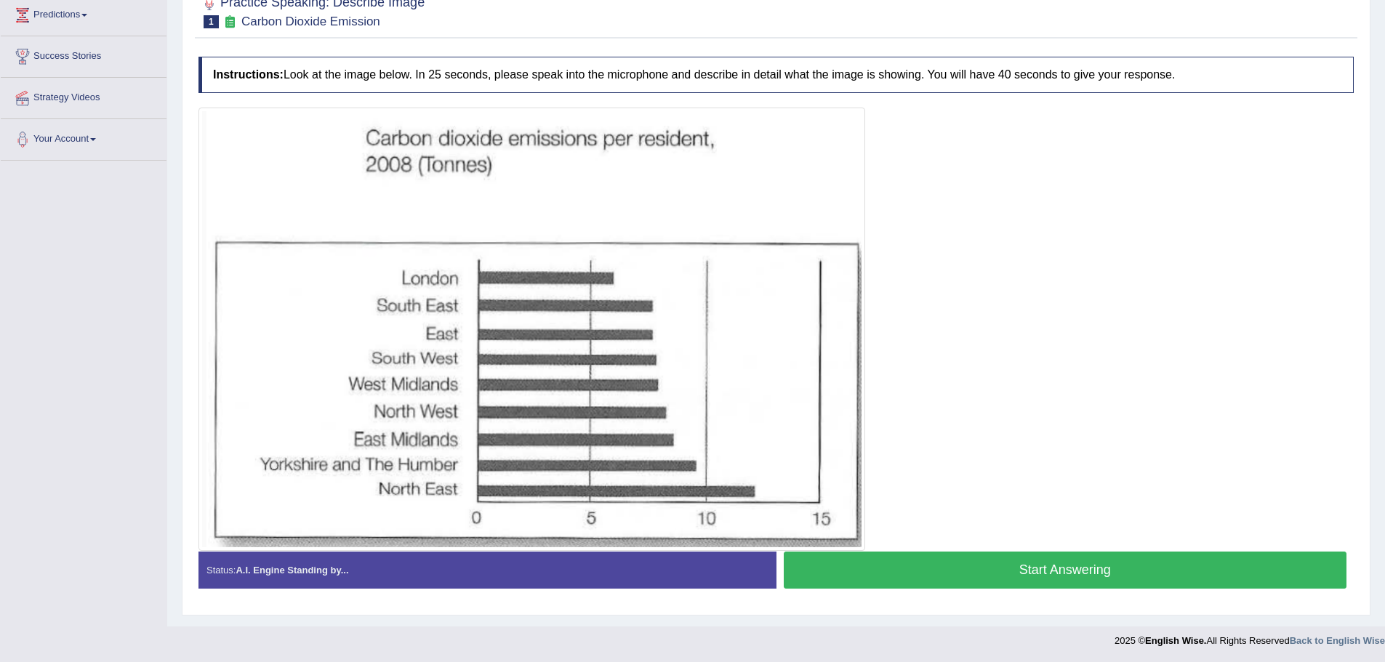
click at [945, 574] on button "Start Answering" at bounding box center [1066, 570] width 564 height 37
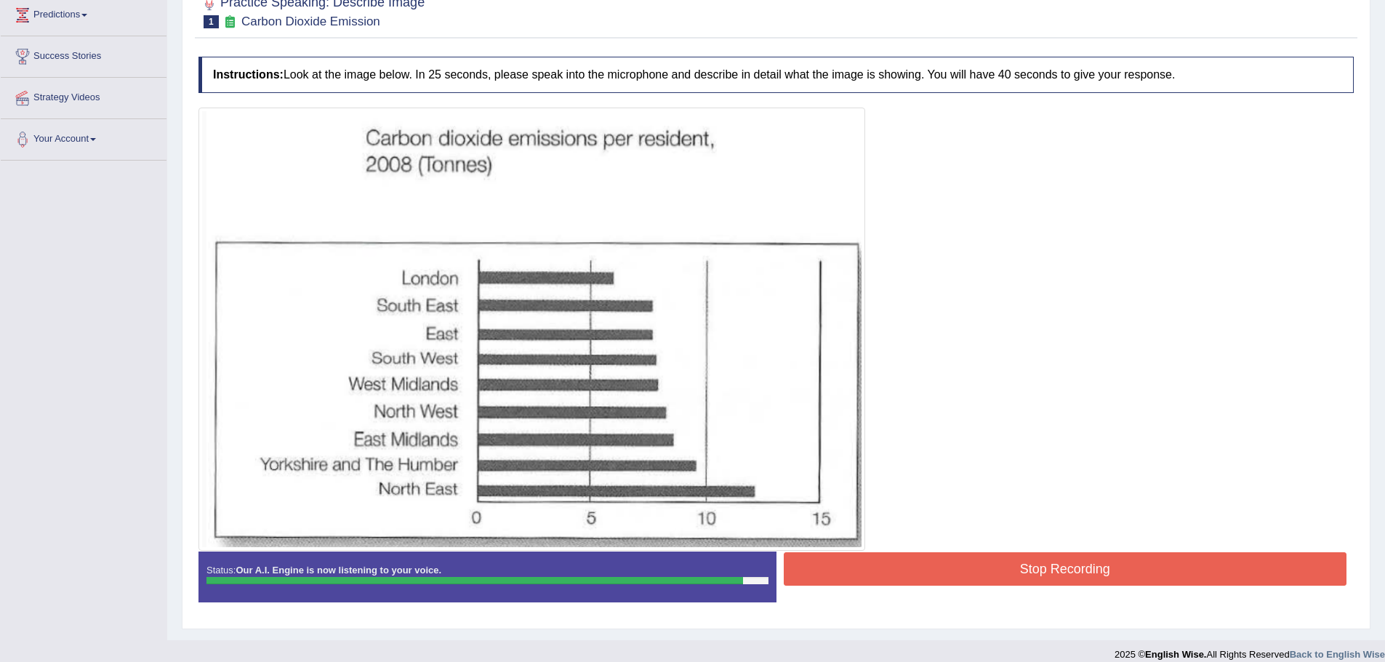
click at [1010, 555] on button "Stop Recording" at bounding box center [1066, 569] width 564 height 33
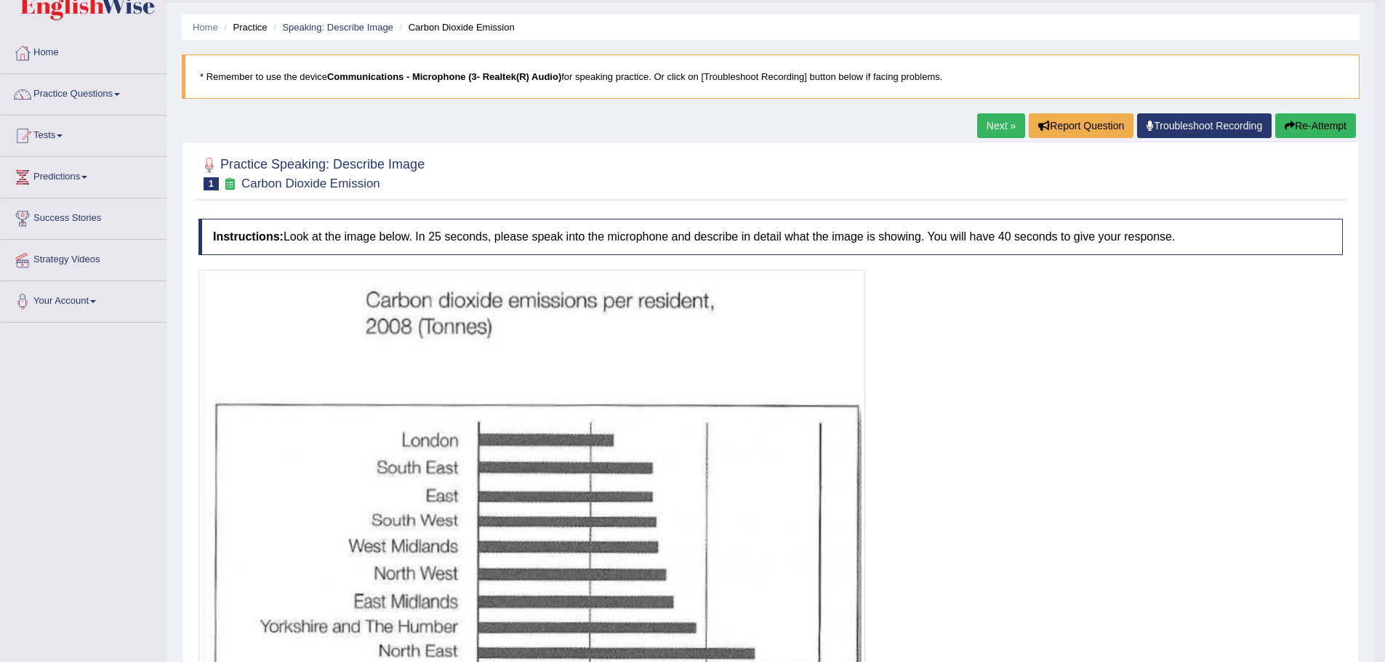
scroll to position [0, 0]
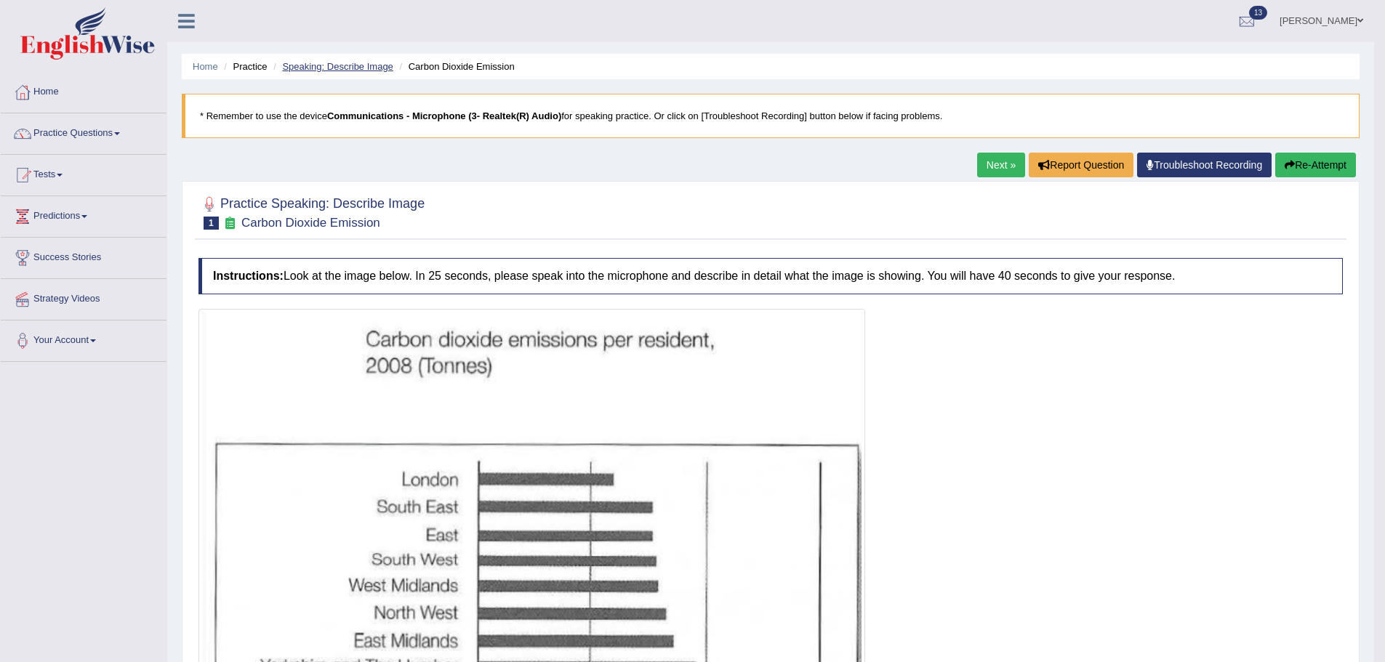
click at [380, 63] on link "Speaking: Describe Image" at bounding box center [337, 66] width 111 height 11
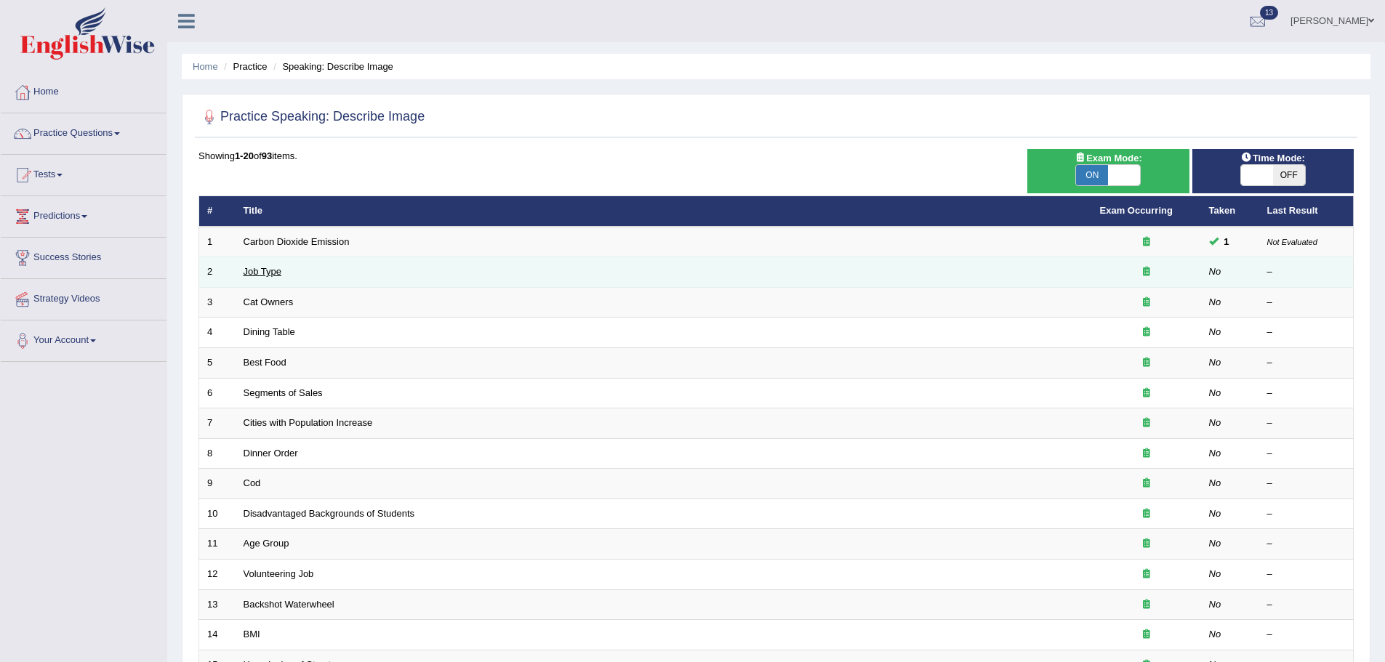
click at [265, 269] on link "Job Type" at bounding box center [263, 271] width 39 height 11
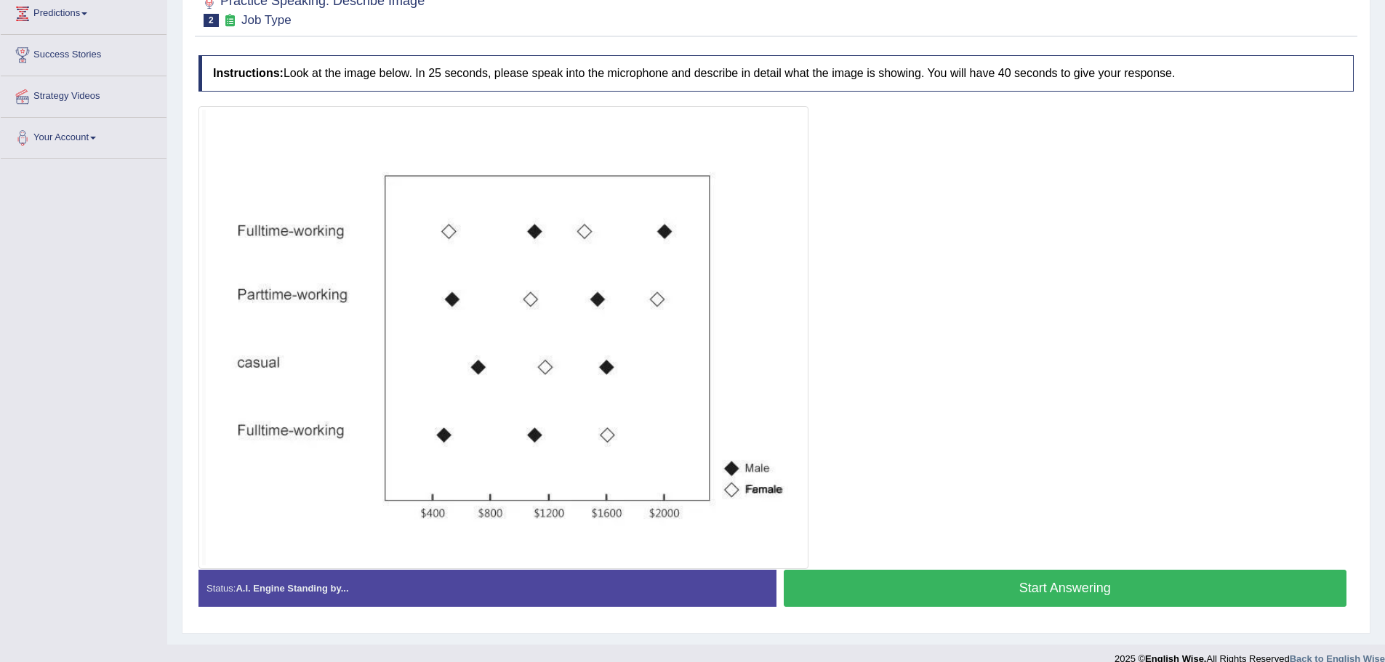
scroll to position [222, 0]
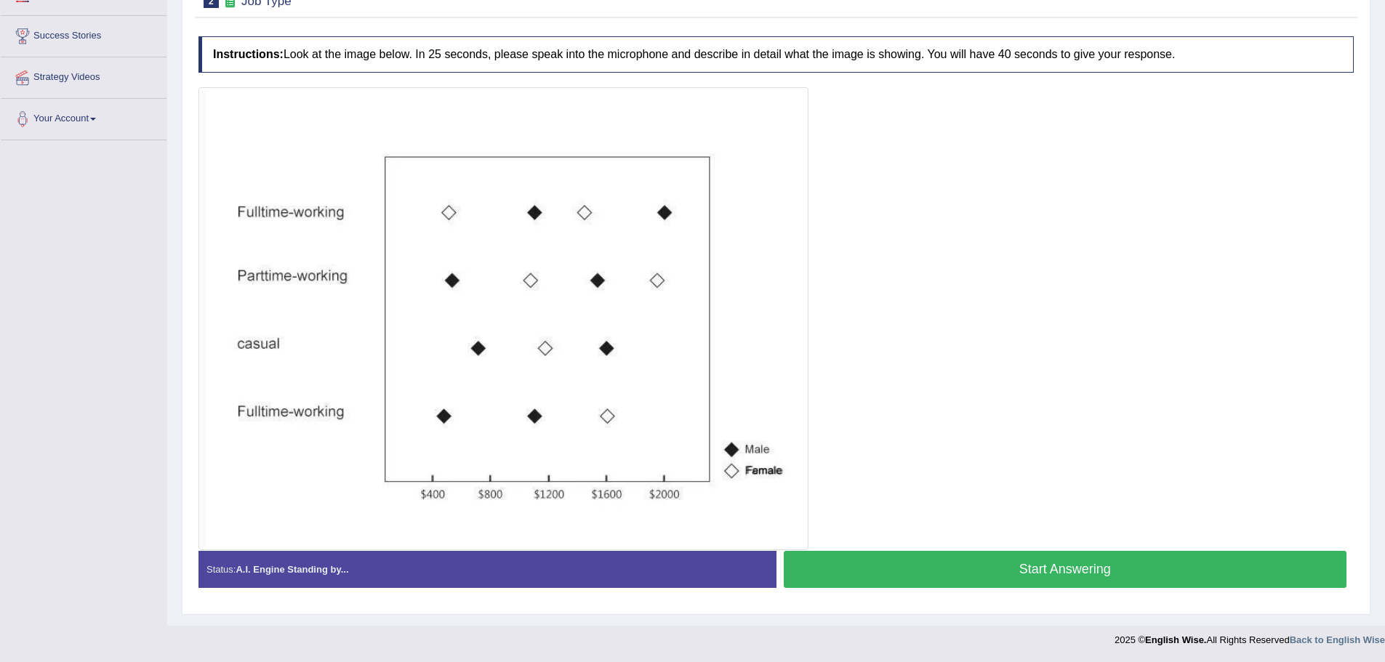
click at [1049, 571] on button "Start Answering" at bounding box center [1066, 569] width 564 height 37
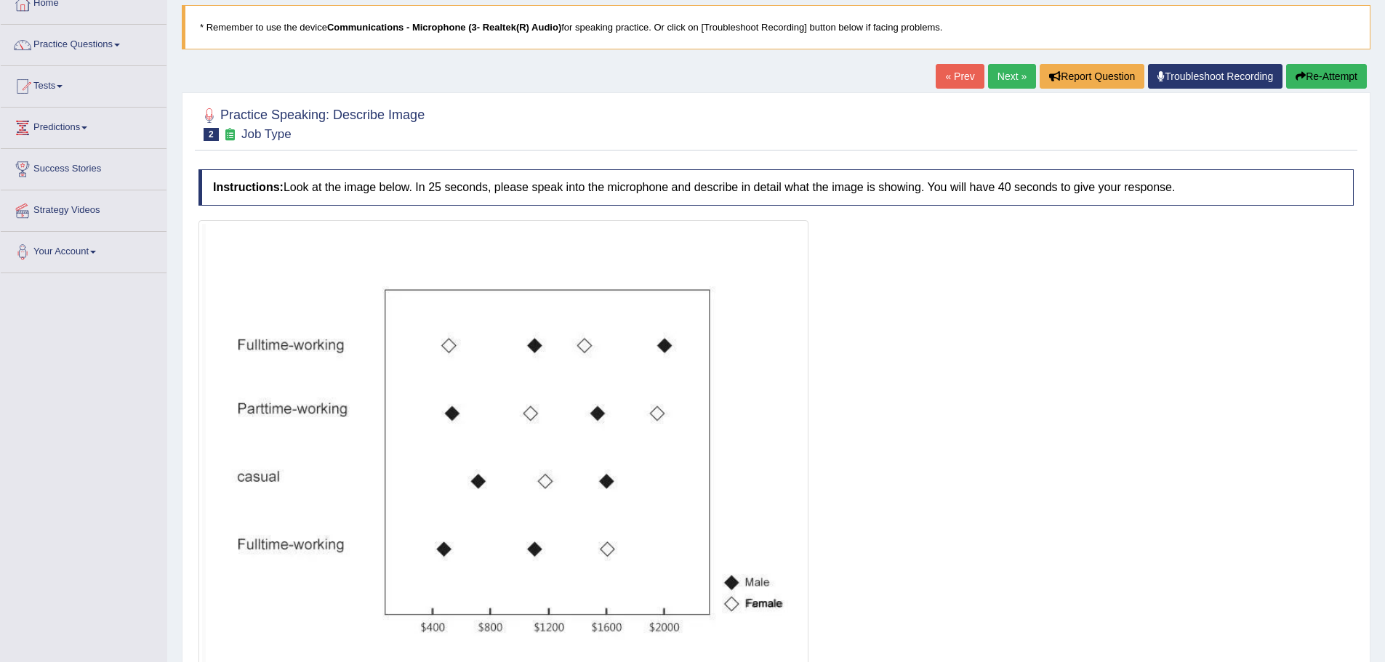
scroll to position [236, 0]
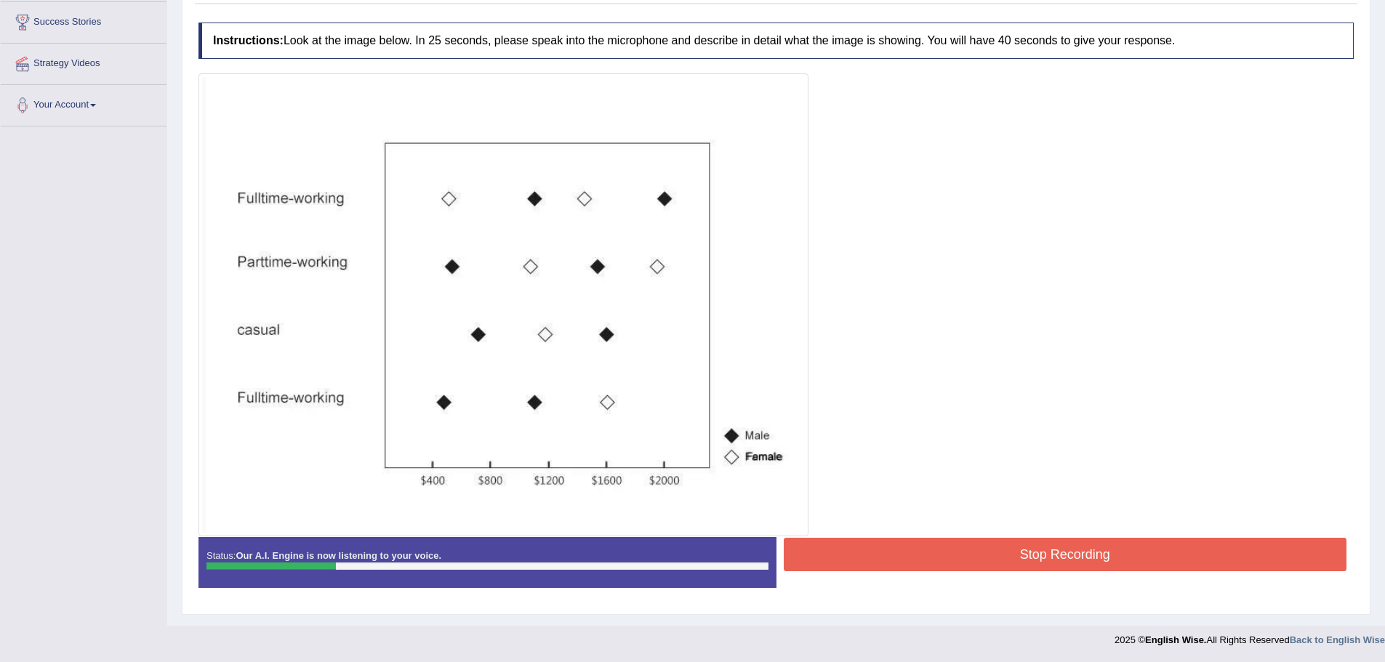
click at [937, 563] on button "Stop Recording" at bounding box center [1066, 554] width 564 height 33
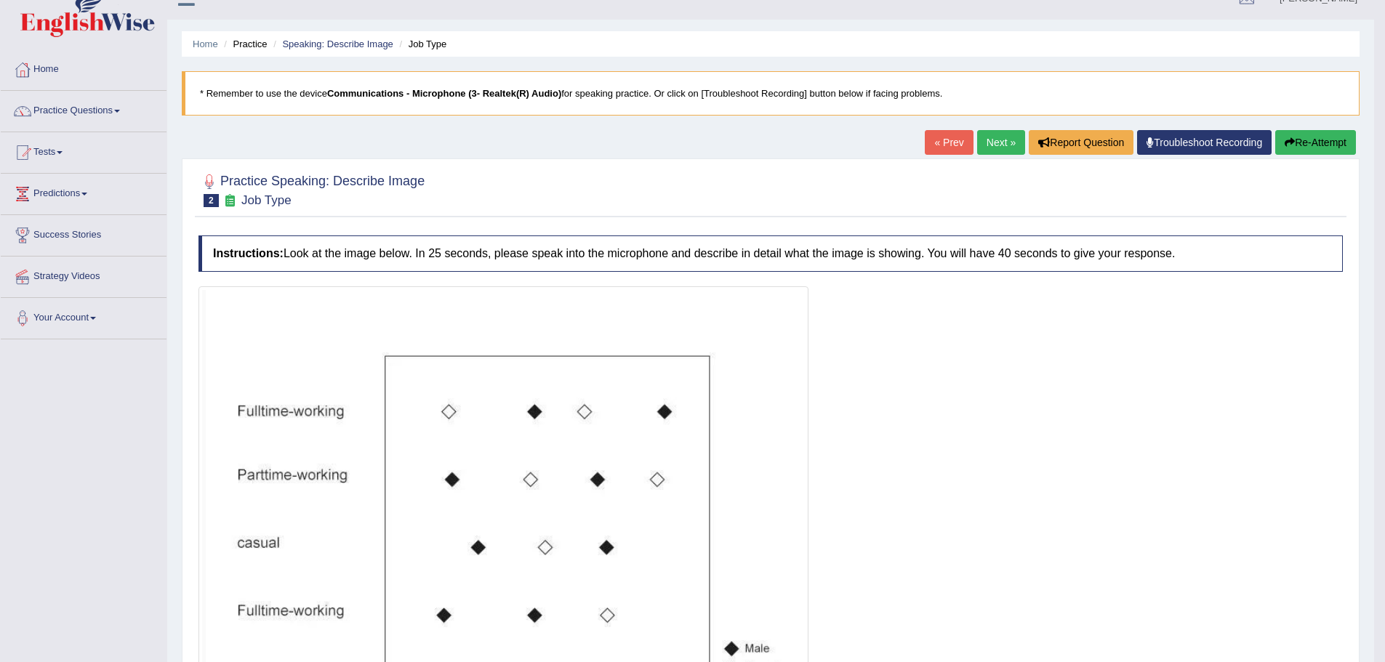
scroll to position [17, 0]
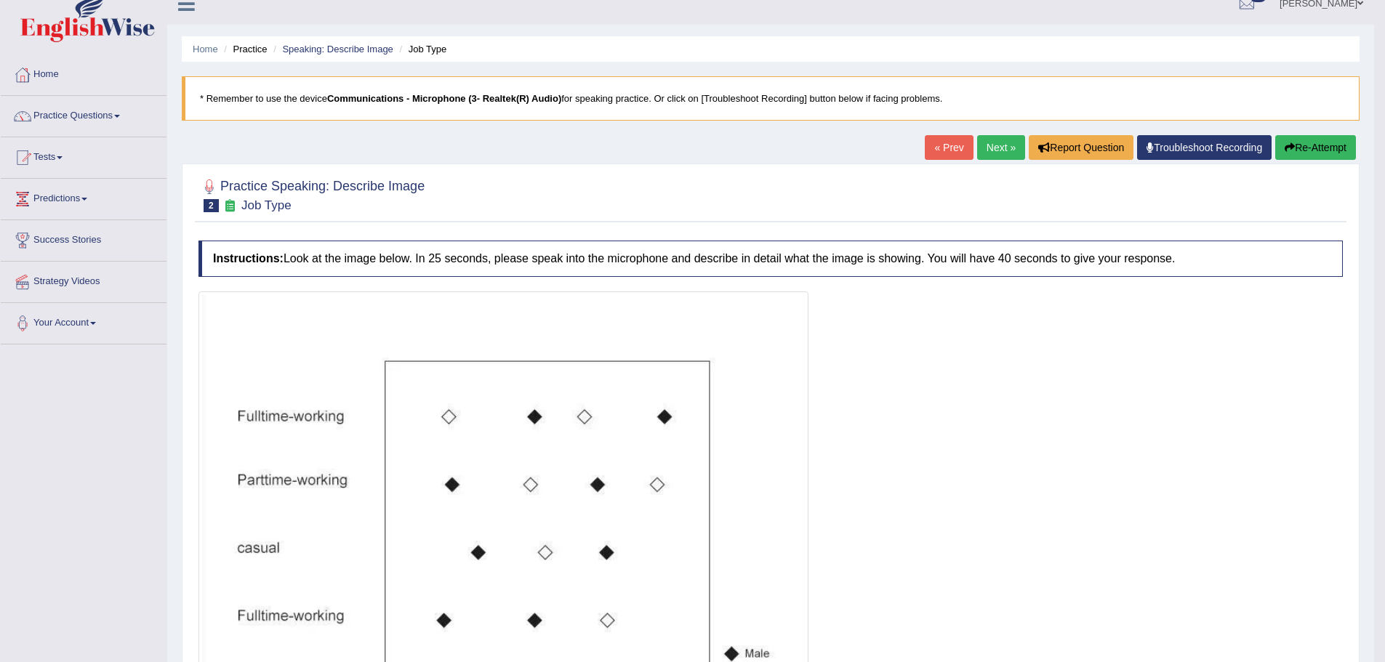
click at [1285, 147] on icon "button" at bounding box center [1290, 148] width 10 height 10
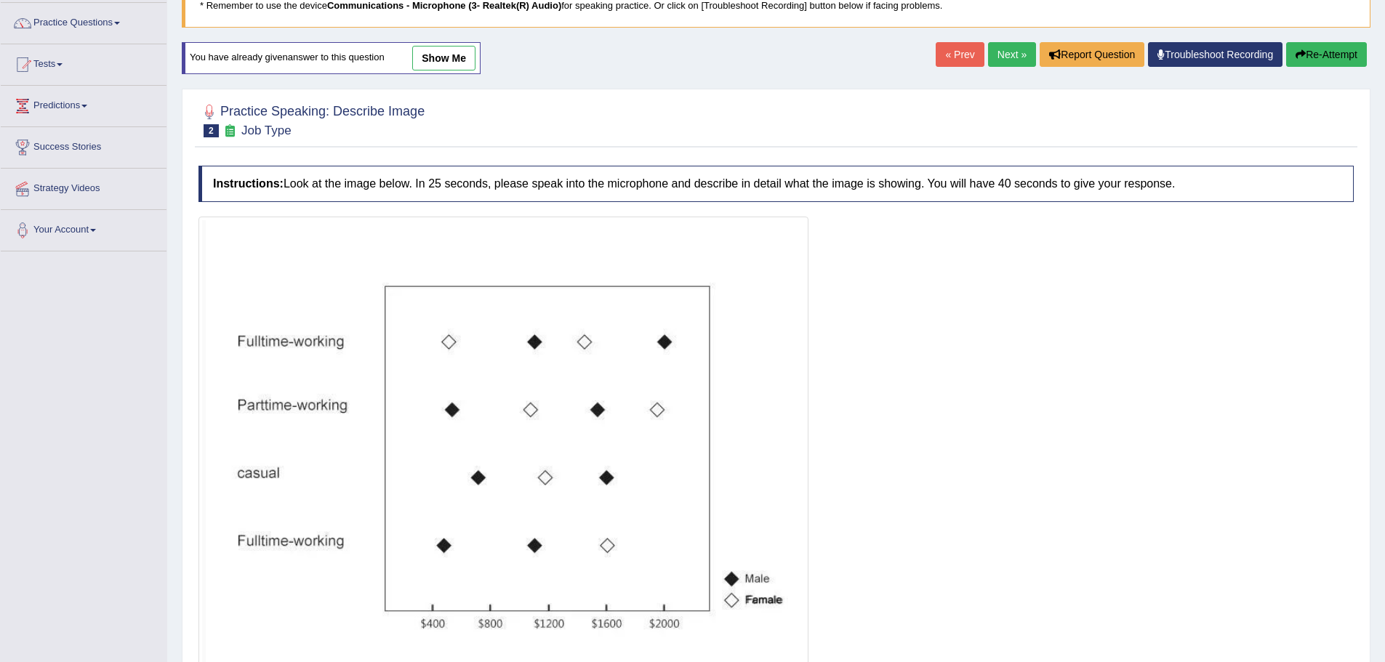
scroll to position [236, 0]
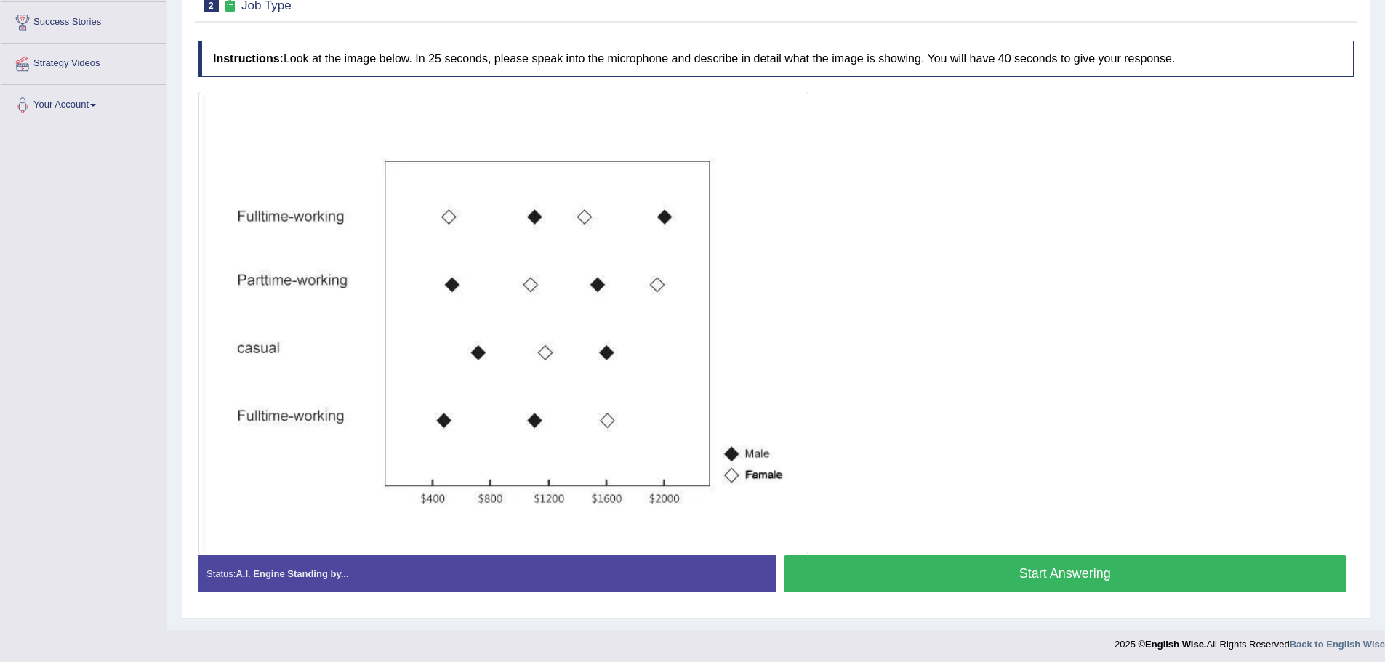
click at [977, 578] on button "Start Answering" at bounding box center [1066, 574] width 564 height 37
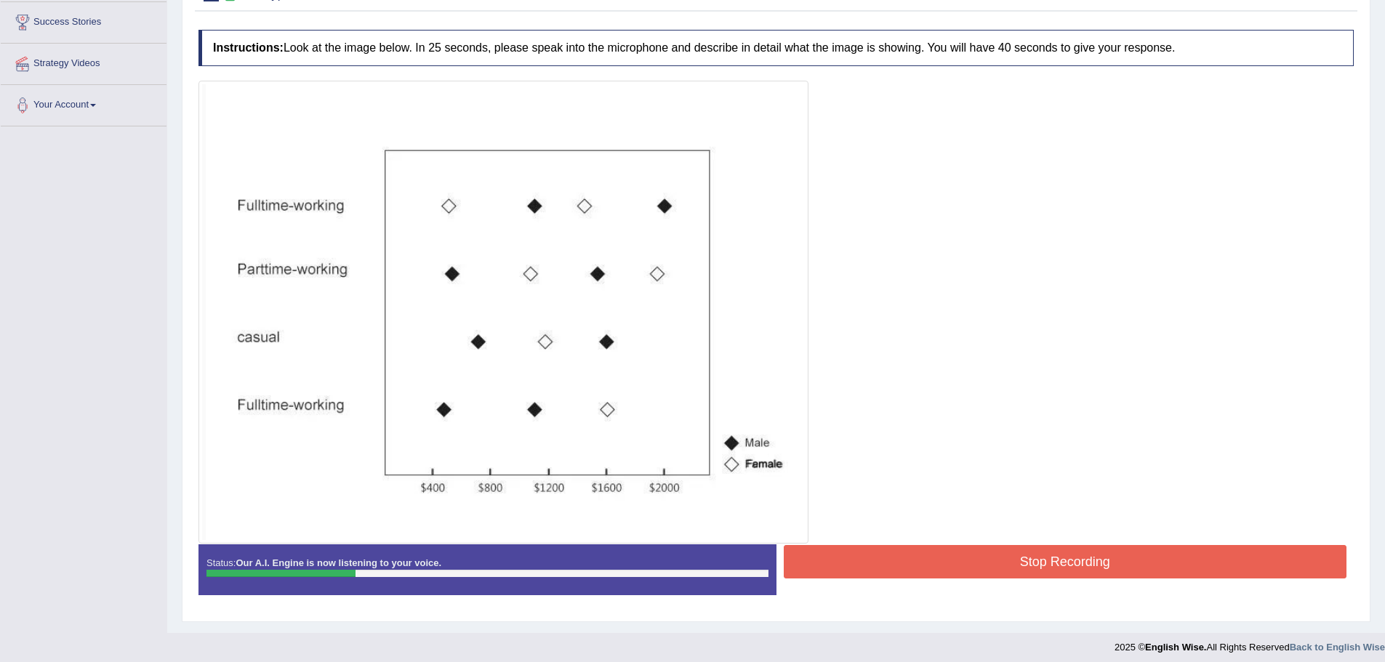
click at [1052, 550] on button "Stop Recording" at bounding box center [1066, 561] width 564 height 33
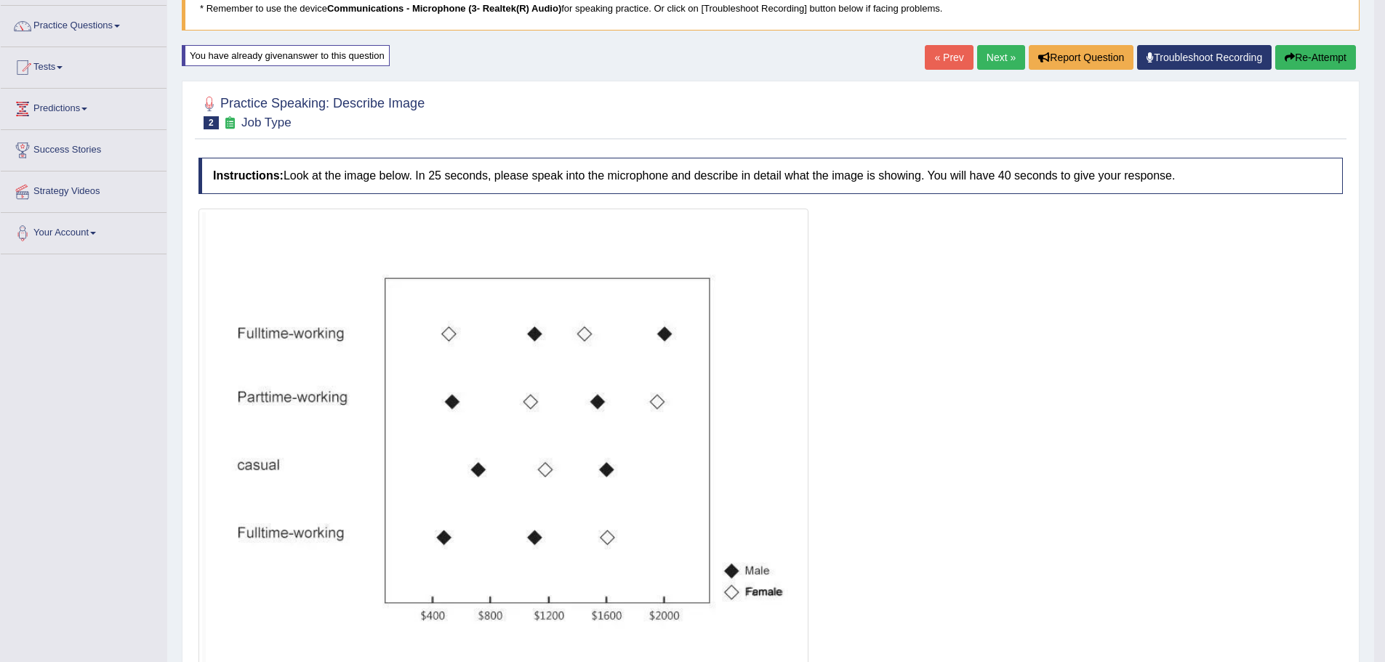
scroll to position [0, 0]
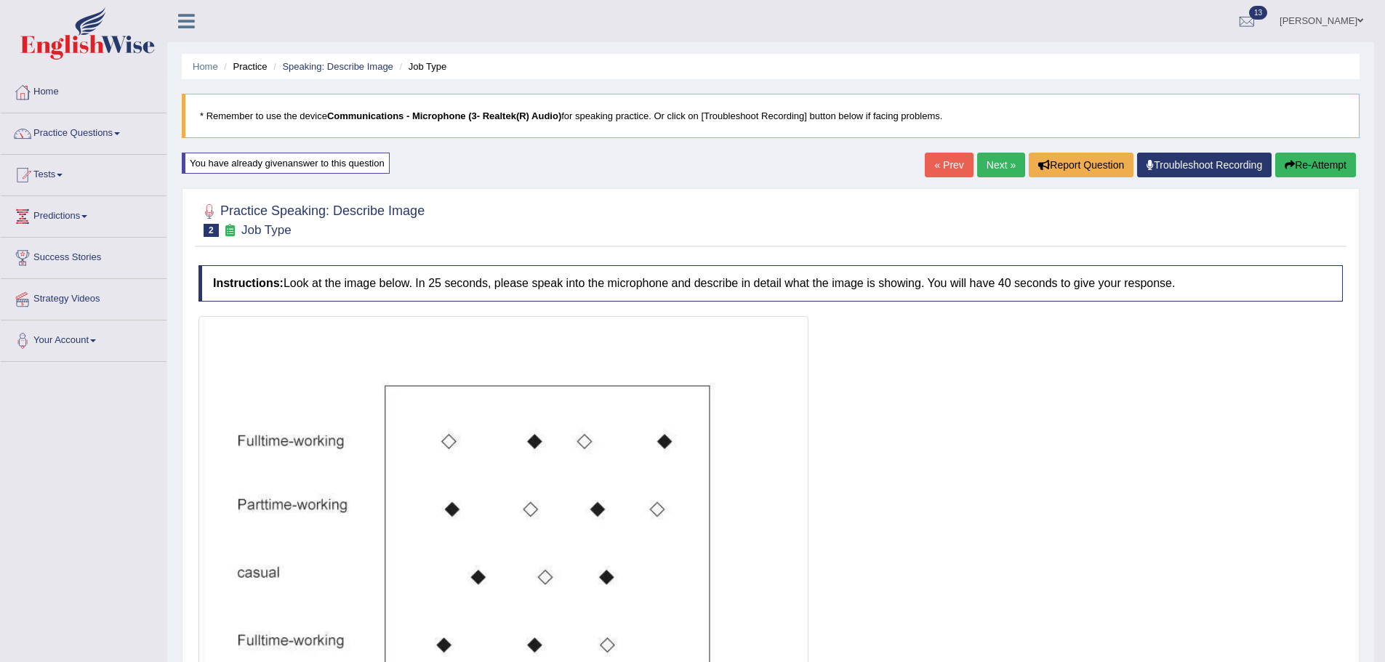
click at [1308, 167] on button "Re-Attempt" at bounding box center [1315, 165] width 81 height 25
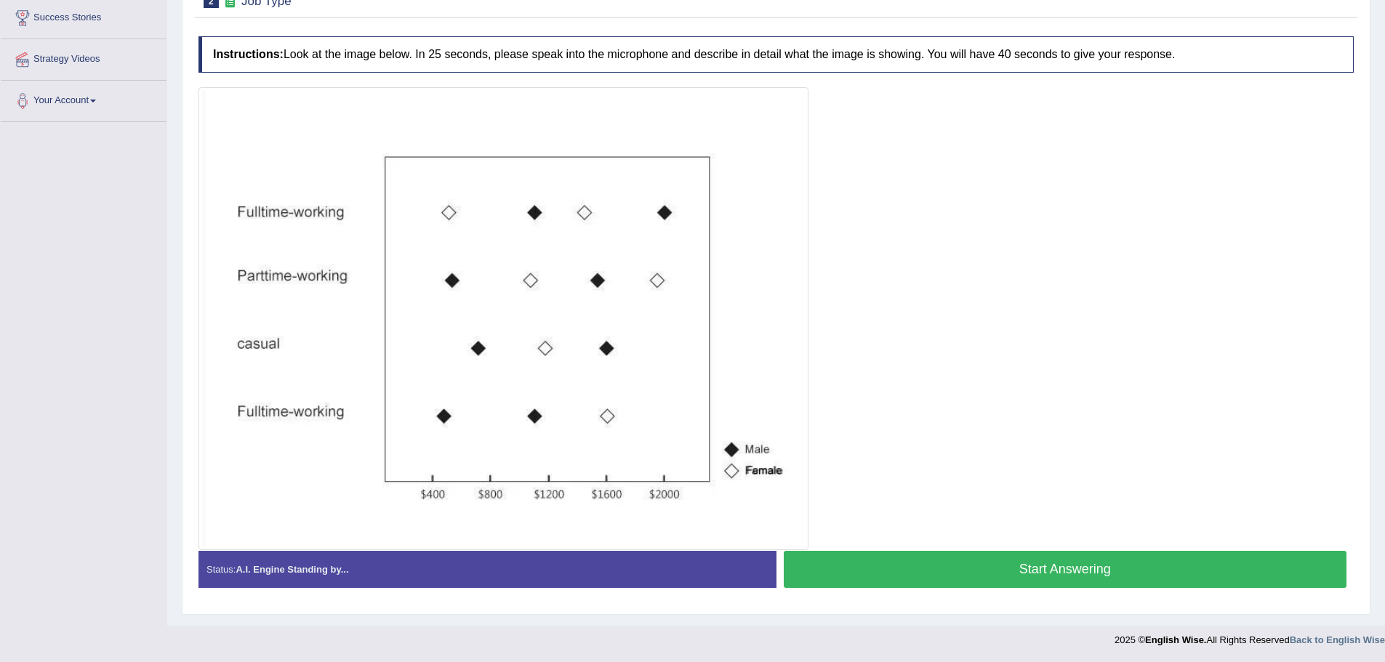
click at [971, 564] on button "Start Answering" at bounding box center [1066, 569] width 564 height 37
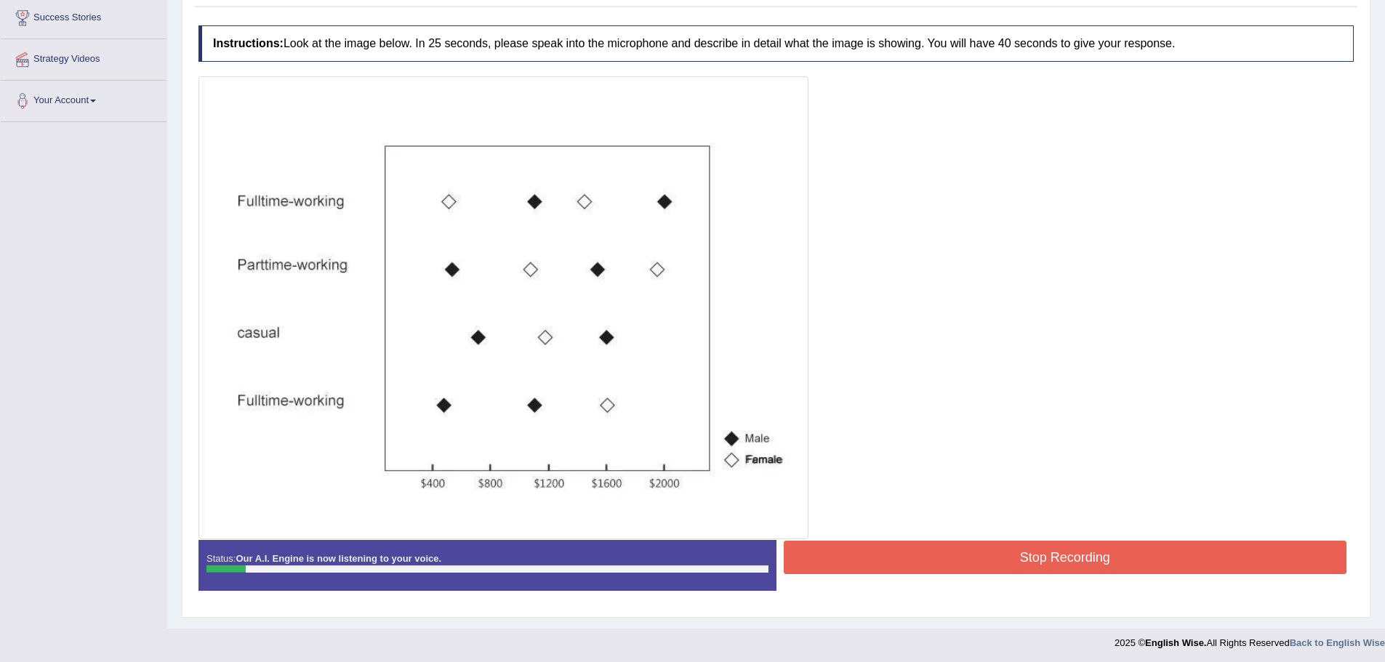
click at [979, 548] on button "Stop Recording" at bounding box center [1066, 557] width 564 height 33
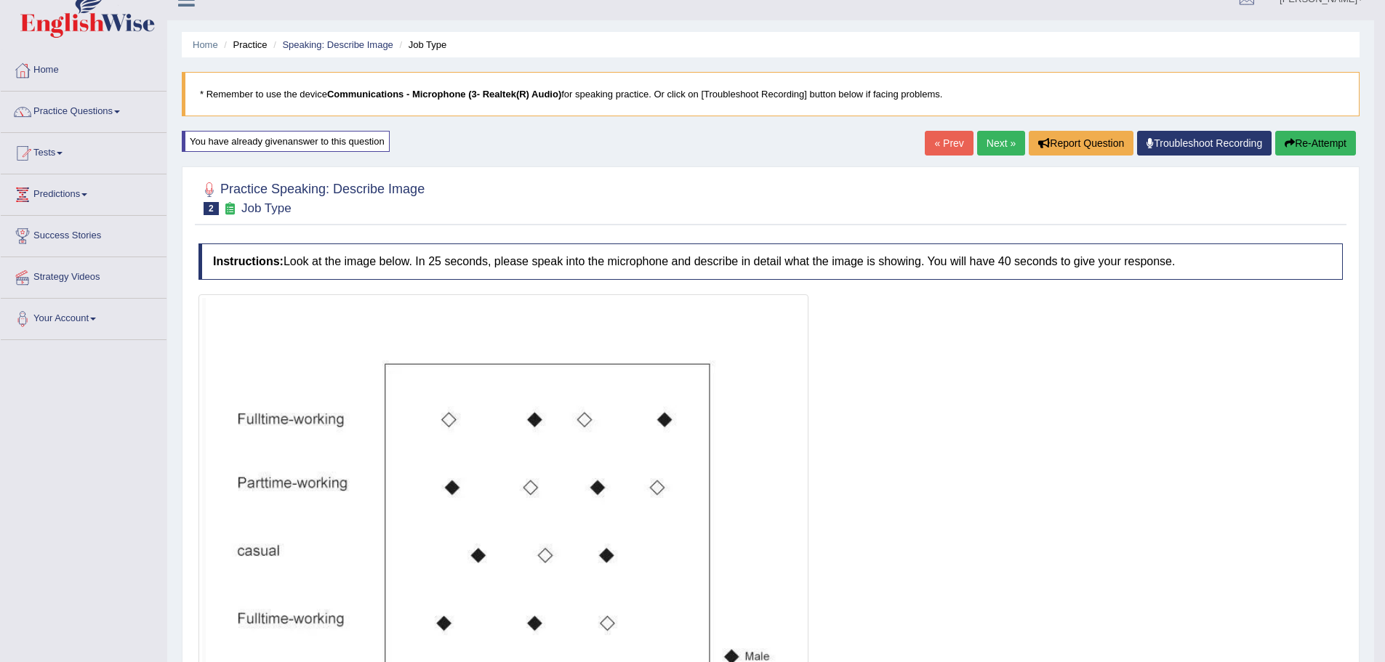
scroll to position [0, 0]
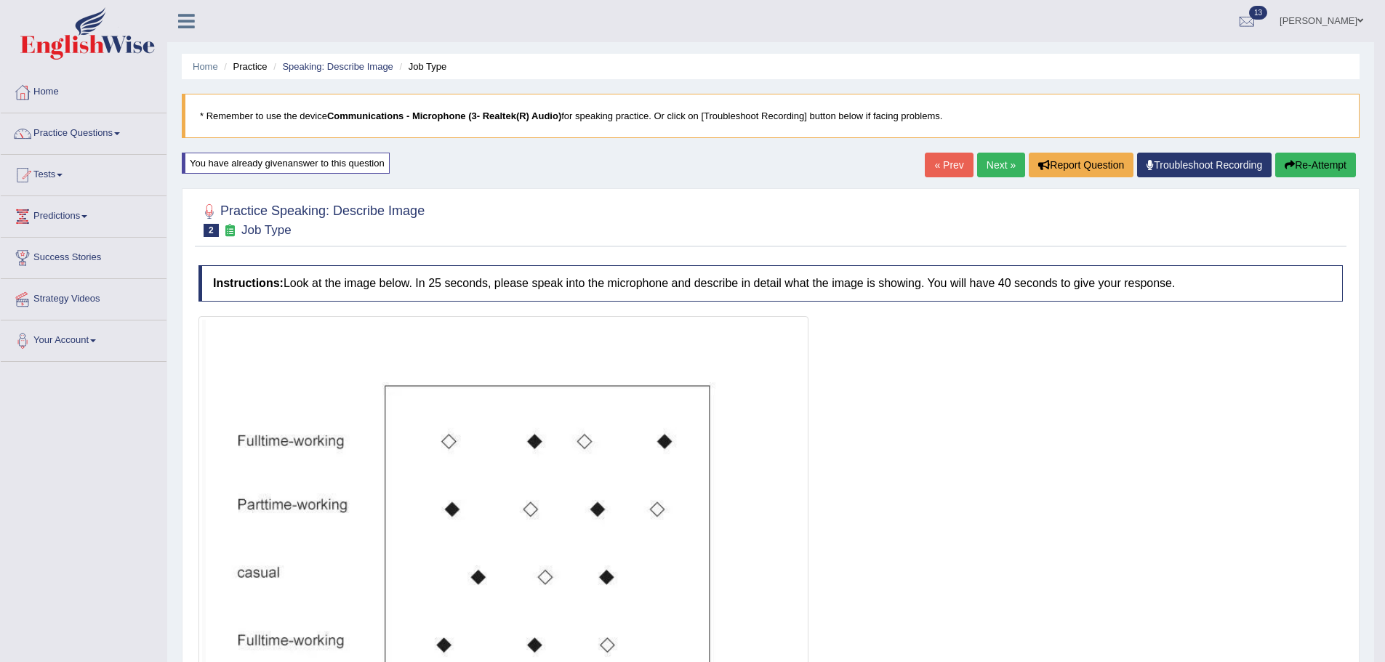
click at [1314, 164] on button "Re-Attempt" at bounding box center [1315, 165] width 81 height 25
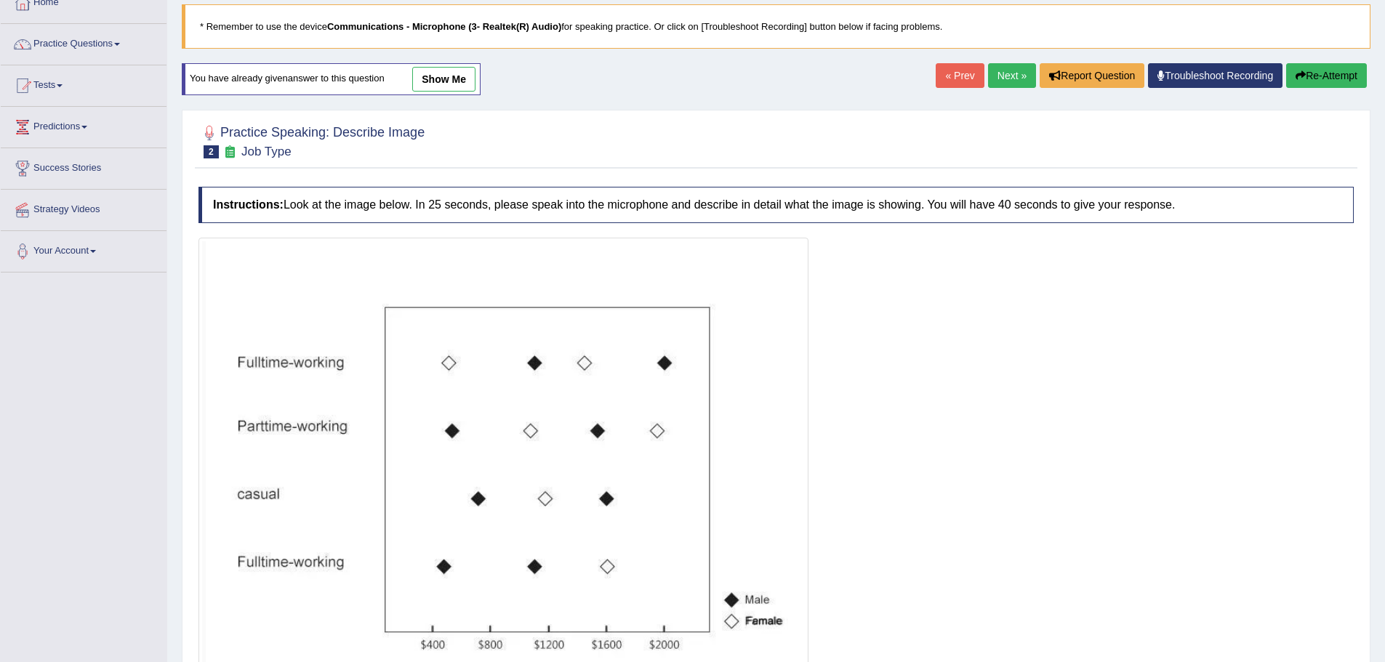
scroll to position [240, 0]
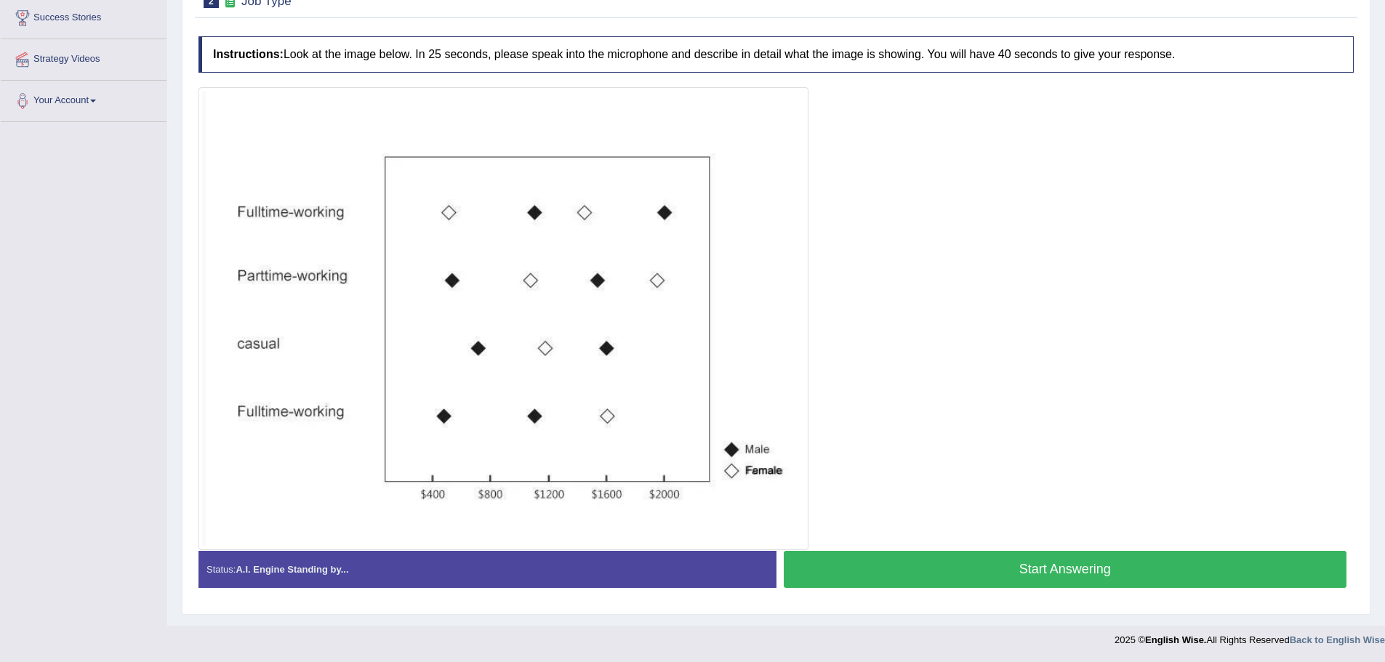
click at [1041, 558] on button "Start Answering" at bounding box center [1066, 569] width 564 height 37
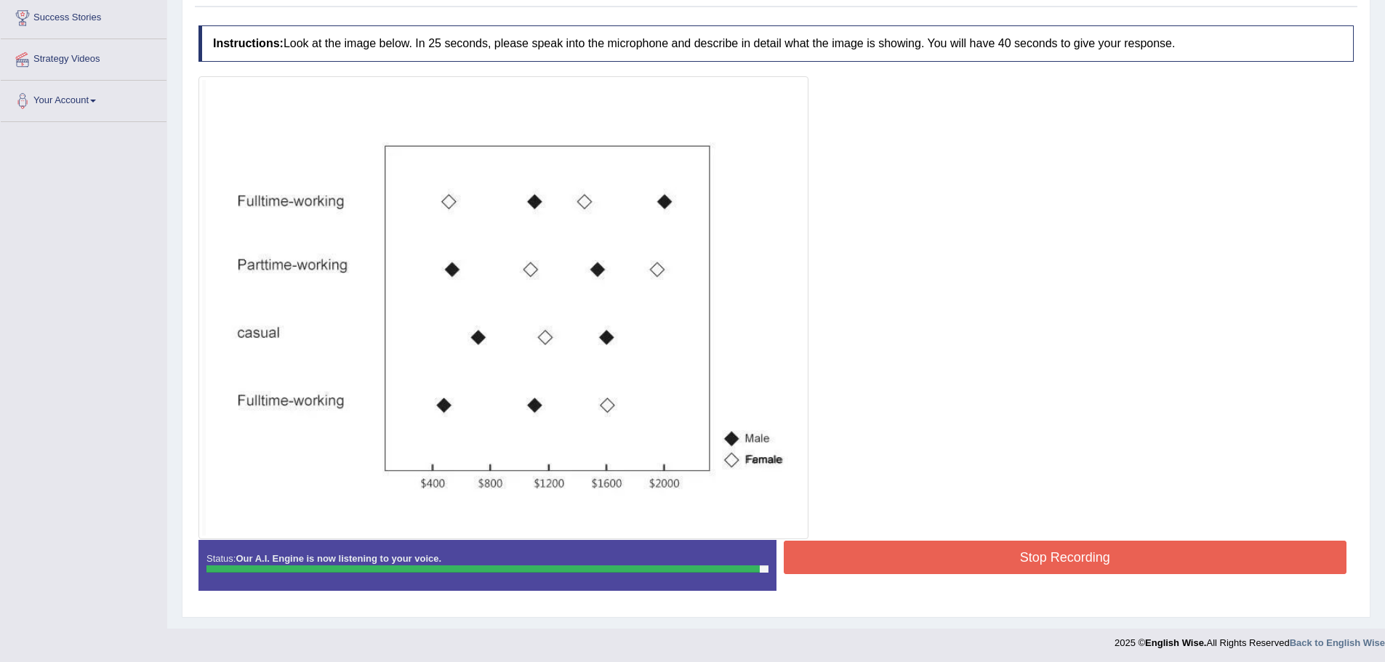
click at [1022, 564] on button "Stop Recording" at bounding box center [1066, 557] width 564 height 33
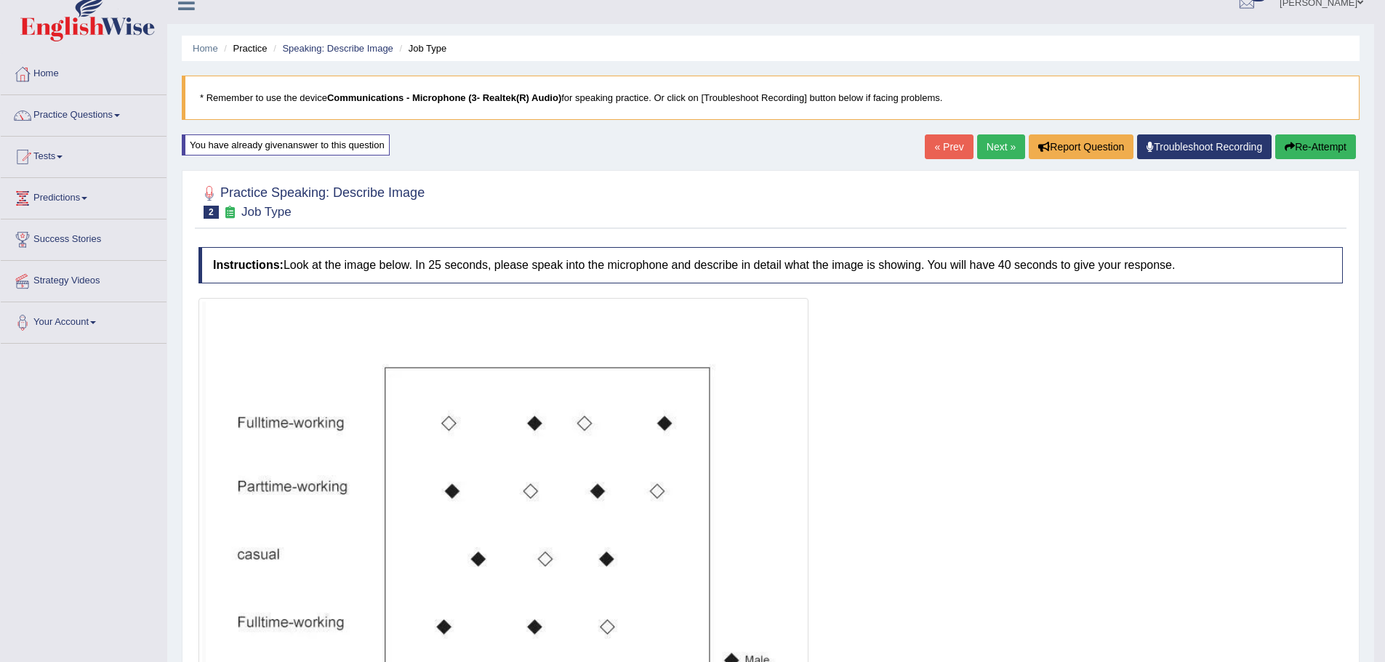
scroll to position [0, 0]
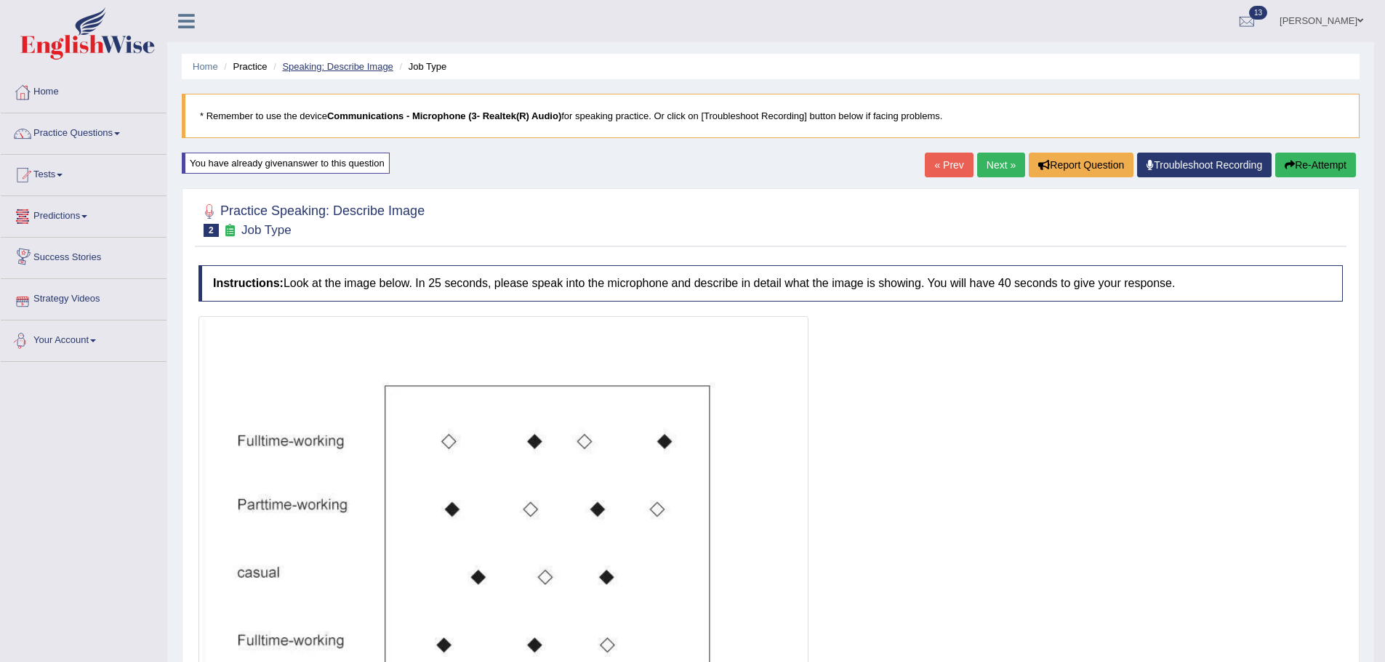
click at [355, 65] on link "Speaking: Describe Image" at bounding box center [337, 66] width 111 height 11
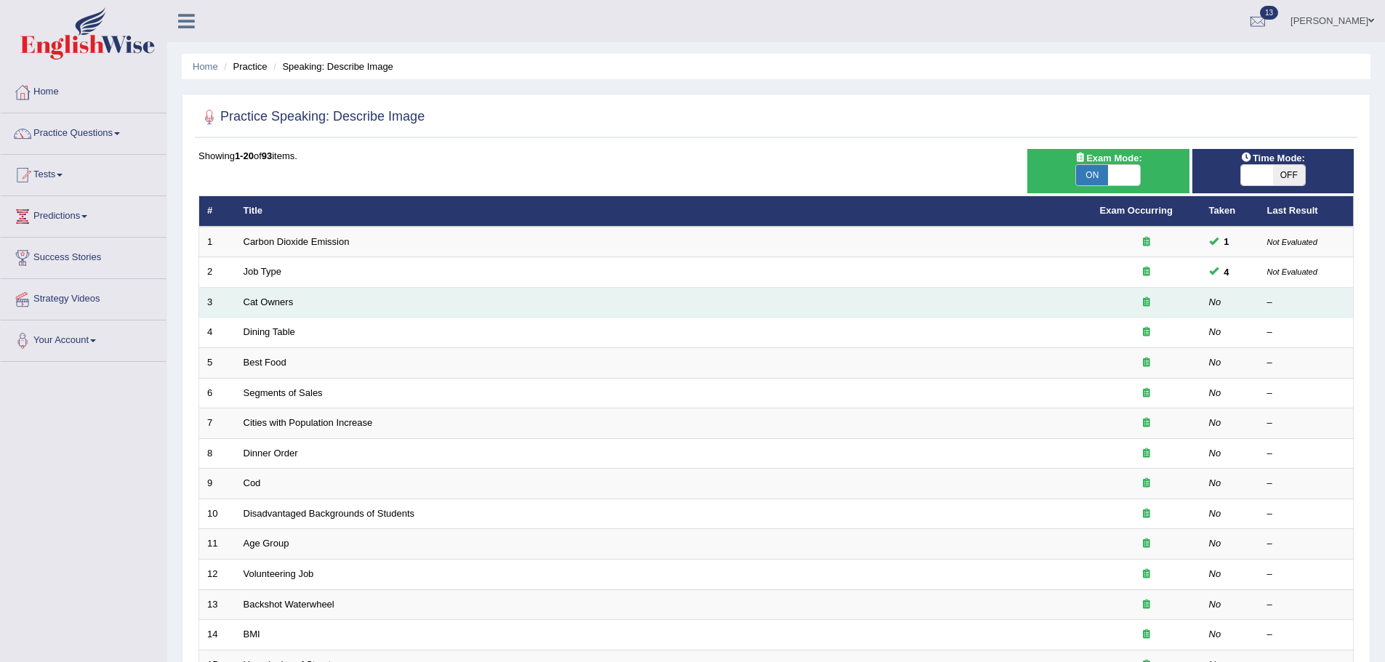
click at [295, 298] on td "Cat Owners" at bounding box center [664, 302] width 857 height 31
click at [287, 300] on link "Cat Owners" at bounding box center [269, 302] width 50 height 11
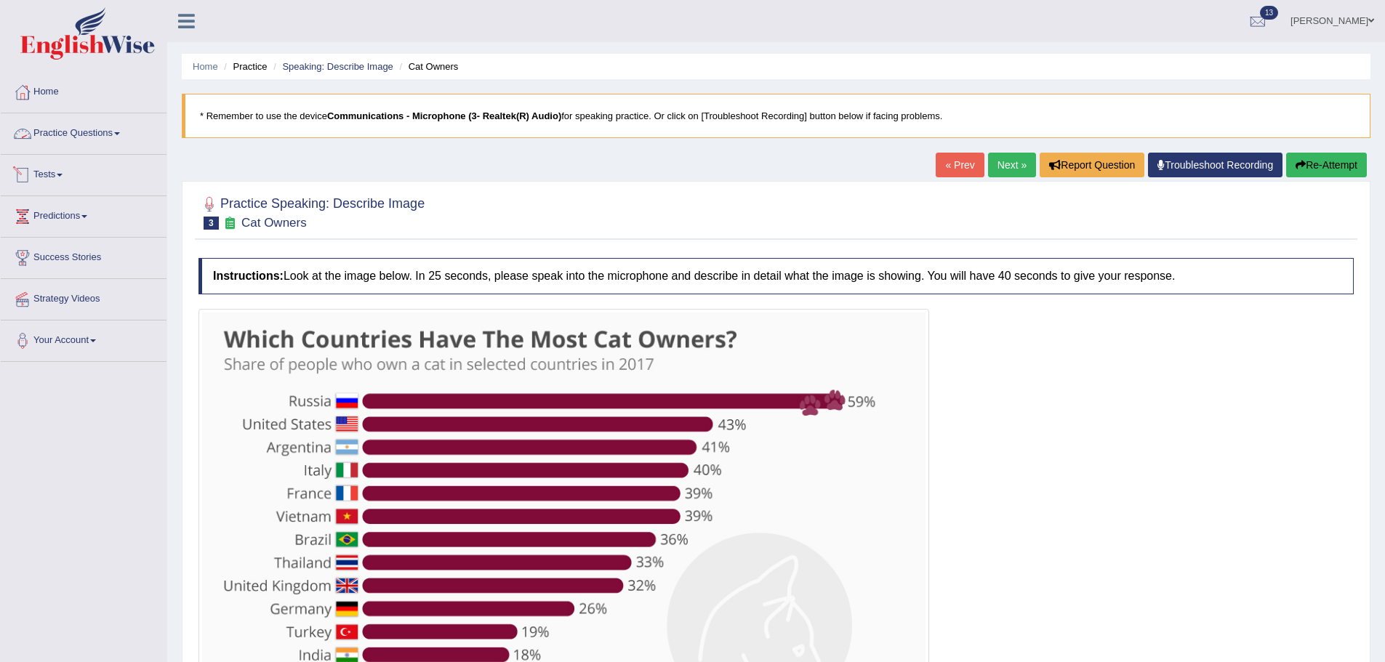
click at [87, 124] on link "Practice Questions" at bounding box center [84, 131] width 166 height 36
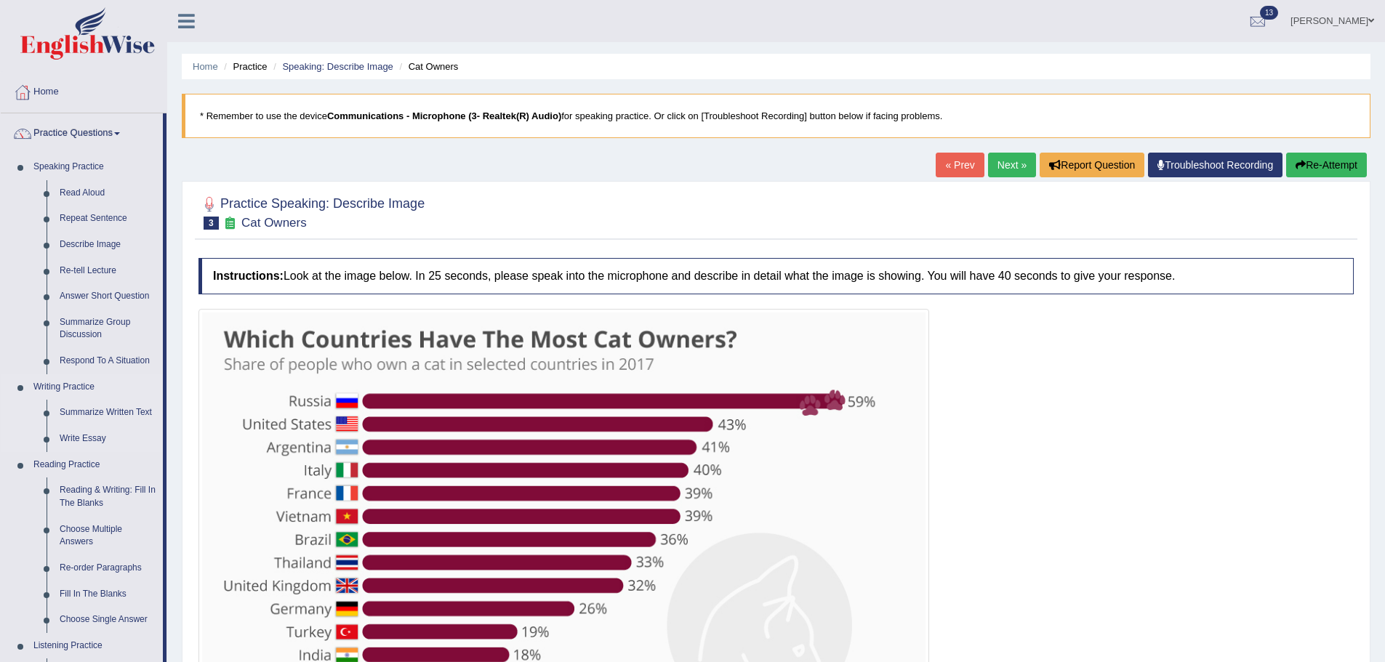
click at [135, 374] on link "Writing Practice" at bounding box center [95, 387] width 136 height 26
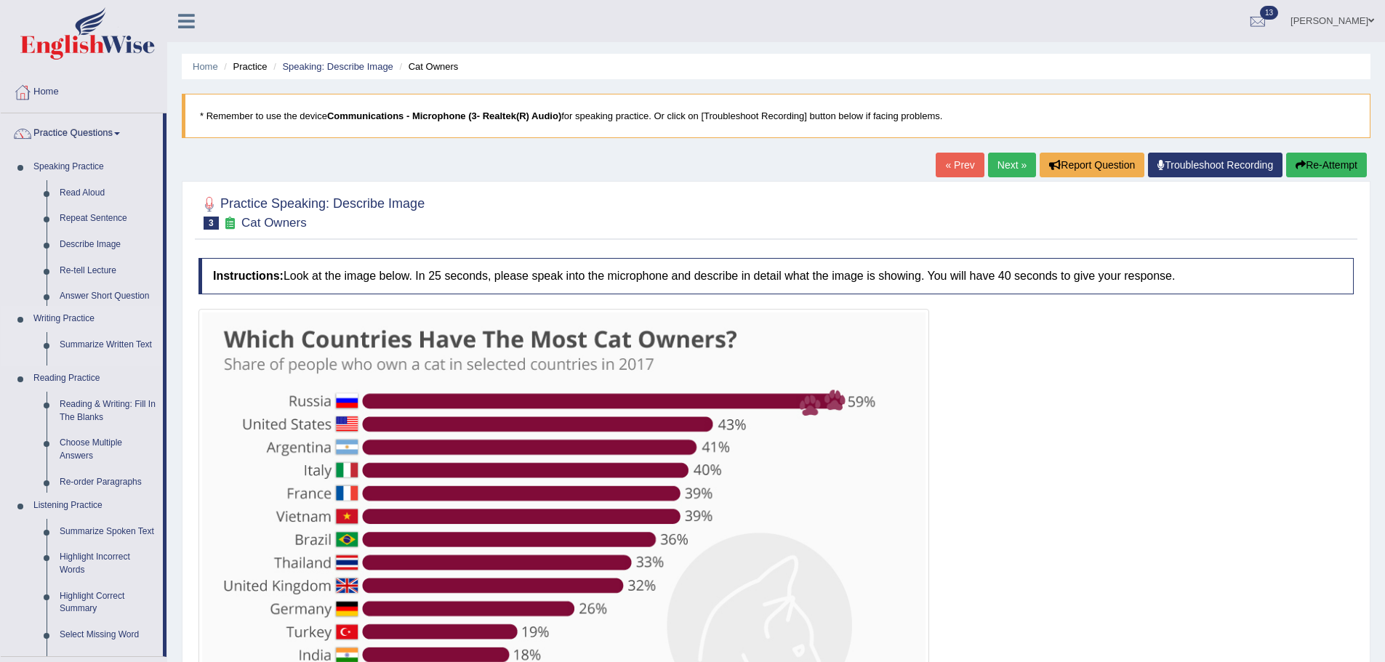
click at [137, 367] on ul "Home Practice Questions Speaking Practice Read Aloud Repeat Sentence Describe I…" at bounding box center [84, 468] width 166 height 793
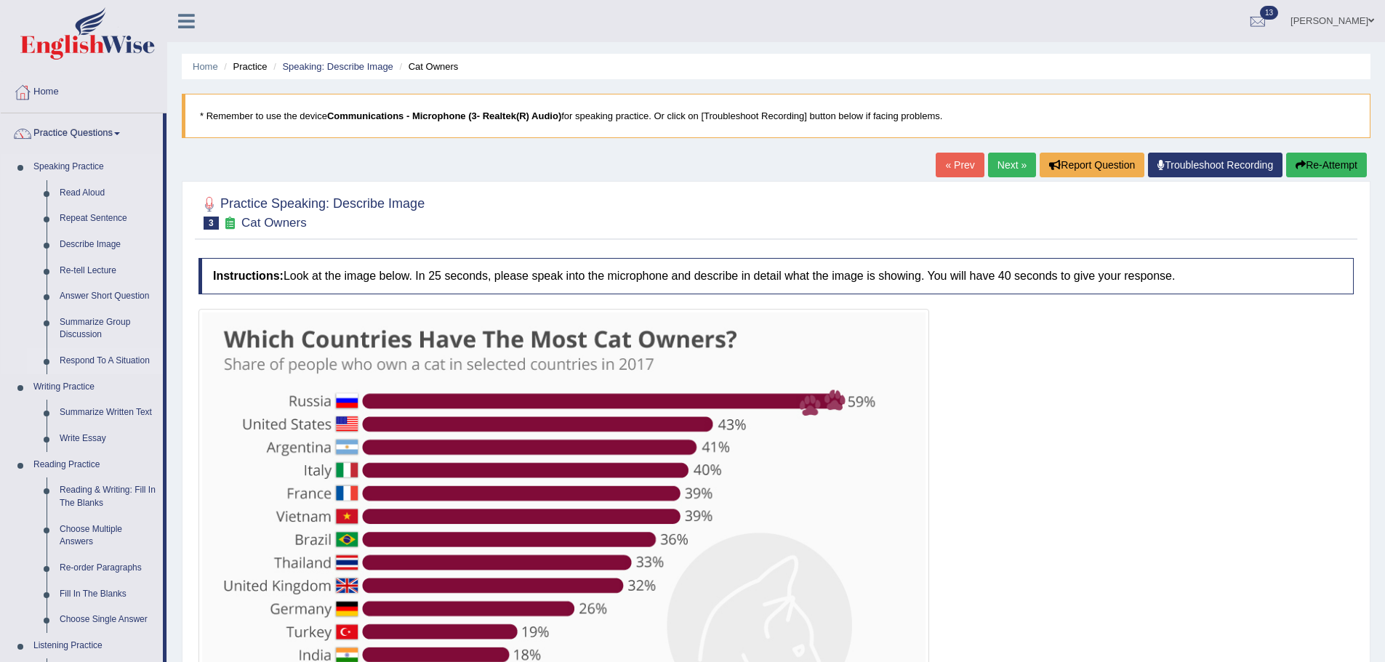
click at [121, 354] on link "Respond To A Situation" at bounding box center [108, 361] width 110 height 26
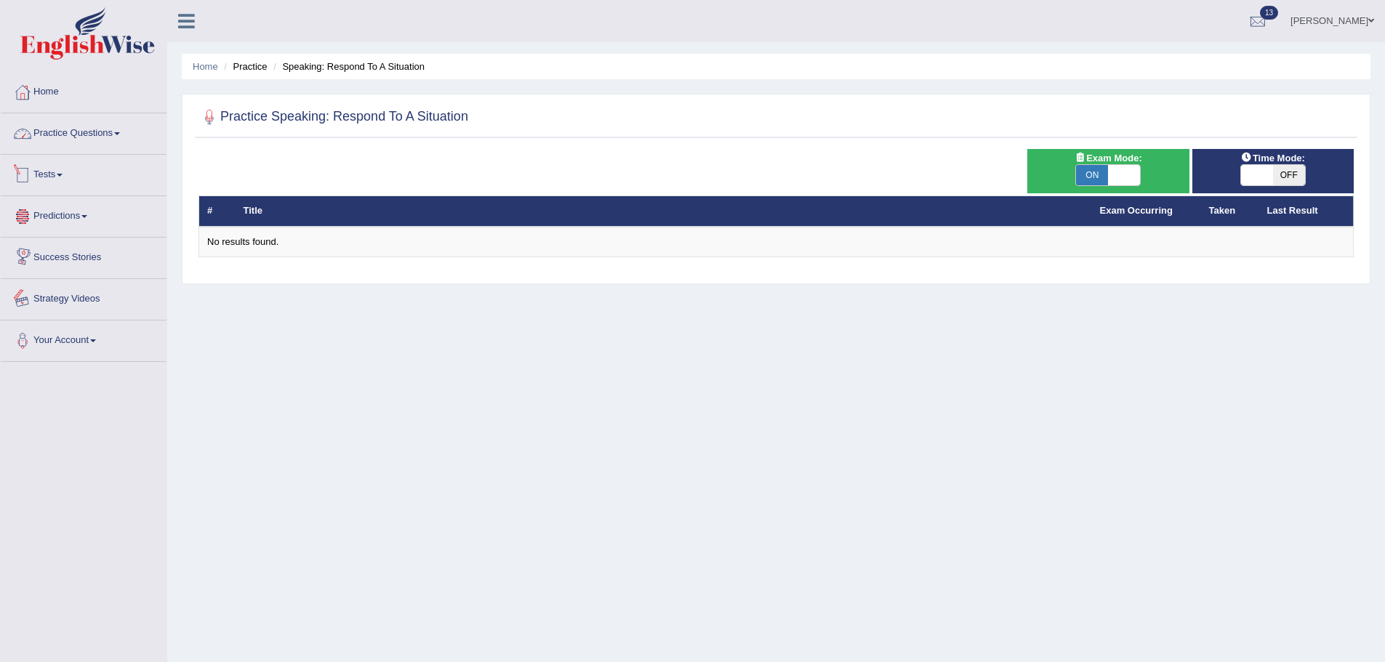
click at [93, 137] on link "Practice Questions" at bounding box center [84, 131] width 166 height 36
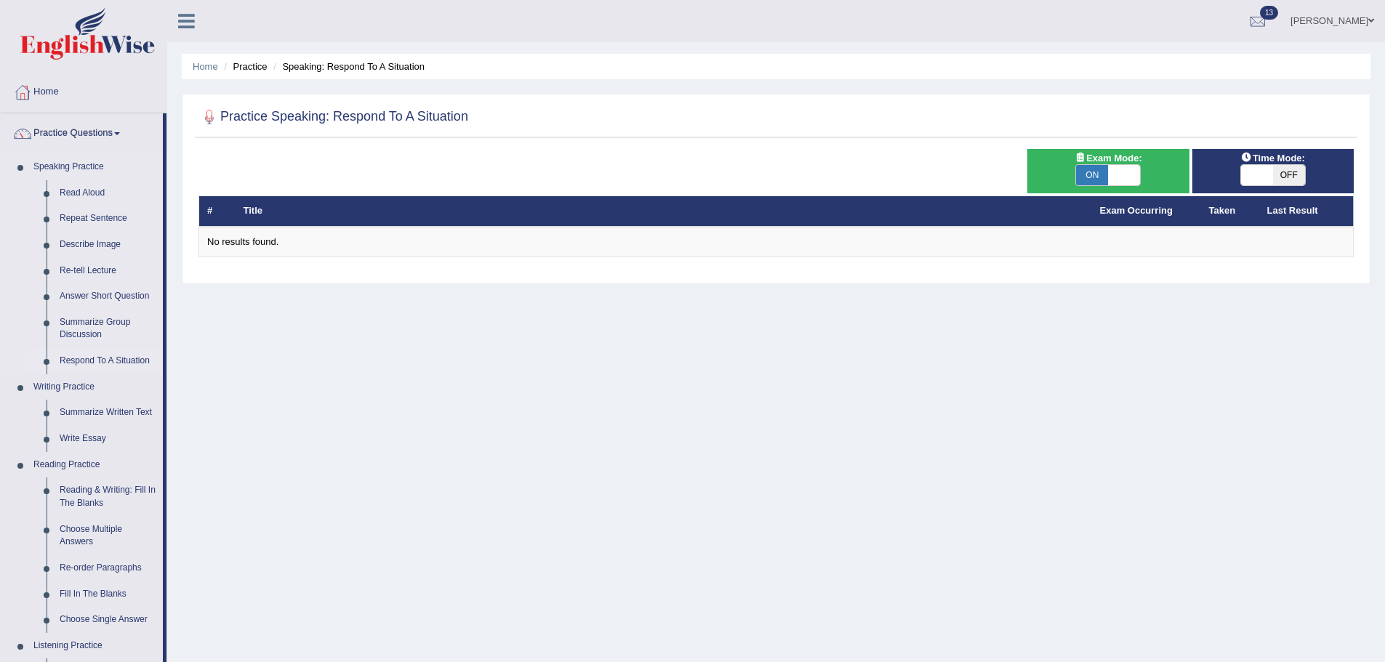
click at [103, 362] on link "Respond To A Situation" at bounding box center [108, 361] width 110 height 26
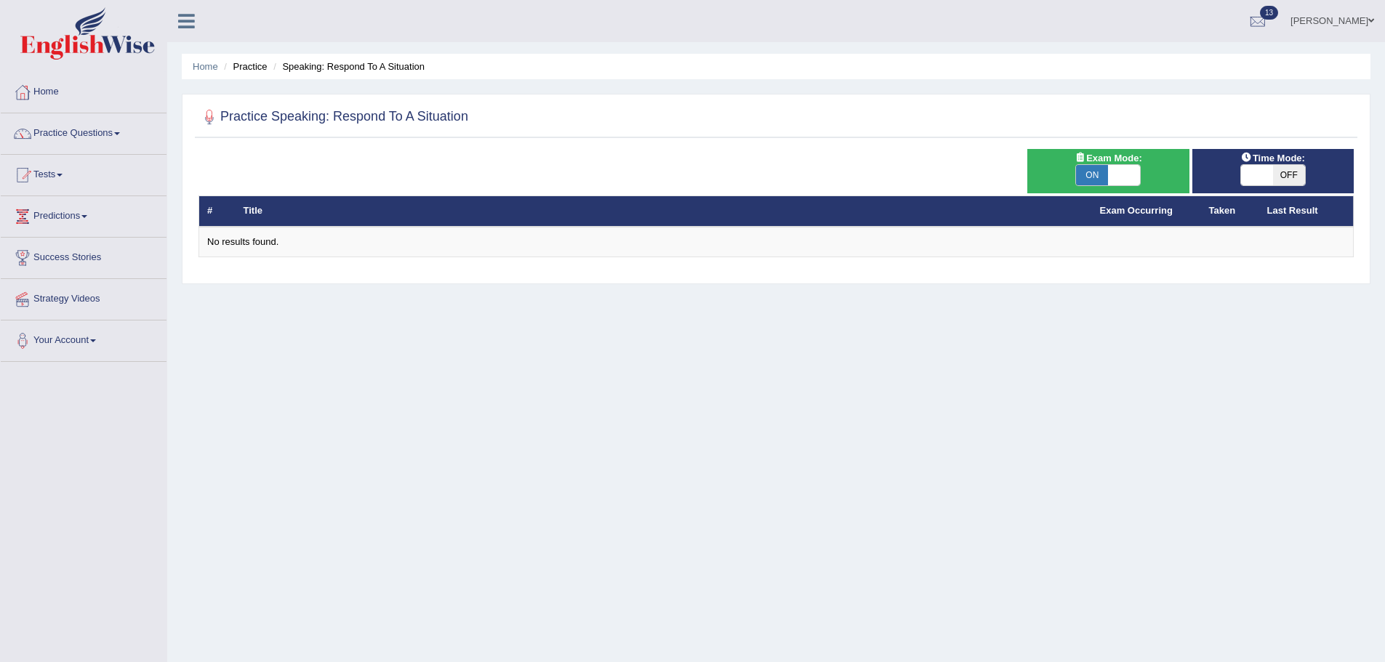
click at [1126, 177] on span at bounding box center [1124, 175] width 32 height 20
checkbox input "false"
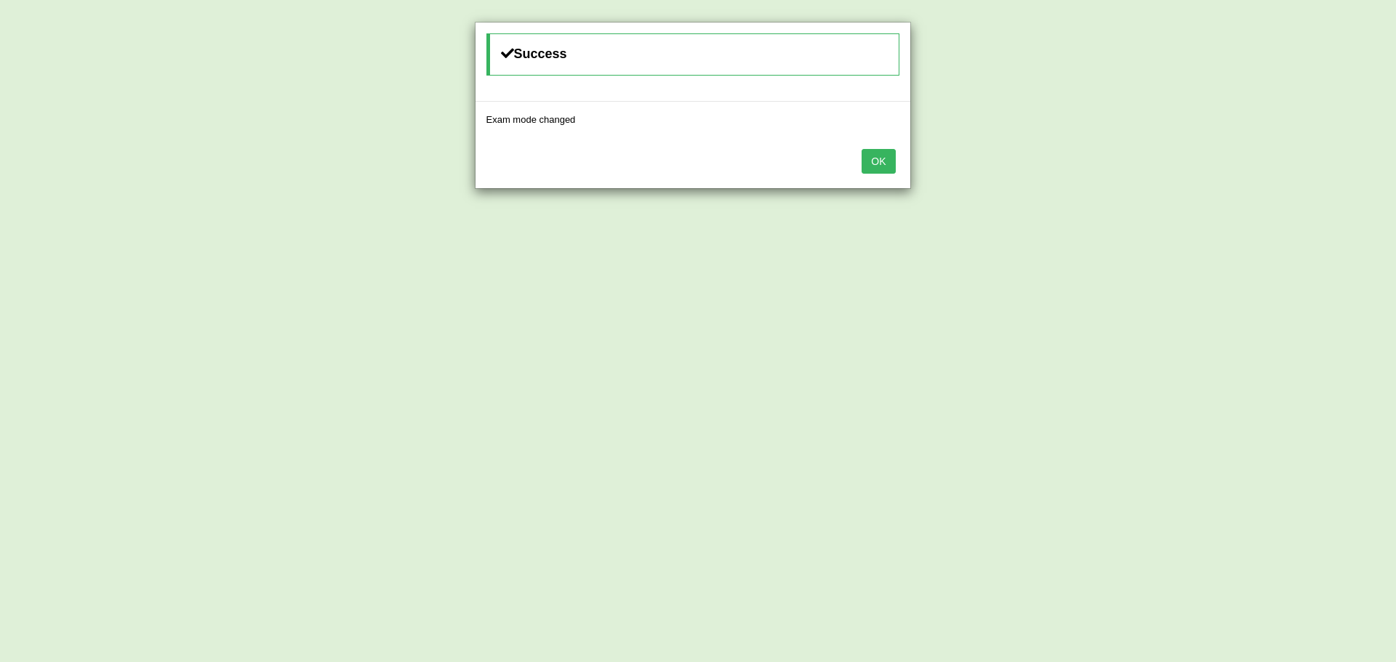
click at [869, 157] on button "OK" at bounding box center [878, 161] width 33 height 25
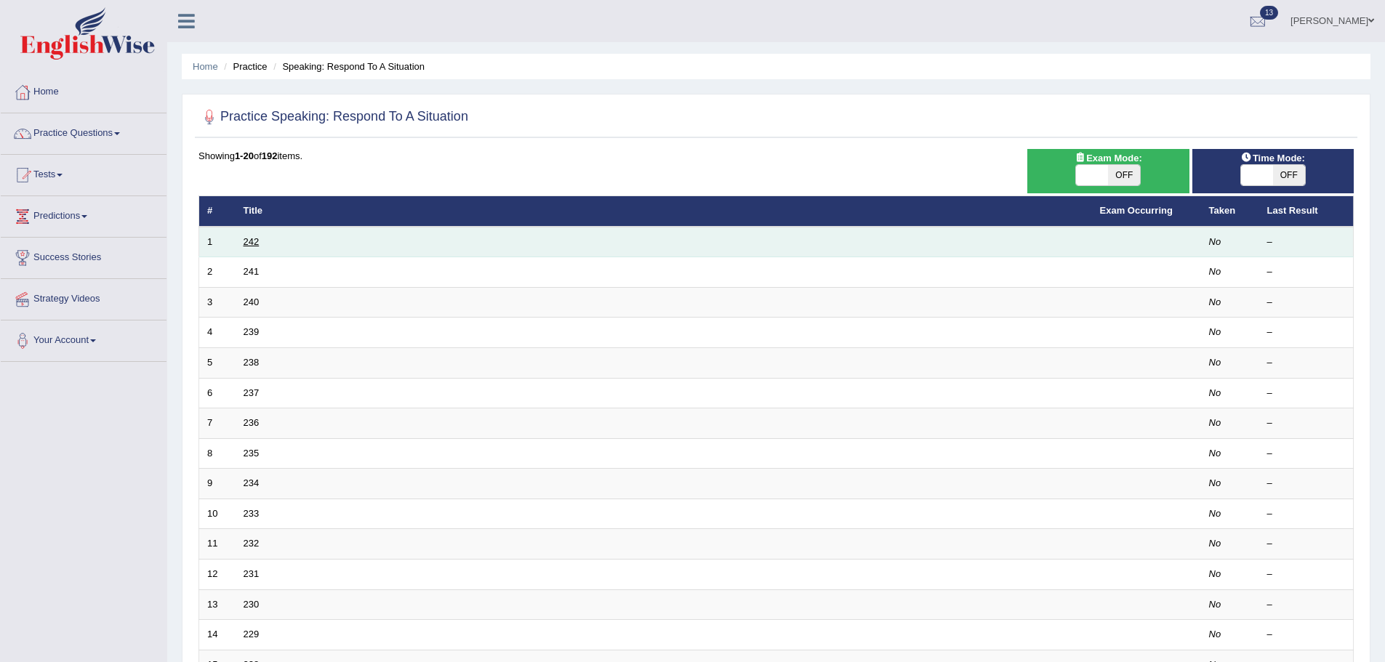
click at [259, 240] on link "242" at bounding box center [252, 241] width 16 height 11
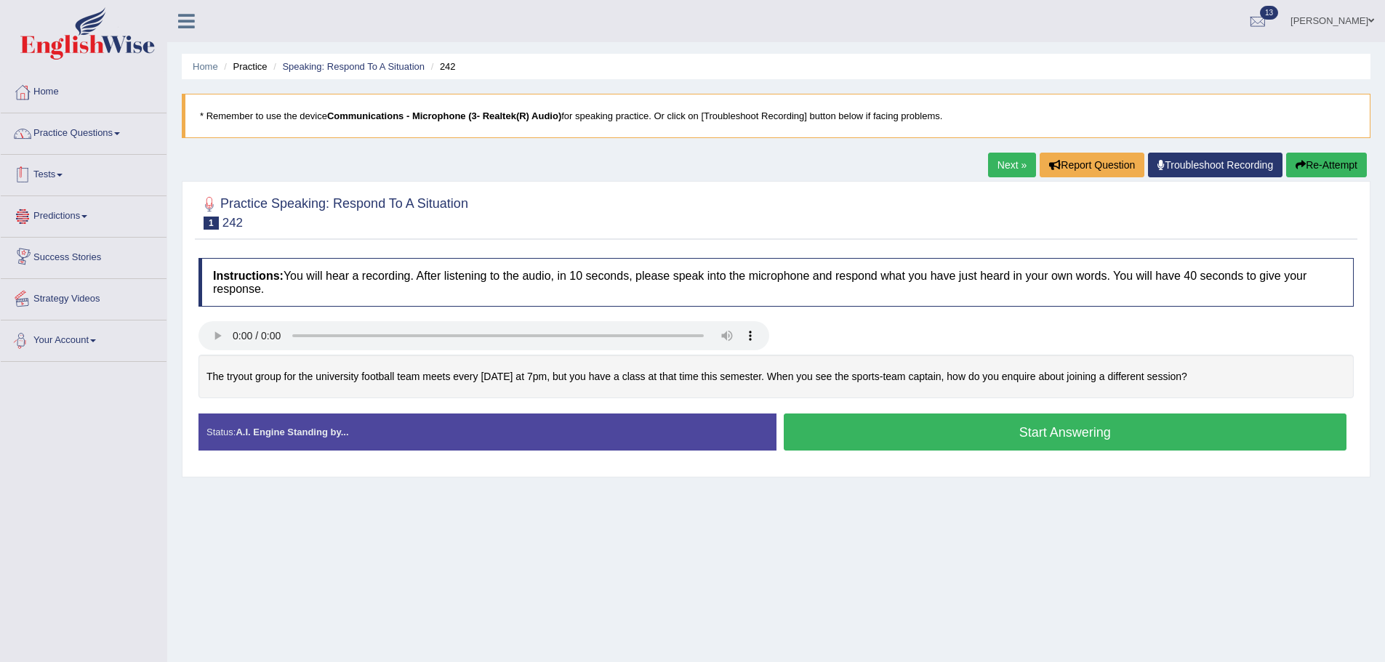
click at [100, 144] on link "Practice Questions" at bounding box center [84, 131] width 166 height 36
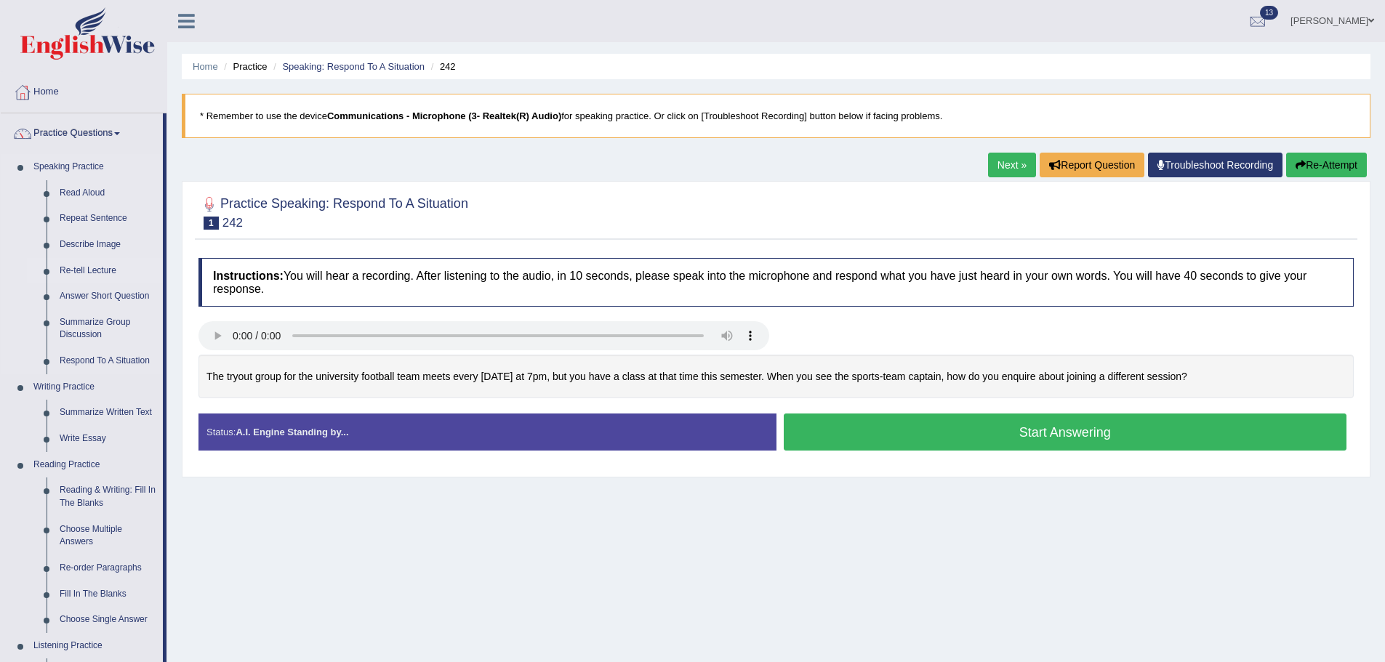
click at [91, 274] on link "Re-tell Lecture" at bounding box center [108, 271] width 110 height 26
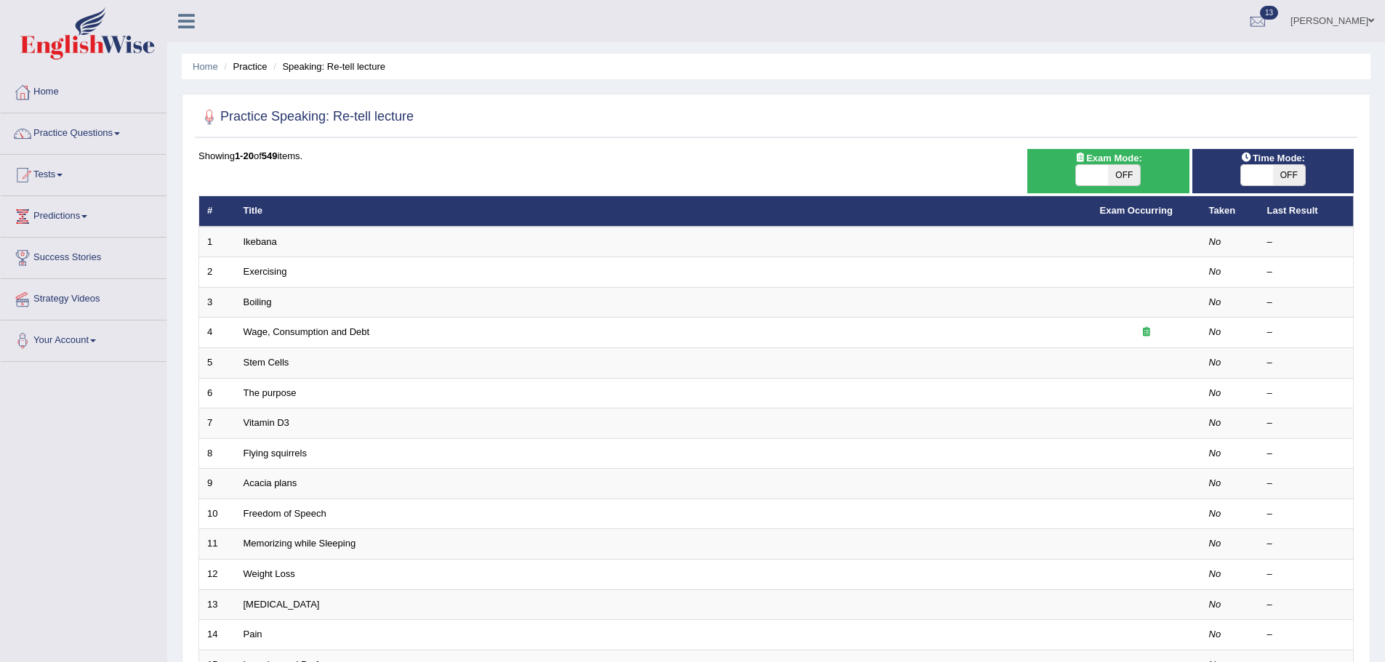
click at [1123, 183] on span "OFF" at bounding box center [1124, 175] width 32 height 20
checkbox input "true"
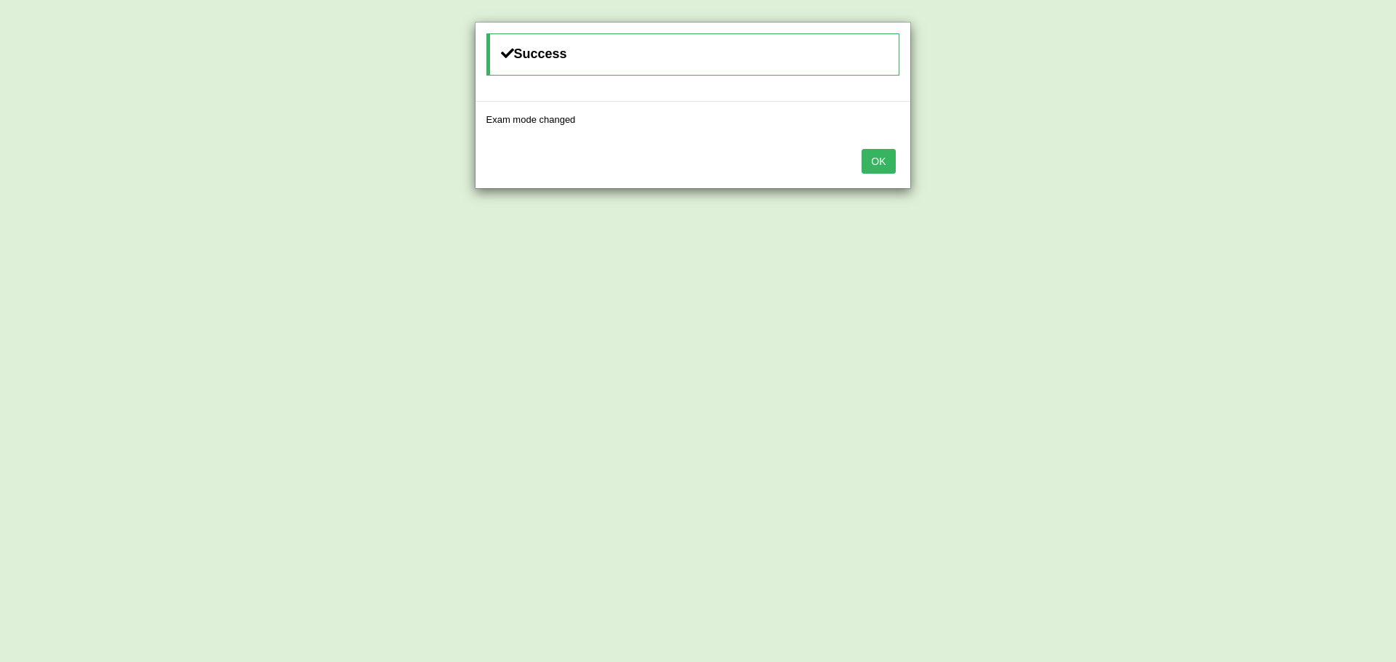
click at [886, 161] on button "OK" at bounding box center [878, 161] width 33 height 25
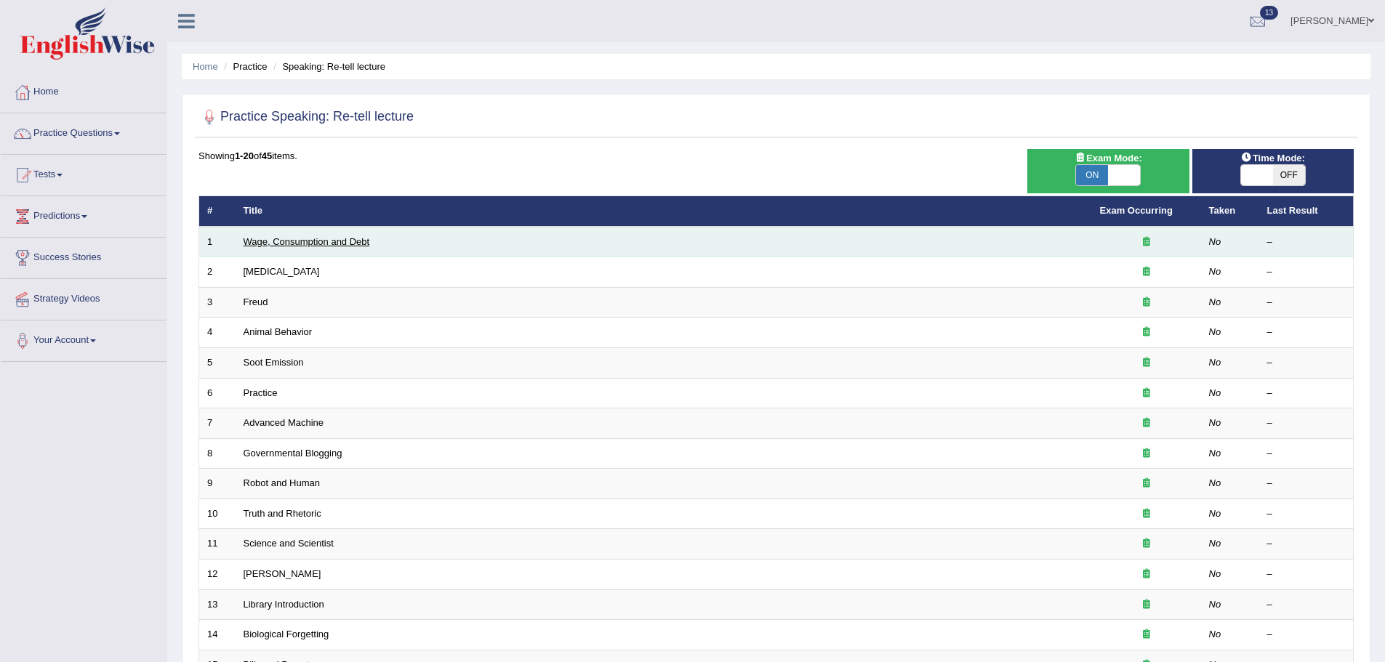
click at [311, 242] on link "Wage, Consumption and Debt" at bounding box center [307, 241] width 127 height 11
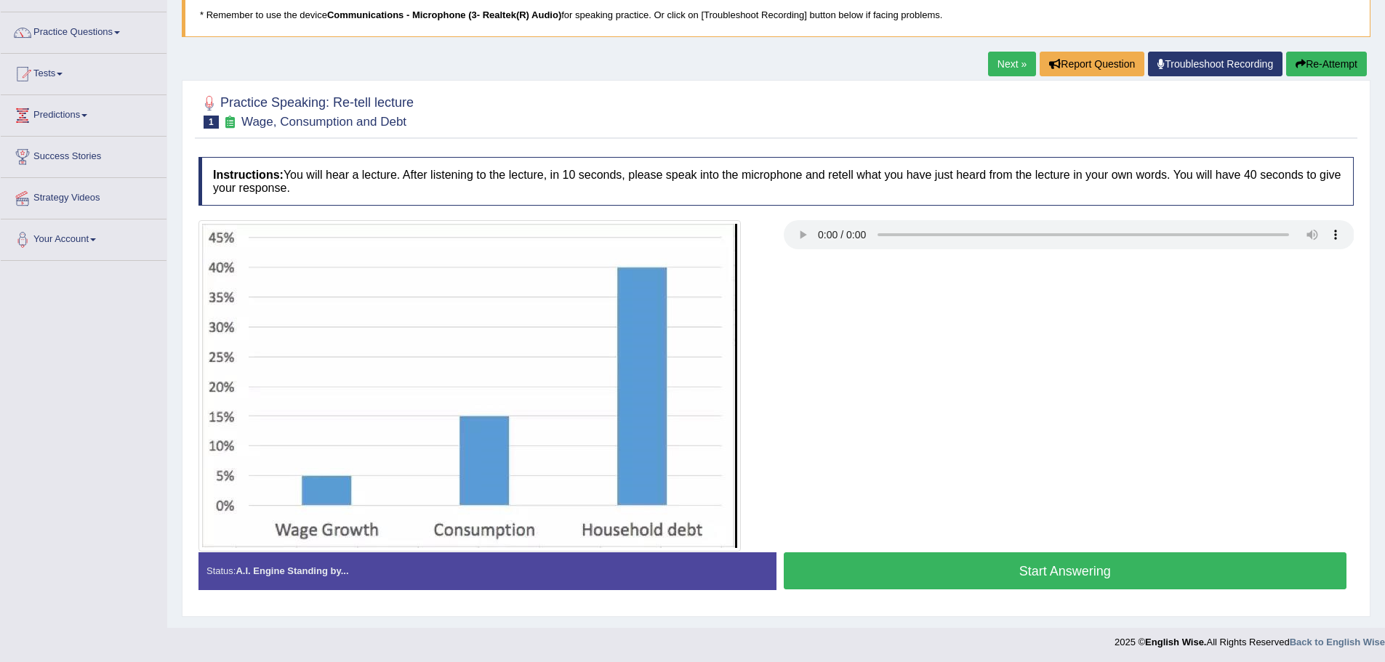
scroll to position [103, 0]
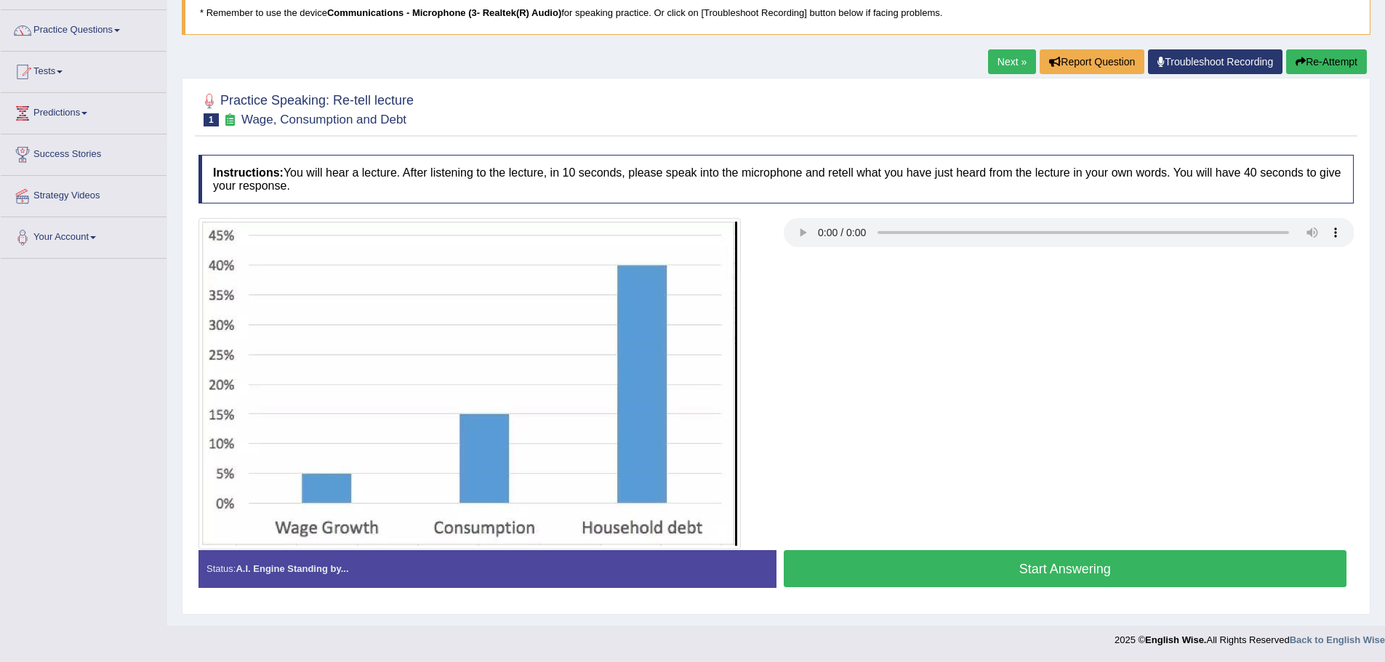
click at [909, 574] on button "Start Answering" at bounding box center [1066, 568] width 564 height 37
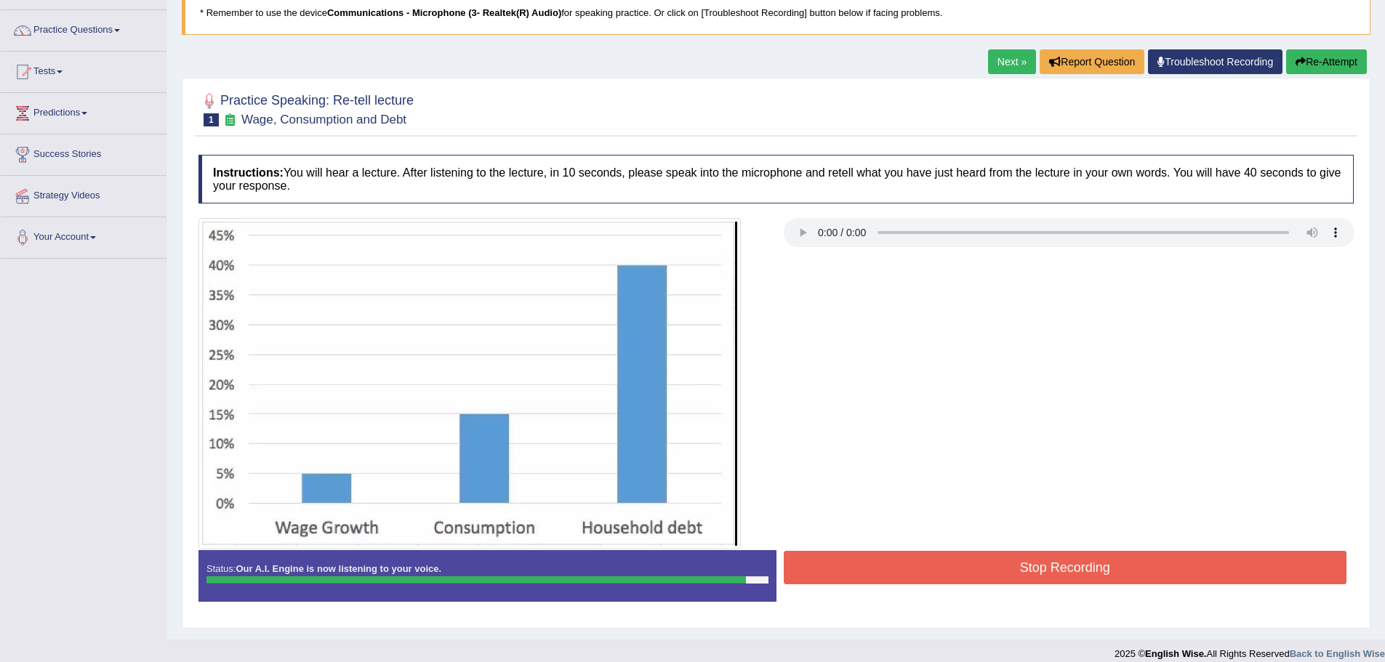
click at [1089, 565] on button "Stop Recording" at bounding box center [1066, 567] width 564 height 33
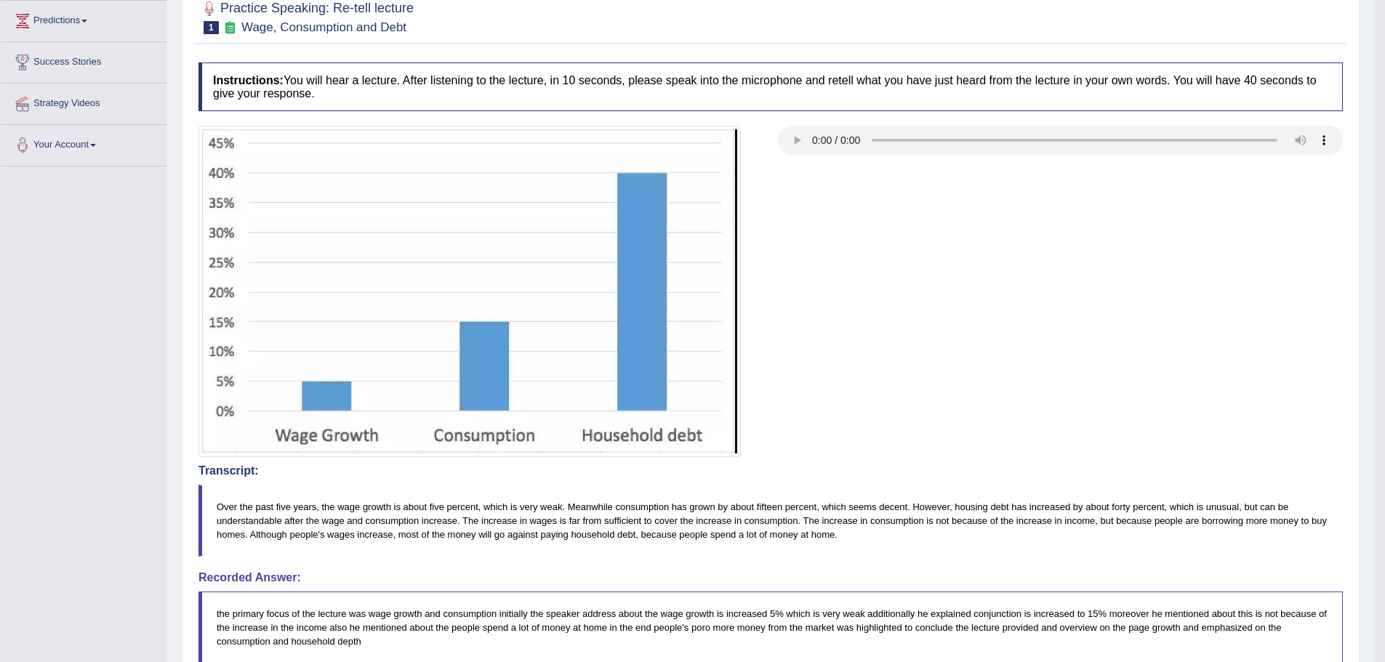
scroll to position [0, 0]
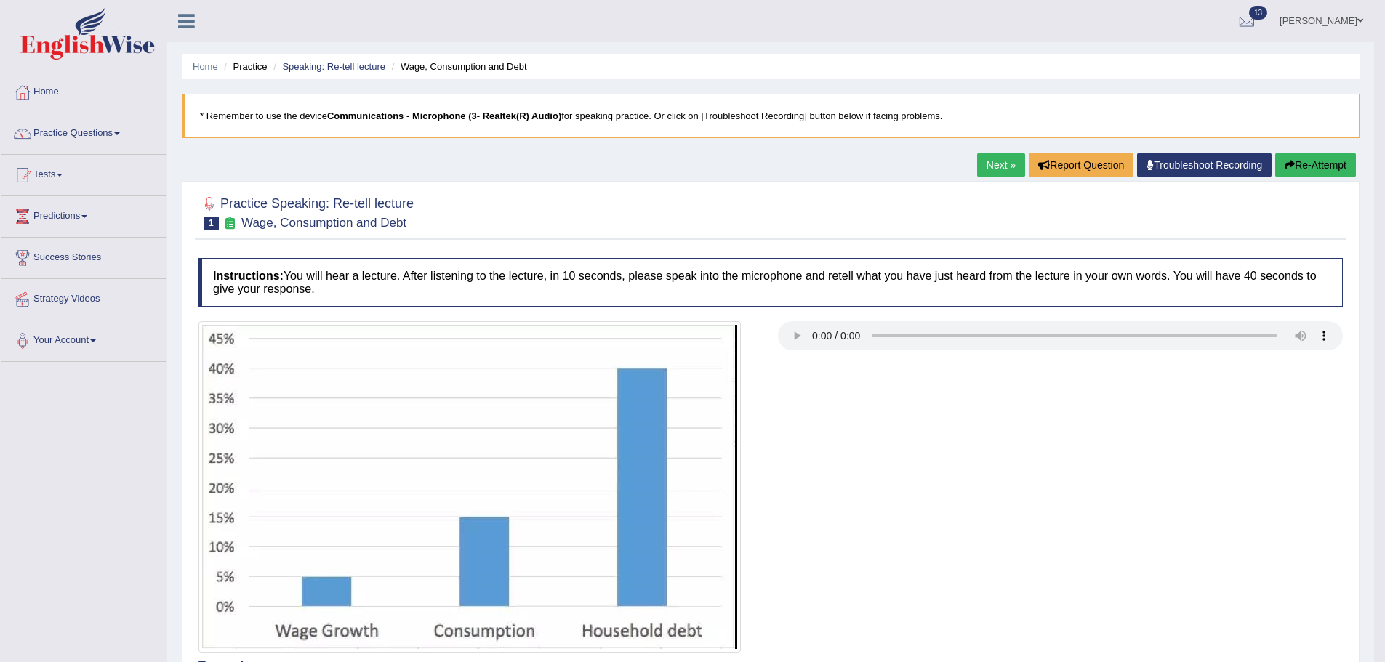
click at [1009, 164] on link "Next »" at bounding box center [1001, 165] width 48 height 25
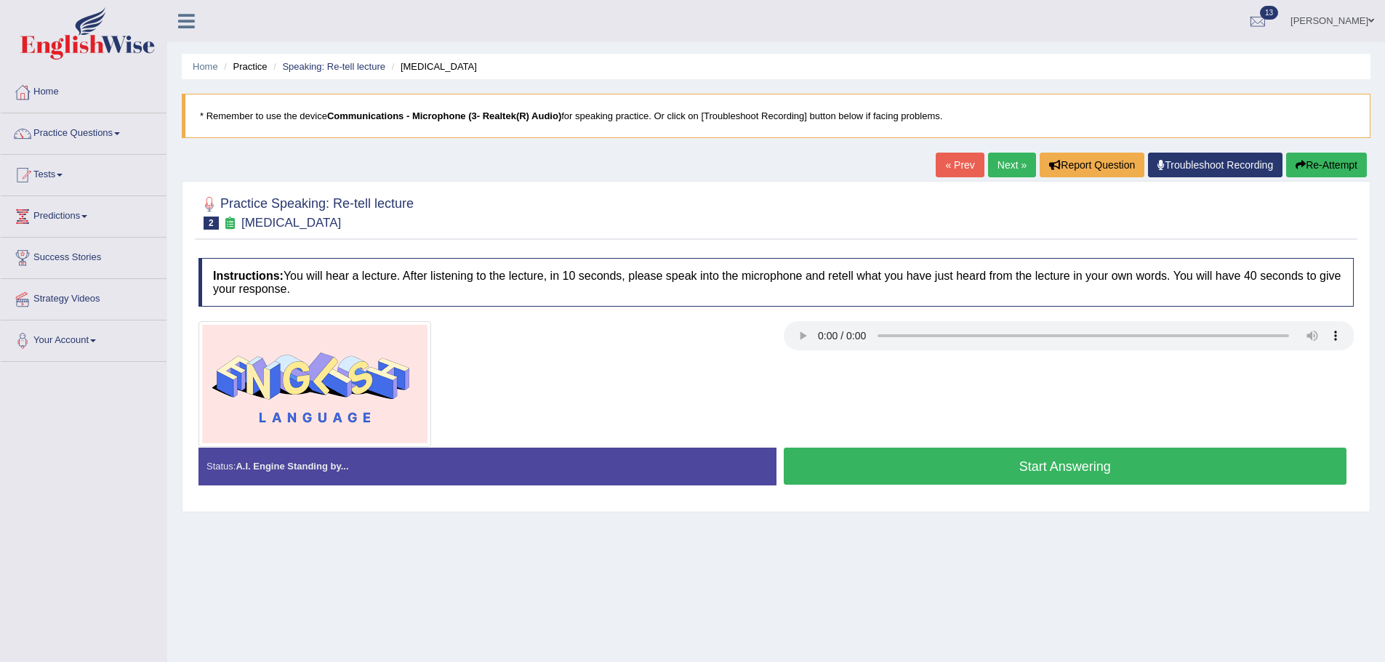
click at [958, 471] on button "Start Answering" at bounding box center [1066, 466] width 564 height 37
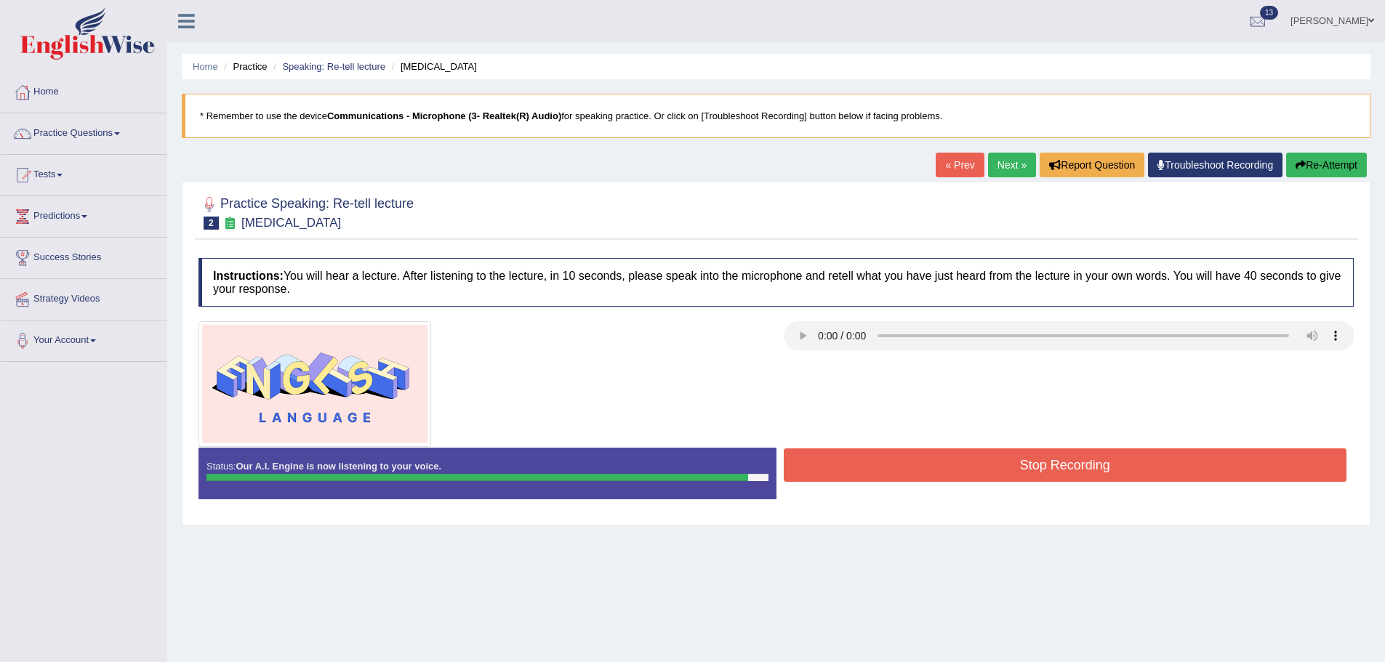
click at [918, 469] on button "Stop Recording" at bounding box center [1066, 465] width 564 height 33
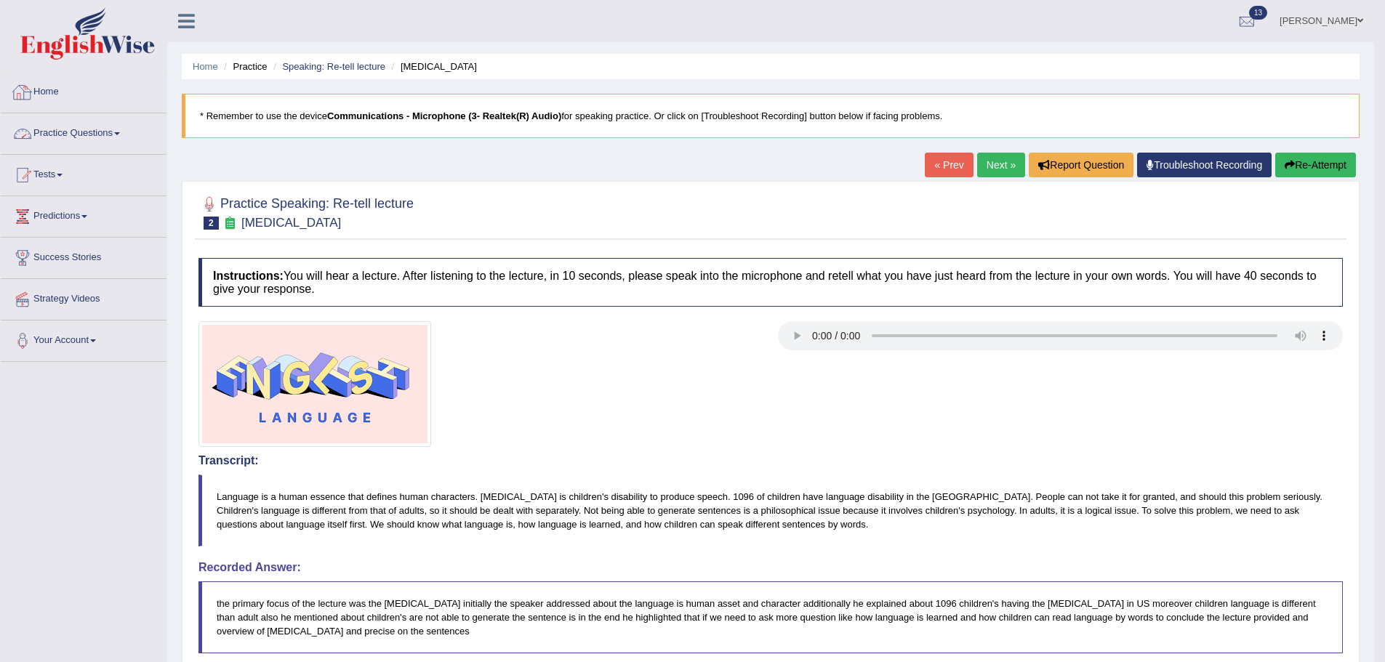
click at [65, 92] on link "Home" at bounding box center [84, 90] width 166 height 36
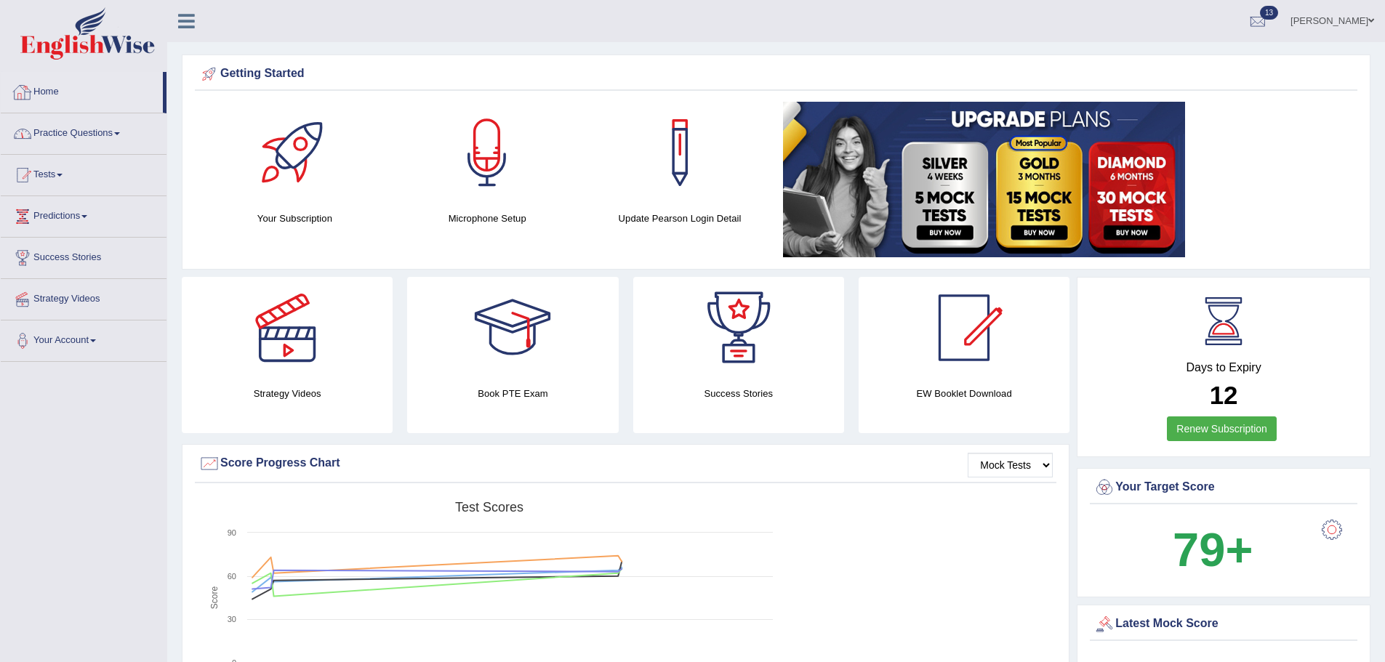
click at [51, 103] on link "Home" at bounding box center [82, 90] width 162 height 36
